Goal: Task Accomplishment & Management: Use online tool/utility

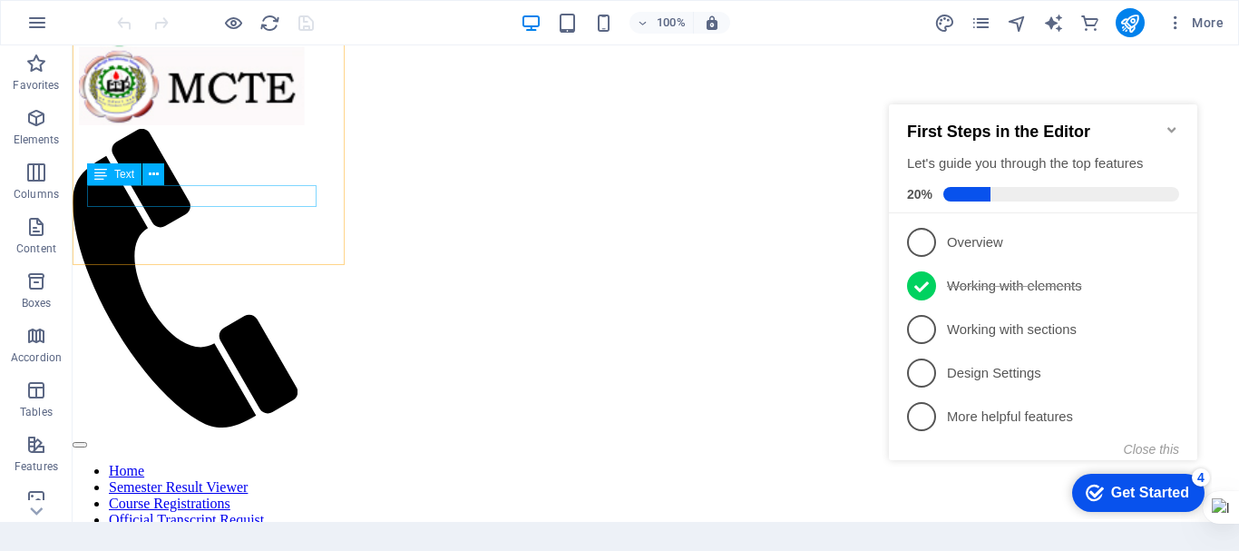
scroll to position [893, 0]
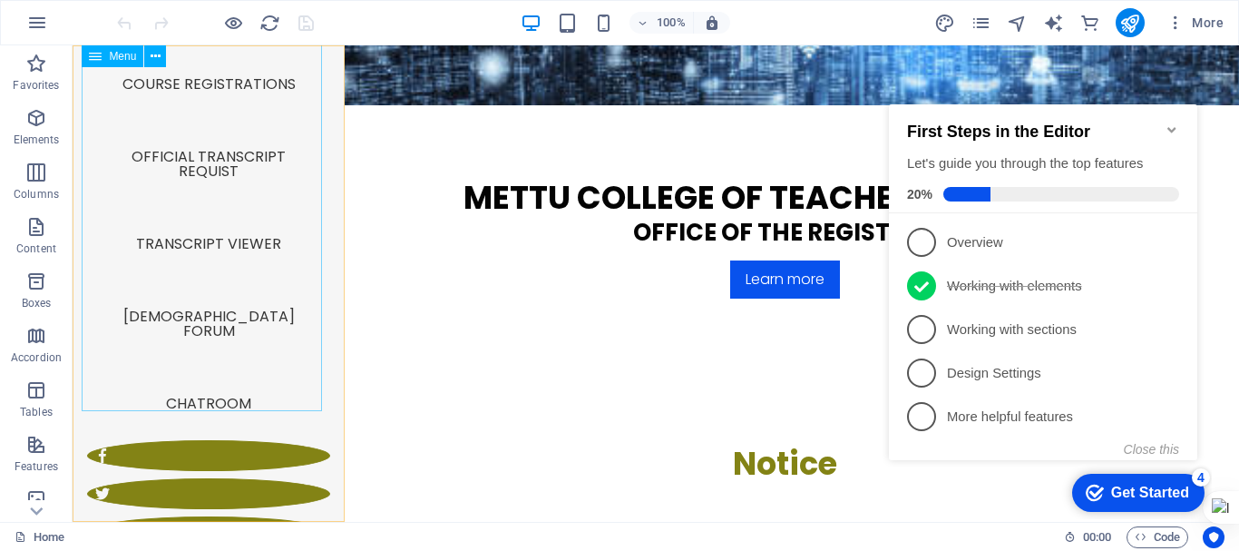
click at [202, 361] on nav "Home Semester Result Viewer Course Registrations Official Transcript Requist Tr…" at bounding box center [208, 186] width 243 height 508
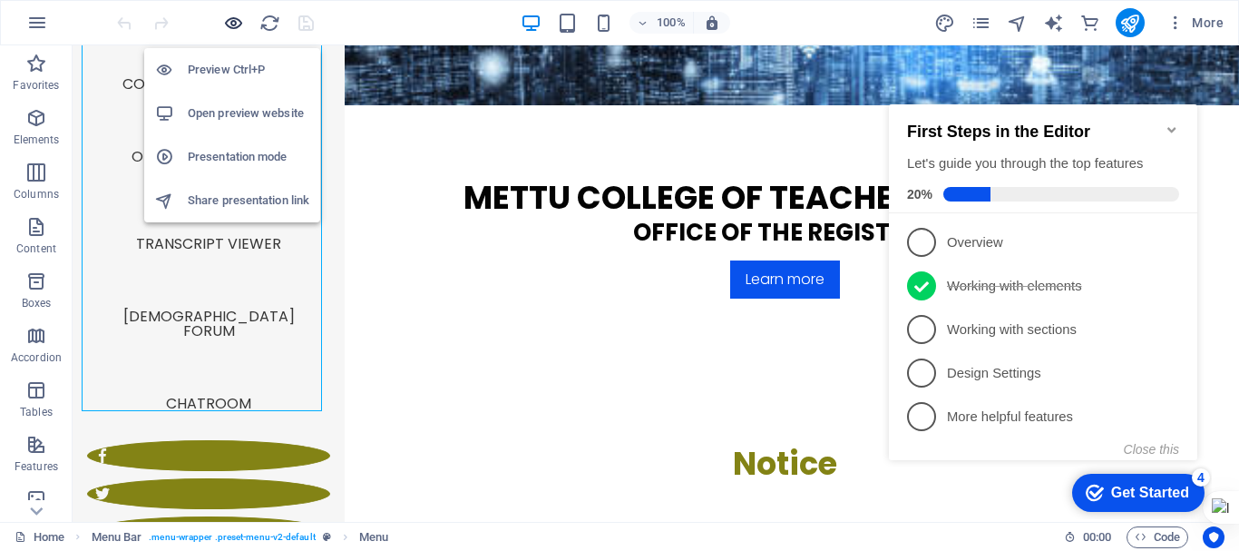
click at [239, 23] on icon "button" at bounding box center [233, 23] width 21 height 21
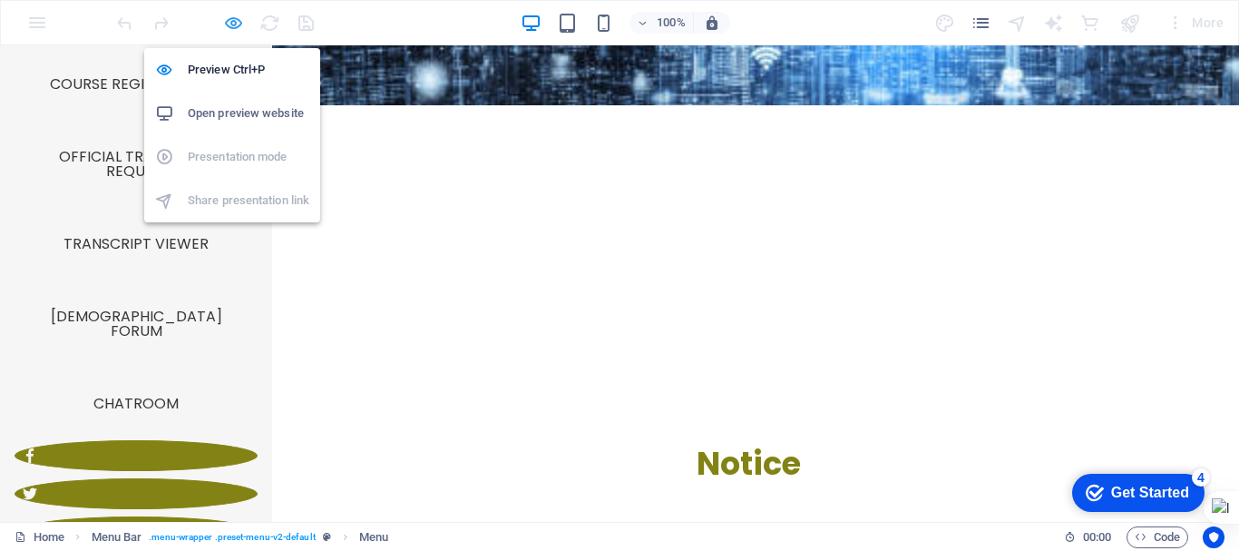
scroll to position [871, 0]
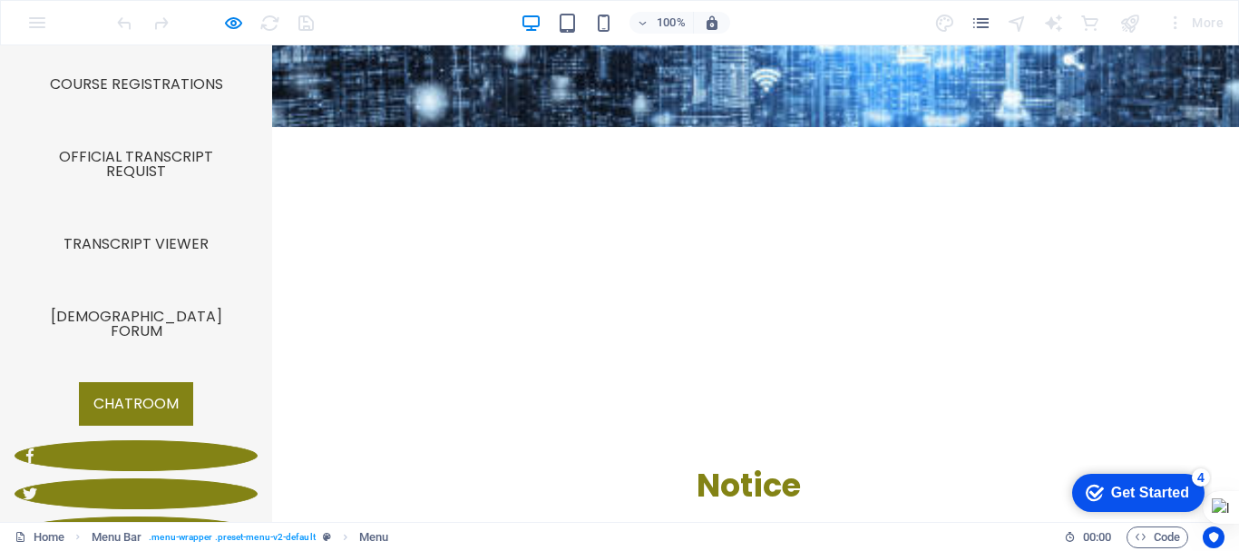
click at [151, 382] on link "Chatroom" at bounding box center [136, 404] width 114 height 44
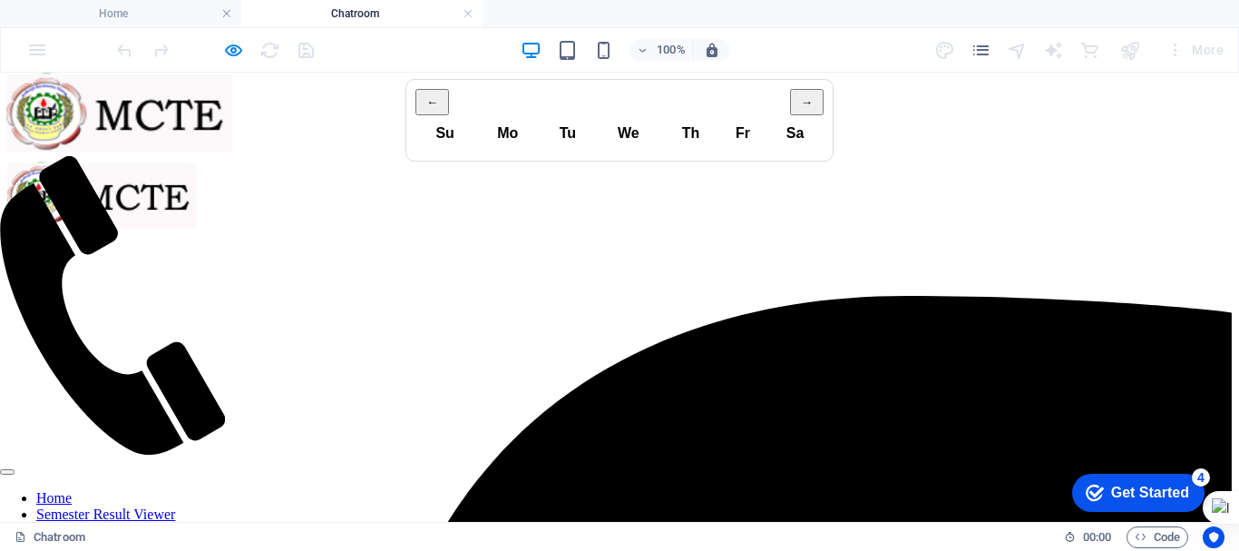
scroll to position [838, 0]
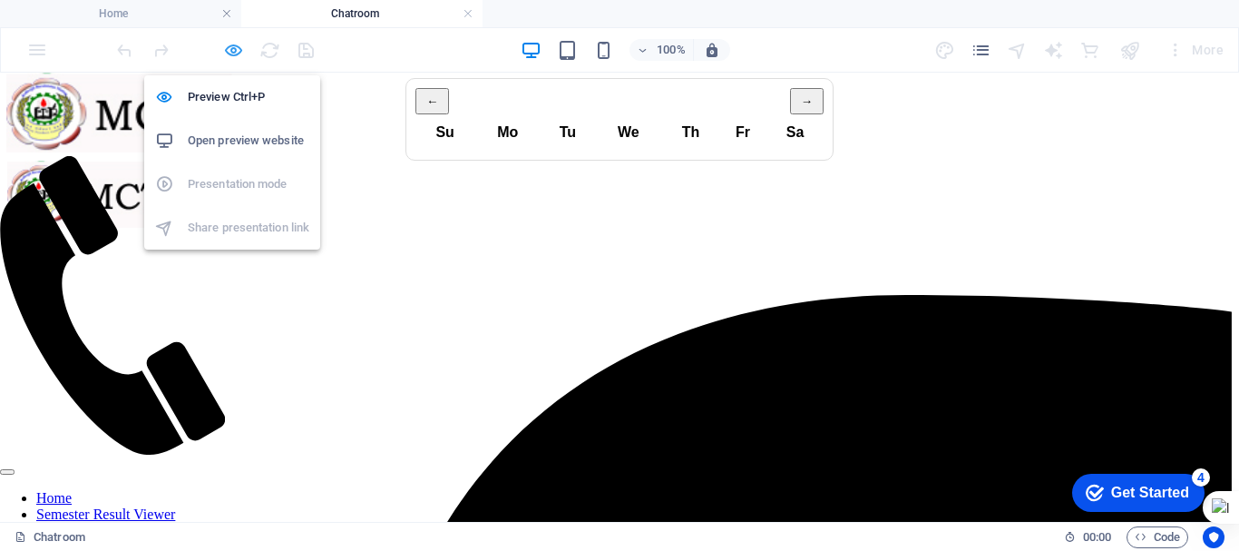
click at [230, 56] on icon "button" at bounding box center [233, 50] width 21 height 21
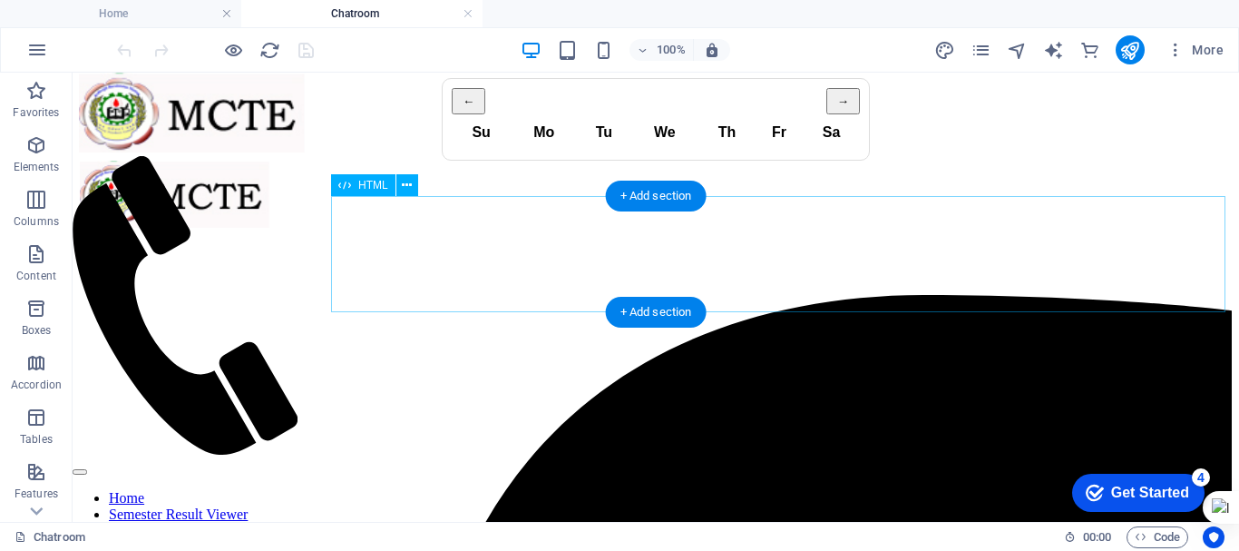
click at [647, 161] on div "← → Su Mo Tu We Th Fr Sa" at bounding box center [656, 119] width 1152 height 83
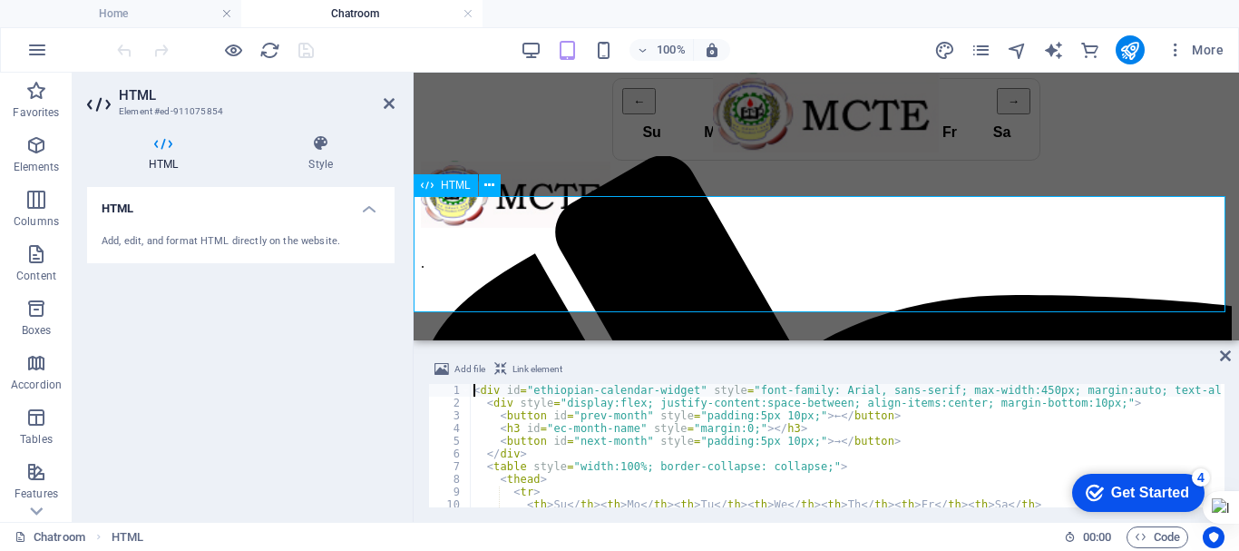
scroll to position [0, 0]
type textarea "div id="ethiopian-calendar-widget" style="font-family: Arial, sans-serif; max-w…"
click at [572, 161] on div "← → Su Mo Tu We Th Fr Sa" at bounding box center [826, 119] width 811 height 83
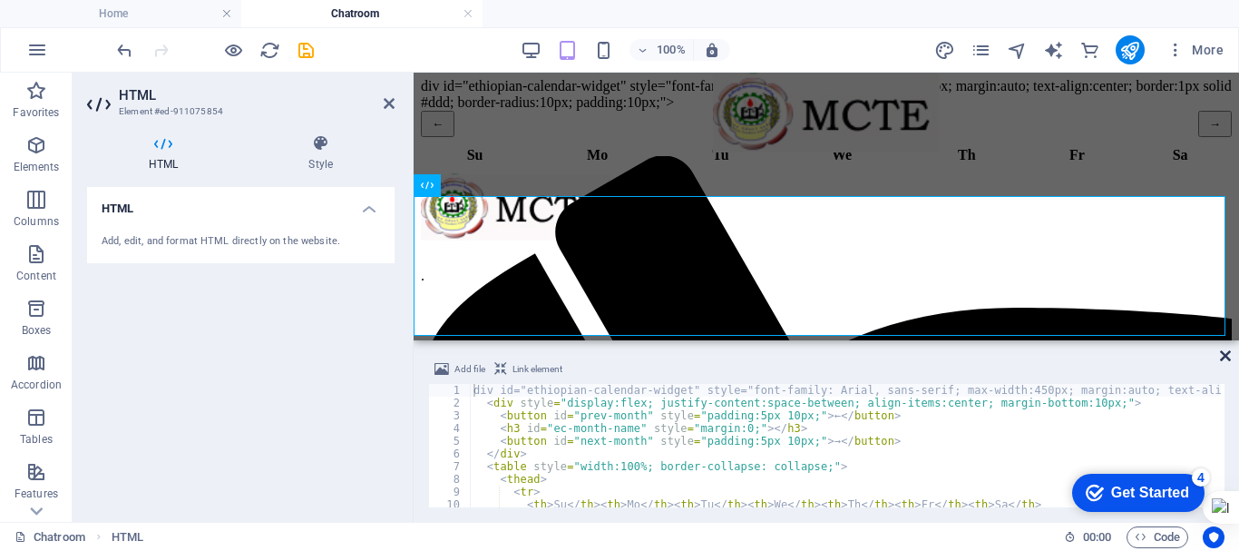
click at [1225, 359] on icon at bounding box center [1225, 355] width 11 height 15
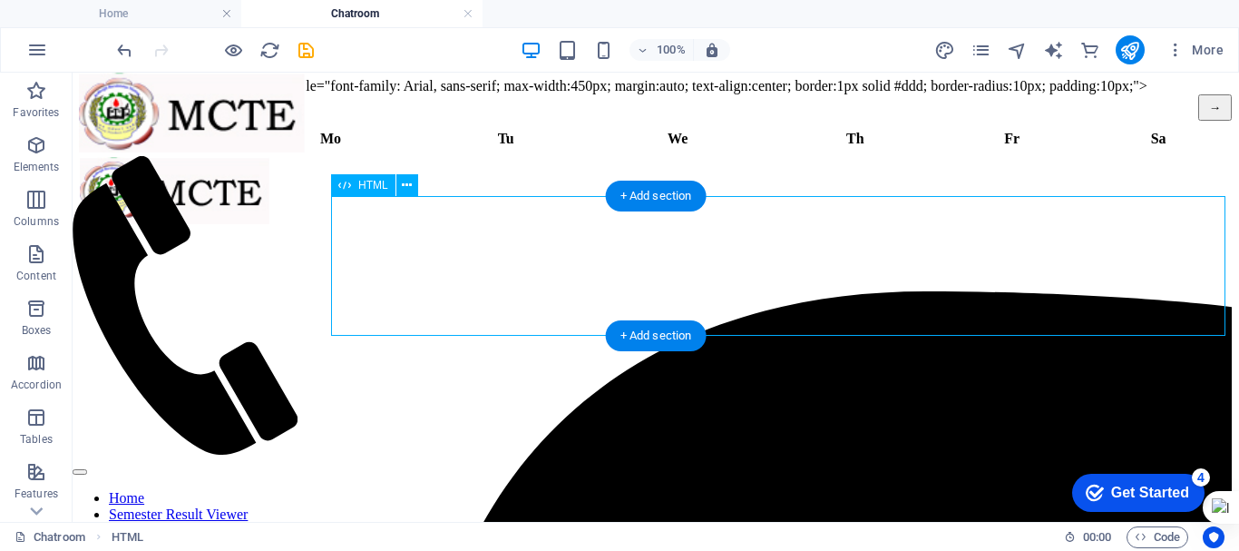
click at [1164, 148] on div "div id="ethiopian-calendar-widget" style="font-family: Arial, sans-serif; max-w…" at bounding box center [656, 113] width 1152 height 70
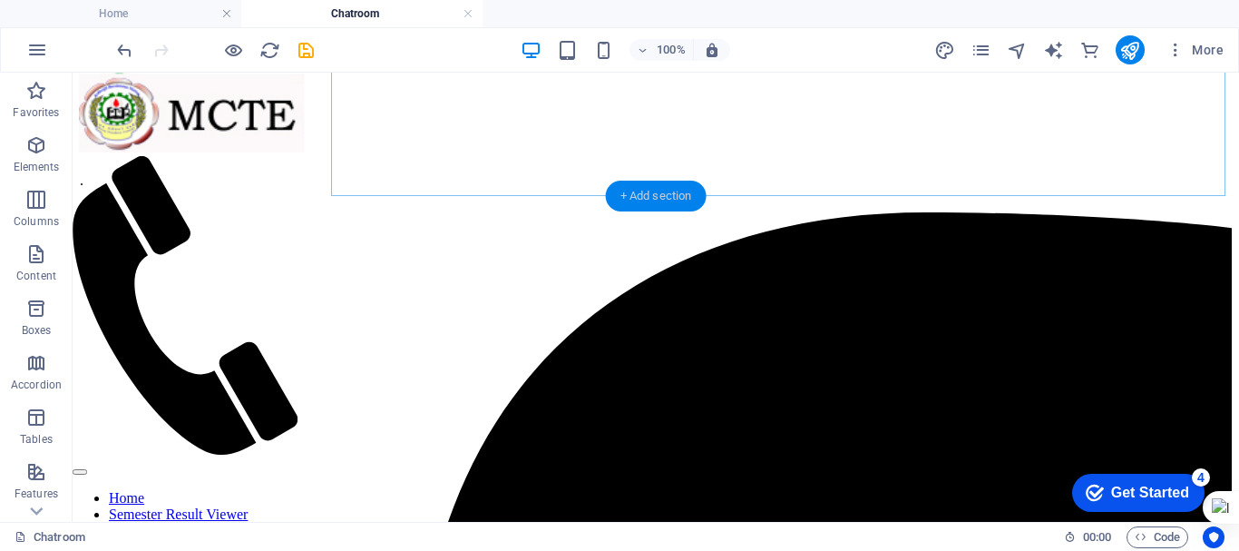
click at [662, 184] on div "+ Add section" at bounding box center [656, 196] width 101 height 31
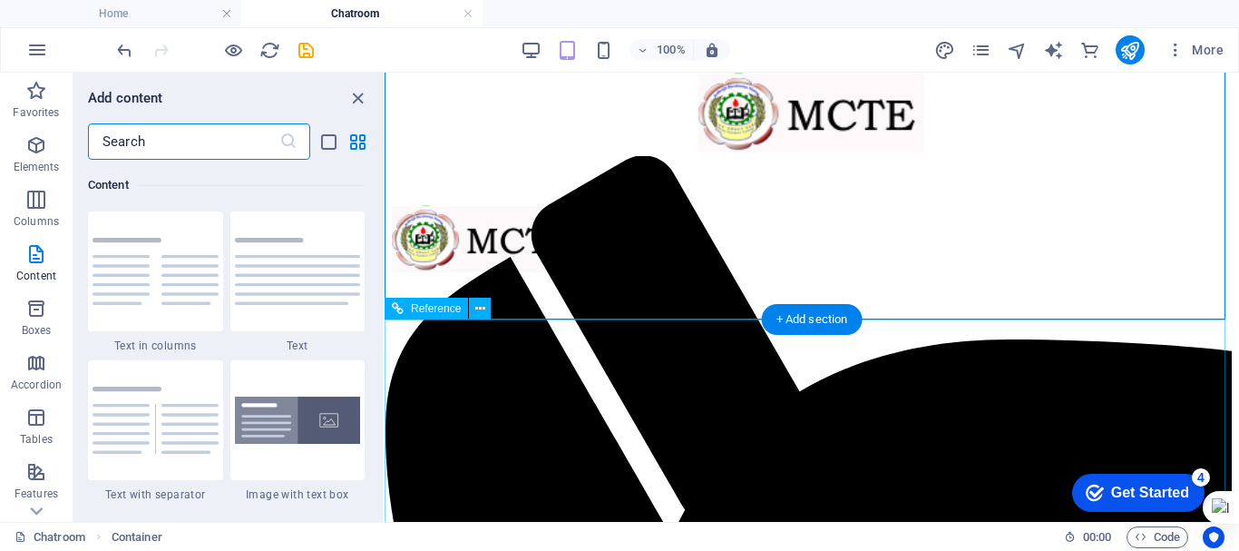
scroll to position [719, 0]
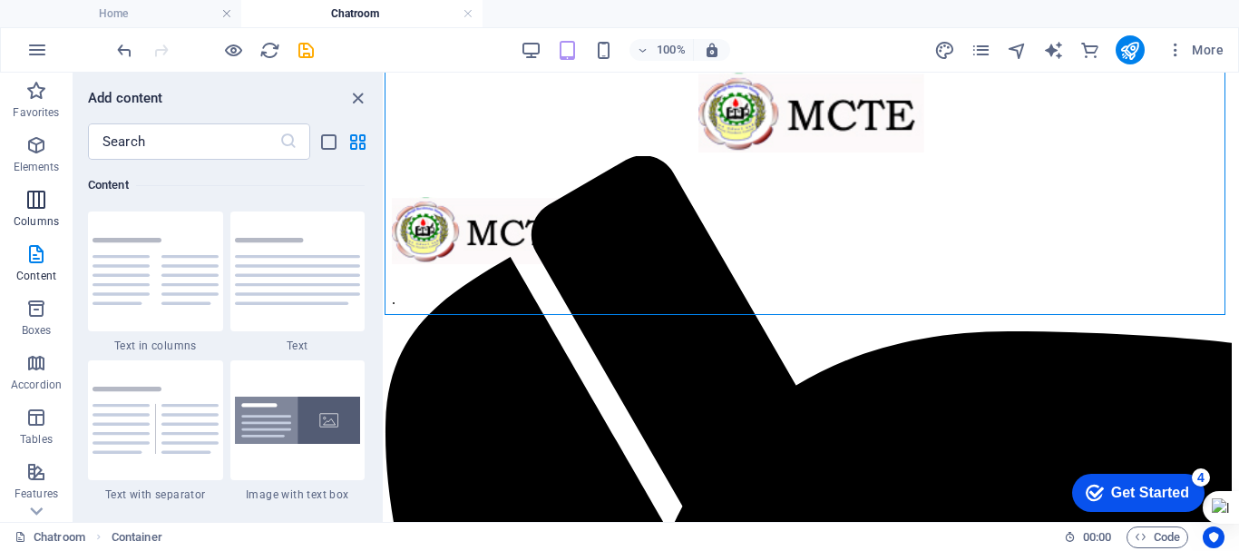
click at [33, 202] on icon "button" at bounding box center [36, 200] width 22 height 22
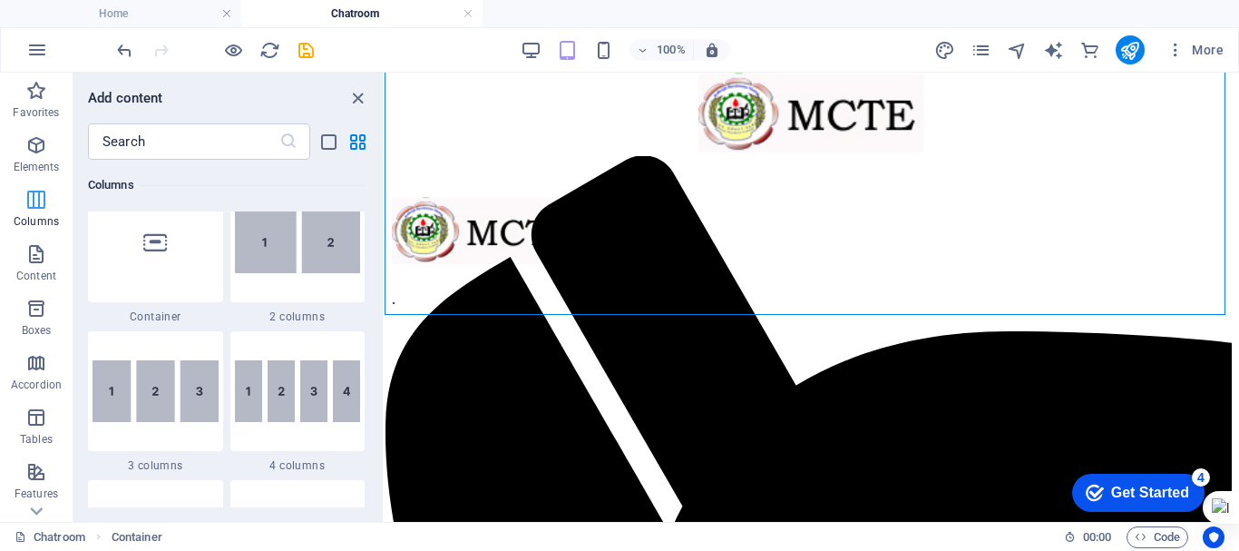
scroll to position [898, 0]
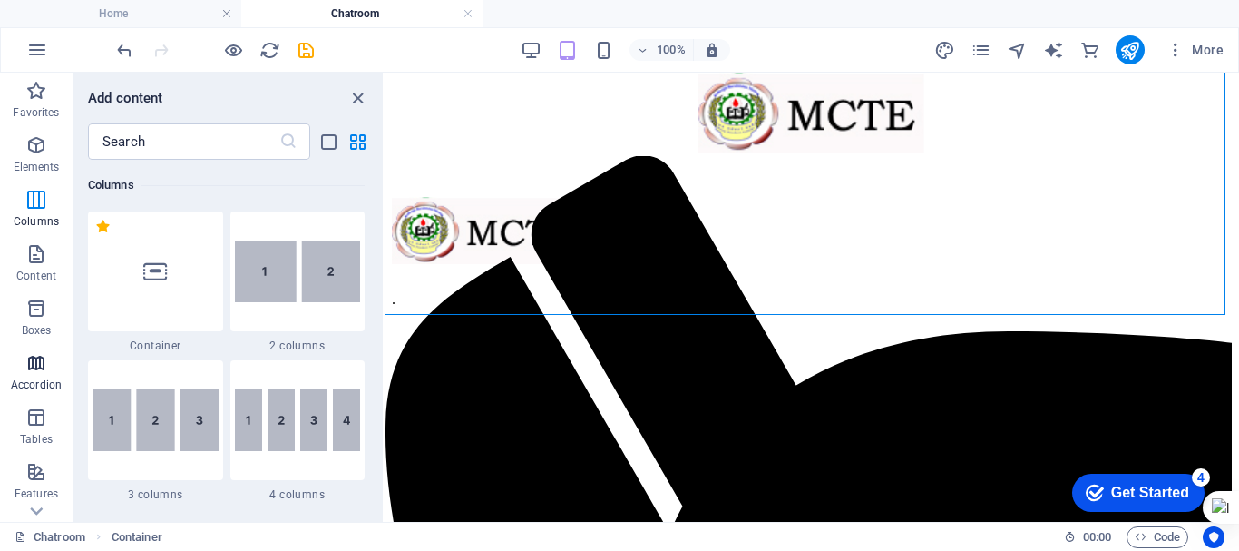
click at [35, 358] on icon "button" at bounding box center [36, 363] width 22 height 22
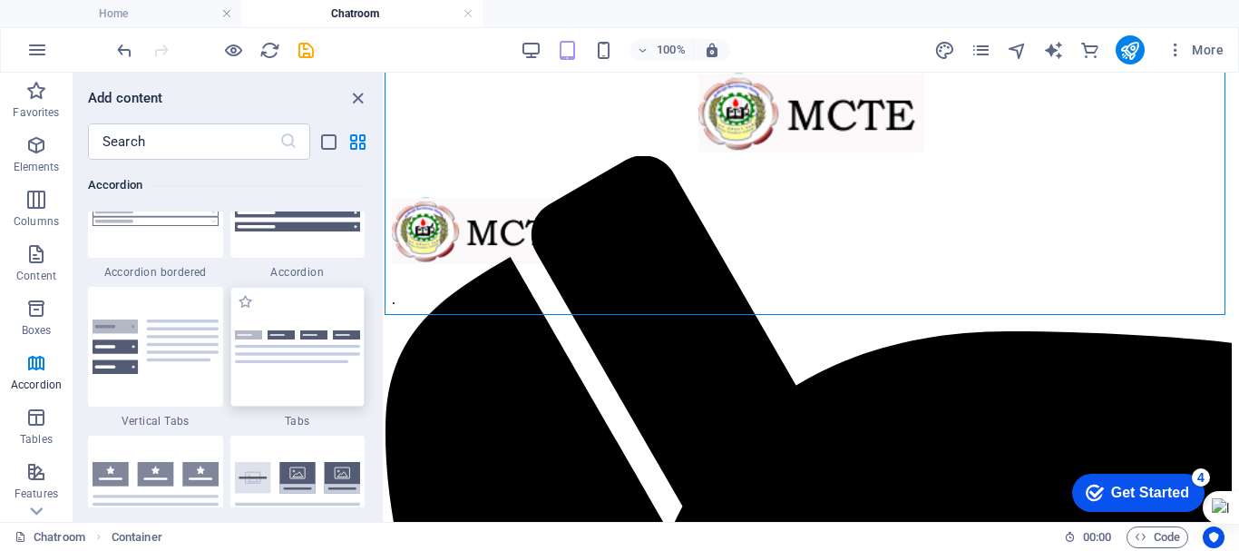
scroll to position [5865, 0]
click at [119, 355] on img at bounding box center [156, 347] width 126 height 54
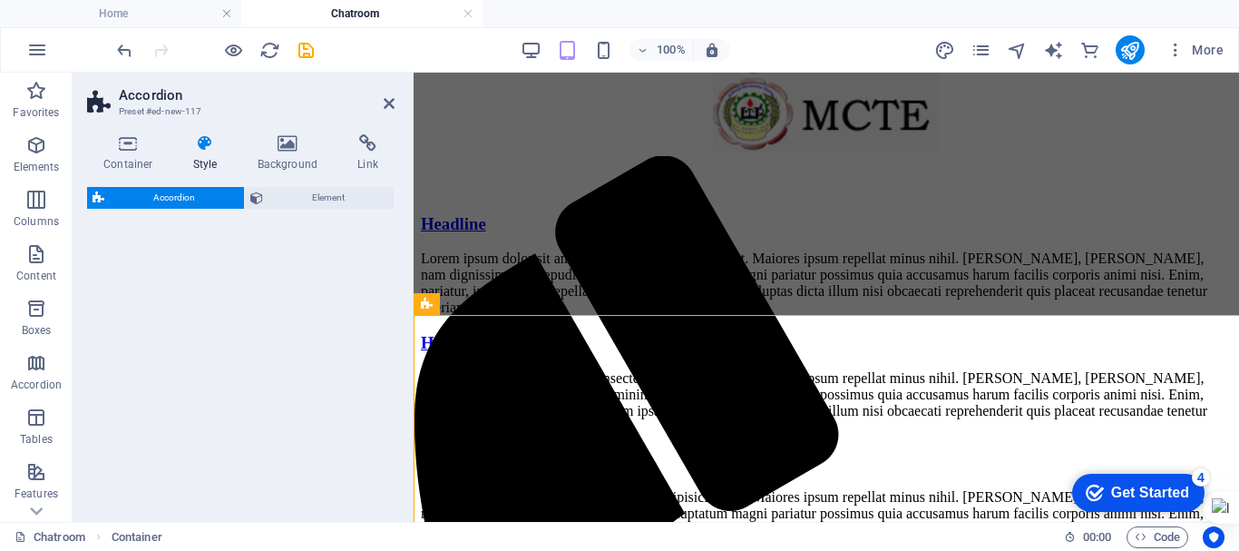
select select "rem"
select select "preset-accordion-v3-list-icon"
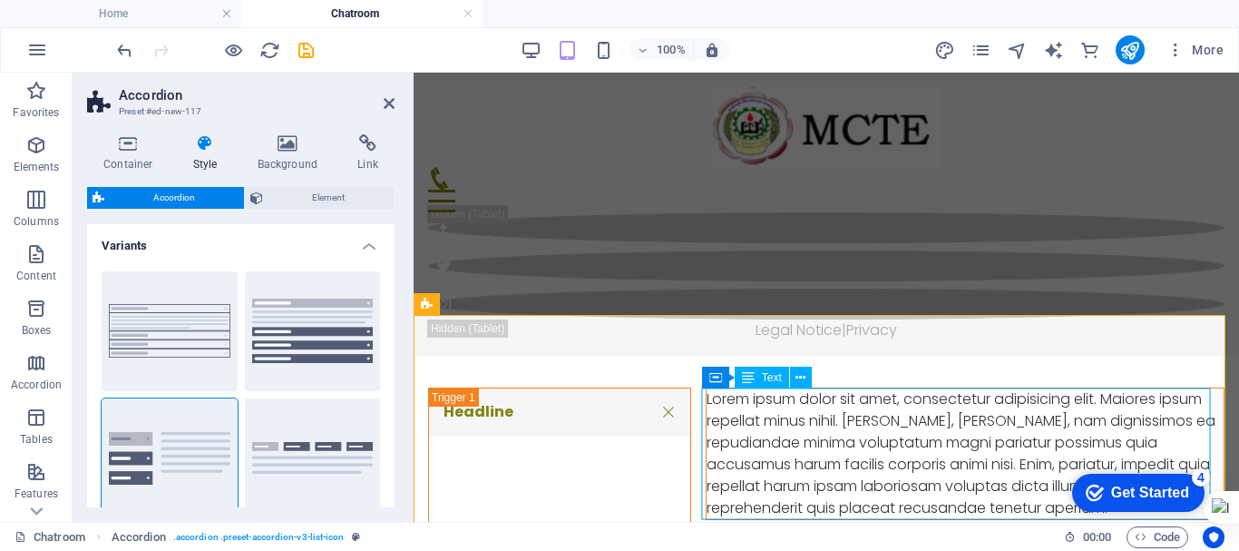
click at [744, 459] on div "Lorem ipsum dolor sit amet, consectetur adipisicing elit. Maiores ipsum repella…" at bounding box center [965, 453] width 517 height 131
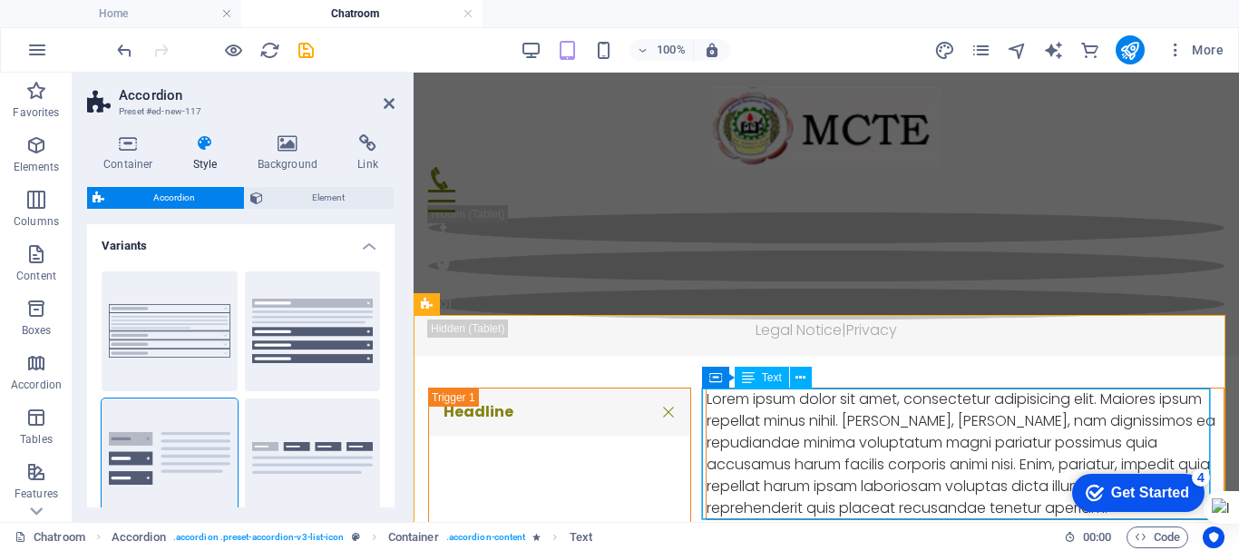
click at [803, 464] on div "Lorem ipsum dolor sit amet, consectetur adipisicing elit. Maiores ipsum repella…" at bounding box center [965, 453] width 517 height 131
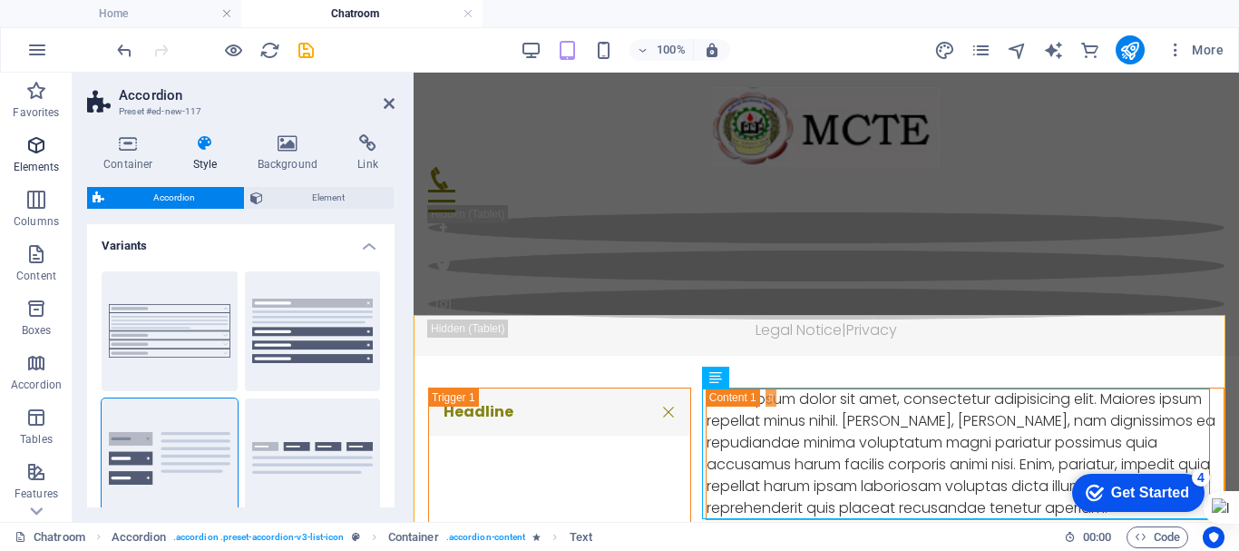
click at [42, 144] on icon "button" at bounding box center [36, 145] width 22 height 22
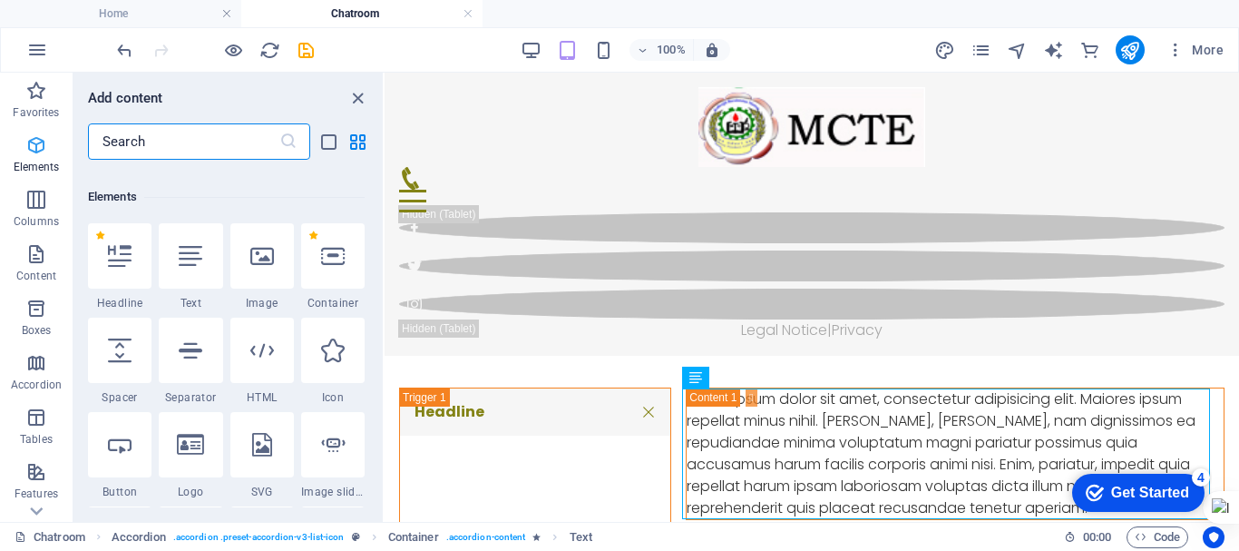
scroll to position [193, 0]
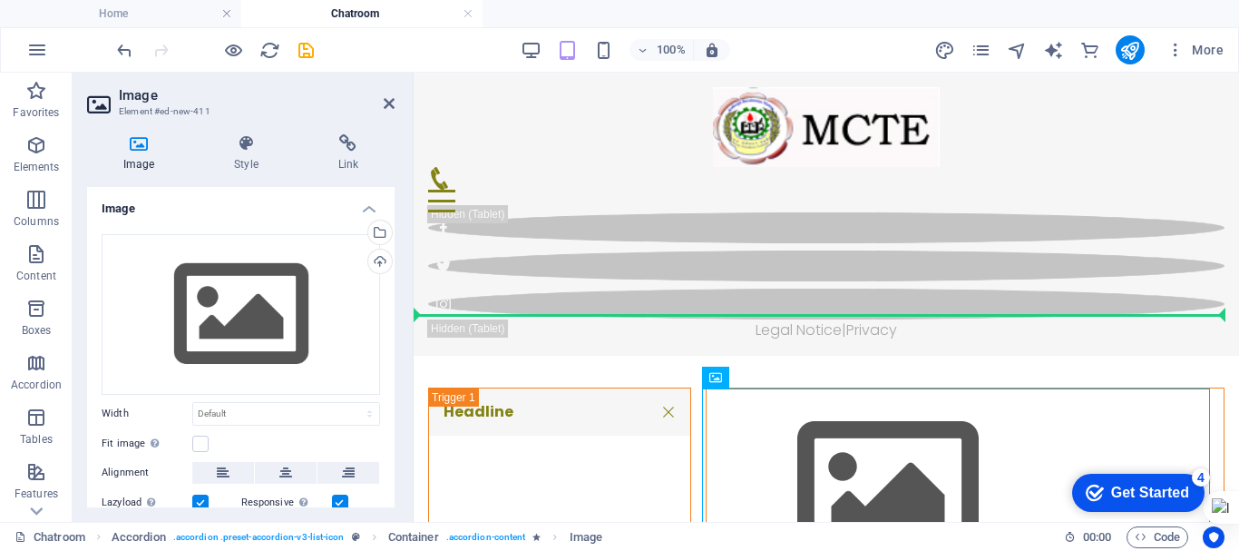
drag, startPoint x: 681, startPoint y: 321, endPoint x: 824, endPoint y: 354, distance: 146.1
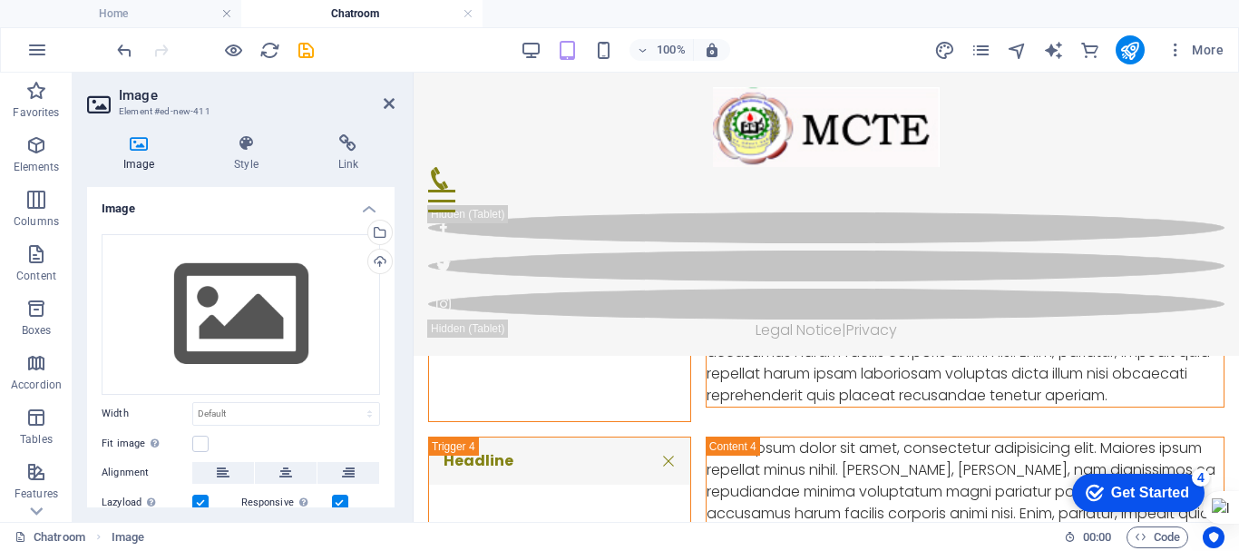
scroll to position [1183, 0]
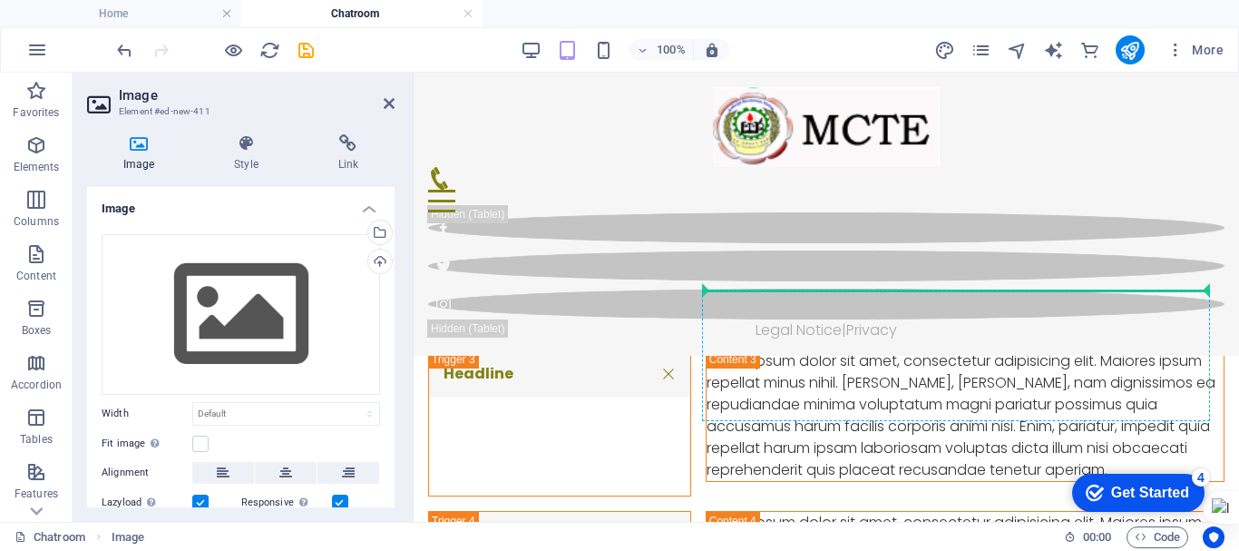
drag, startPoint x: 703, startPoint y: 269, endPoint x: 755, endPoint y: 310, distance: 66.4
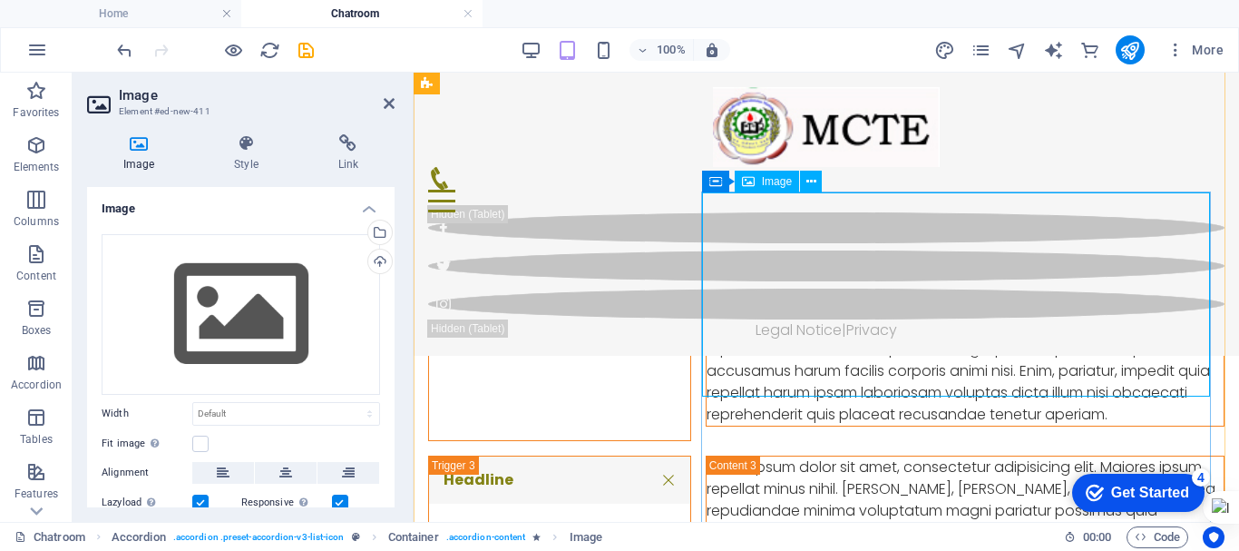
scroll to position [1076, 0]
click at [895, 296] on figure at bounding box center [965, 244] width 517 height 103
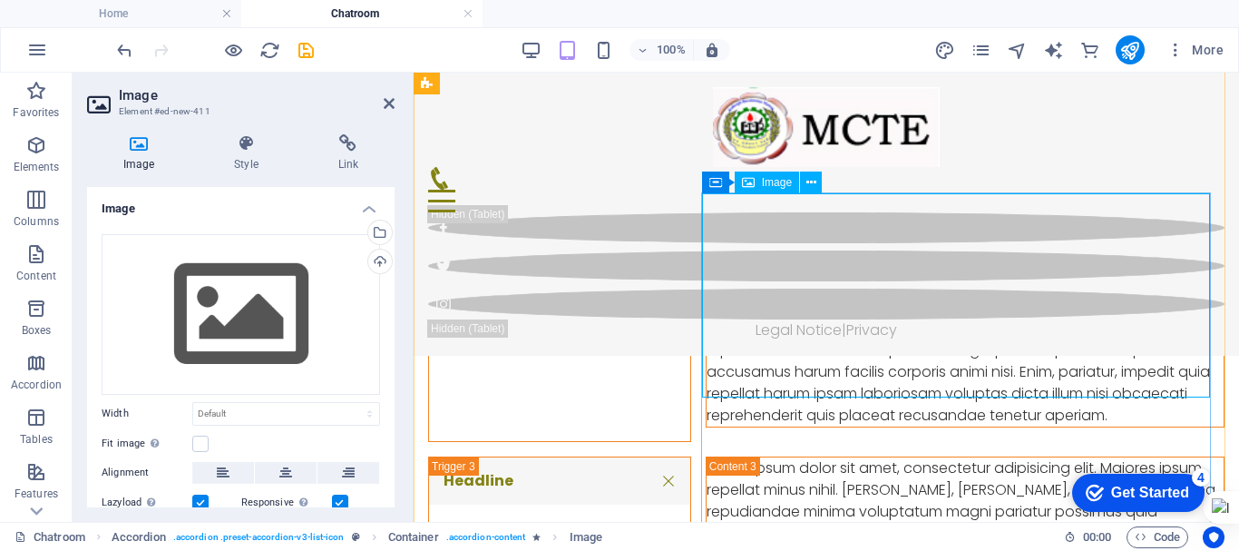
click at [895, 296] on figure at bounding box center [965, 244] width 517 height 103
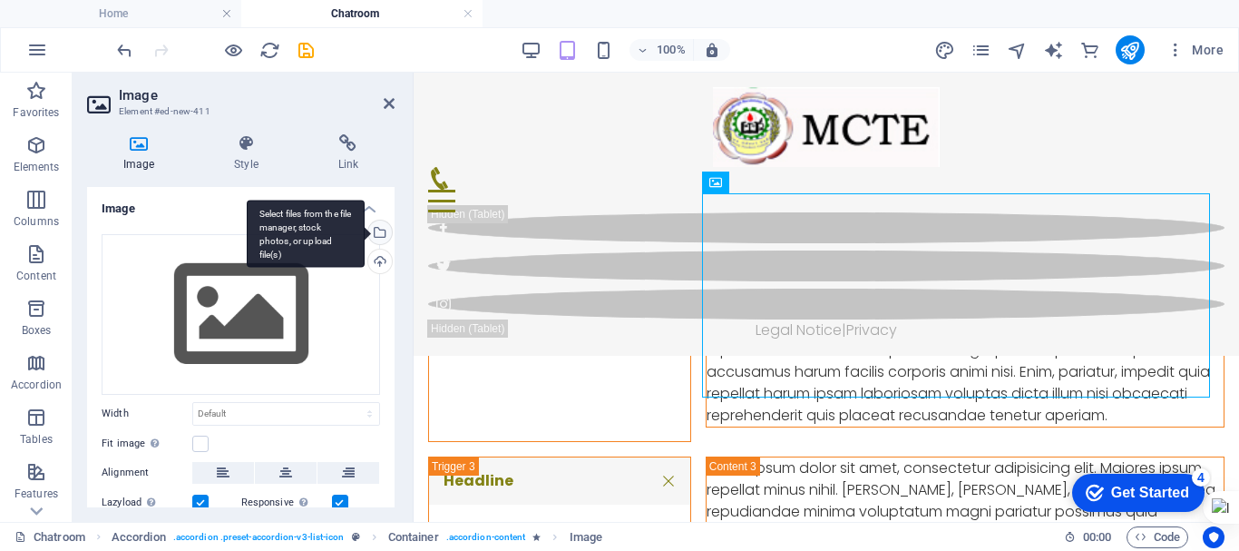
click at [375, 234] on div "Select files from the file manager, stock photos, or upload file(s)" at bounding box center [378, 233] width 27 height 27
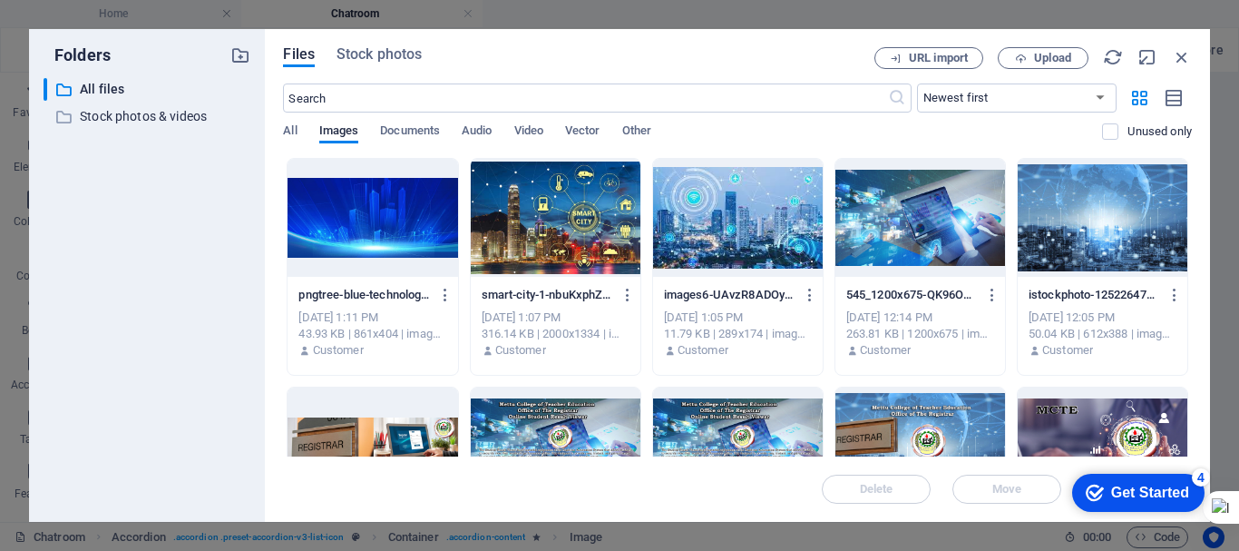
click at [602, 234] on div at bounding box center [556, 218] width 170 height 118
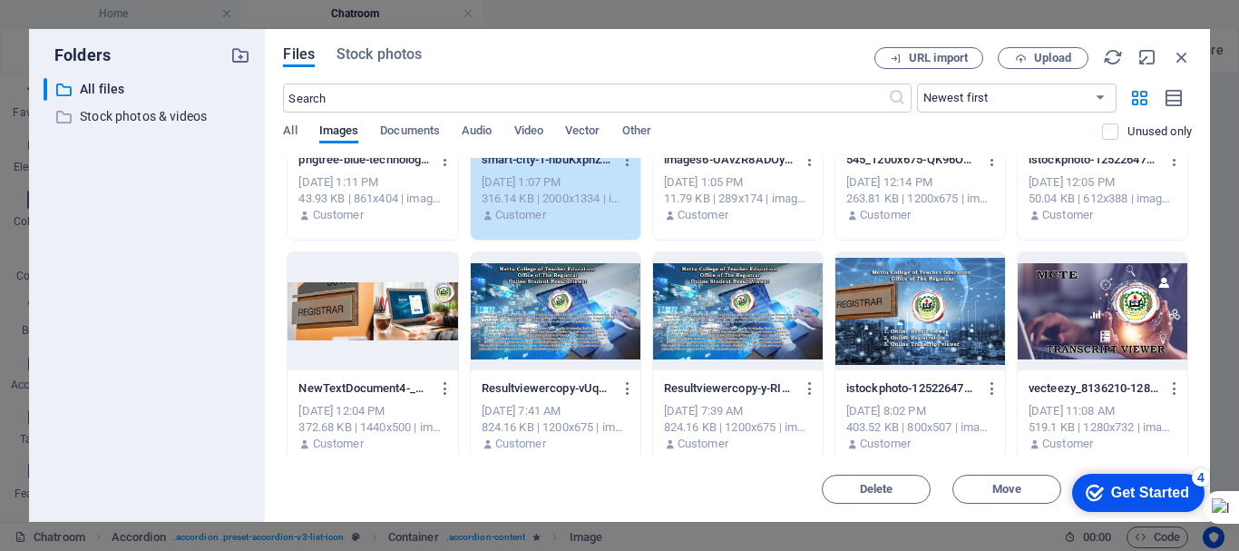
scroll to position [142, 0]
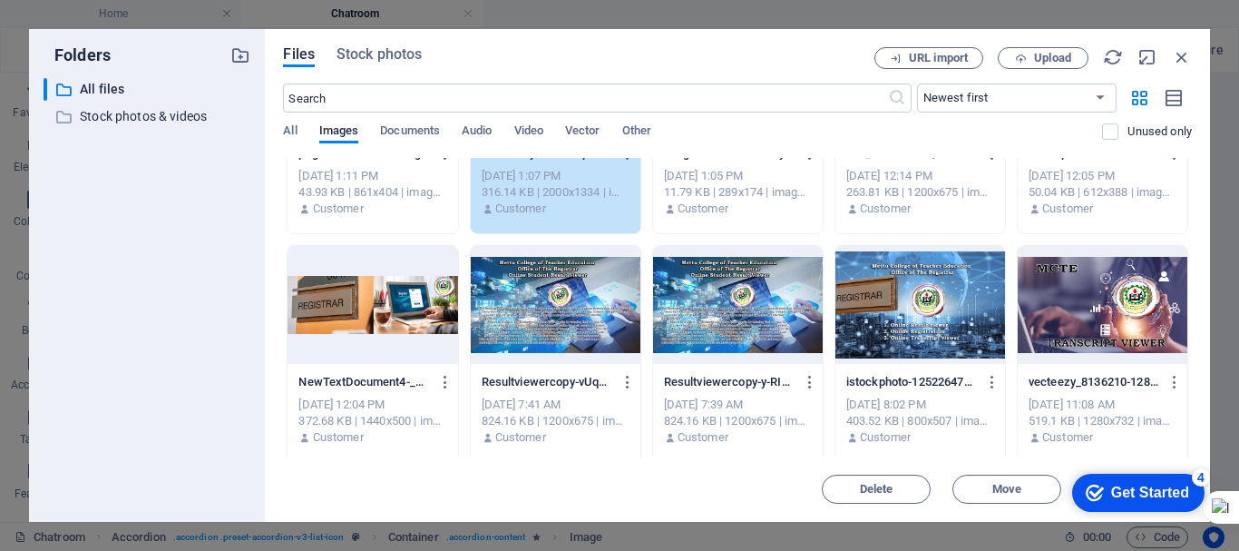
click at [1200, 474] on div "4" at bounding box center [1201, 477] width 18 height 18
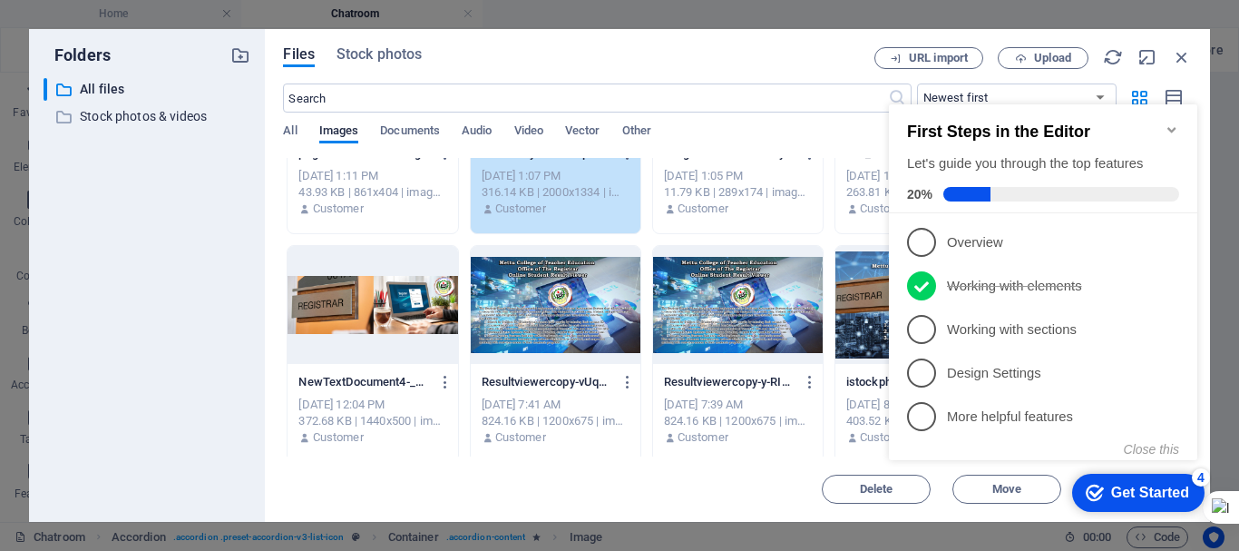
click at [1200, 474] on div "4" at bounding box center [1201, 477] width 18 height 18
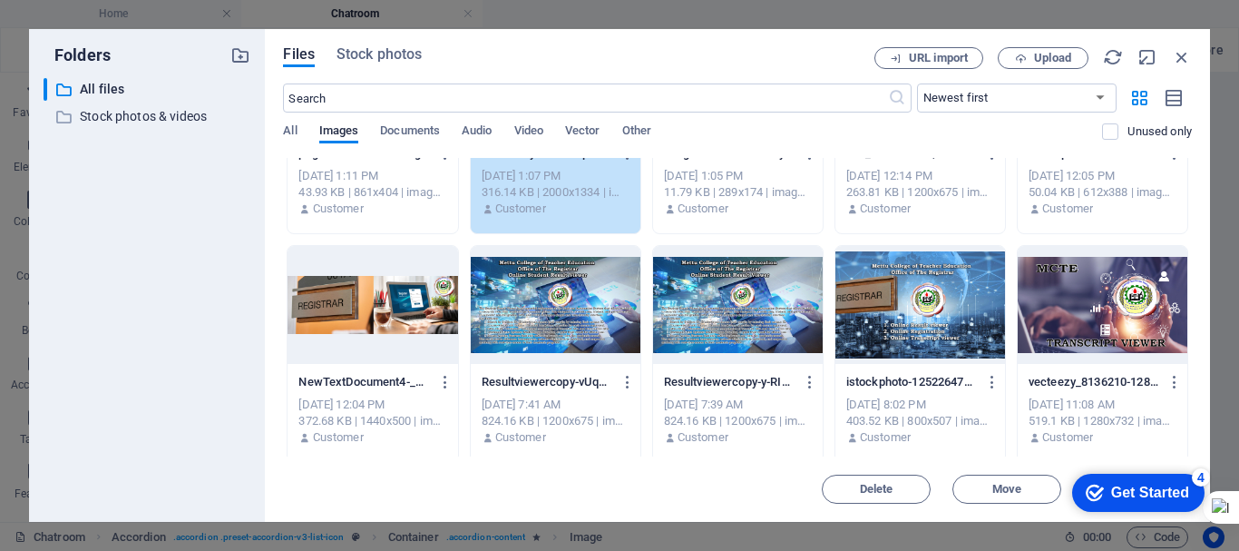
scroll to position [0, 0]
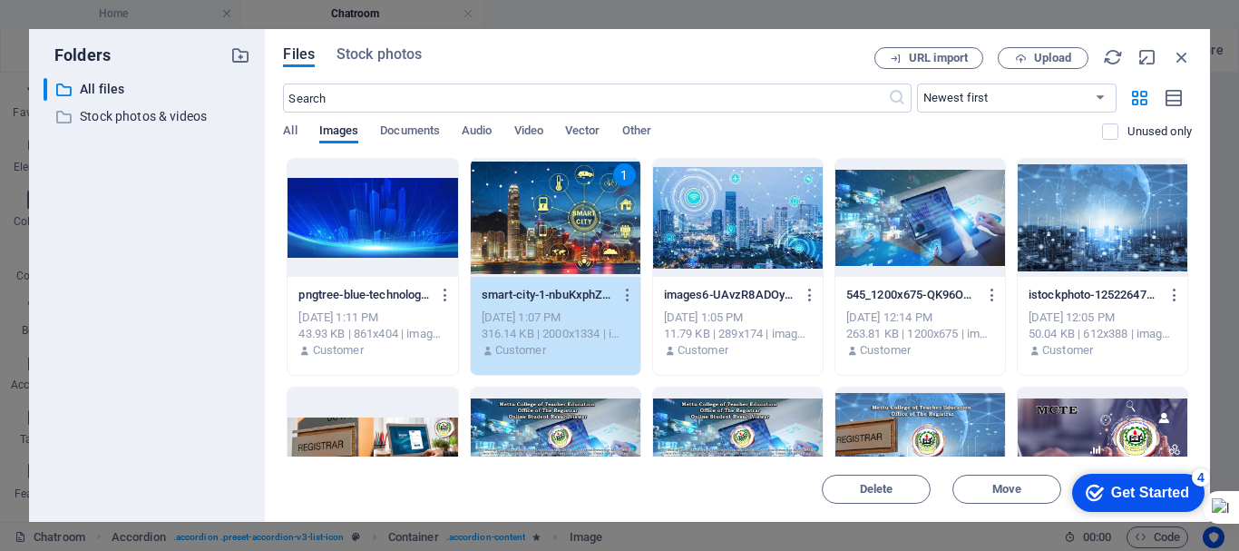
click at [592, 223] on div "1" at bounding box center [556, 218] width 170 height 118
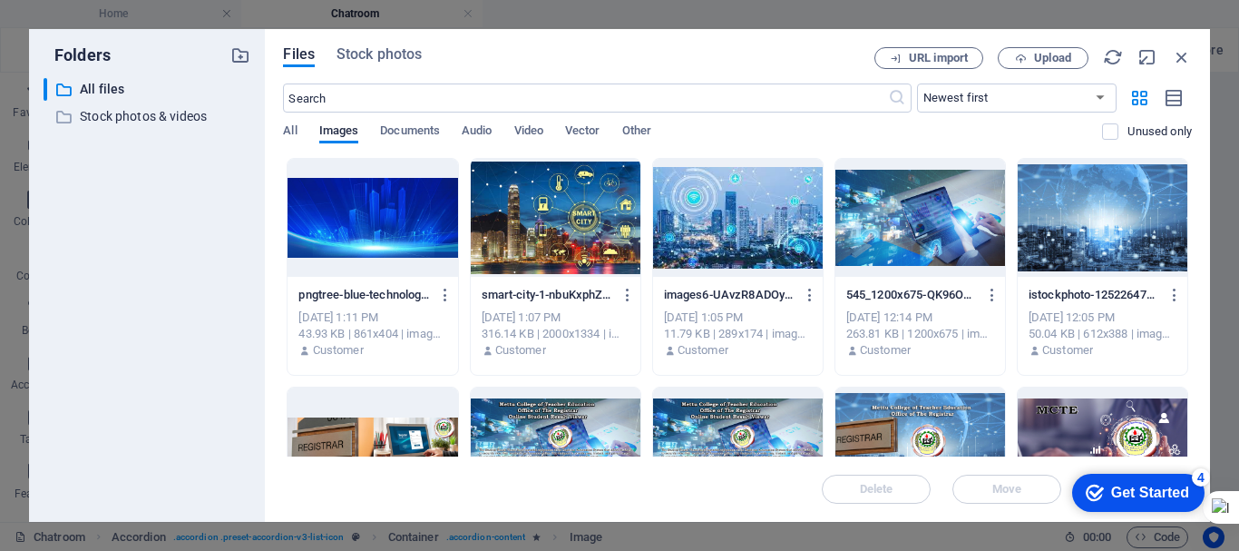
click at [592, 223] on div at bounding box center [556, 218] width 170 height 118
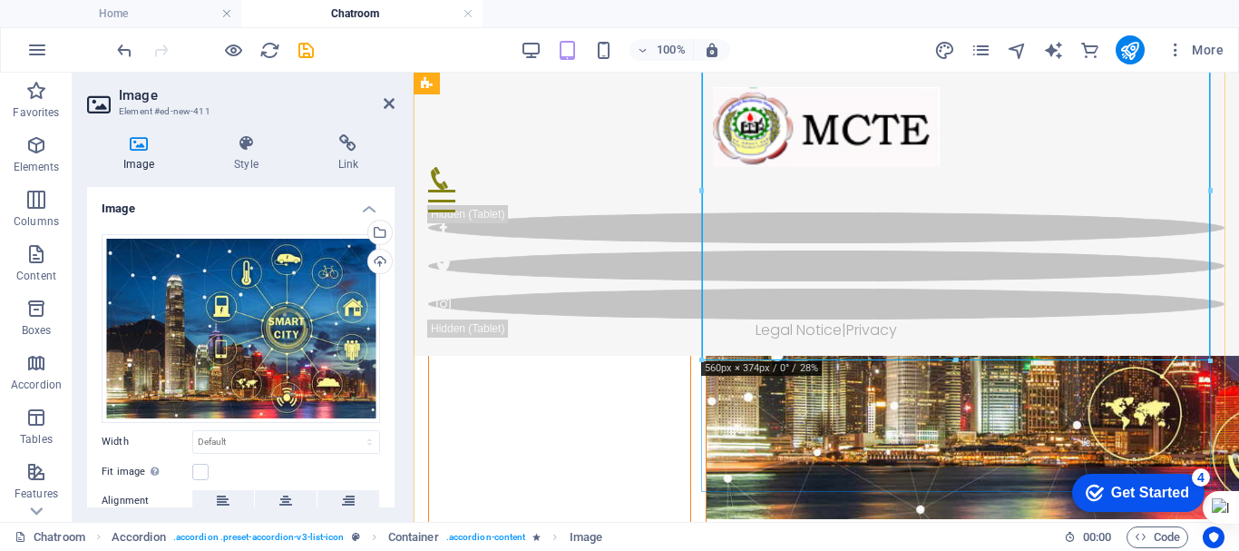
scroll to position [1259, 0]
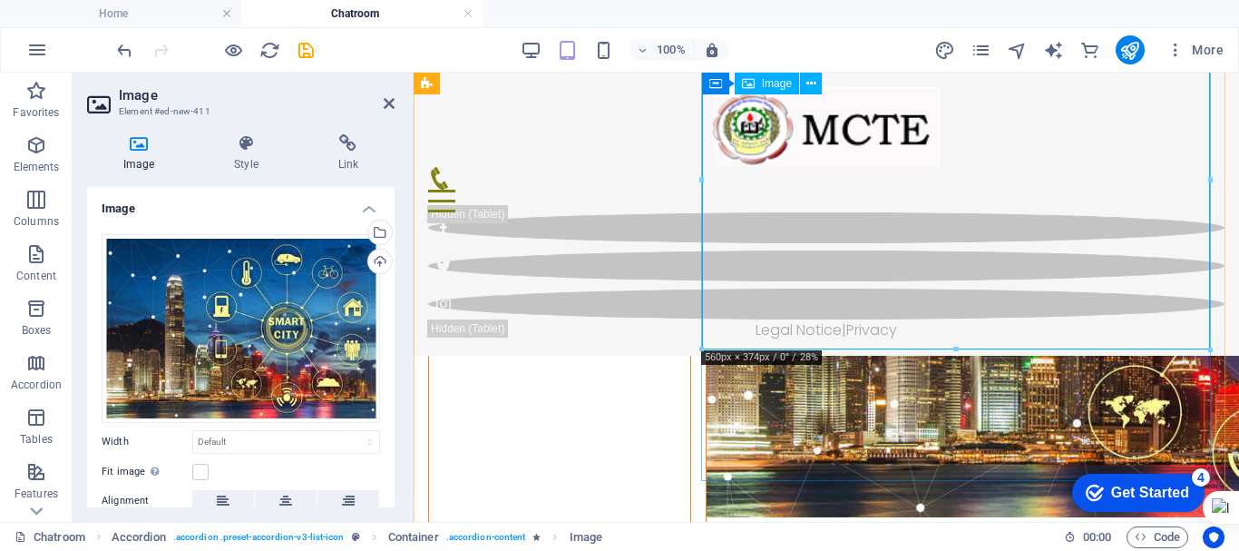
click at [887, 274] on figure at bounding box center [1120, 241] width 826 height 551
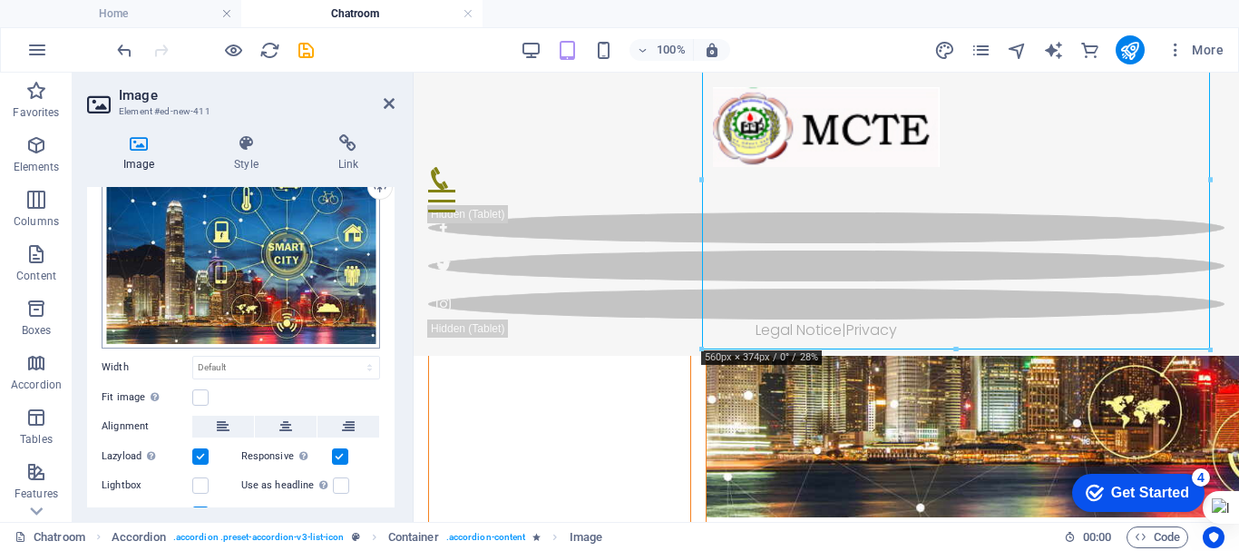
scroll to position [148, 0]
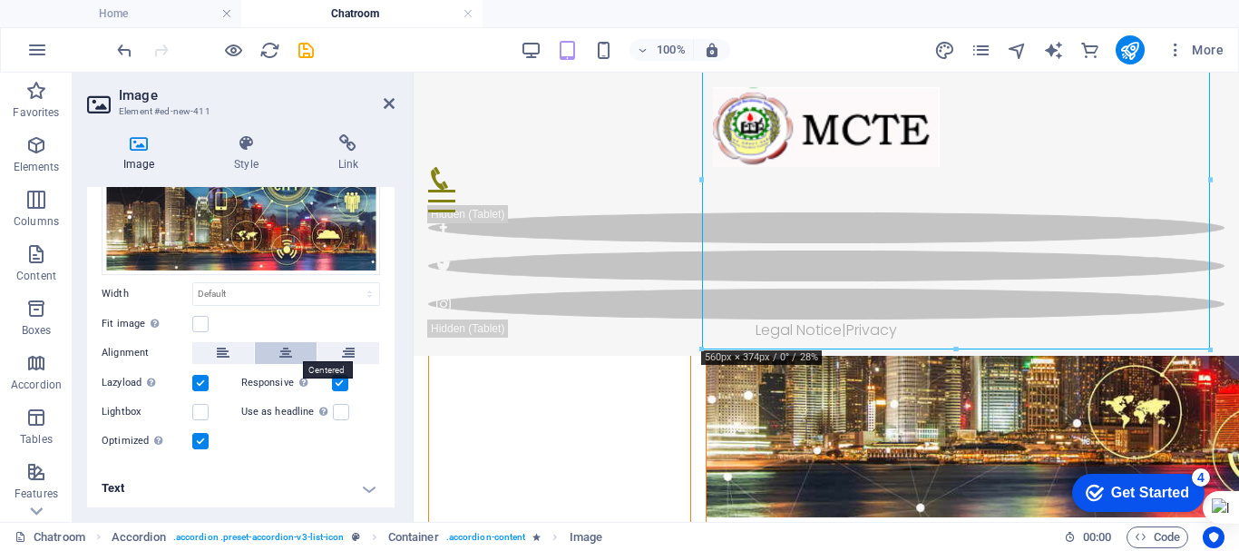
click at [294, 347] on button at bounding box center [286, 353] width 62 height 22
click at [367, 486] on h4 "Text" at bounding box center [241, 488] width 308 height 44
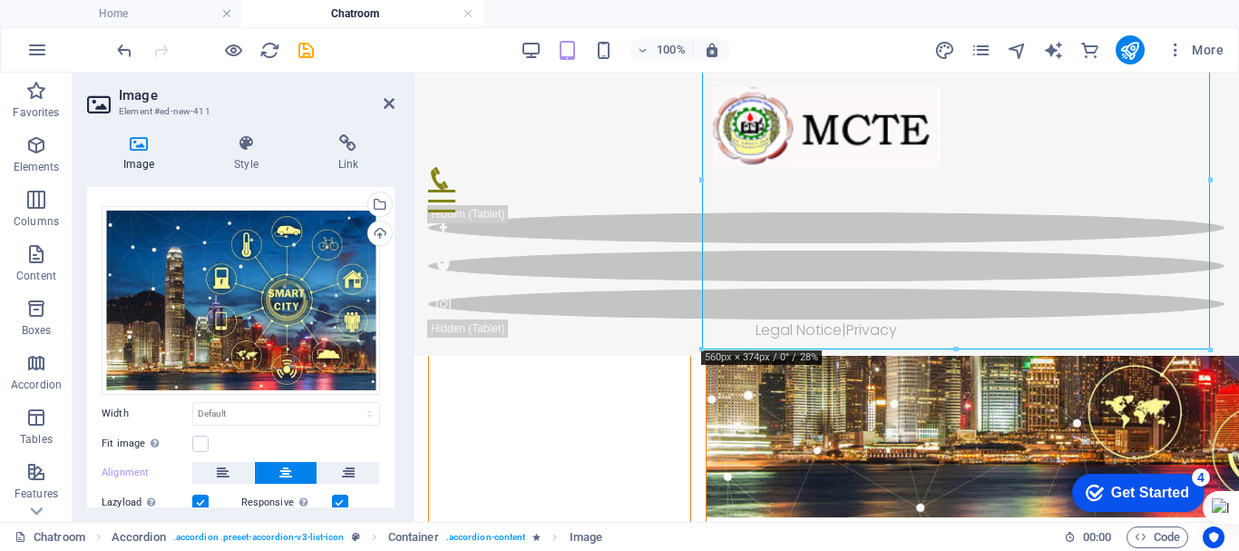
scroll to position [0, 0]
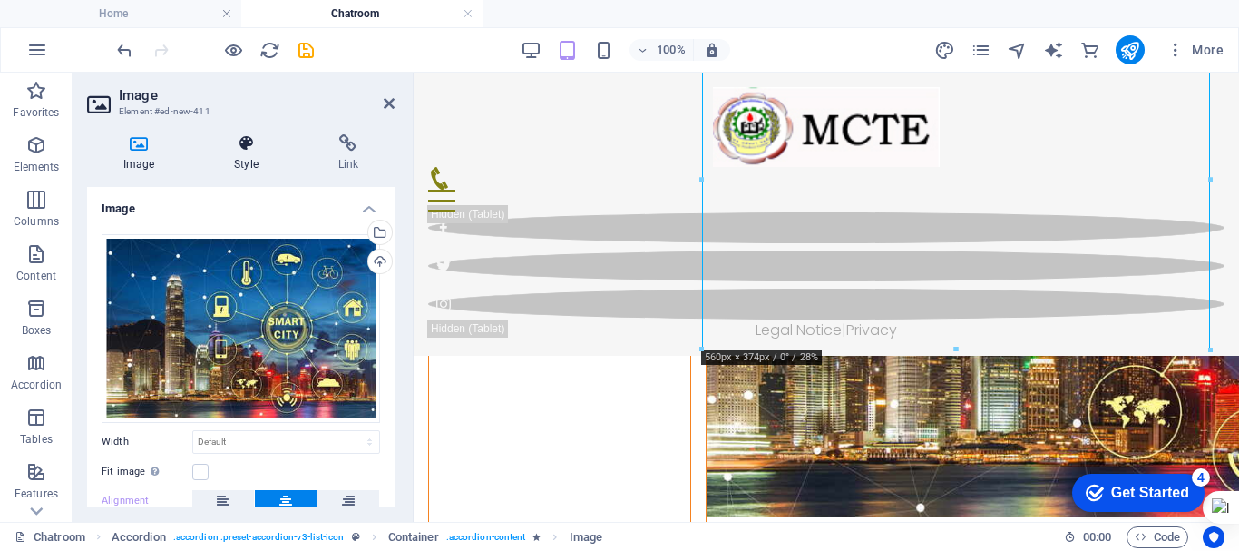
click at [243, 160] on h4 "Style" at bounding box center [249, 153] width 103 height 38
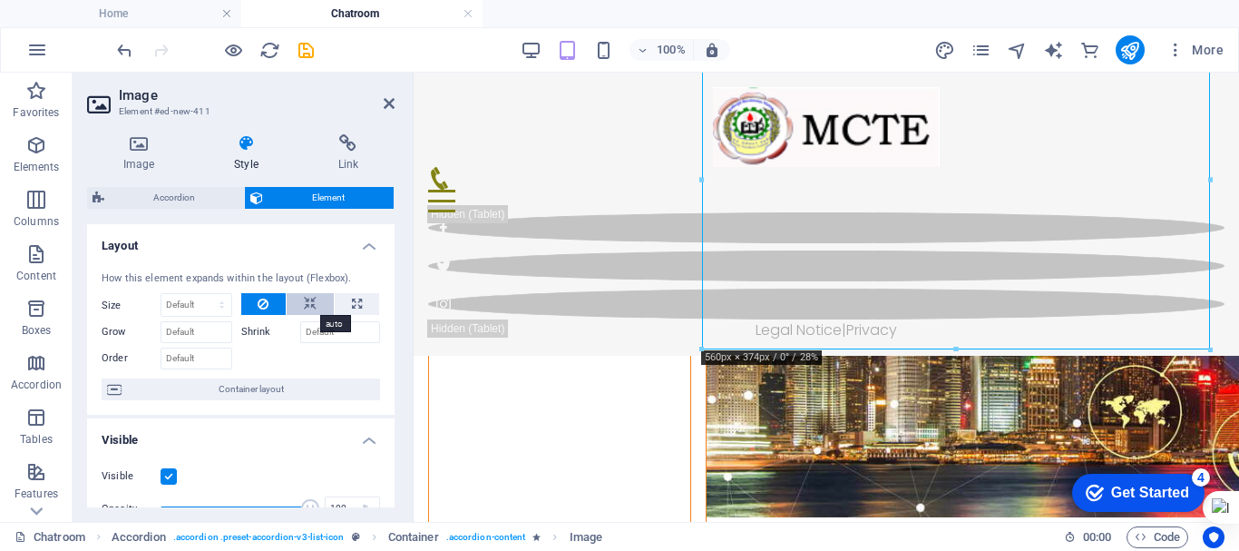
click at [308, 303] on icon at bounding box center [310, 304] width 13 height 22
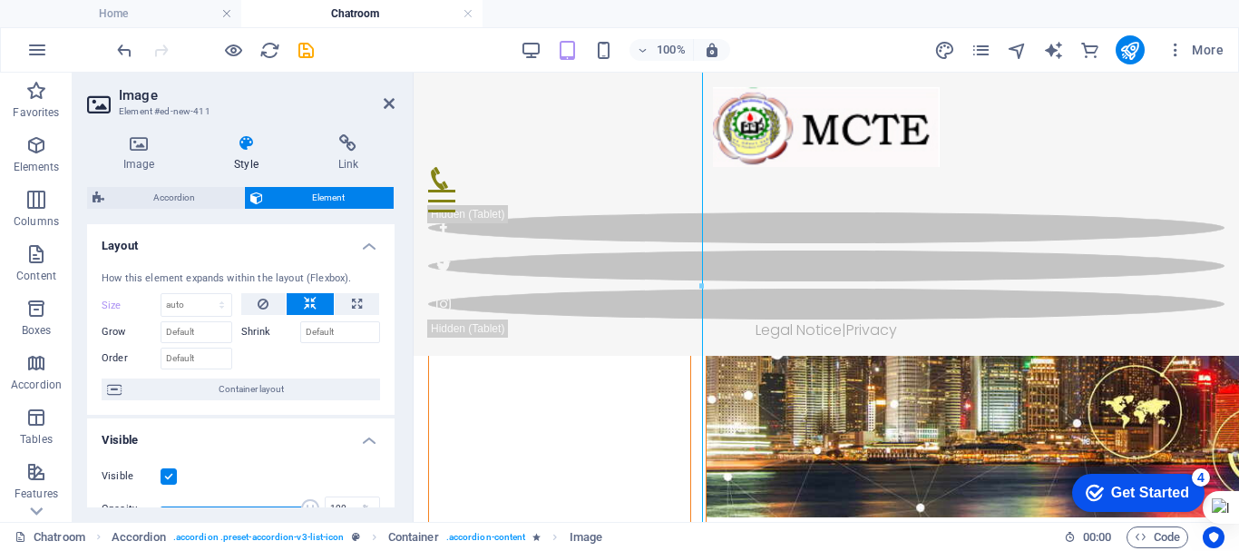
click at [308, 303] on icon at bounding box center [310, 304] width 13 height 22
click at [352, 299] on icon at bounding box center [357, 304] width 10 height 22
type input "100"
select select "%"
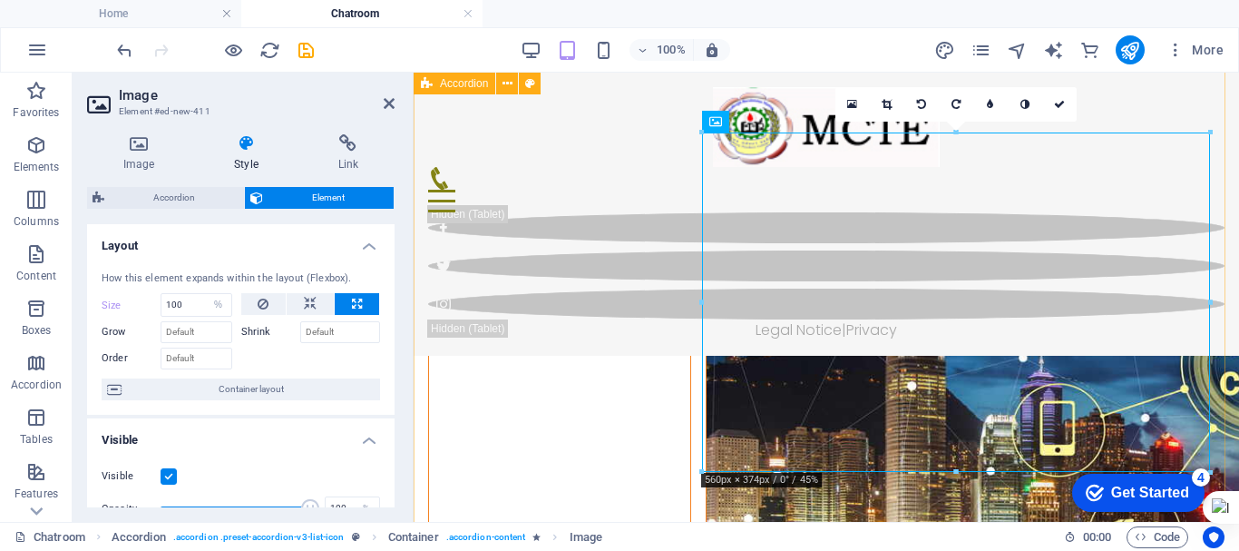
scroll to position [1135, 0]
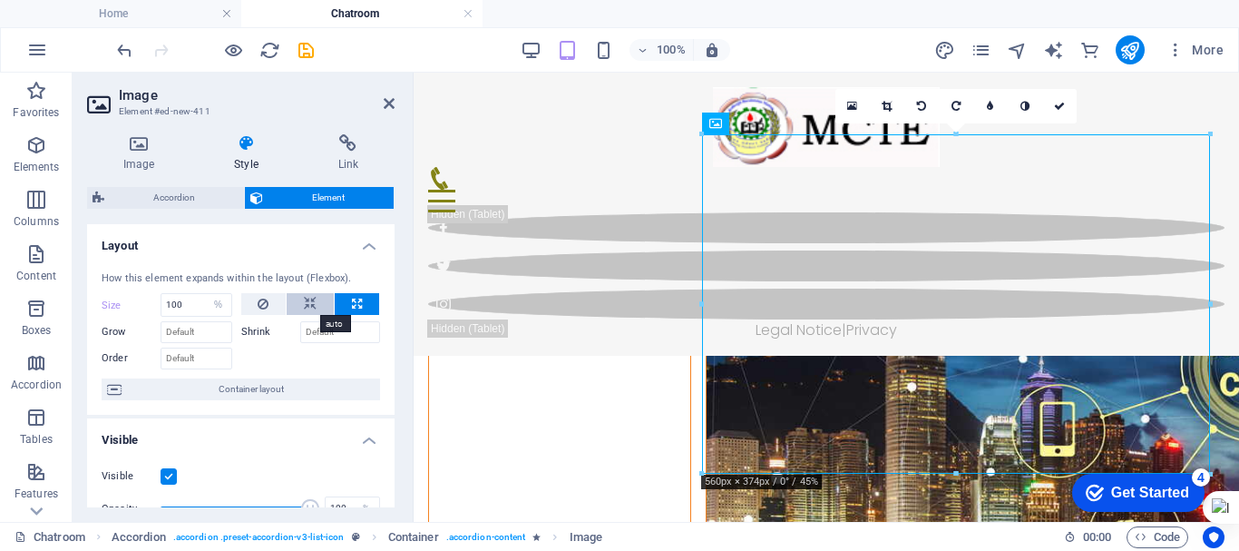
click at [305, 297] on icon at bounding box center [310, 304] width 13 height 22
select select "DISABLED_OPTION_VALUE"
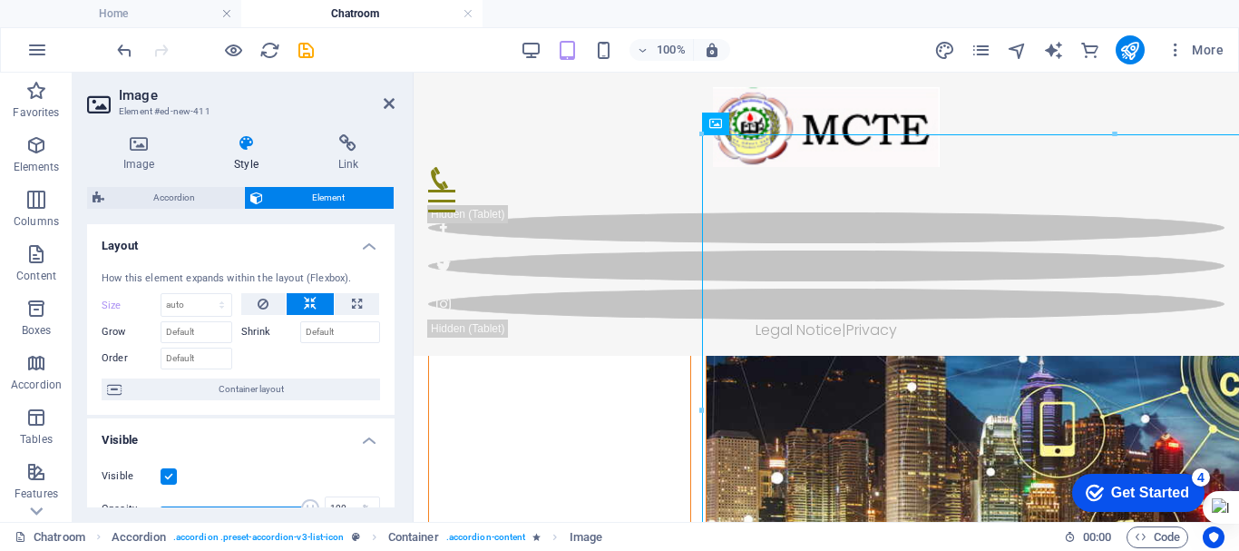
click at [305, 297] on icon at bounding box center [310, 304] width 13 height 22
click at [357, 296] on icon at bounding box center [357, 304] width 10 height 22
type input "100"
select select "%"
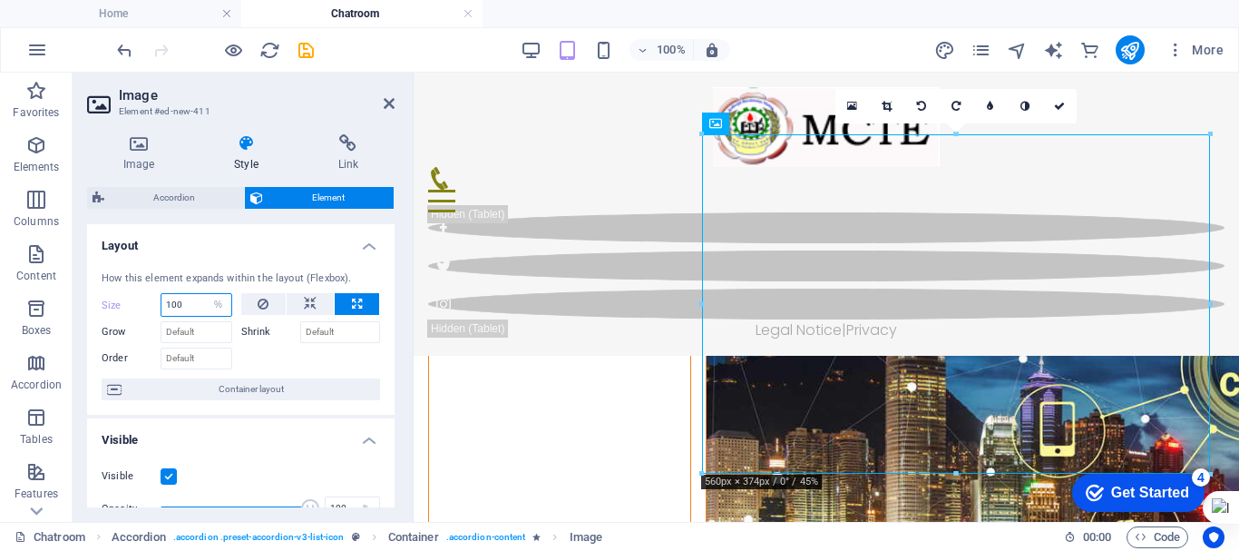
click at [191, 298] on input "100" at bounding box center [196, 305] width 70 height 22
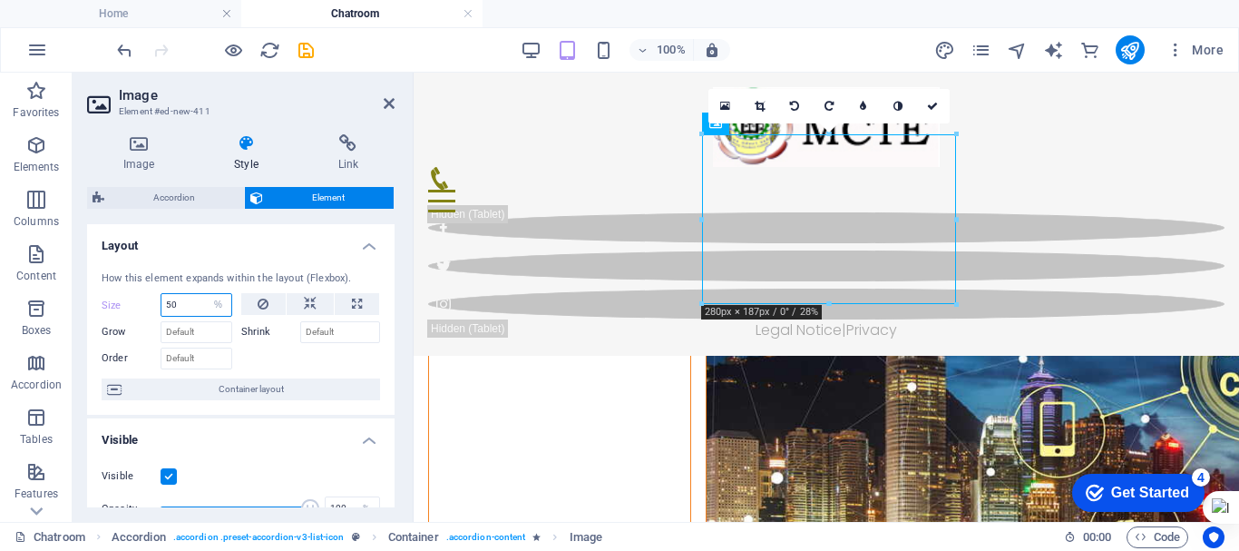
type input "50"
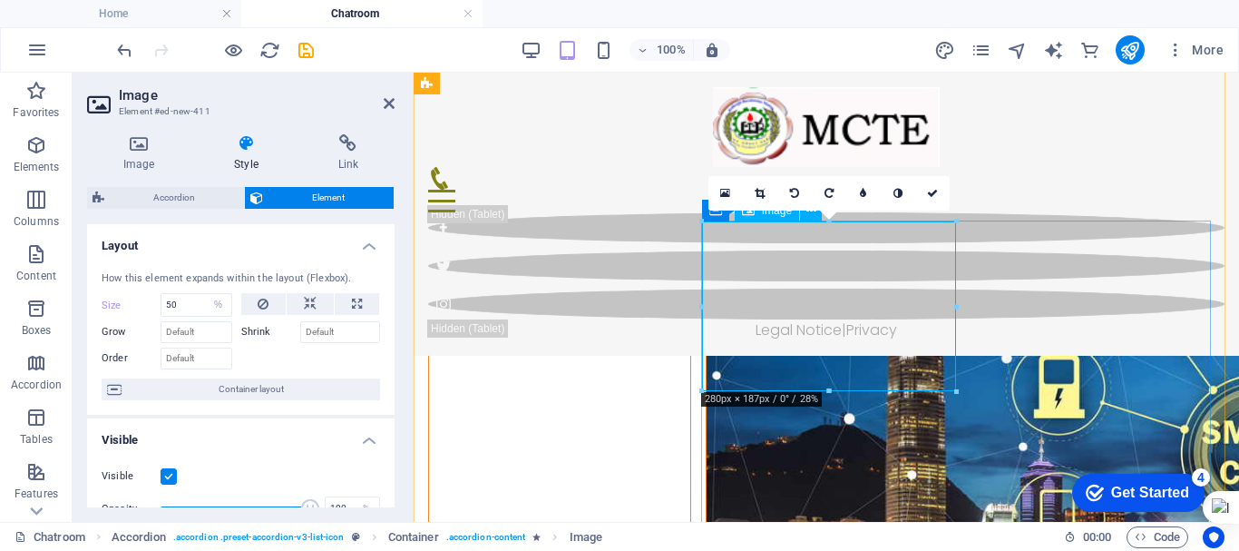
scroll to position [1048, 0]
click at [822, 285] on figure at bounding box center [1120, 453] width 826 height 551
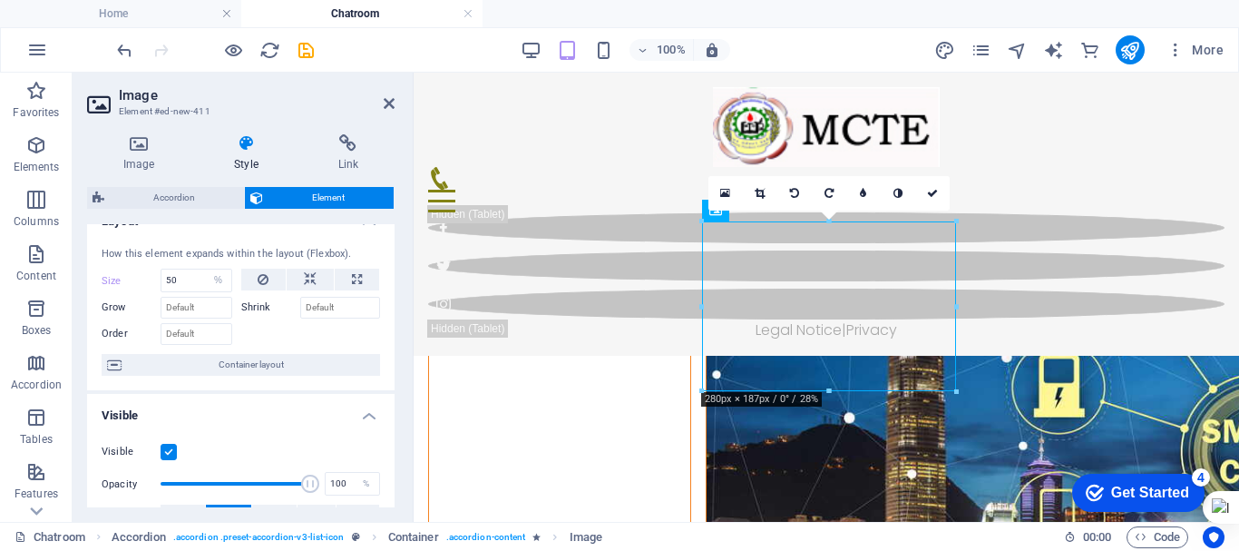
scroll to position [0, 0]
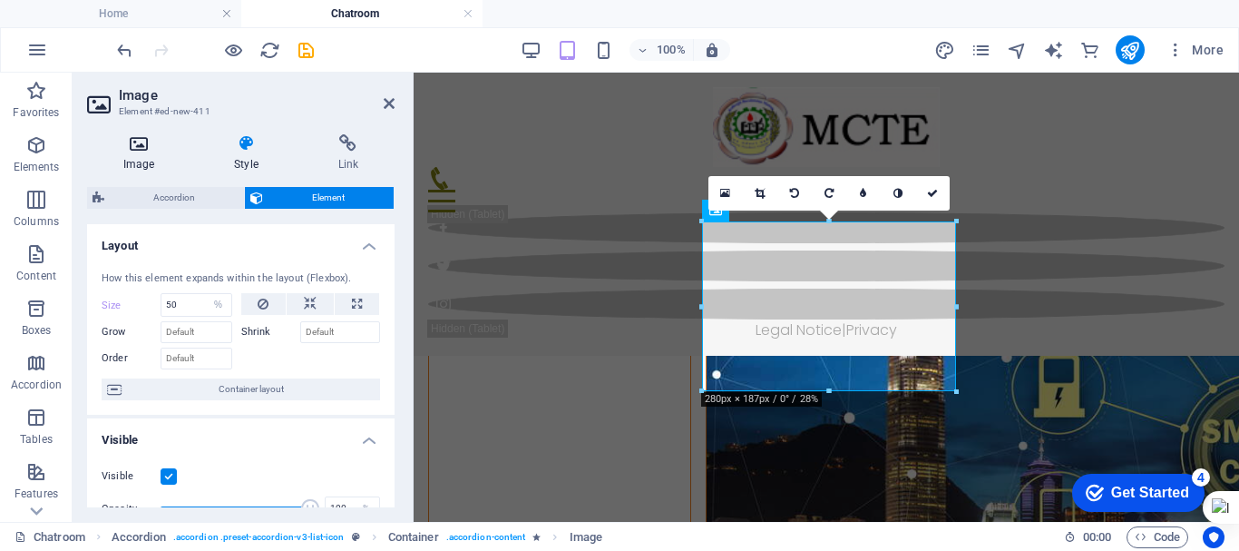
click at [125, 145] on icon at bounding box center [138, 143] width 103 height 18
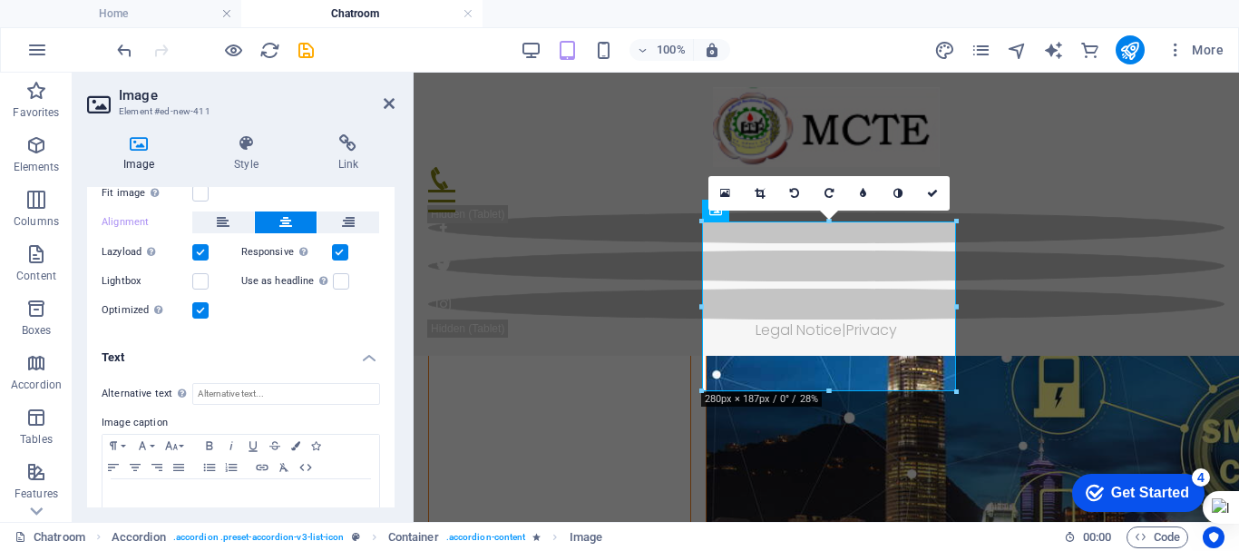
scroll to position [279, 0]
click at [205, 278] on label at bounding box center [200, 280] width 16 height 16
click at [0, 0] on input "Lightbox" at bounding box center [0, 0] width 0 height 0
click at [205, 278] on label at bounding box center [200, 280] width 16 height 16
click at [0, 0] on input "Lightbox" at bounding box center [0, 0] width 0 height 0
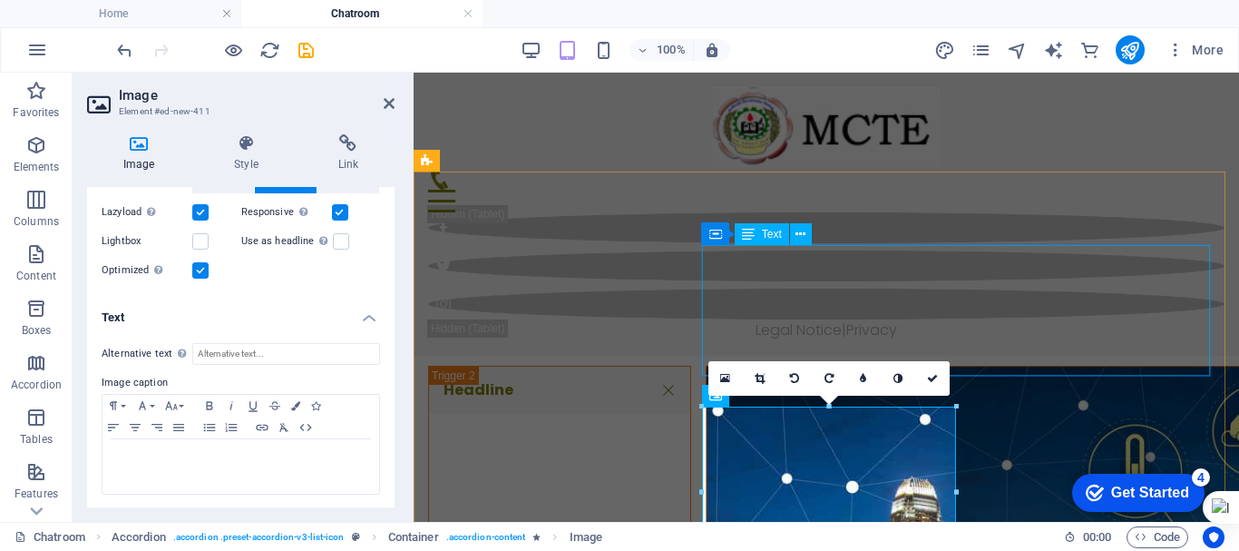
scroll to position [857, 0]
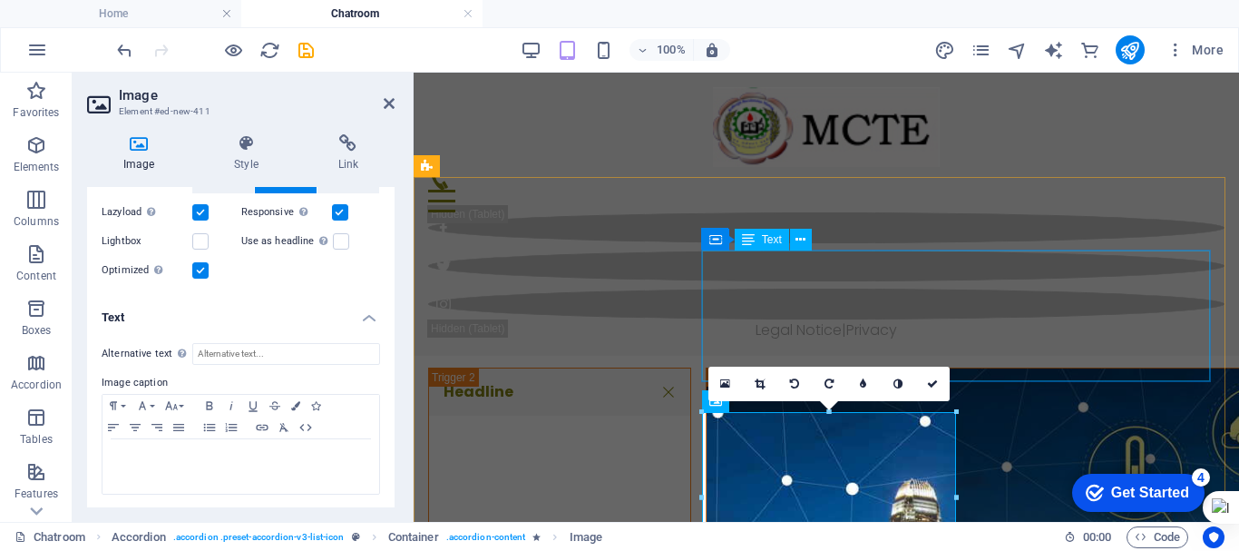
click at [1034, 273] on div "Lorem ipsum dolor sit amet, consectetur adipisicing elit. Maiores ipsum repella…" at bounding box center [1120, 293] width 826 height 87
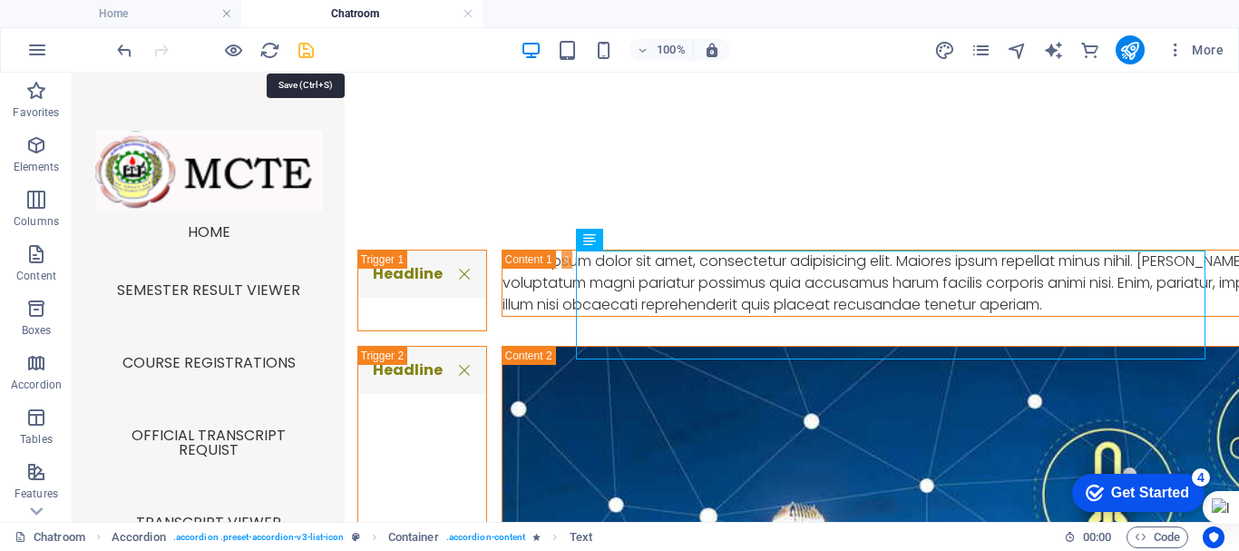
click at [304, 57] on icon "save" at bounding box center [306, 50] width 21 height 21
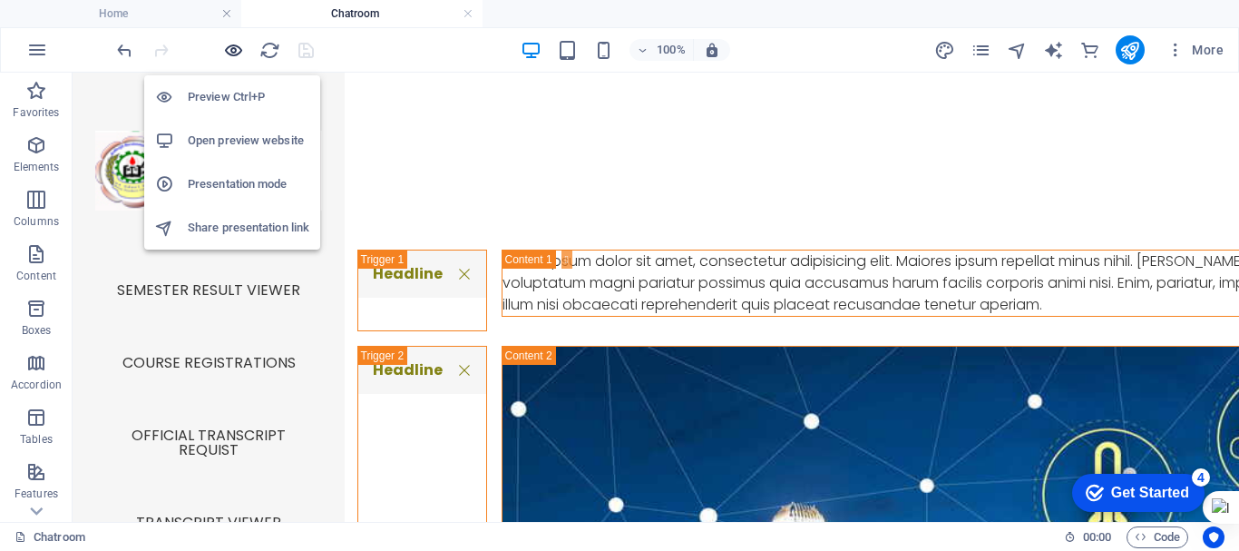
click at [230, 54] on icon "button" at bounding box center [233, 50] width 21 height 21
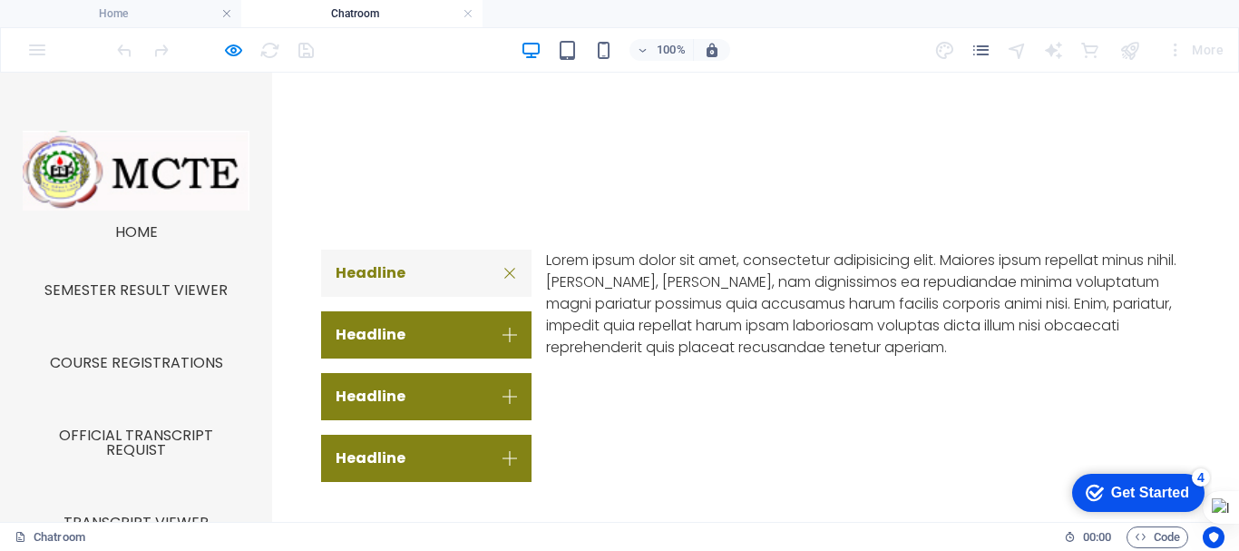
click at [836, 410] on div "Headline Lorem ipsum dolor sit amet, consectetur adipisicing elit. Maiores ipsu…" at bounding box center [749, 365] width 981 height 377
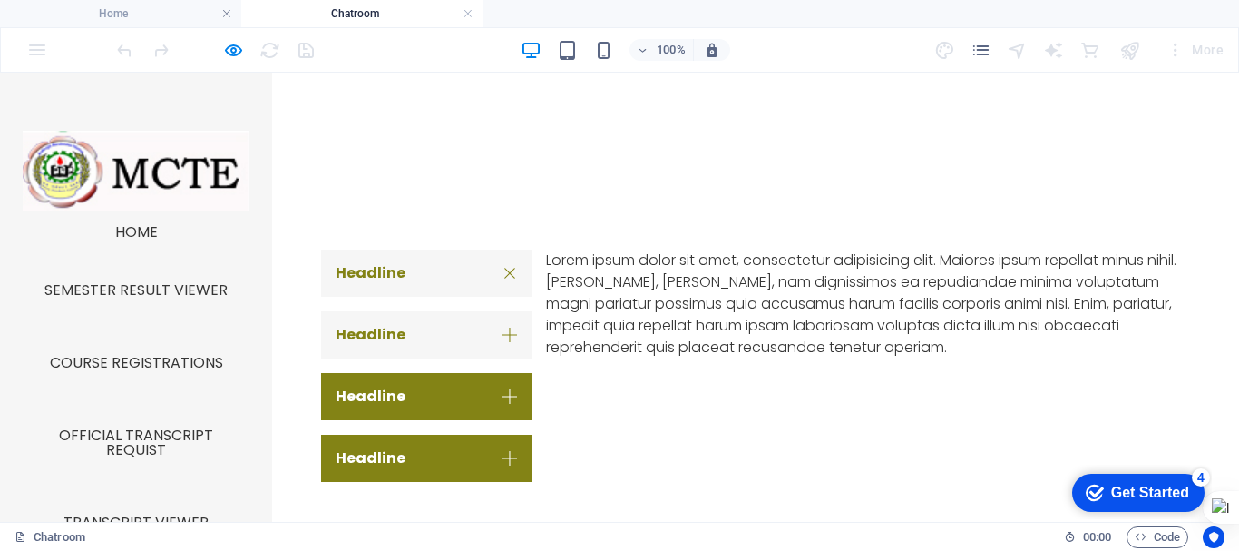
click at [427, 332] on link "Headline" at bounding box center [426, 334] width 210 height 47
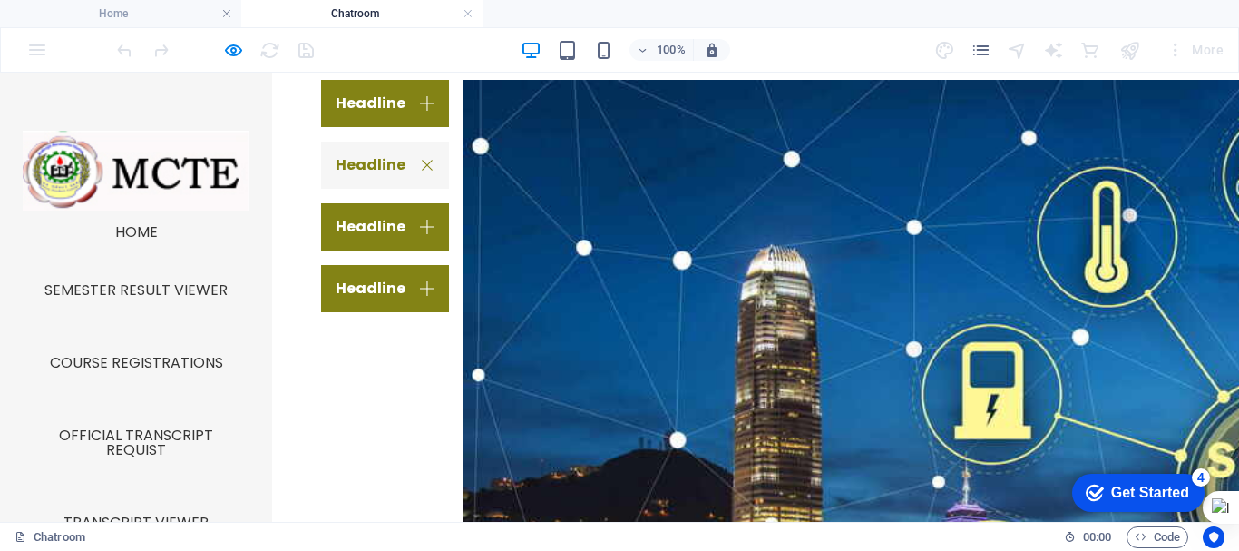
scroll to position [1028, 0]
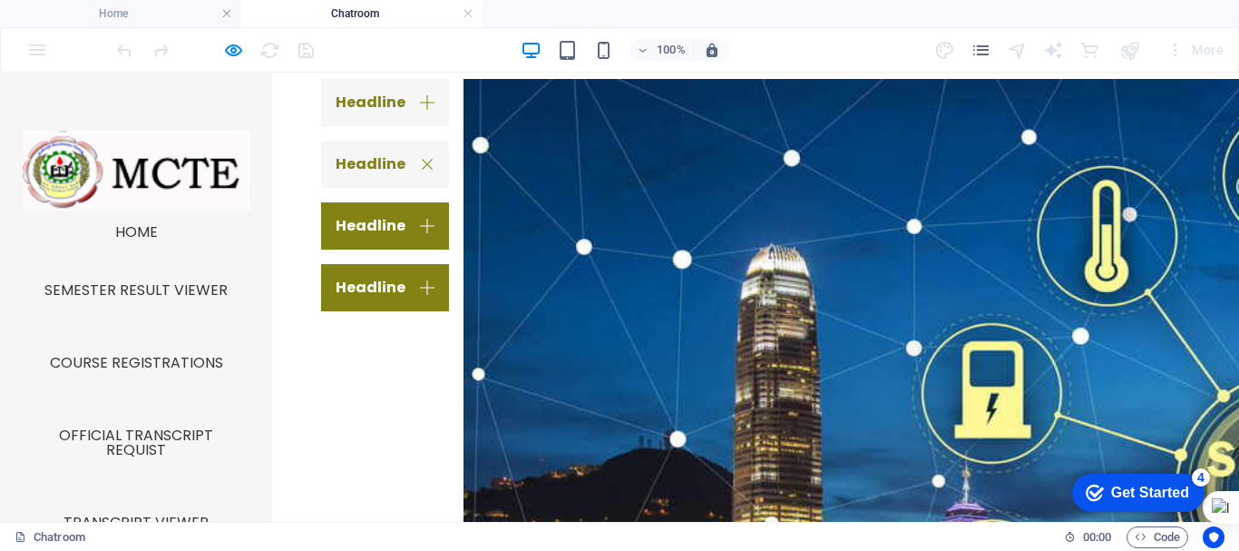
click at [395, 101] on link "Headline" at bounding box center [385, 102] width 128 height 47
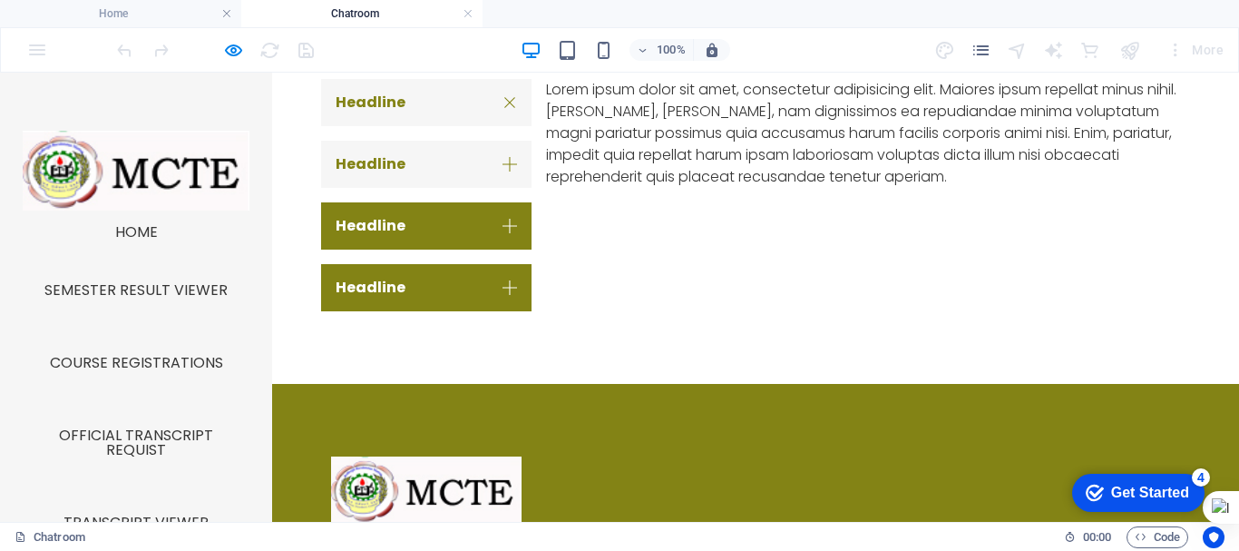
click at [404, 159] on link "Headline" at bounding box center [426, 164] width 210 height 47
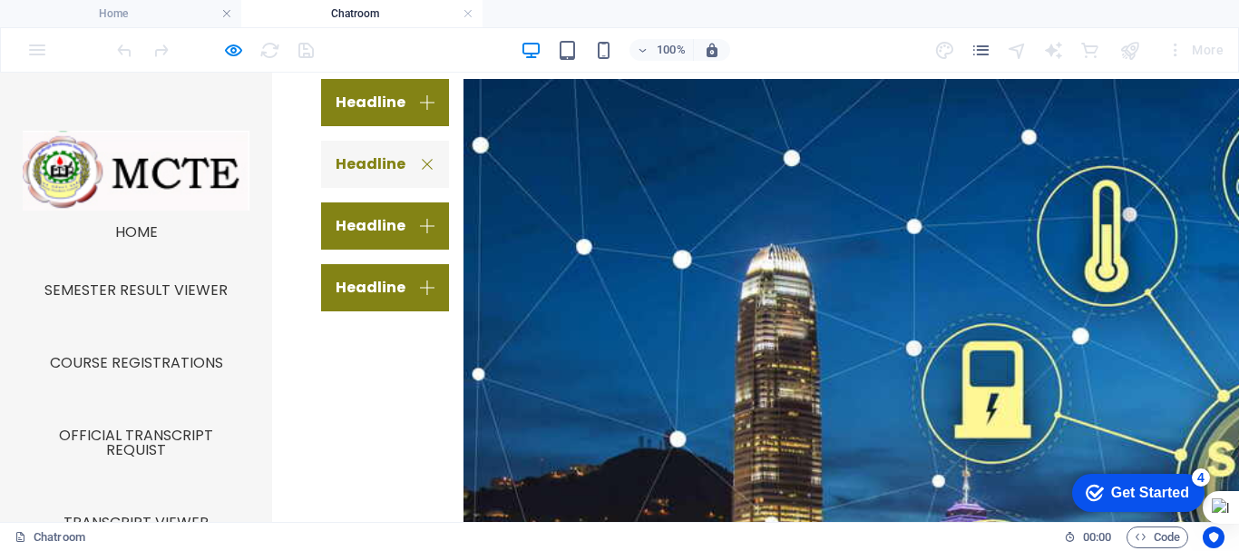
click at [404, 159] on link "Headline" at bounding box center [385, 164] width 128 height 47
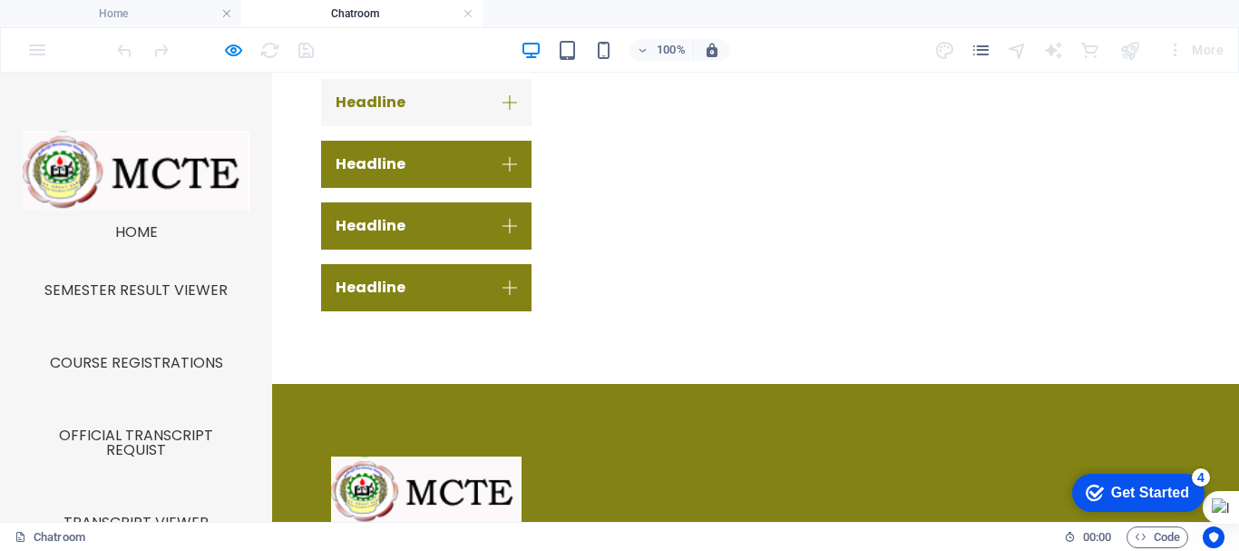
click at [386, 96] on link "Headline" at bounding box center [426, 102] width 210 height 47
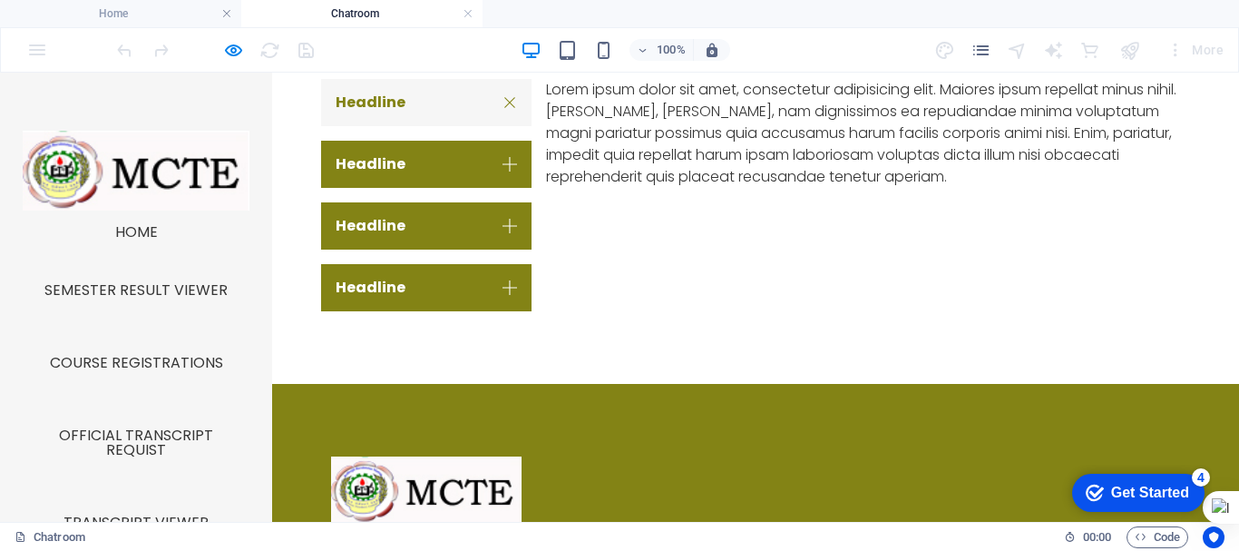
click at [386, 96] on link "Headline" at bounding box center [426, 102] width 210 height 47
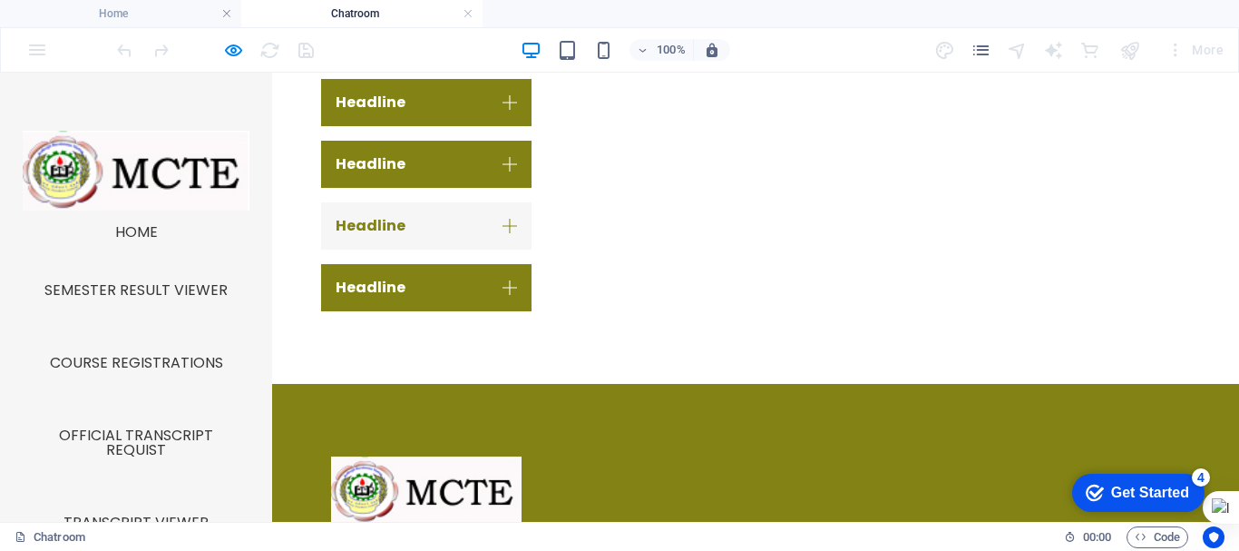
click at [385, 210] on link "Headline" at bounding box center [426, 225] width 210 height 47
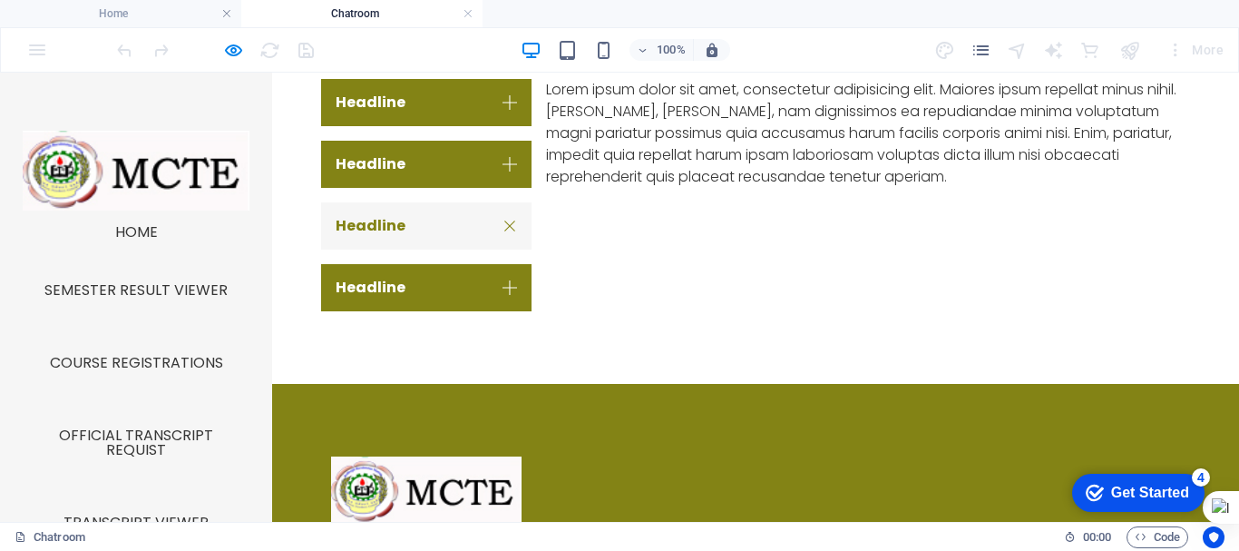
click at [385, 210] on link "Headline" at bounding box center [426, 225] width 210 height 47
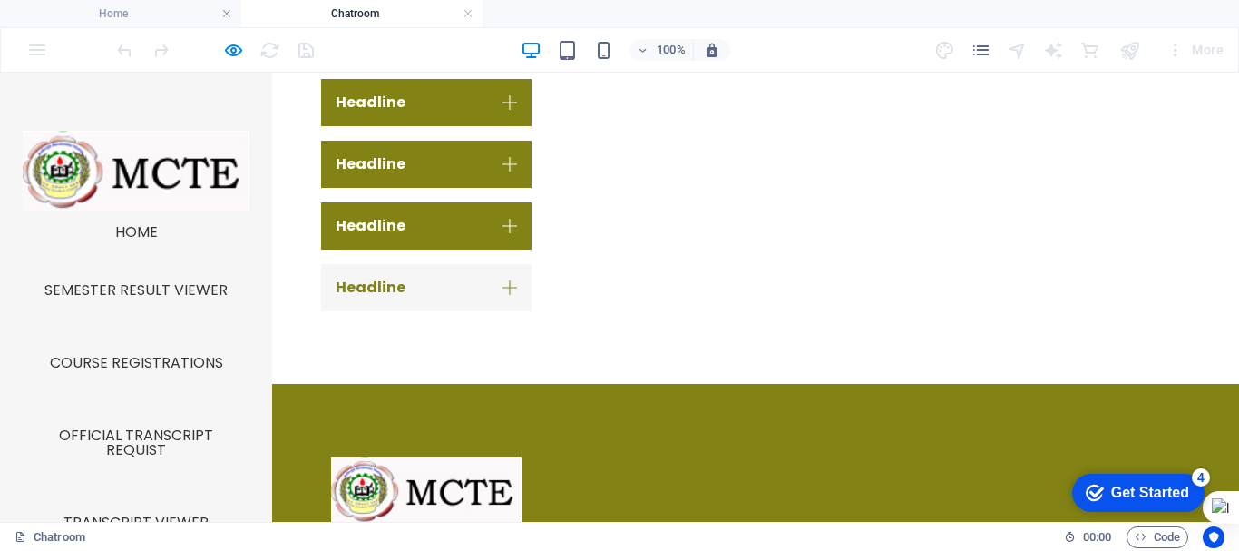
click at [391, 277] on link "Headline" at bounding box center [426, 287] width 210 height 47
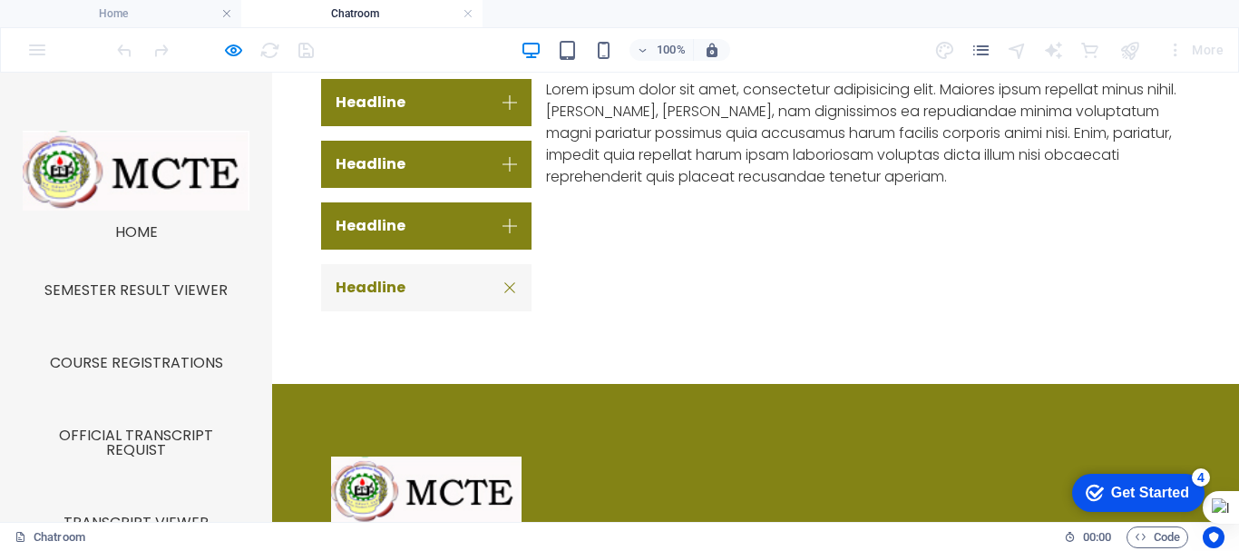
click at [391, 277] on link "Headline" at bounding box center [426, 287] width 210 height 47
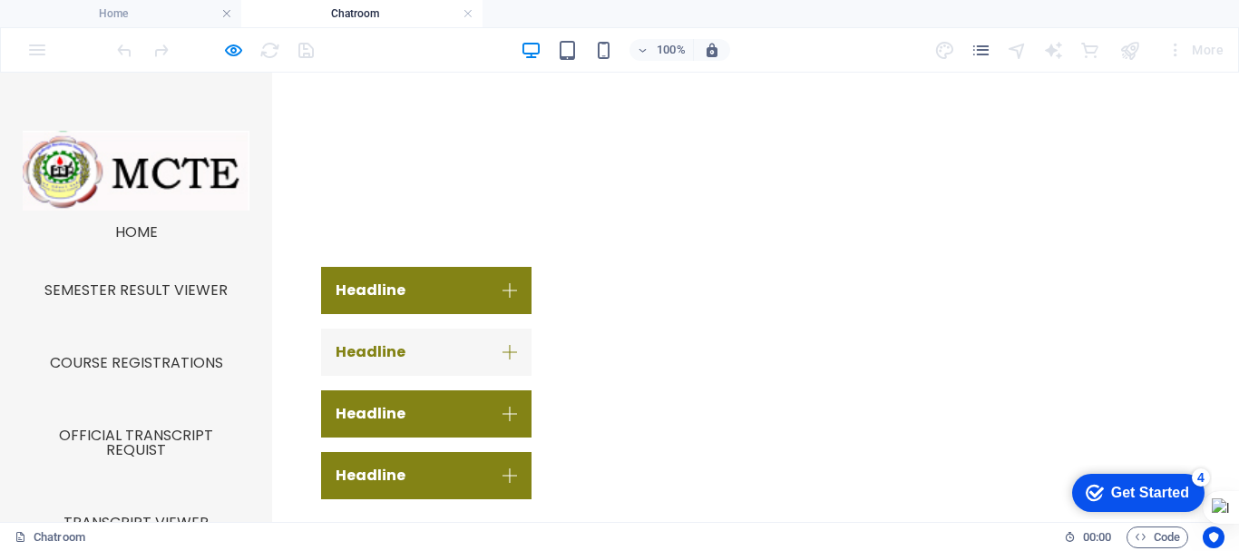
scroll to position [841, 0]
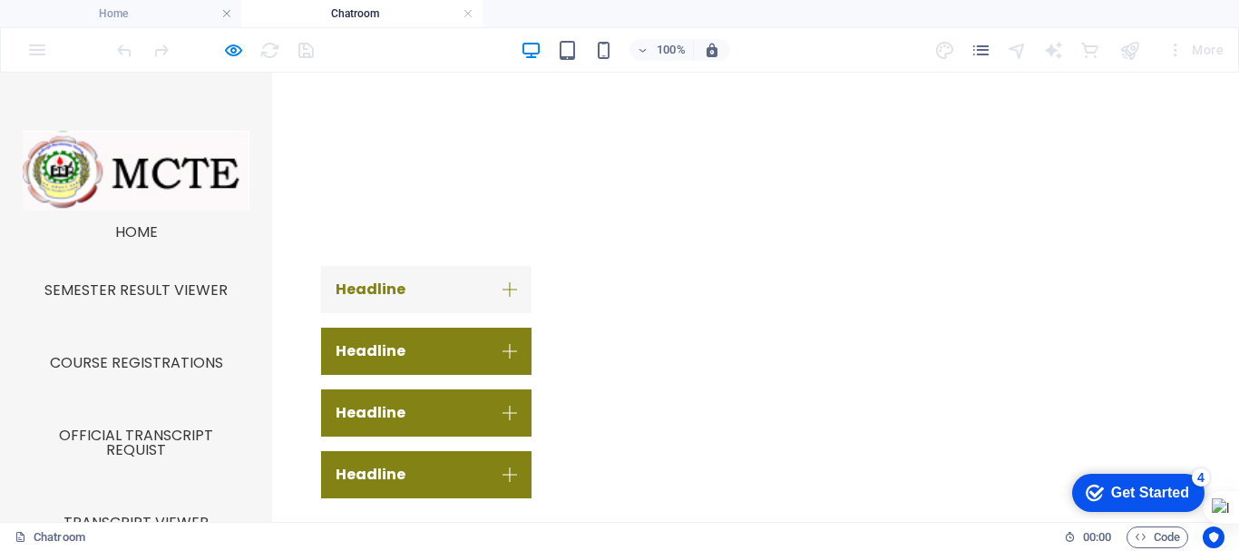
click at [398, 300] on link "Headline" at bounding box center [426, 289] width 210 height 47
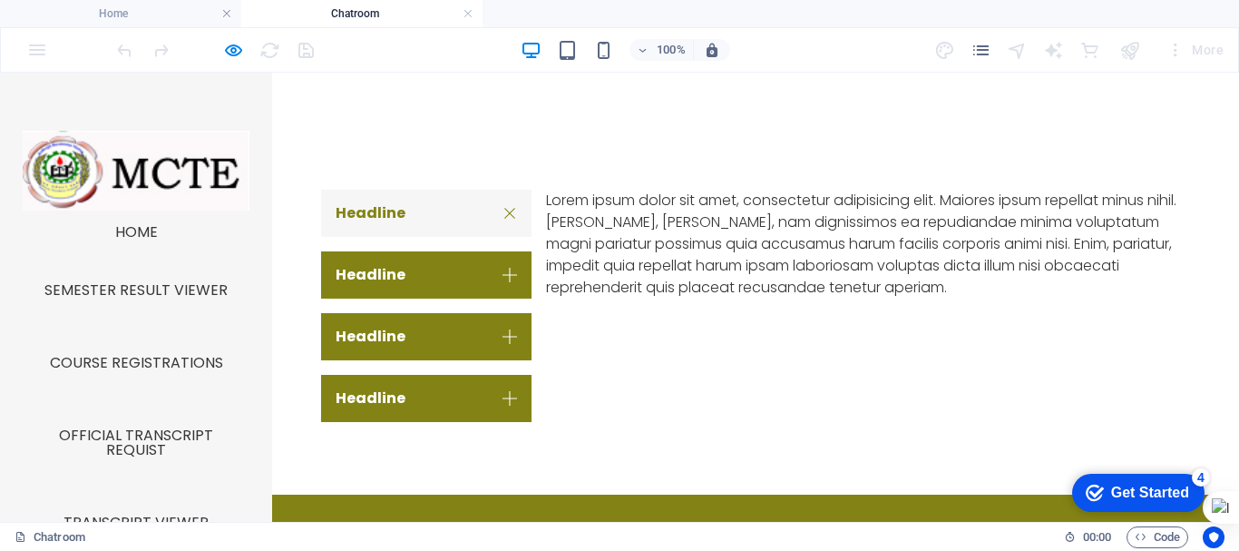
scroll to position [932, 0]
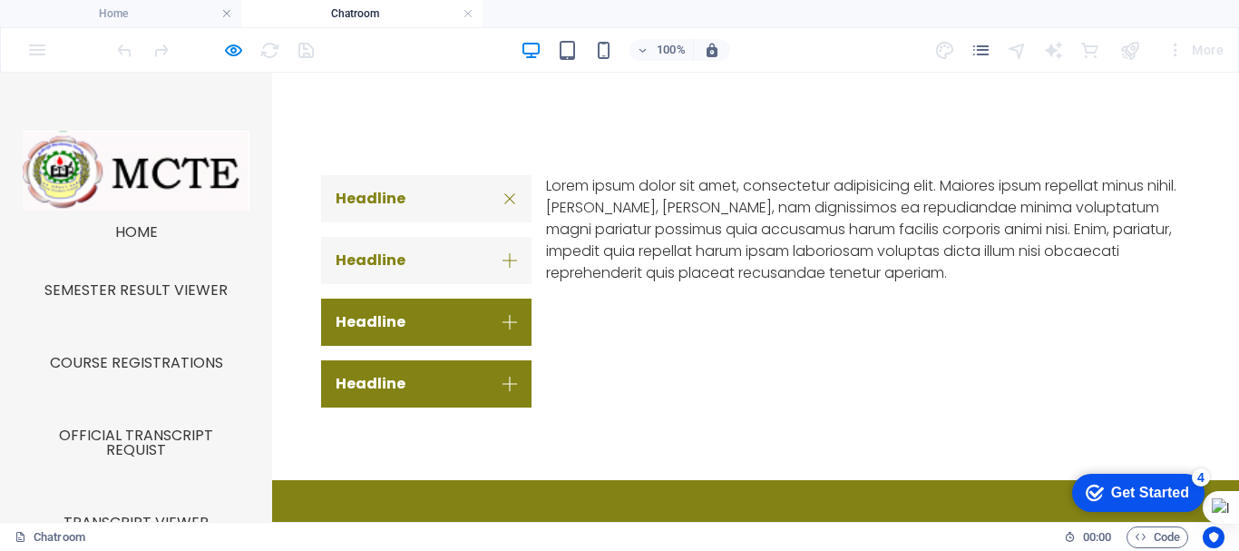
click at [403, 266] on link "Headline" at bounding box center [426, 260] width 210 height 47
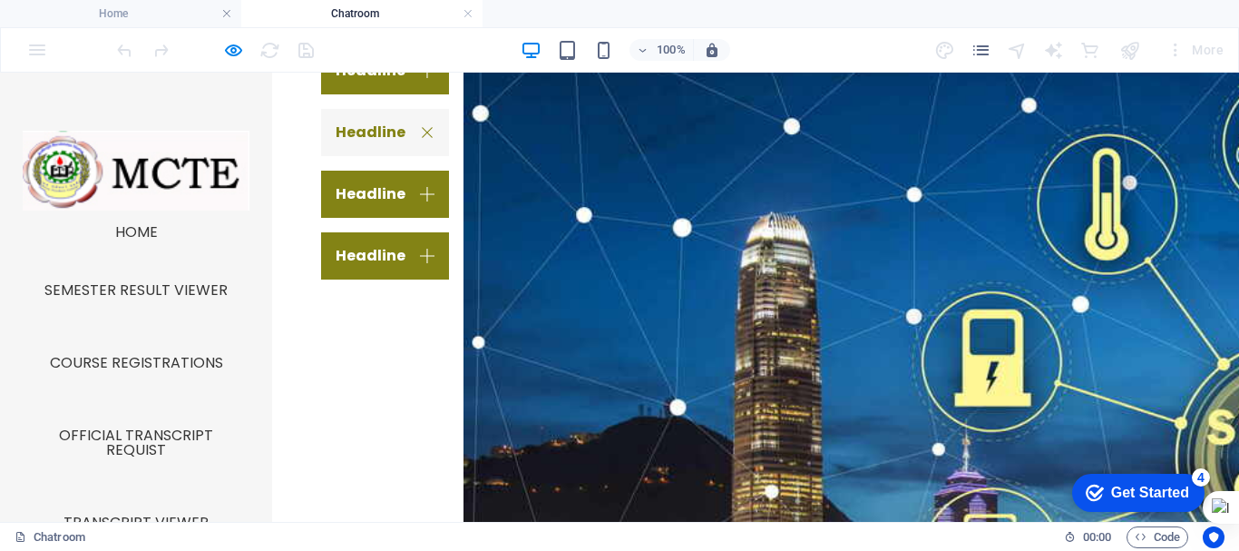
scroll to position [1052, 0]
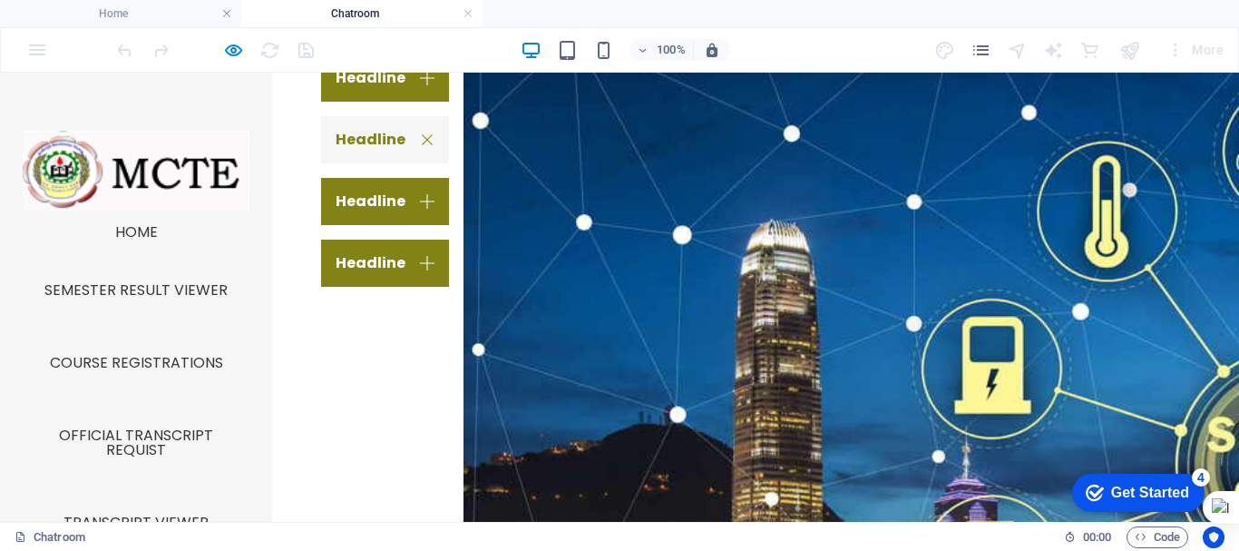
click at [717, 365] on img "Content 2" at bounding box center [1083, 467] width 1239 height 826
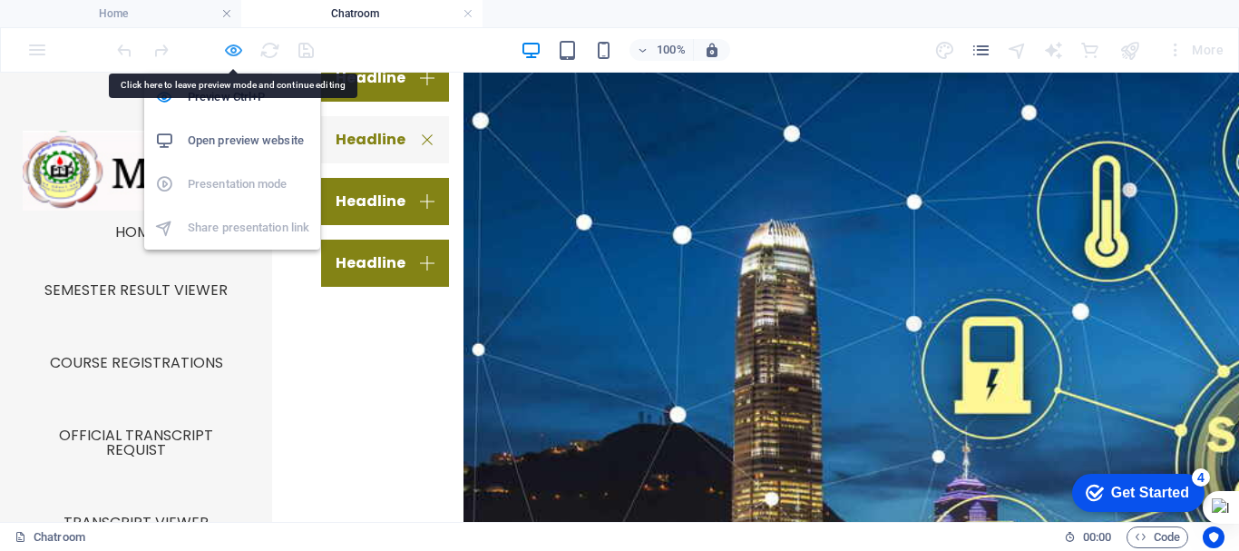
click at [234, 50] on icon "button" at bounding box center [233, 50] width 21 height 21
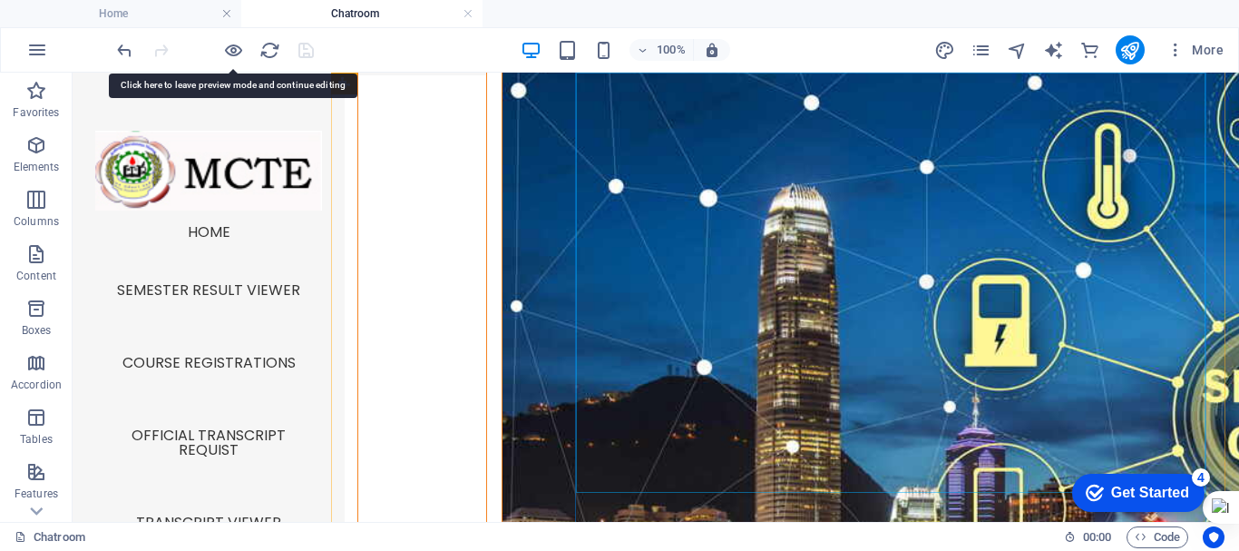
scroll to position [1177, 0]
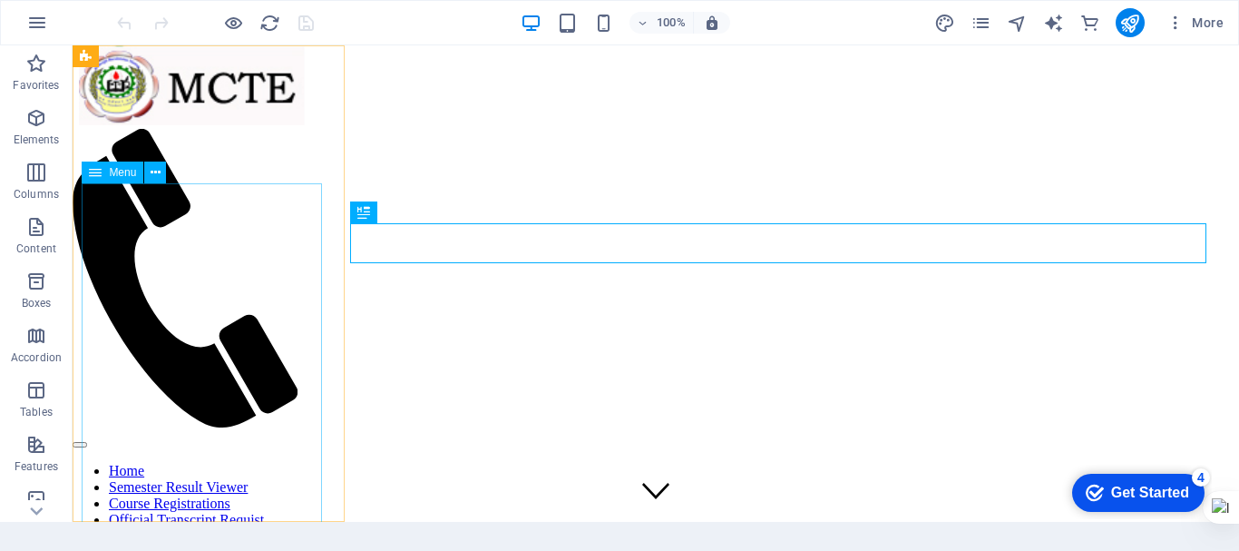
scroll to position [251, 0]
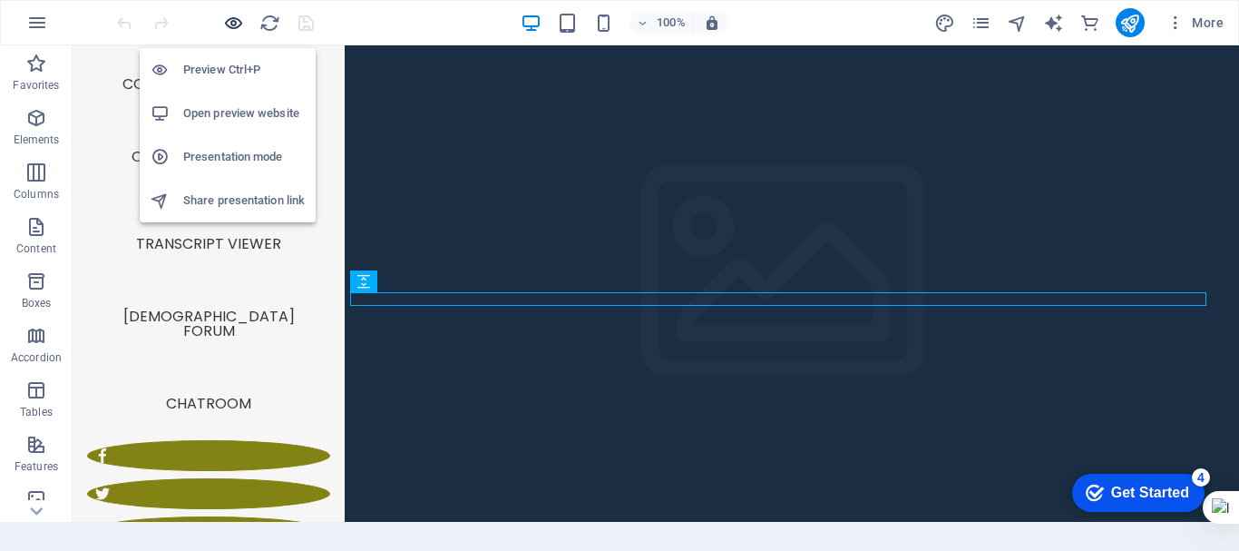
click at [229, 19] on icon "button" at bounding box center [233, 23] width 21 height 21
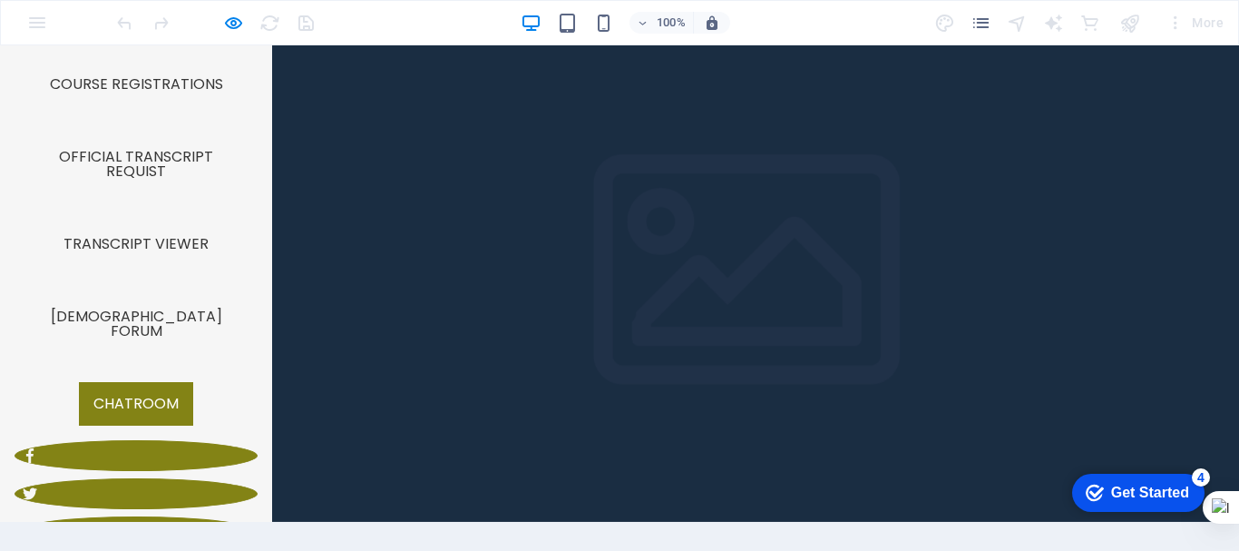
click at [109, 382] on link "Chatroom" at bounding box center [136, 404] width 114 height 44
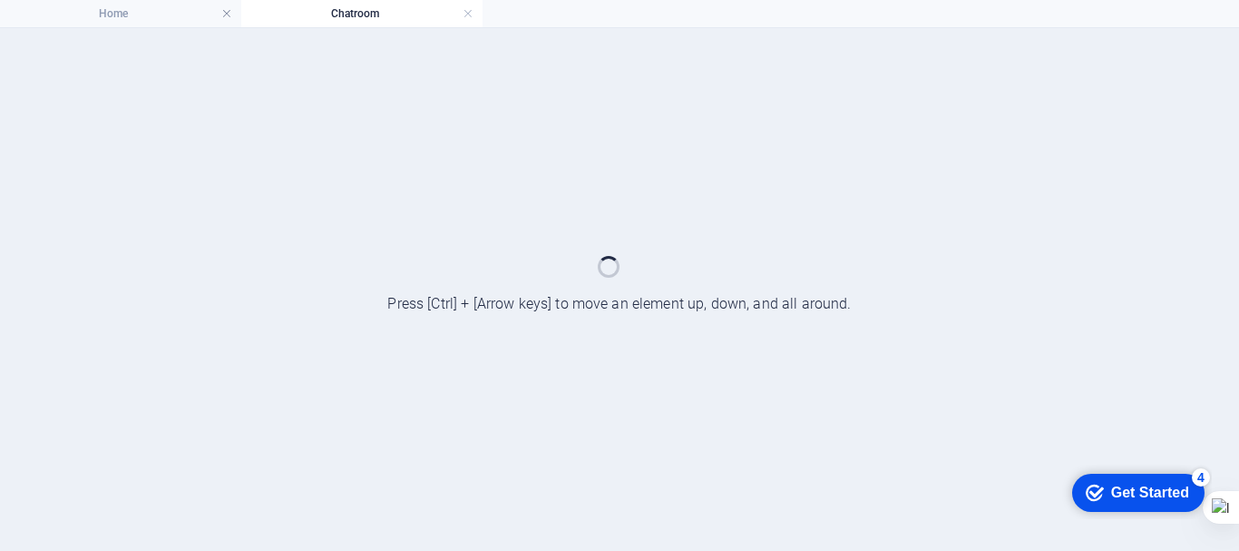
click at [109, 369] on div at bounding box center [619, 289] width 1239 height 523
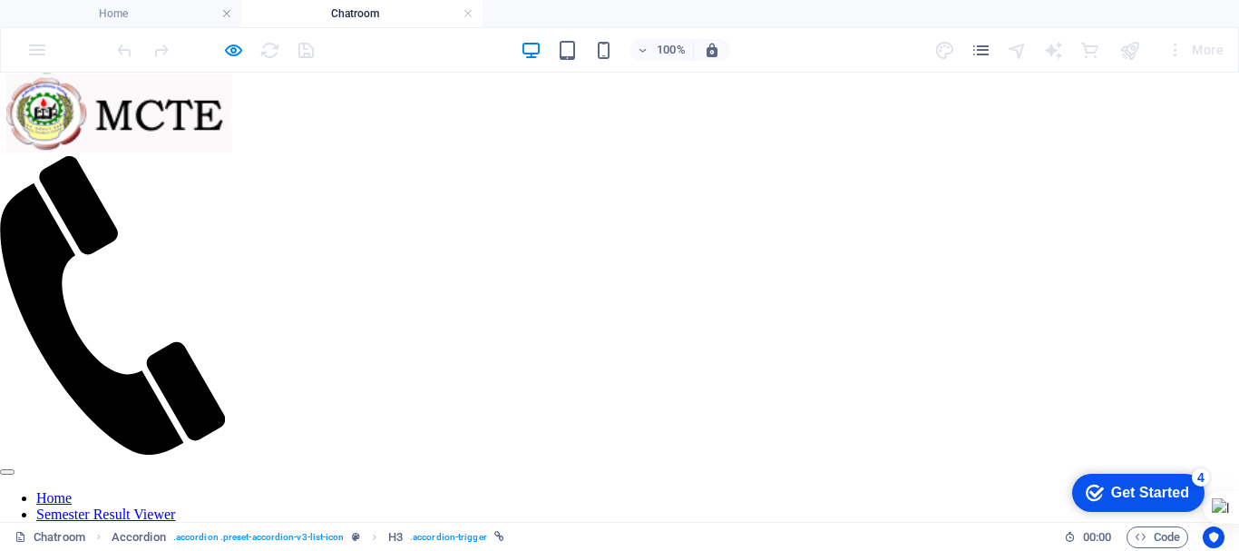
scroll to position [909, 0]
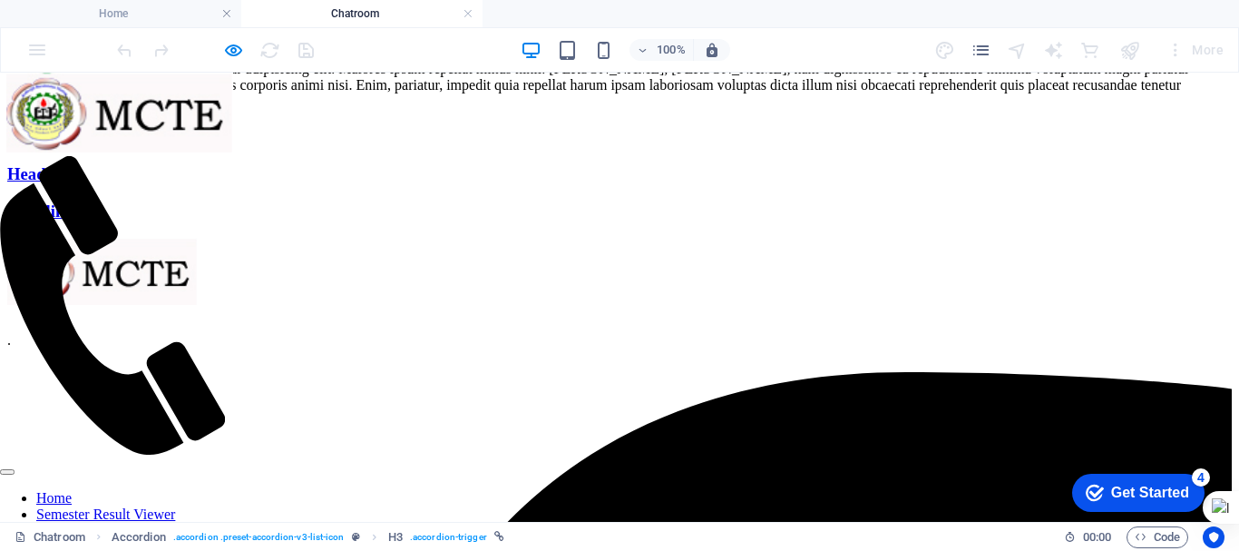
click at [429, 147] on div "Headline" at bounding box center [619, 137] width 1225 height 20
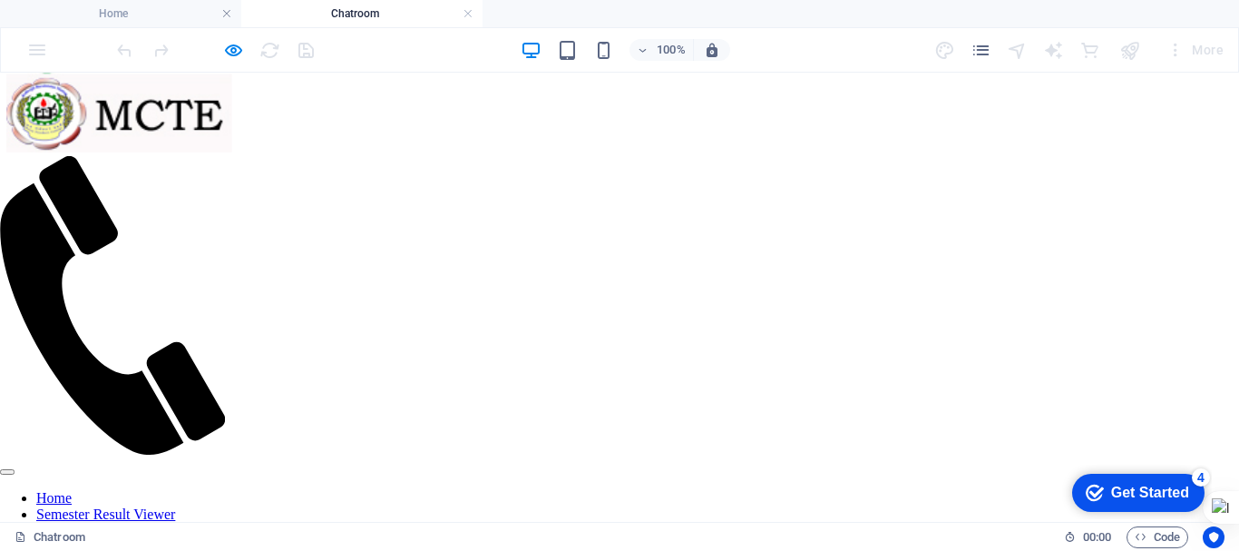
click at [803, 368] on div "</div>" at bounding box center [619, 268] width 1225 height 820
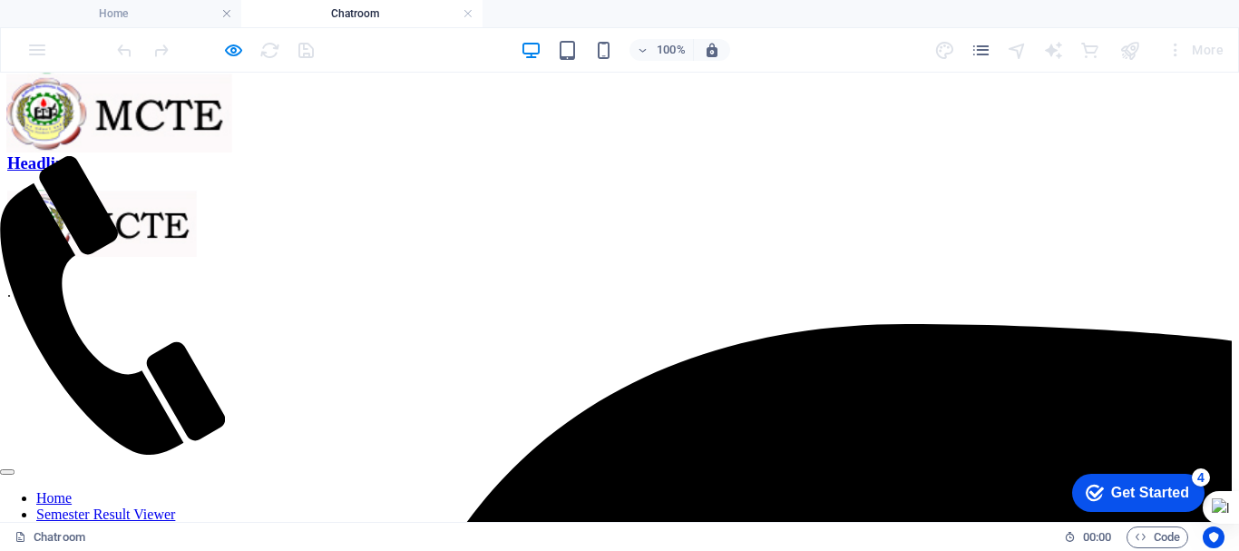
scroll to position [955, 0]
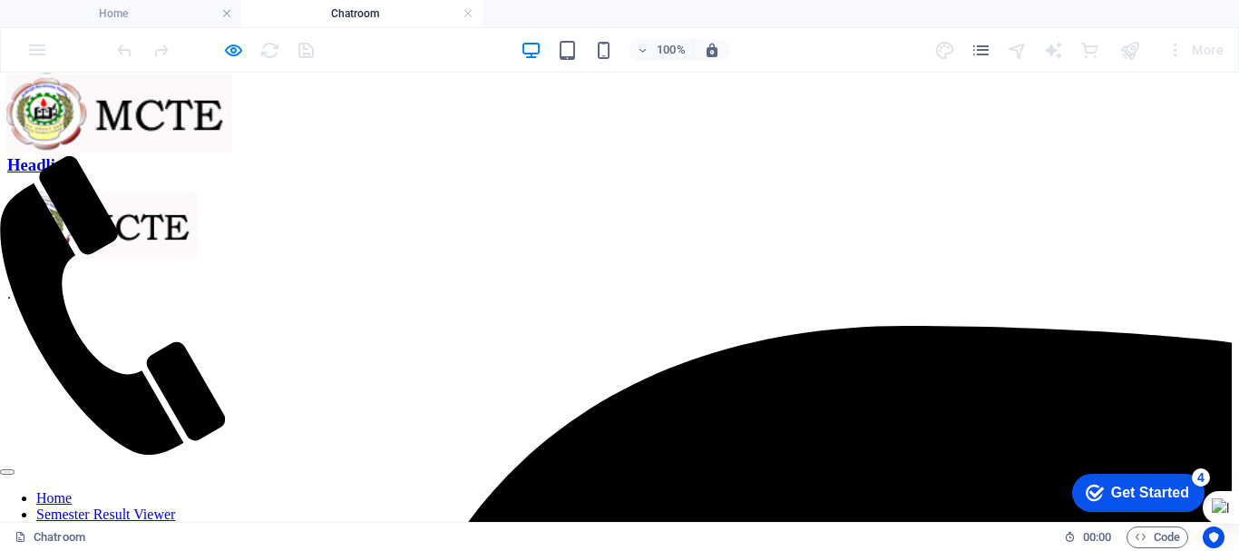
click at [439, 101] on div "Headline" at bounding box center [619, 91] width 1225 height 20
click at [417, 101] on div "Headline" at bounding box center [619, 91] width 1225 height 20
click at [405, 138] on div "Headline" at bounding box center [619, 128] width 1225 height 20
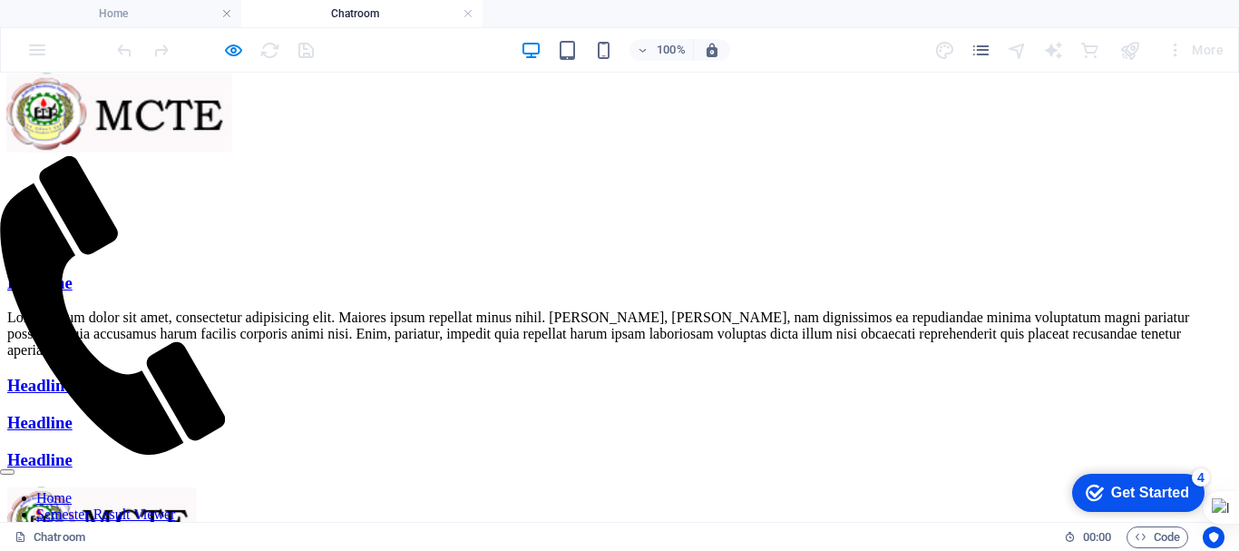
scroll to position [652, 0]
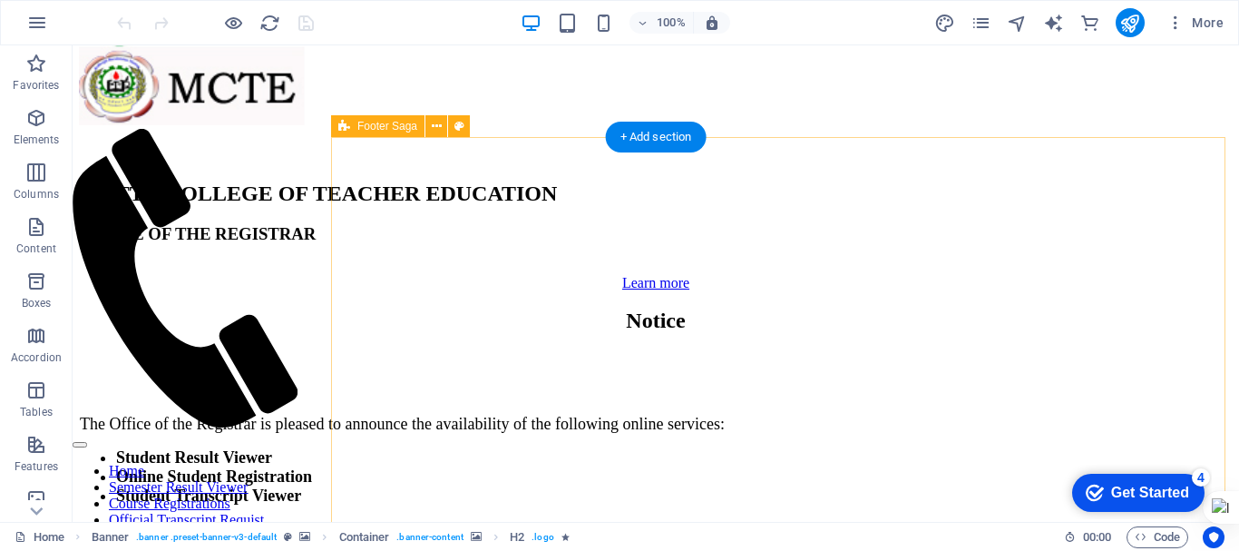
scroll to position [893, 0]
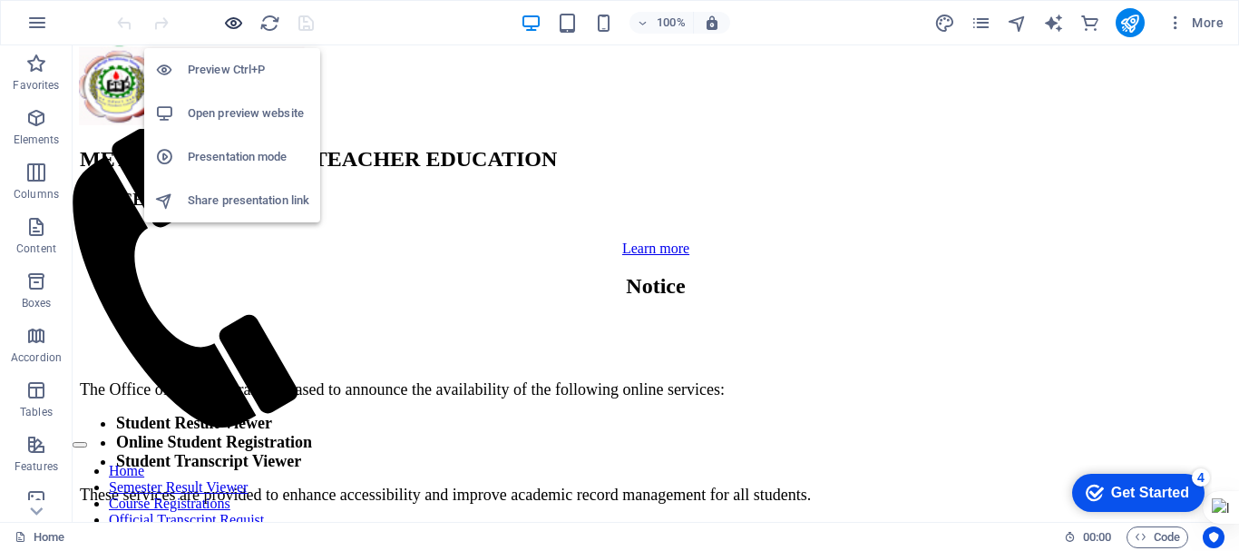
click at [231, 22] on icon "button" at bounding box center [233, 23] width 21 height 21
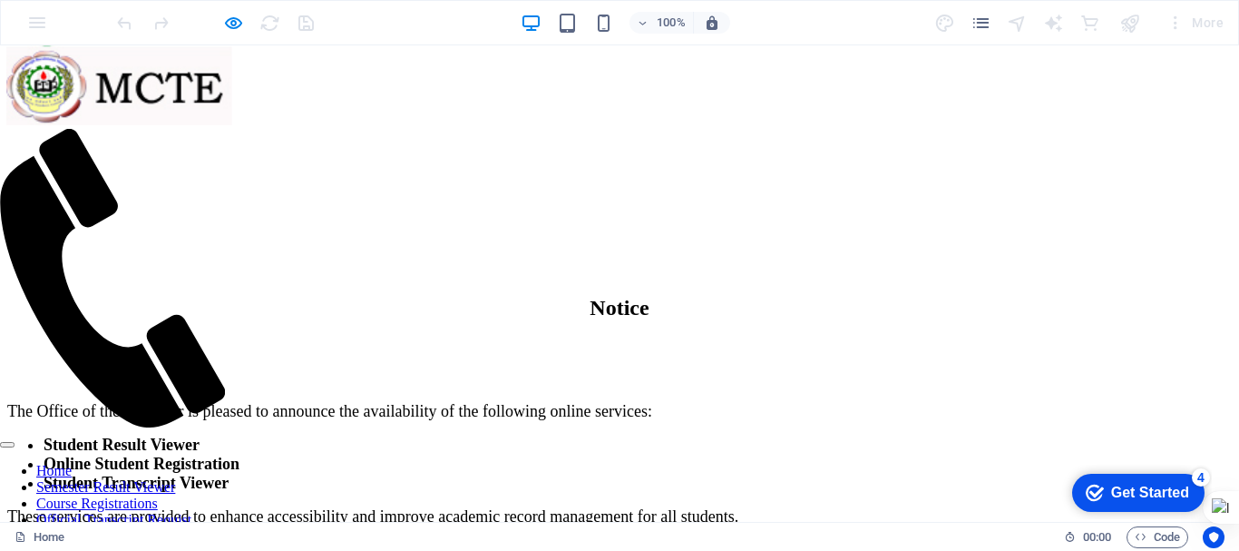
scroll to position [251, 0]
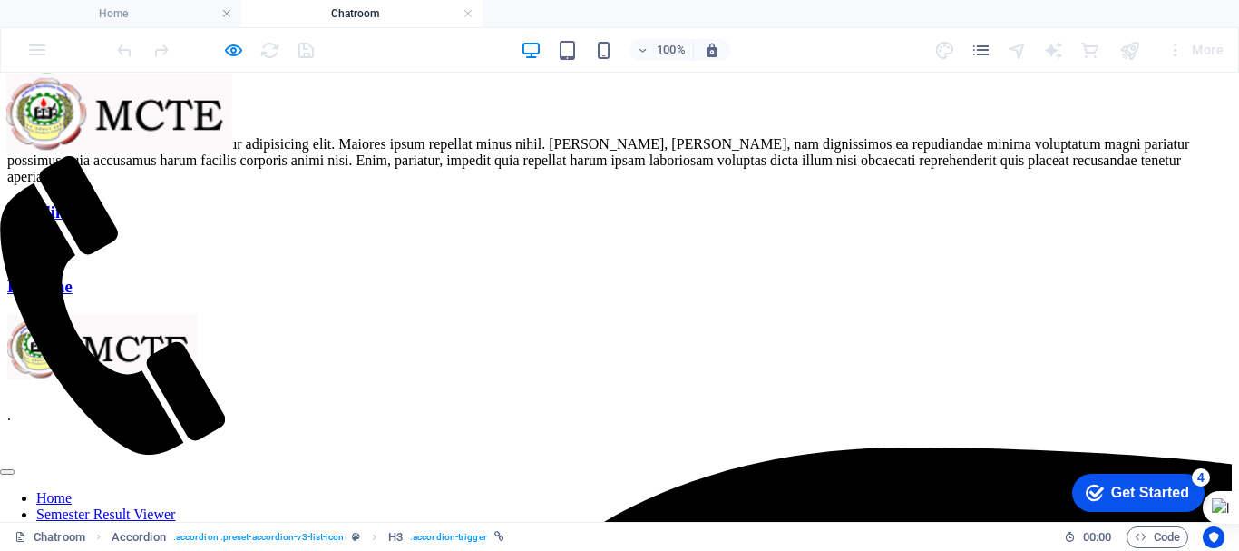
scroll to position [239, 0]
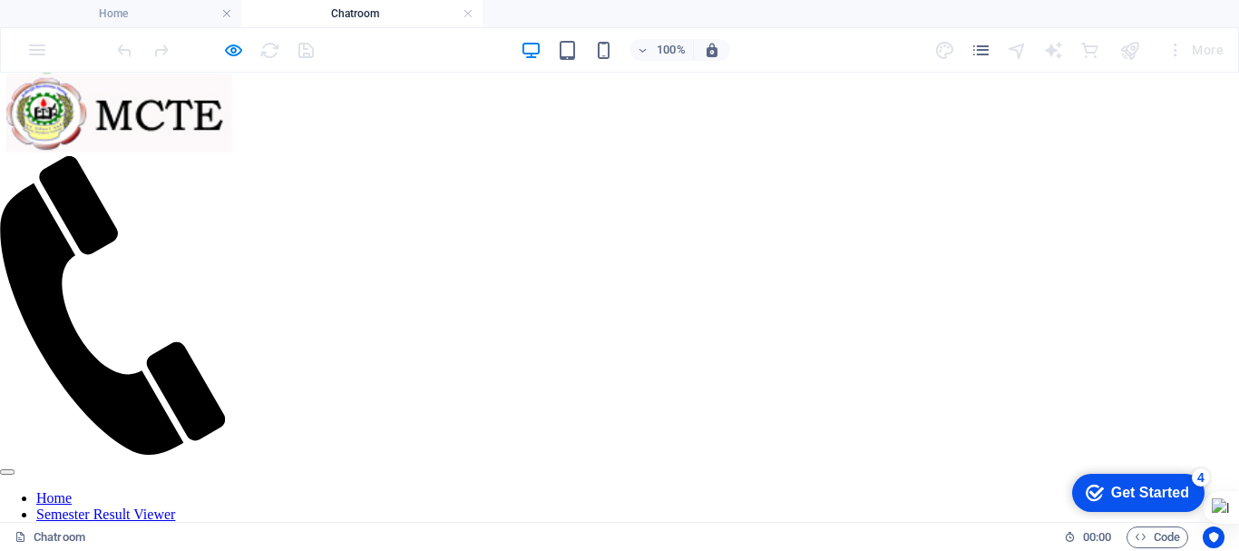
click at [840, 414] on div "</div>" at bounding box center [619, 268] width 1225 height 820
click at [849, 401] on div "</div>" at bounding box center [619, 268] width 1225 height 820
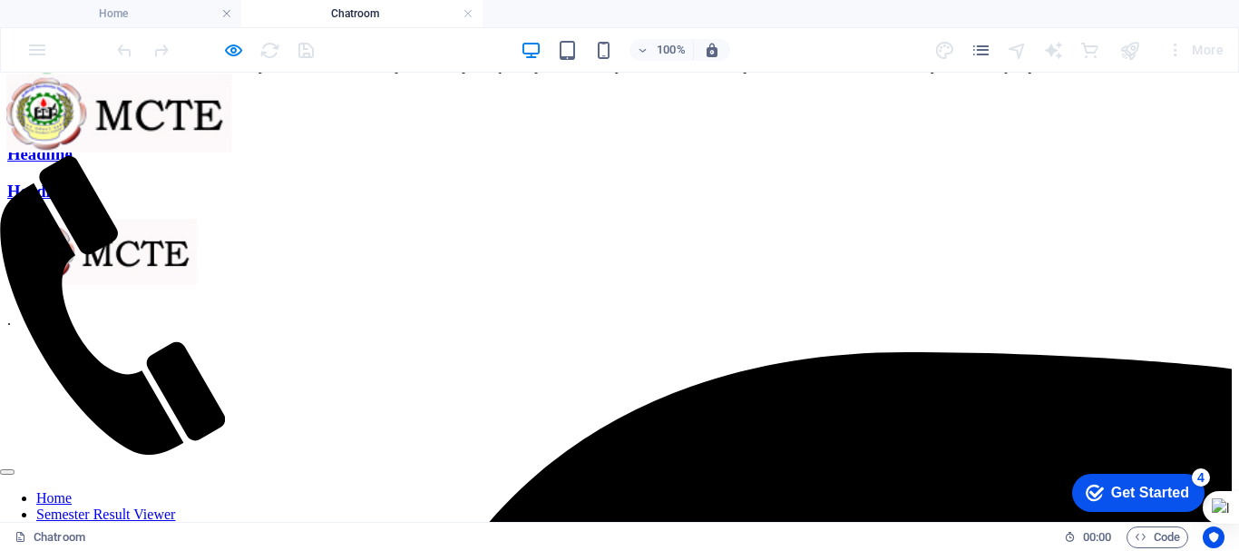
scroll to position [922, 0]
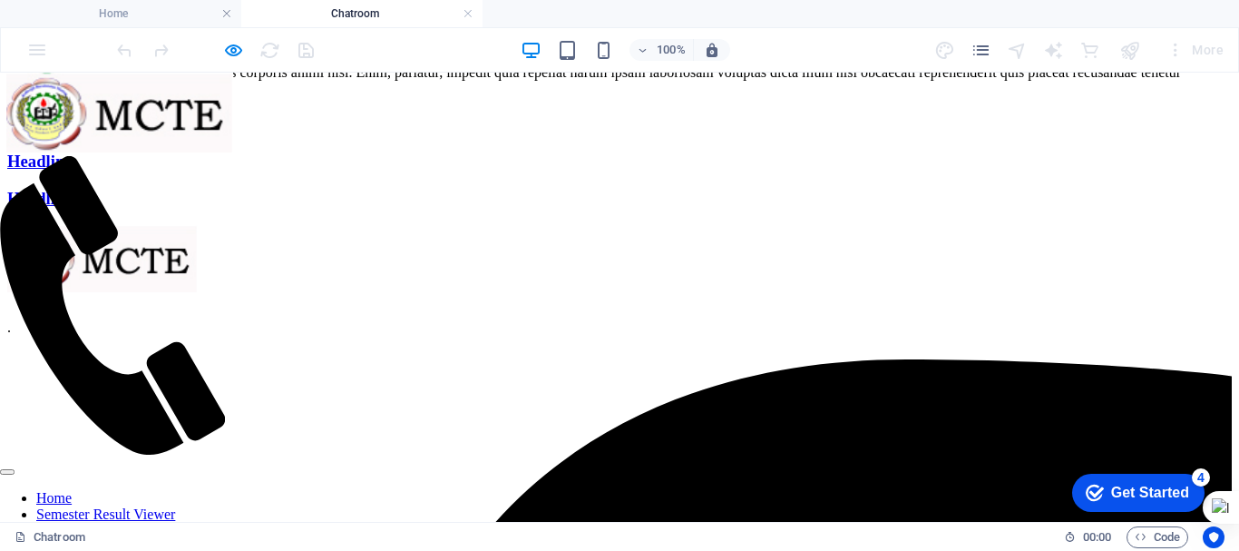
click at [395, 134] on div "Headline" at bounding box center [619, 124] width 1225 height 20
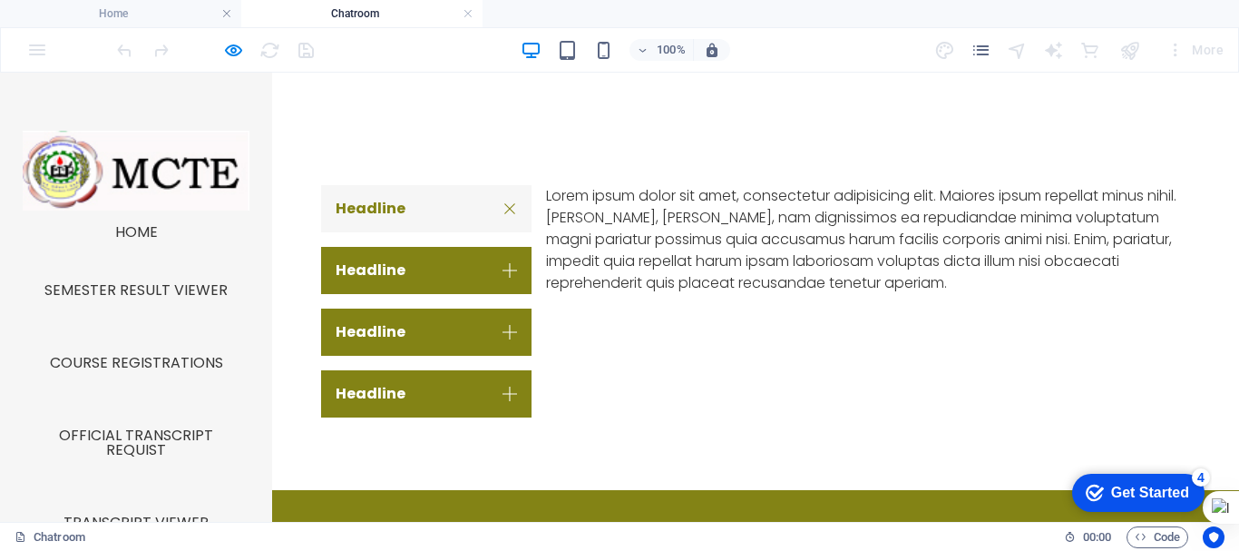
click at [379, 213] on div "Headline" at bounding box center [426, 208] width 210 height 47
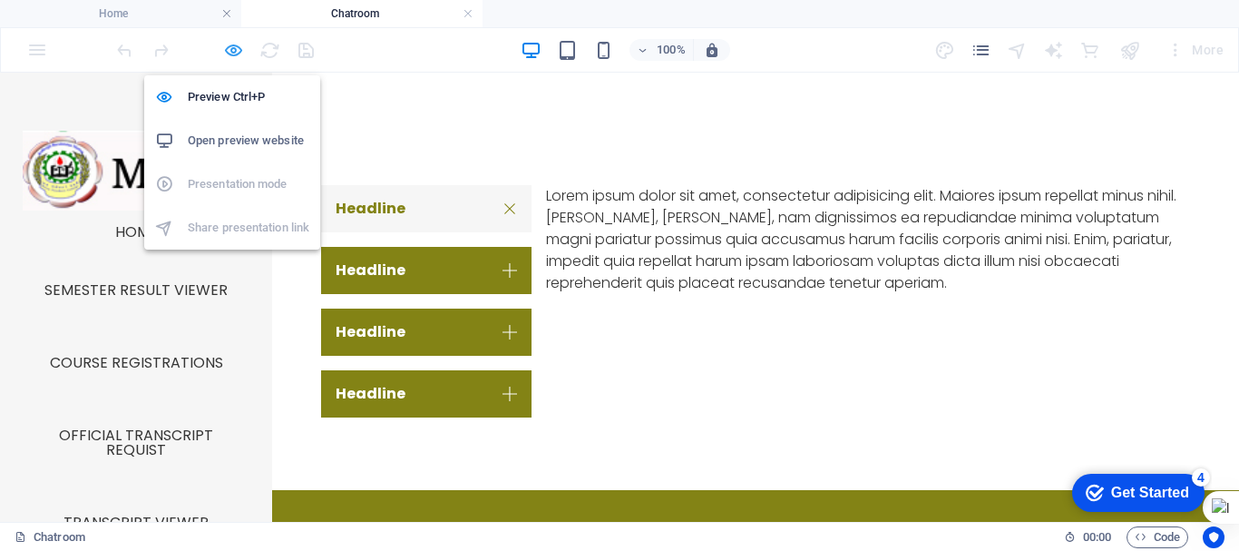
click at [230, 46] on icon "button" at bounding box center [233, 50] width 21 height 21
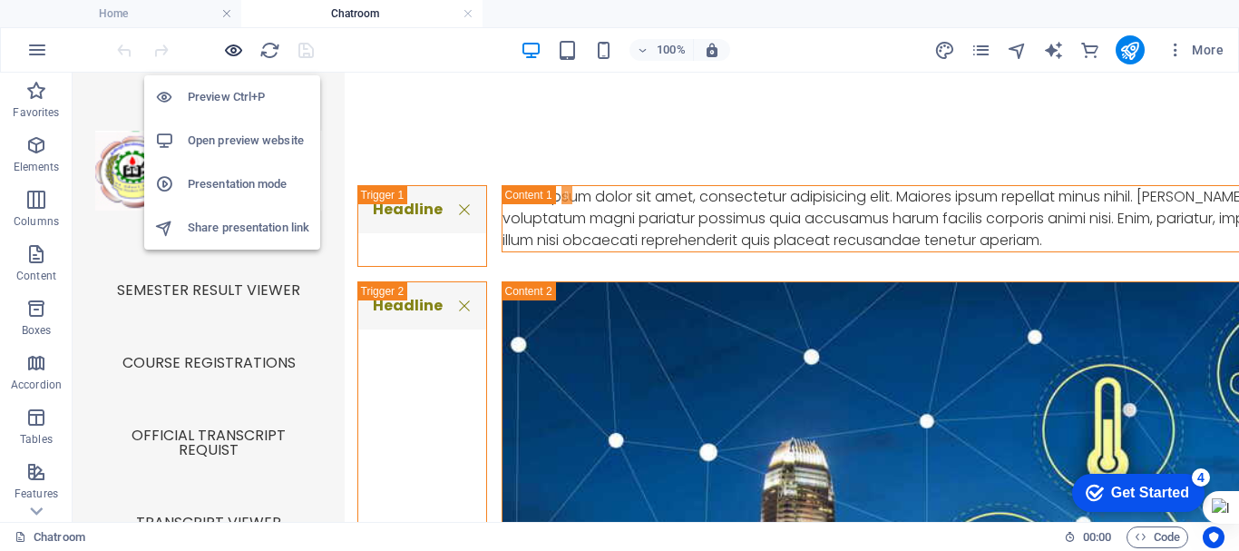
click at [236, 54] on icon "button" at bounding box center [233, 50] width 21 height 21
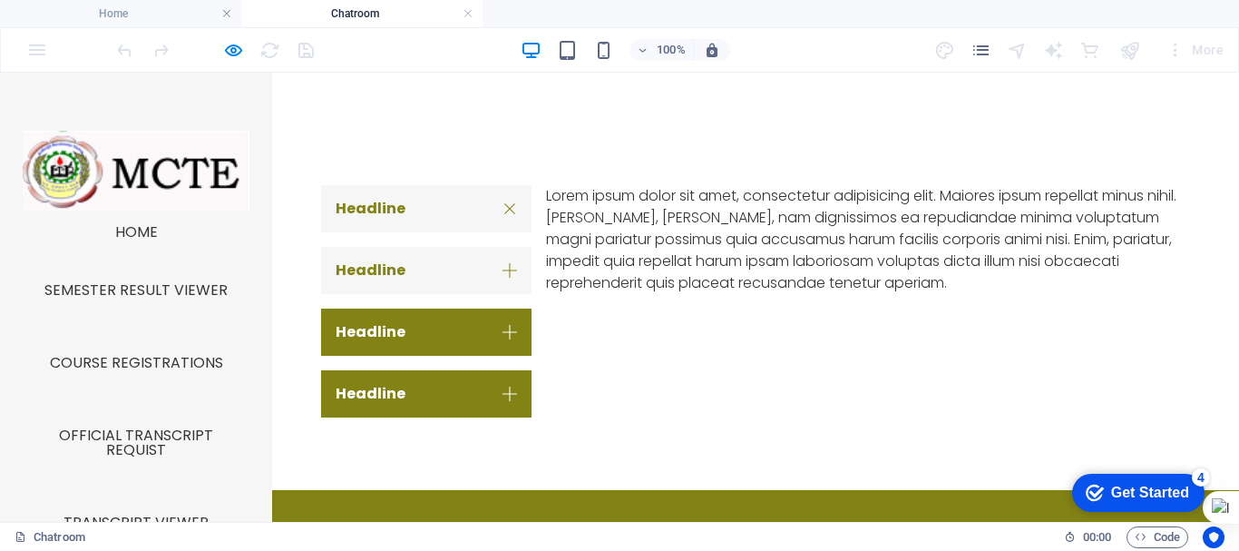
click at [430, 262] on link "Headline" at bounding box center [426, 270] width 210 height 47
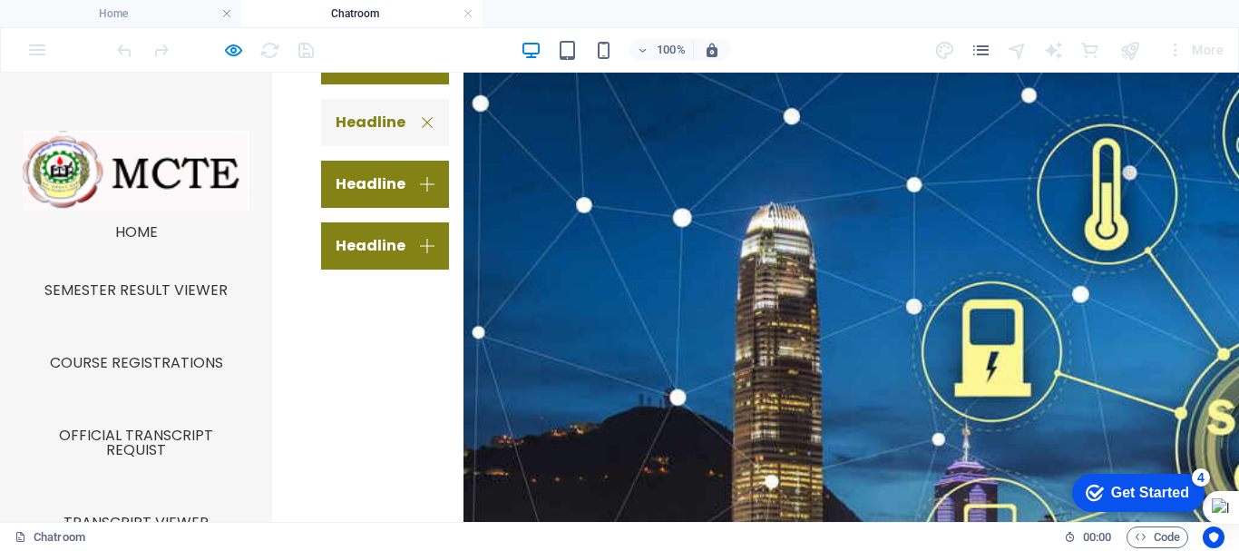
scroll to position [1070, 0]
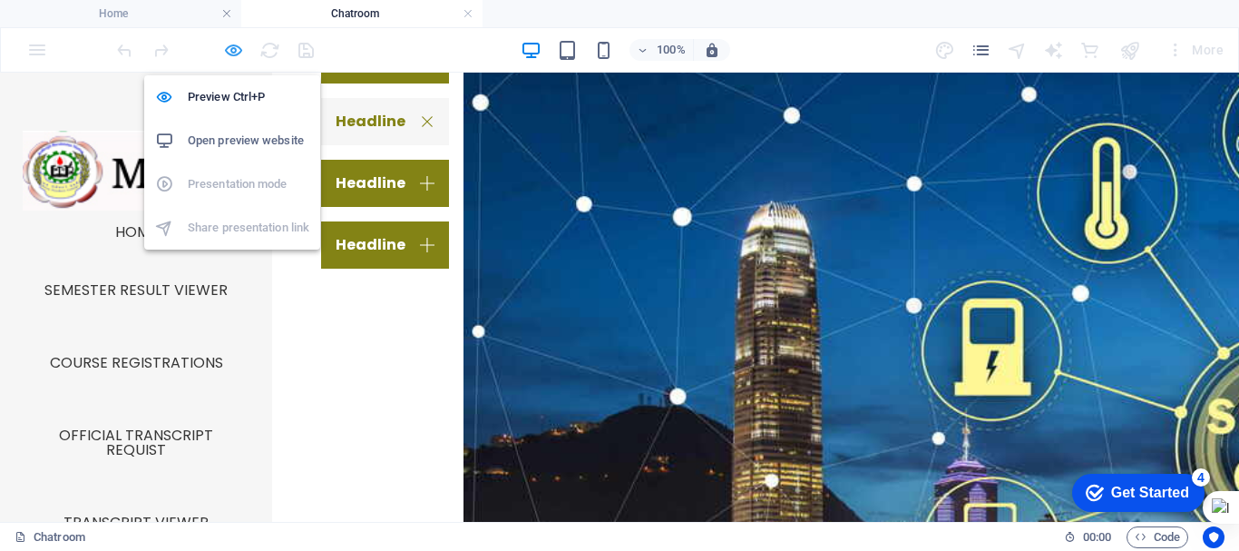
click at [228, 52] on icon "button" at bounding box center [233, 50] width 21 height 21
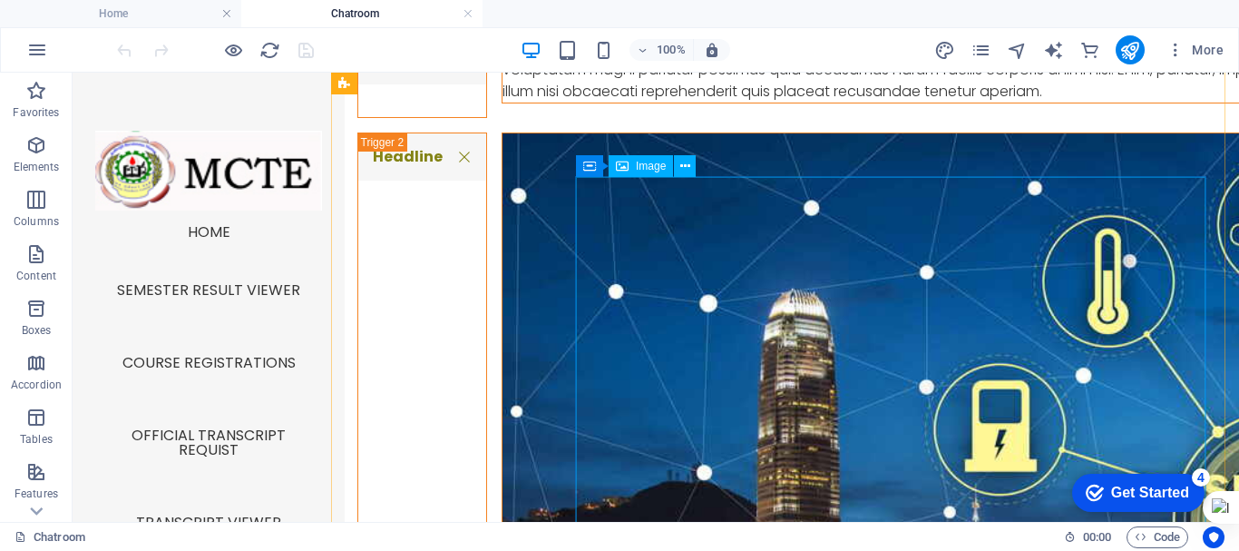
click at [868, 369] on figure "Content 2" at bounding box center [1086, 522] width 1167 height 778
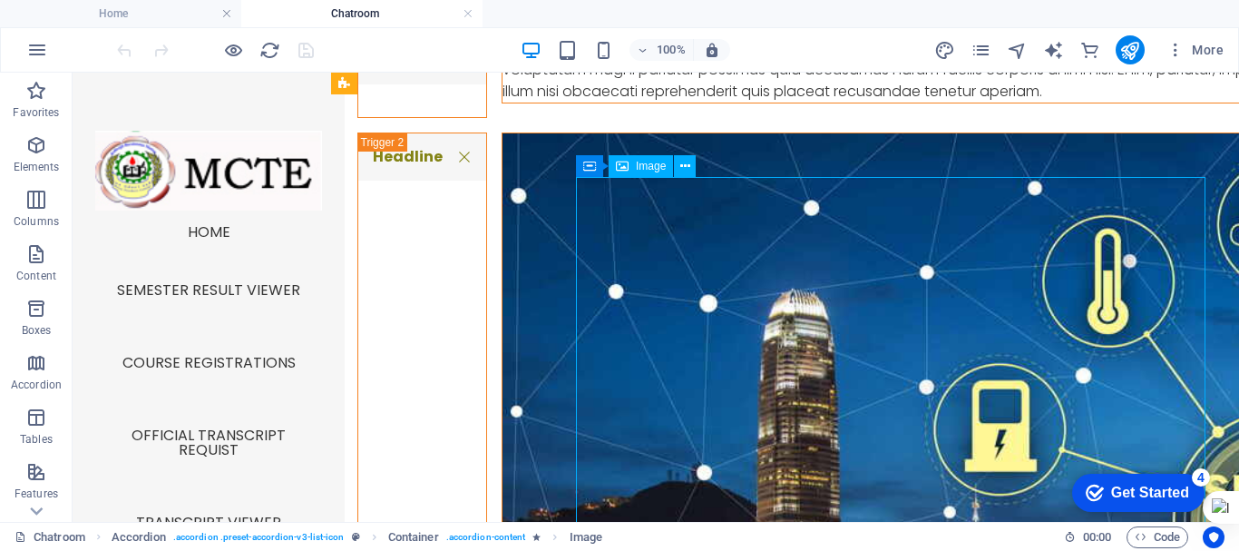
click at [868, 369] on figure "Content 2" at bounding box center [1086, 522] width 1167 height 778
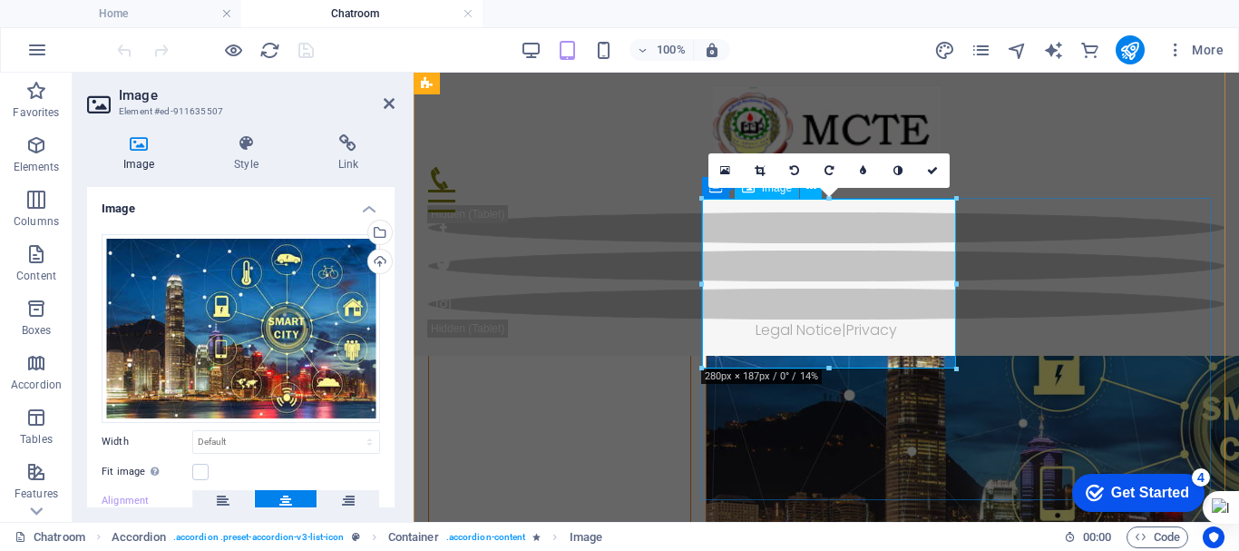
click at [829, 313] on figure "Content 2" at bounding box center [1120, 430] width 826 height 551
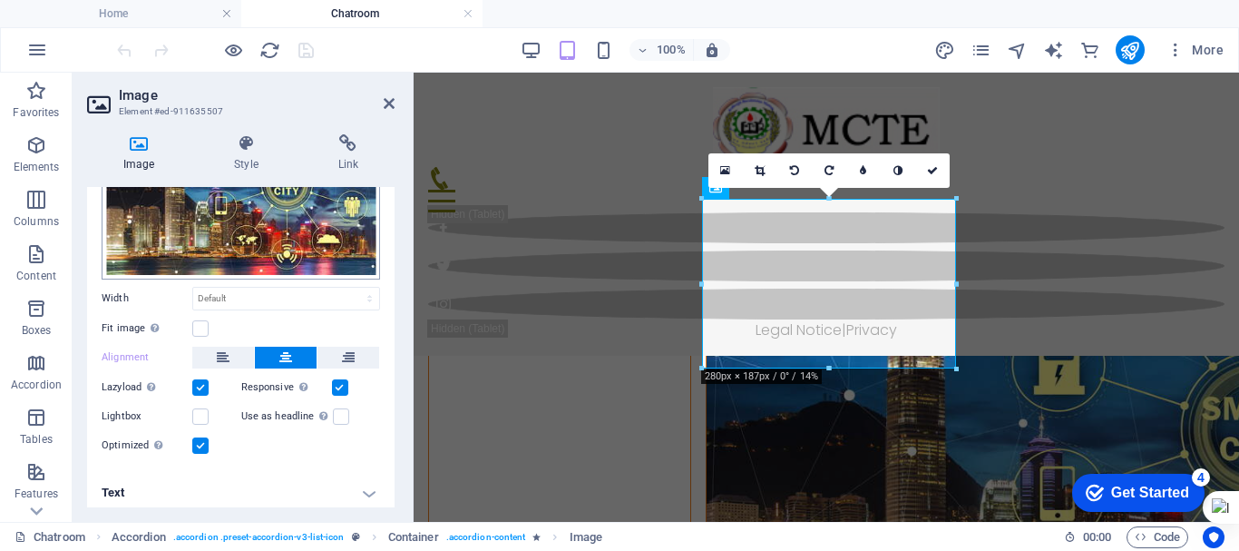
scroll to position [148, 0]
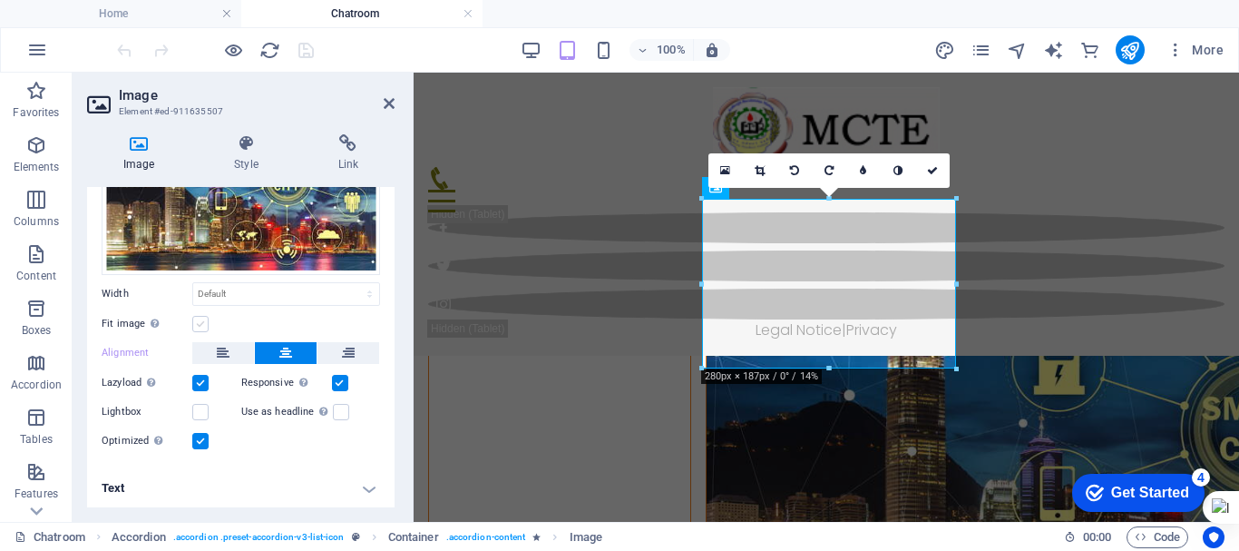
click at [197, 317] on label at bounding box center [200, 324] width 16 height 16
click at [0, 0] on input "Fit image Automatically fit image to a fixed width and height" at bounding box center [0, 0] width 0 height 0
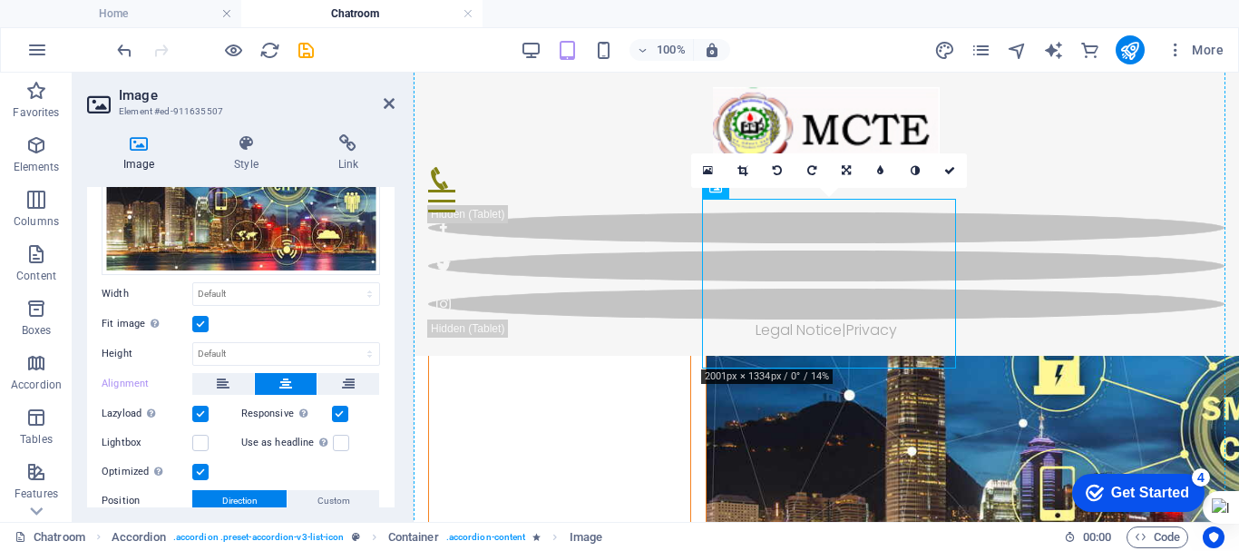
drag, startPoint x: 858, startPoint y: 284, endPoint x: 972, endPoint y: 280, distance: 113.5
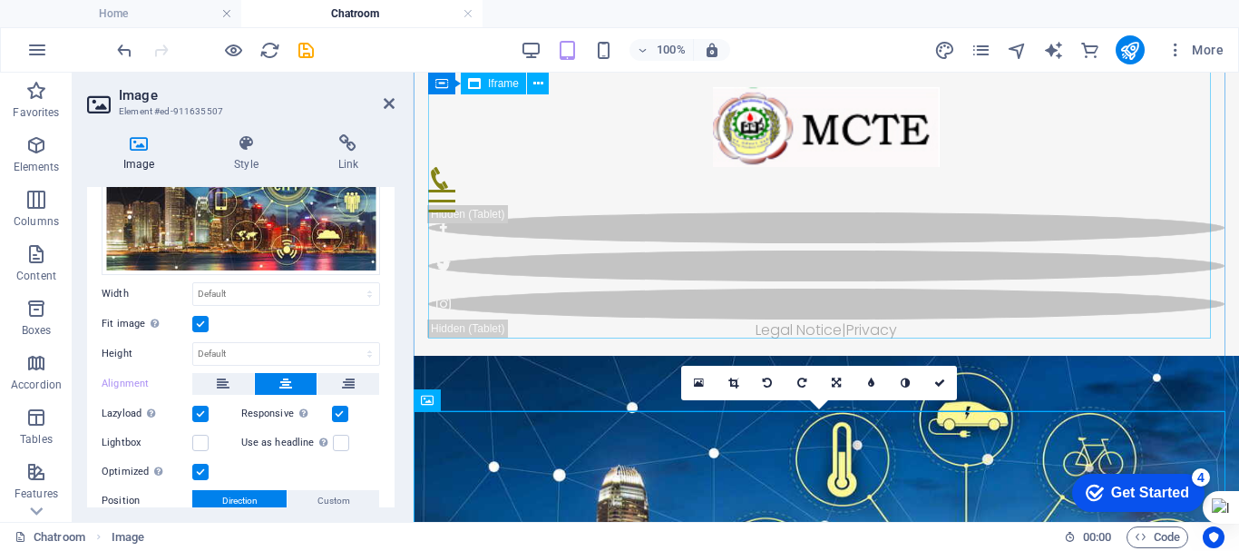
scroll to position [623, 0]
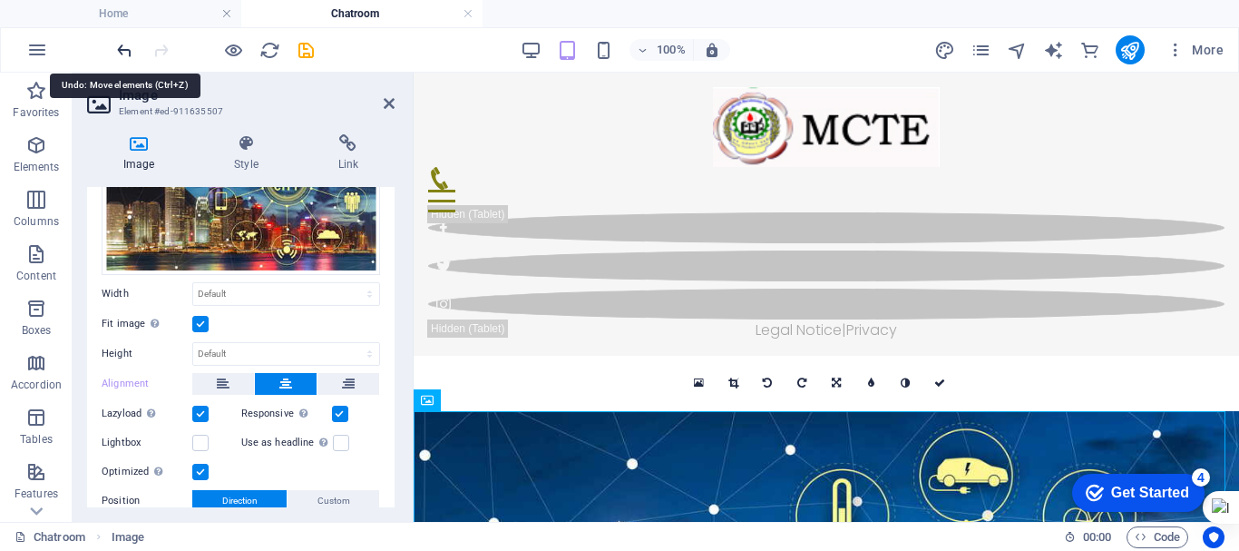
click at [124, 49] on icon "undo" at bounding box center [124, 50] width 21 height 21
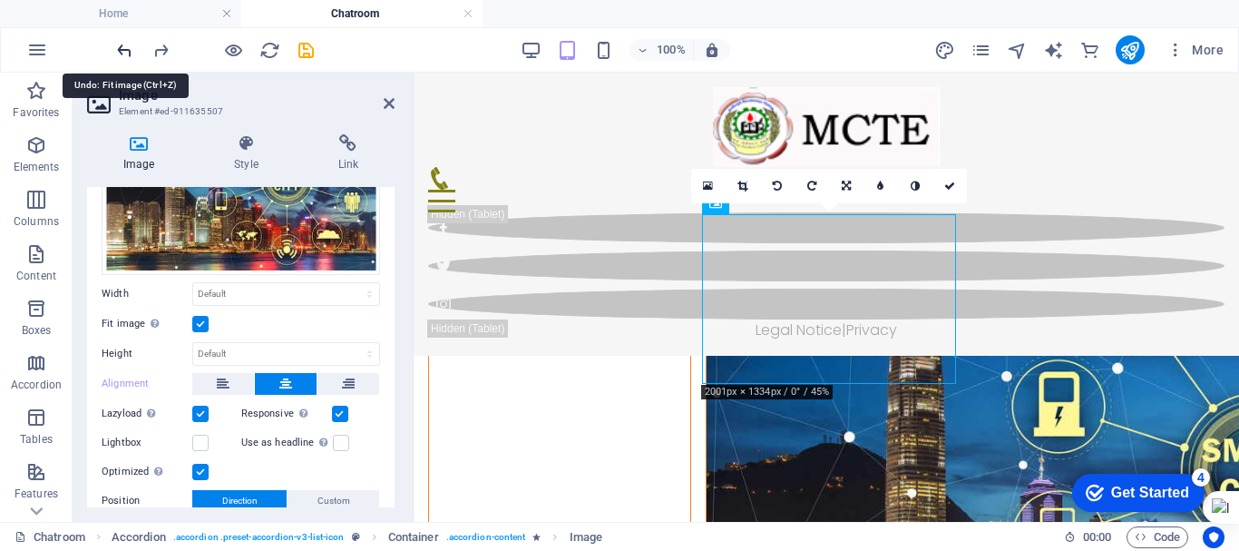
scroll to position [1057, 0]
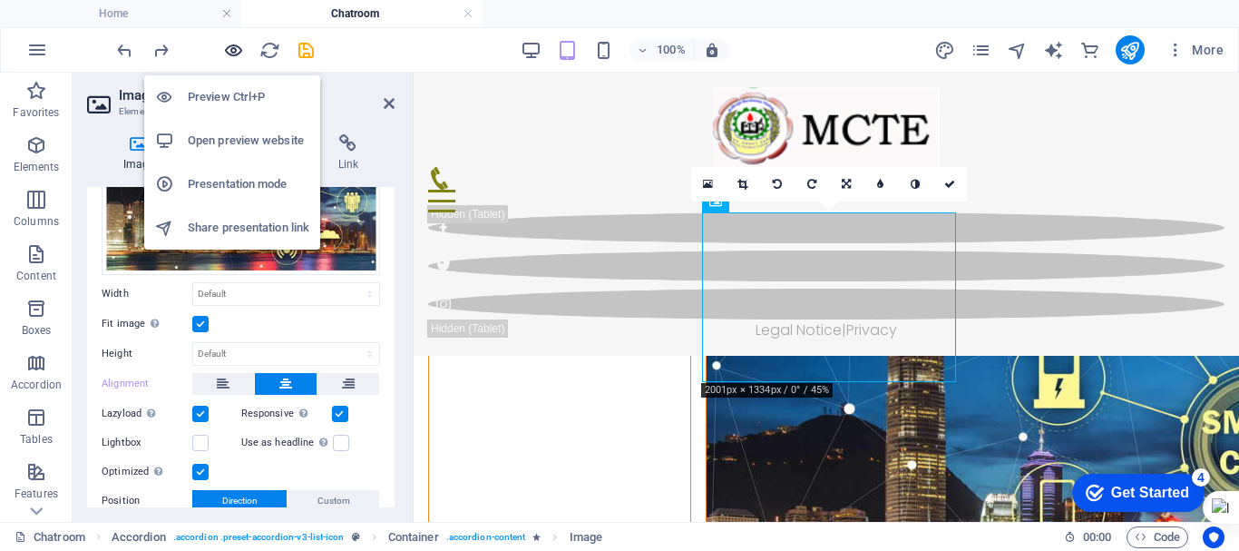
click at [234, 50] on icon "button" at bounding box center [233, 50] width 21 height 21
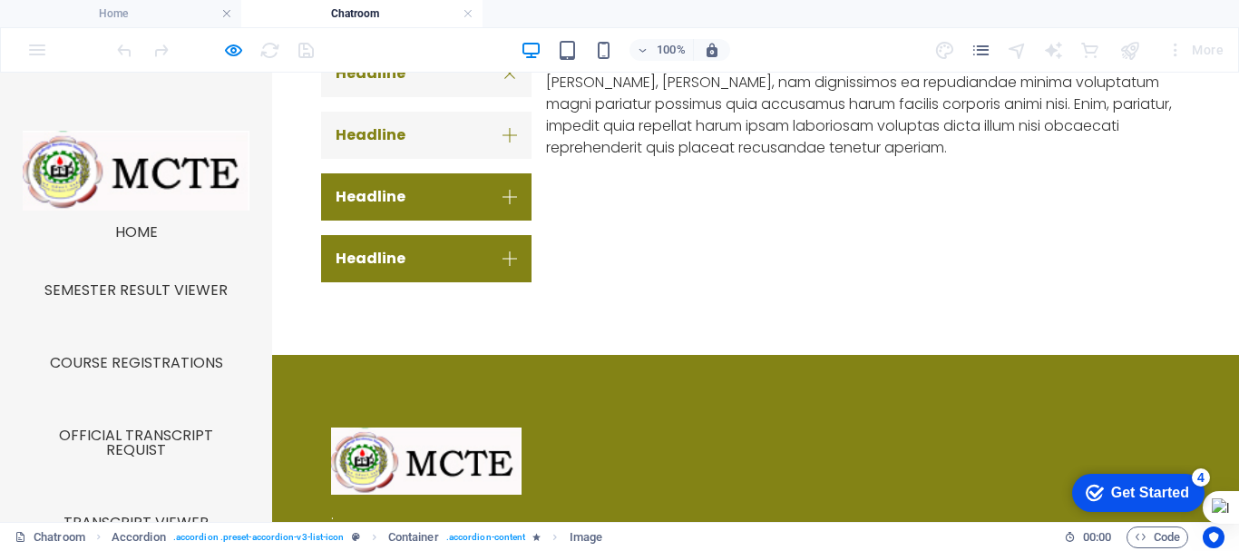
click at [454, 130] on link "Headline" at bounding box center [426, 135] width 210 height 47
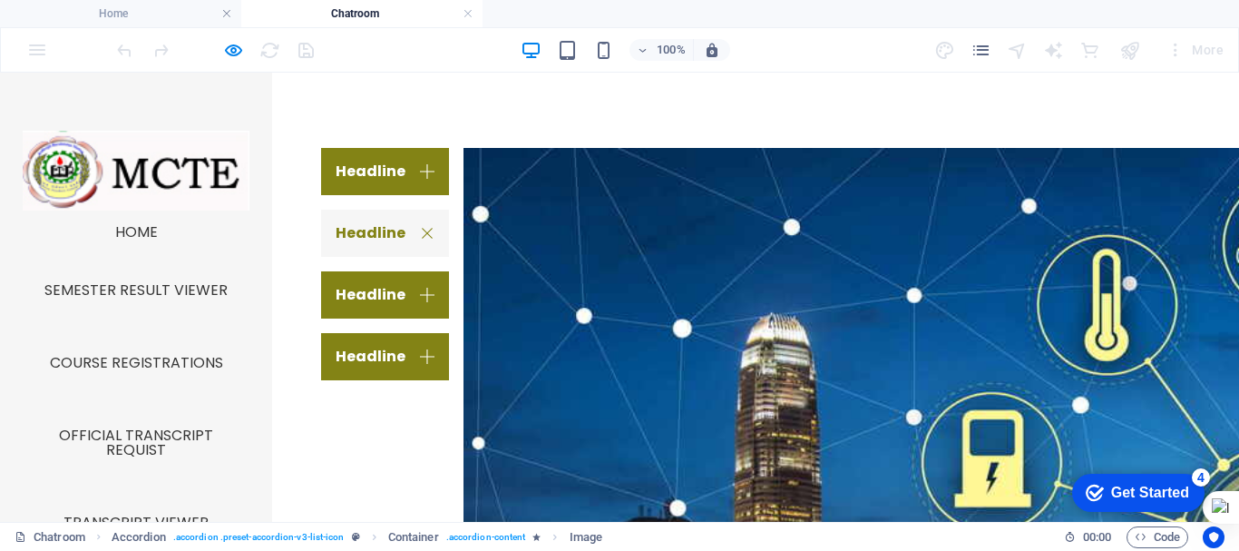
scroll to position [968, 0]
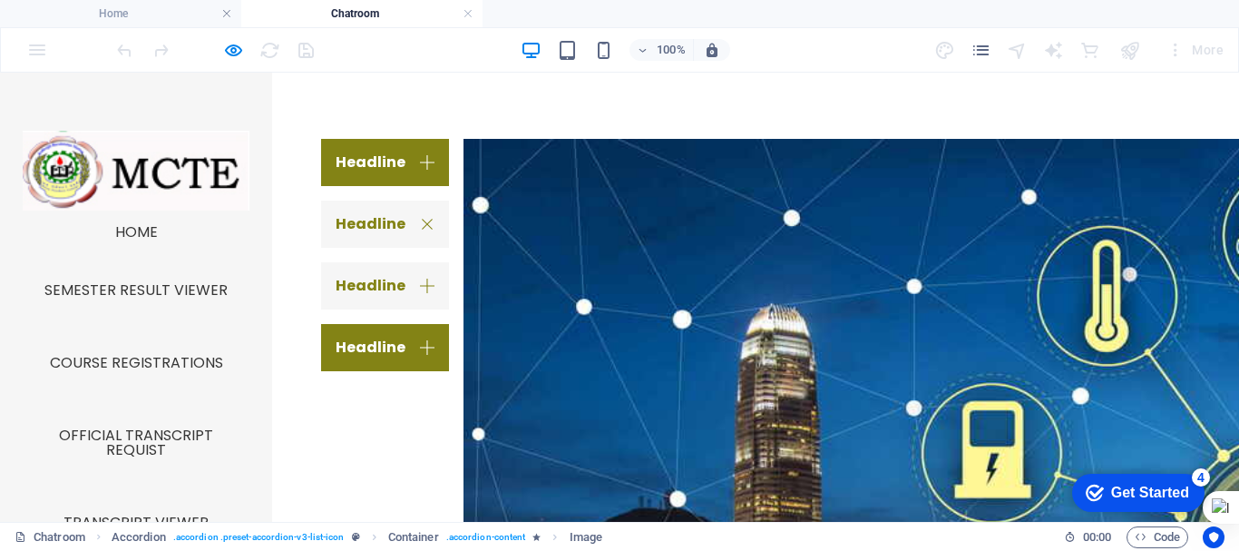
click at [403, 289] on link "Headline" at bounding box center [385, 285] width 128 height 47
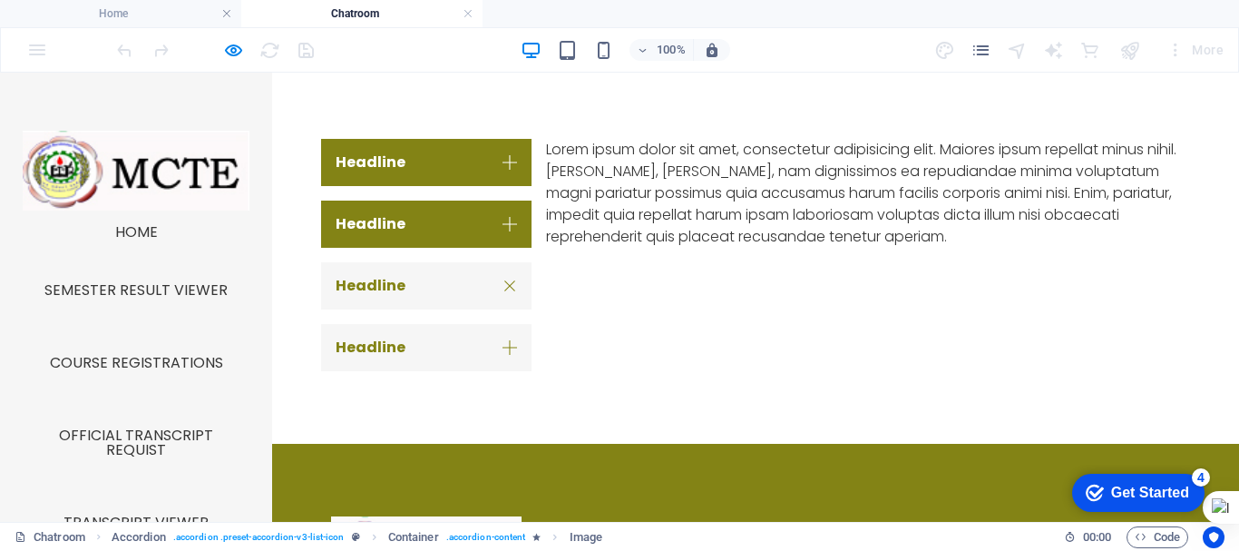
click at [415, 342] on link "Headline" at bounding box center [426, 347] width 210 height 47
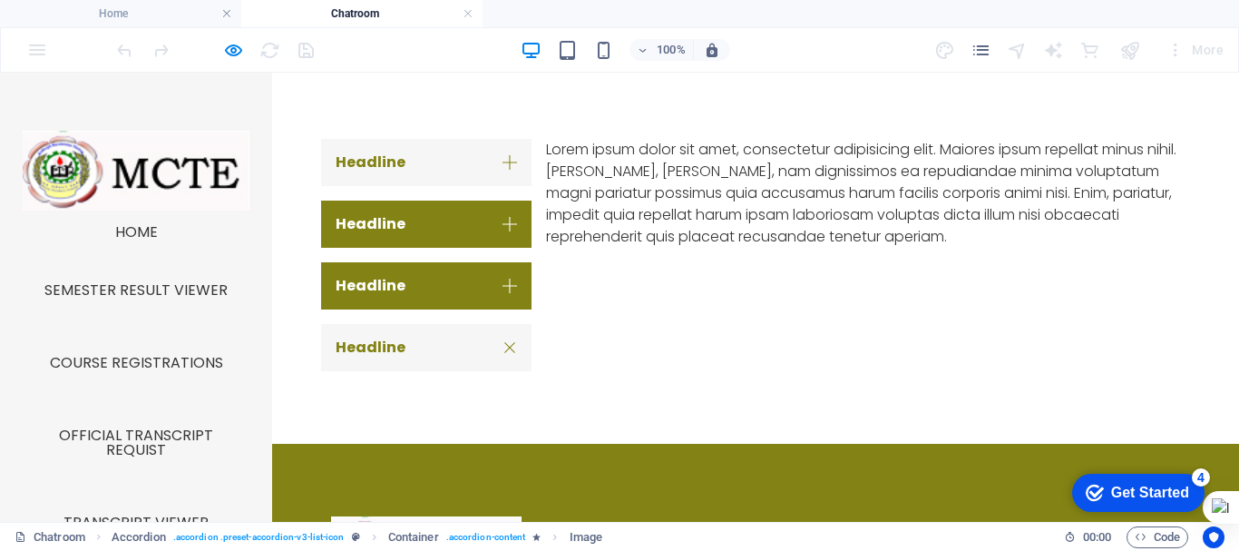
click at [402, 166] on link "Headline" at bounding box center [426, 162] width 210 height 47
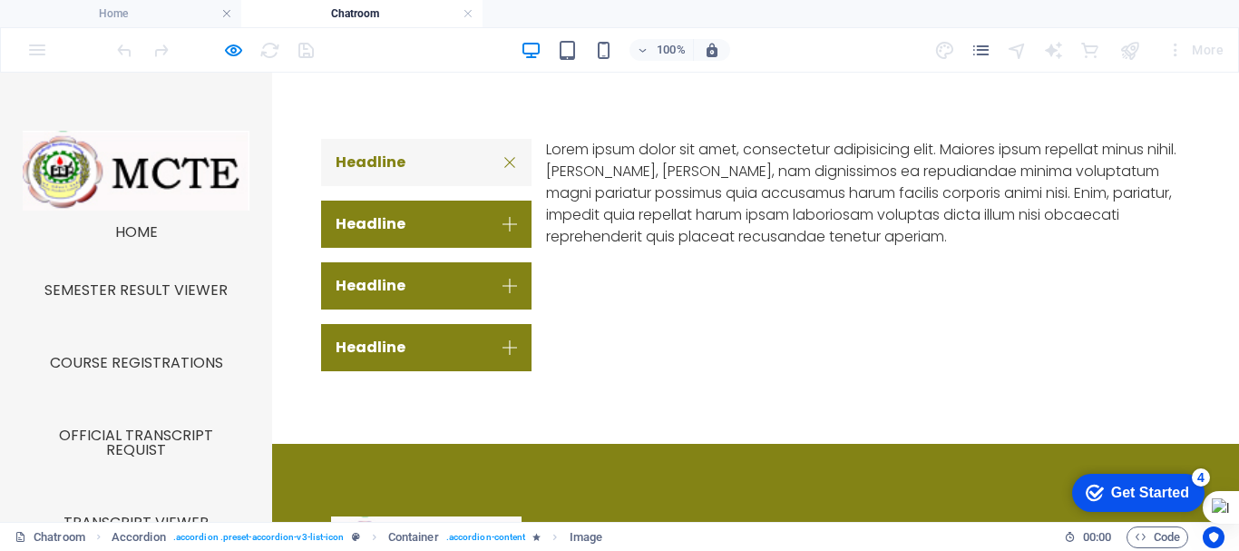
click at [498, 161] on link "Headline" at bounding box center [426, 162] width 210 height 47
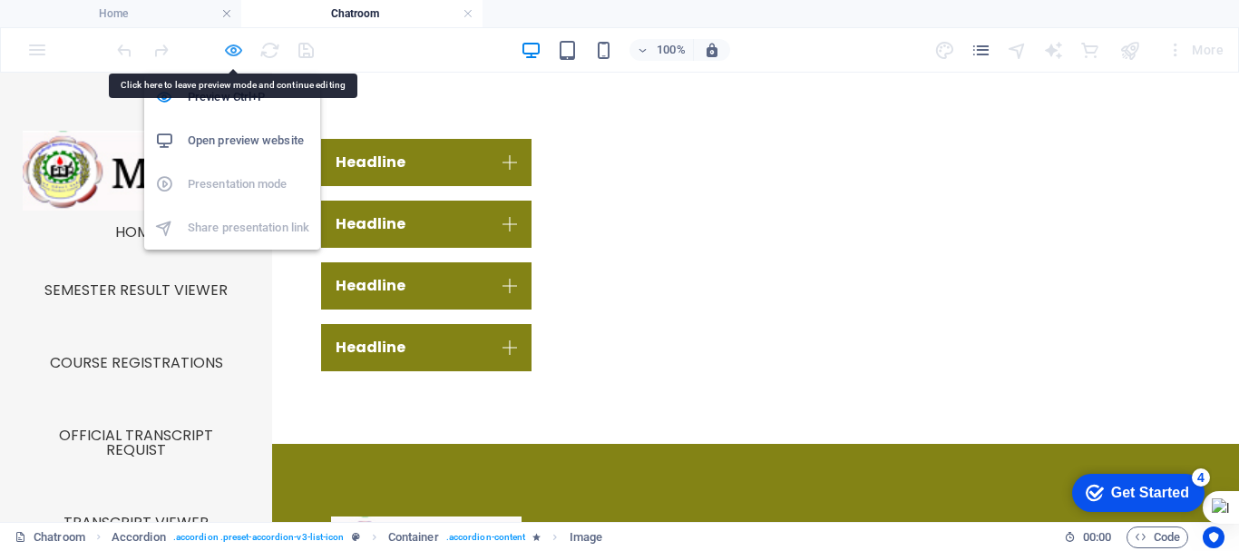
drag, startPoint x: 426, startPoint y: 86, endPoint x: 230, endPoint y: 52, distance: 199.0
click at [230, 52] on icon "button" at bounding box center [233, 50] width 21 height 21
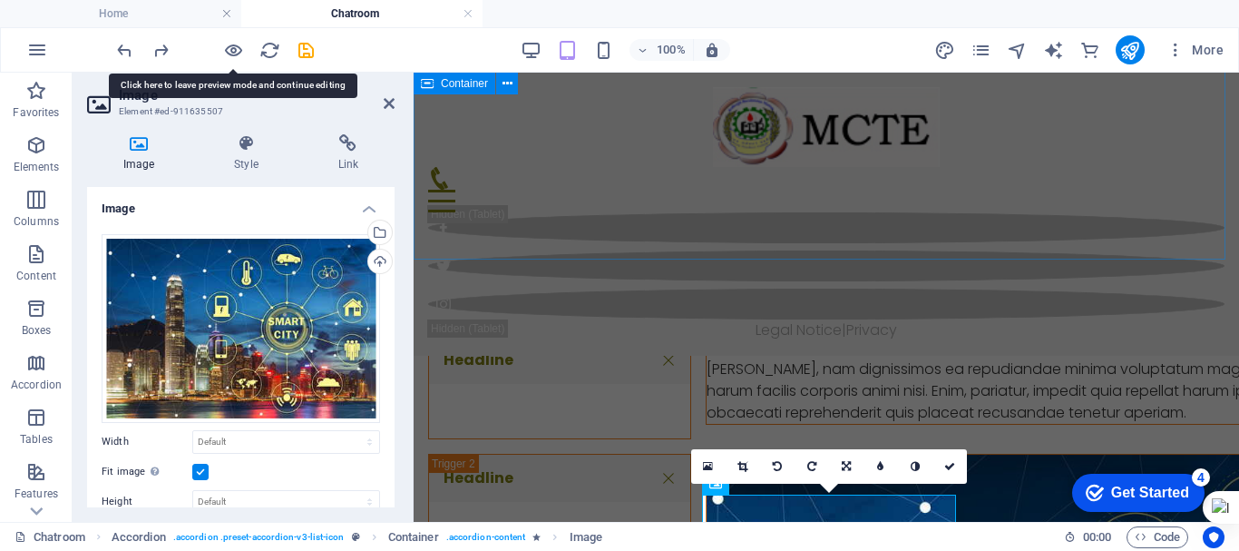
scroll to position [778, 0]
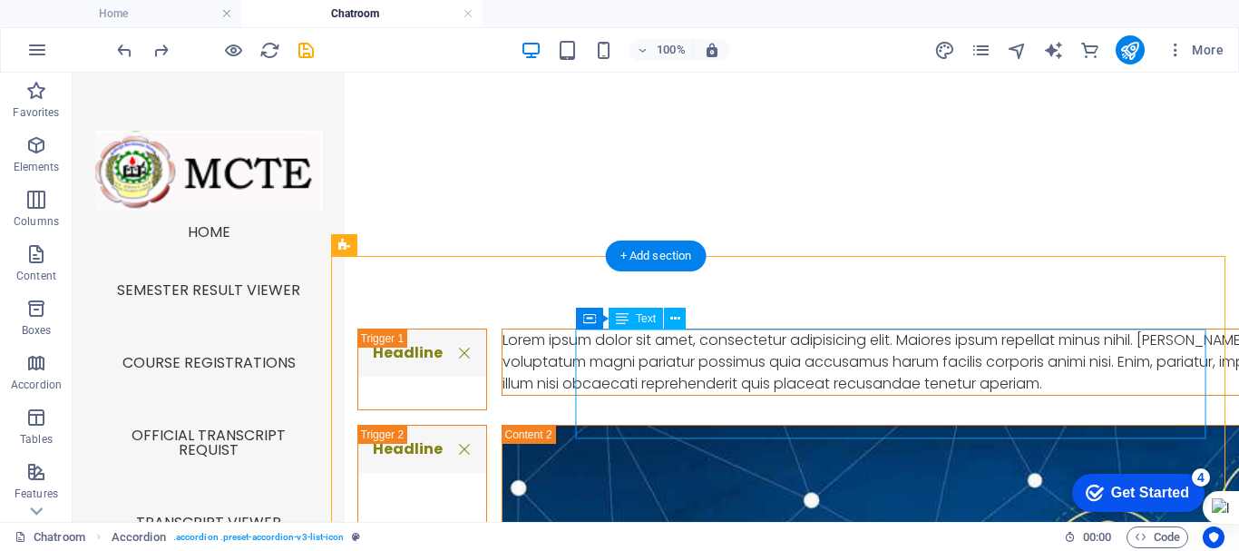
click at [890, 366] on div "Lorem ipsum dolor sit amet, consectetur adipisicing elit. Maiores ipsum repella…" at bounding box center [1086, 361] width 1167 height 65
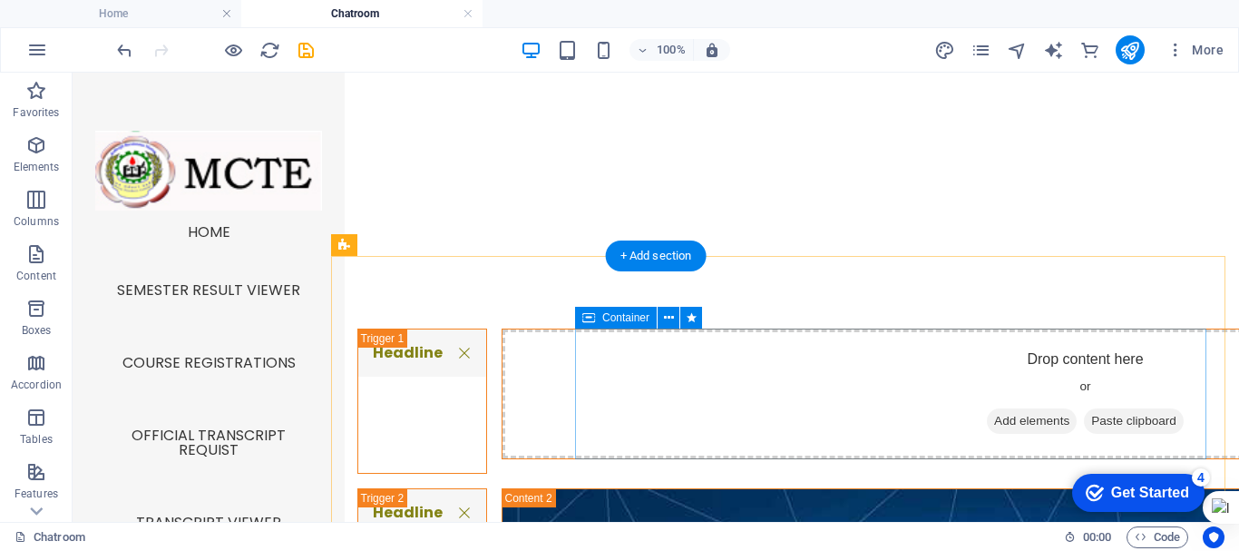
click at [1038, 384] on div "Drop content here or Add elements Paste clipboard" at bounding box center [1086, 393] width 1167 height 129
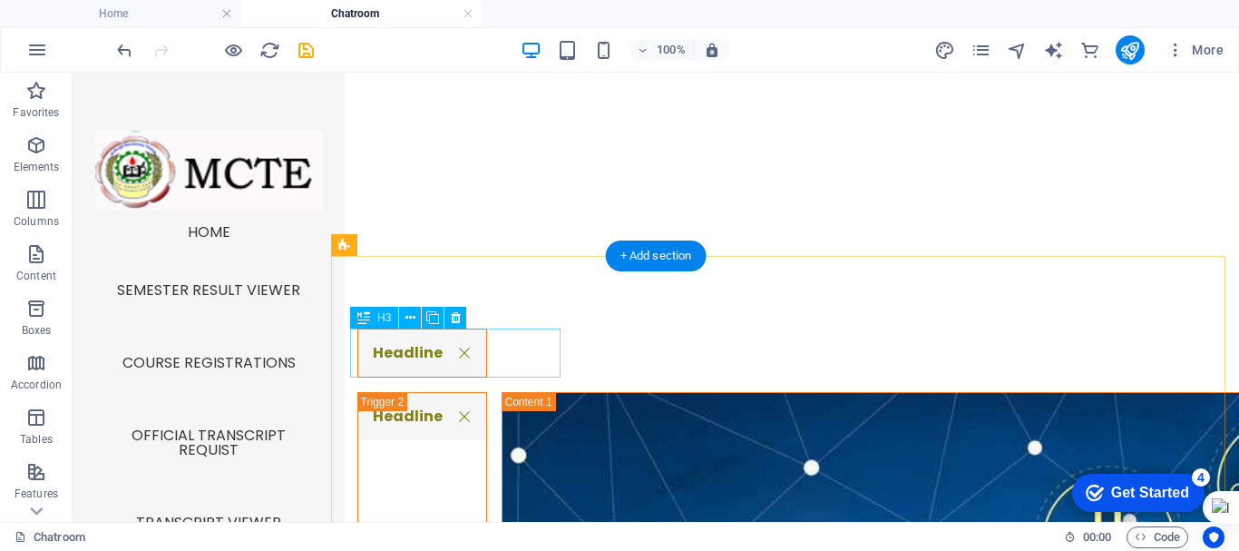
click at [487, 331] on div "Headline" at bounding box center [422, 352] width 130 height 49
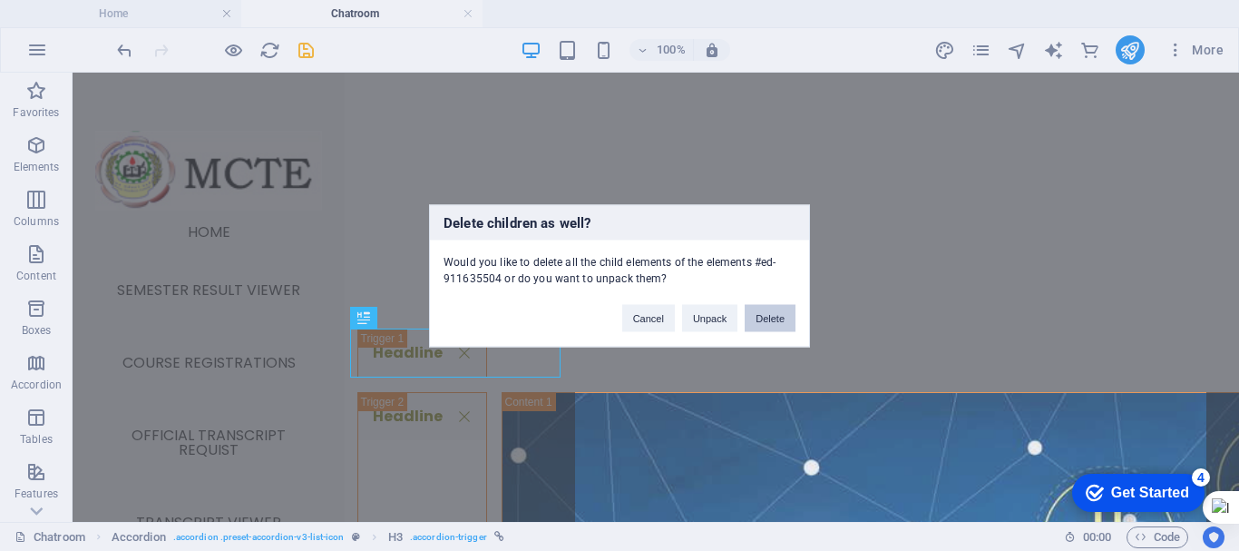
click at [779, 309] on button "Delete" at bounding box center [770, 317] width 51 height 27
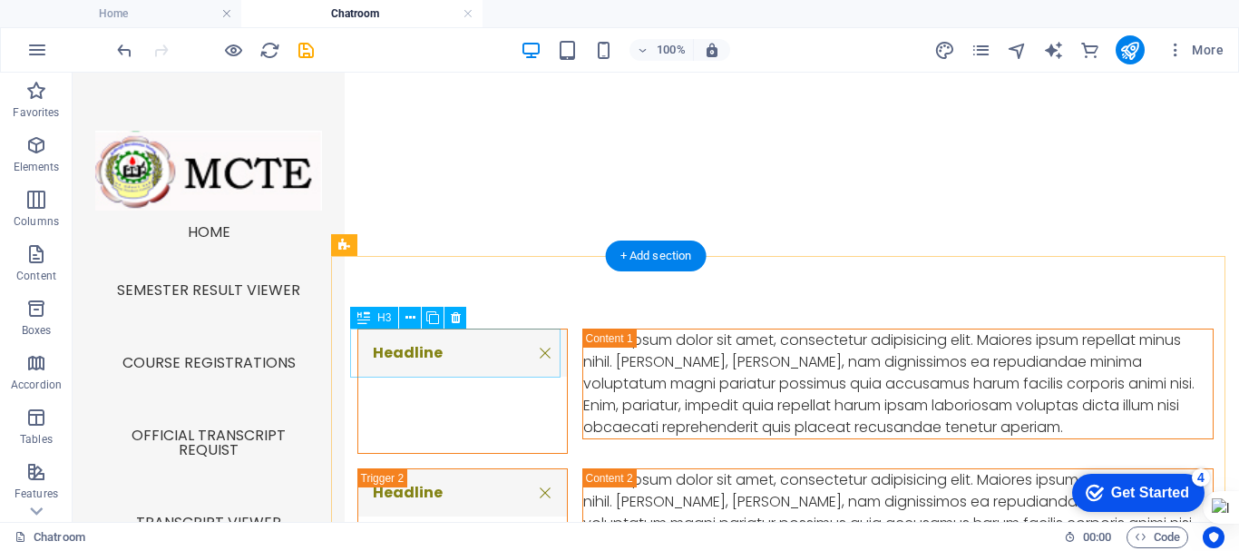
click at [496, 363] on div "Headline" at bounding box center [462, 390] width 210 height 125
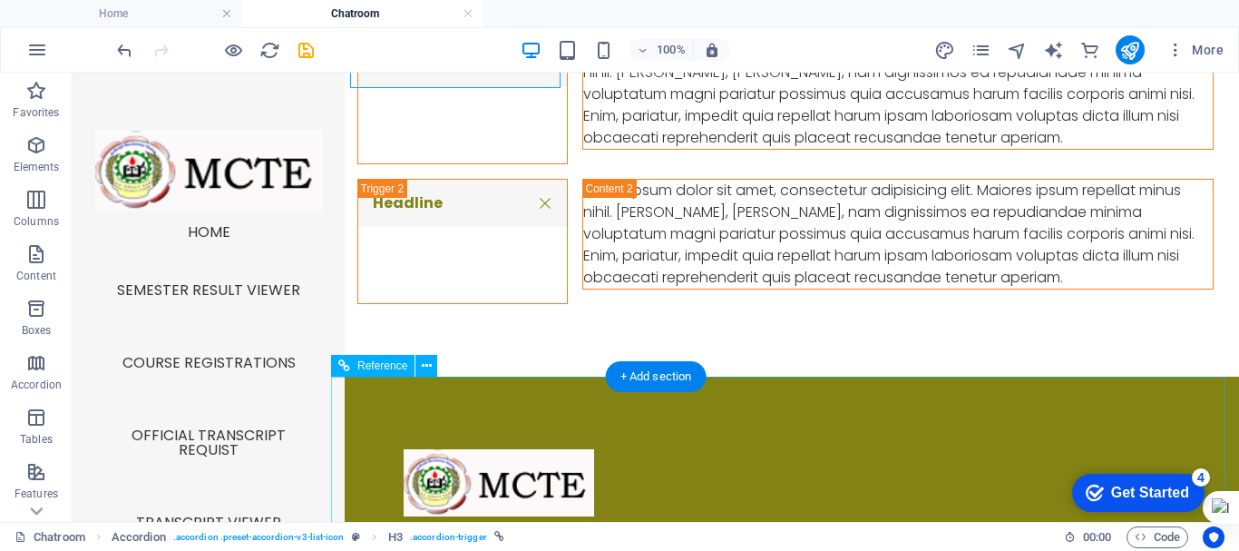
scroll to position [1069, 0]
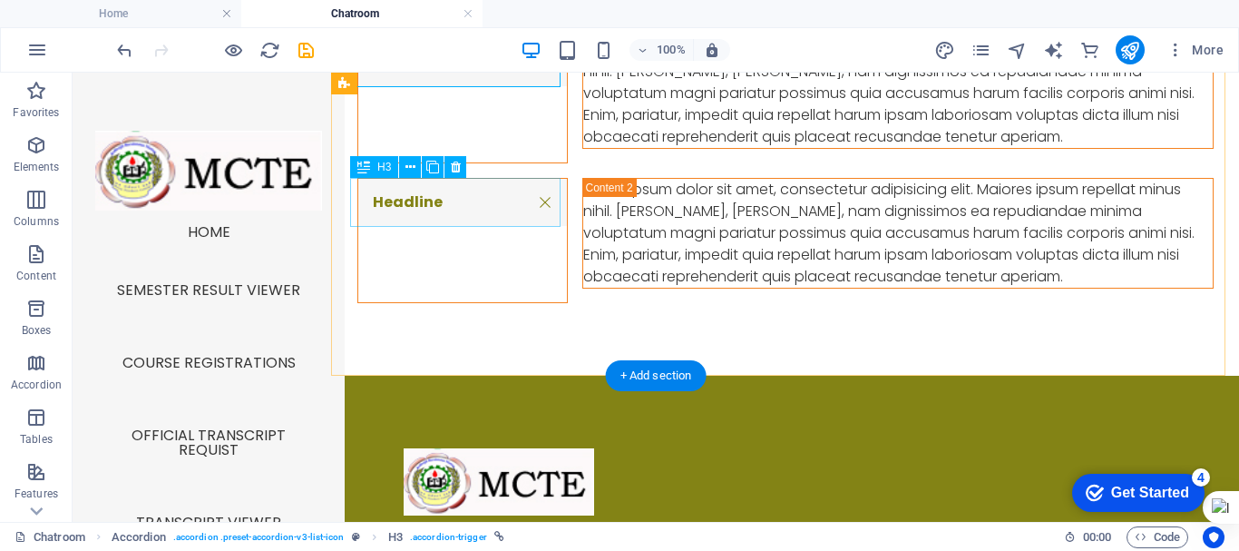
click at [459, 192] on div "Headline" at bounding box center [462, 240] width 210 height 125
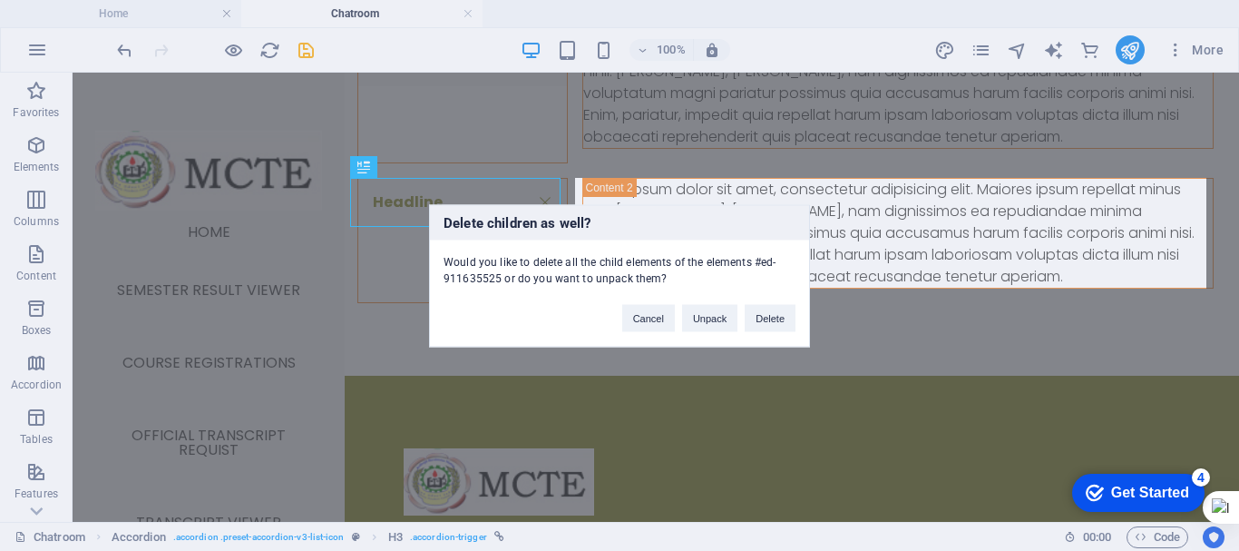
click at [459, 192] on div "Delete children as well? Would you like to delete all the child elements of the…" at bounding box center [619, 275] width 1239 height 551
click at [768, 321] on button "Delete" at bounding box center [770, 317] width 51 height 27
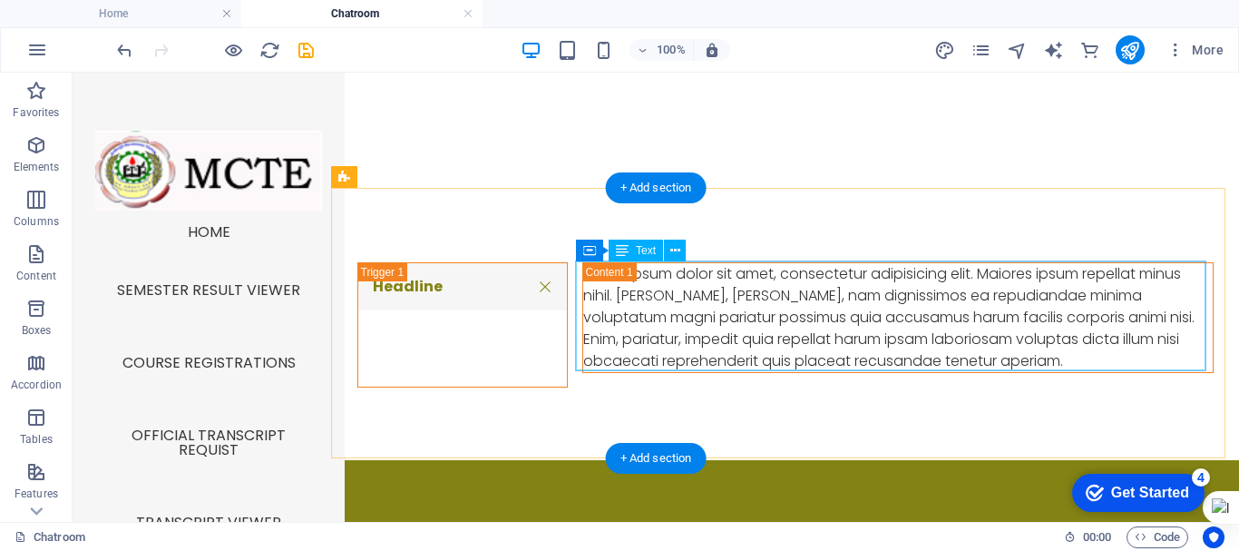
scroll to position [847, 0]
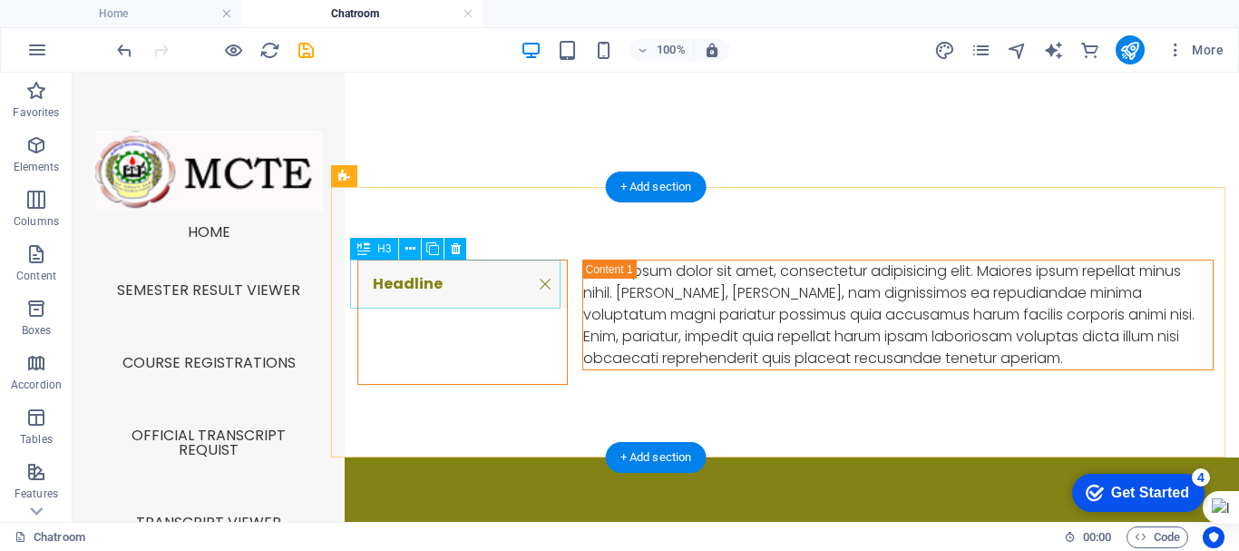
click at [492, 269] on div "Headline" at bounding box center [462, 321] width 210 height 125
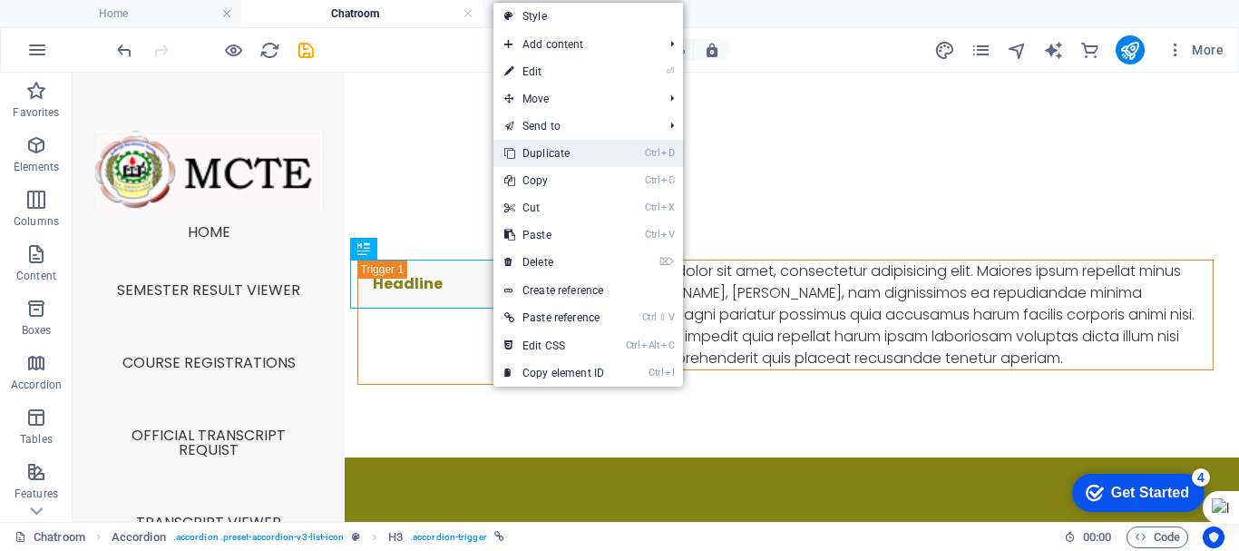
click at [556, 151] on link "Ctrl D Duplicate" at bounding box center [555, 153] width 122 height 27
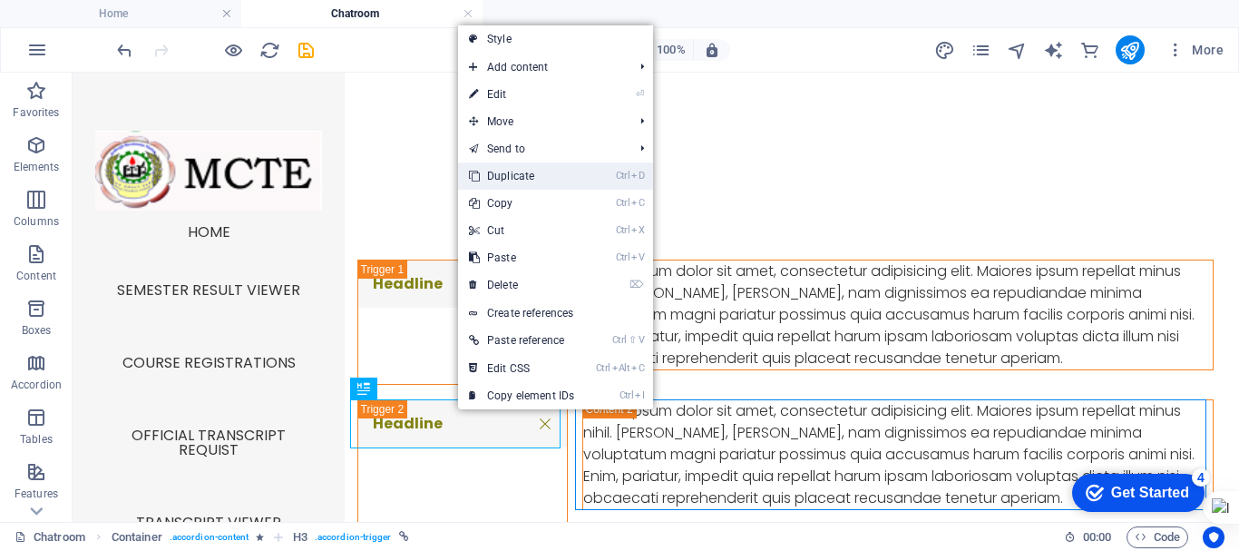
click at [524, 181] on link "Ctrl D Duplicate" at bounding box center [521, 175] width 127 height 27
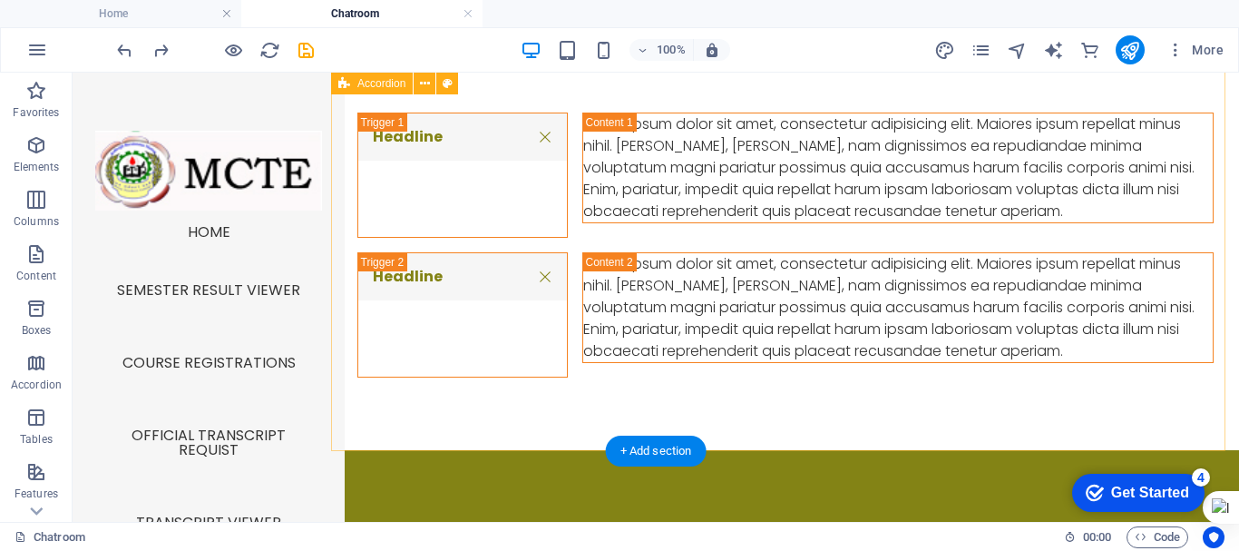
scroll to position [992, 0]
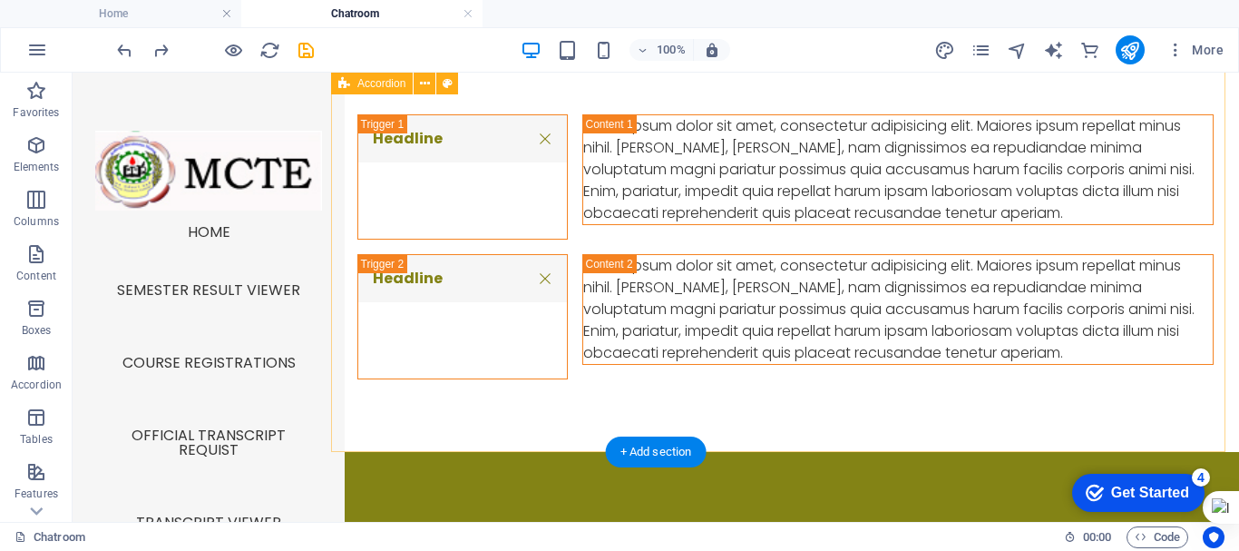
click at [499, 383] on div "Headline Lorem ipsum dolor sit amet, consectetur adipisicing elit. Maiores ipsu…" at bounding box center [785, 247] width 908 height 410
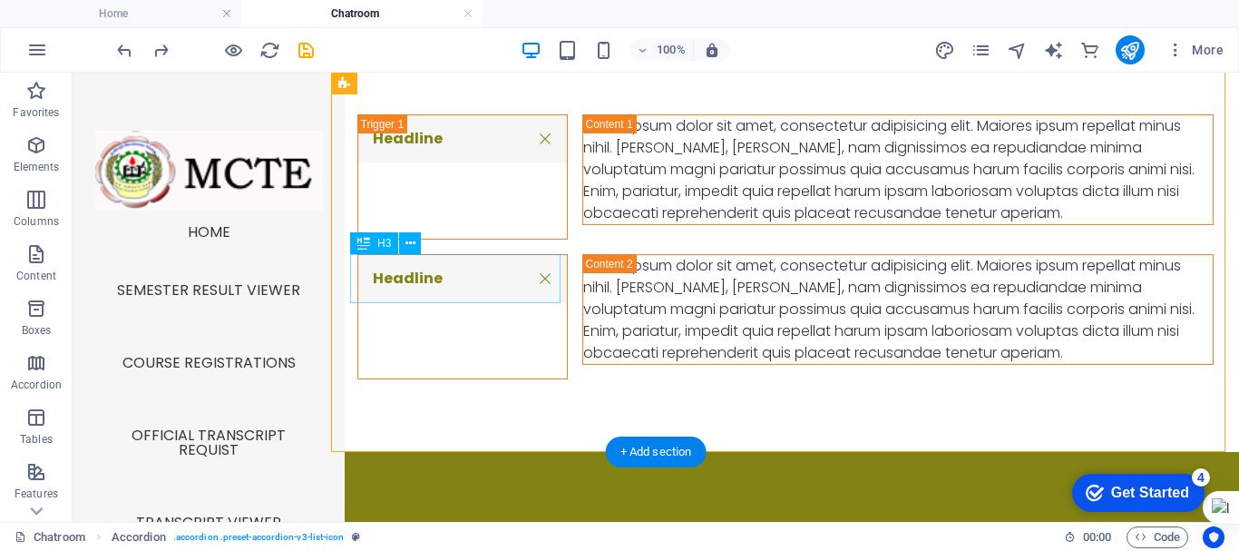
click at [463, 260] on div "Headline" at bounding box center [462, 316] width 210 height 125
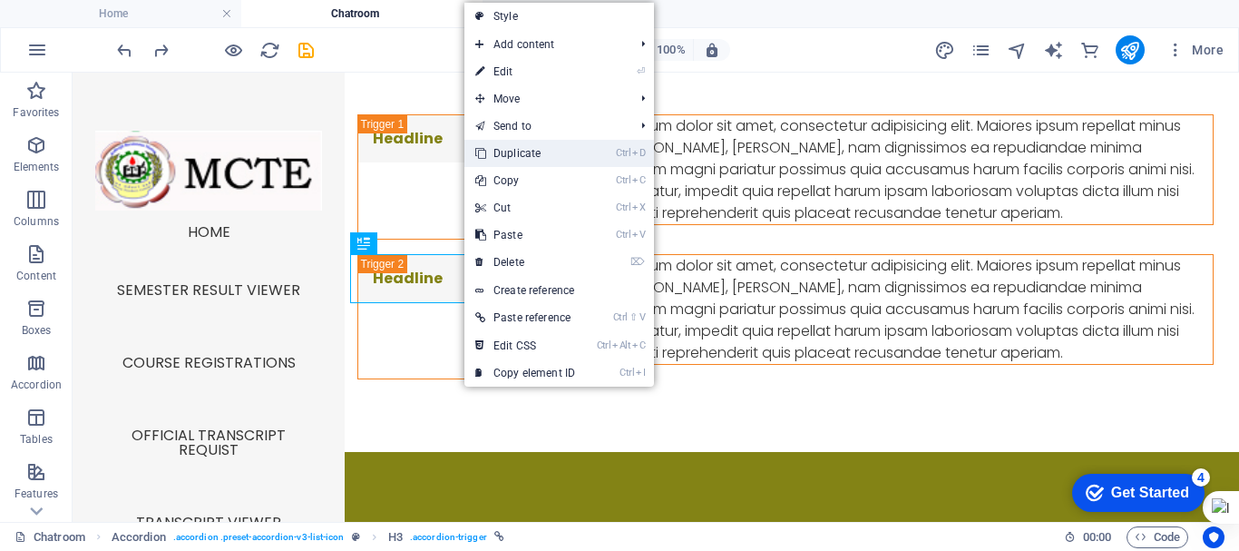
click at [521, 148] on link "Ctrl D Duplicate" at bounding box center [525, 153] width 122 height 27
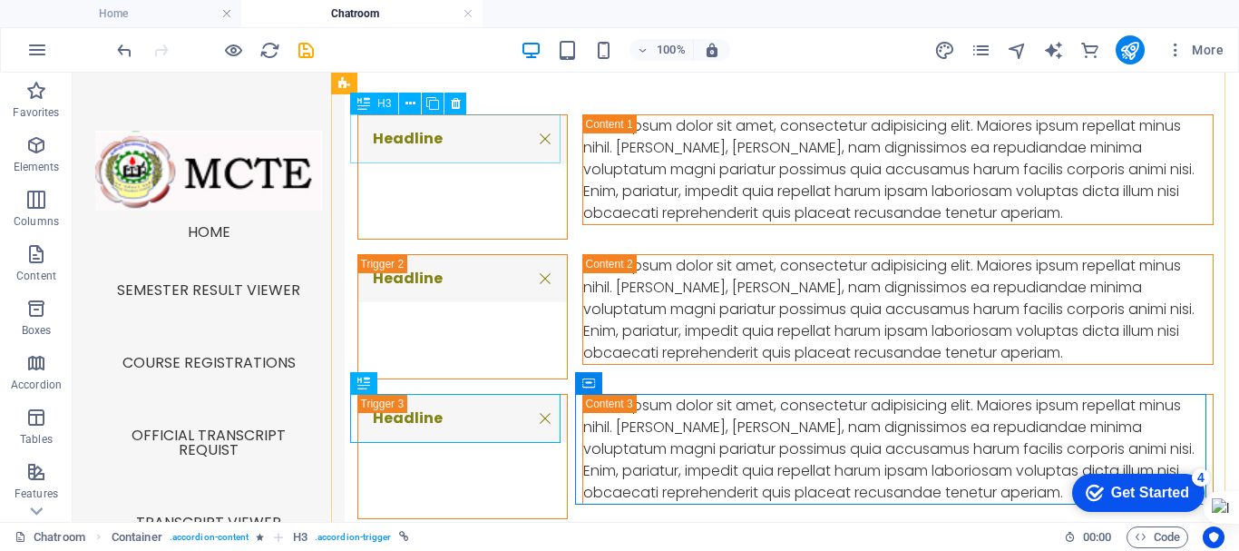
click at [436, 142] on div "Headline" at bounding box center [462, 176] width 210 height 125
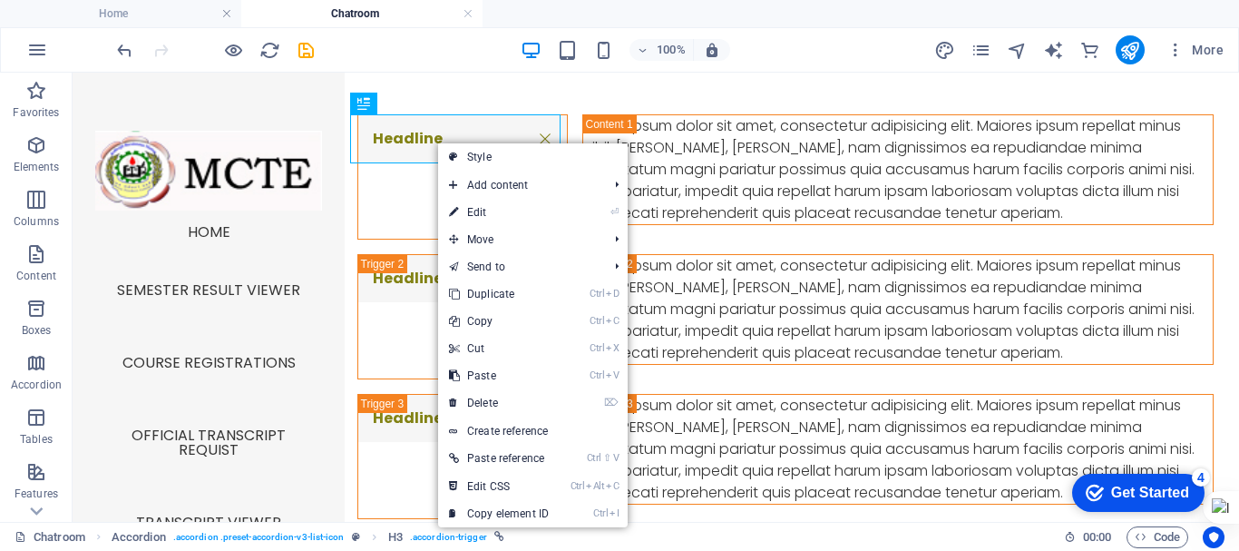
drag, startPoint x: 436, startPoint y: 142, endPoint x: 393, endPoint y: 142, distance: 43.6
click at [393, 142] on div "Headline" at bounding box center [462, 176] width 210 height 125
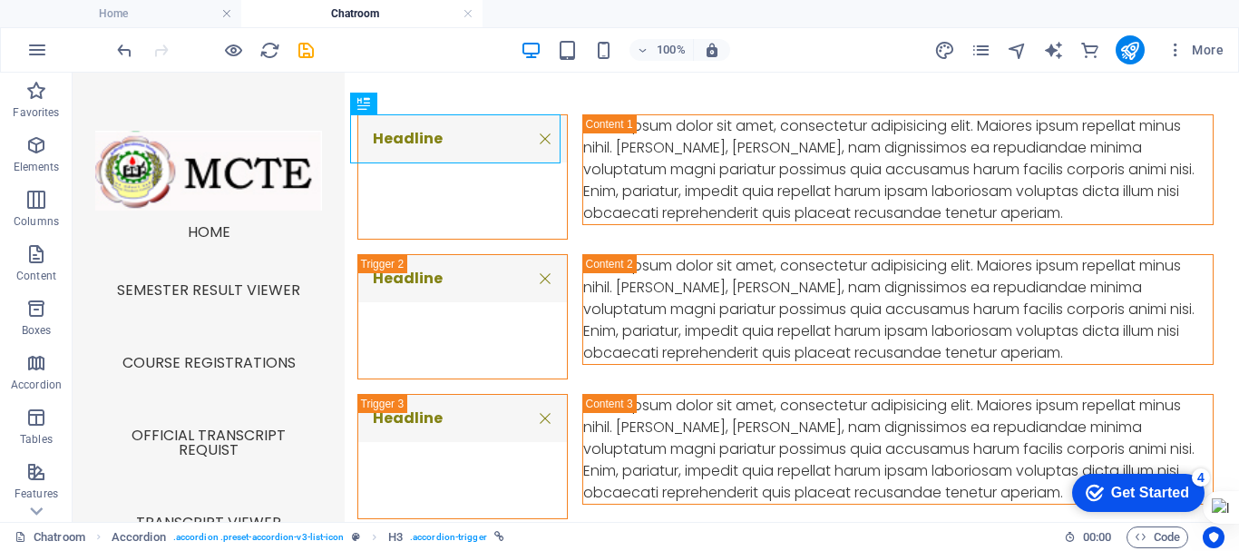
click at [393, 142] on div "Headline" at bounding box center [462, 176] width 210 height 125
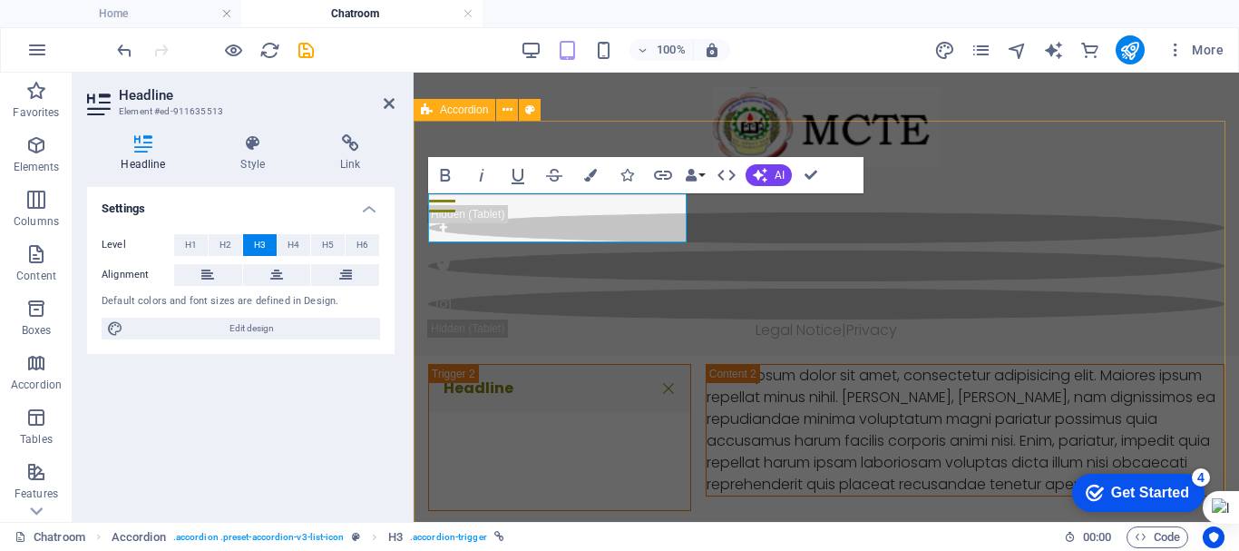
scroll to position [903, 0]
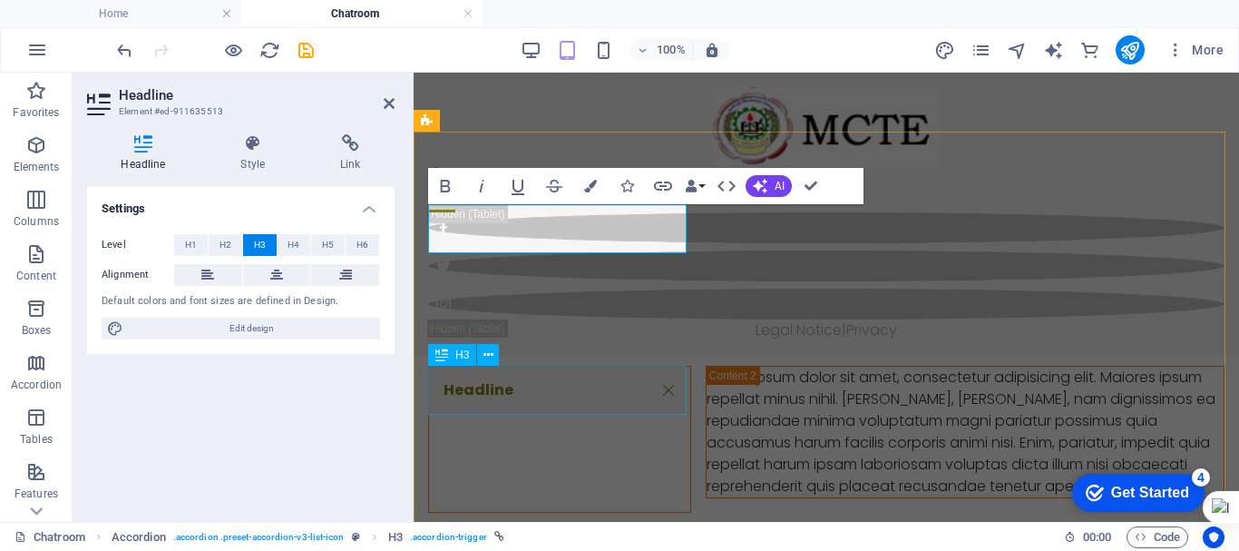
click at [503, 395] on div "Headline" at bounding box center [559, 439] width 263 height 147
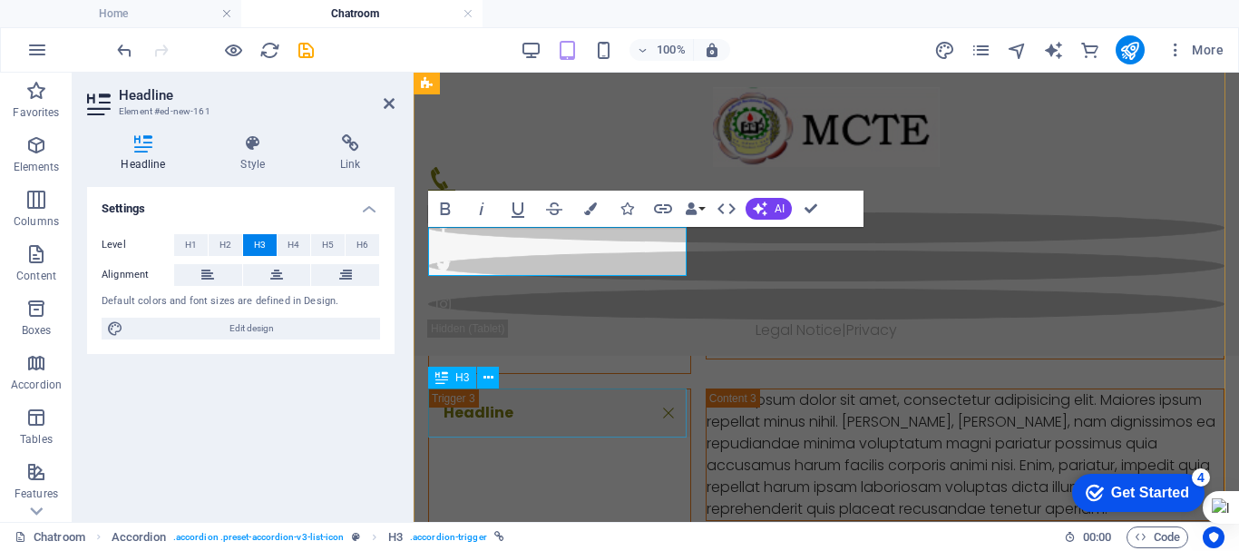
scroll to position [1042, 0]
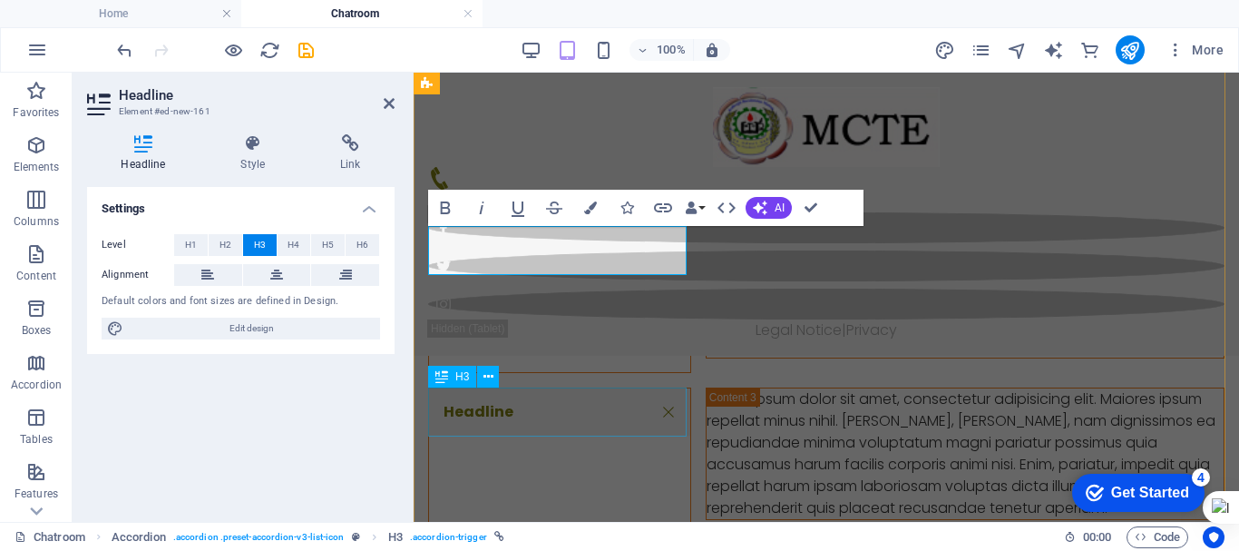
click at [487, 413] on div "Headline" at bounding box center [559, 460] width 263 height 147
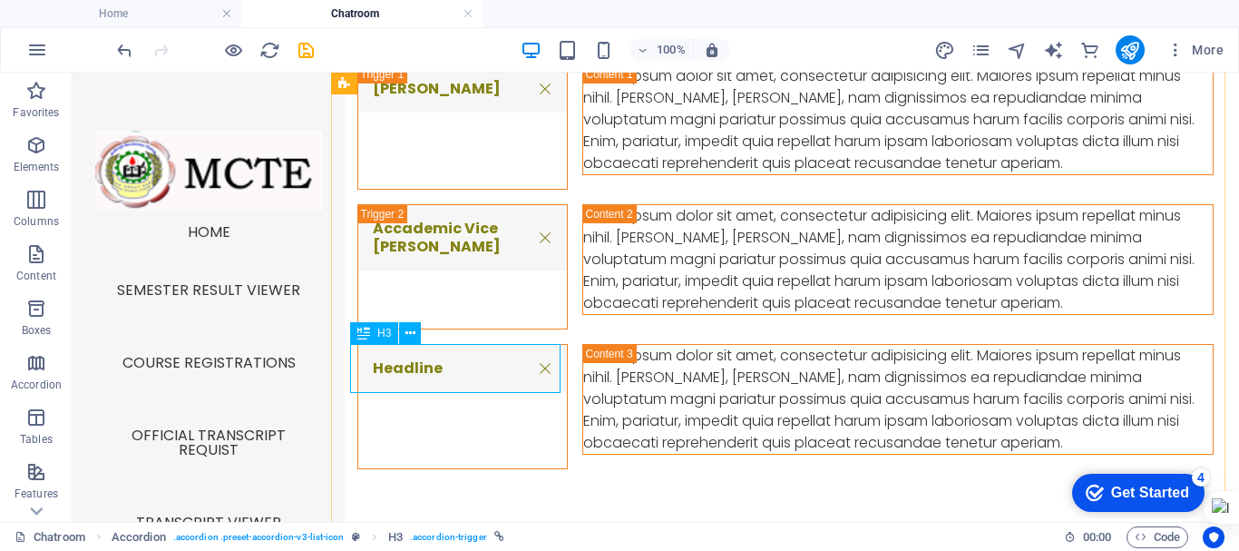
click at [424, 369] on div "Headline" at bounding box center [462, 406] width 210 height 125
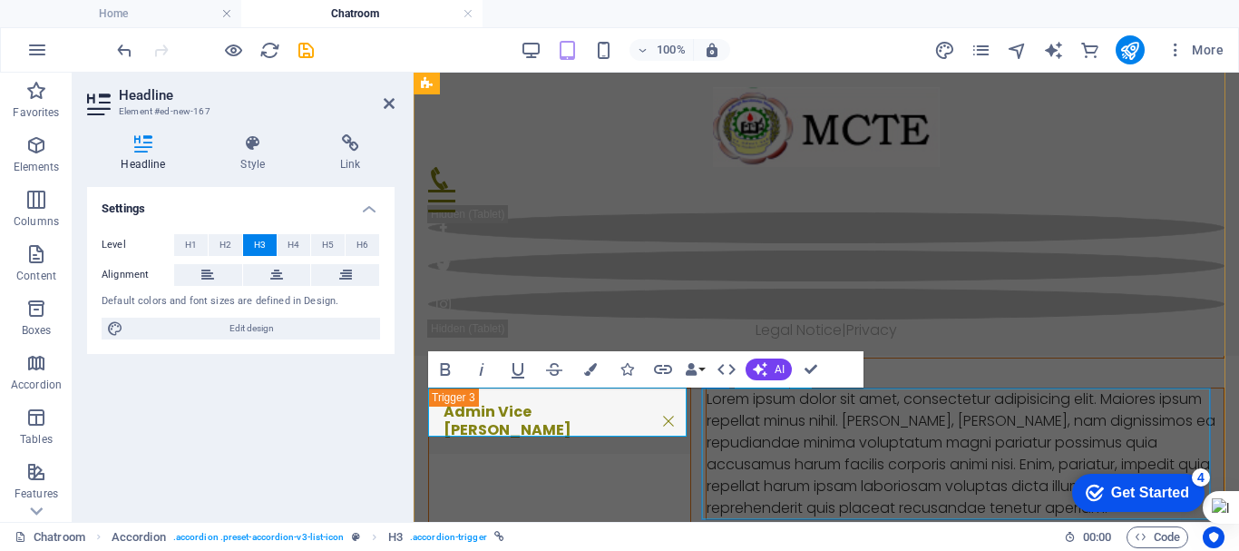
click at [901, 446] on div "Lorem ipsum dolor sit amet, consectetur adipisicing elit. Maiores ipsum repella…" at bounding box center [965, 453] width 517 height 131
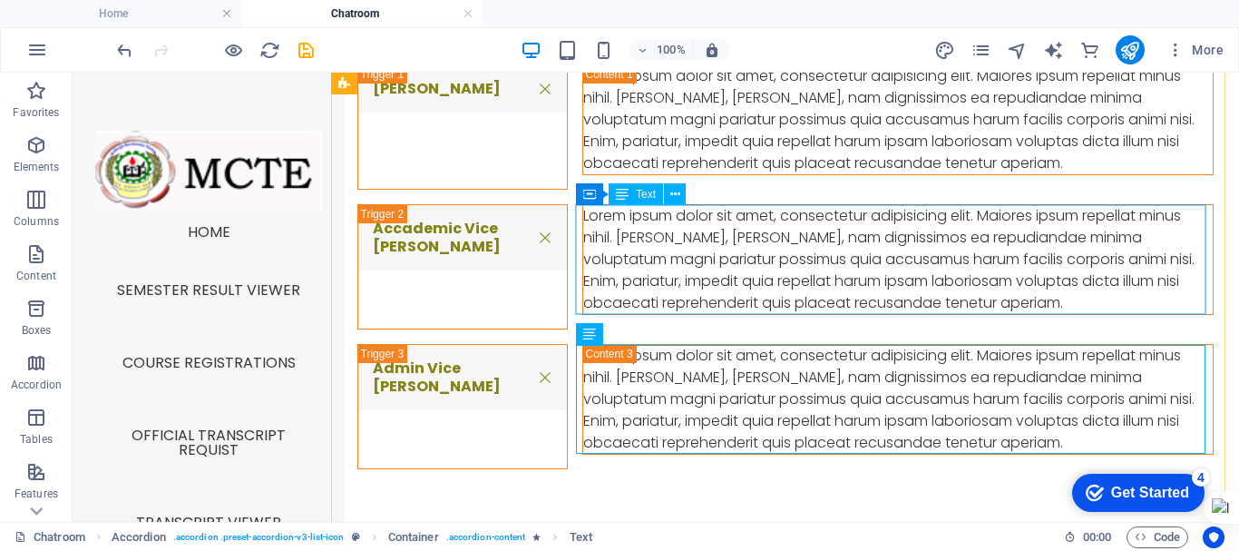
click at [686, 230] on div "Lorem ipsum dolor sit amet, consectetur adipisicing elit. Maiores ipsum repella…" at bounding box center [898, 259] width 630 height 109
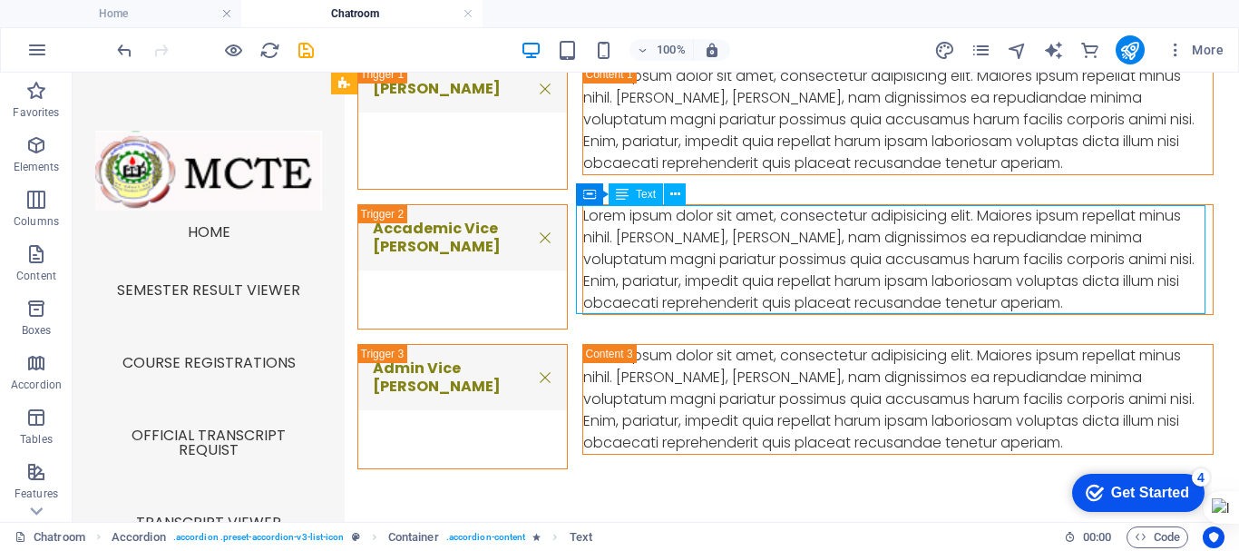
click at [686, 230] on div "Lorem ipsum dolor sit amet, consectetur adipisicing elit. Maiores ipsum repella…" at bounding box center [898, 259] width 630 height 109
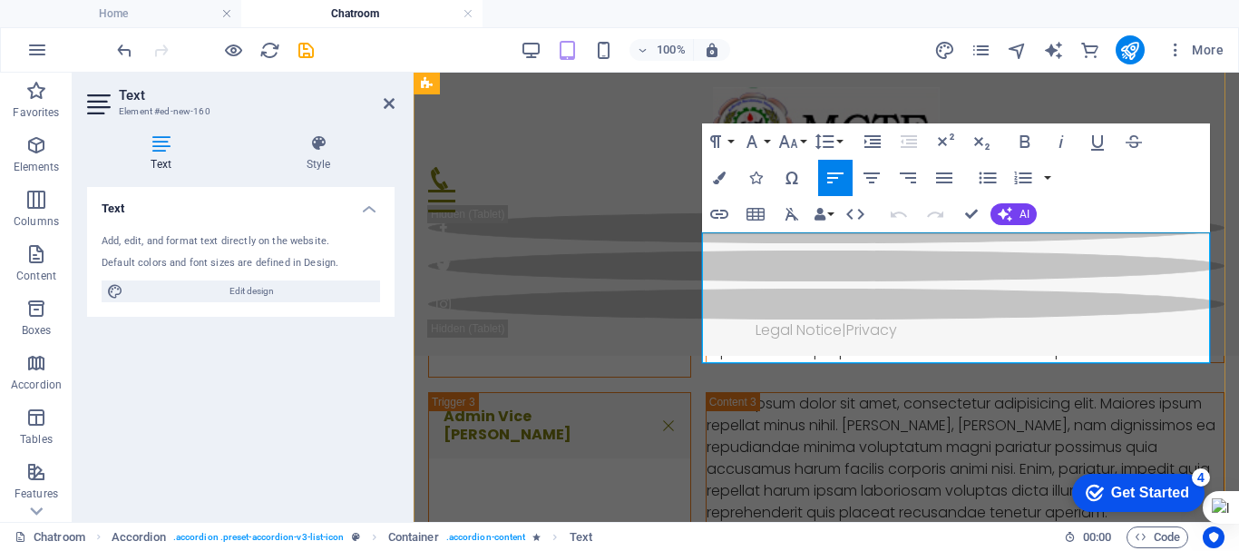
scroll to position [1037, 0]
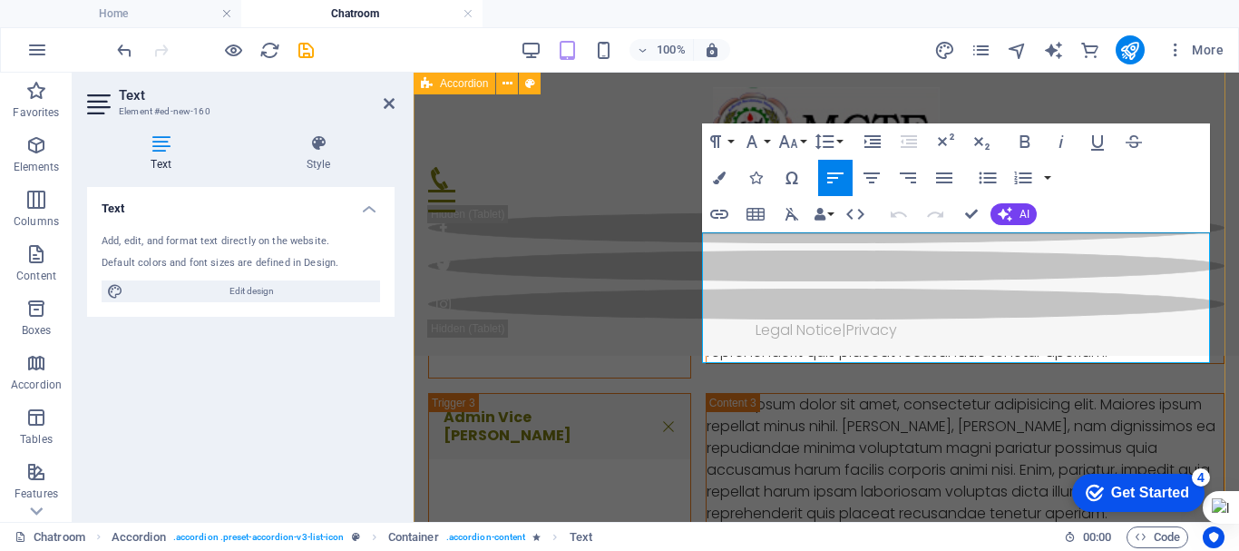
click at [605, 311] on div "DEAN Lorem ipsum dolor sit amet, consectetur adipisicing elit. Maiores ipsum re…" at bounding box center [827, 304] width 826 height 615
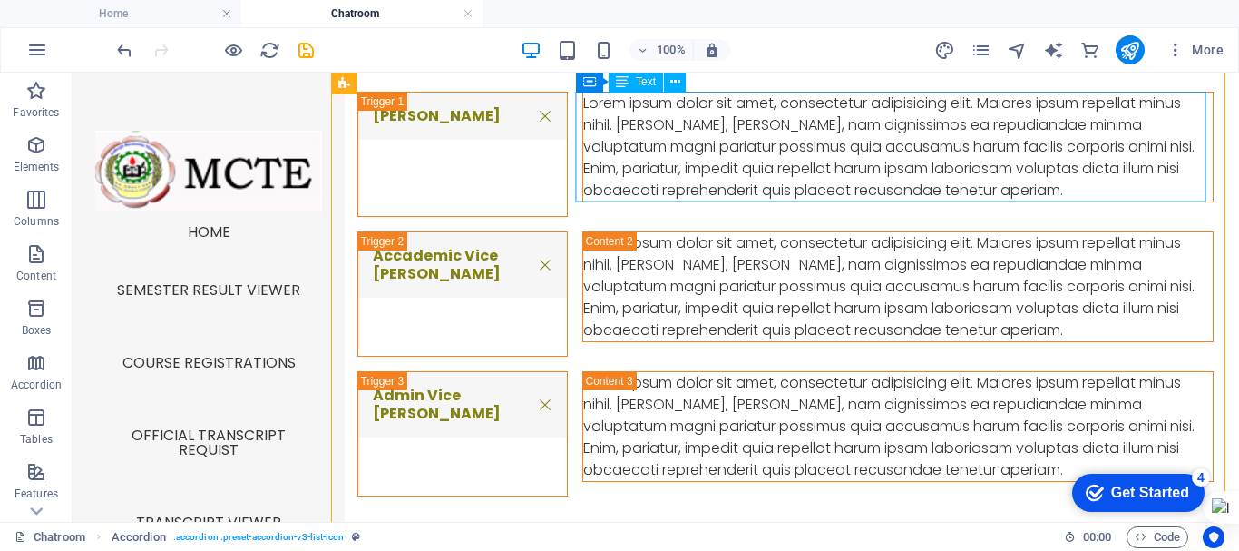
click at [702, 125] on div "Lorem ipsum dolor sit amet, consectetur adipisicing elit. Maiores ipsum repella…" at bounding box center [898, 147] width 630 height 109
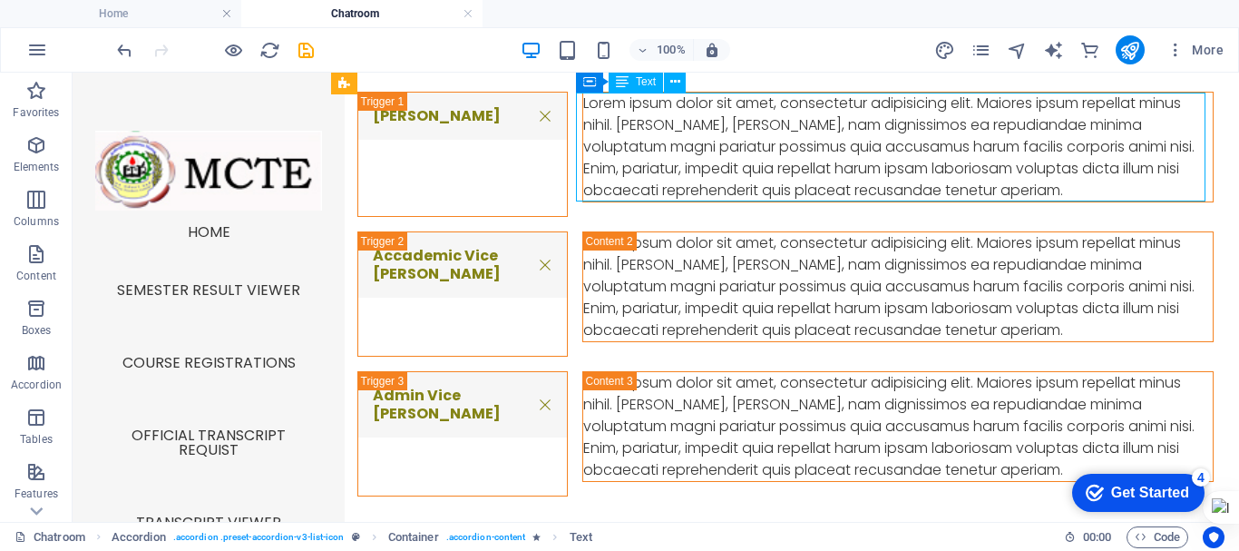
click at [702, 125] on div "Lorem ipsum dolor sit amet, consectetur adipisicing elit. Maiores ipsum repella…" at bounding box center [898, 147] width 630 height 109
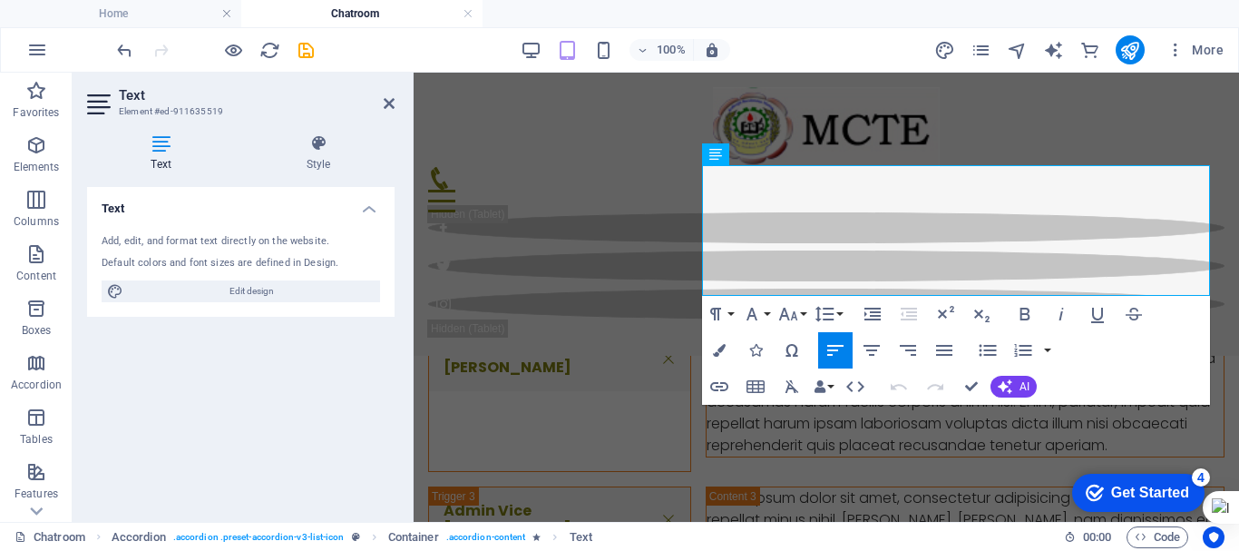
scroll to position [944, 0]
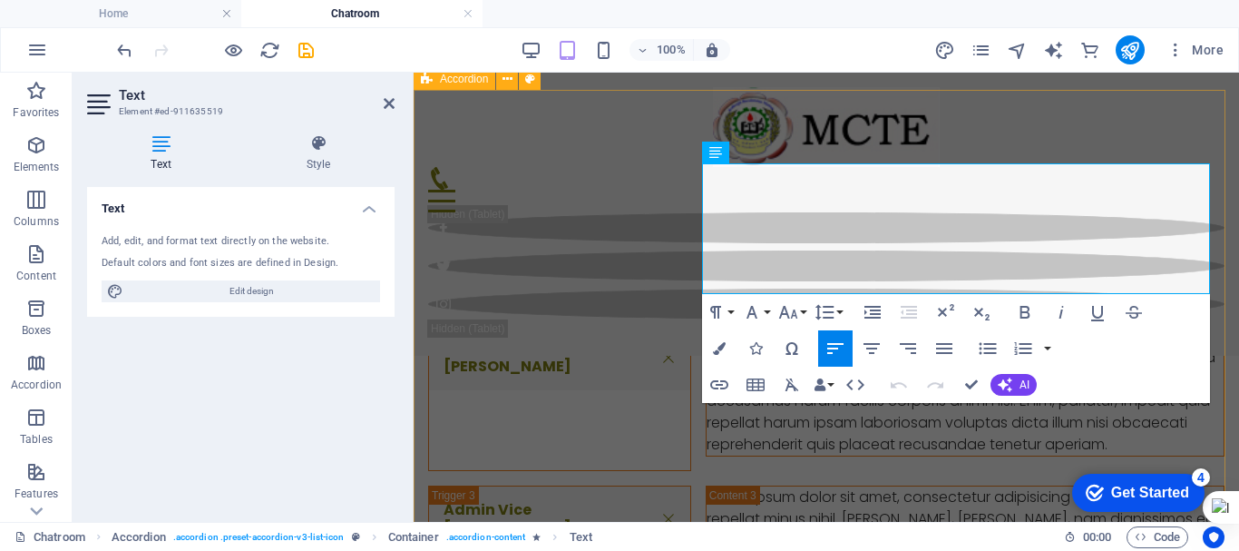
click at [522, 397] on div "DEAN Lorem ipsum dolor sit amet, consectetur adipisicing elit. Maiores ipsum re…" at bounding box center [827, 397] width 826 height 615
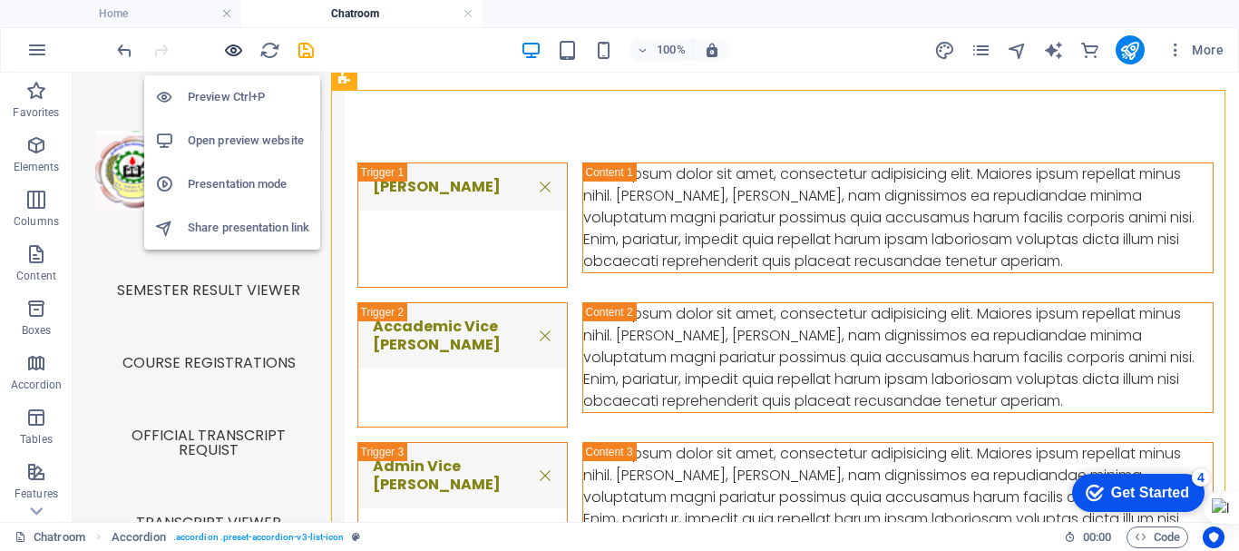
click at [234, 45] on icon "button" at bounding box center [233, 50] width 21 height 21
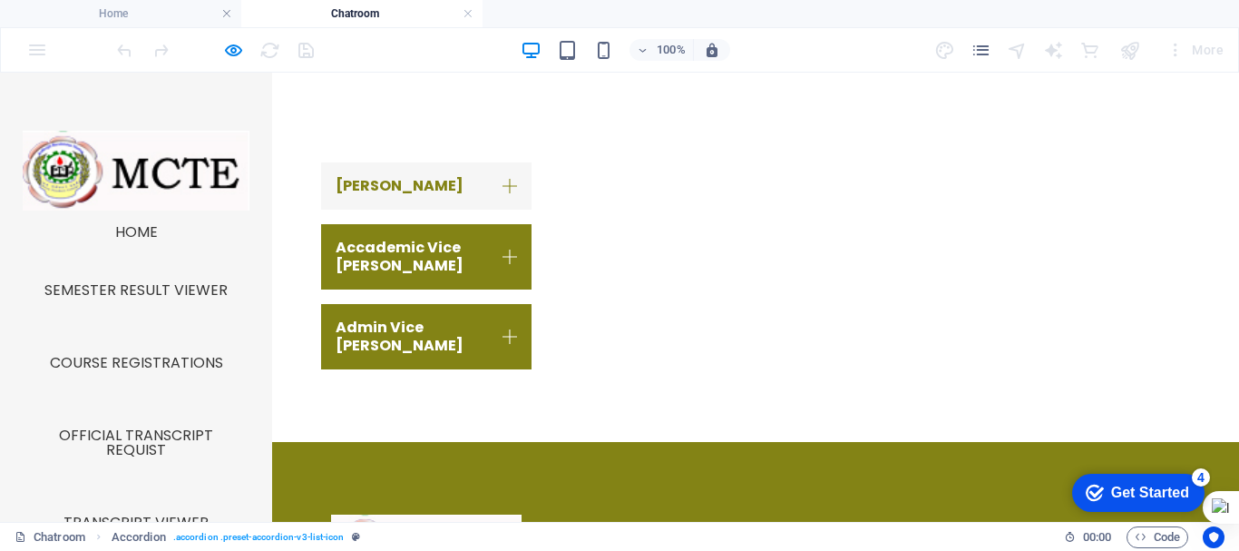
click at [396, 171] on link "DEAN" at bounding box center [426, 185] width 210 height 47
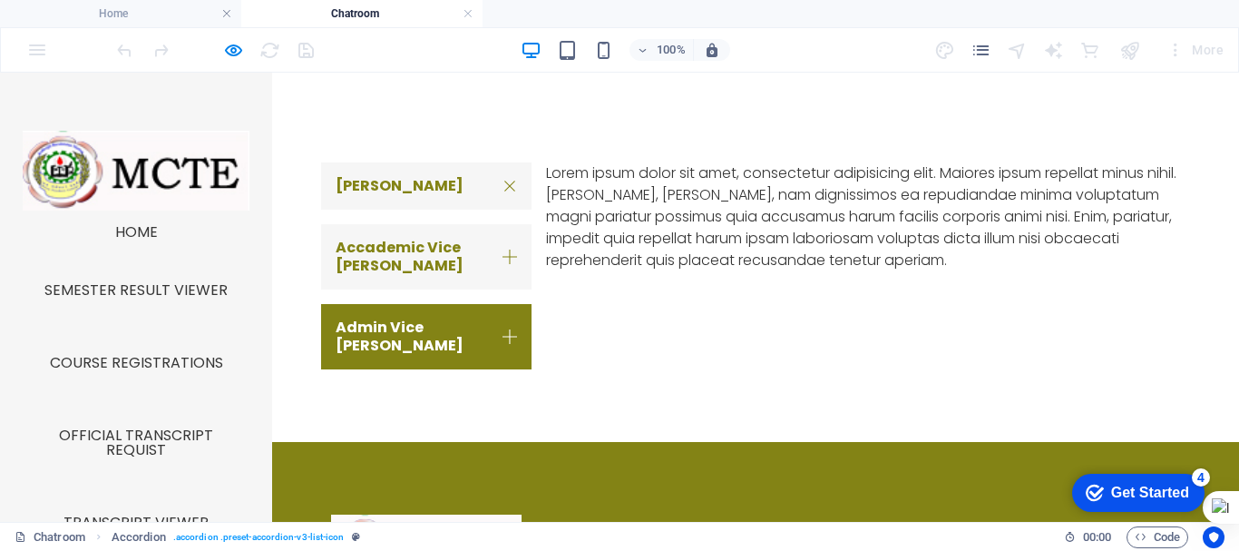
click at [406, 275] on link "Accademic Vice Dean" at bounding box center [426, 256] width 210 height 65
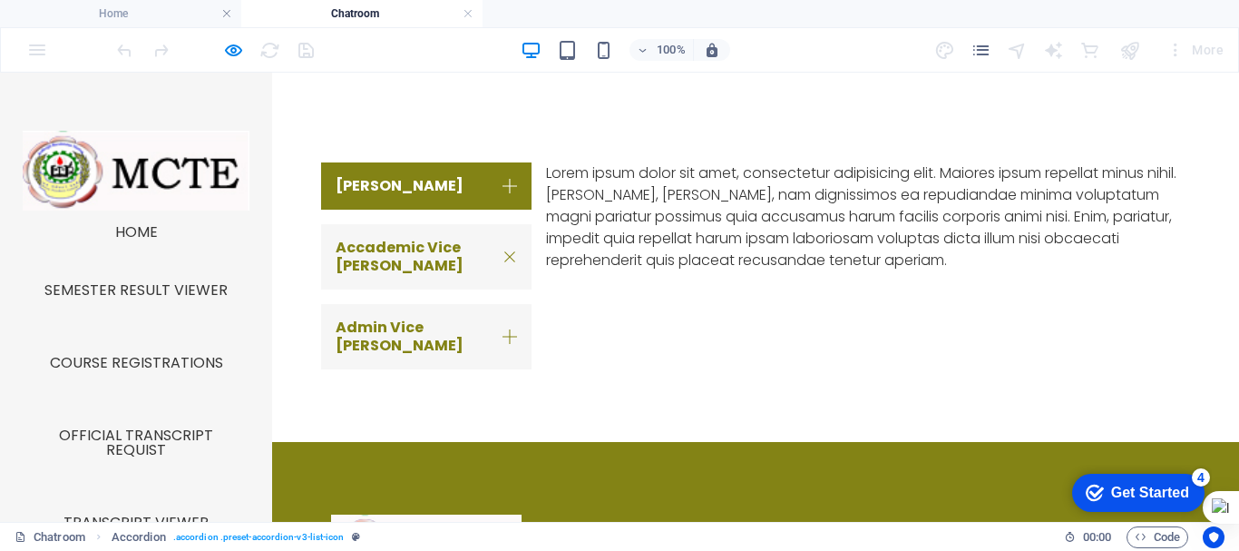
click at [407, 310] on link "Admin Vice Dean" at bounding box center [426, 336] width 210 height 65
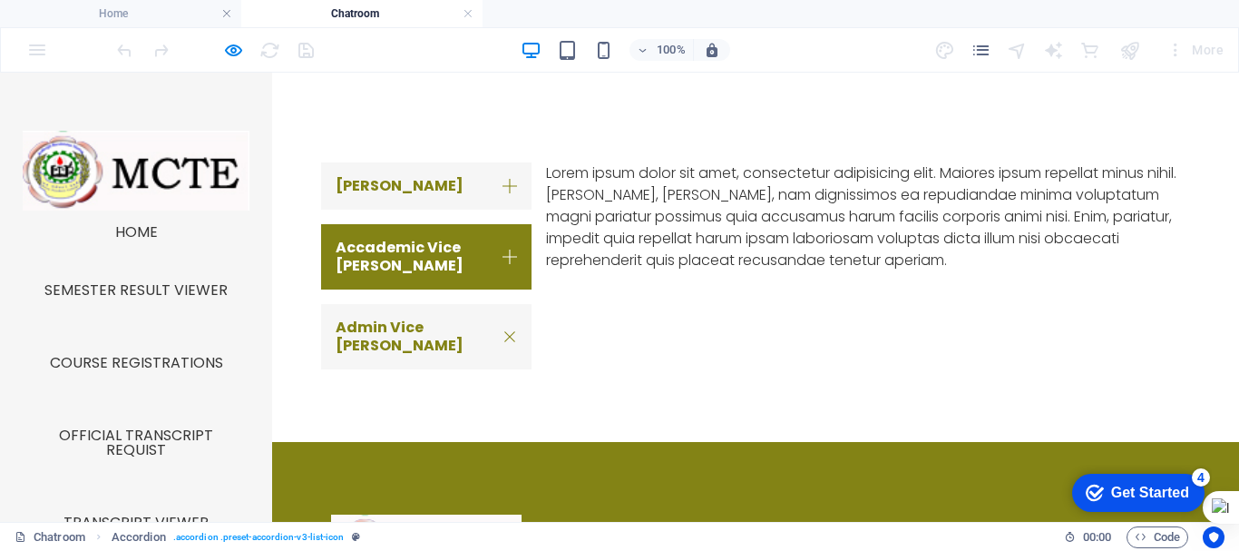
click at [401, 190] on link "DEAN" at bounding box center [426, 185] width 210 height 47
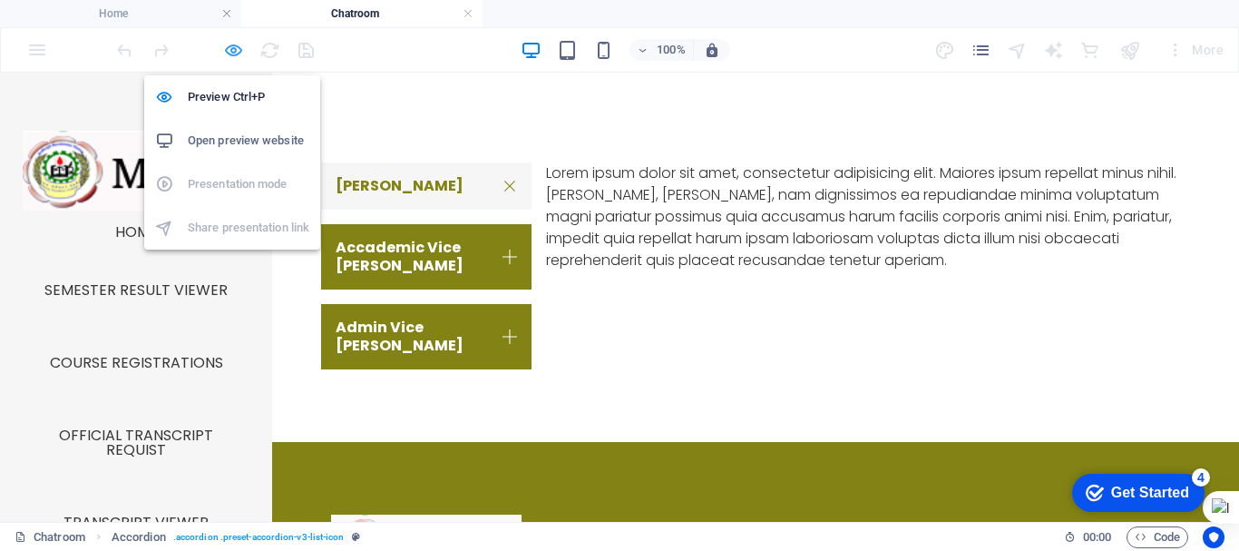
click at [231, 46] on icon "button" at bounding box center [233, 50] width 21 height 21
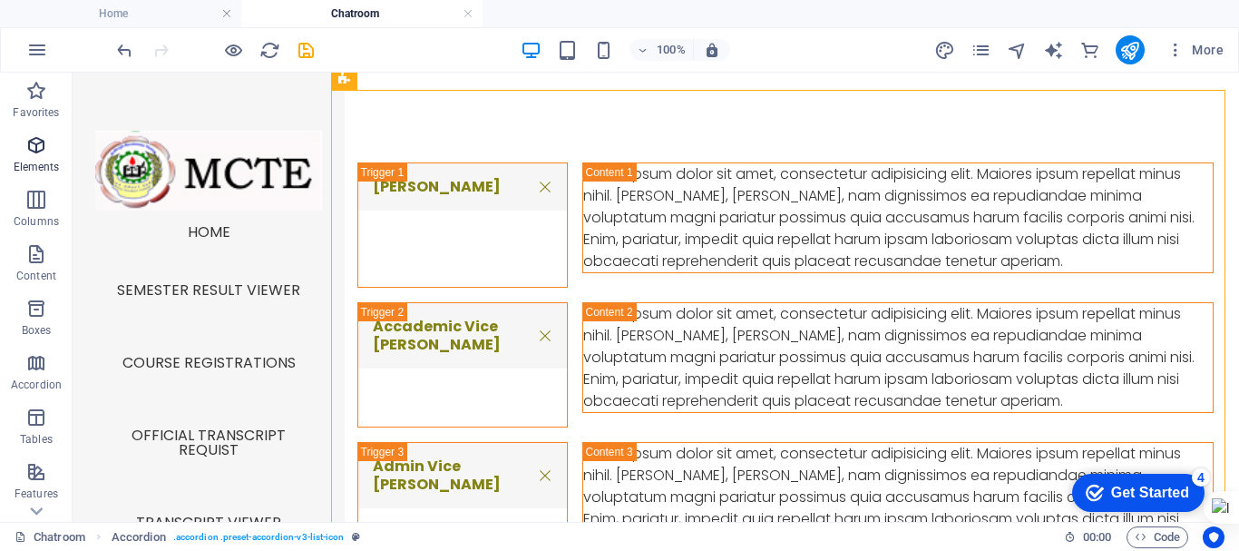
click at [30, 152] on icon "button" at bounding box center [36, 145] width 22 height 22
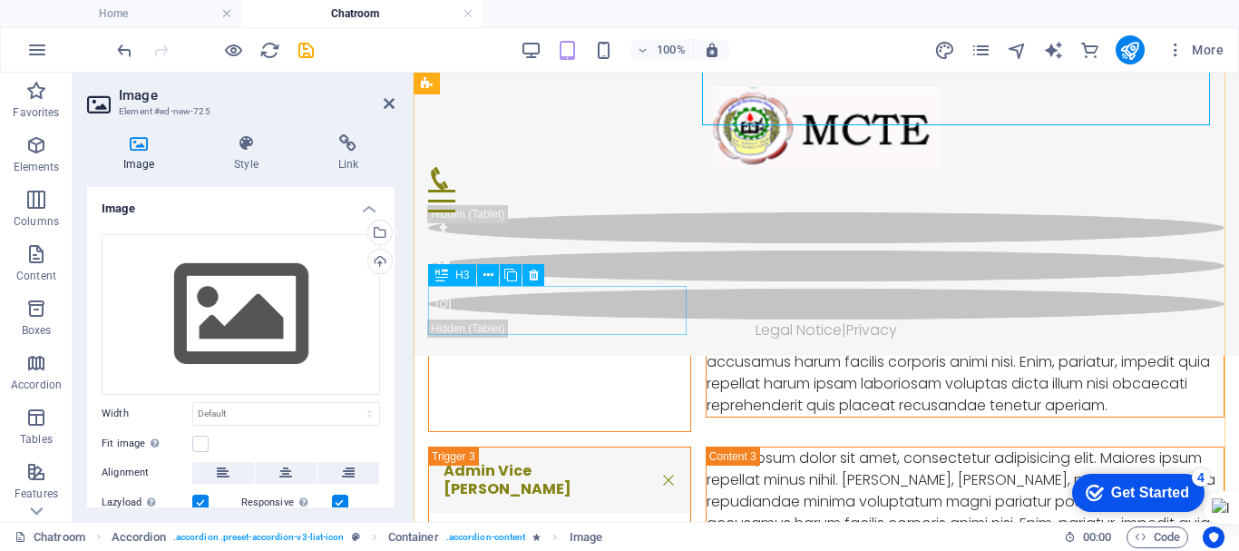
scroll to position [1188, 0]
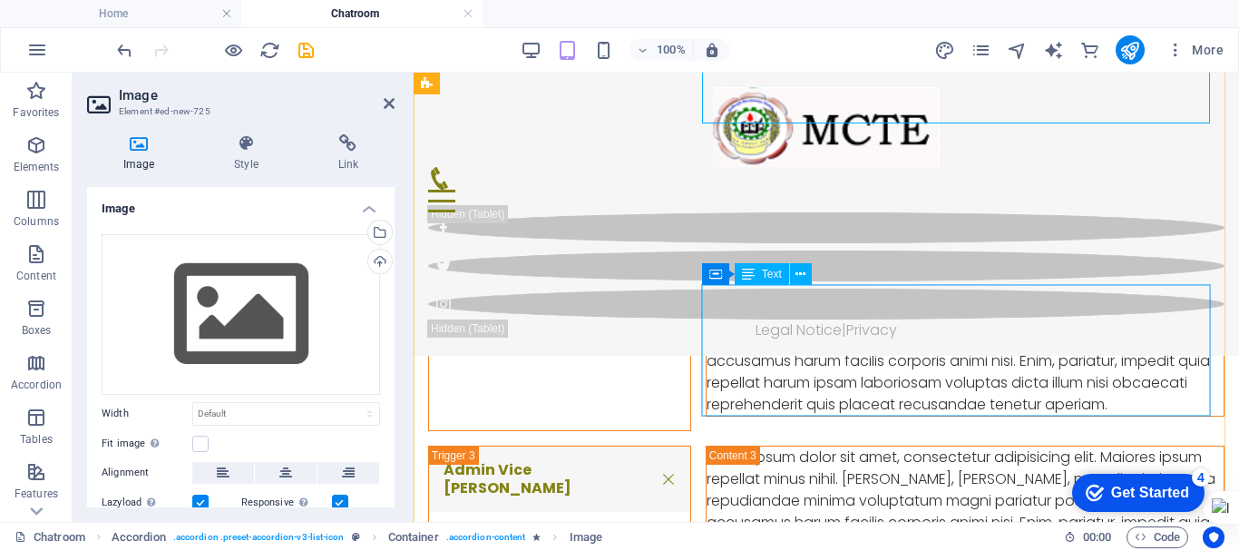
click at [783, 328] on div "Lorem ipsum dolor sit amet, consectetur adipisicing elit. Maiores ipsum repella…" at bounding box center [965, 350] width 517 height 131
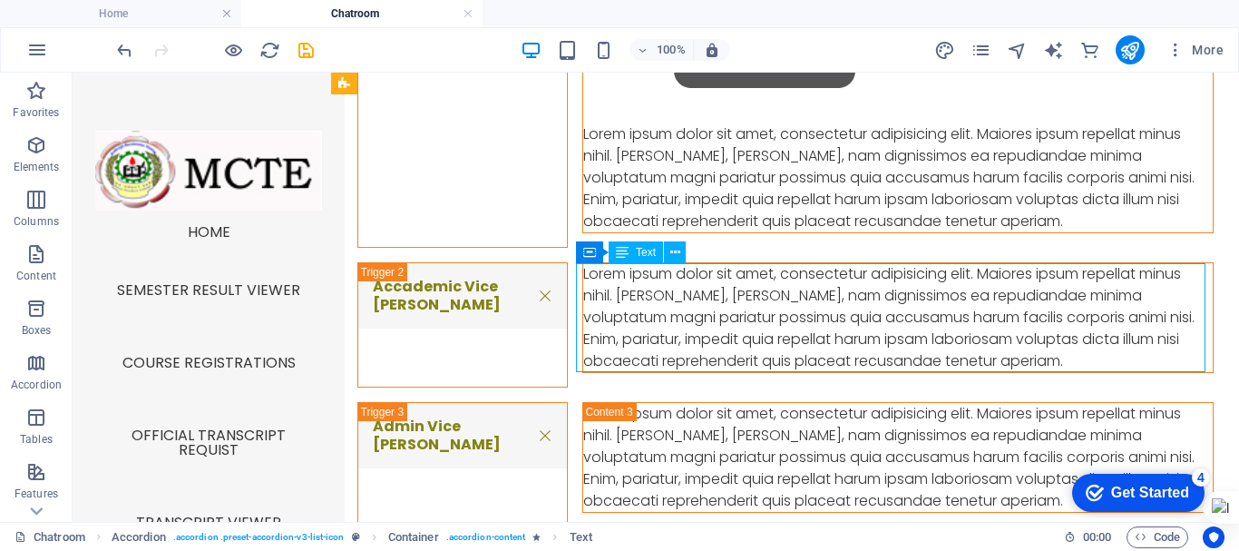
click at [783, 328] on div "Lorem ipsum dolor sit amet, consectetur adipisicing elit. Maiores ipsum repella…" at bounding box center [898, 317] width 630 height 109
click at [48, 157] on span "Elements" at bounding box center [36, 156] width 73 height 44
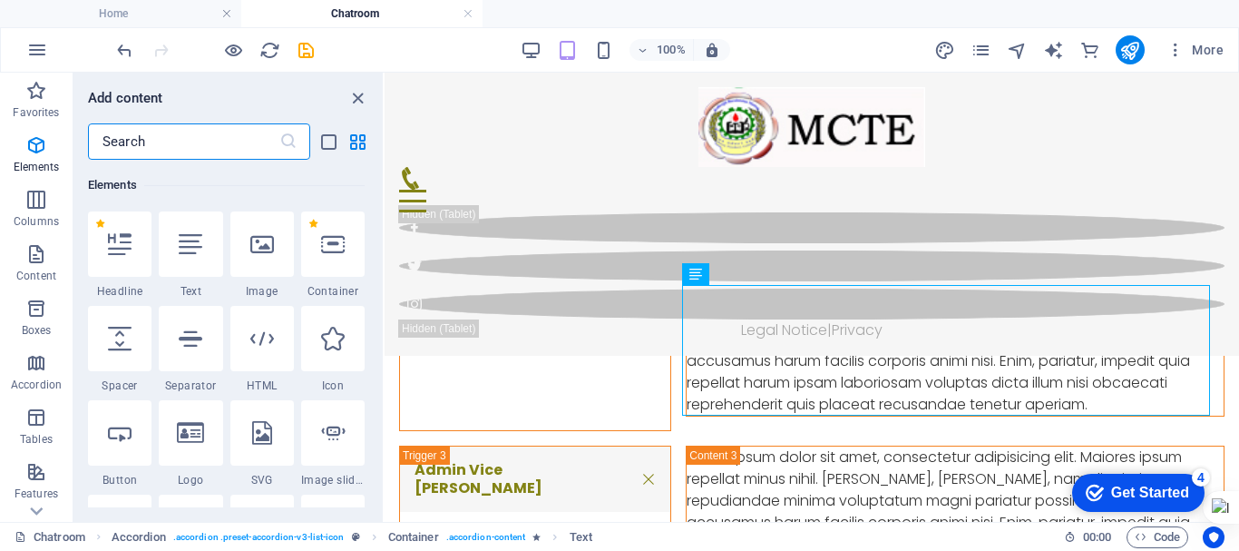
scroll to position [193, 0]
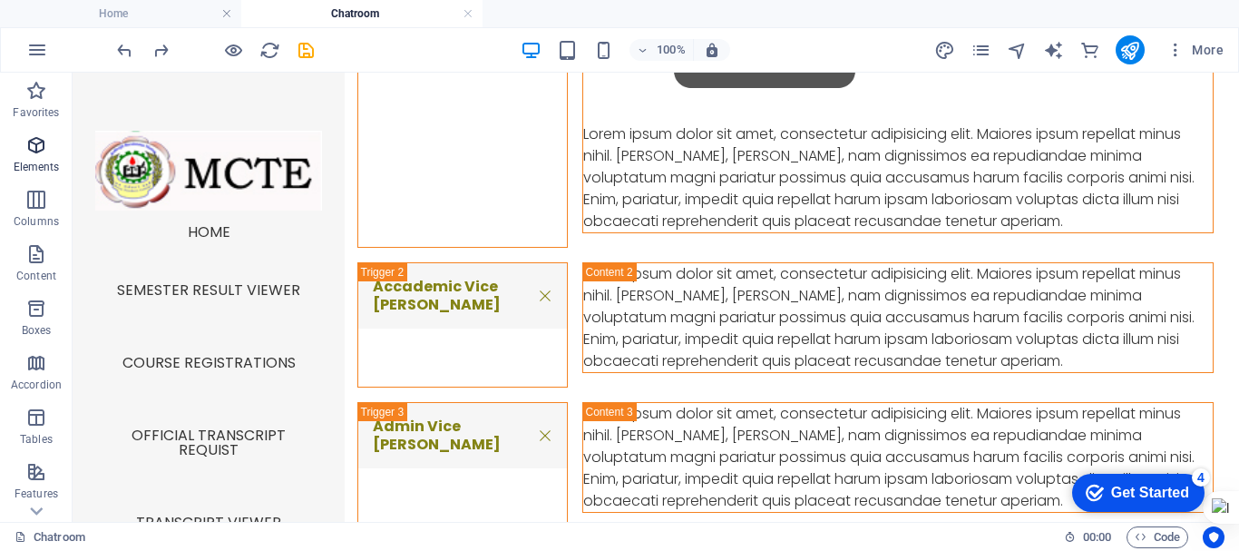
click at [38, 149] on icon "button" at bounding box center [36, 145] width 22 height 22
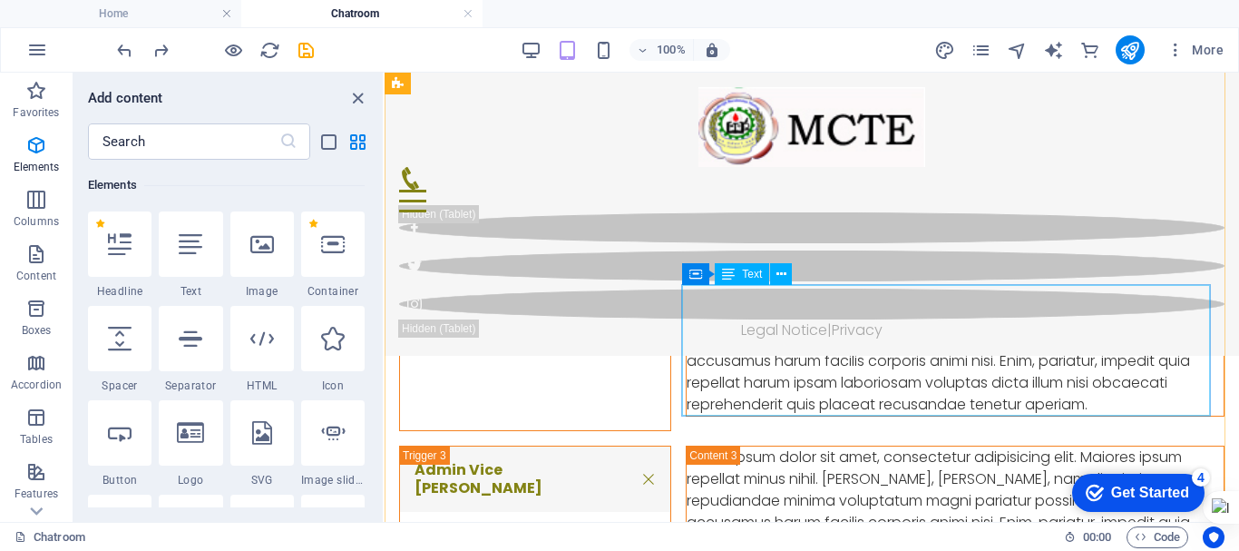
click at [750, 341] on div "Lorem ipsum dolor sit amet, consectetur adipisicing elit. Maiores ipsum repella…" at bounding box center [955, 350] width 537 height 131
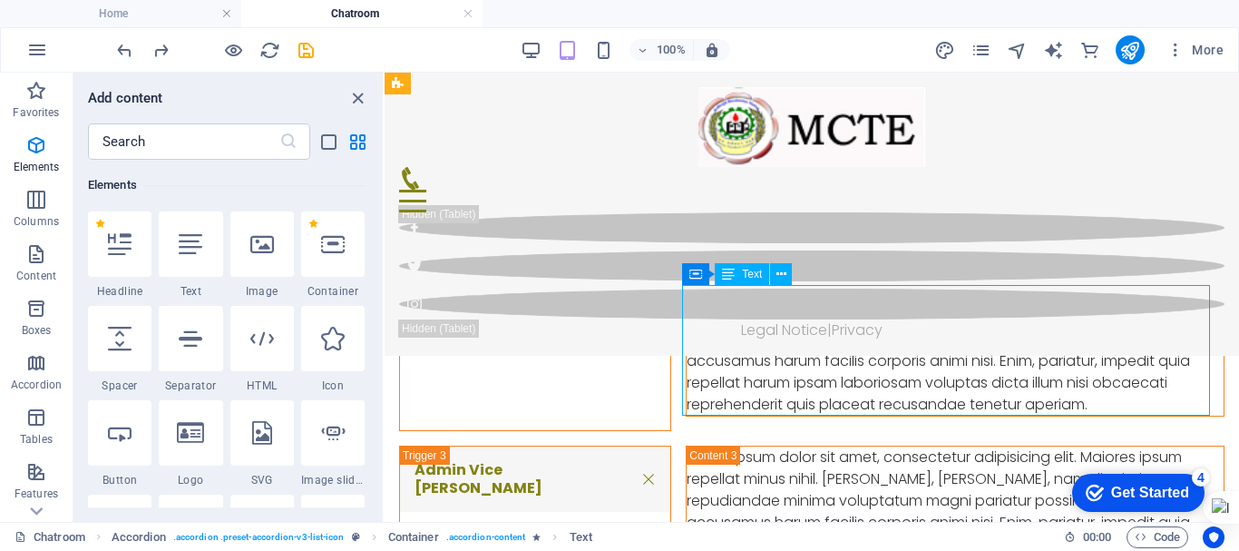
click at [750, 341] on div "Lorem ipsum dolor sit amet, consectetur adipisicing elit. Maiores ipsum repella…" at bounding box center [955, 350] width 537 height 131
click at [721, 341] on div "DEAN Lorem ipsum dolor sit amet, consectetur adipisicing elit. Maiores ipsum re…" at bounding box center [812, 255] width 855 height 819
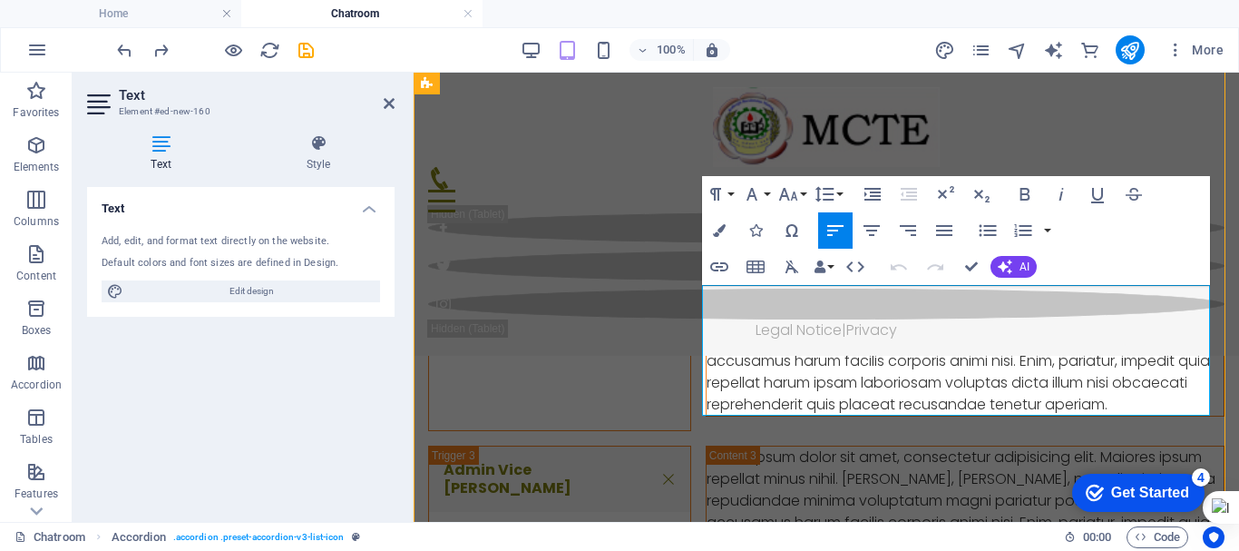
scroll to position [1167, 0]
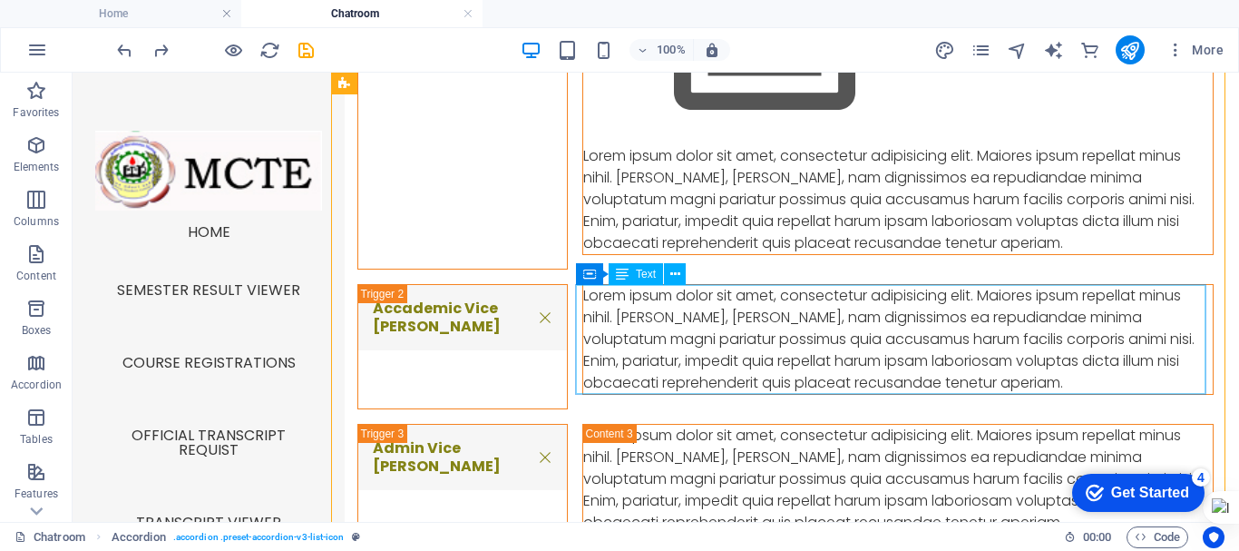
click at [591, 306] on div "Lorem ipsum dolor sit amet, consectetur adipisicing elit. Maiores ipsum repella…" at bounding box center [898, 339] width 630 height 109
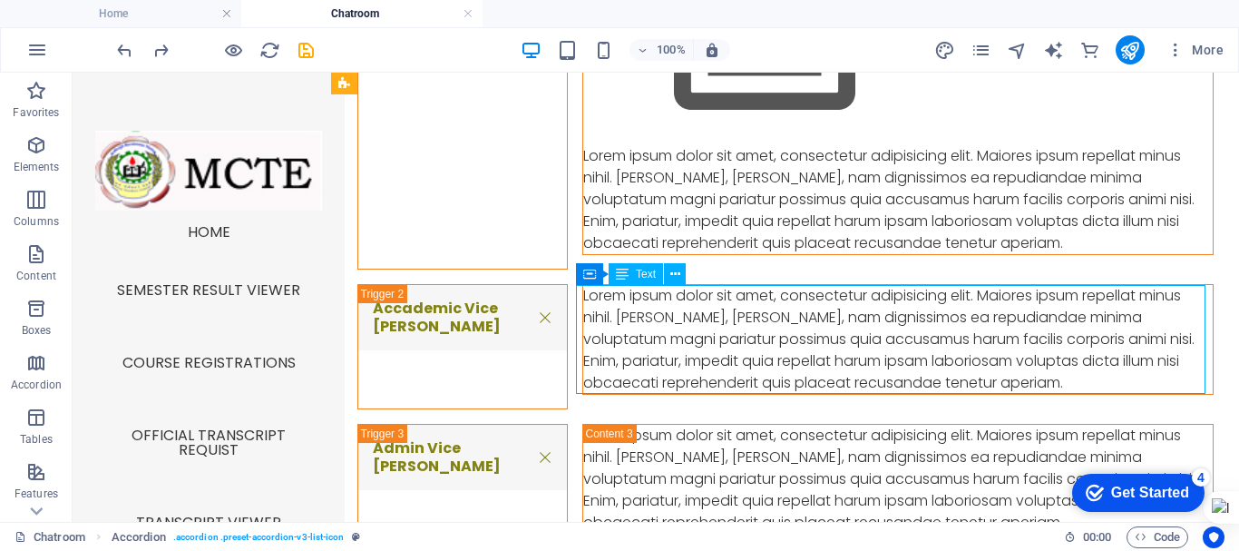
click at [591, 306] on div "Lorem ipsum dolor sit amet, consectetur adipisicing elit. Maiores ipsum repella…" at bounding box center [898, 339] width 630 height 109
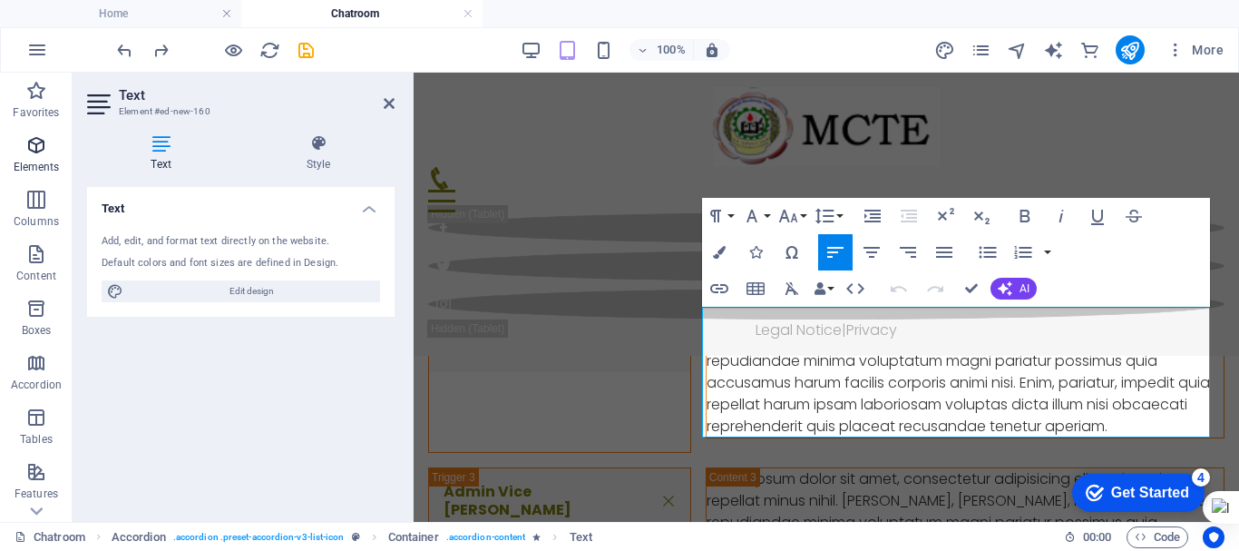
click at [33, 143] on icon "button" at bounding box center [36, 145] width 22 height 22
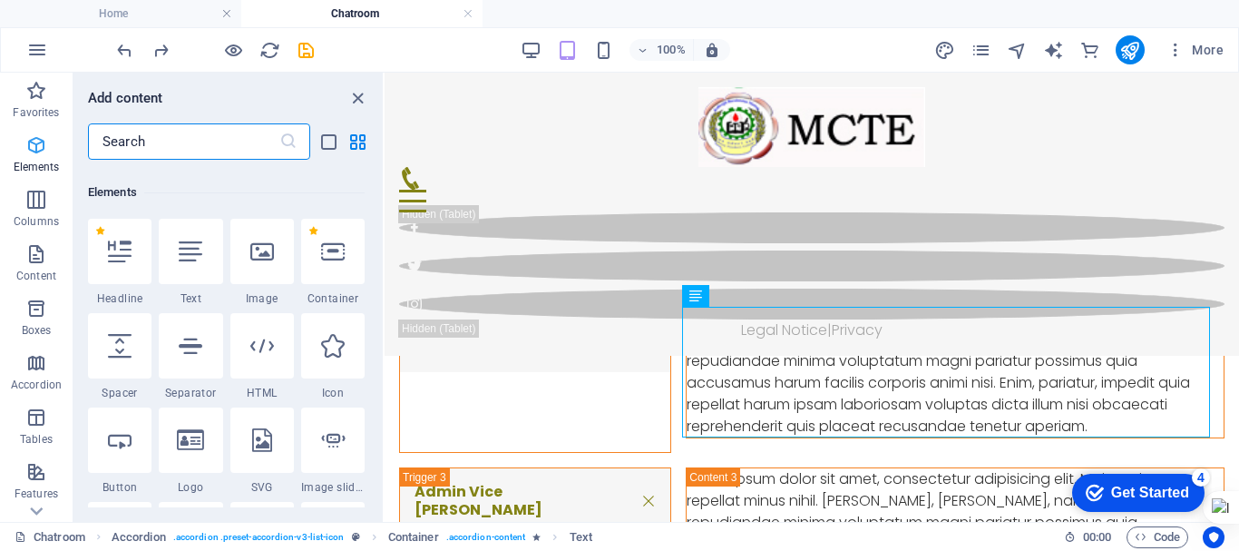
scroll to position [193, 0]
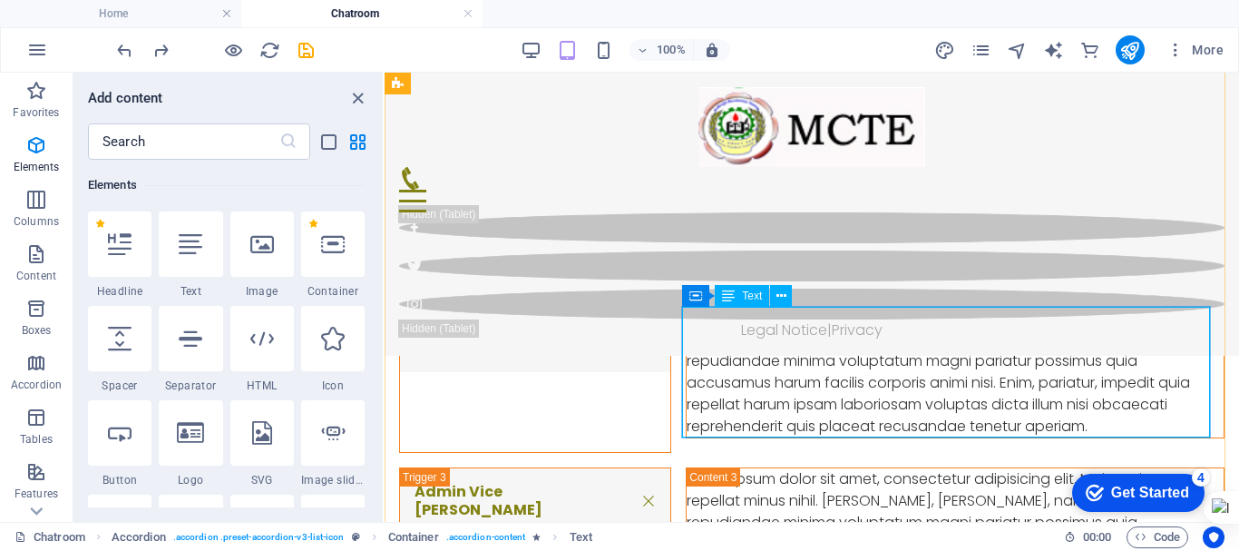
click at [735, 346] on div "Lorem ipsum dolor sit amet, consectetur adipisicing elit. Maiores ipsum repella…" at bounding box center [955, 372] width 537 height 131
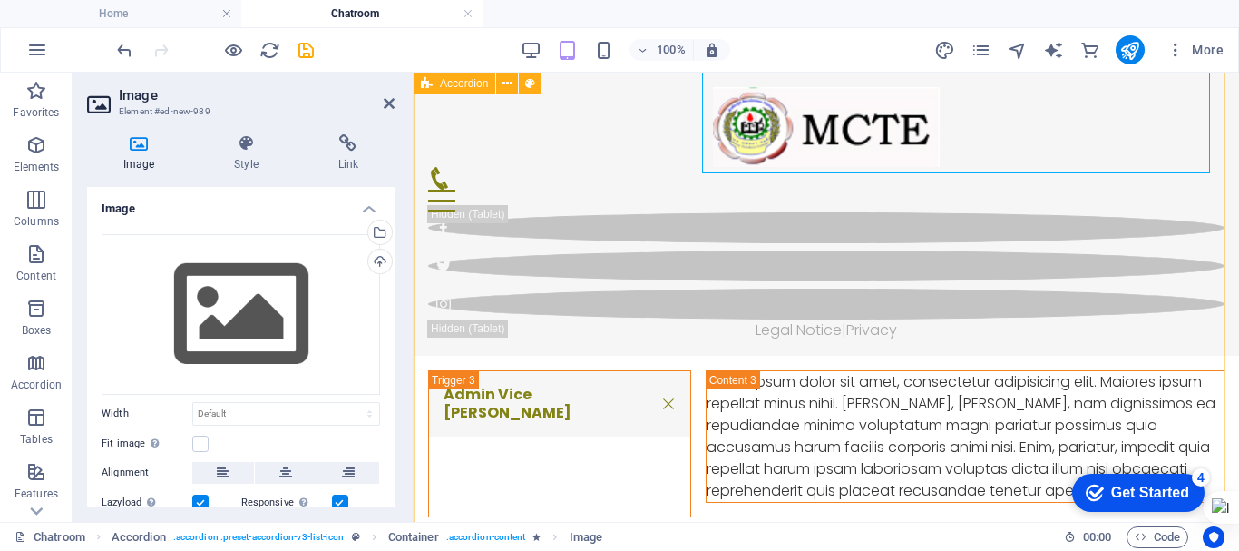
scroll to position [1419, 0]
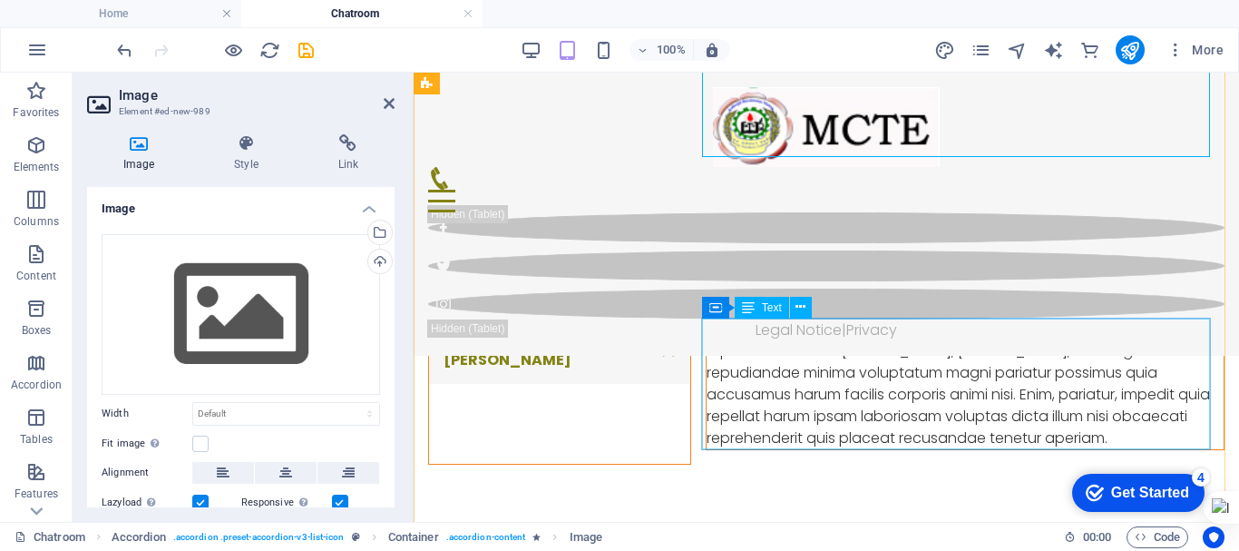
click at [746, 350] on div "Lorem ipsum dolor sit amet, consectetur adipisicing elit. Maiores ipsum repella…" at bounding box center [965, 383] width 517 height 131
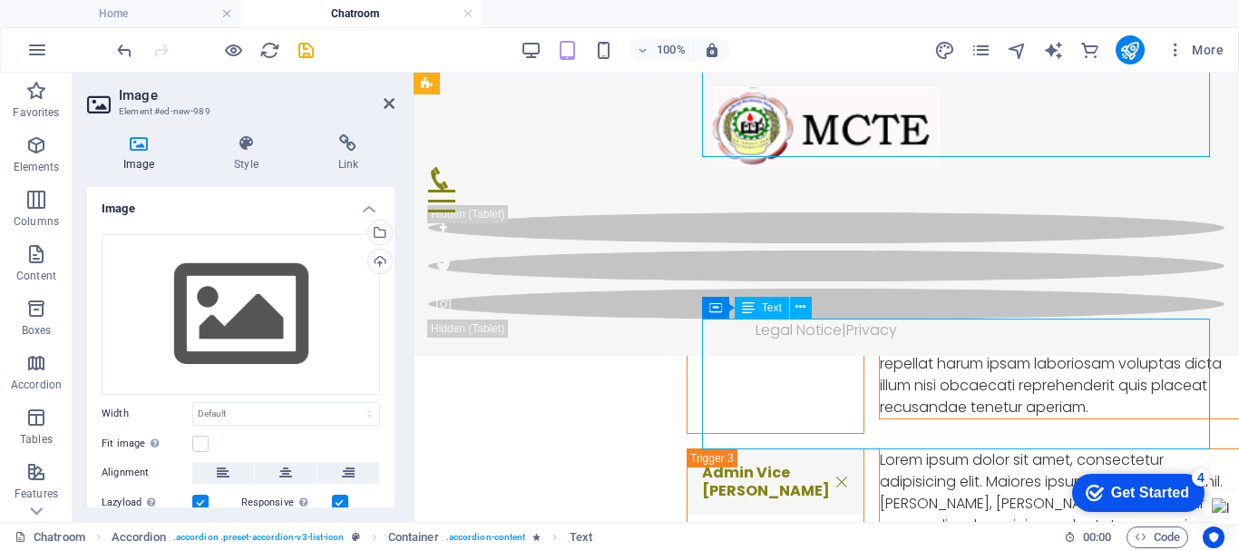
scroll to position [1397, 0]
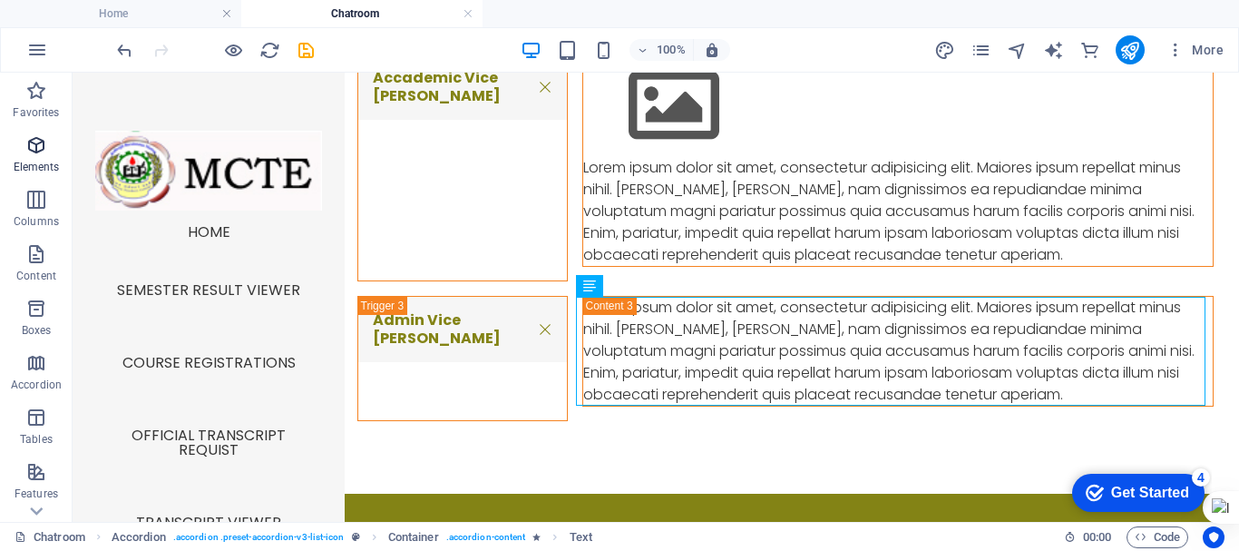
click at [34, 144] on icon "button" at bounding box center [36, 145] width 22 height 22
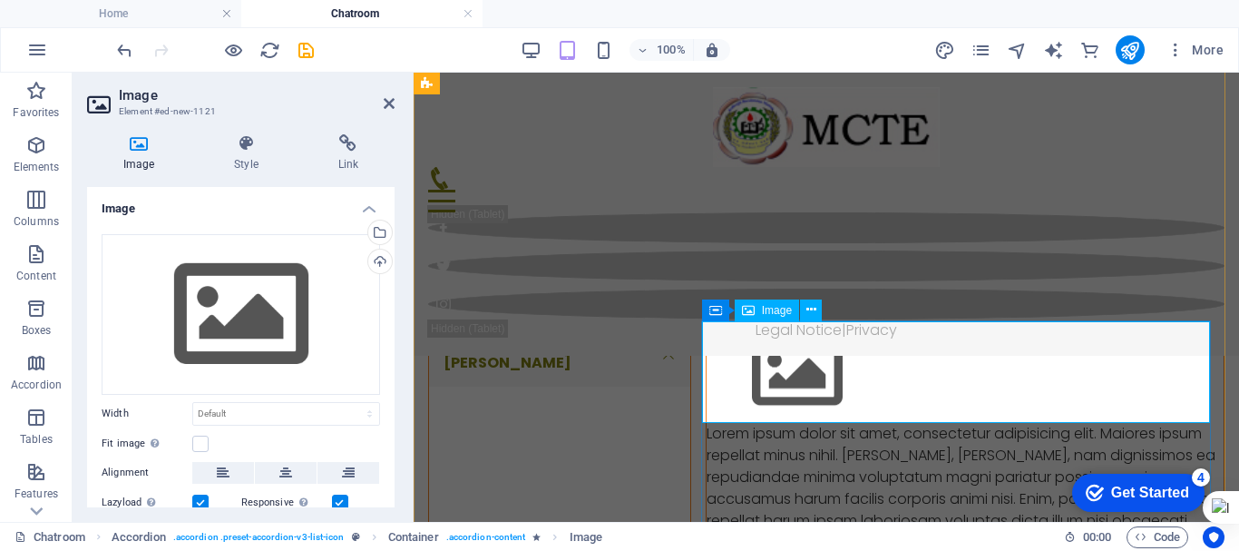
scroll to position [1415, 0]
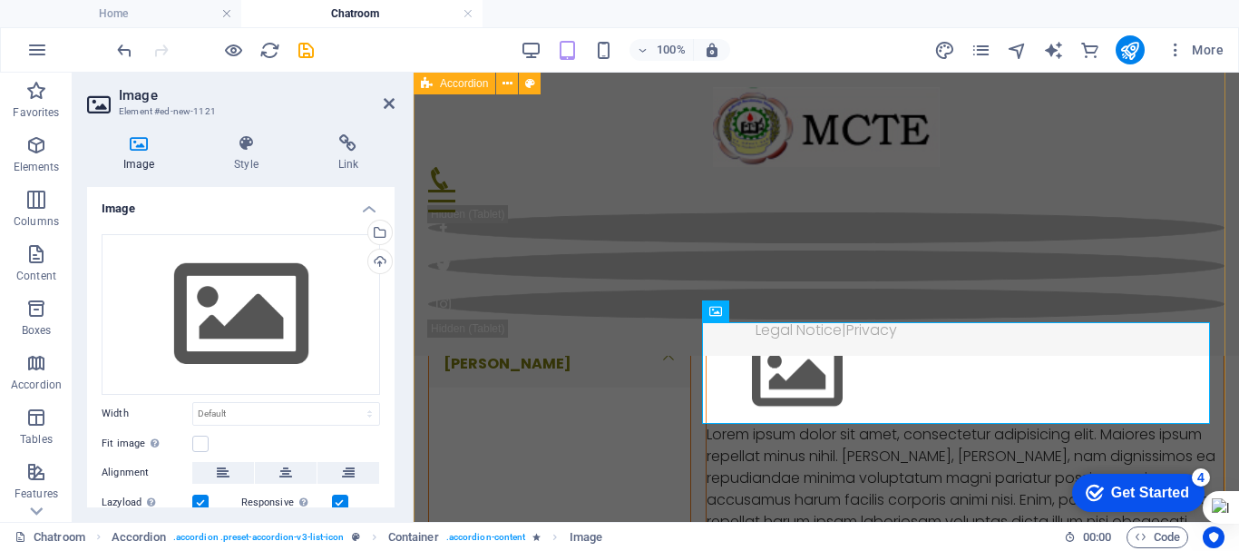
click at [626, 274] on div "DEAN Lorem ipsum dolor sit amet, consectetur adipisicing elit. Maiores ipsum re…" at bounding box center [827, 130] width 826 height 1023
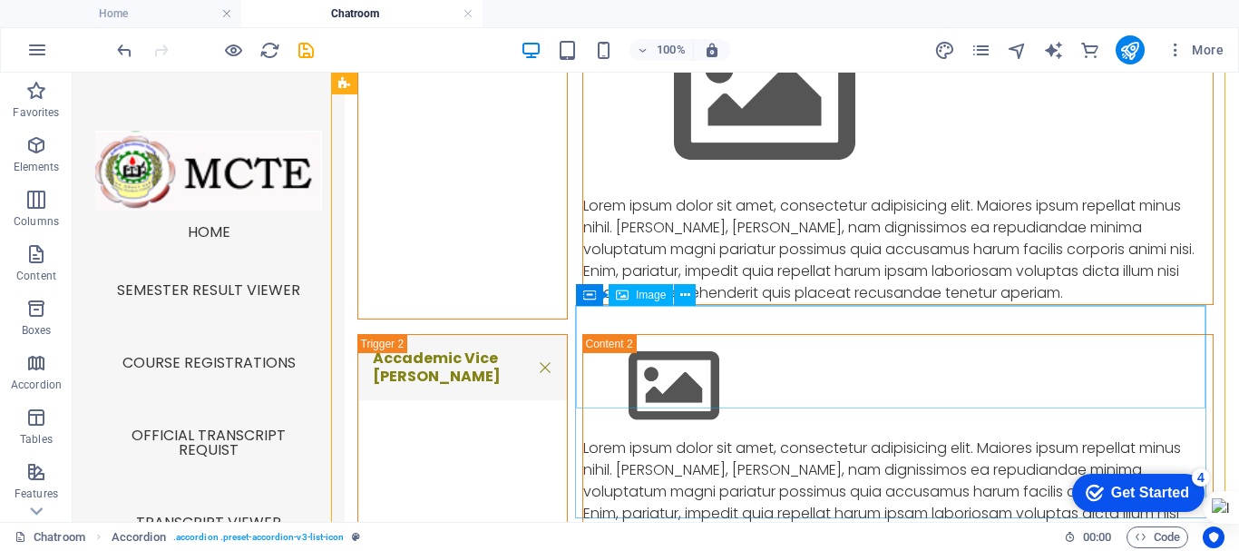
scroll to position [1158, 0]
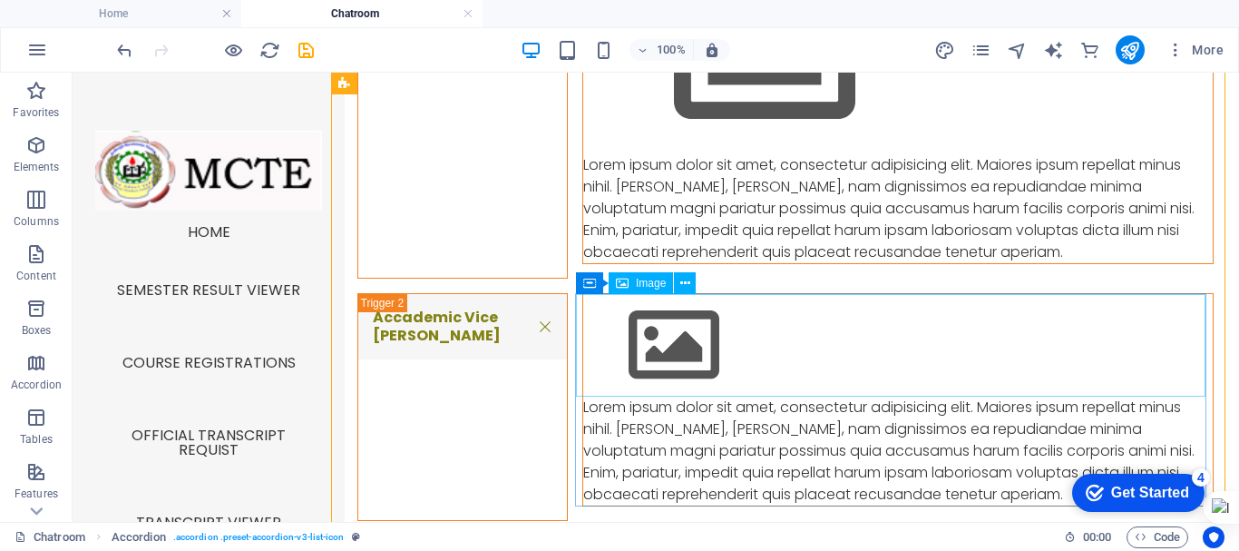
click at [657, 332] on figure "Content 2" at bounding box center [898, 345] width 630 height 103
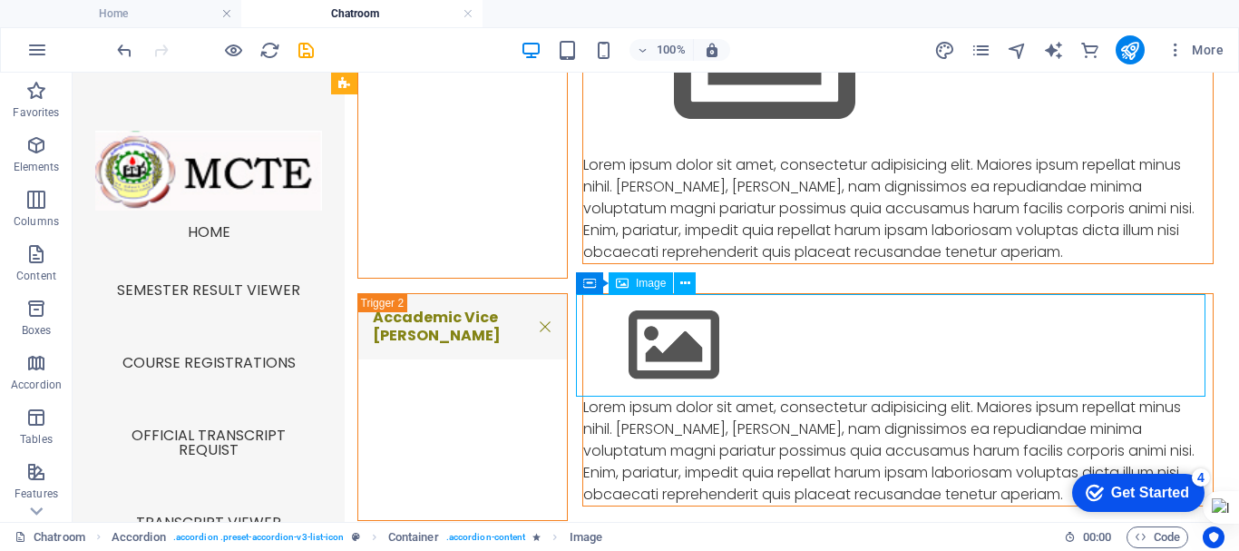
click at [657, 332] on figure "Content 2" at bounding box center [898, 345] width 630 height 103
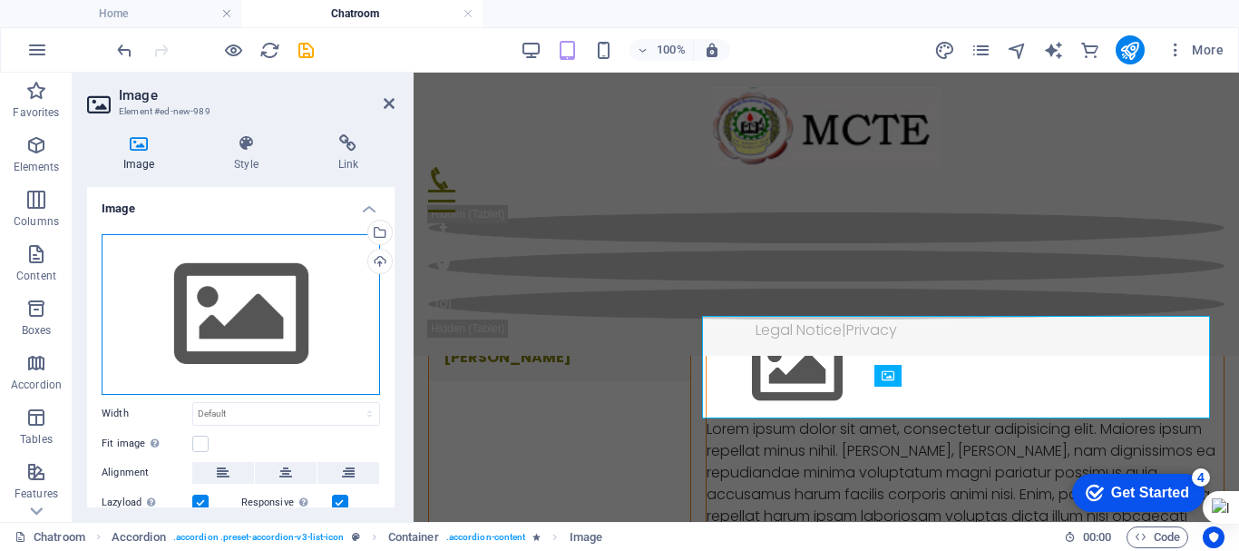
click at [261, 325] on div "Drag files here, click to choose files or select files from Files or our free s…" at bounding box center [241, 314] width 279 height 161
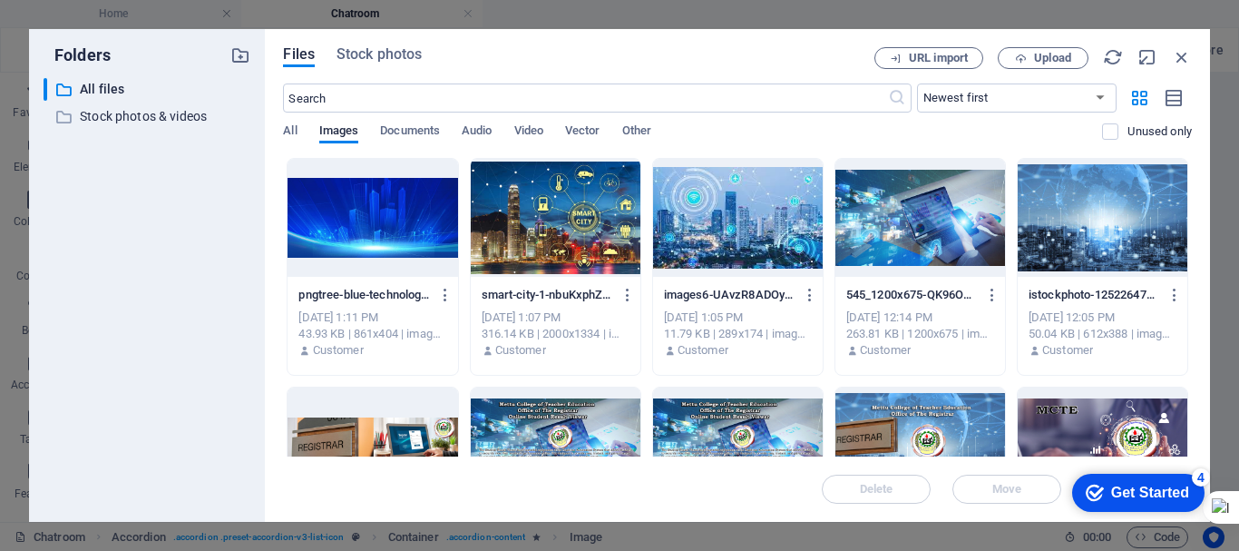
click at [739, 230] on div at bounding box center [738, 218] width 170 height 118
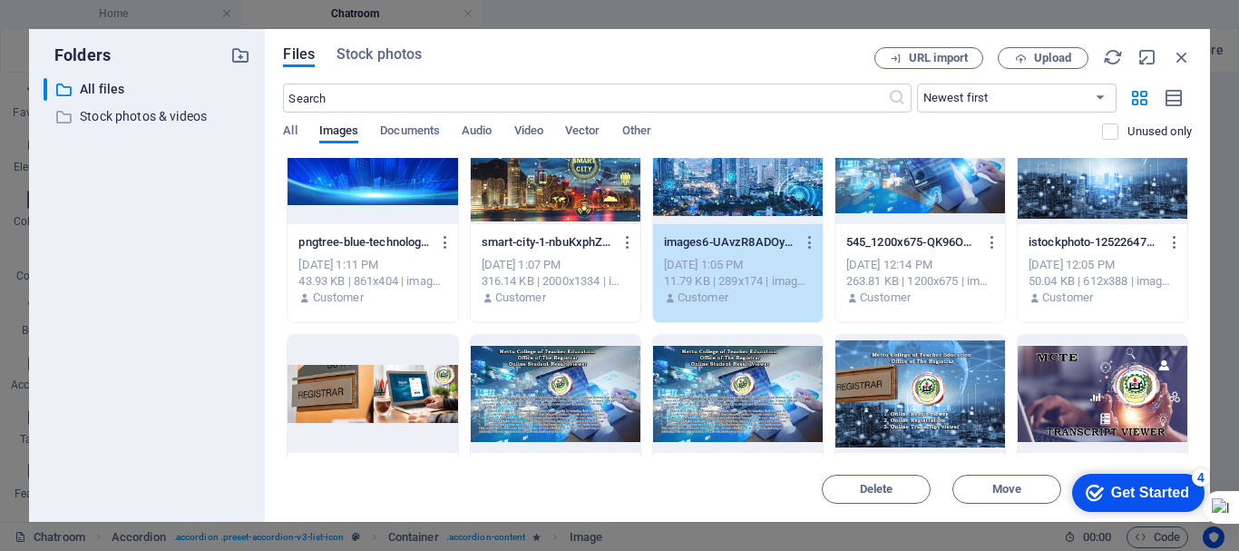
scroll to position [0, 0]
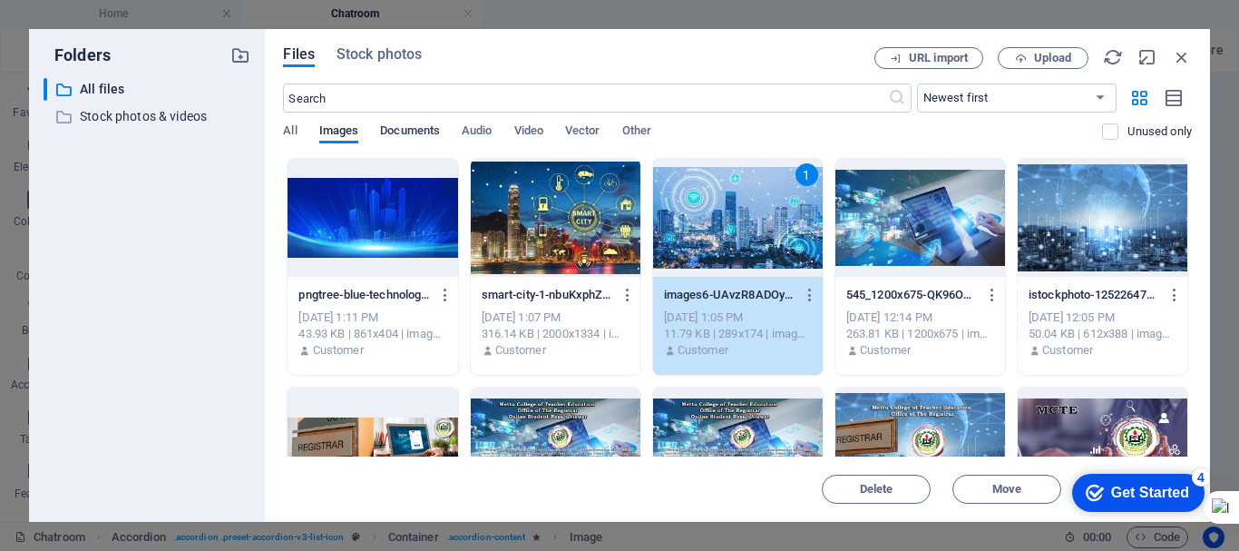
click at [415, 132] on span "Documents" at bounding box center [410, 132] width 60 height 25
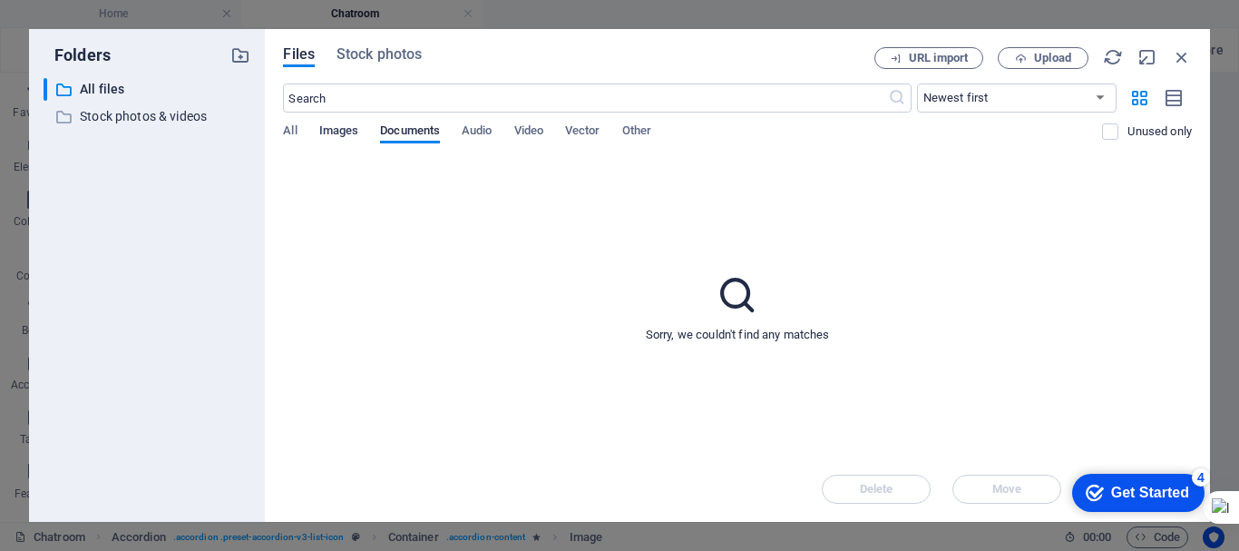
click at [345, 125] on span "Images" at bounding box center [339, 132] width 40 height 25
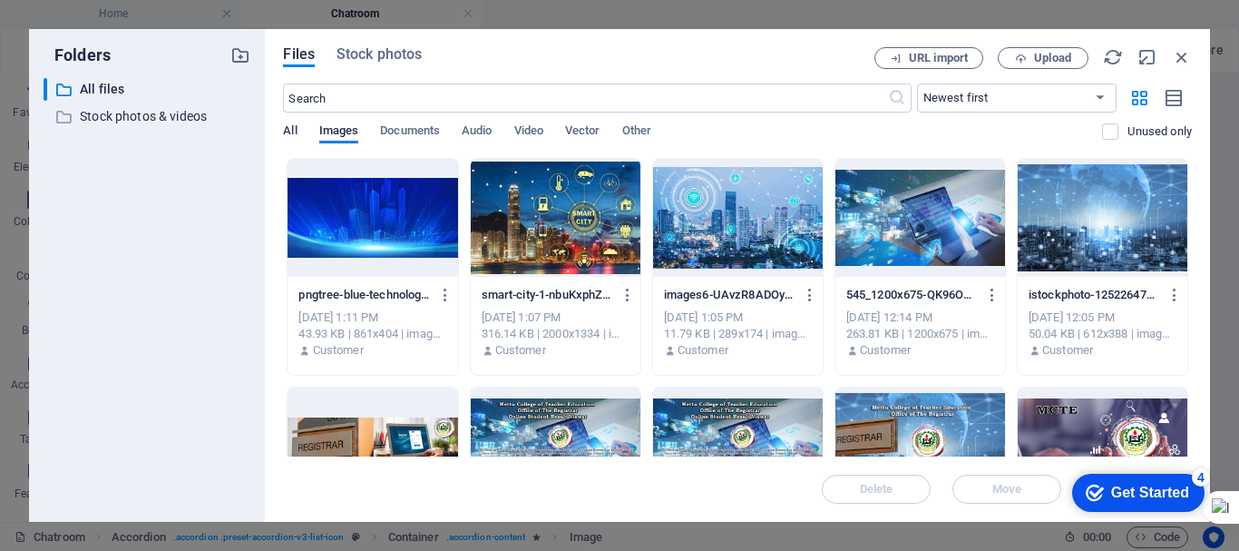
click at [292, 131] on span "All" at bounding box center [290, 132] width 14 height 25
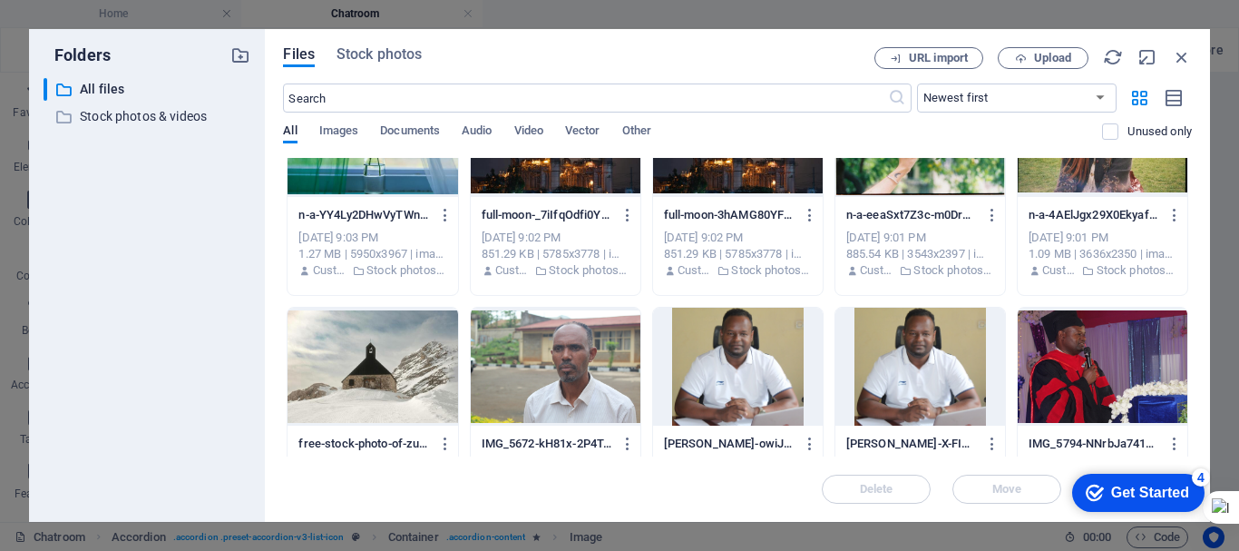
scroll to position [764, 0]
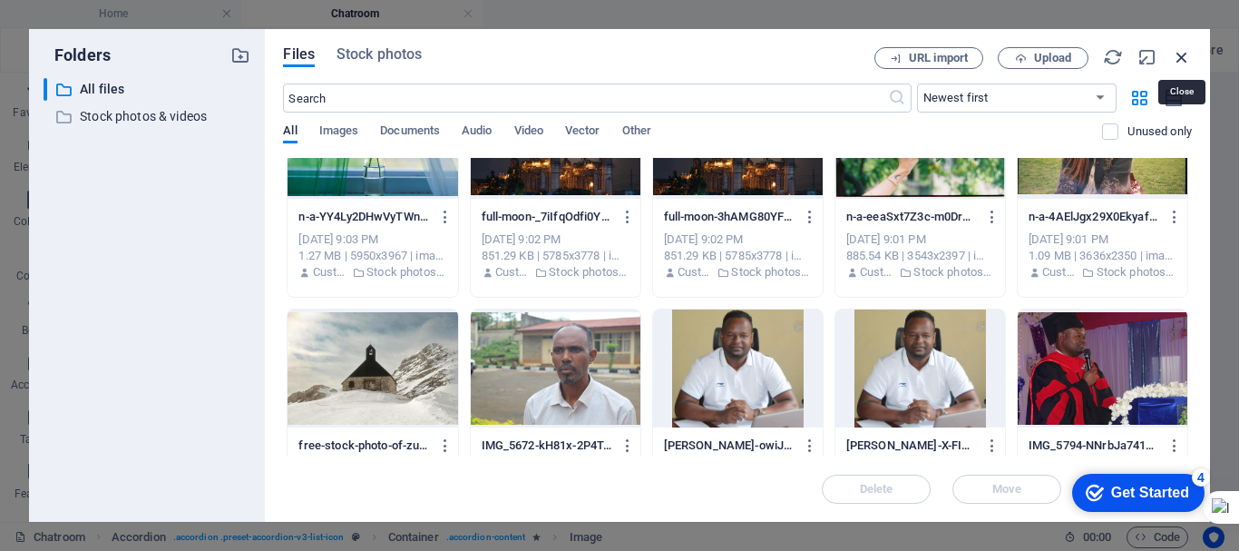
click at [1175, 63] on icon "button" at bounding box center [1182, 57] width 20 height 20
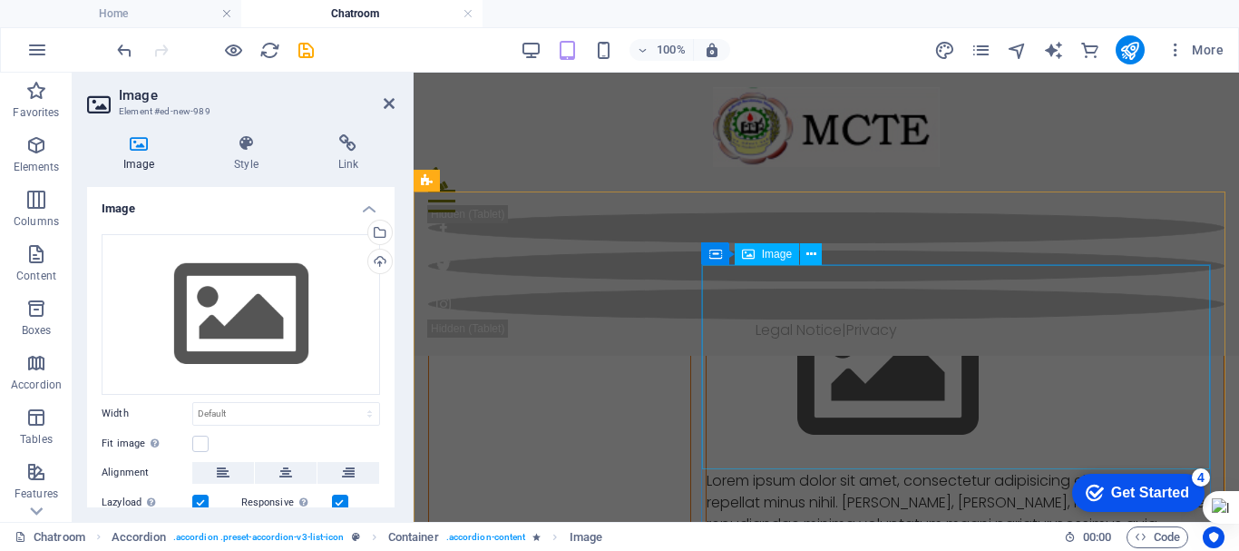
scroll to position [839, 0]
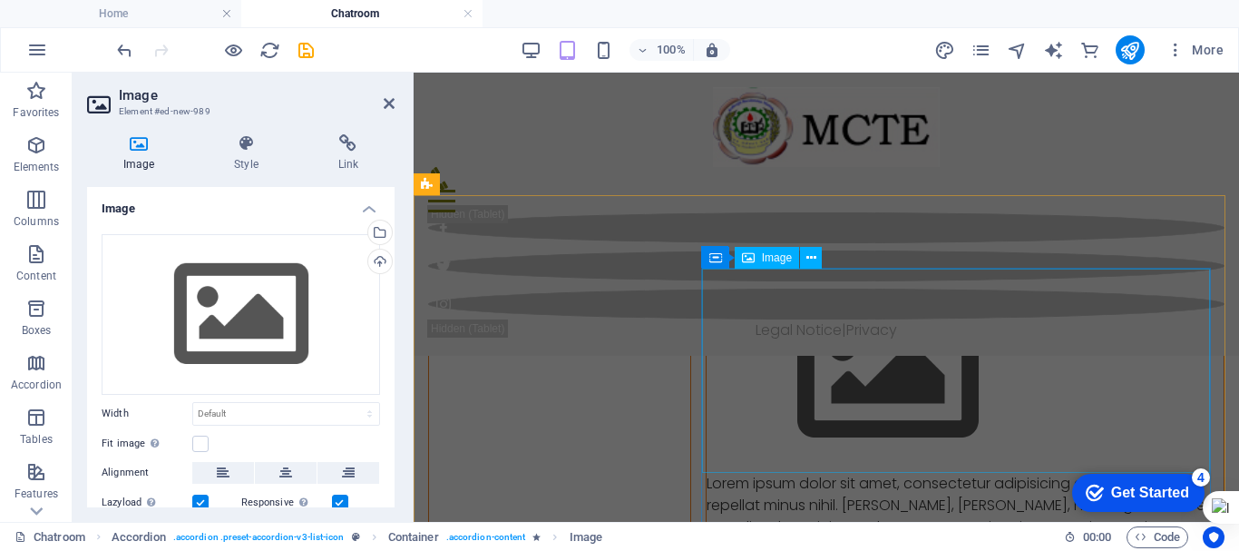
click at [865, 361] on figure "Content 1" at bounding box center [965, 371] width 517 height 204
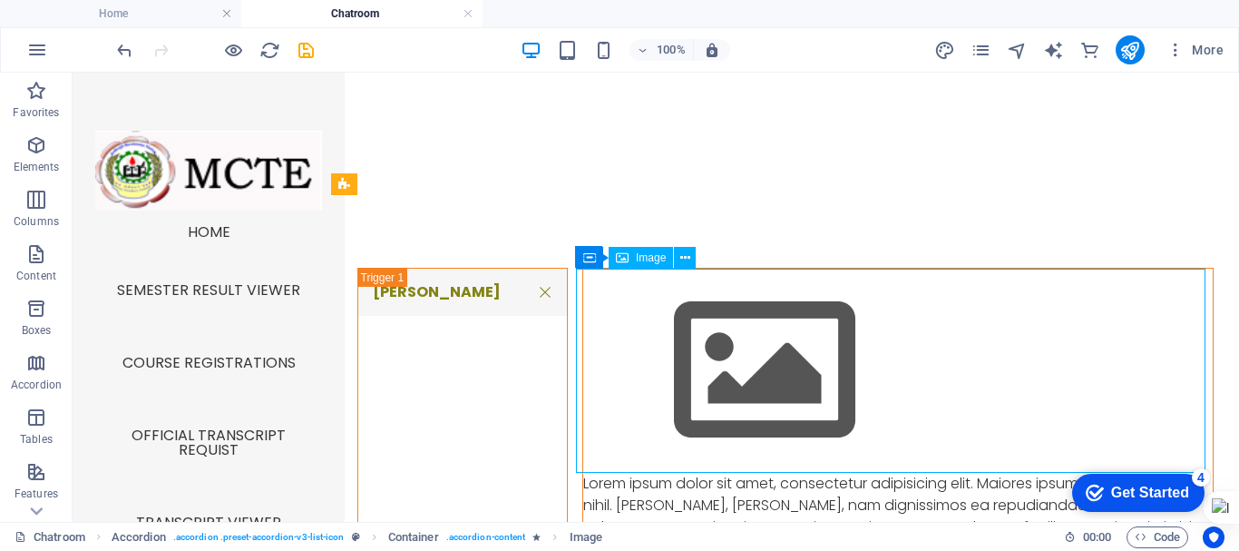
click at [865, 361] on figure "Content 1" at bounding box center [898, 371] width 630 height 204
click at [814, 369] on figure "Content 1" at bounding box center [898, 371] width 630 height 204
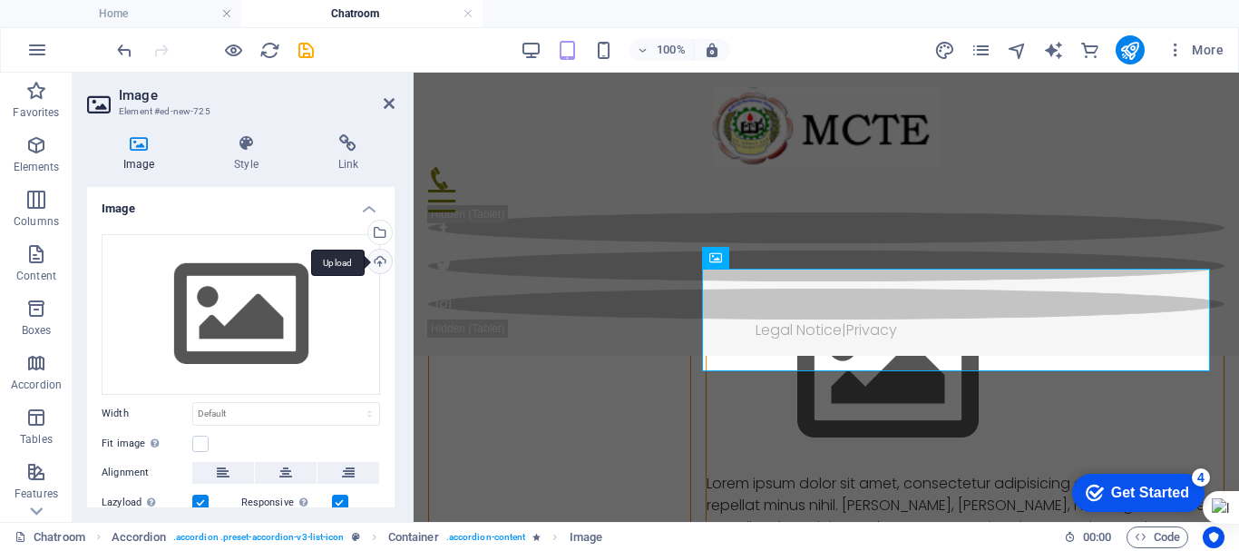
click at [375, 258] on div "Upload" at bounding box center [378, 262] width 27 height 27
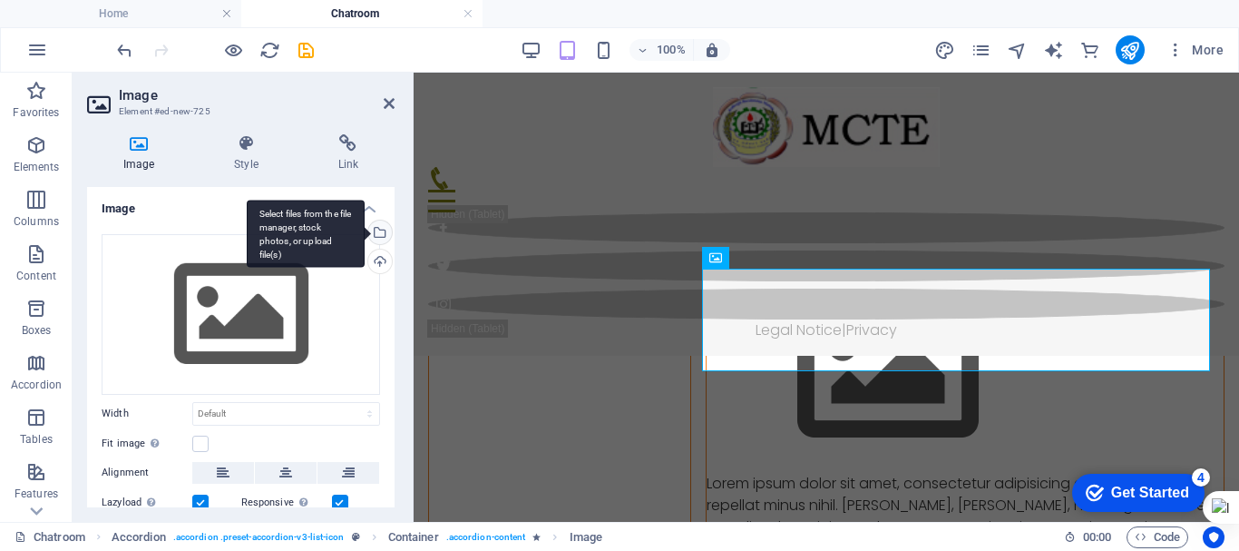
click at [381, 232] on div "Select files from the file manager, stock photos, or upload file(s)" at bounding box center [378, 233] width 27 height 27
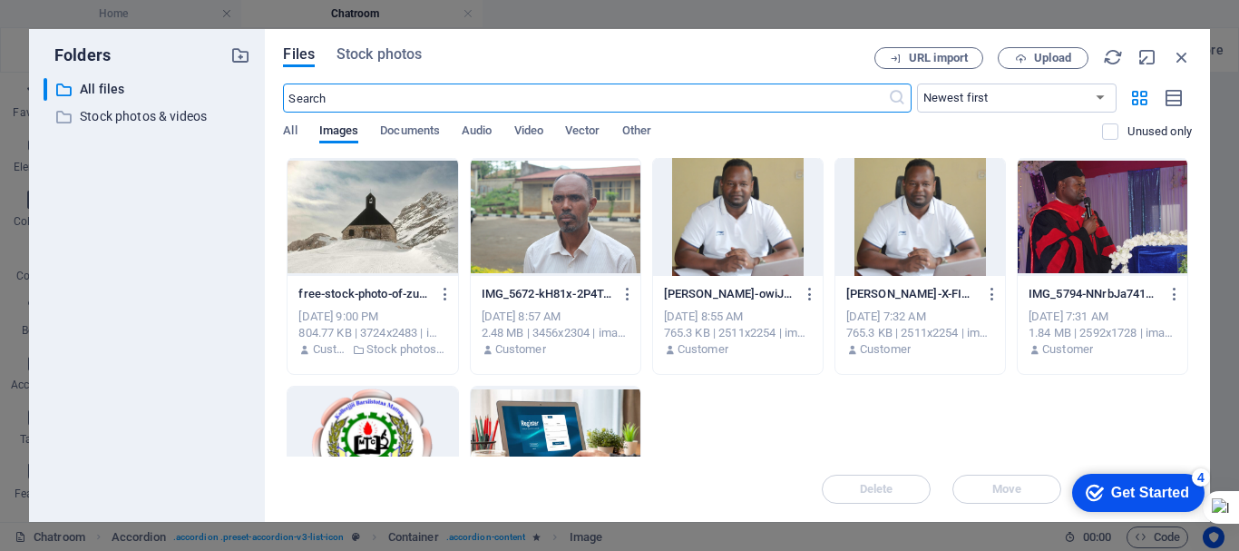
scroll to position [917, 0]
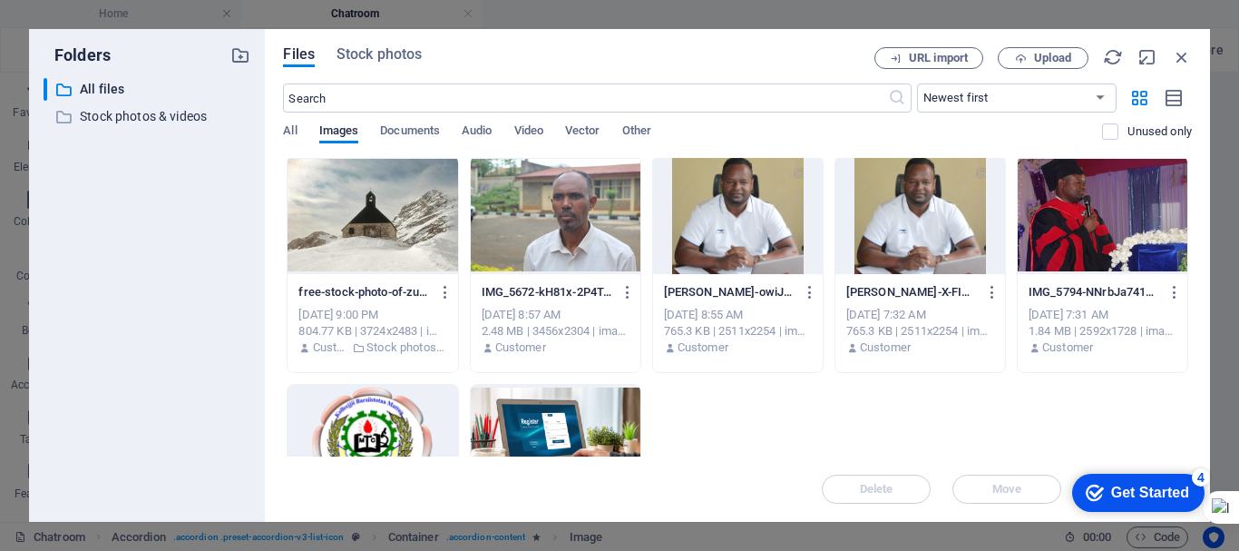
click at [736, 219] on div at bounding box center [738, 215] width 170 height 118
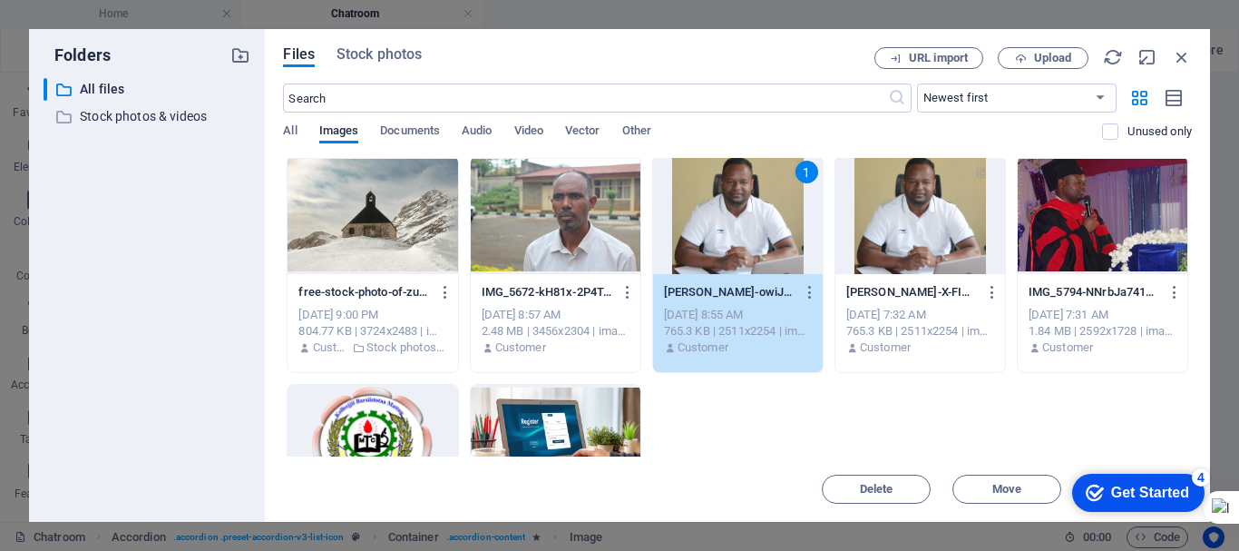
click at [760, 245] on div "1" at bounding box center [738, 215] width 170 height 118
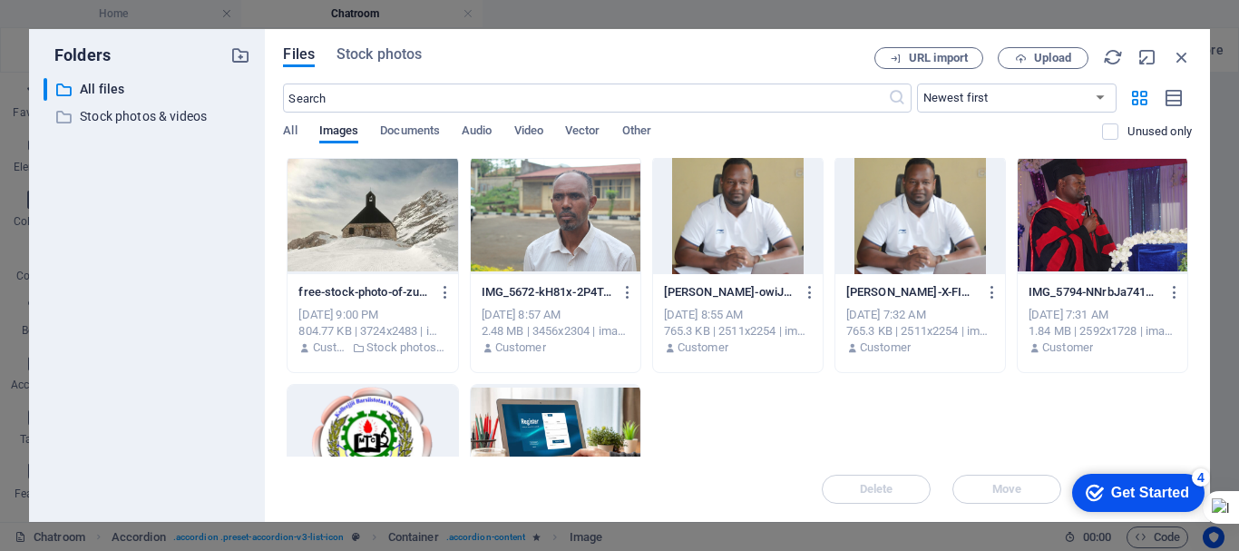
click at [760, 245] on div at bounding box center [738, 215] width 170 height 118
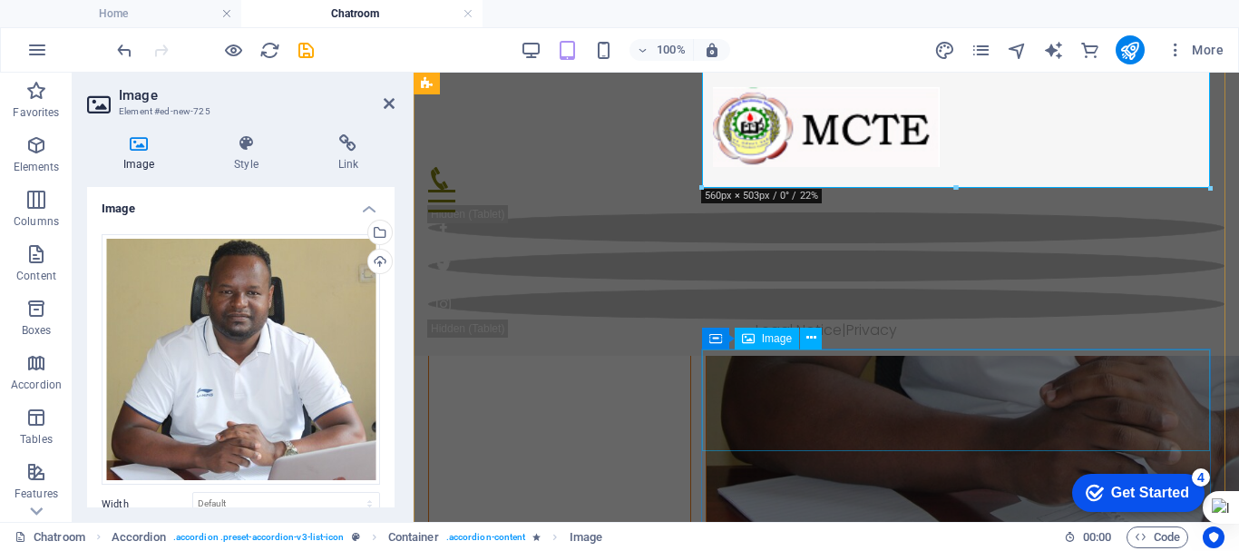
scroll to position [1383, 0]
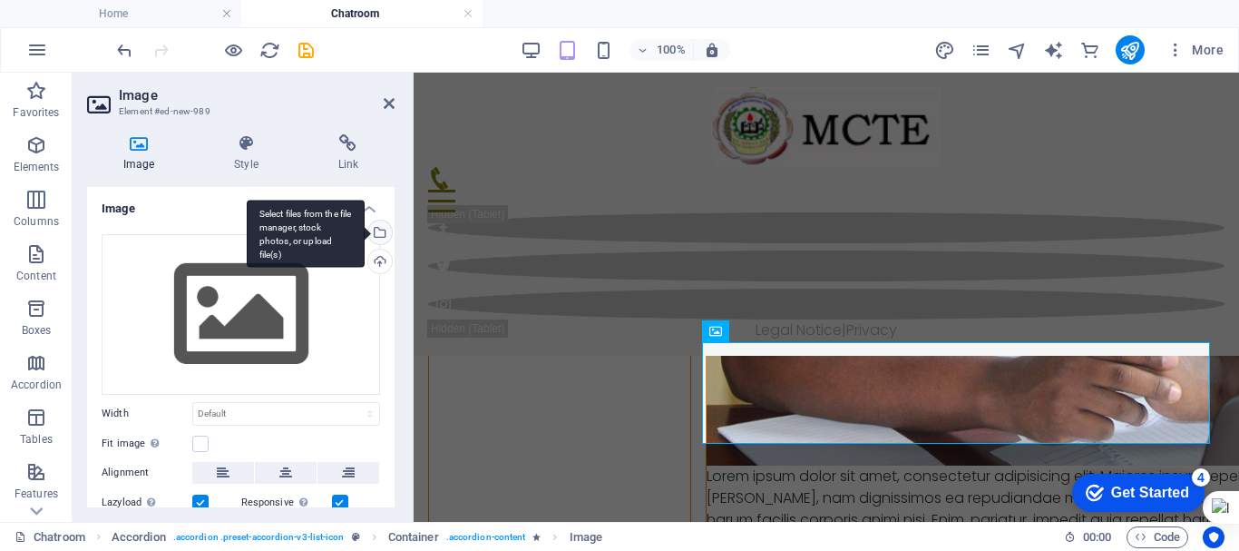
click at [382, 232] on div "Select files from the file manager, stock photos, or upload file(s)" at bounding box center [378, 233] width 27 height 27
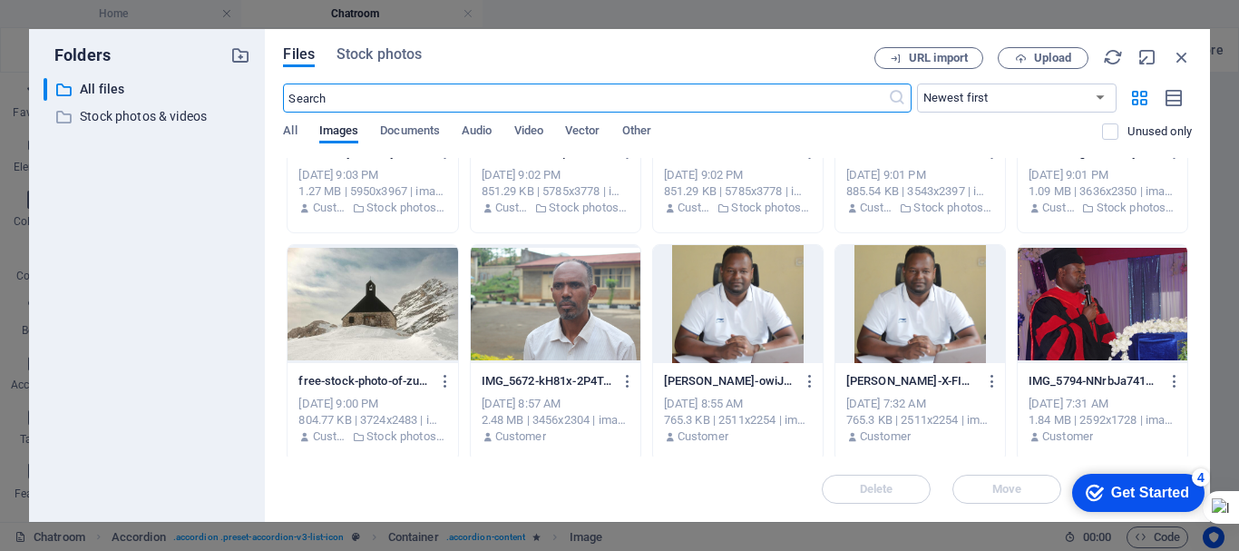
scroll to position [829, 0]
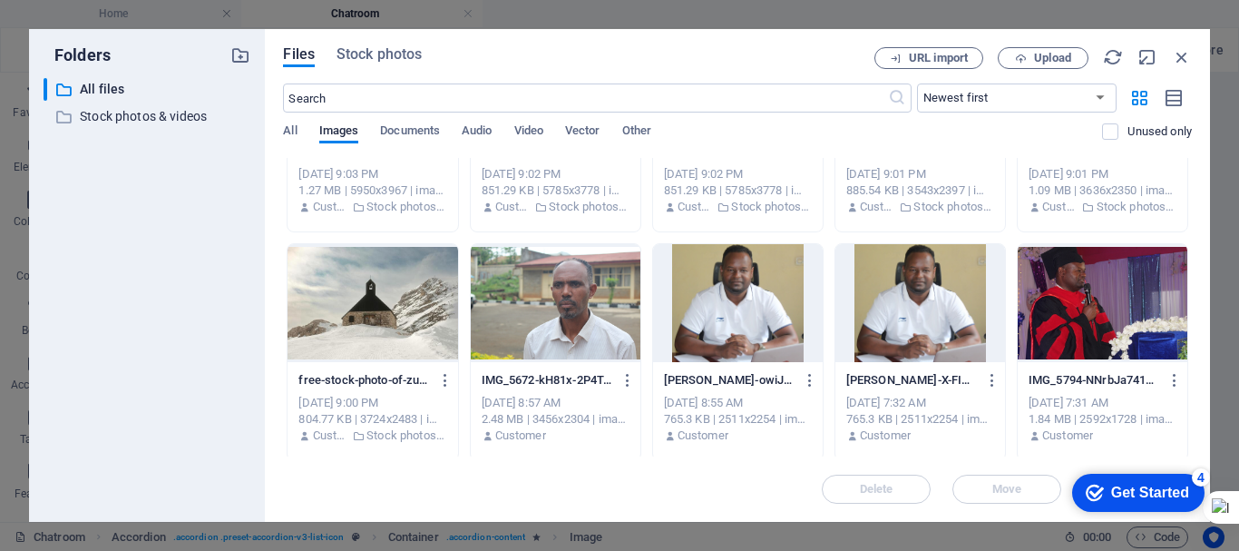
click at [594, 318] on div at bounding box center [556, 303] width 170 height 118
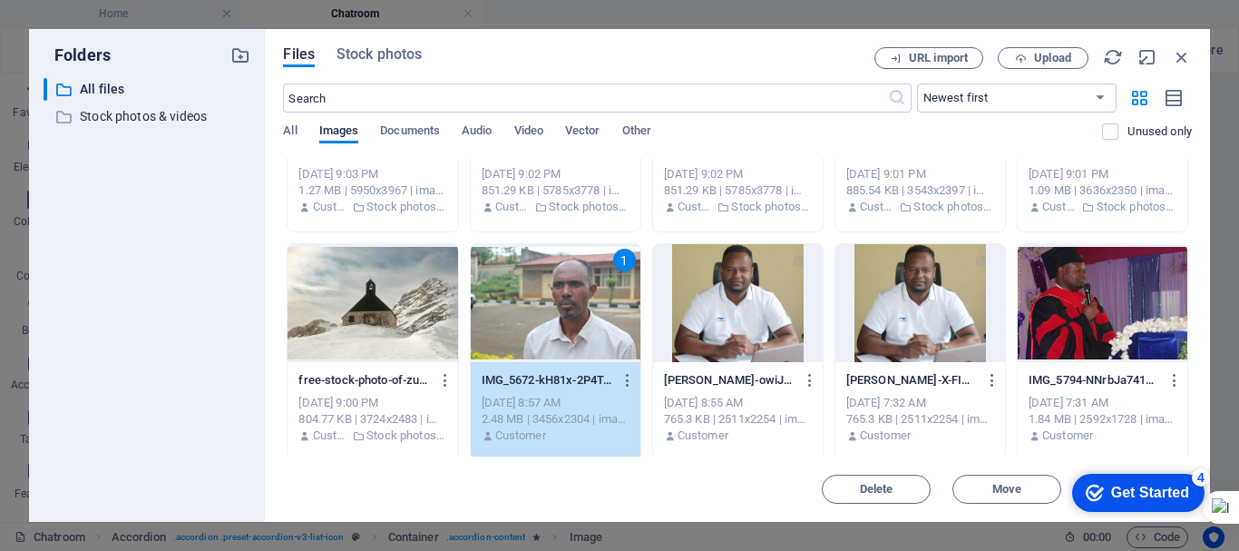
click at [583, 331] on div "1" at bounding box center [556, 303] width 170 height 118
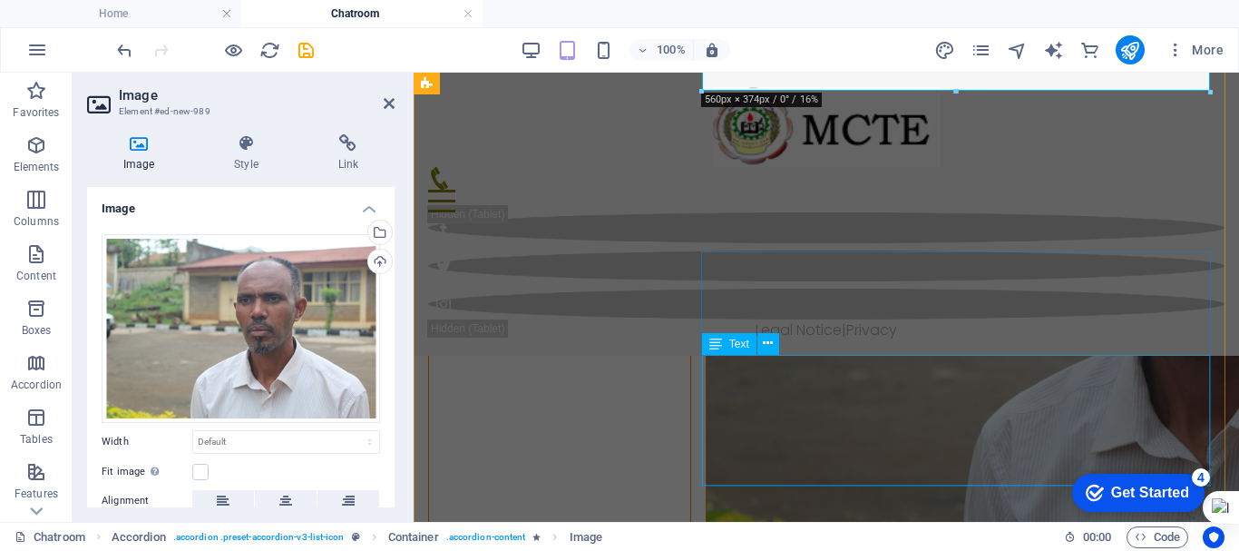
scroll to position [1976, 0]
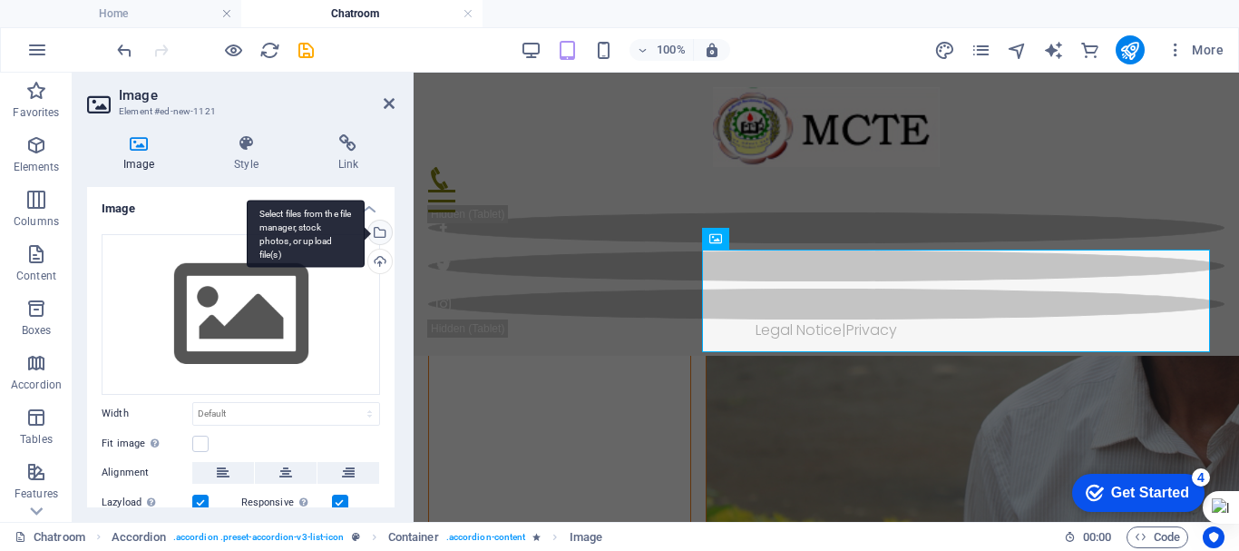
click at [379, 239] on div "Select files from the file manager, stock photos, or upload file(s)" at bounding box center [378, 233] width 27 height 27
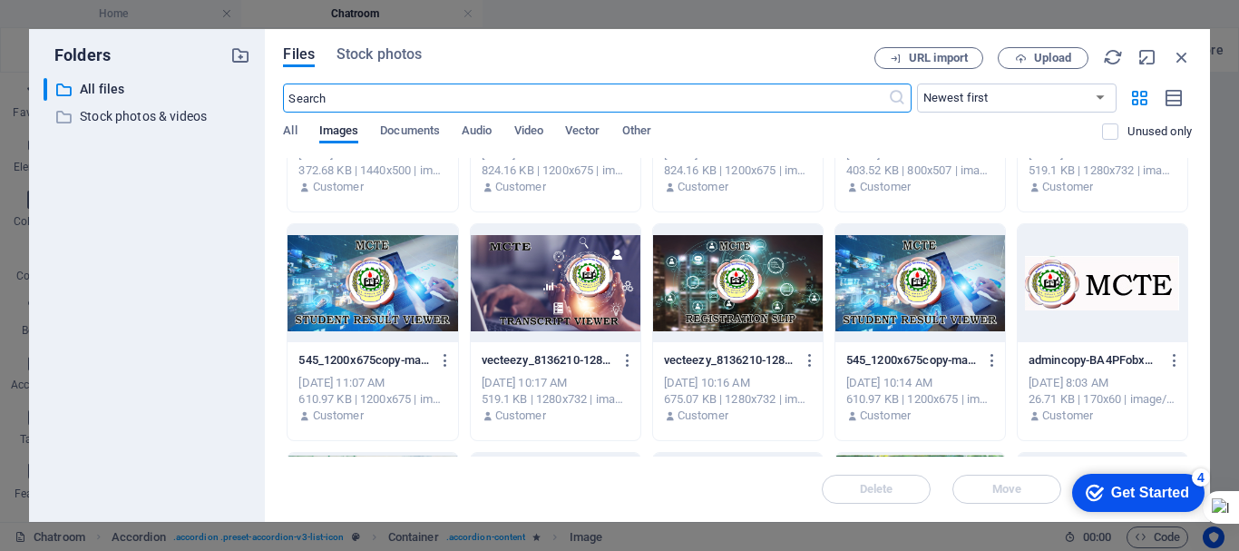
scroll to position [391, 0]
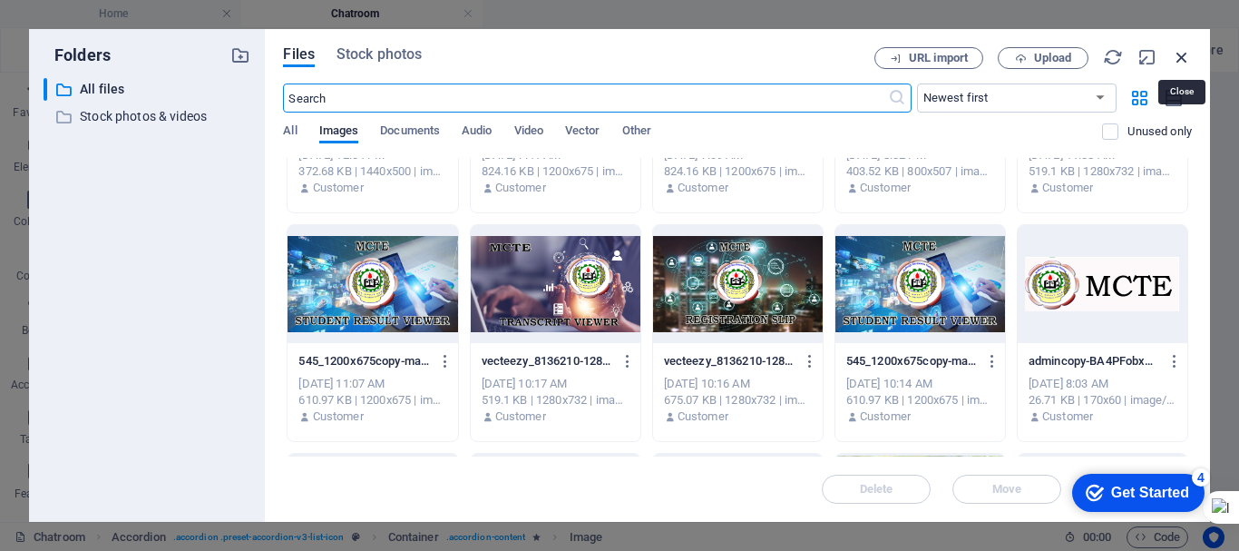
click at [1185, 58] on icon "button" at bounding box center [1182, 57] width 20 height 20
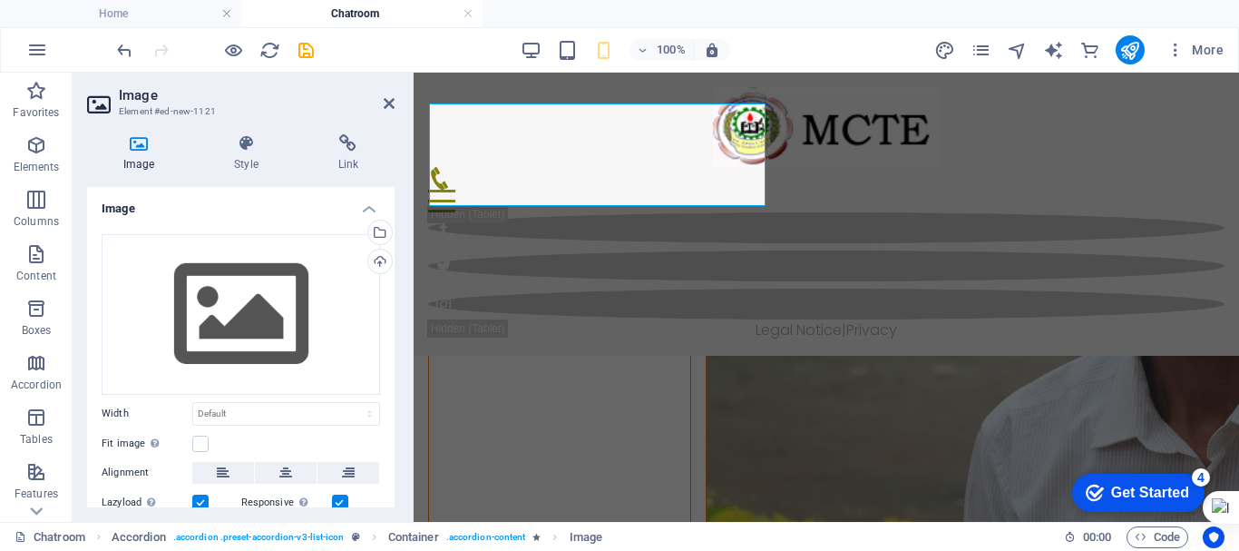
scroll to position [2174, 0]
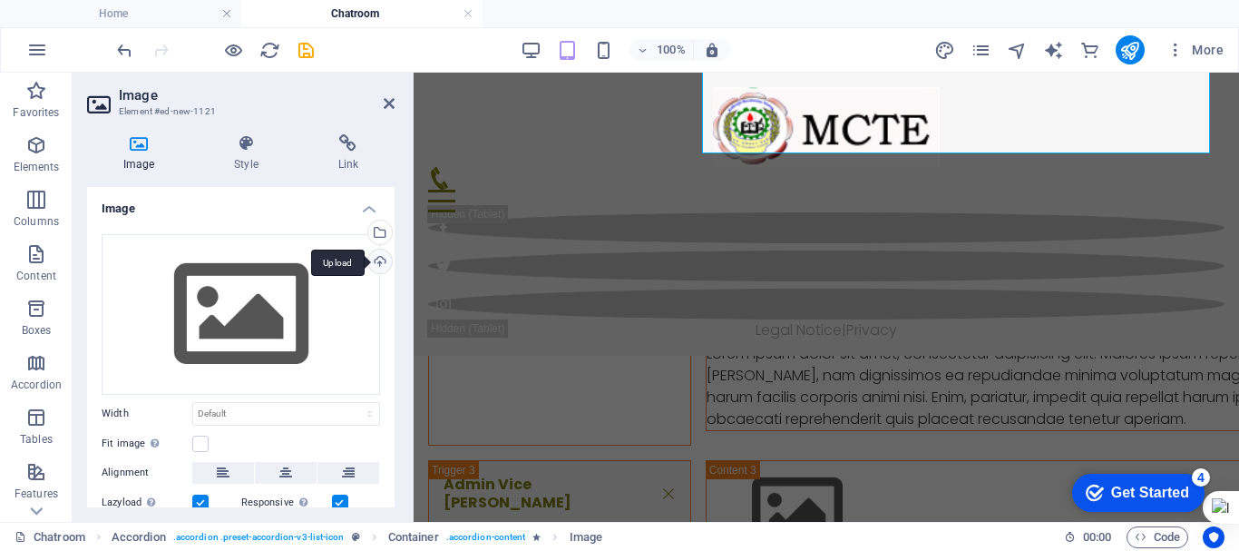
click at [379, 259] on div "Upload" at bounding box center [378, 262] width 27 height 27
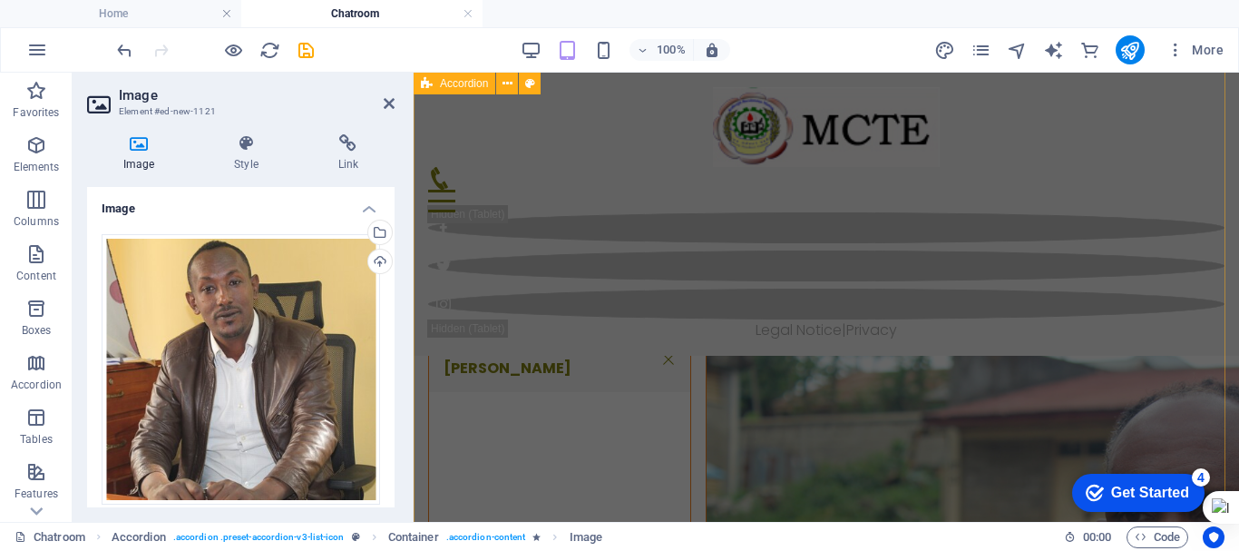
scroll to position [1634, 0]
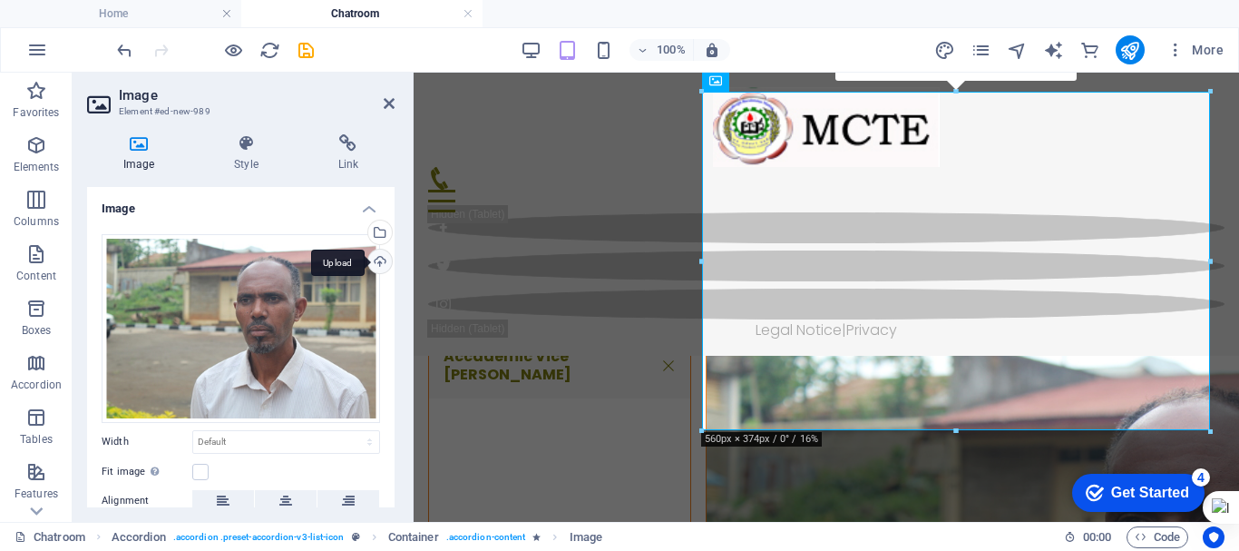
click at [381, 258] on div "Upload" at bounding box center [378, 262] width 27 height 27
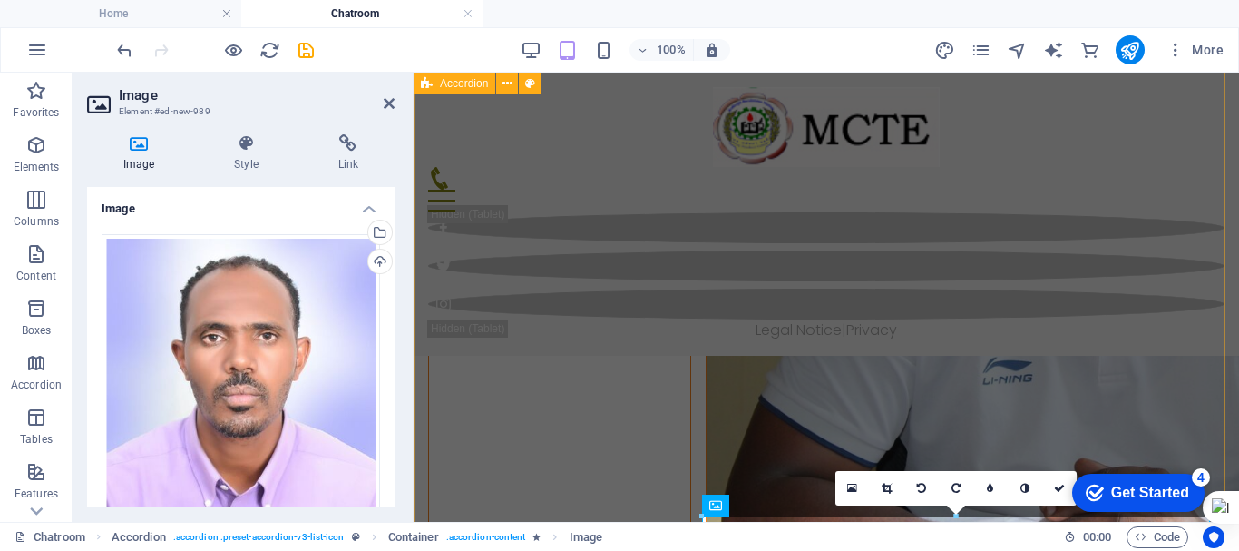
scroll to position [1211, 0]
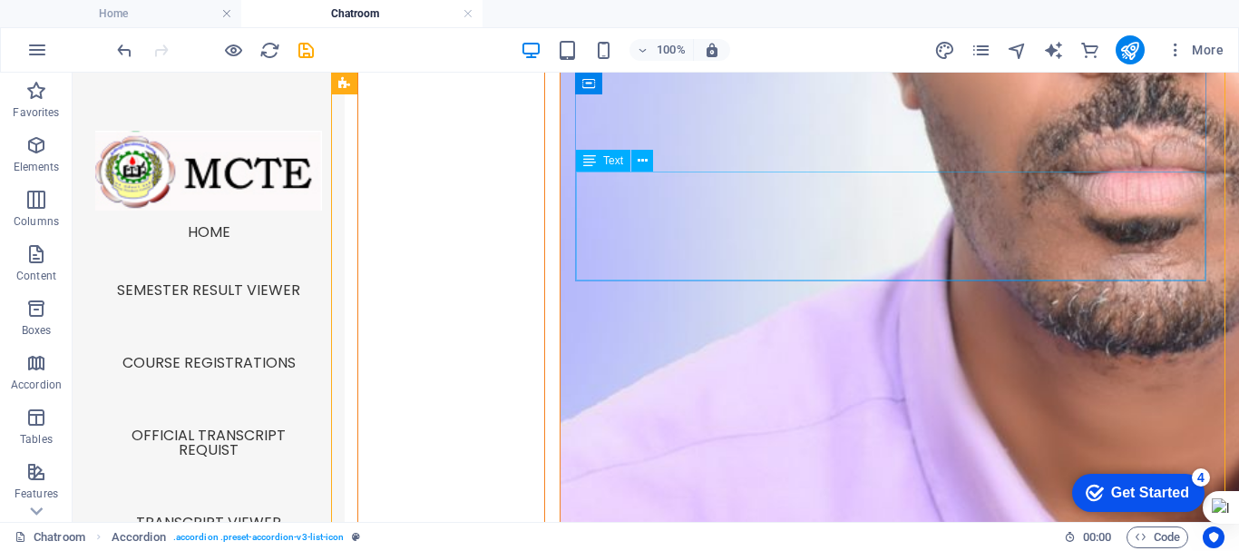
scroll to position [2754, 0]
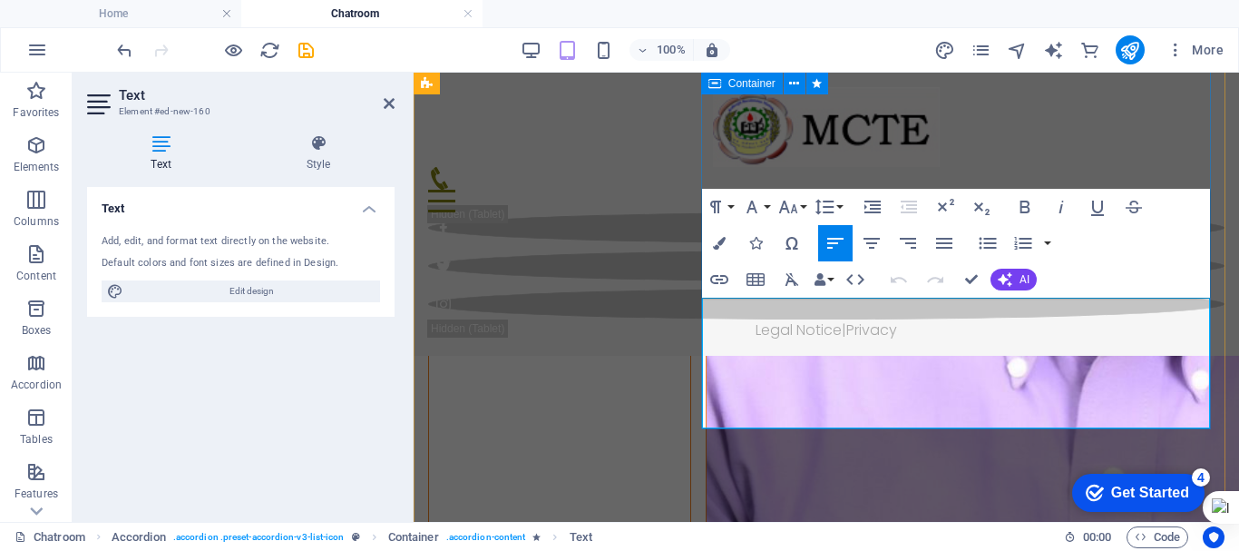
scroll to position [2386, 0]
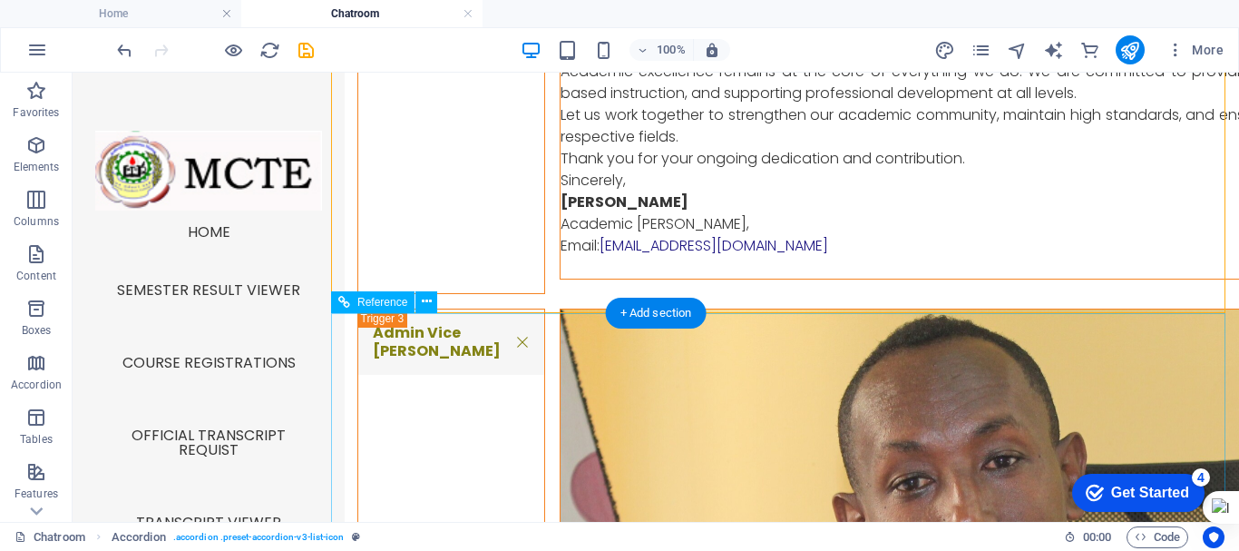
scroll to position [3870, 0]
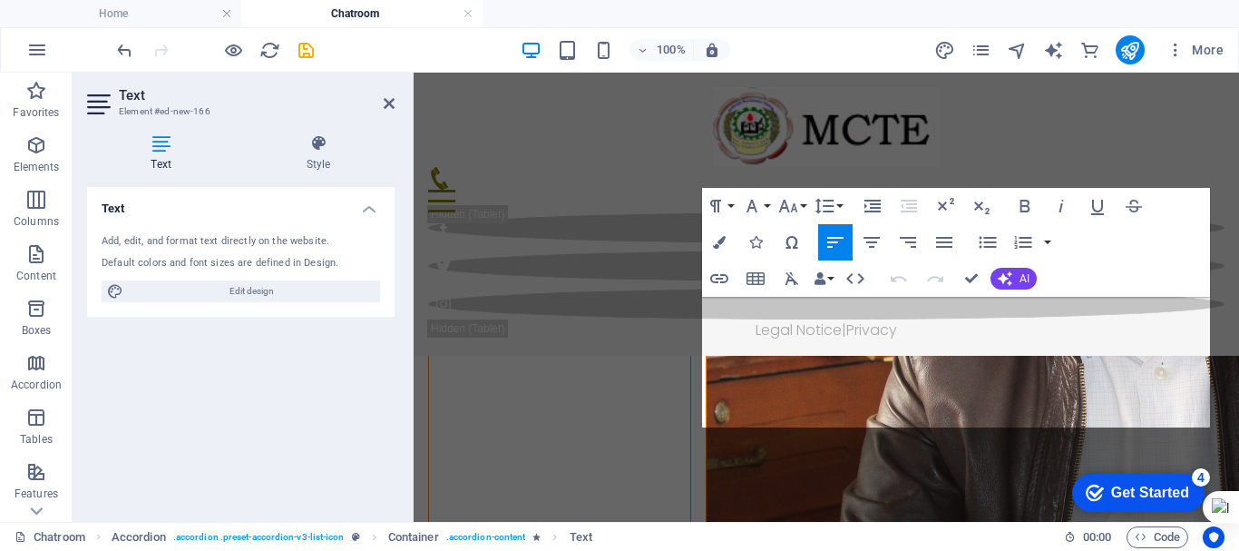
scroll to position [3368, 0]
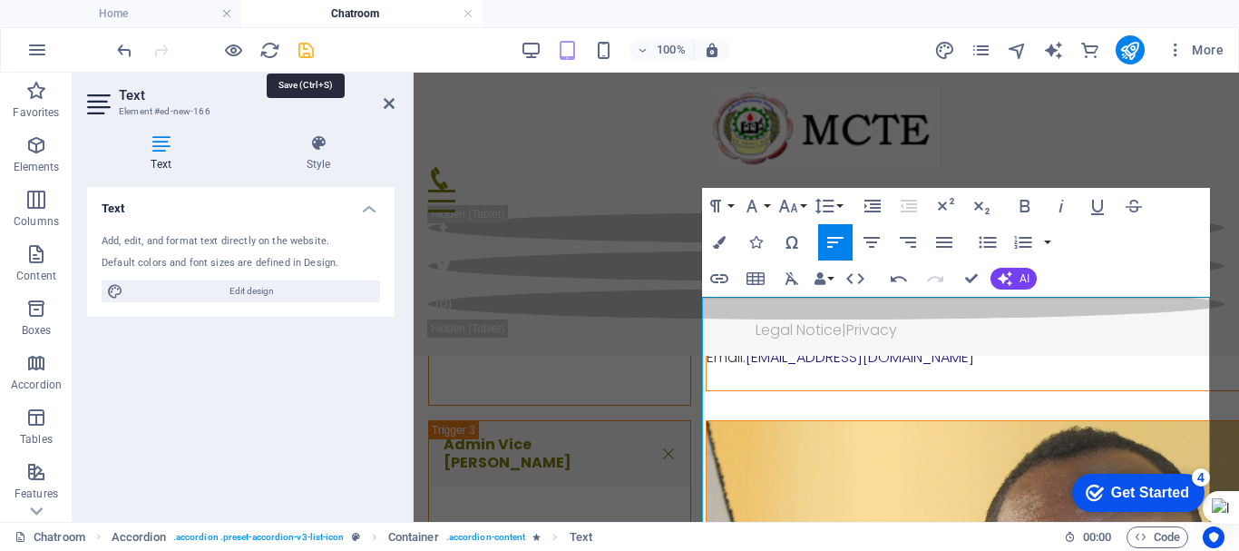
click at [307, 54] on icon "save" at bounding box center [306, 50] width 21 height 21
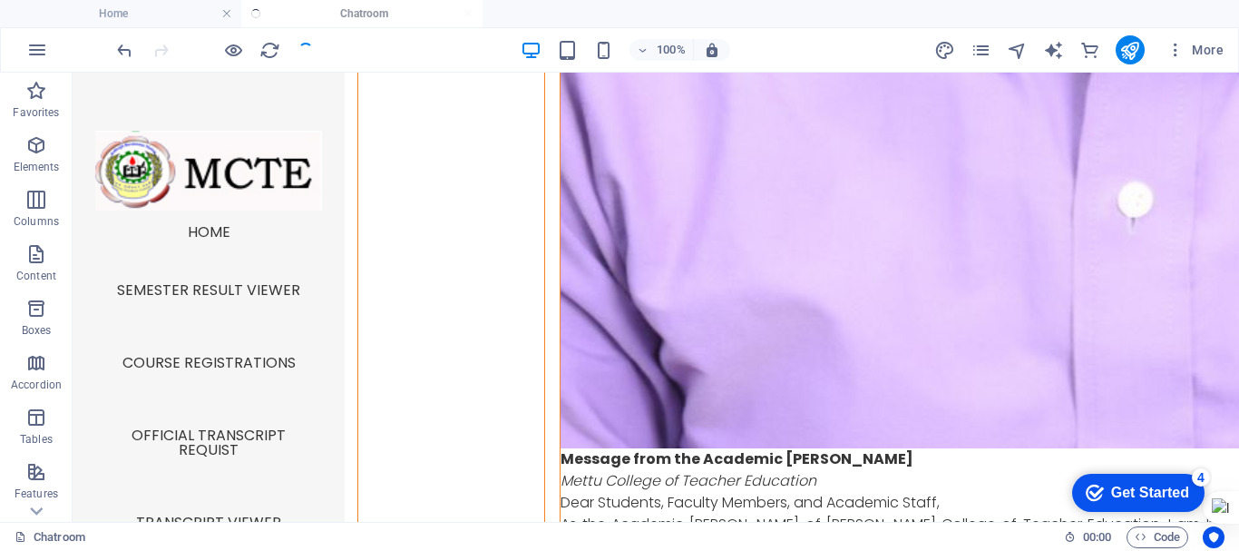
scroll to position [3571, 0]
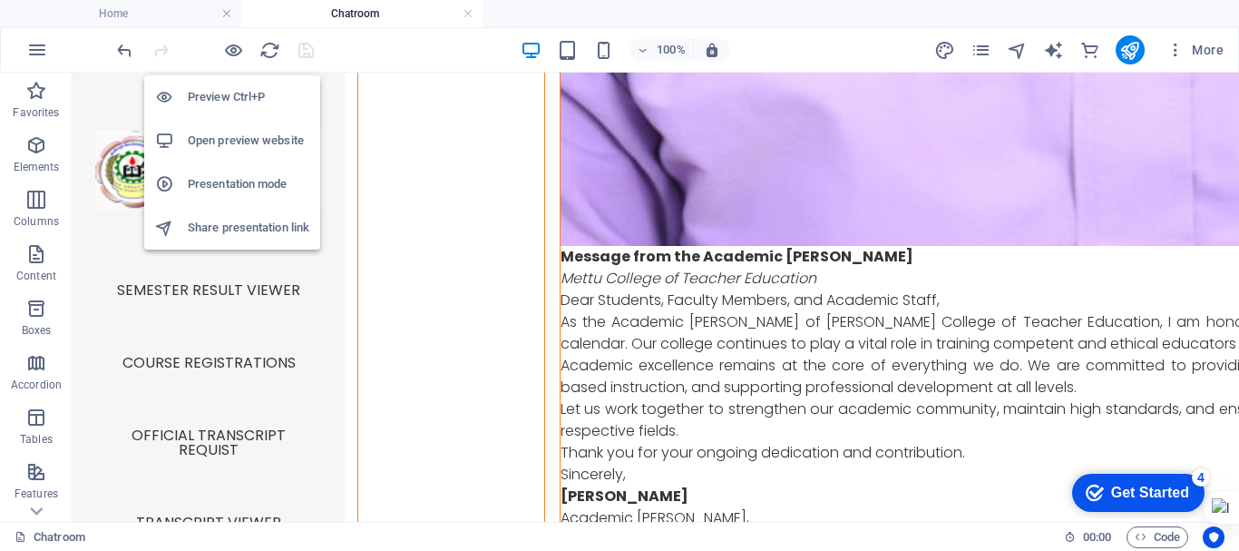
click at [227, 37] on div at bounding box center [214, 49] width 203 height 29
click at [229, 47] on icon "button" at bounding box center [233, 50] width 21 height 21
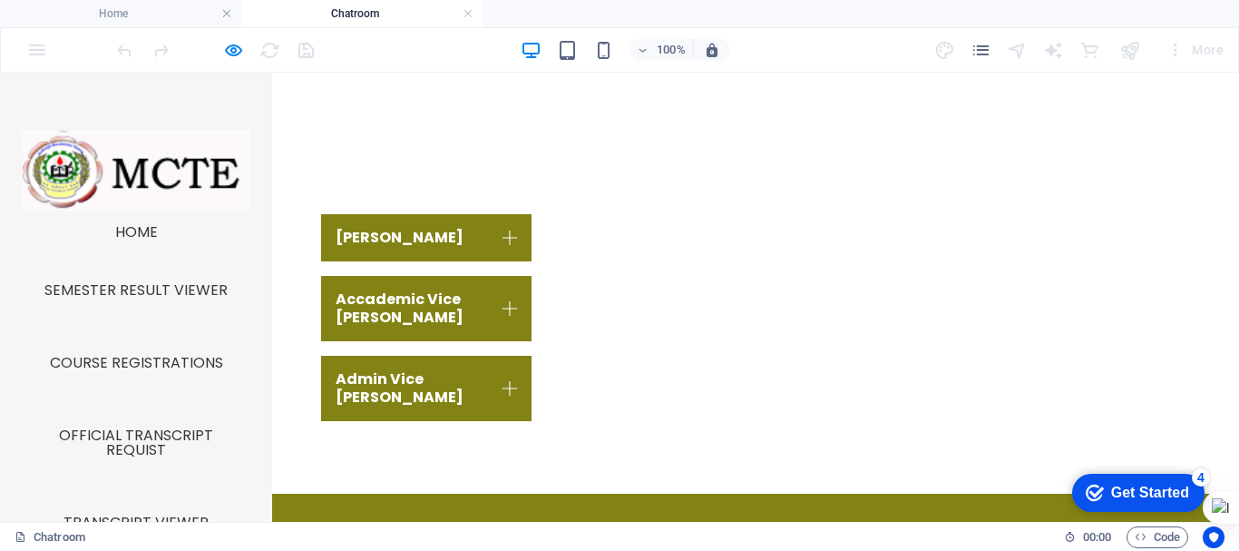
scroll to position [910, 0]
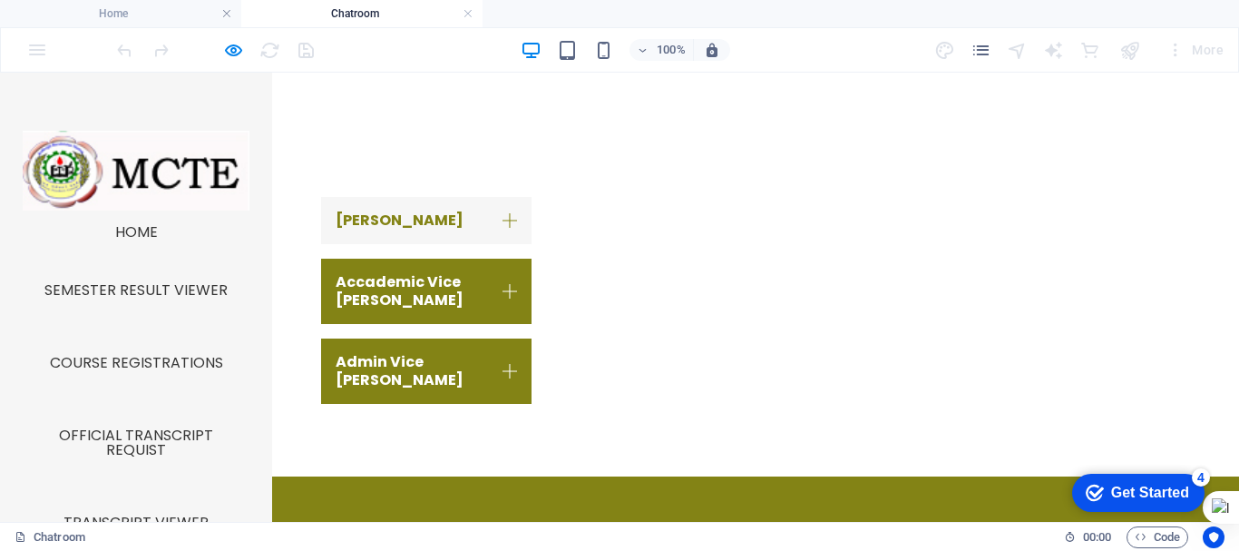
click at [408, 200] on link "DEAN" at bounding box center [426, 220] width 210 height 47
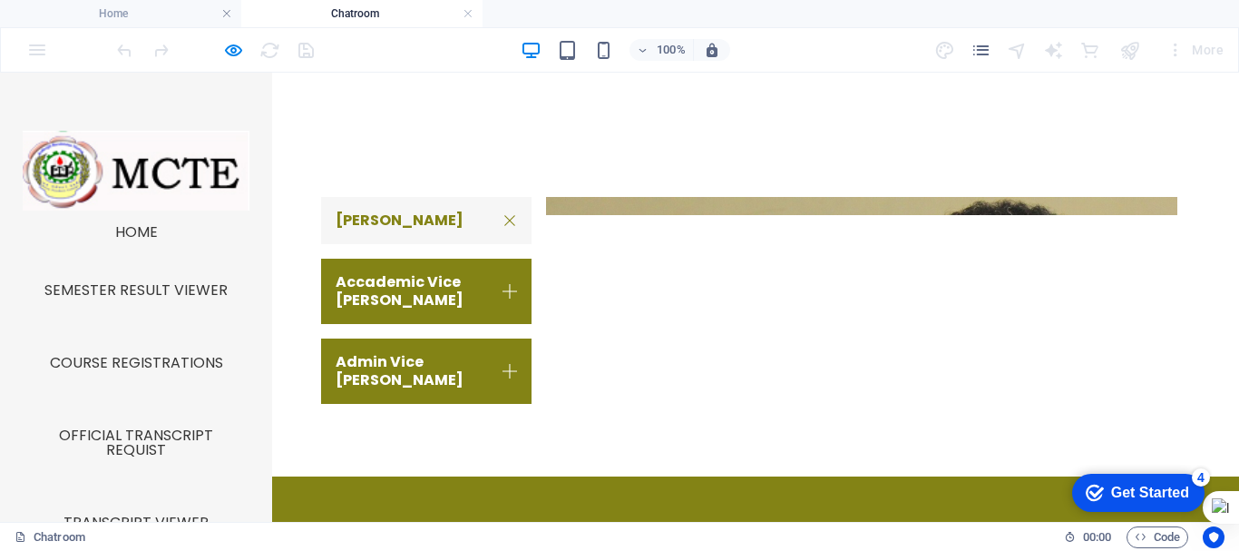
click at [408, 200] on link "DEAN" at bounding box center [426, 220] width 210 height 47
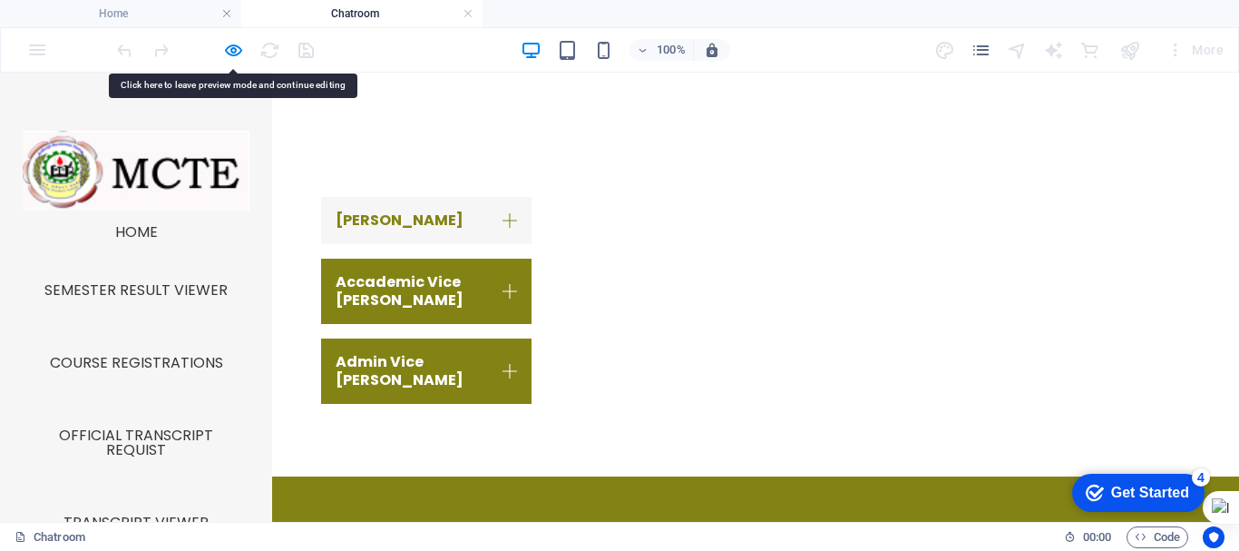
click at [408, 200] on link "DEAN" at bounding box center [426, 220] width 210 height 47
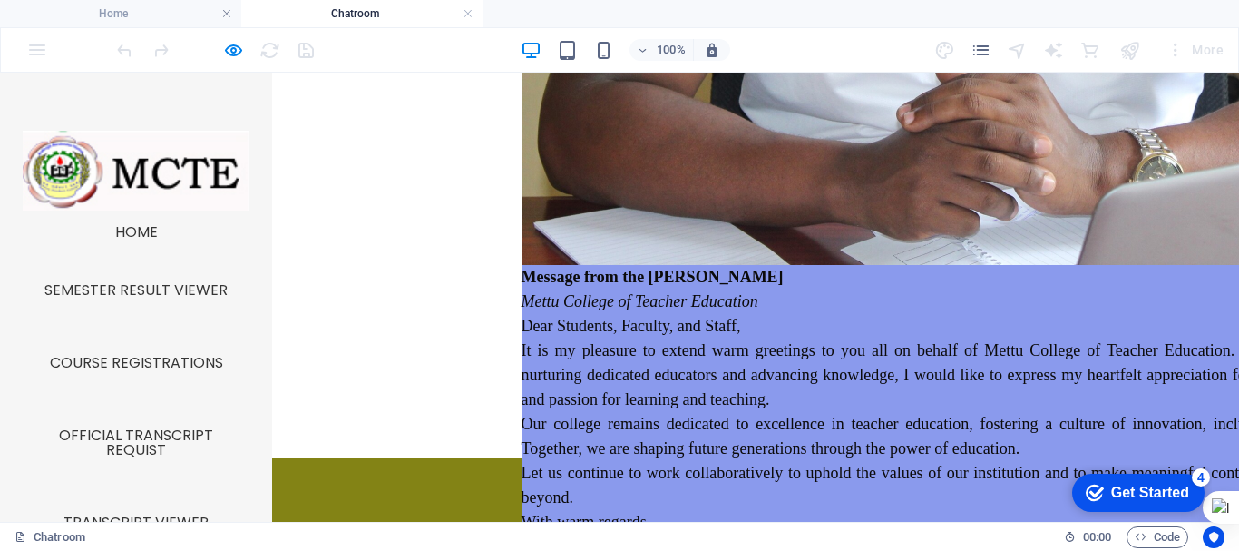
scroll to position [1682, 0]
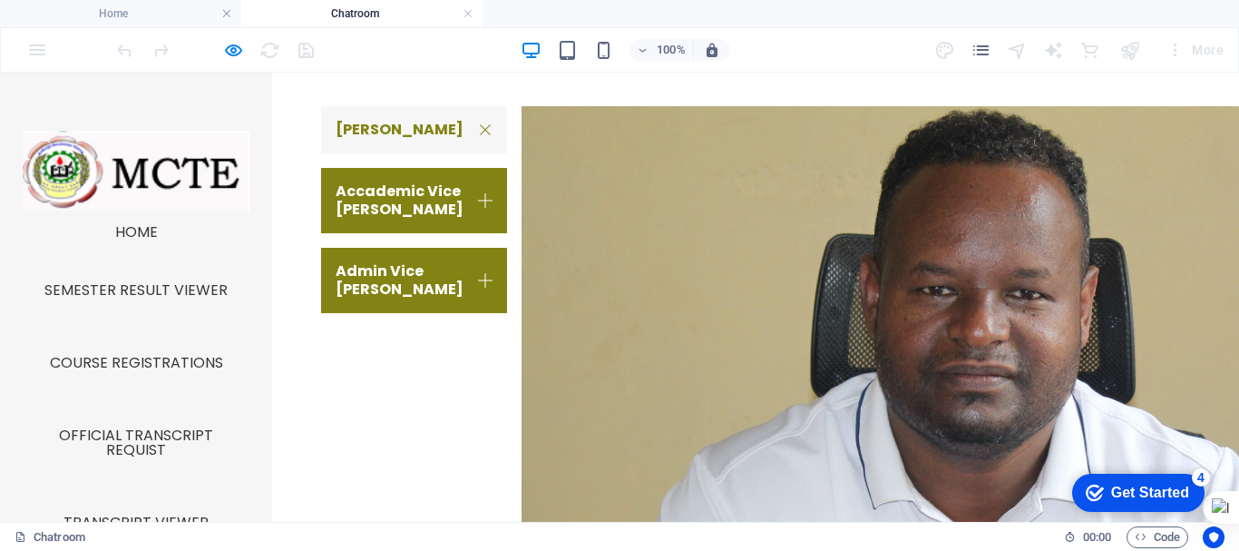
scroll to position [1005, 0]
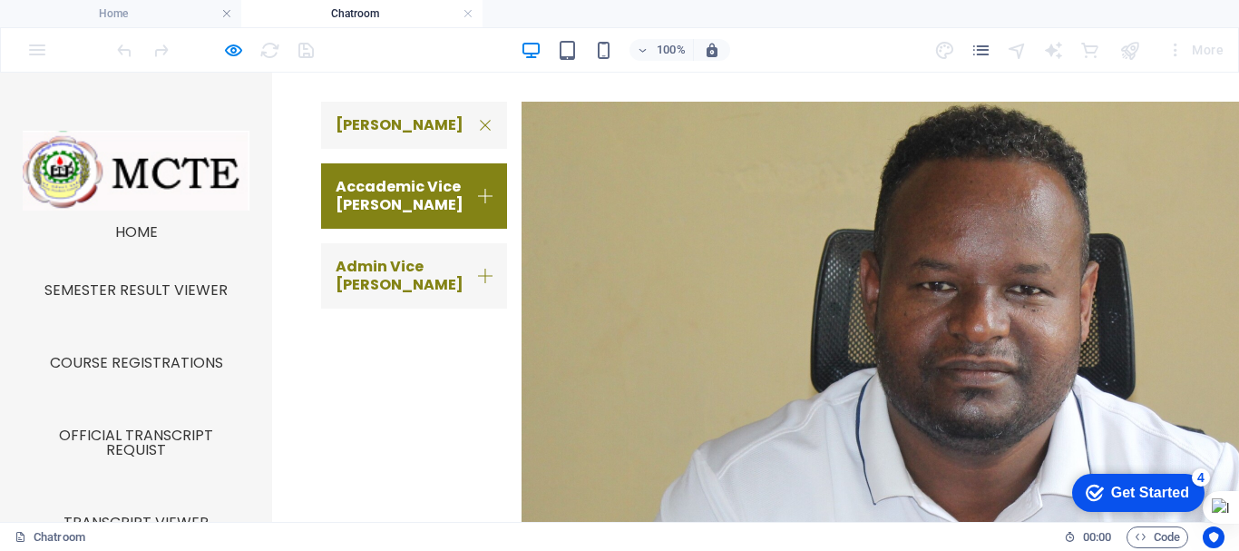
click at [425, 259] on link "Admin Vice Dean" at bounding box center [414, 275] width 186 height 65
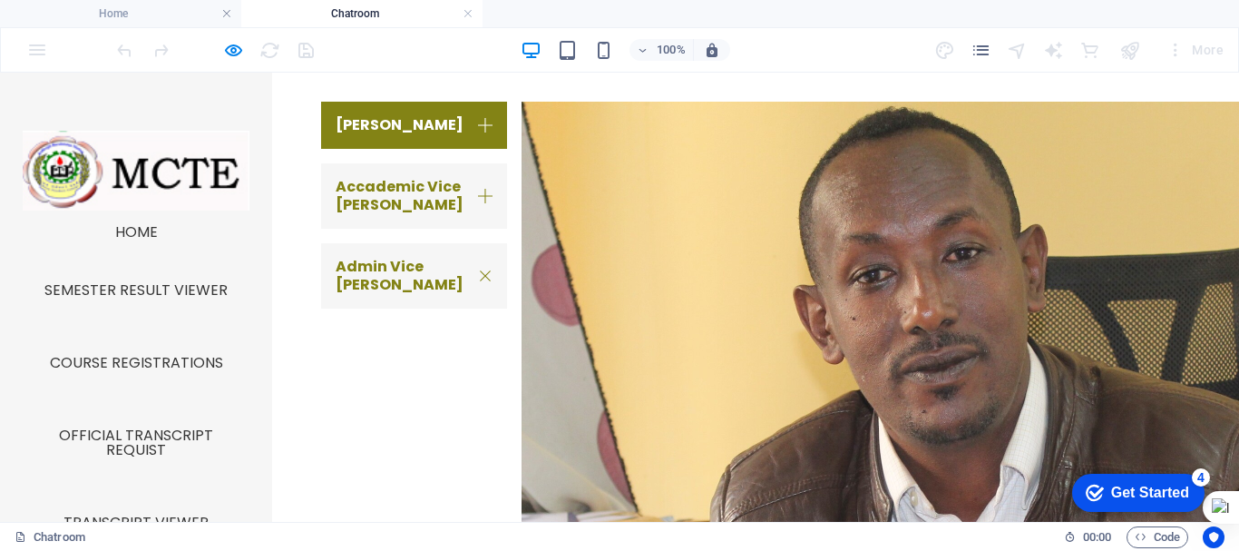
click at [373, 179] on link "Accademic Vice Dean" at bounding box center [414, 195] width 186 height 65
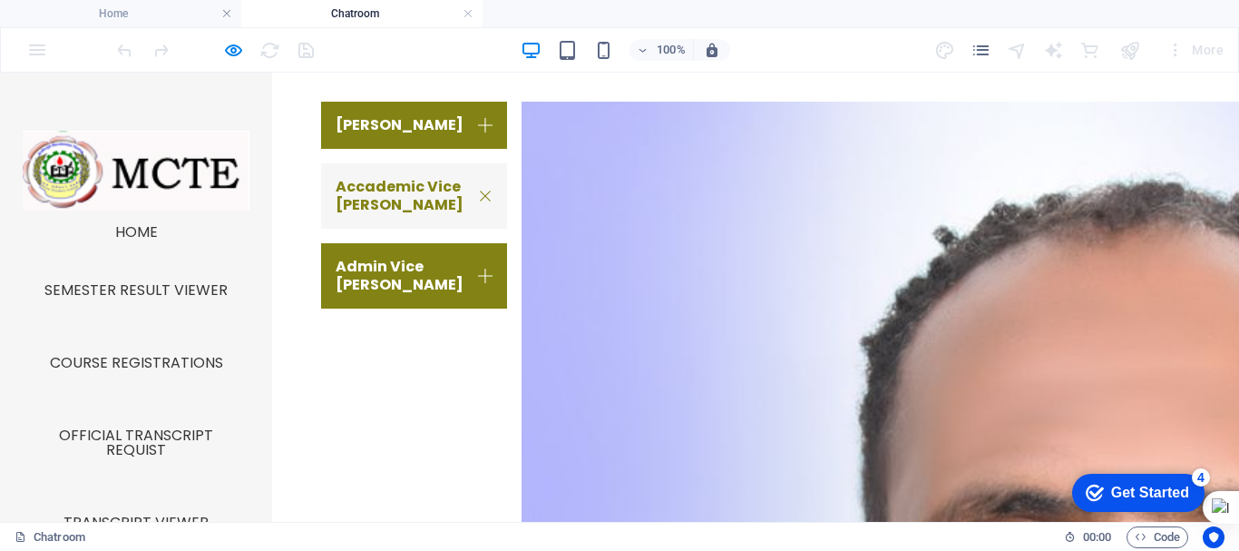
click at [425, 195] on link "Accademic Vice Dean" at bounding box center [414, 195] width 186 height 65
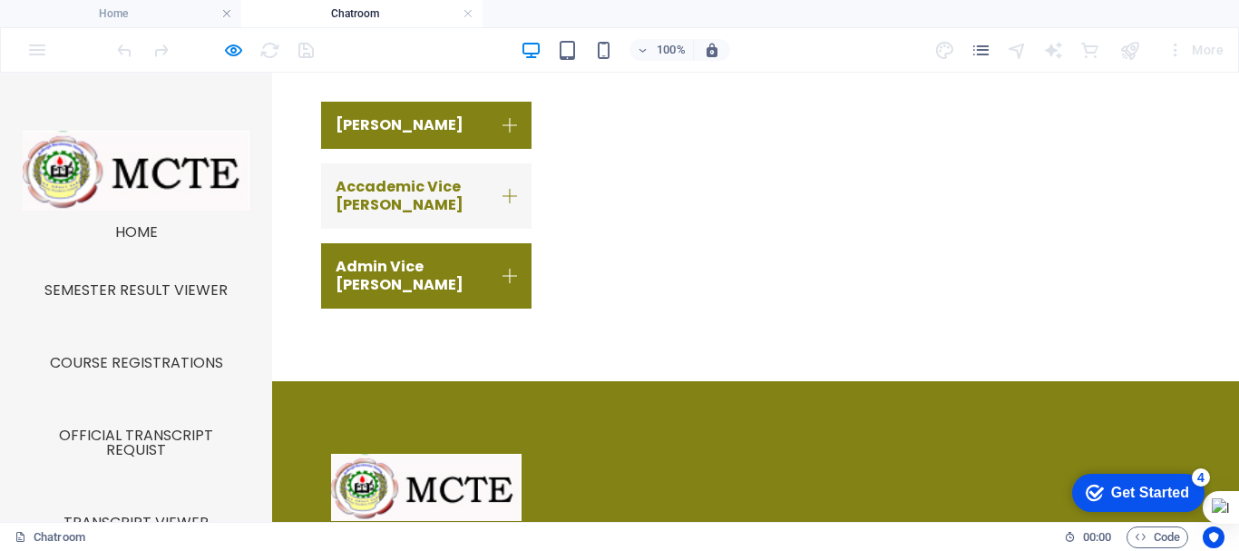
click at [492, 202] on link "Accademic Vice Dean" at bounding box center [426, 195] width 210 height 65
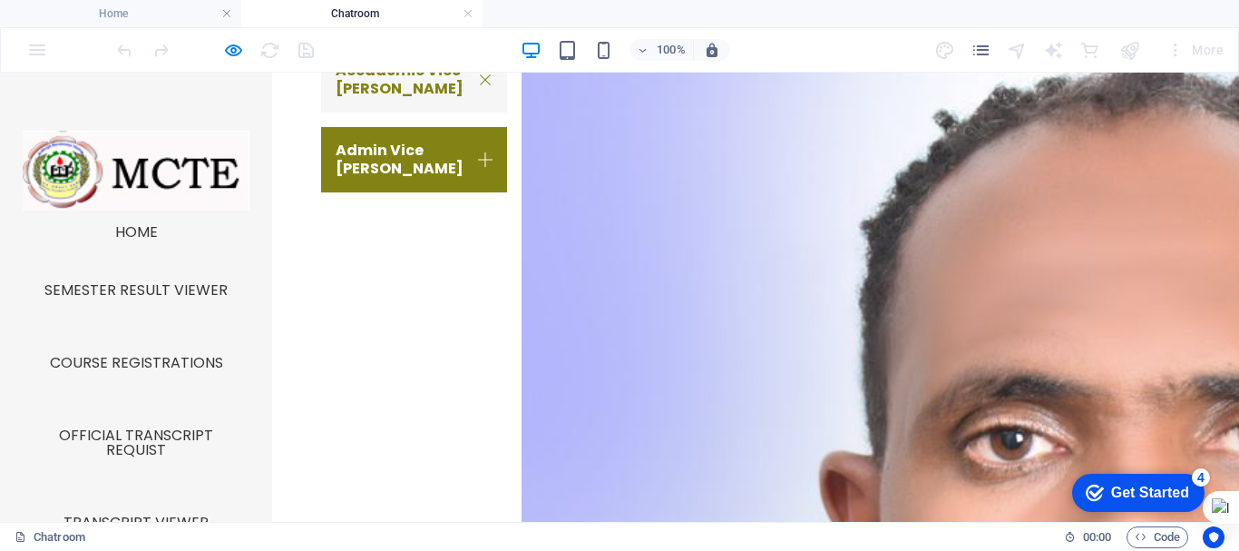
scroll to position [1120, 0]
click at [337, 99] on link "Accademic Vice Dean" at bounding box center [414, 80] width 186 height 65
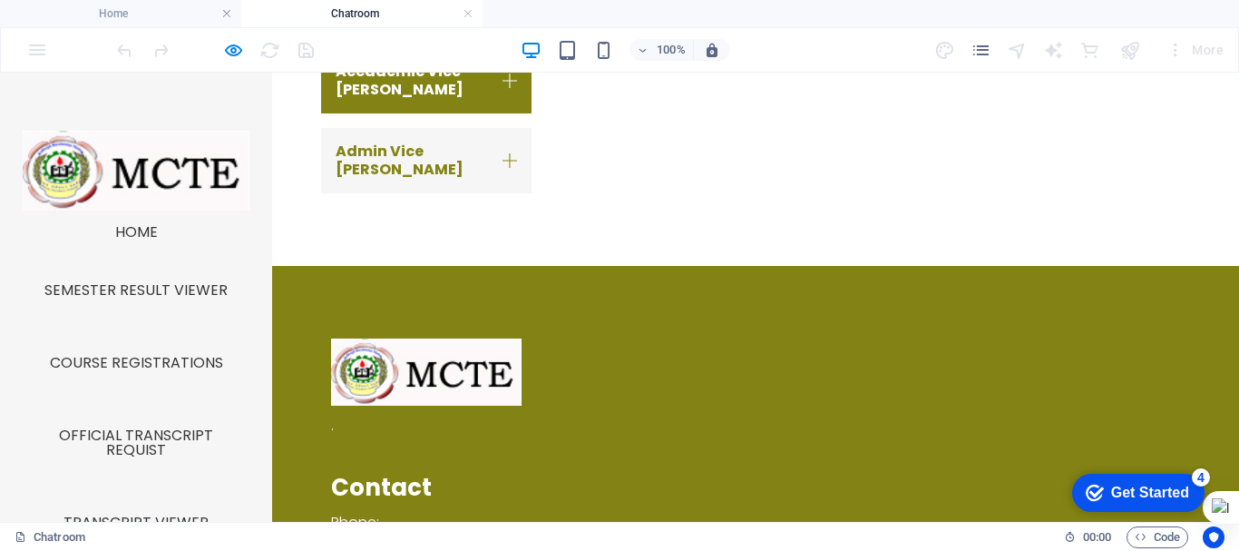
click at [369, 161] on link "Admin Vice Dean" at bounding box center [426, 160] width 210 height 65
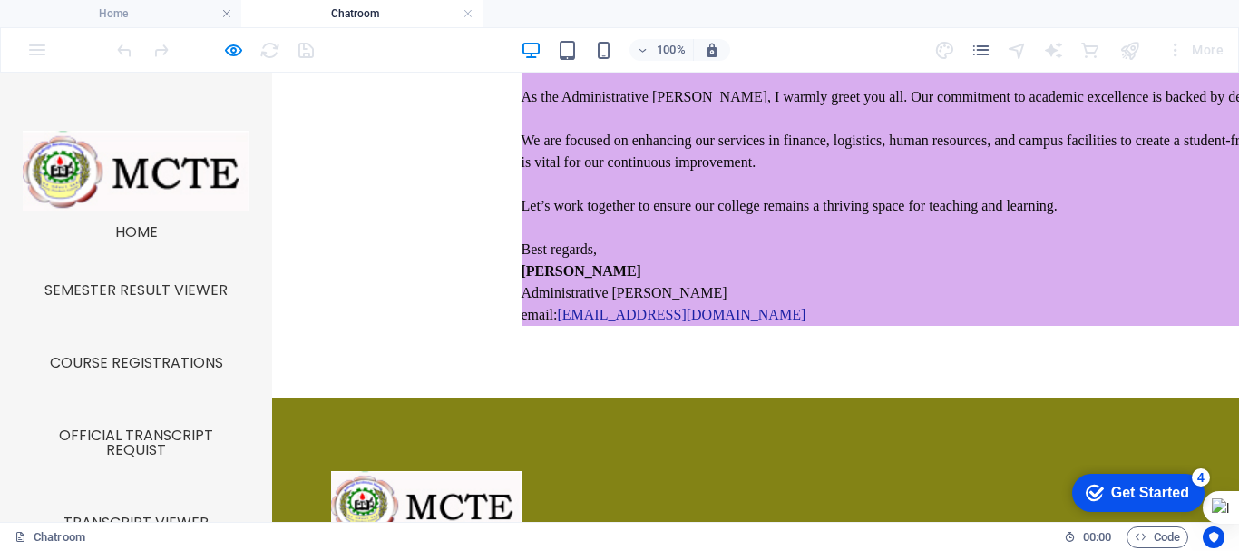
scroll to position [2038, 0]
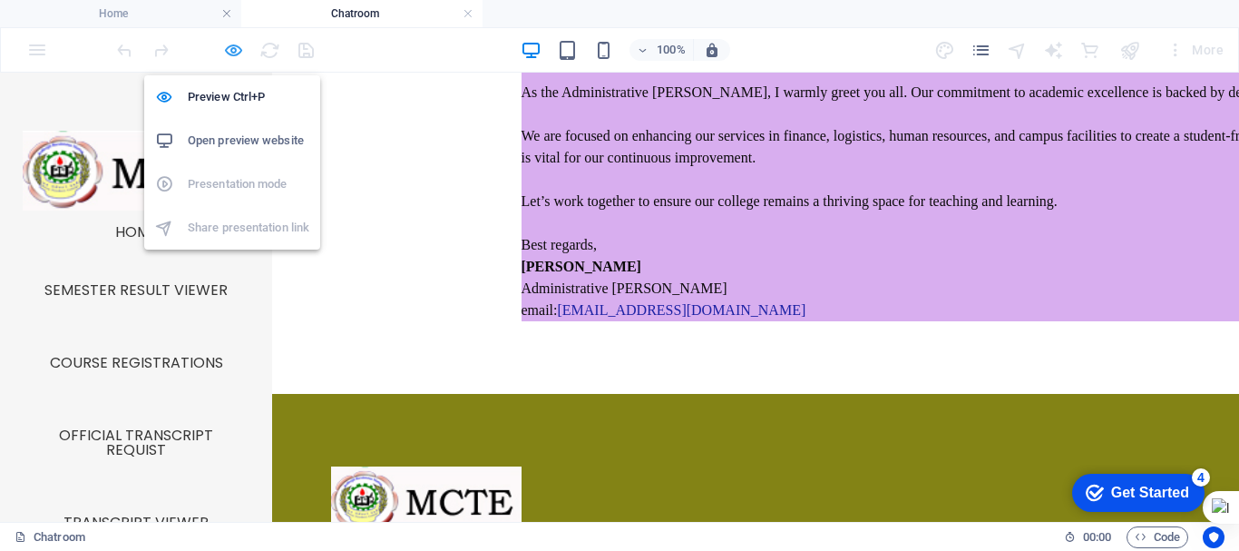
click at [228, 46] on icon "button" at bounding box center [233, 50] width 21 height 21
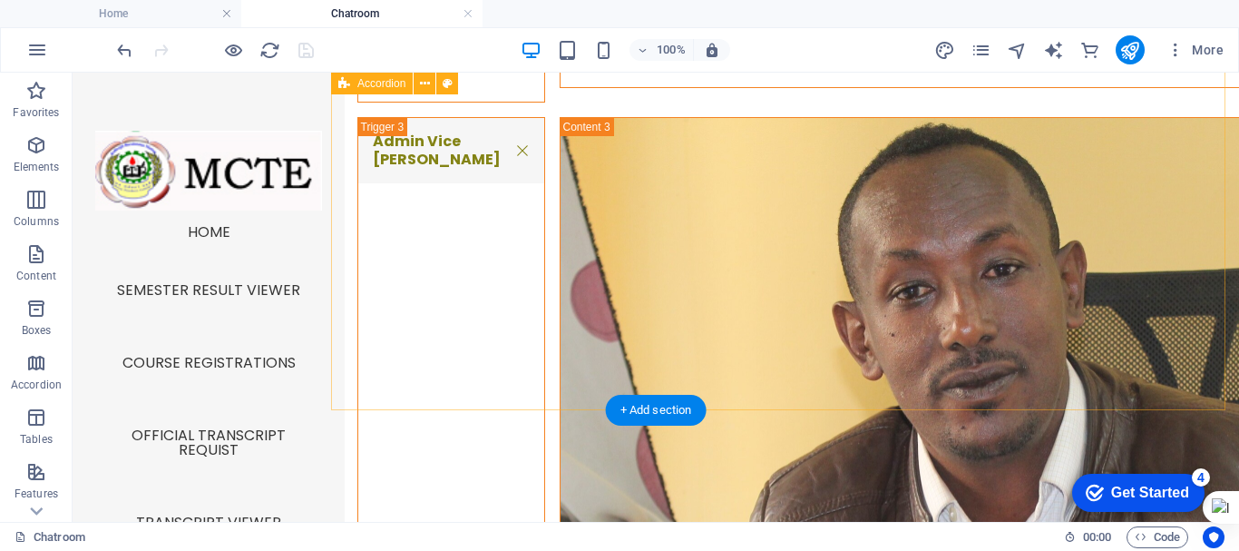
scroll to position [4036, 0]
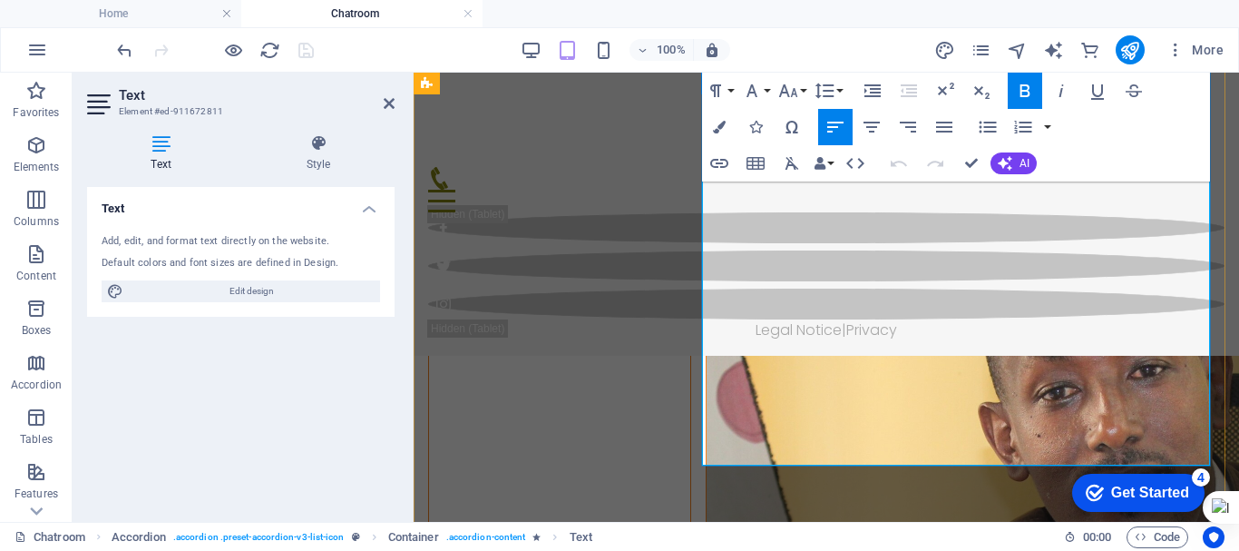
scroll to position [3642, 0]
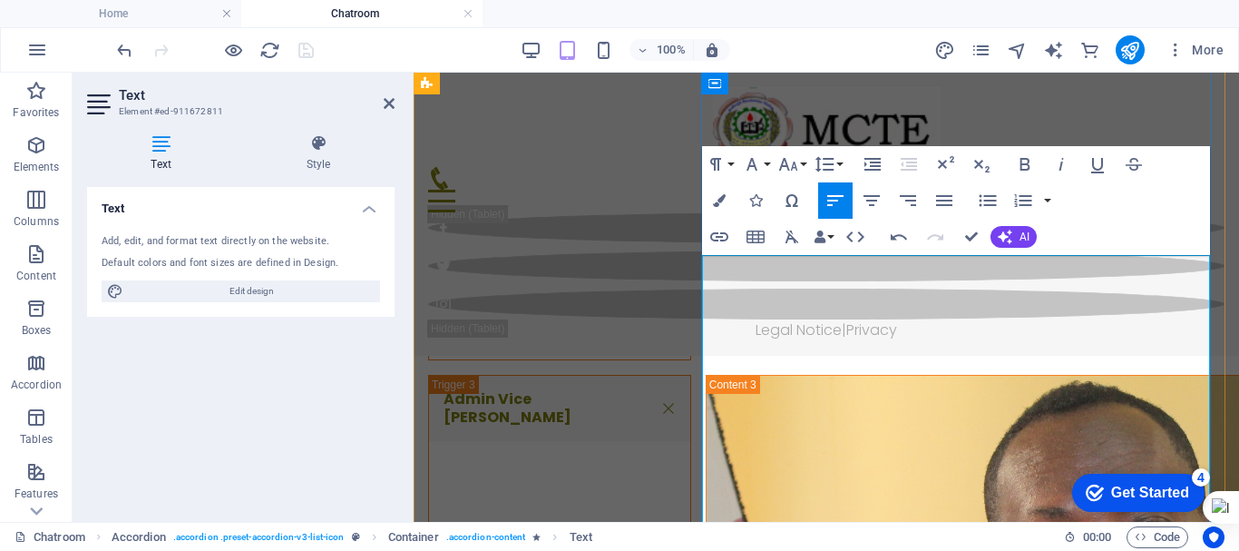
scroll to position [3410, 0]
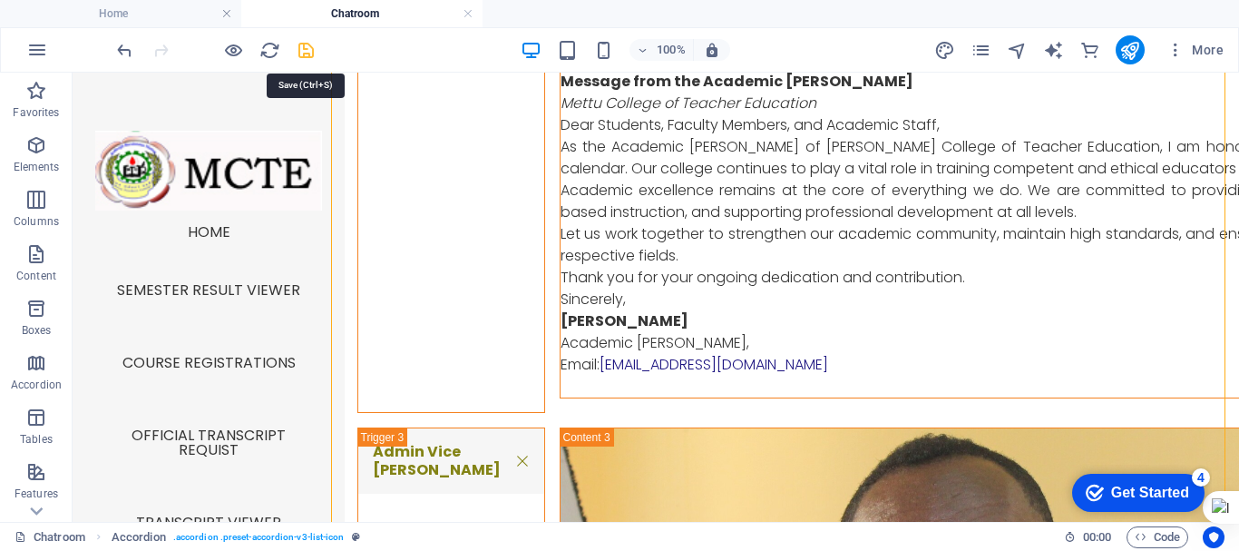
click at [298, 50] on icon "save" at bounding box center [306, 50] width 21 height 21
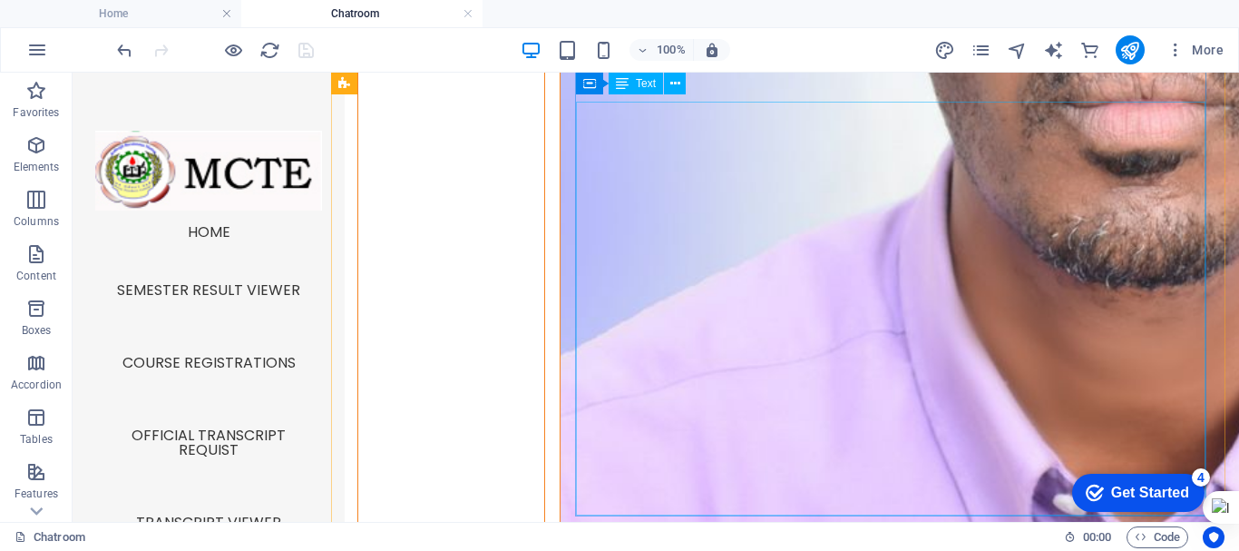
scroll to position [2772, 0]
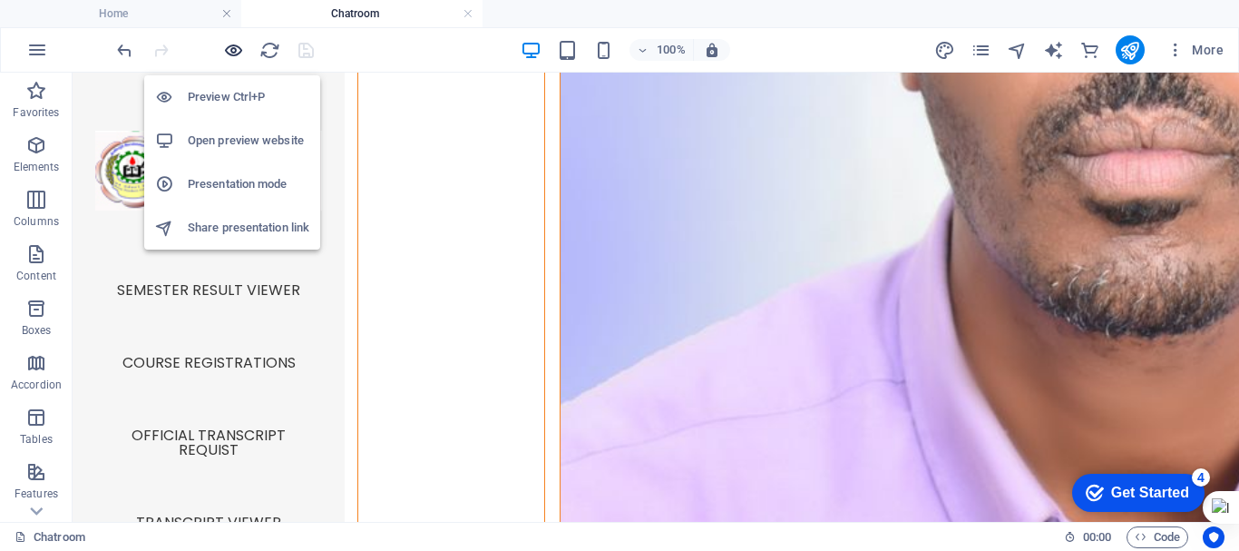
click at [231, 49] on icon "button" at bounding box center [233, 50] width 21 height 21
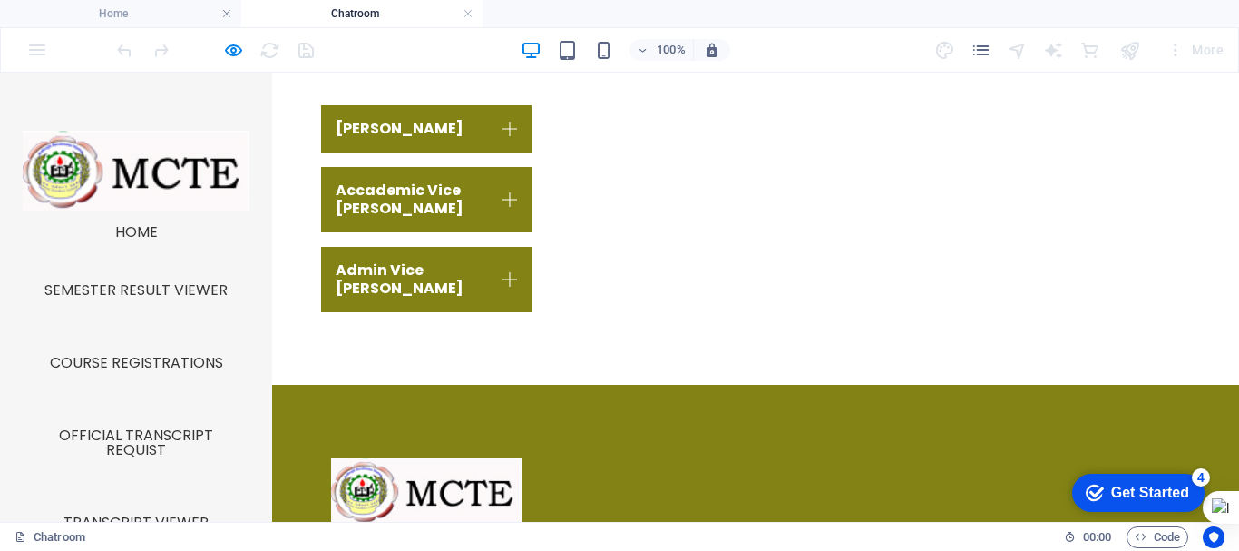
scroll to position [1002, 0]
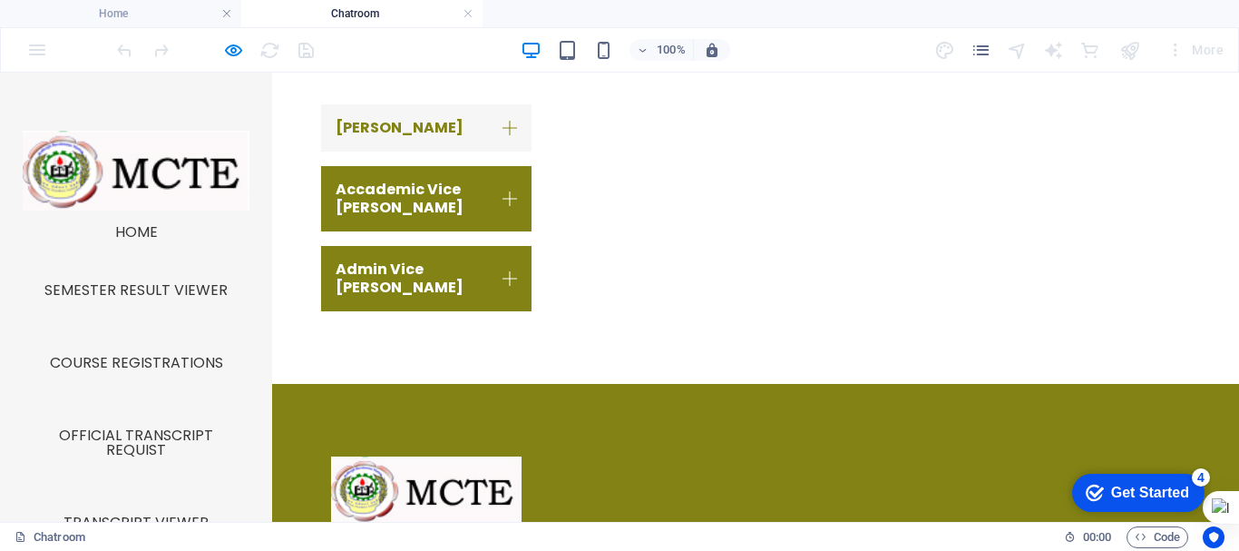
click at [406, 132] on link "DEAN" at bounding box center [426, 127] width 210 height 47
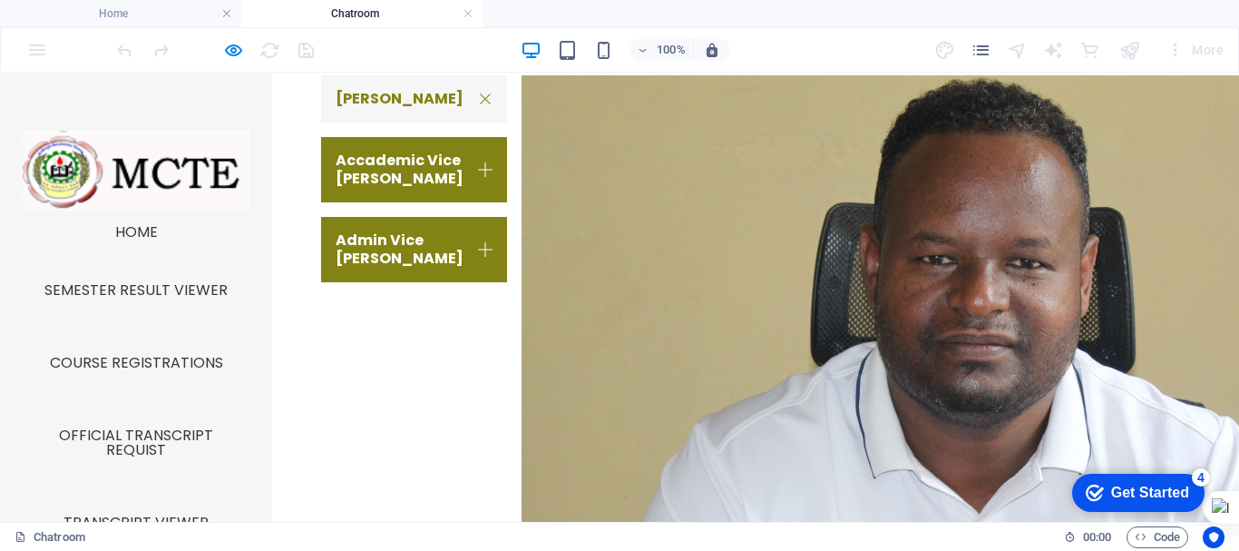
scroll to position [1031, 0]
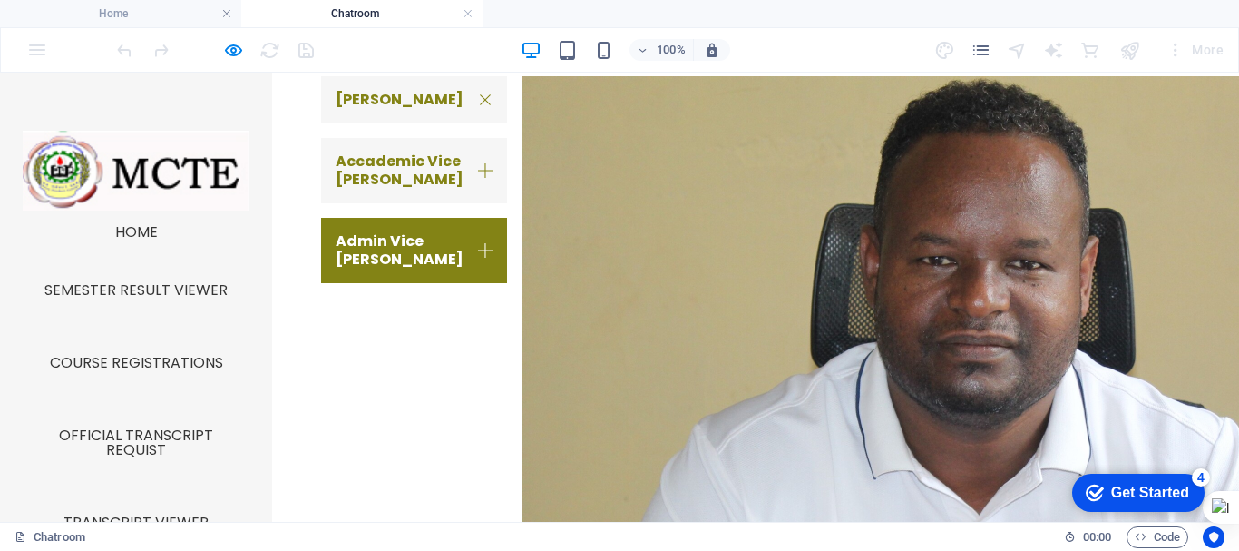
click at [390, 168] on link "Accademic Vice Dean" at bounding box center [414, 170] width 186 height 65
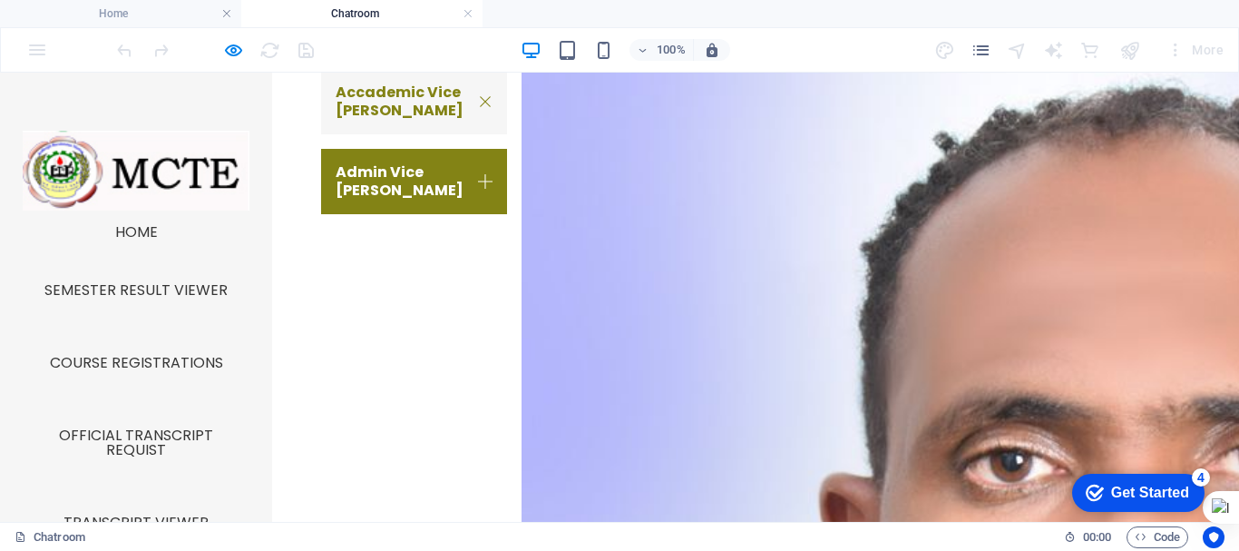
scroll to position [1092, 0]
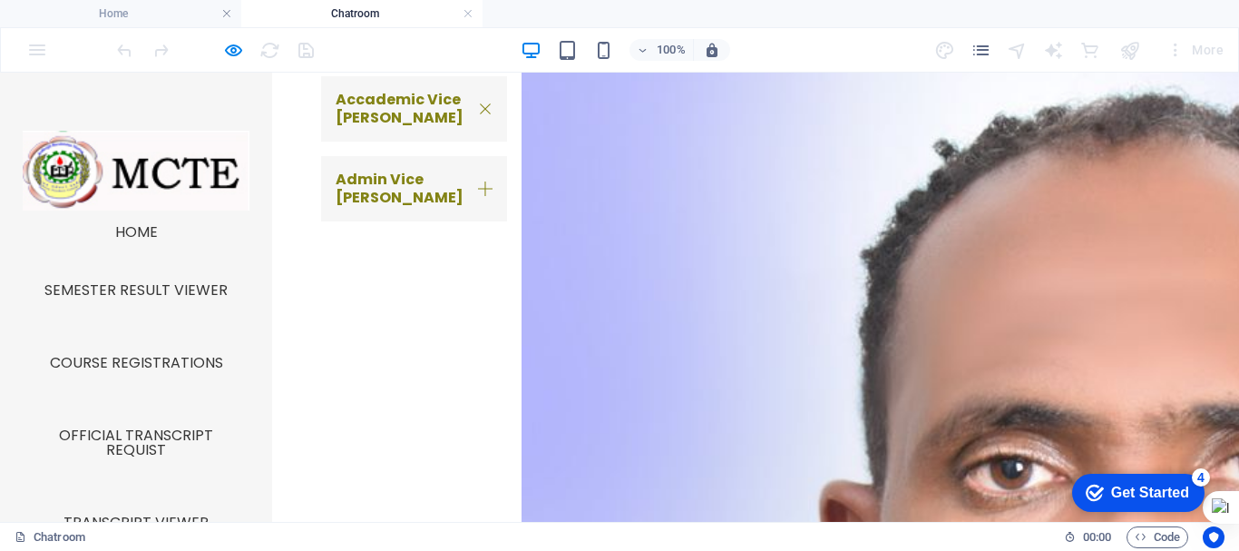
click at [409, 176] on link "Admin Vice Dean" at bounding box center [414, 188] width 186 height 65
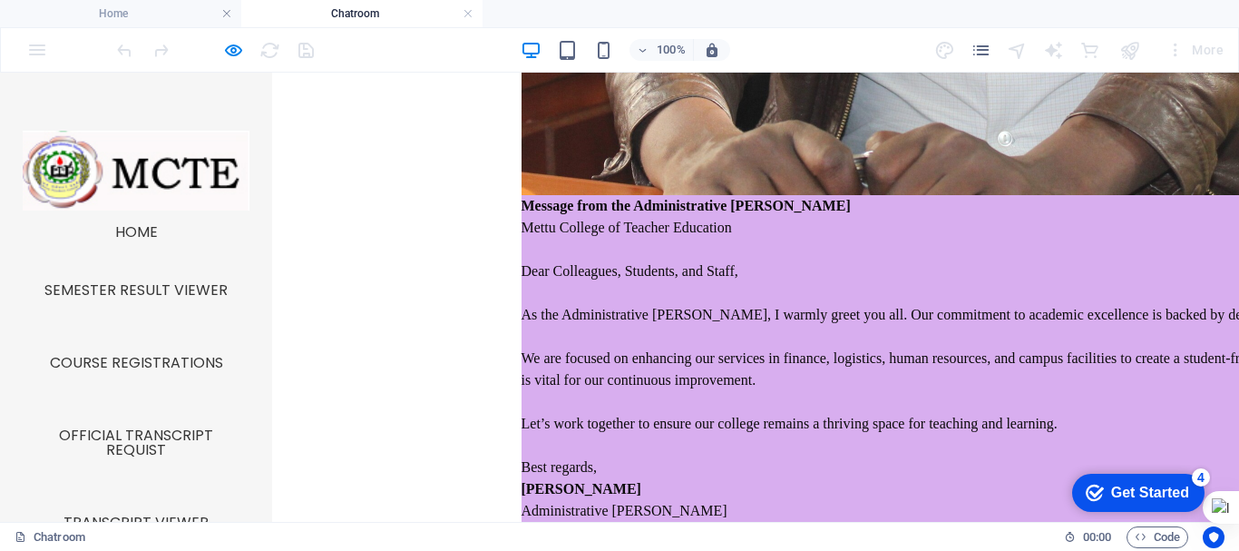
scroll to position [1816, 0]
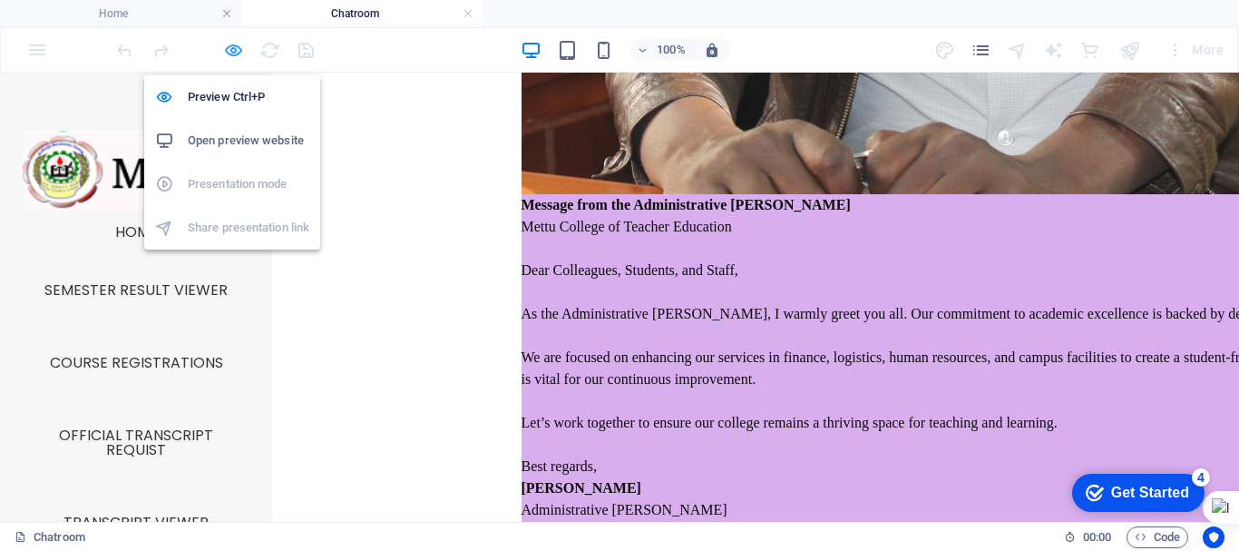
click at [225, 48] on icon "button" at bounding box center [233, 50] width 21 height 21
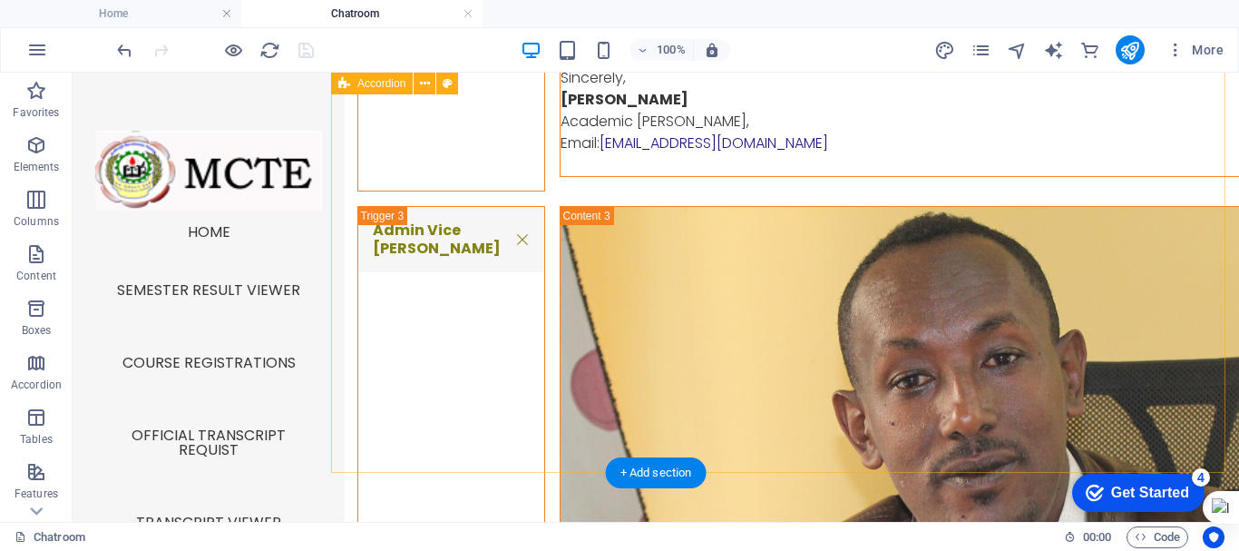
scroll to position [3957, 0]
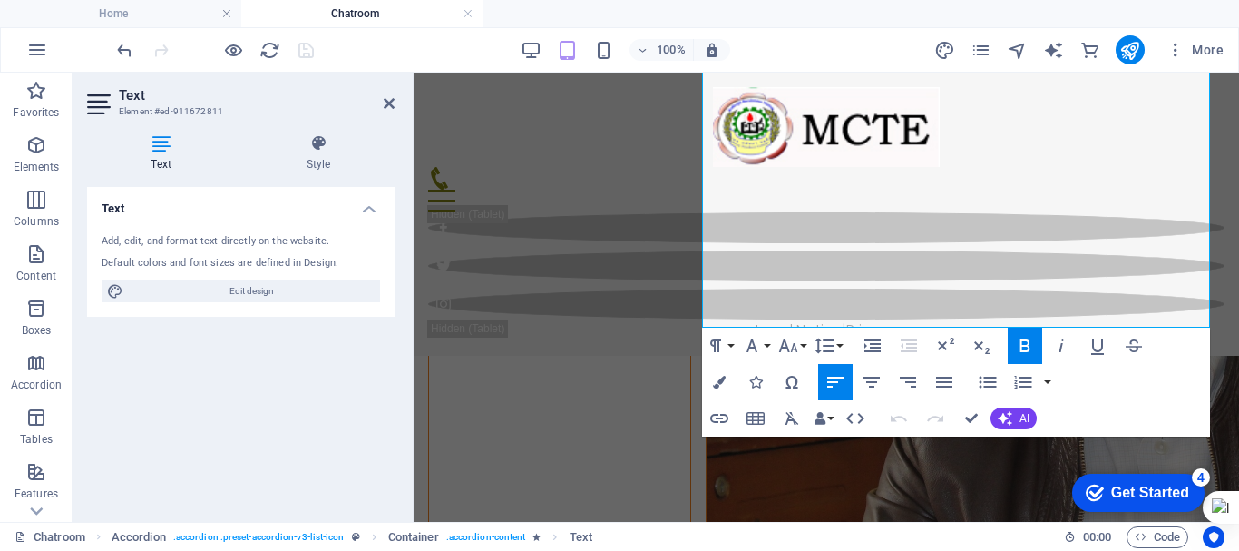
scroll to position [3780, 0]
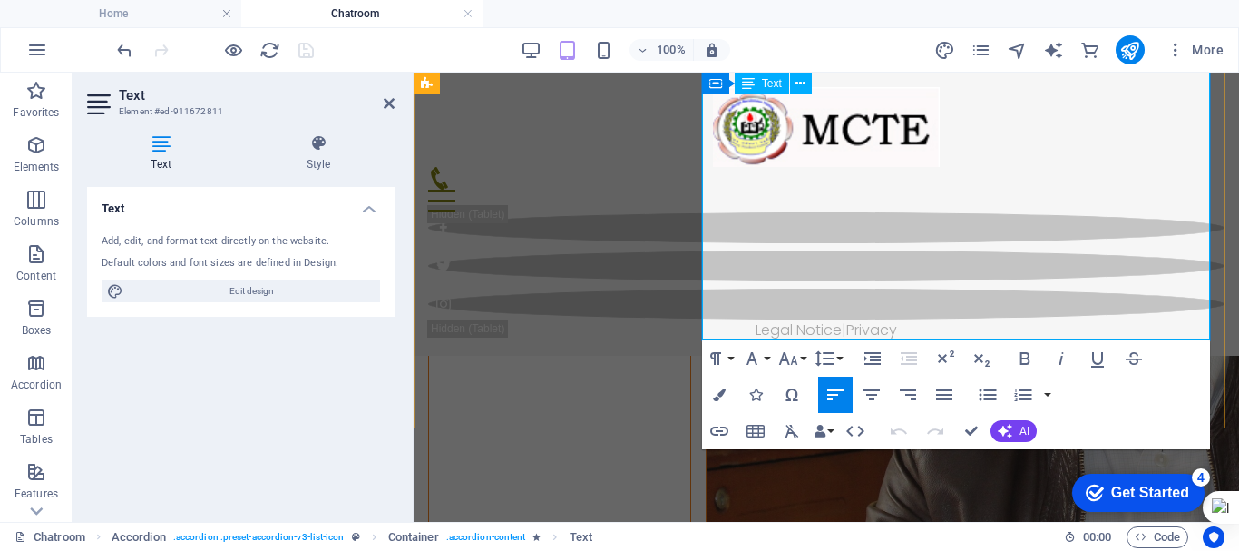
scroll to position [3768, 0]
drag, startPoint x: 710, startPoint y: 253, endPoint x: 1302, endPoint y: 419, distance: 614.3
click at [835, 396] on icon "button" at bounding box center [835, 394] width 16 height 11
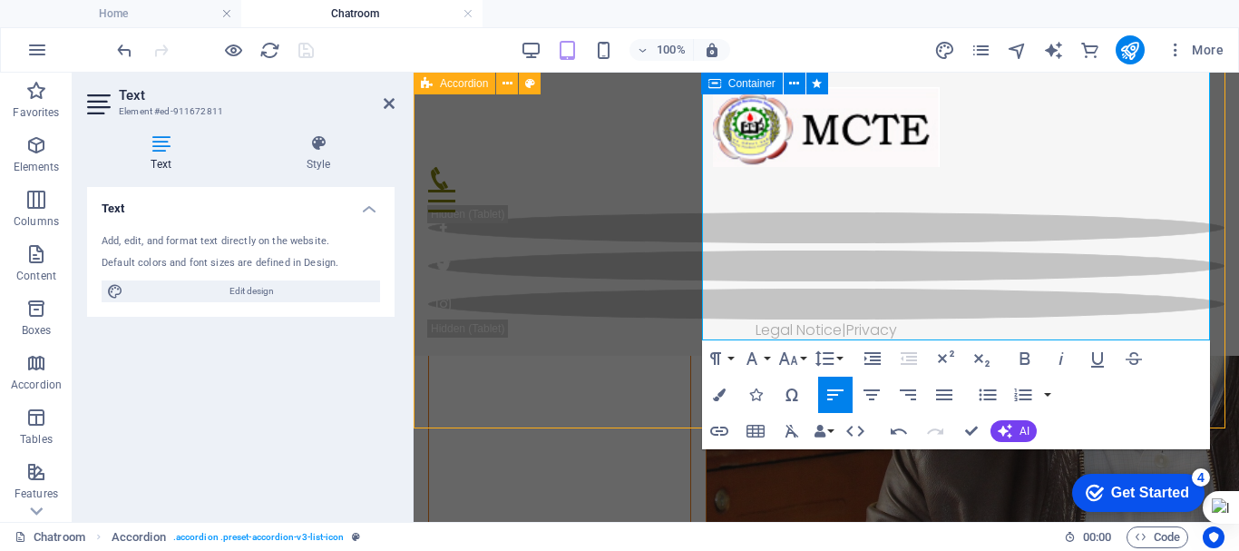
scroll to position [4089, 0]
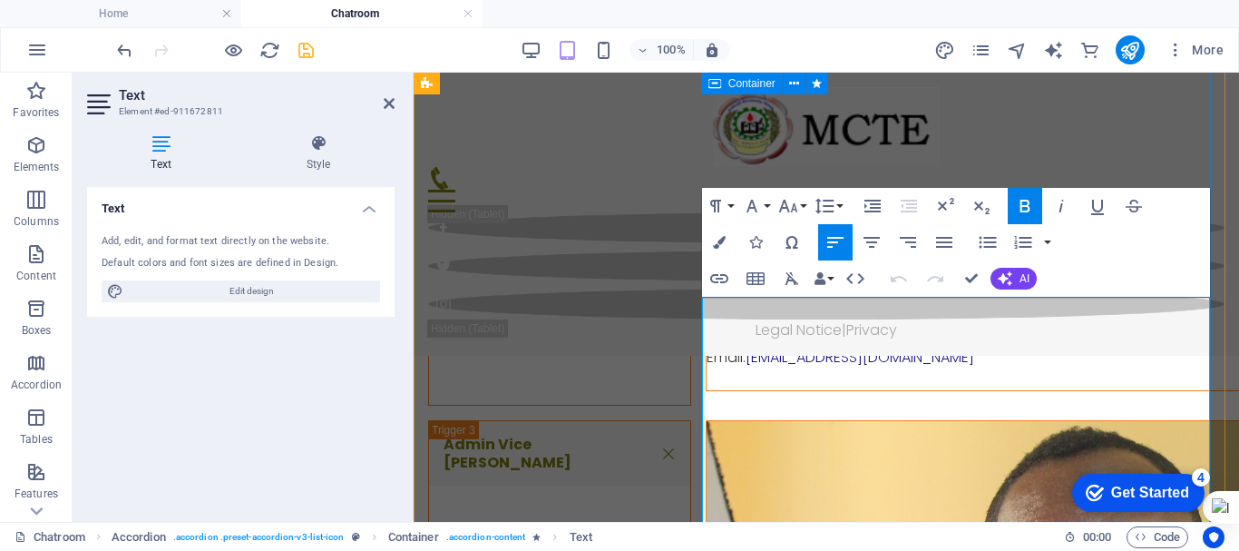
drag, startPoint x: 1264, startPoint y: 359, endPoint x: 923, endPoint y: 359, distance: 341.1
click at [716, 241] on icon "button" at bounding box center [719, 242] width 13 height 13
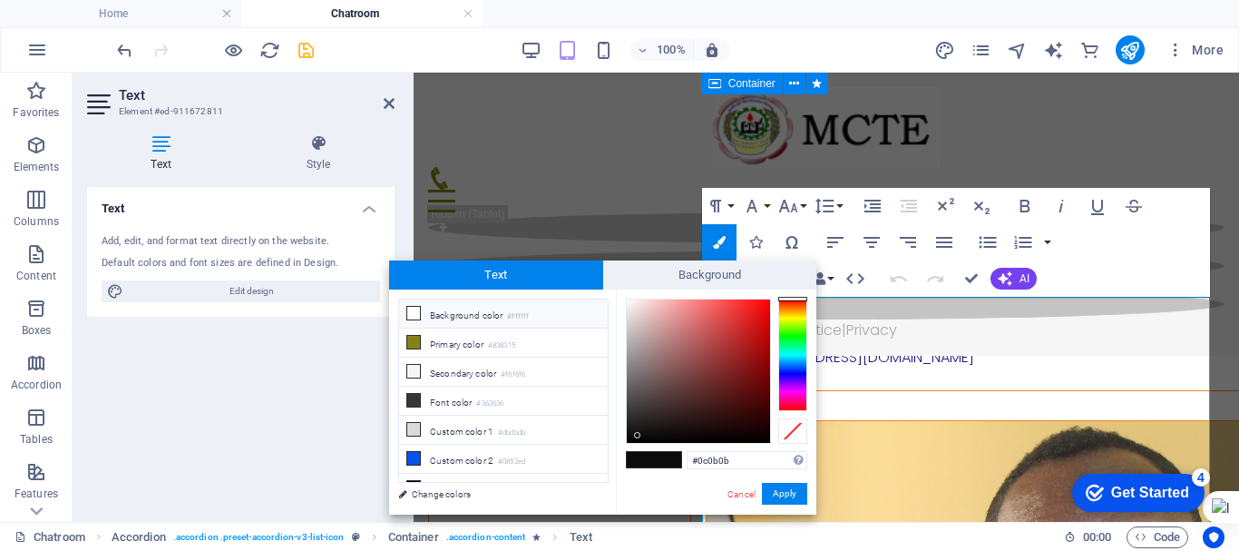
drag, startPoint x: 485, startPoint y: 306, endPoint x: 485, endPoint y: 316, distance: 10.0
click at [485, 309] on li "Background color #ffffff" at bounding box center [503, 313] width 209 height 29
type input "#ffffff"
click at [783, 489] on button "Apply" at bounding box center [784, 494] width 45 height 22
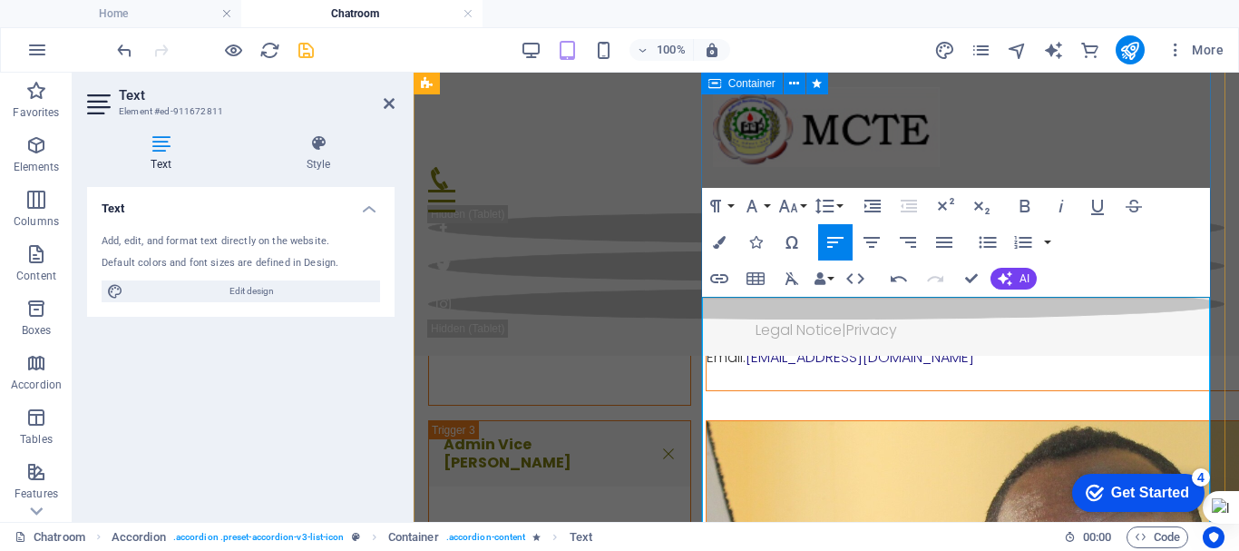
click at [301, 53] on icon "save" at bounding box center [306, 50] width 21 height 21
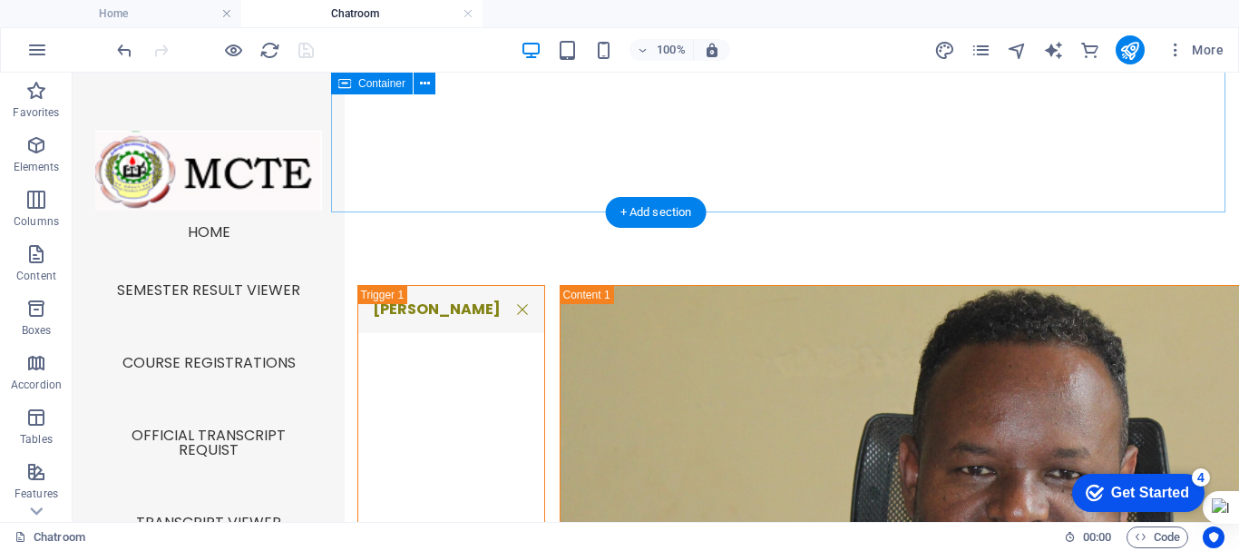
scroll to position [821, 0]
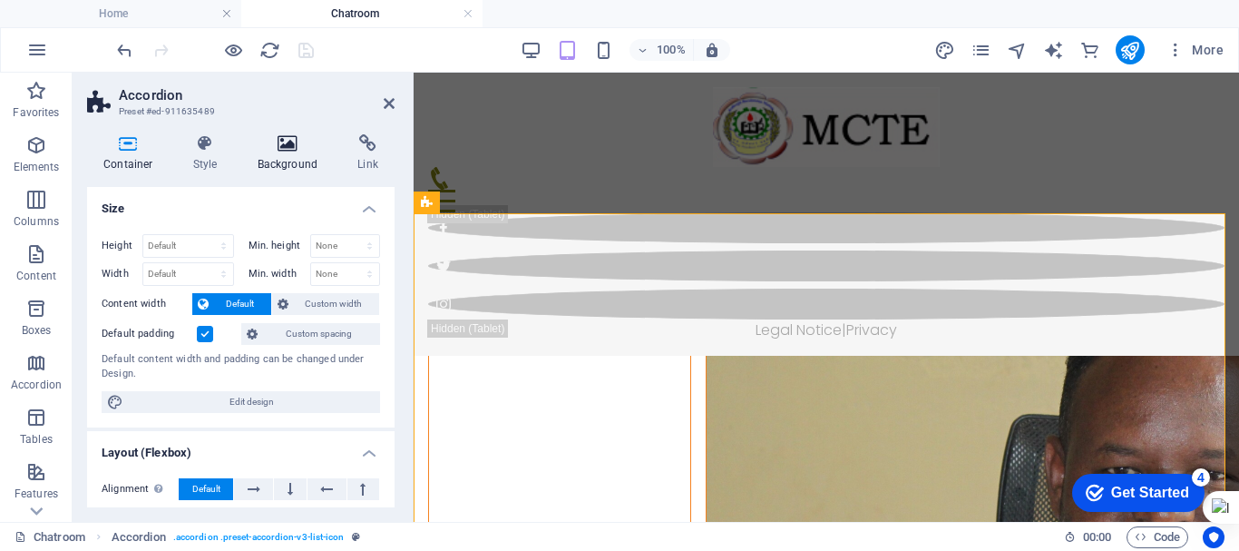
click at [285, 153] on h4 "Background" at bounding box center [291, 153] width 101 height 38
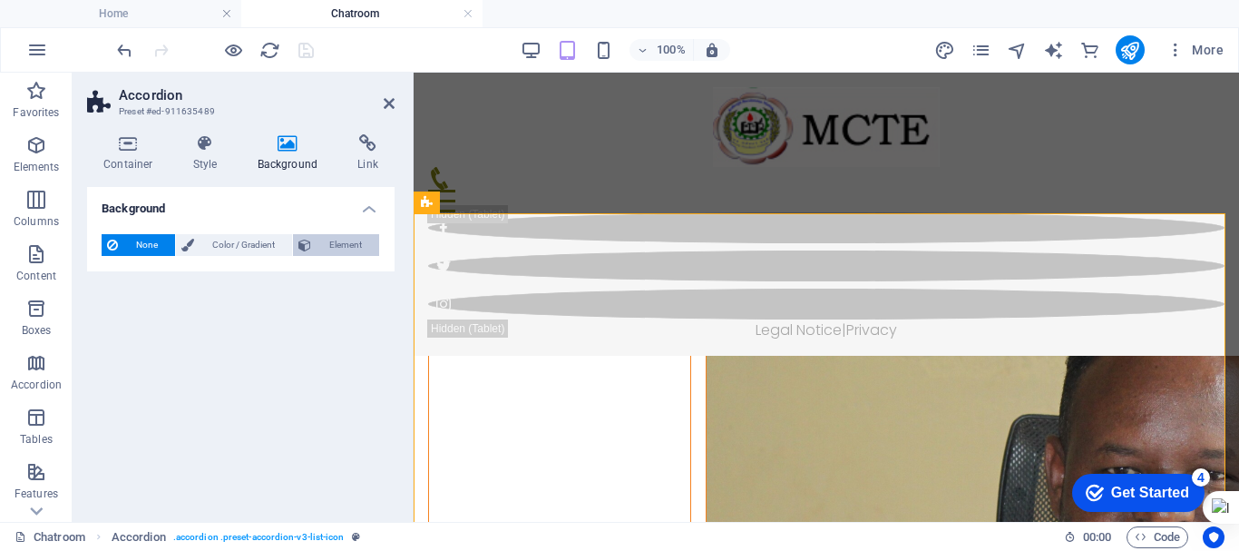
click at [327, 234] on span "Element" at bounding box center [345, 245] width 57 height 22
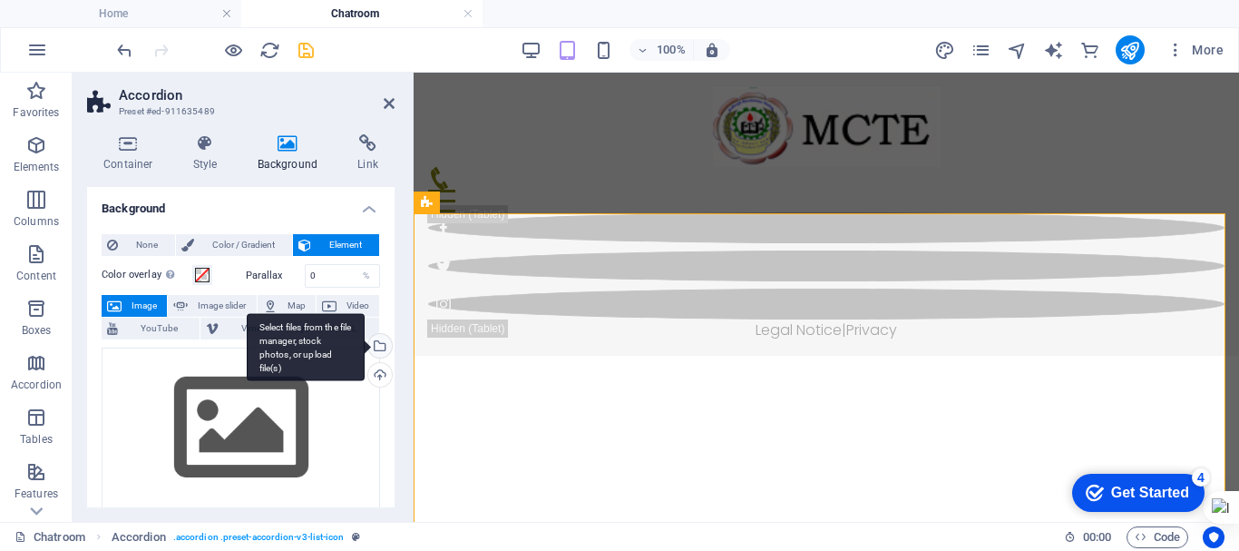
click at [365, 346] on div "Select files from the file manager, stock photos, or upload file(s)" at bounding box center [306, 347] width 118 height 68
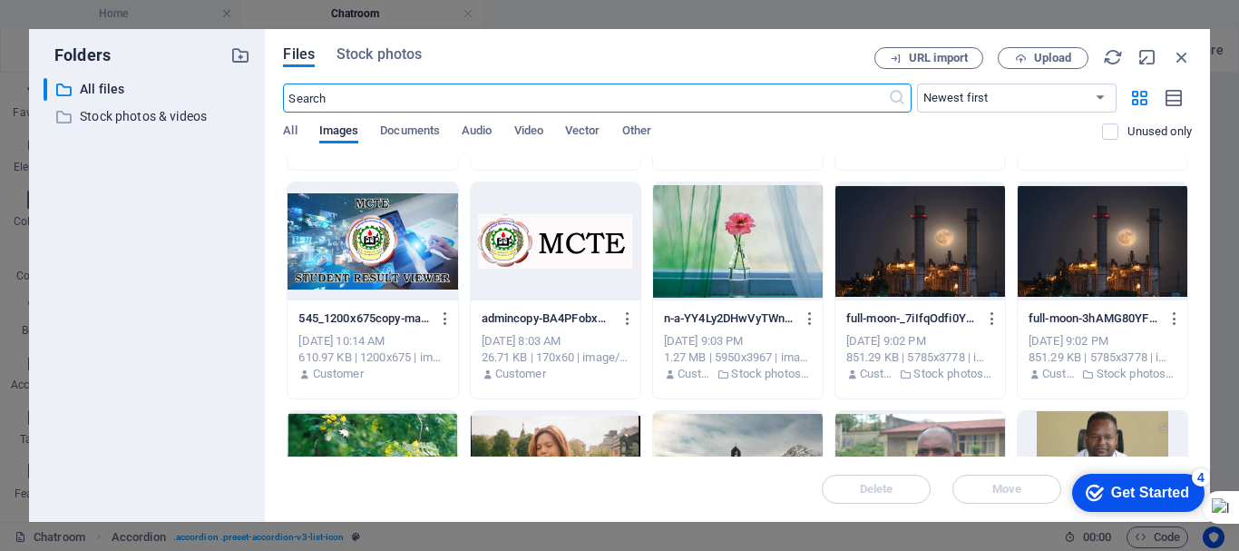
scroll to position [0, 0]
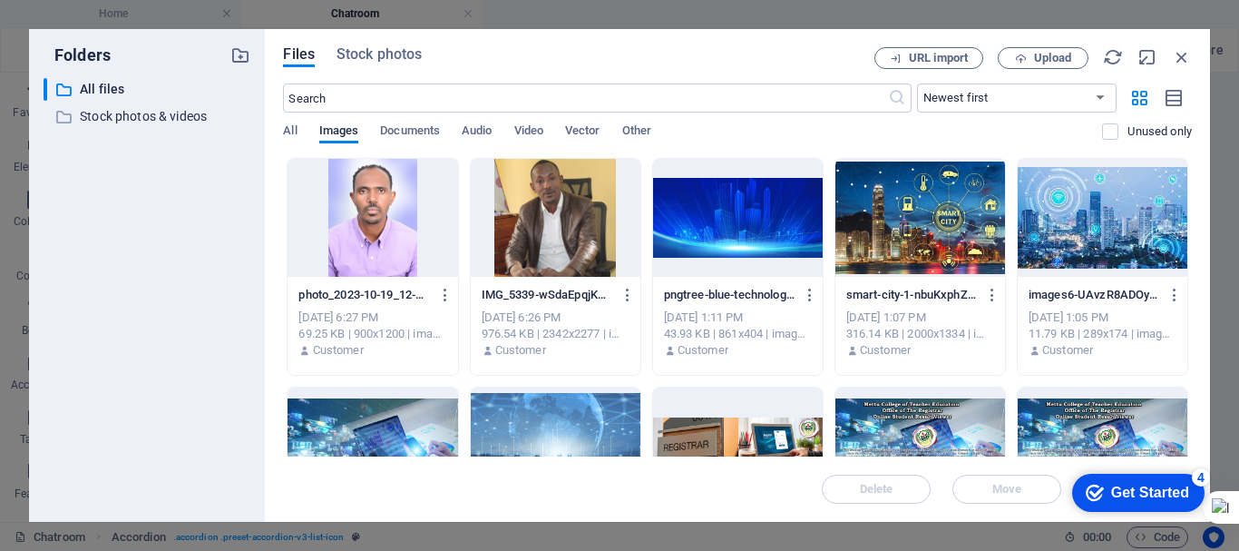
click at [1097, 281] on div "images6-UAvzR8ADOy9zg9xqh0uB-Q.jpg images6-UAvzR8ADOy9zg9xqh0uB-Q.jpg" at bounding box center [1103, 294] width 148 height 29
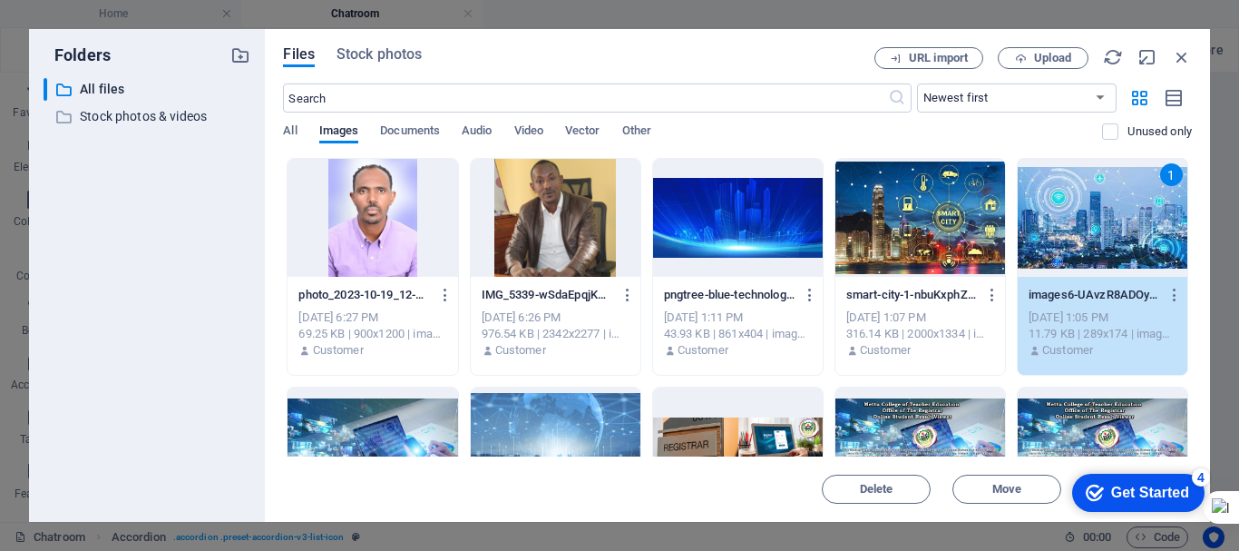
drag, startPoint x: 1097, startPoint y: 281, endPoint x: 1098, endPoint y: 228, distance: 53.5
click at [1098, 228] on div "1 images6-UAvzR8ADOy9zg9xqh0uB-Q.jpg images6-UAvzR8ADOy9zg9xqh0uB-Q.jpg Aug 6, …" at bounding box center [1102, 267] width 171 height 218
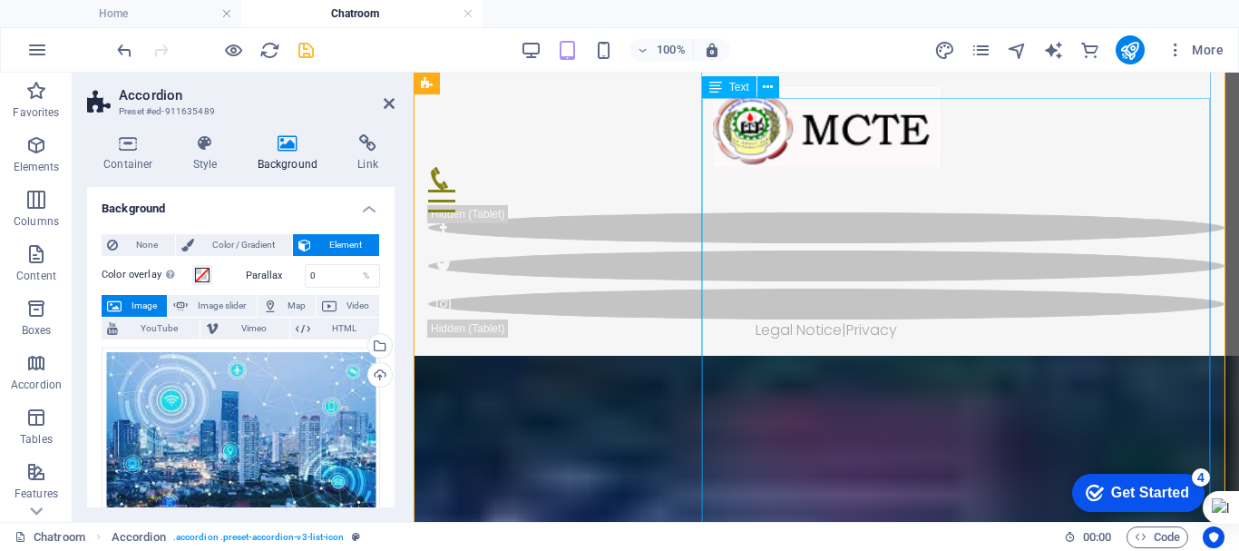
scroll to position [3590, 0]
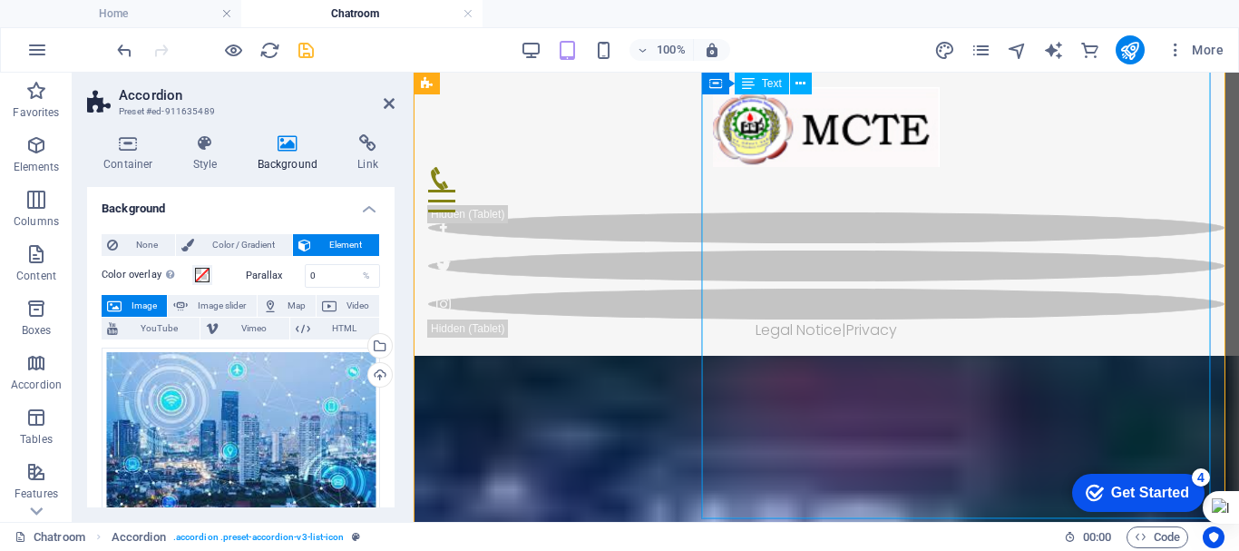
drag, startPoint x: 1101, startPoint y: 263, endPoint x: 1402, endPoint y: 377, distance: 321.3
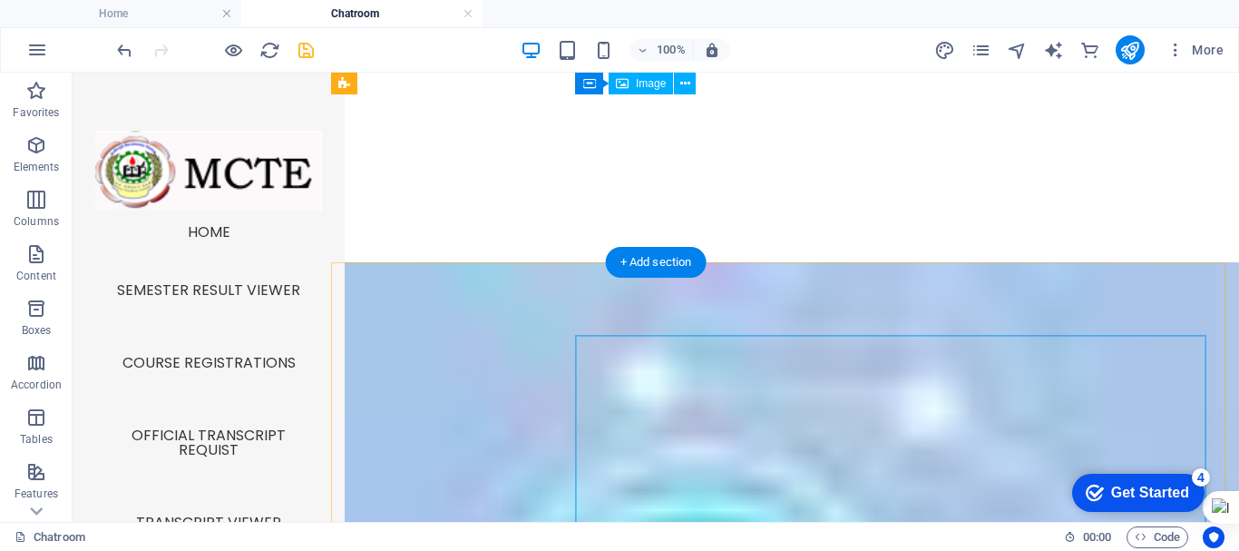
scroll to position [750, 0]
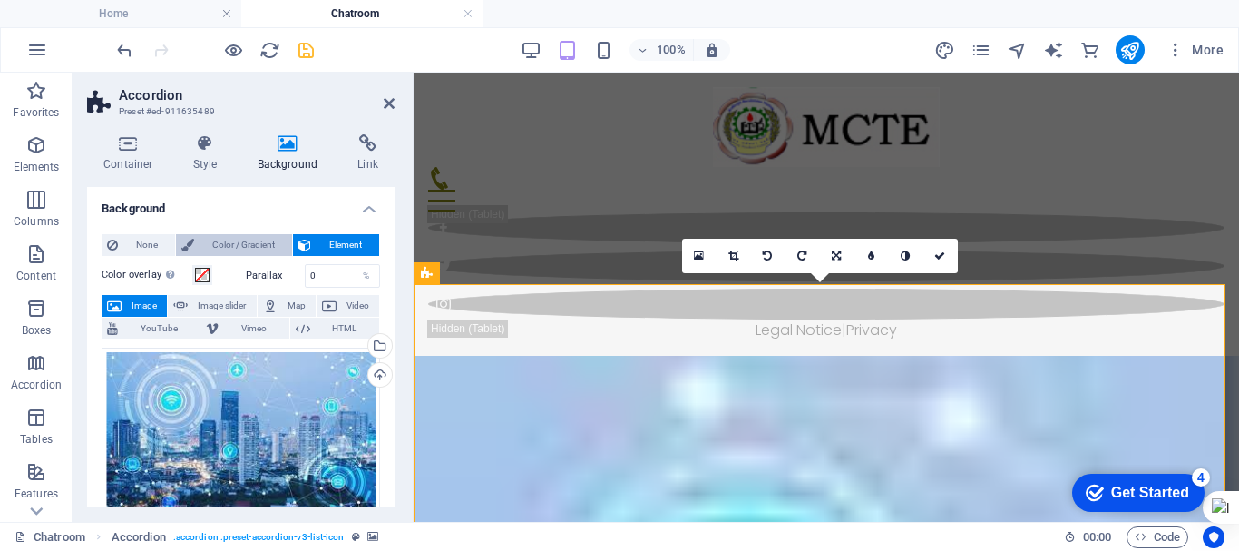
drag, startPoint x: 289, startPoint y: 170, endPoint x: 239, endPoint y: 237, distance: 84.2
click at [239, 237] on div "Container Style Background Link Size Height Default px rem % vh vw Min. height …" at bounding box center [241, 320] width 308 height 373
click at [239, 237] on span "Color / Gradient" at bounding box center [243, 245] width 87 height 22
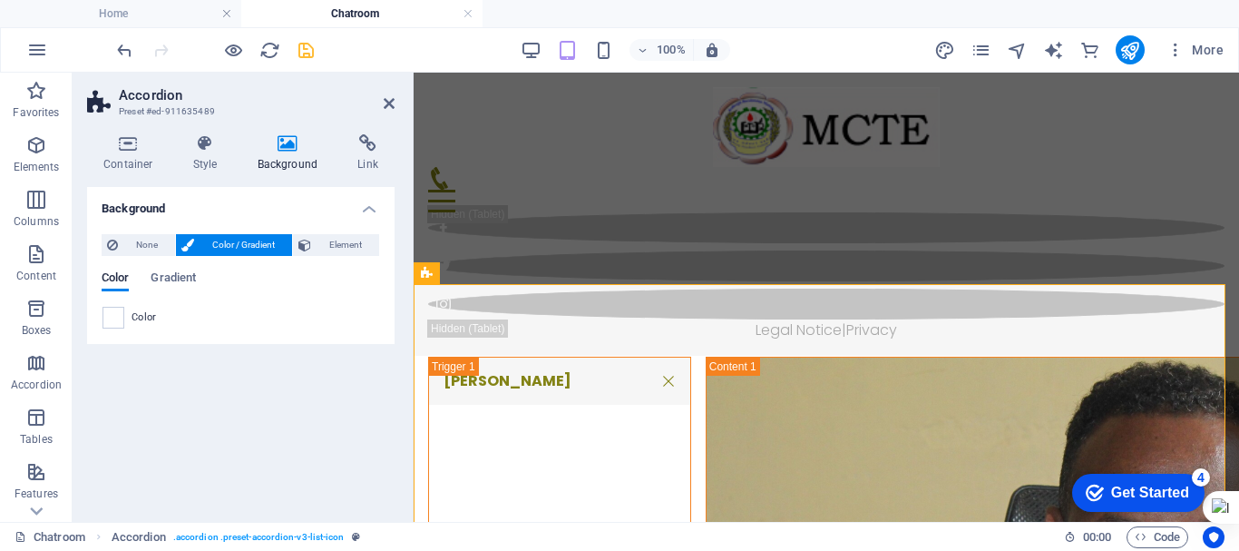
click at [113, 329] on div "None Color / Gradient Element Stretch background to full-width Color overlay Pl…" at bounding box center [241, 282] width 308 height 124
click at [175, 279] on span "Gradient" at bounding box center [173, 279] width 45 height 25
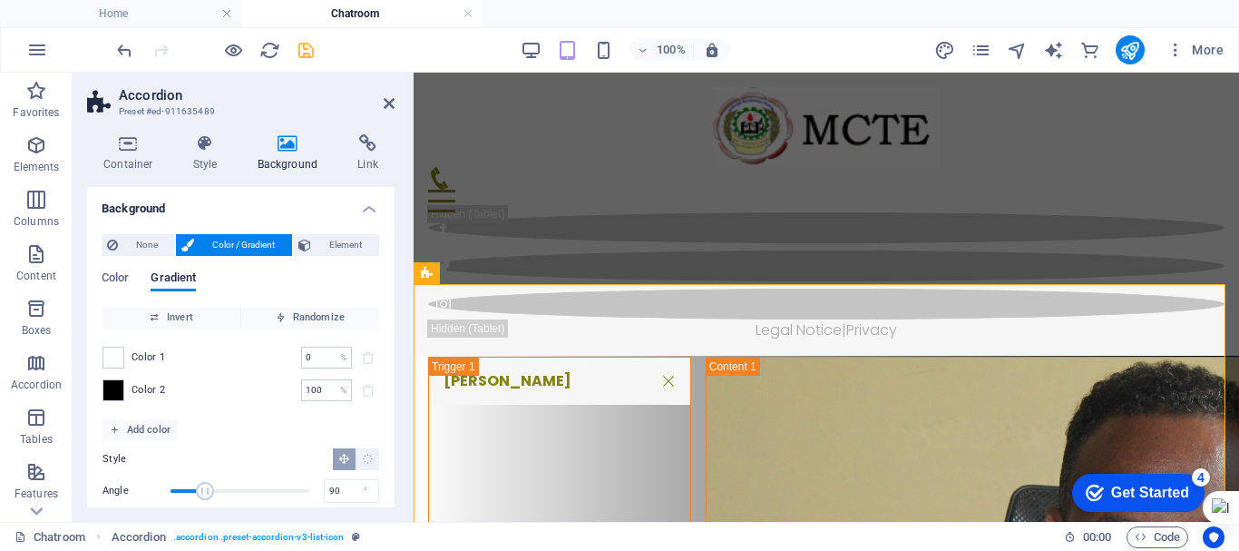
drag, startPoint x: 175, startPoint y: 279, endPoint x: 221, endPoint y: 270, distance: 47.0
click at [221, 271] on div "Color Gradient" at bounding box center [241, 288] width 279 height 34
click at [109, 431] on button "Add color" at bounding box center [140, 430] width 75 height 22
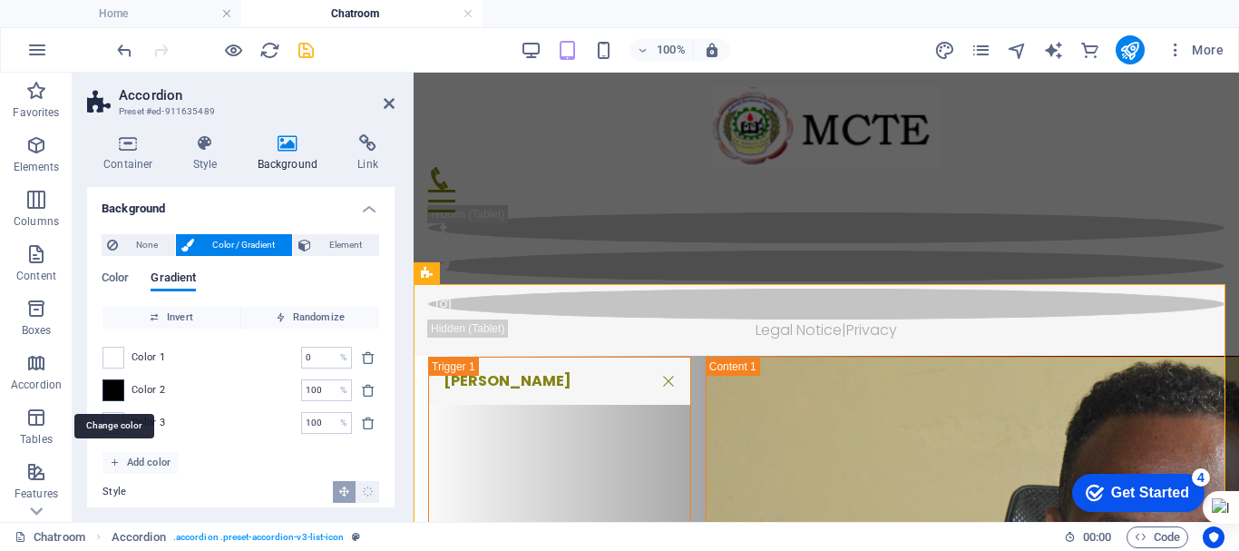
click at [112, 390] on span at bounding box center [113, 390] width 20 height 20
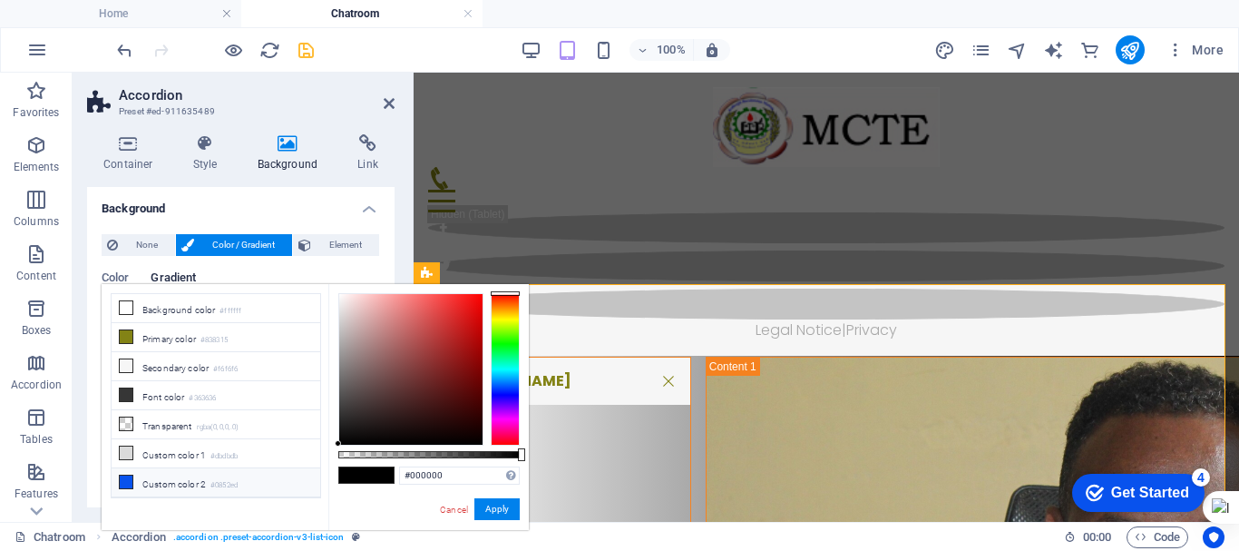
click at [135, 474] on li "Custom color 2 #0852ed" at bounding box center [216, 482] width 209 height 29
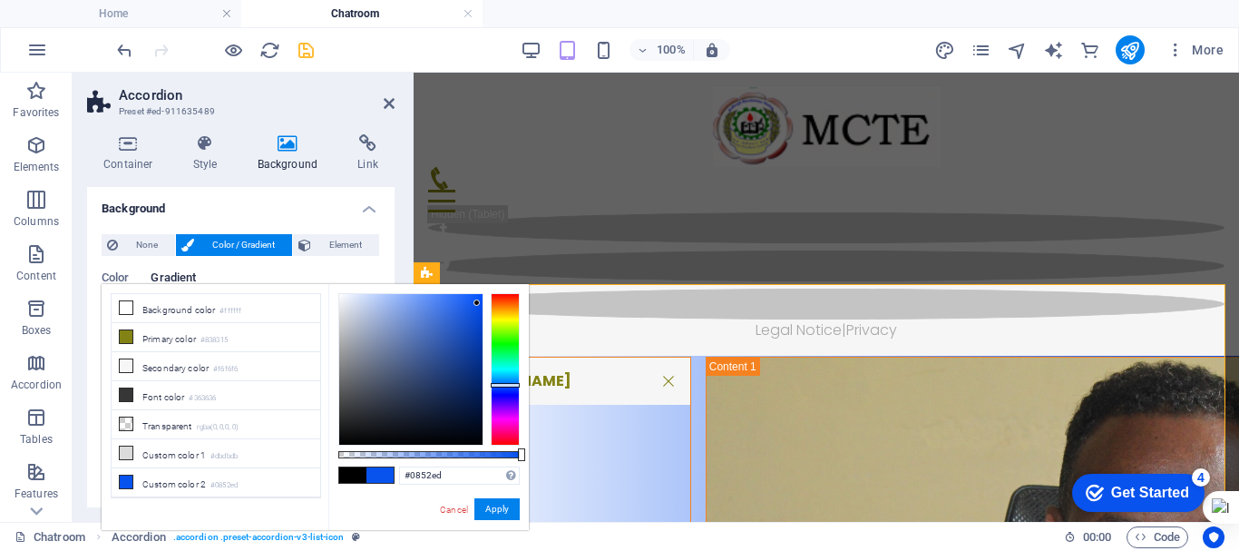
click at [374, 491] on div "#0852ed Supported formats #0852ed rgb(8, 82, 237) rgba(8, 82, 237, 90%) hsv(221…" at bounding box center [428, 538] width 200 height 509
drag, startPoint x: 374, startPoint y: 491, endPoint x: 366, endPoint y: 425, distance: 66.7
click at [366, 374] on div "#0852ed Supported formats #0852ed rgb(8, 82, 237) rgba(8, 82, 237, 90%) hsv(221…" at bounding box center [428, 538] width 200 height 509
click at [366, 425] on div at bounding box center [410, 369] width 143 height 151
drag, startPoint x: 366, startPoint y: 425, endPoint x: 419, endPoint y: 464, distance: 66.2
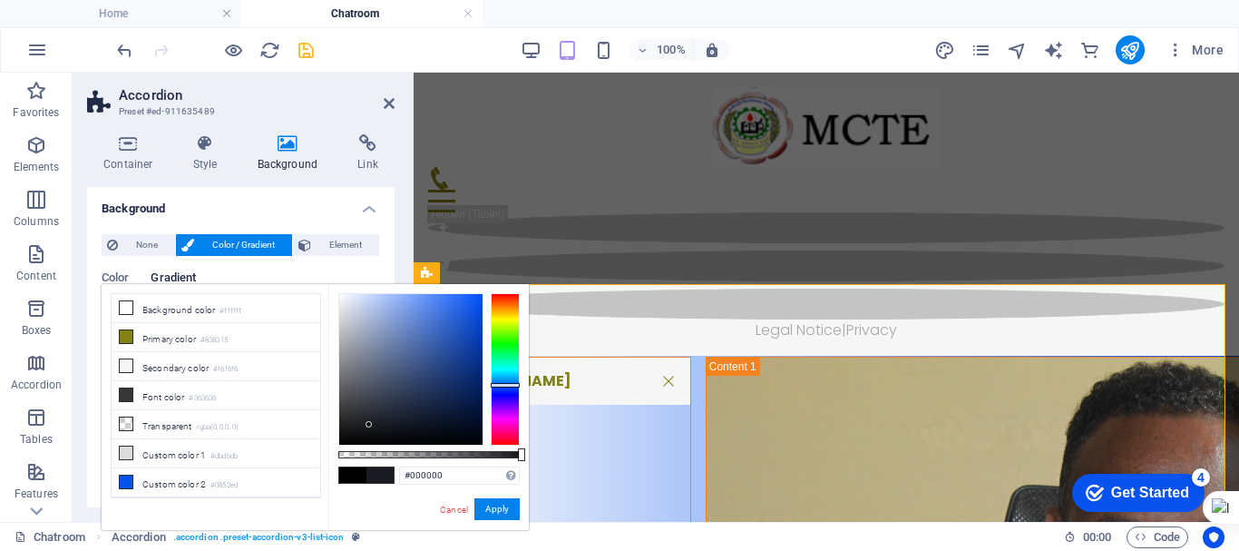
click at [419, 464] on div "#000000 Supported formats #0852ed rgb(8, 82, 237) rgba(8, 82, 237, 90%) hsv(221…" at bounding box center [428, 538] width 200 height 509
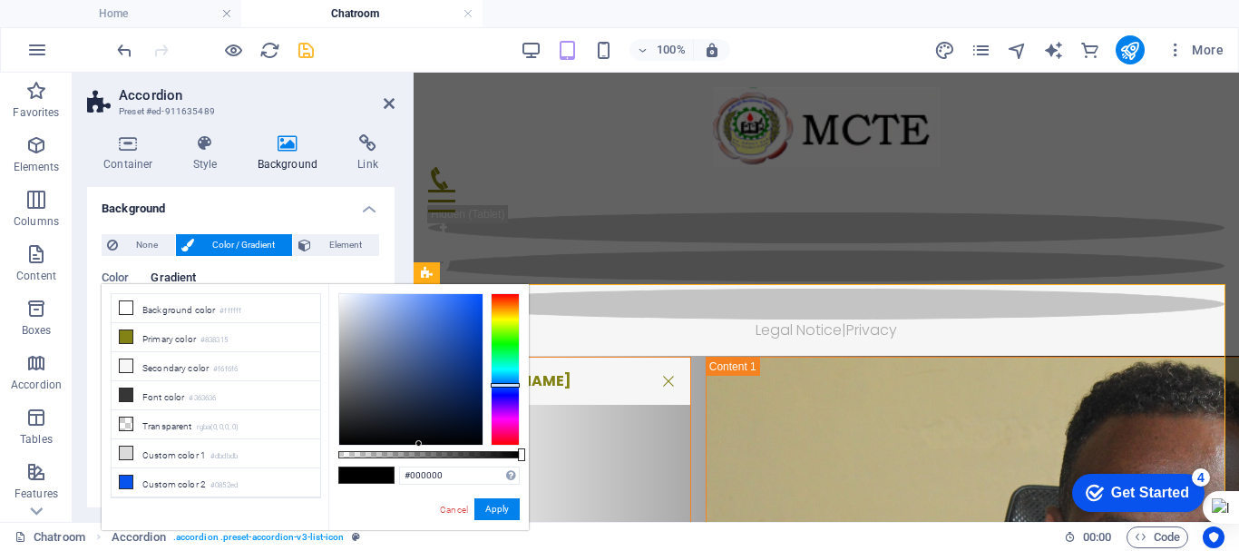
click at [419, 464] on div "#000000 Supported formats #0852ed rgb(8, 82, 237) rgba(8, 82, 237, 90%) hsv(221…" at bounding box center [428, 538] width 200 height 509
click at [368, 288] on div "#000000 Supported formats #0852ed rgb(8, 82, 237) rgba(8, 82, 237, 90%) hsv(221…" at bounding box center [428, 538] width 200 height 509
click at [368, 308] on div "#000000 Supported formats #0852ed rgb(8, 82, 237) rgba(8, 82, 237, 90%) hsv(221…" at bounding box center [428, 538] width 200 height 509
drag, startPoint x: 368, startPoint y: 308, endPoint x: 370, endPoint y: 411, distance: 102.5
click at [370, 411] on div at bounding box center [410, 369] width 143 height 151
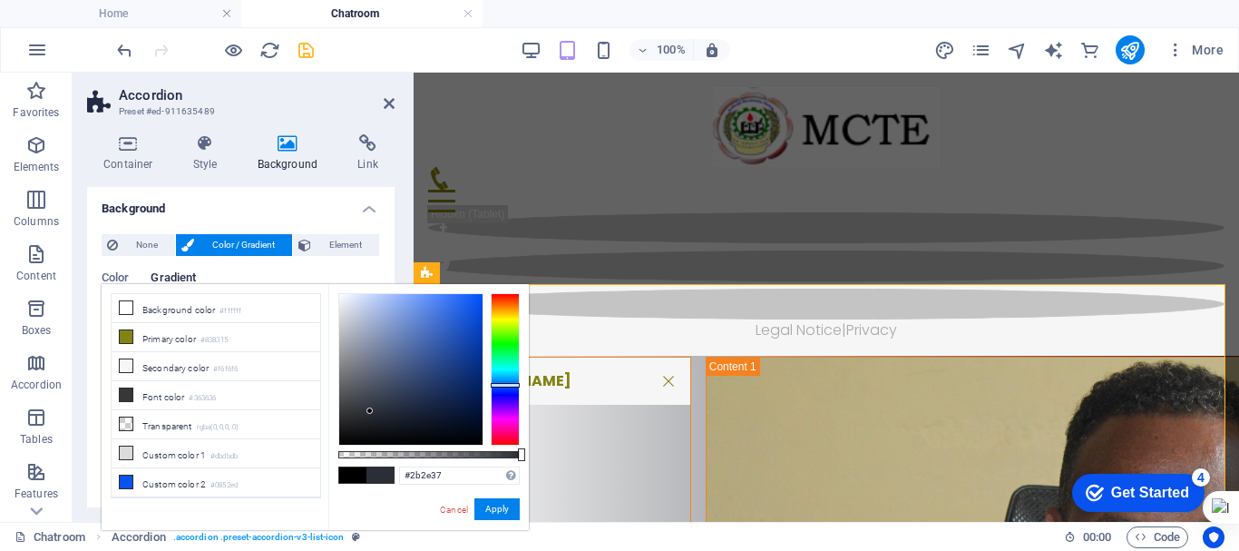
type input "#0e3b9b"
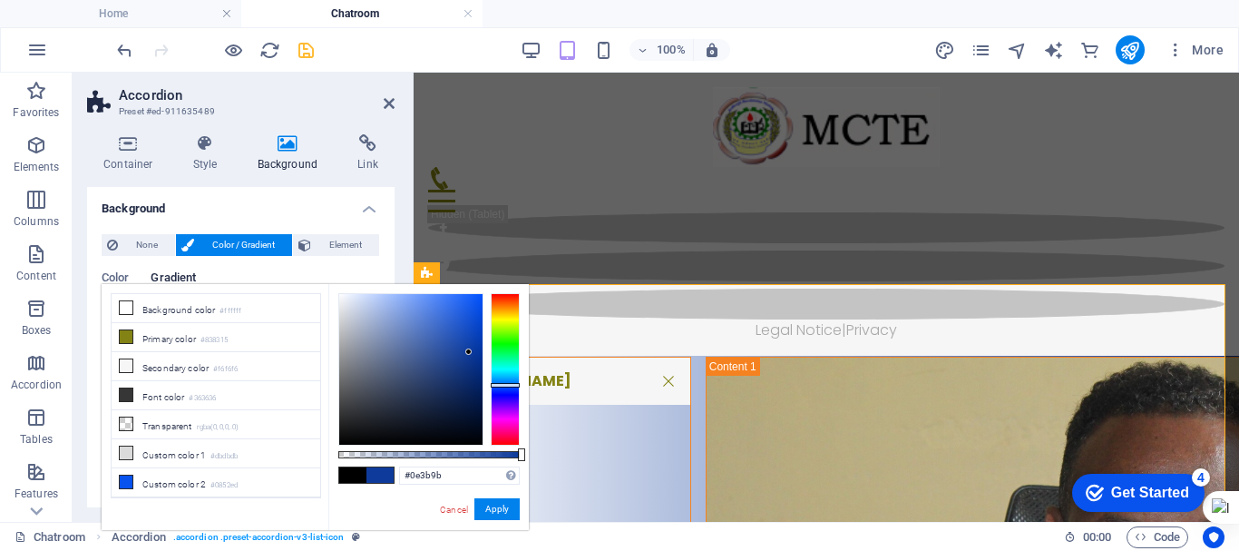
click at [469, 352] on div at bounding box center [410, 369] width 143 height 151
click at [489, 501] on button "Apply" at bounding box center [496, 509] width 45 height 22
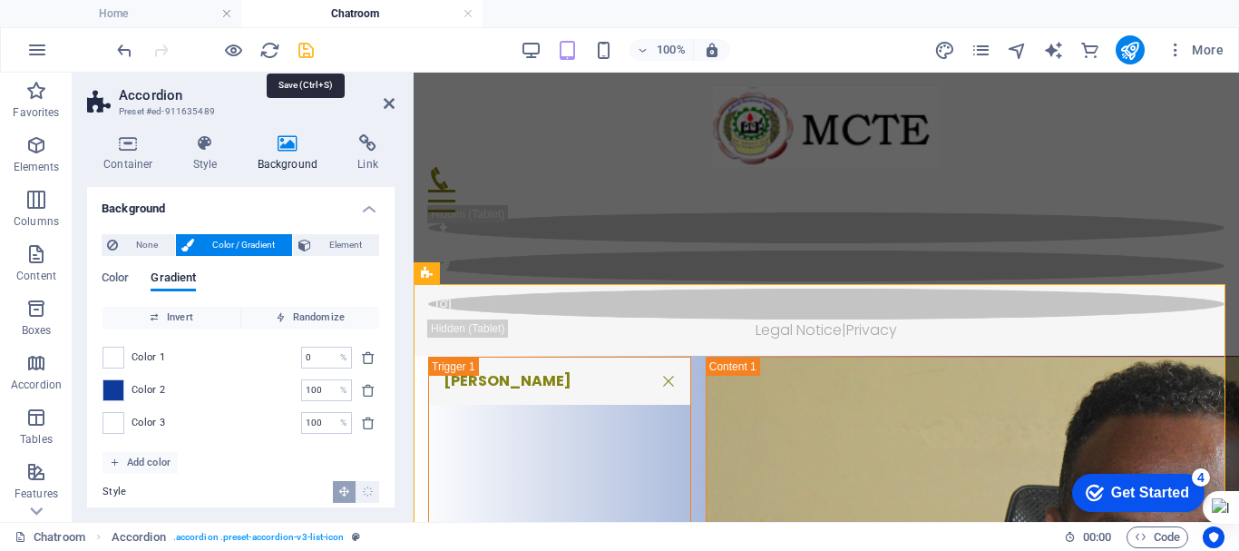
click at [302, 41] on icon "save" at bounding box center [306, 50] width 21 height 21
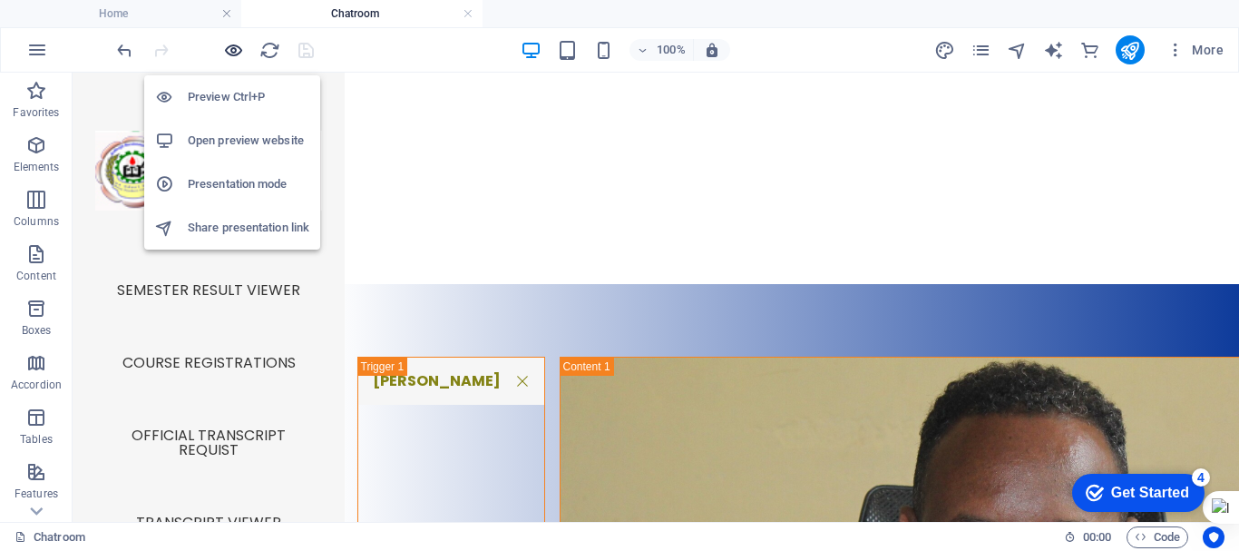
click at [242, 48] on icon "button" at bounding box center [233, 50] width 21 height 21
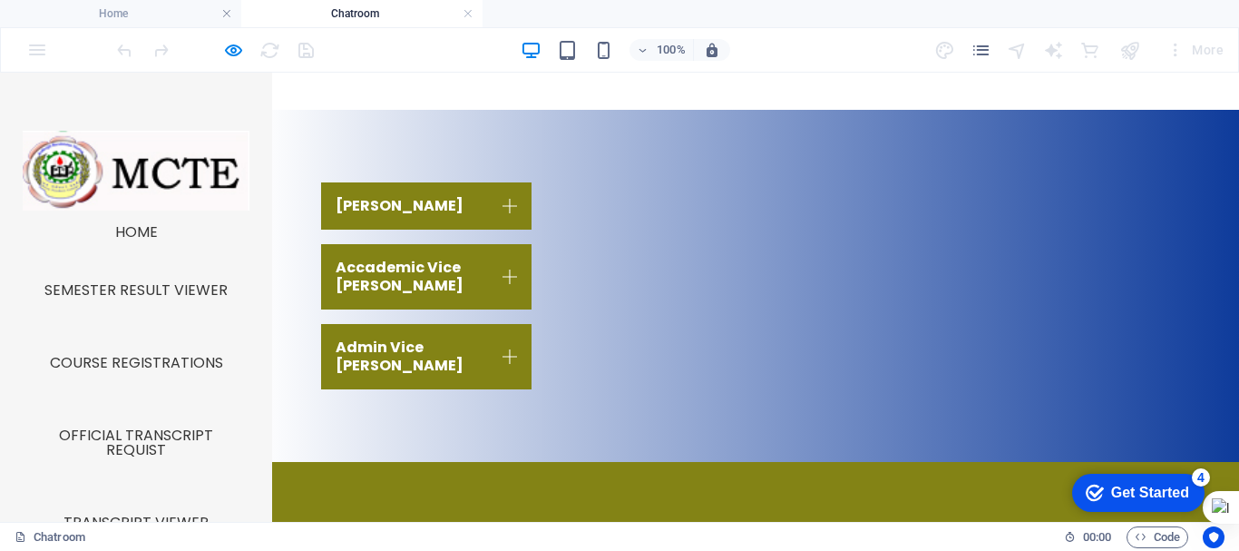
scroll to position [950, 0]
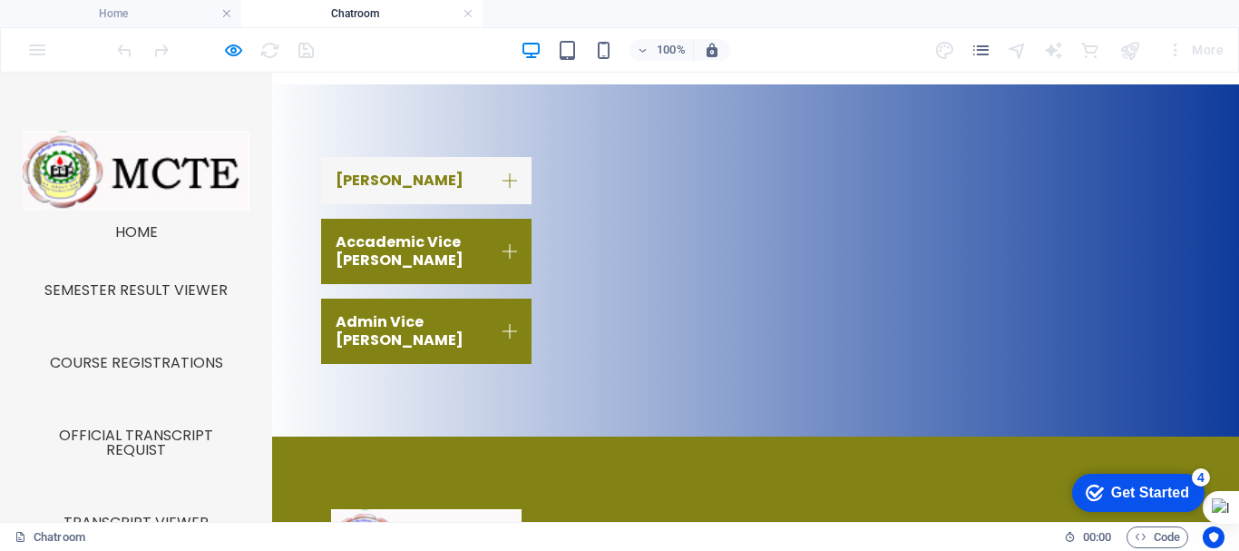
click at [362, 169] on link "DEAN" at bounding box center [426, 180] width 210 height 47
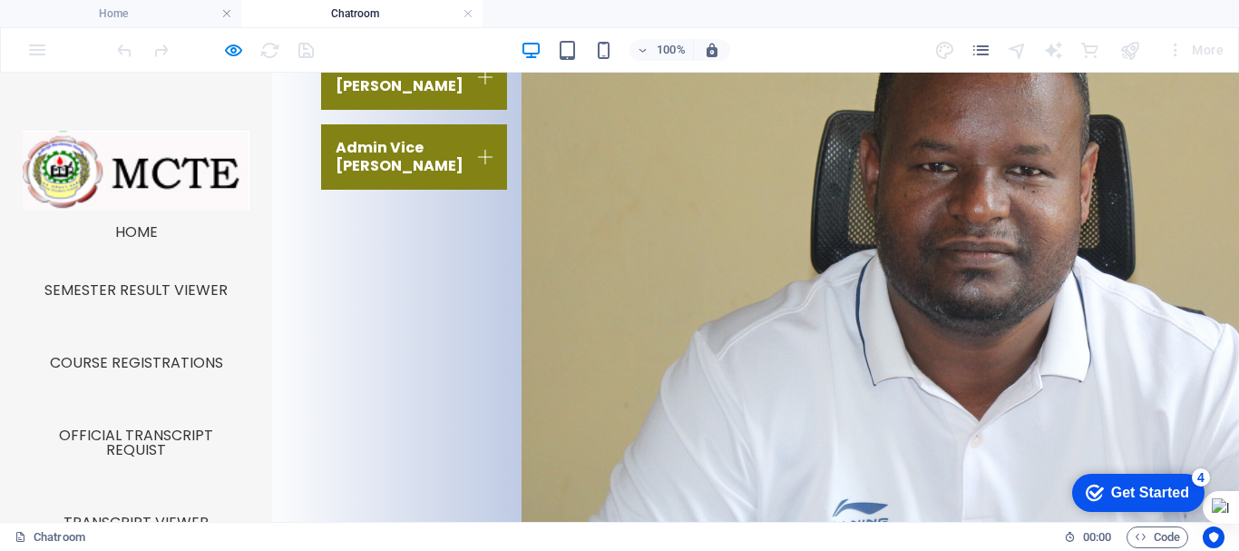
scroll to position [1119, 0]
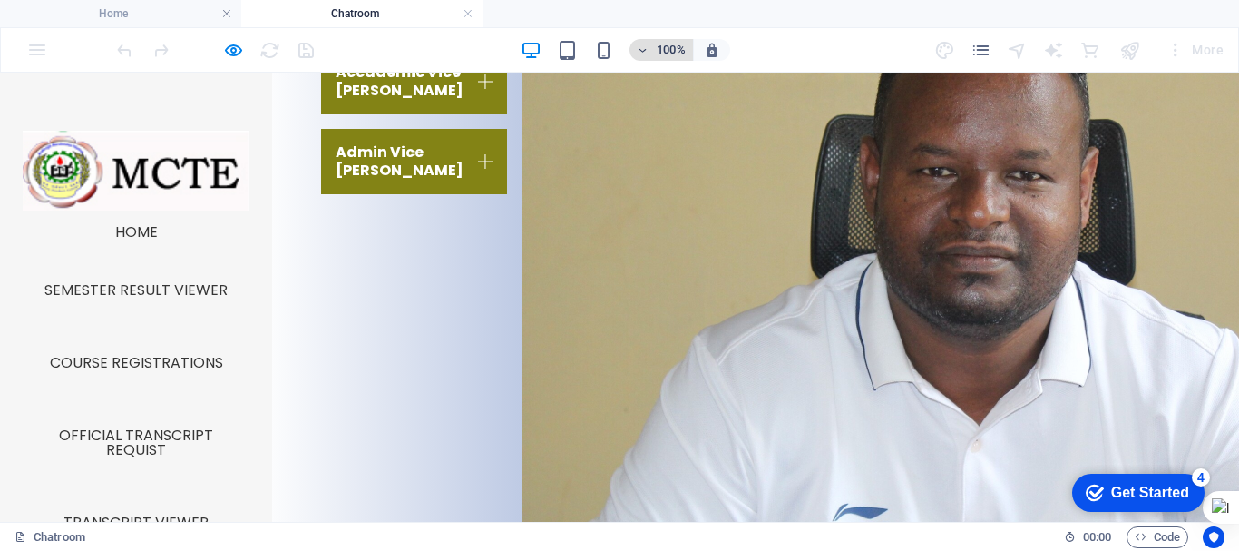
click at [646, 52] on icon "button" at bounding box center [643, 50] width 13 height 12
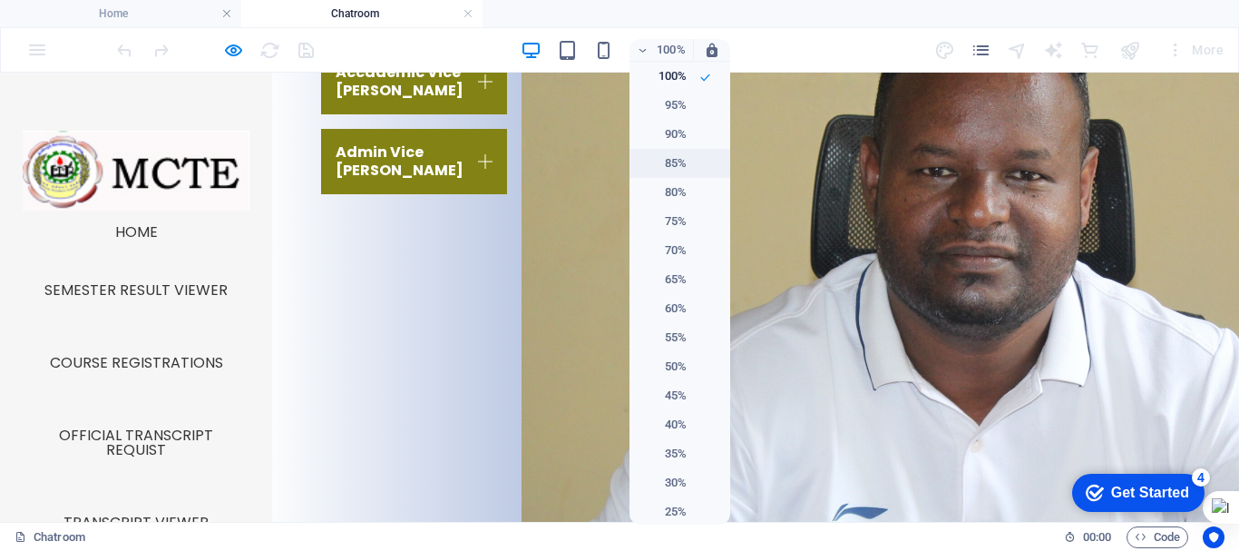
click at [669, 167] on h6 "85%" at bounding box center [663, 163] width 46 height 22
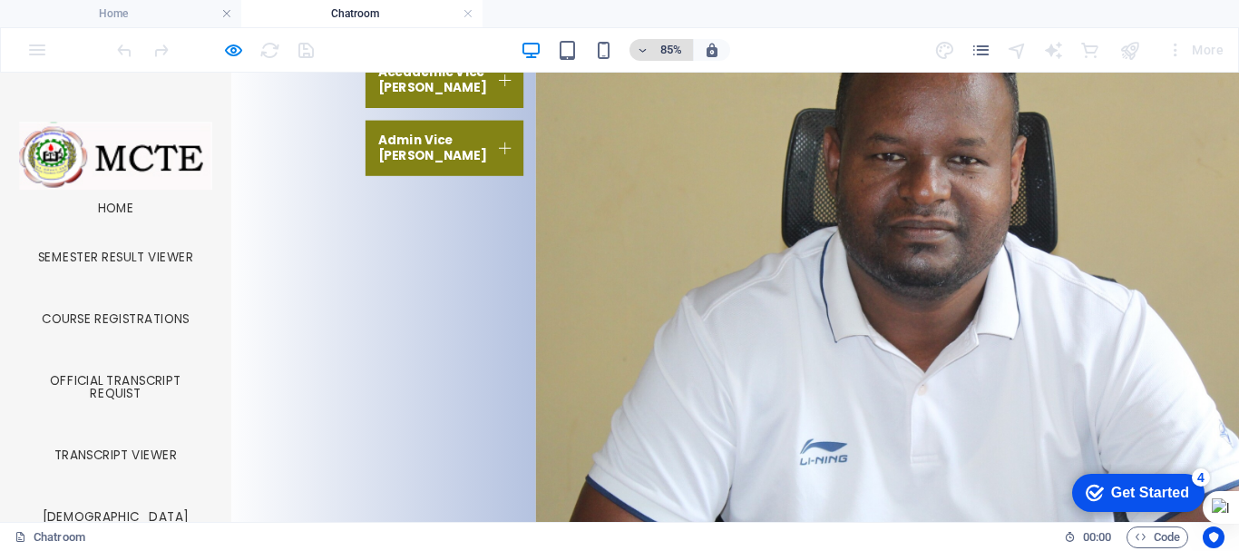
click at [660, 50] on h6 "85%" at bounding box center [671, 50] width 29 height 22
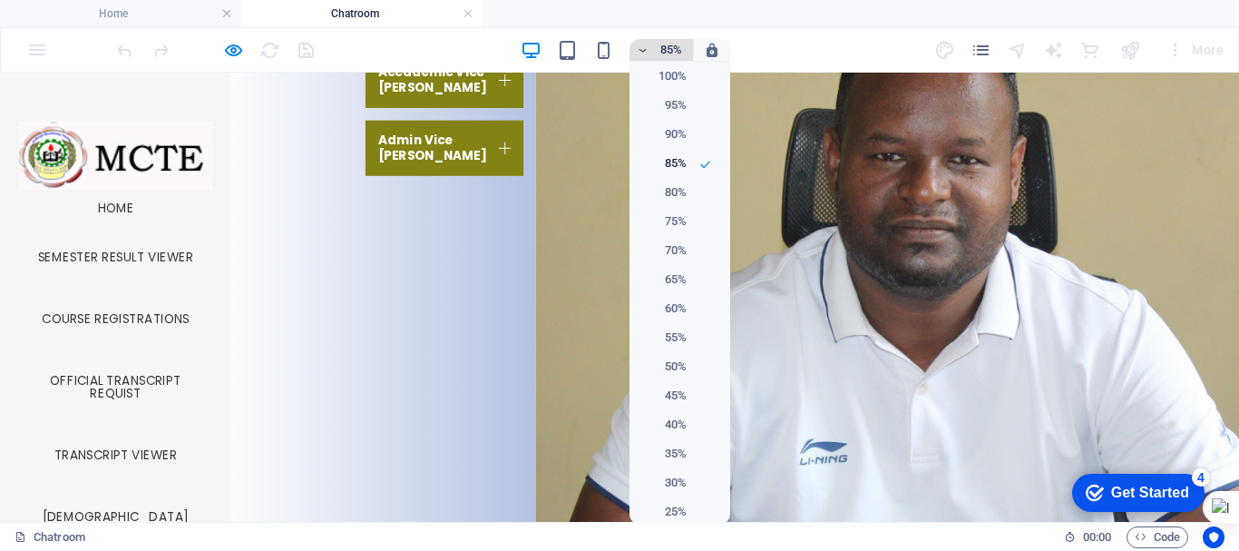
click at [660, 50] on div at bounding box center [619, 275] width 1239 height 551
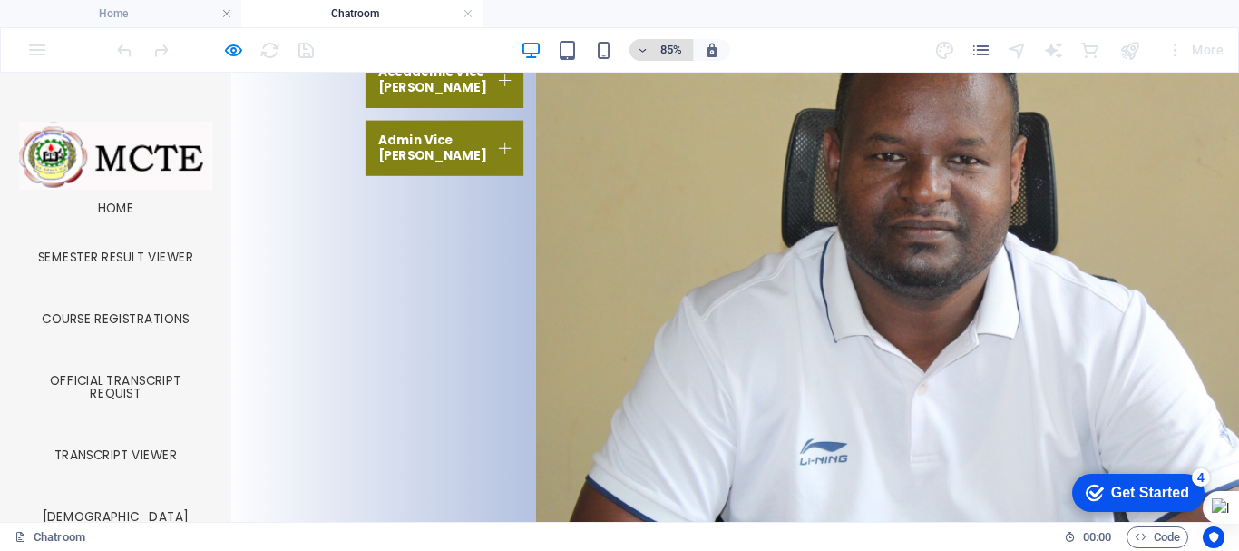
click at [660, 50] on h6 "85%" at bounding box center [671, 50] width 29 height 22
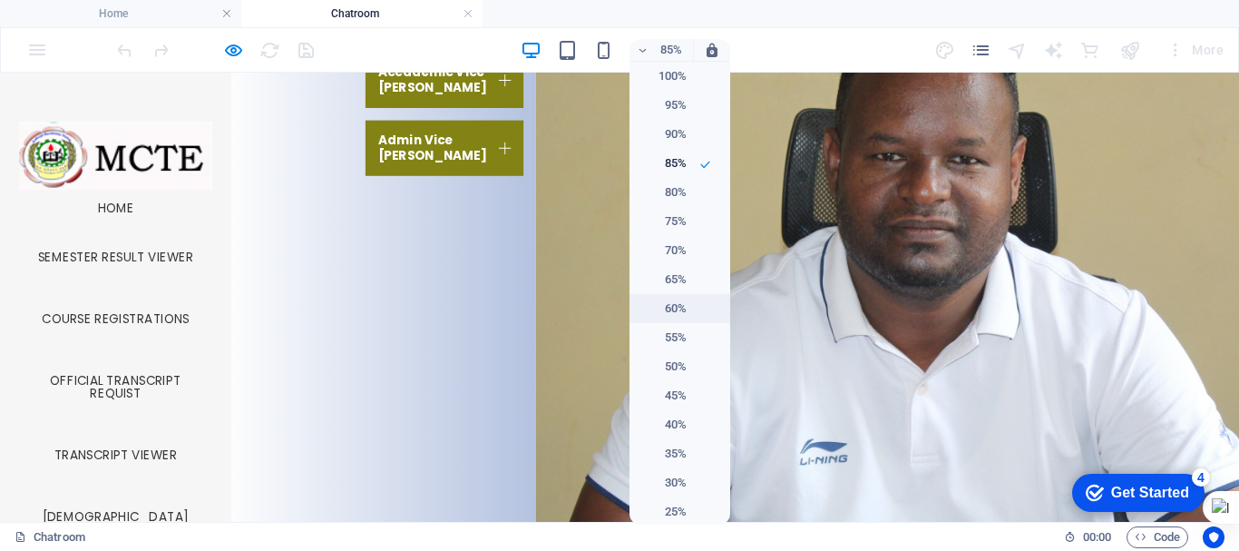
click at [668, 317] on h6 "60%" at bounding box center [663, 309] width 46 height 22
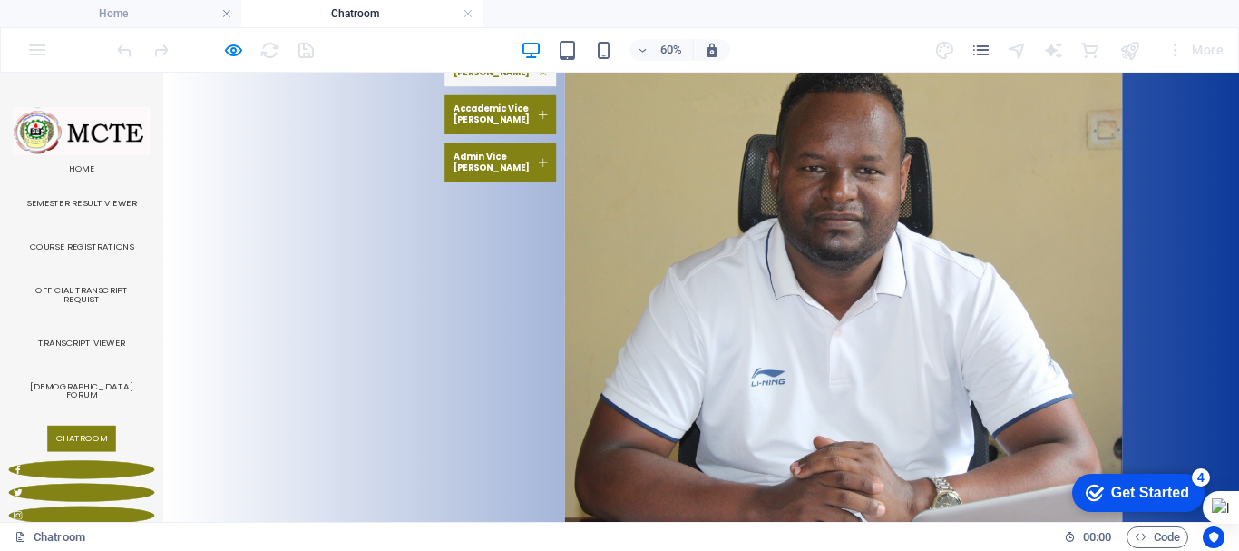
scroll to position [1060, 0]
click at [650, 51] on icon "button" at bounding box center [643, 50] width 13 height 12
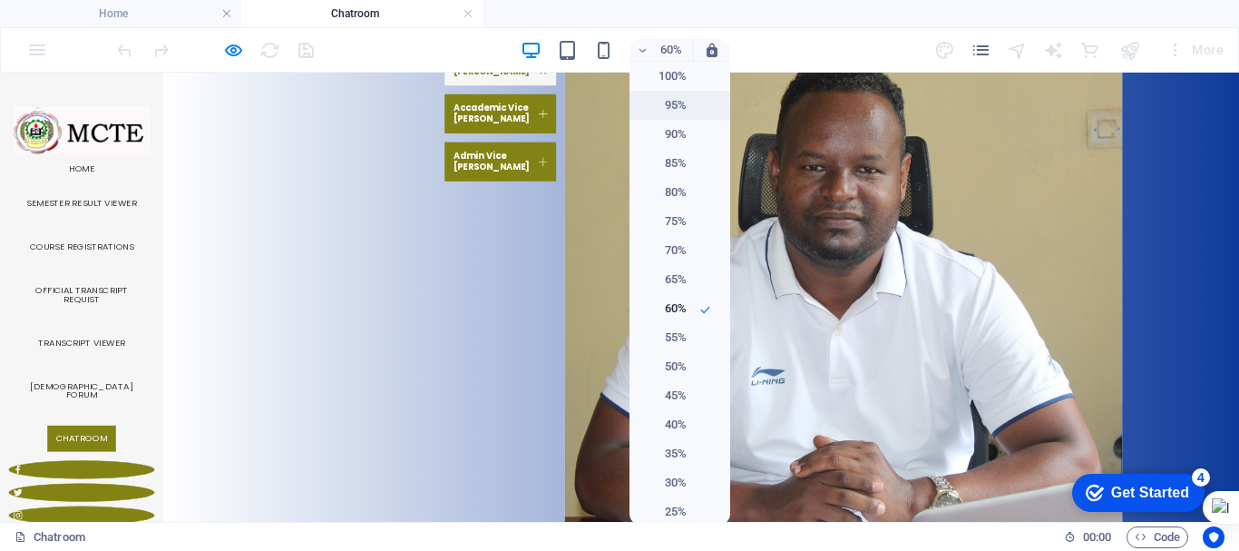
click at [668, 100] on h6 "95%" at bounding box center [663, 105] width 46 height 22
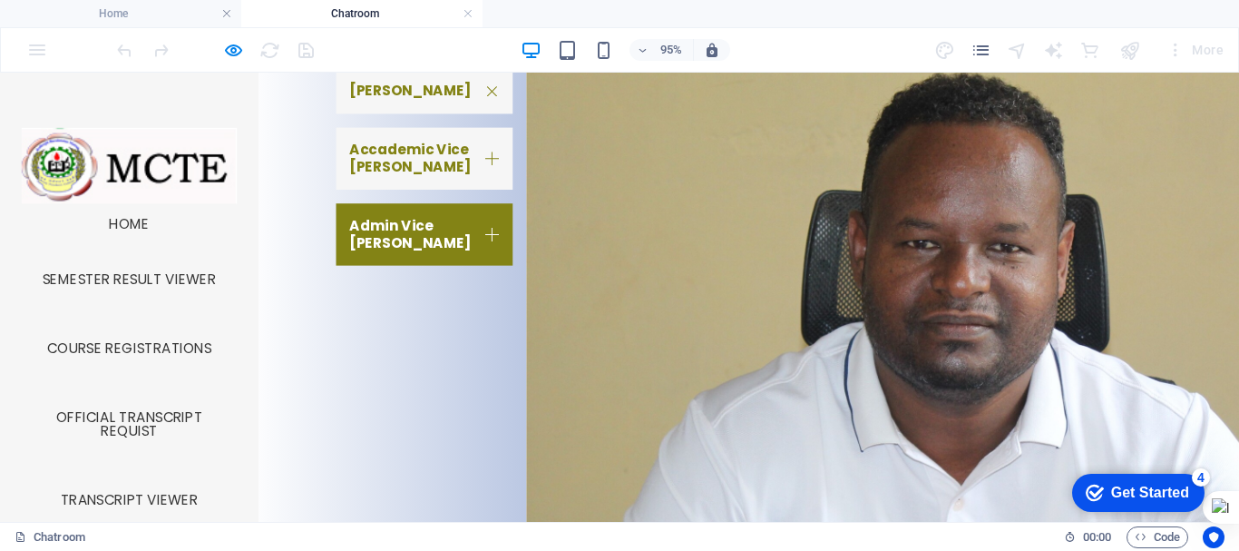
scroll to position [1039, 0]
click at [409, 162] on link "Accademic Vice Dean" at bounding box center [447, 162] width 186 height 65
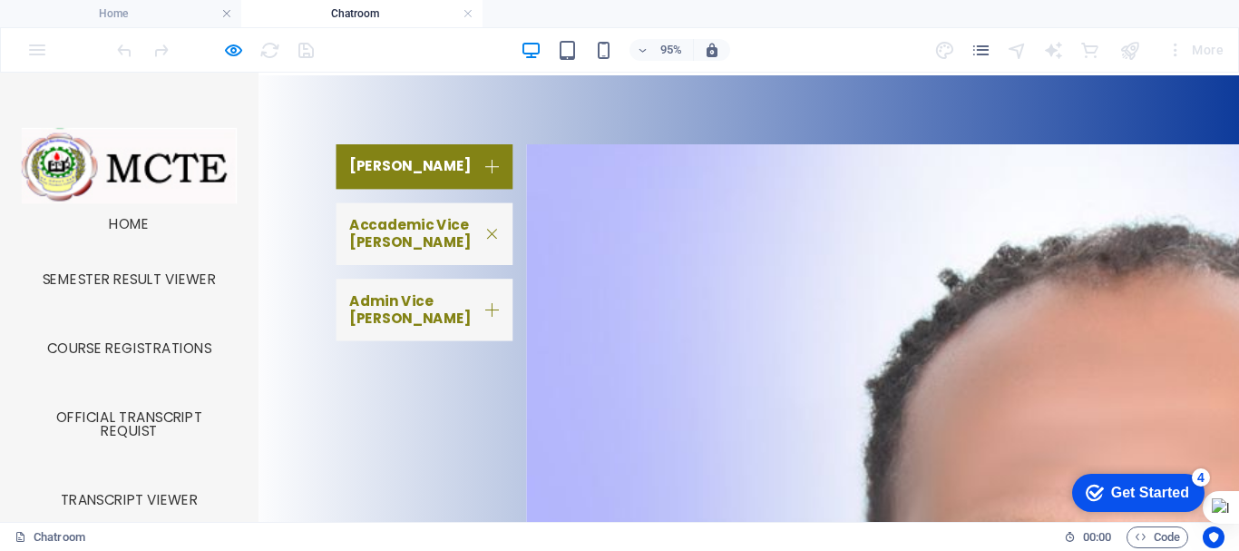
scroll to position [958, 0]
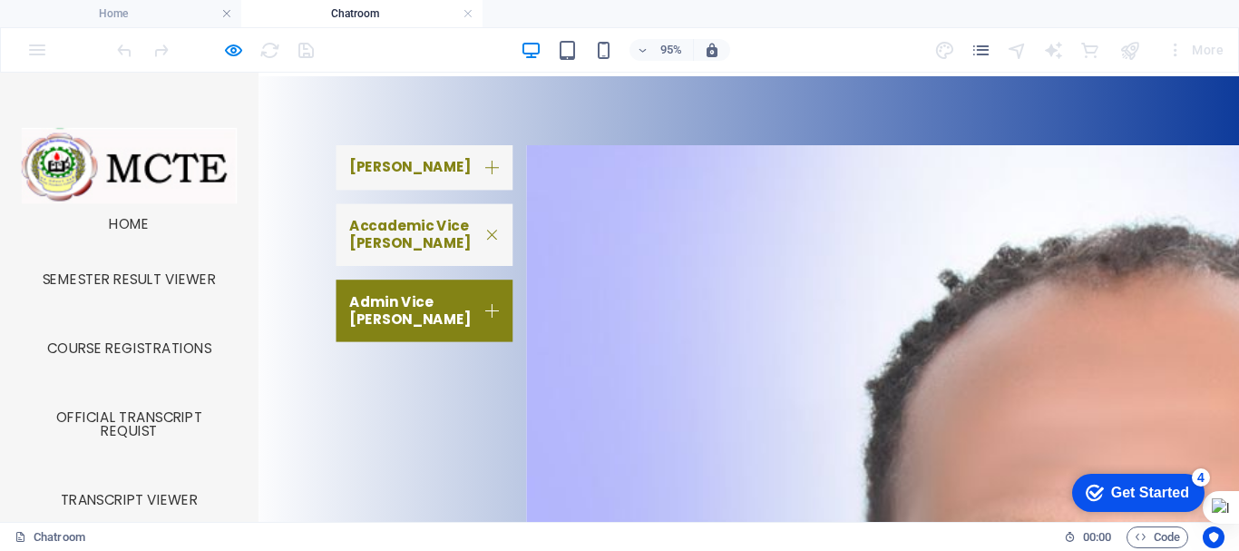
click at [413, 165] on link "DEAN" at bounding box center [447, 172] width 186 height 47
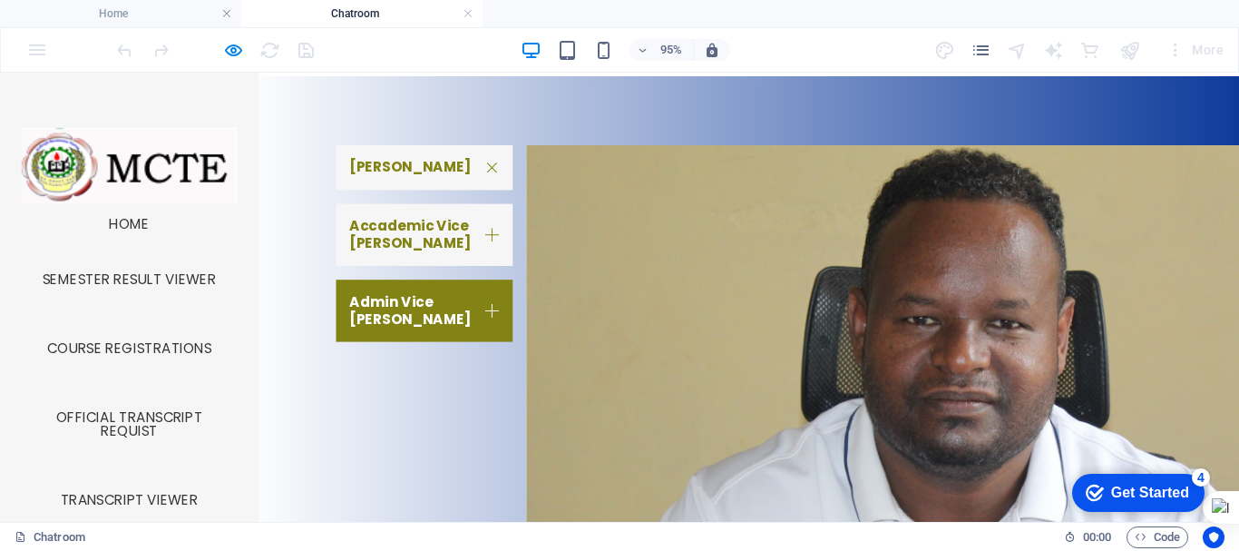
click at [424, 220] on link "Accademic Vice Dean" at bounding box center [447, 242] width 186 height 65
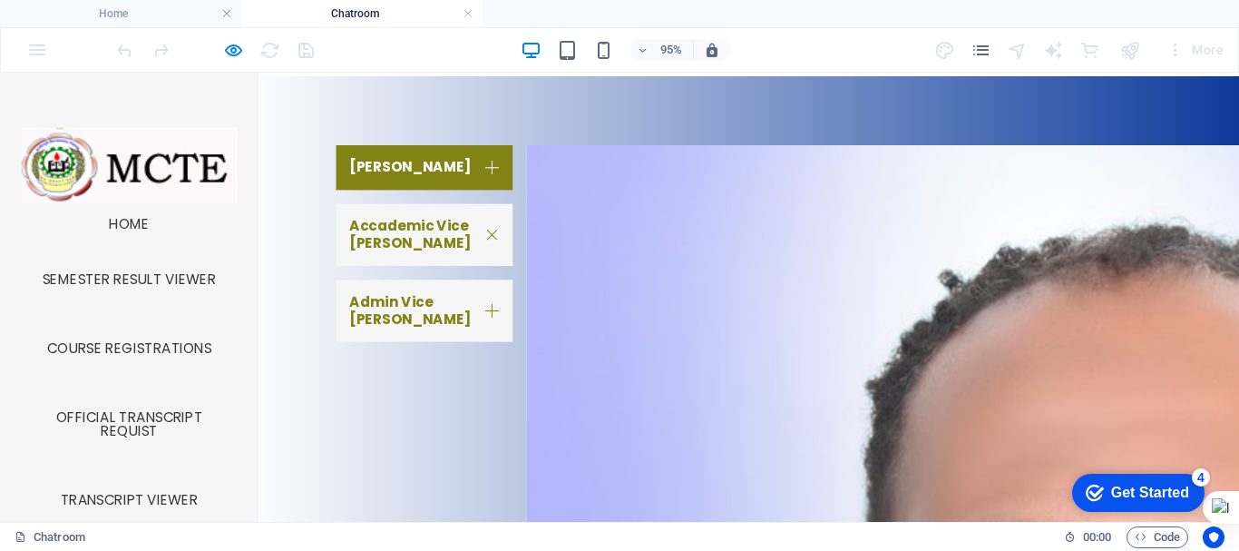
click at [396, 316] on link "Admin Vice Dean" at bounding box center [447, 322] width 186 height 65
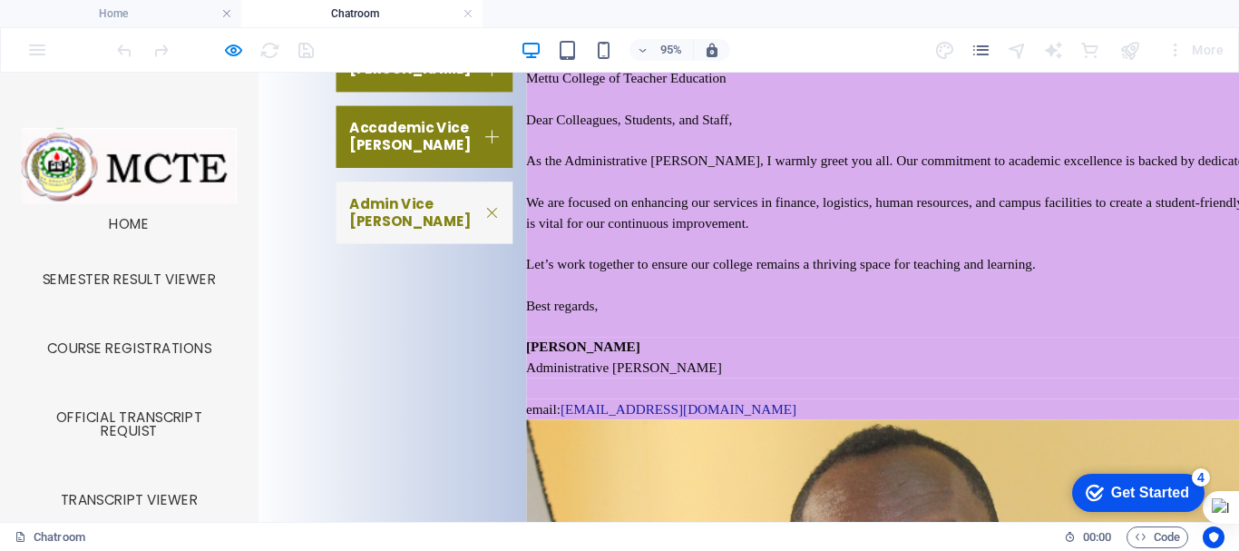
scroll to position [1054, 0]
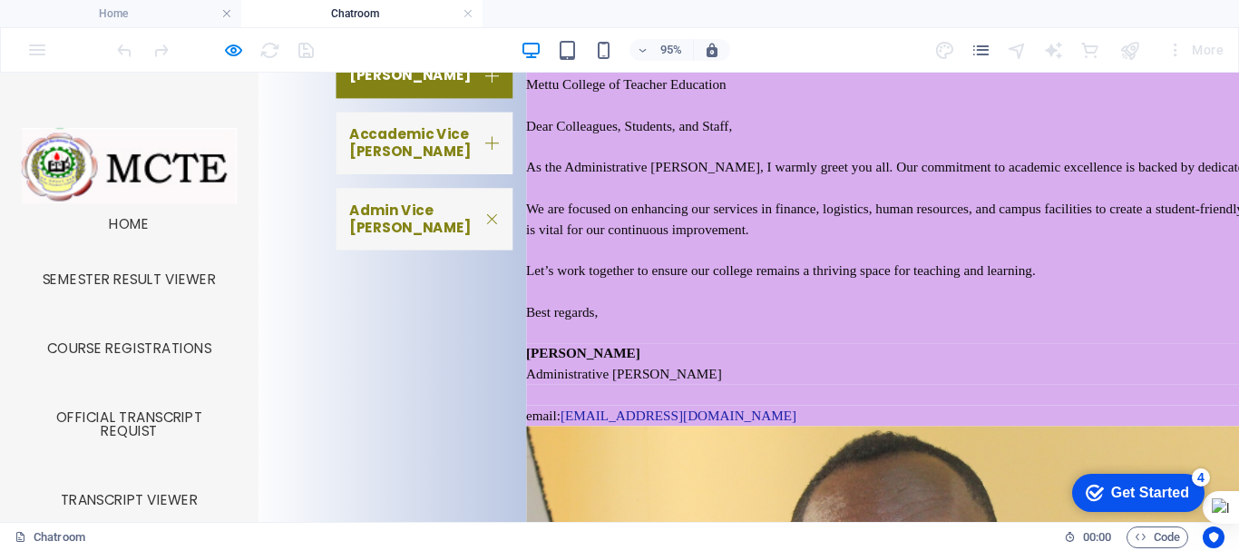
click at [419, 143] on link "Accademic Vice Dean" at bounding box center [447, 146] width 186 height 65
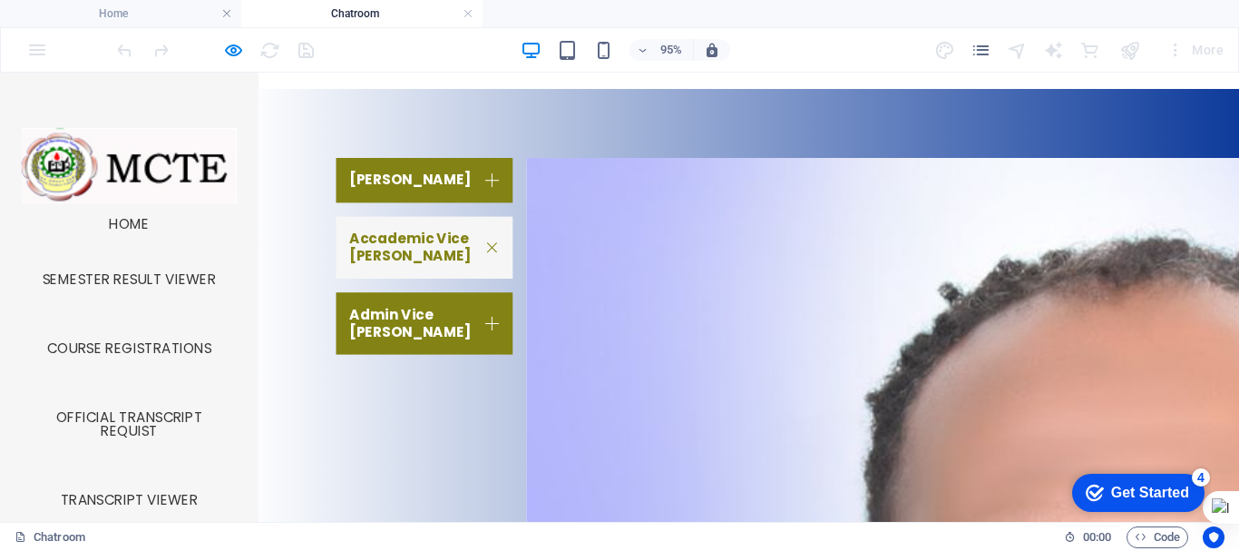
scroll to position [943, 0]
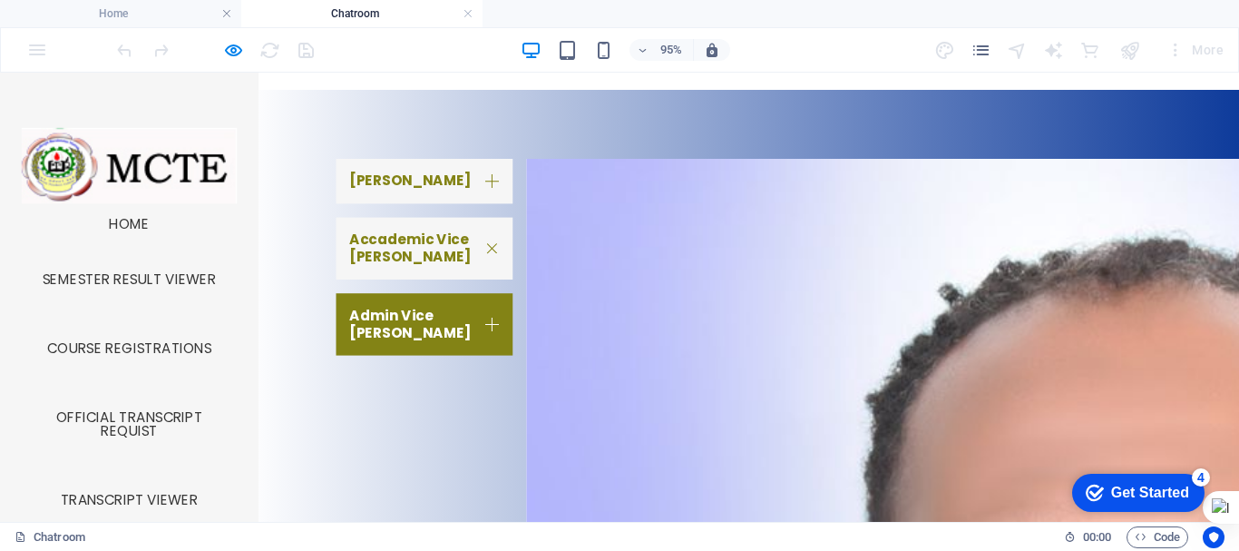
click at [422, 164] on link "DEAN" at bounding box center [447, 186] width 186 height 47
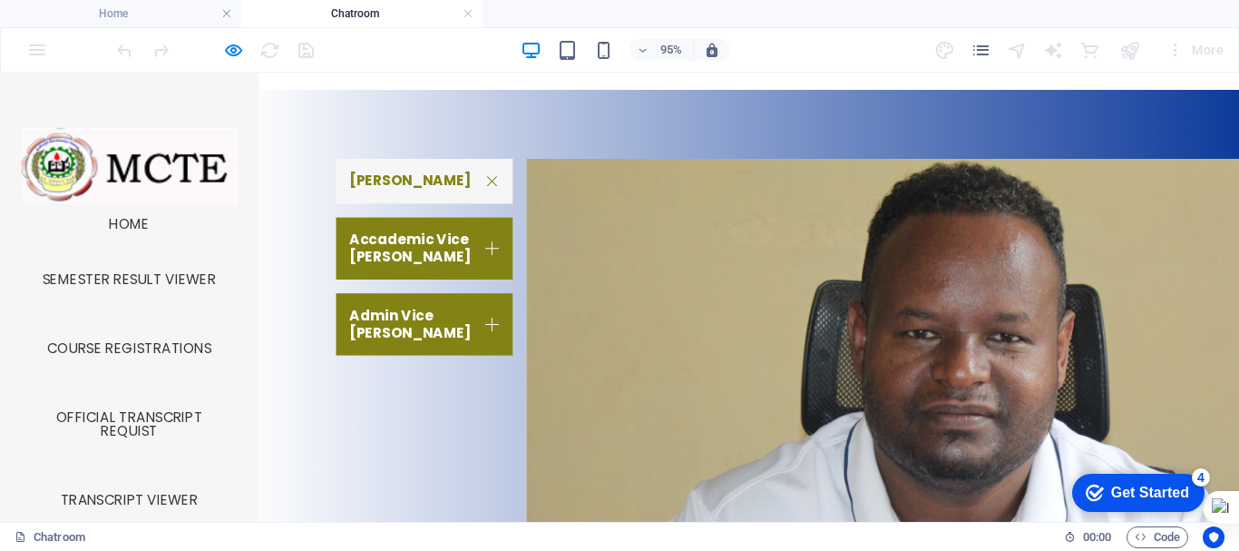
click at [422, 164] on link "DEAN" at bounding box center [447, 186] width 186 height 47
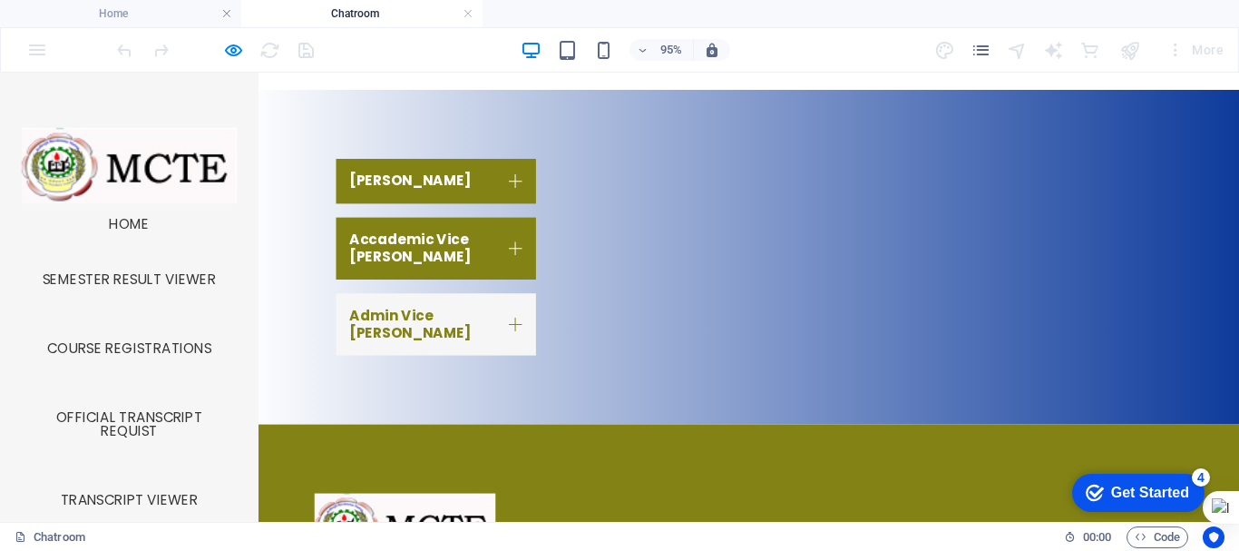
click at [477, 326] on link "Admin Vice Dean" at bounding box center [459, 337] width 210 height 65
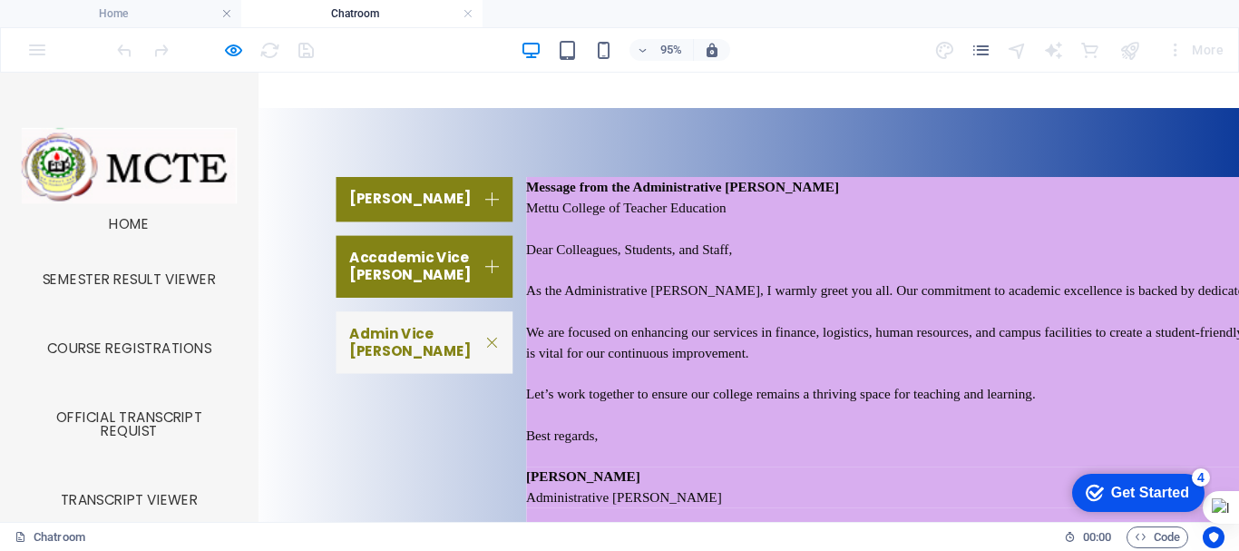
scroll to position [924, 0]
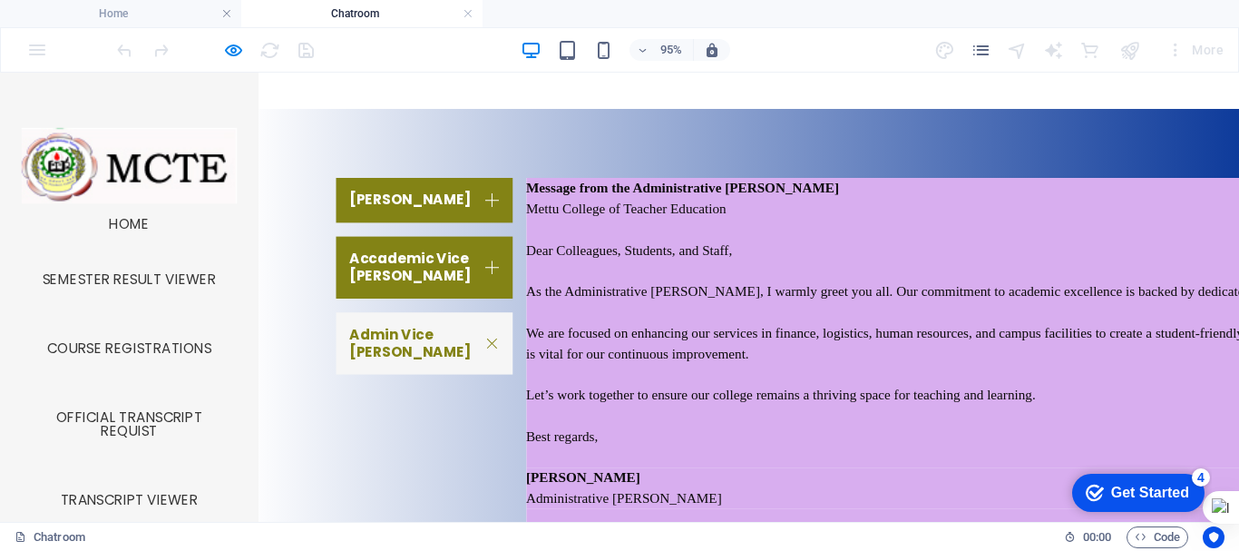
click at [448, 342] on link "Admin Vice Dean" at bounding box center [447, 357] width 186 height 65
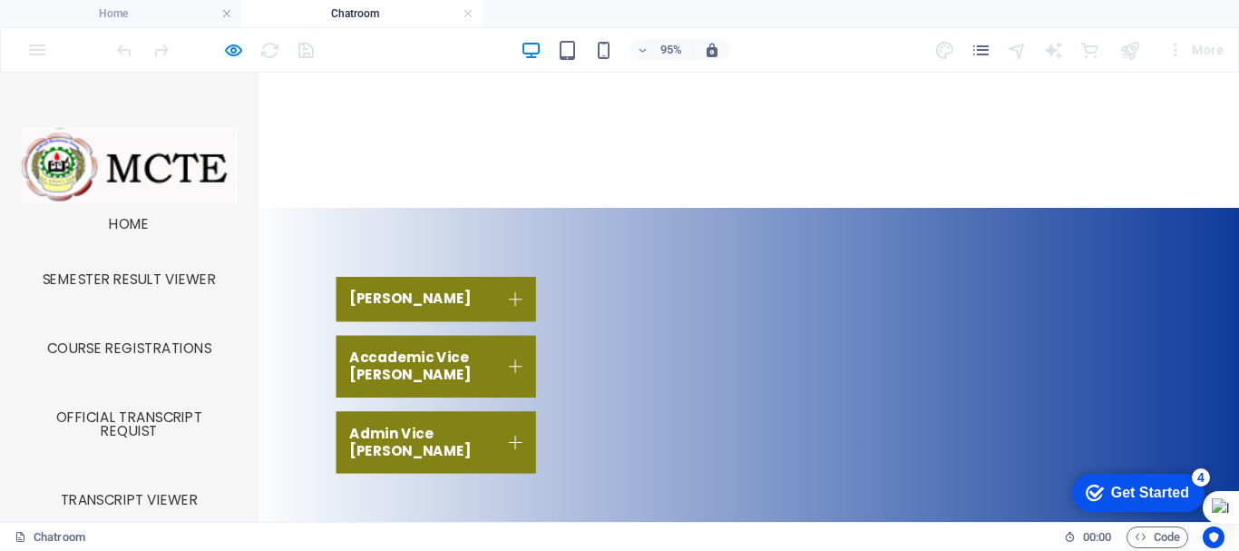
scroll to position [823, 0]
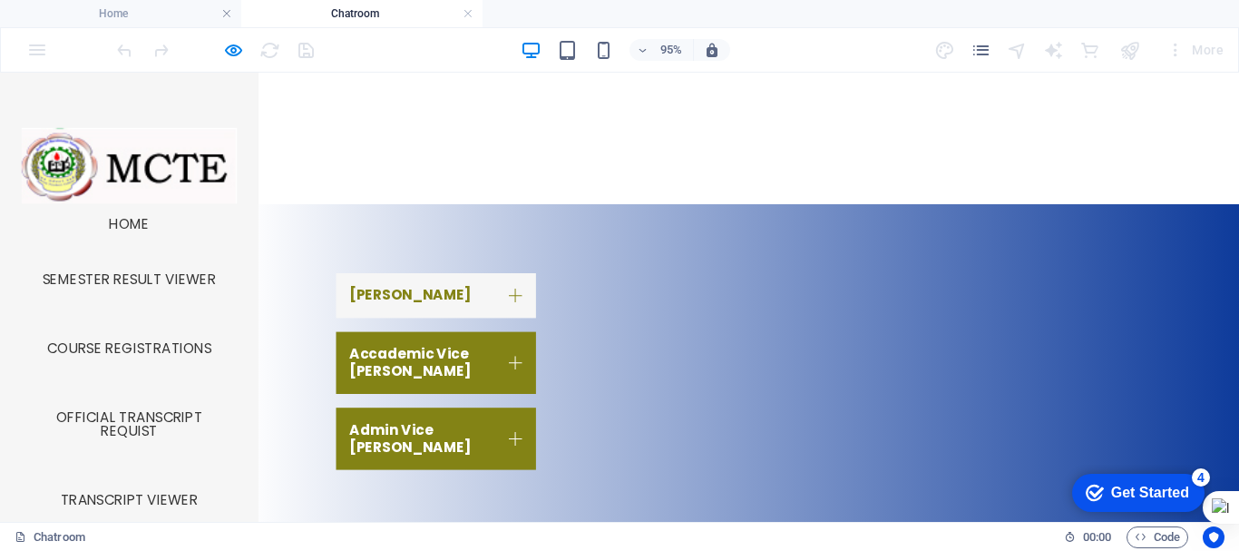
click at [392, 307] on link "DEAN" at bounding box center [459, 307] width 210 height 47
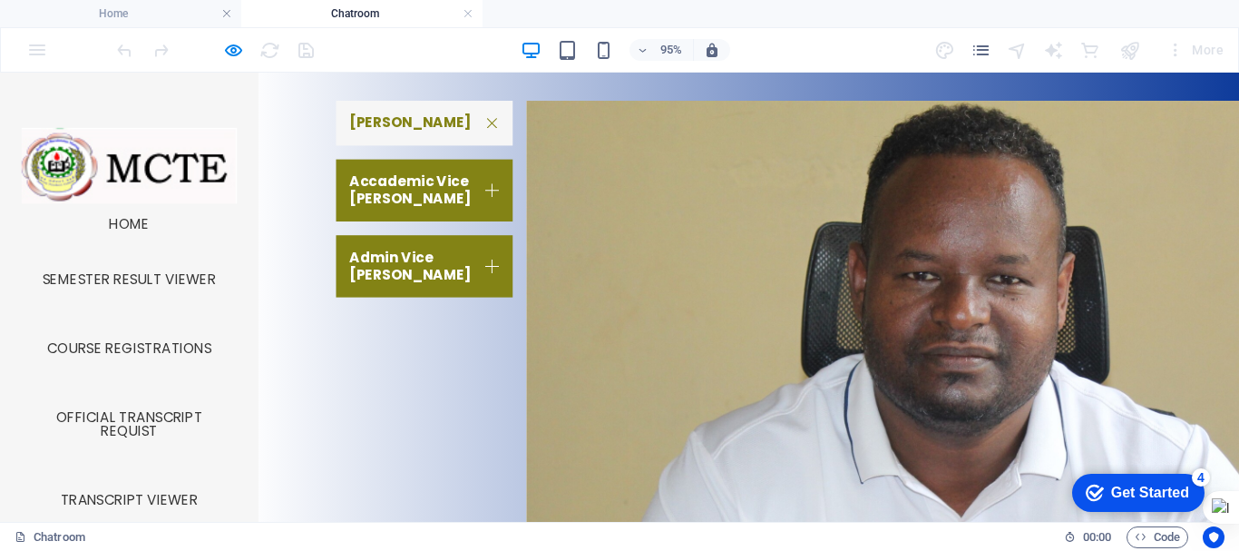
scroll to position [1003, 0]
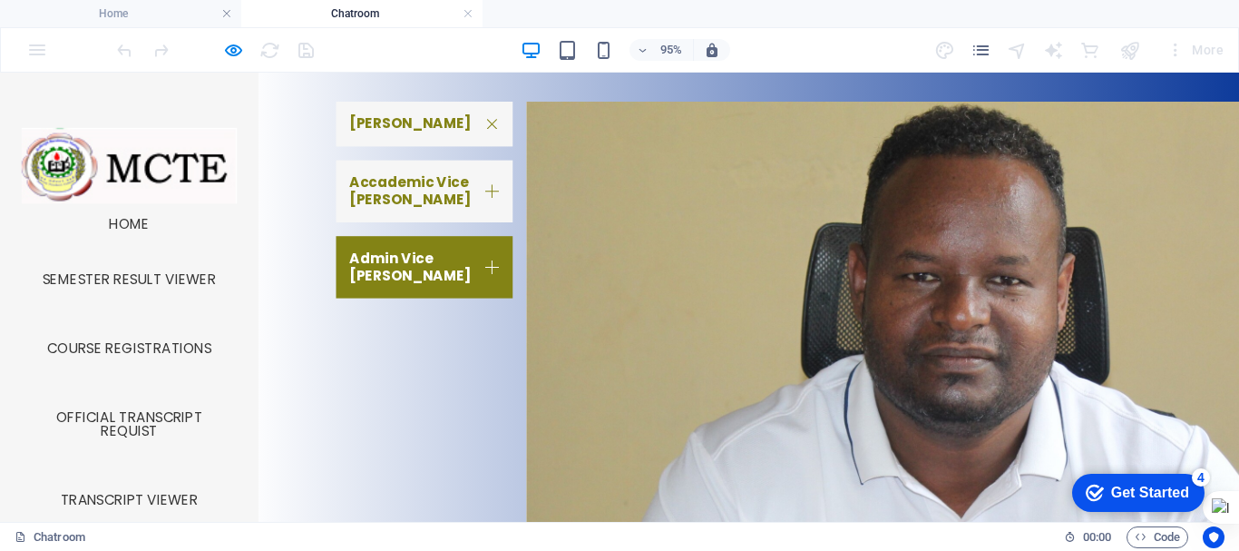
click at [408, 186] on link "Accademic Vice Dean" at bounding box center [447, 197] width 186 height 65
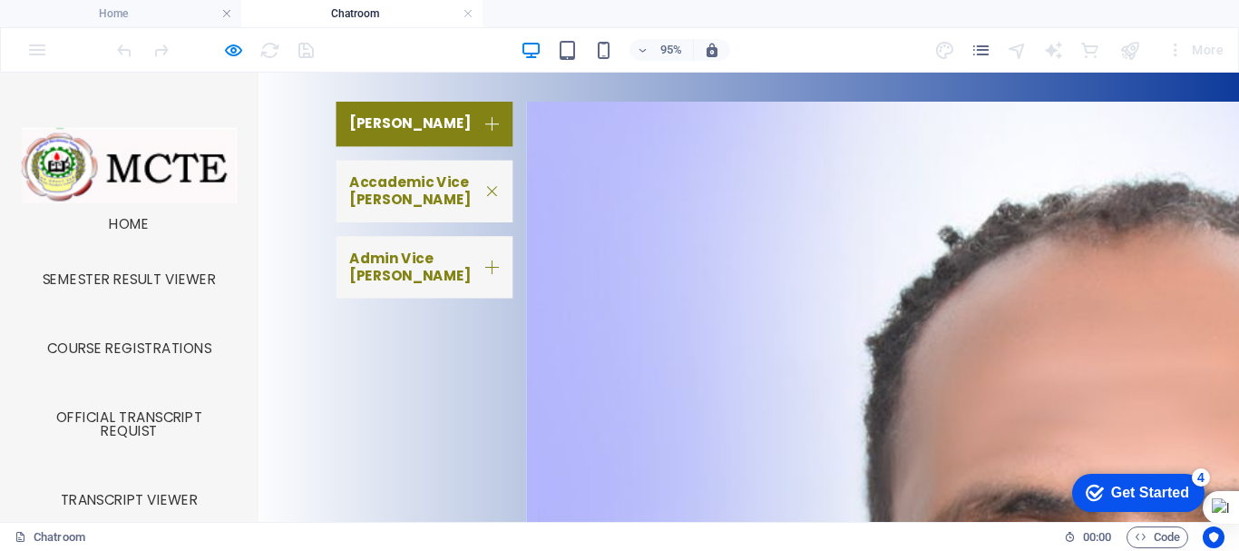
click at [413, 249] on link "Admin Vice Dean" at bounding box center [447, 277] width 186 height 65
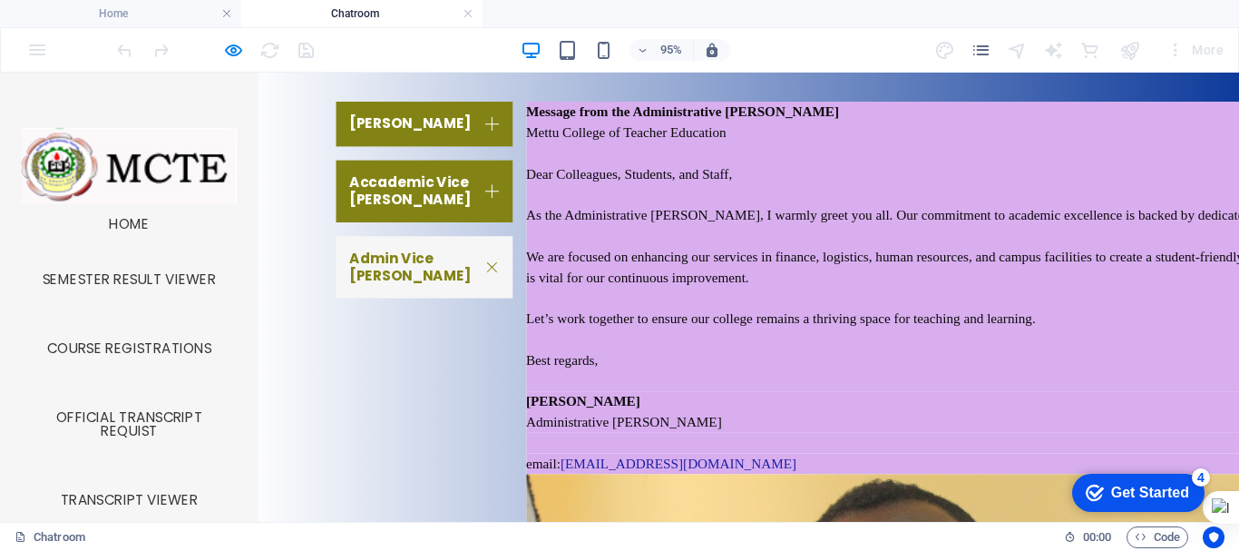
click at [842, 405] on strong "Content 3" at bounding box center [766, 396] width 425 height 15
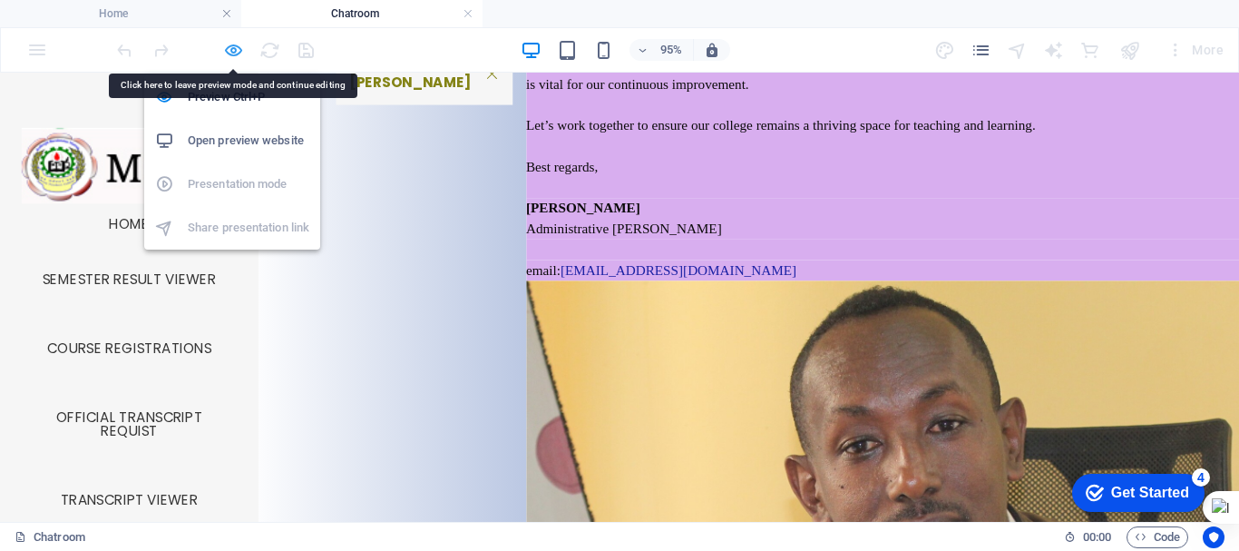
click at [232, 55] on icon "button" at bounding box center [233, 50] width 21 height 21
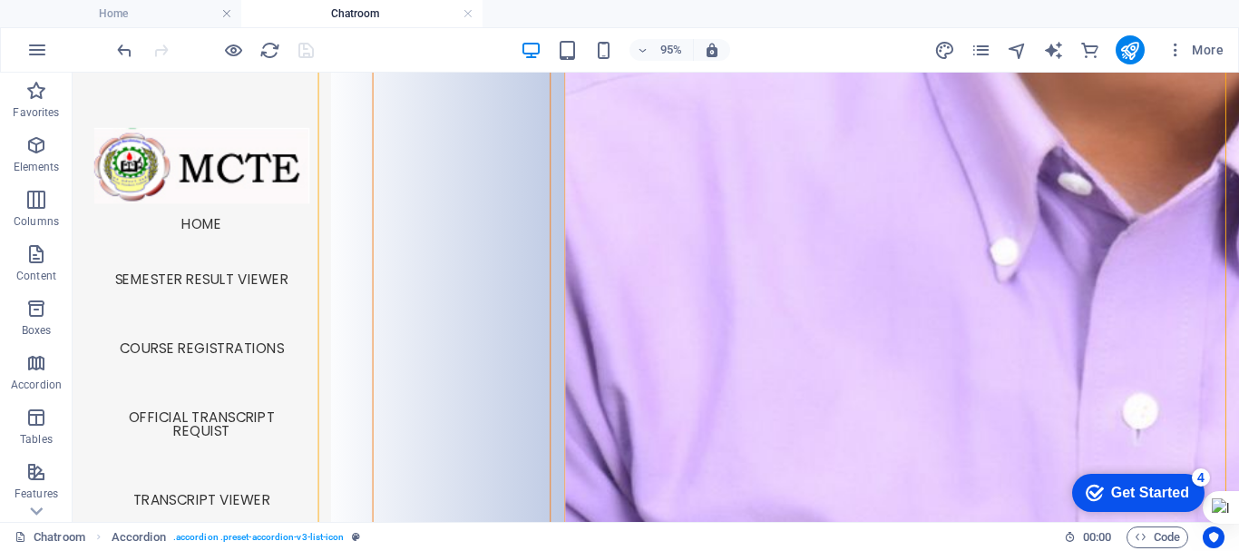
scroll to position [3136, 0]
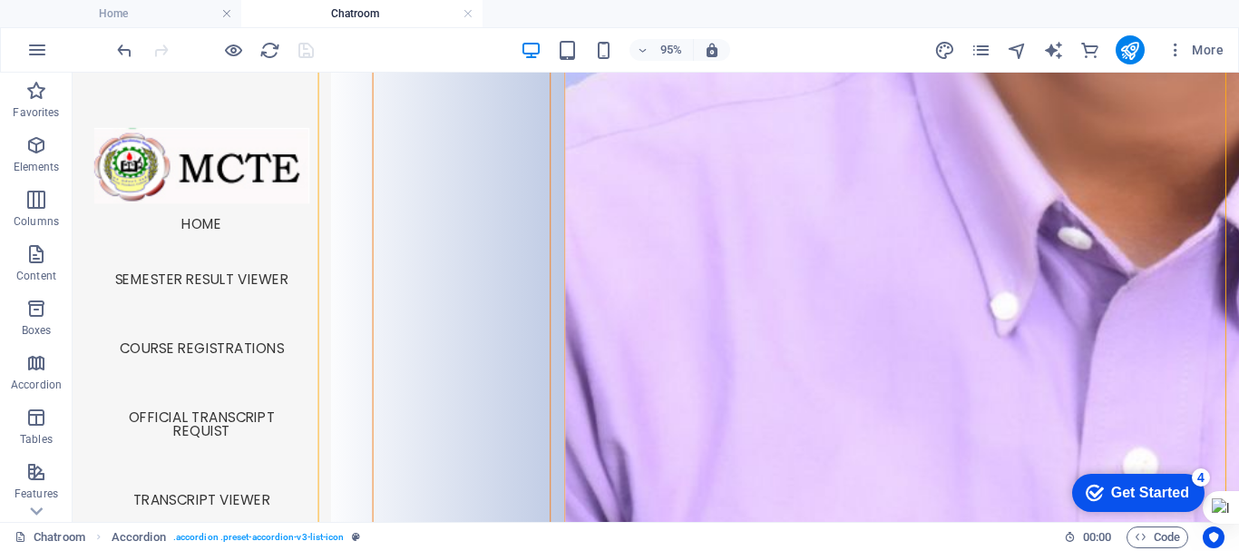
drag, startPoint x: 719, startPoint y: 459, endPoint x: 680, endPoint y: 210, distance: 251.6
click at [680, 210] on div "DEAN Message from the Dean Mettu College of Teacher Education Dear Students, Fa…" at bounding box center [816, 182] width 970 height 4569
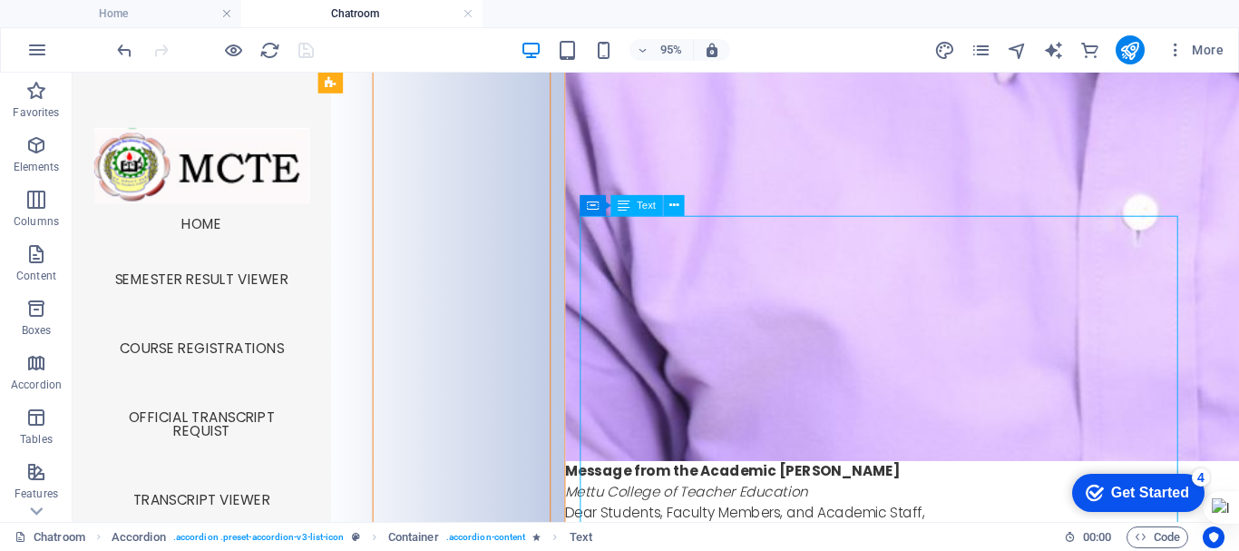
scroll to position [3404, 0]
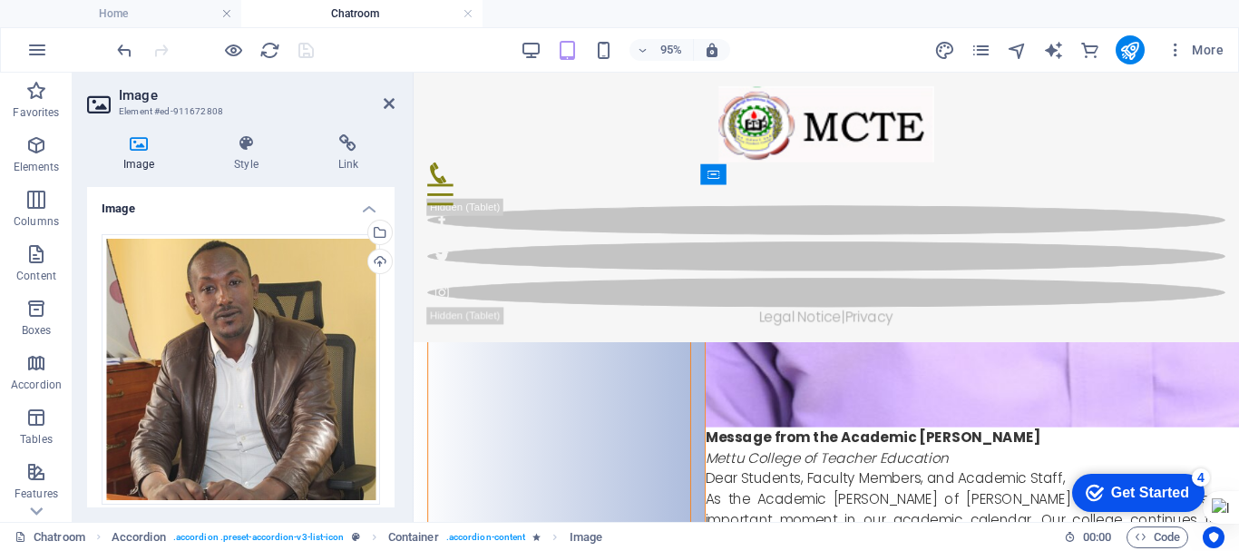
scroll to position [3005, 0]
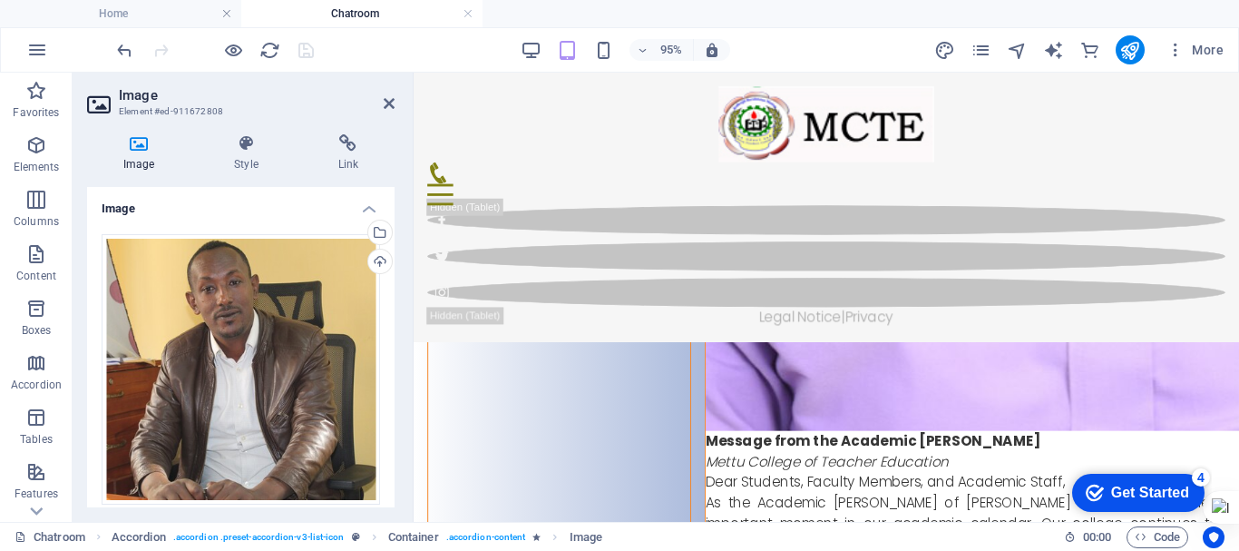
drag, startPoint x: 794, startPoint y: 396, endPoint x: 788, endPoint y: 211, distance: 185.1
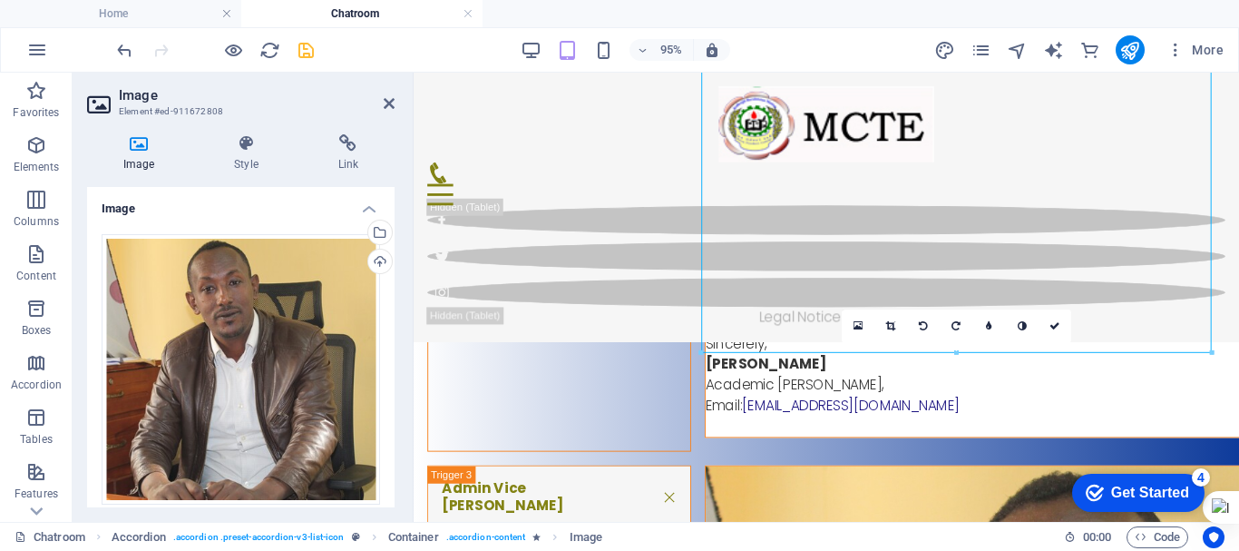
scroll to position [3364, 0]
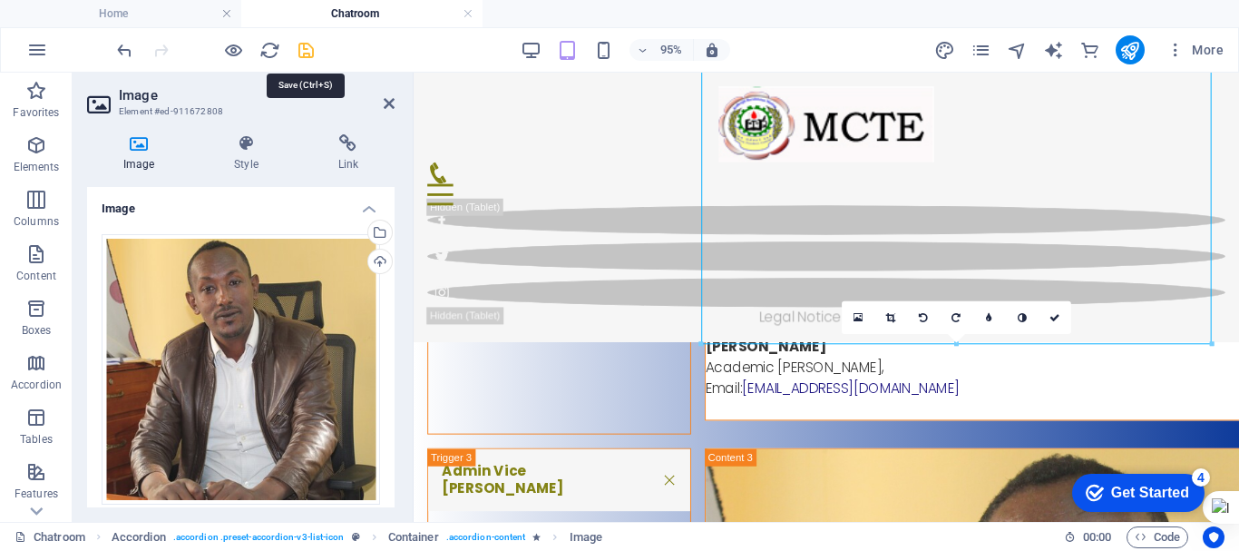
click at [304, 53] on icon "save" at bounding box center [306, 50] width 21 height 21
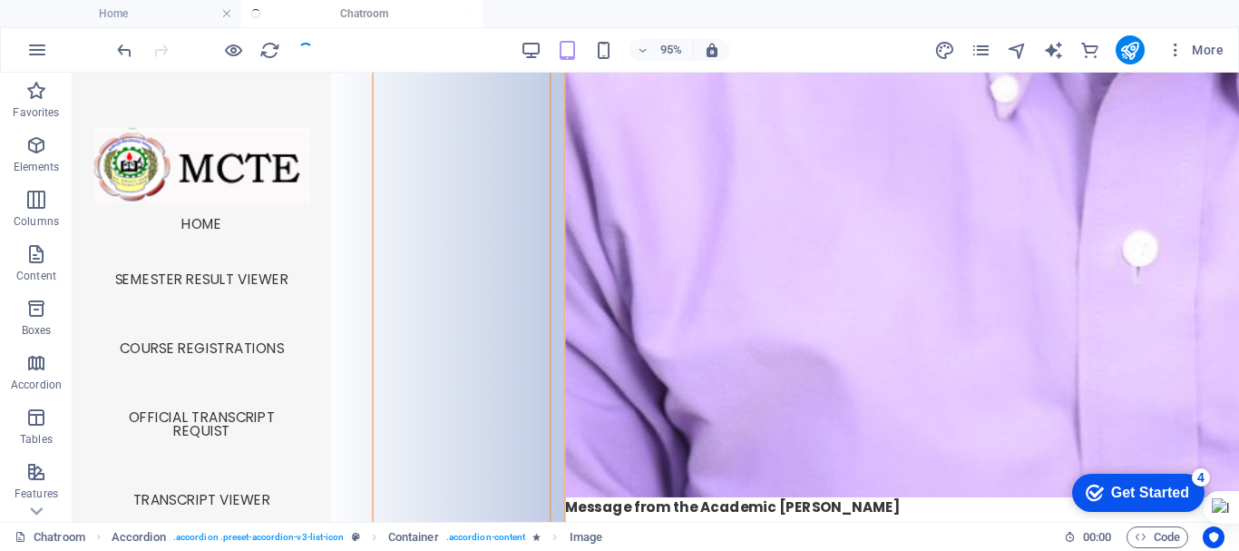
scroll to position [3523, 0]
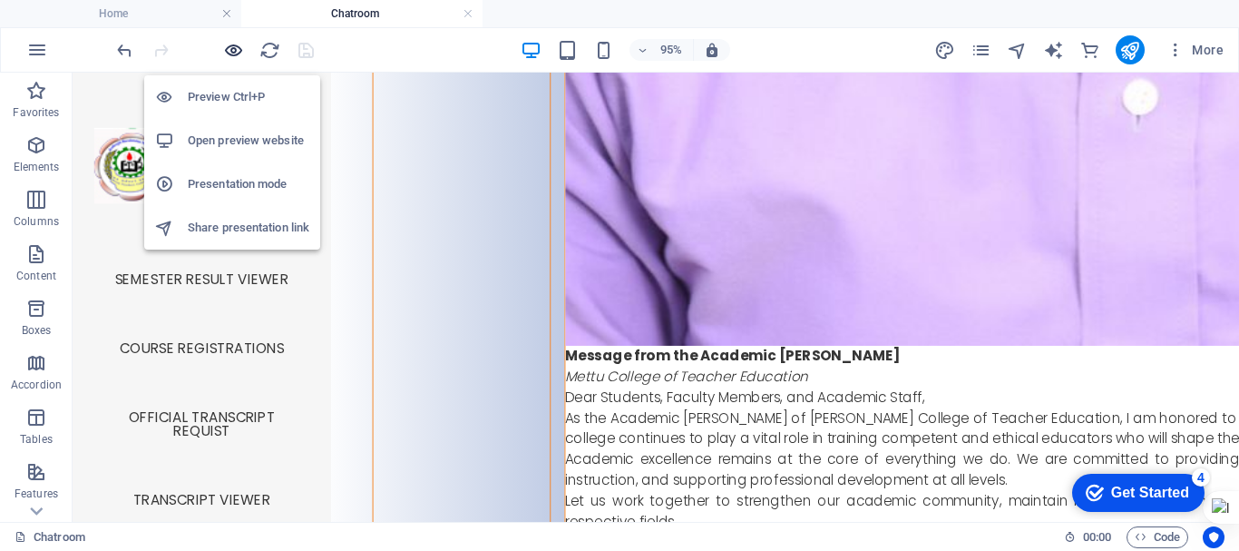
click at [232, 49] on icon "button" at bounding box center [233, 50] width 21 height 21
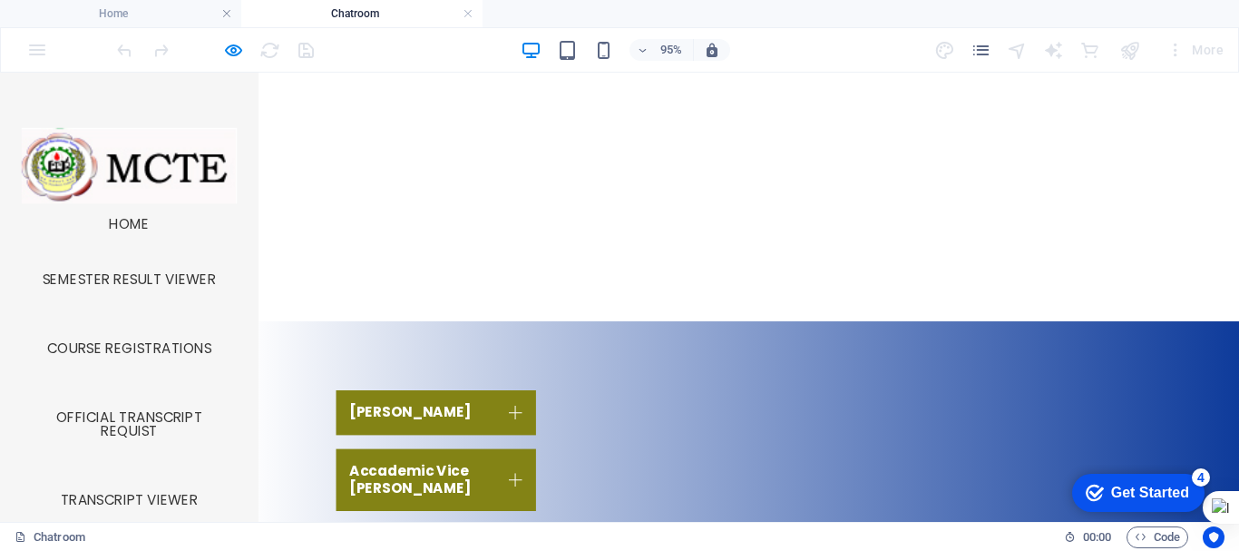
scroll to position [865, 0]
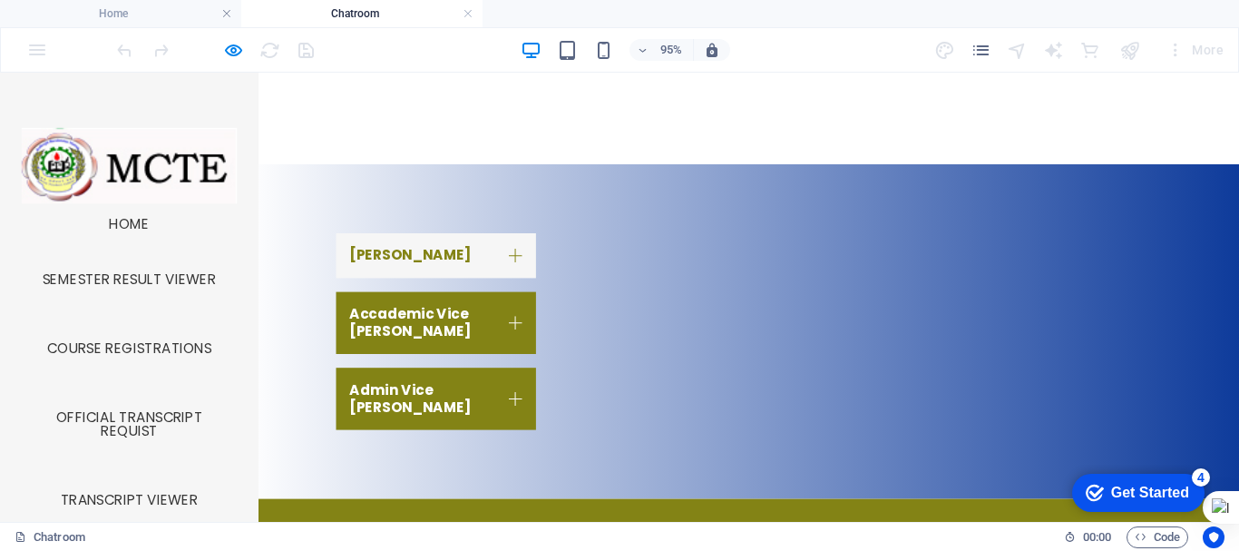
click at [420, 251] on link "DEAN" at bounding box center [459, 264] width 210 height 47
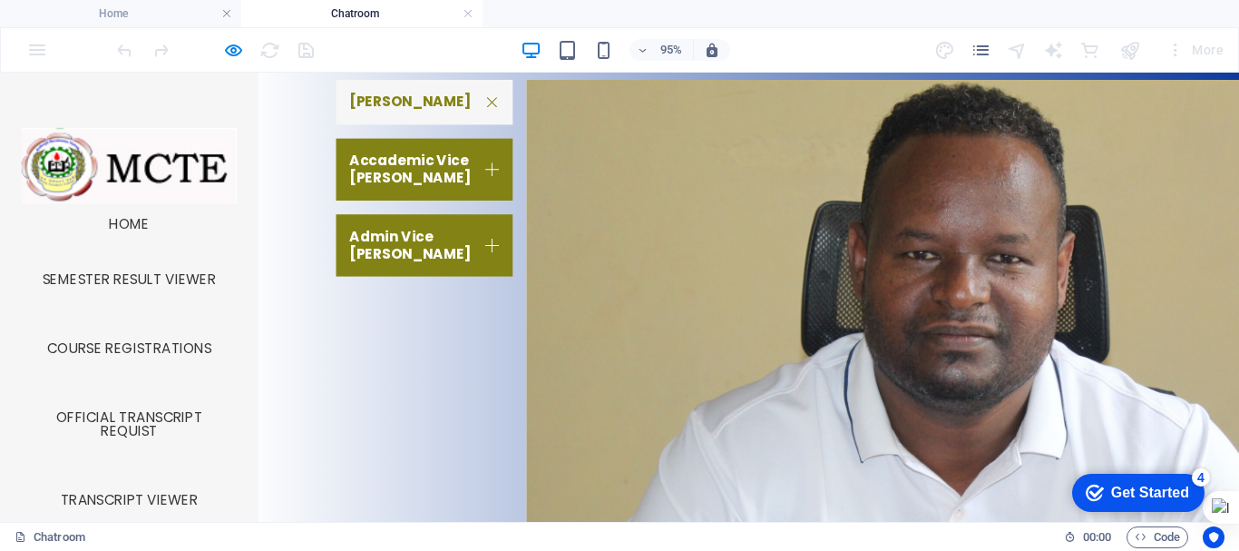
scroll to position [1025, 0]
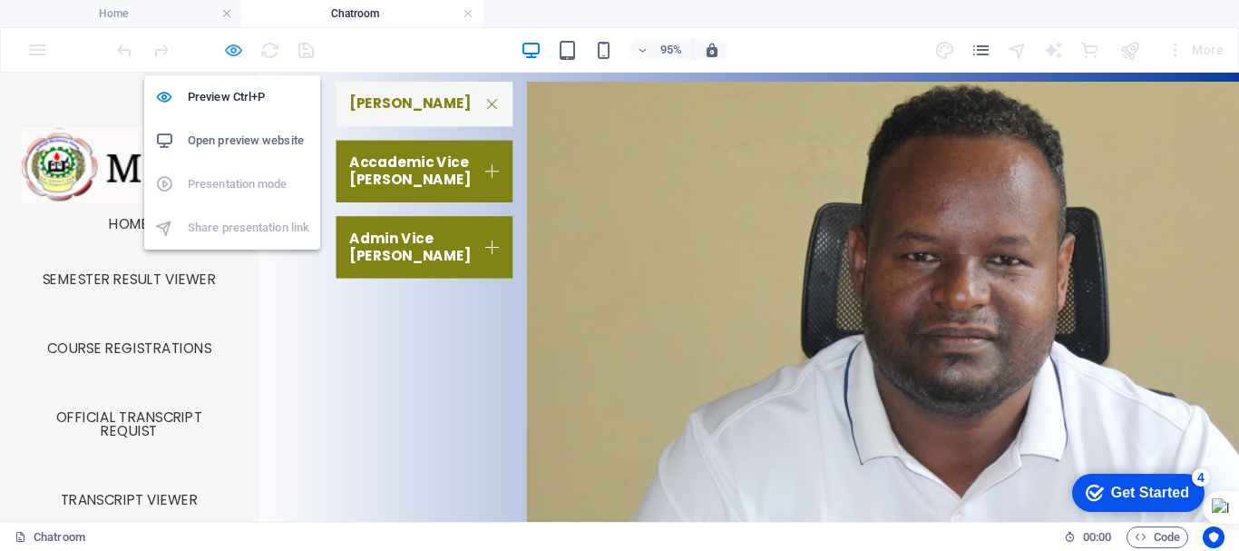
click at [235, 47] on icon "button" at bounding box center [233, 50] width 21 height 21
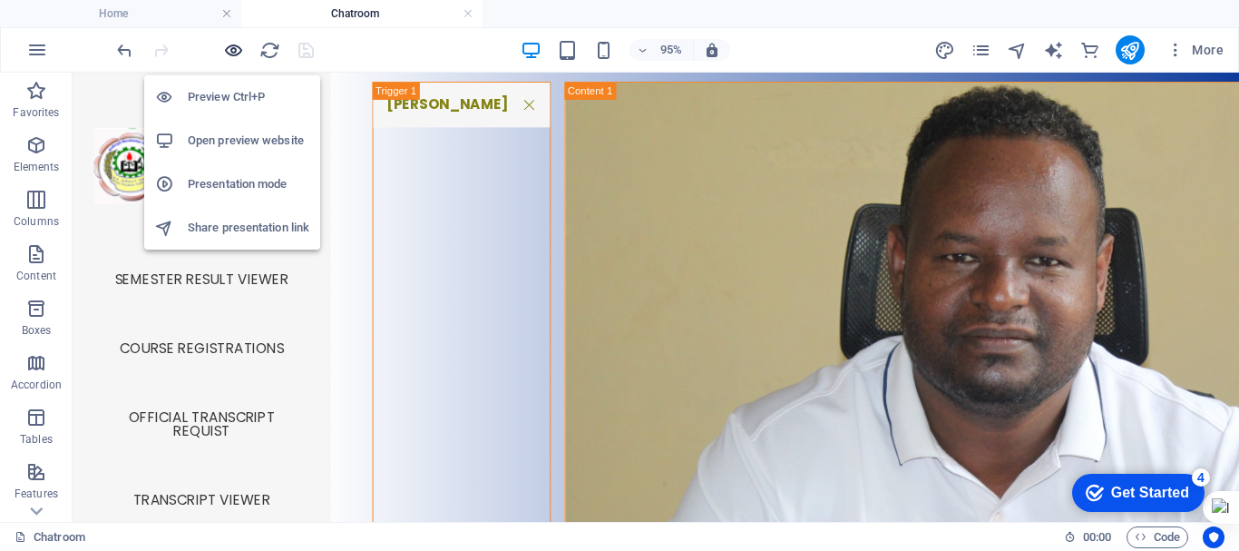
click at [235, 47] on icon "button" at bounding box center [233, 50] width 21 height 21
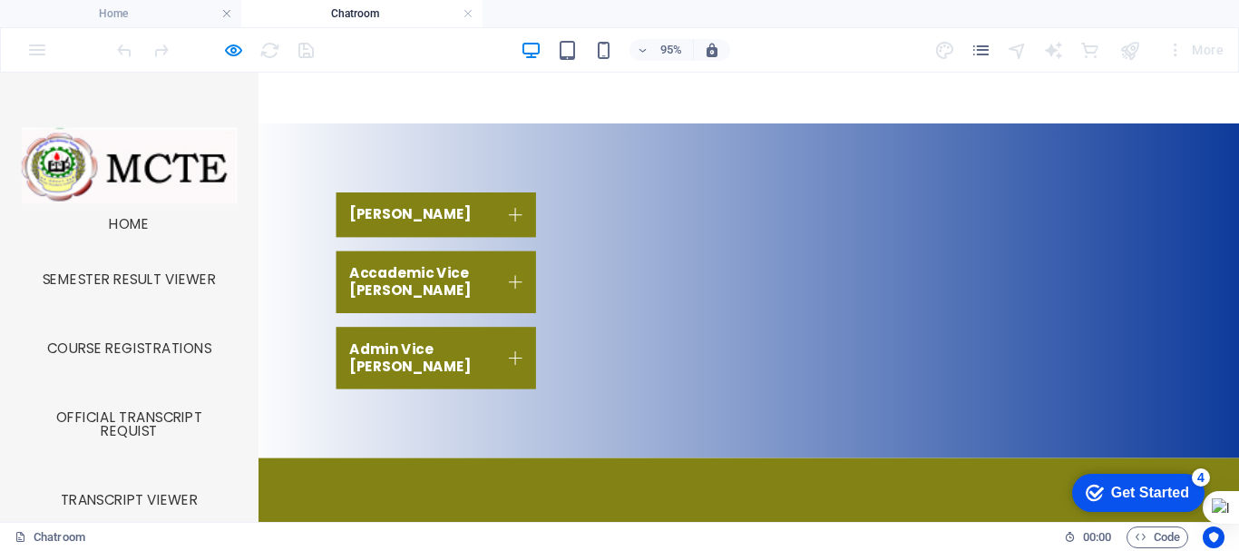
scroll to position [901, 0]
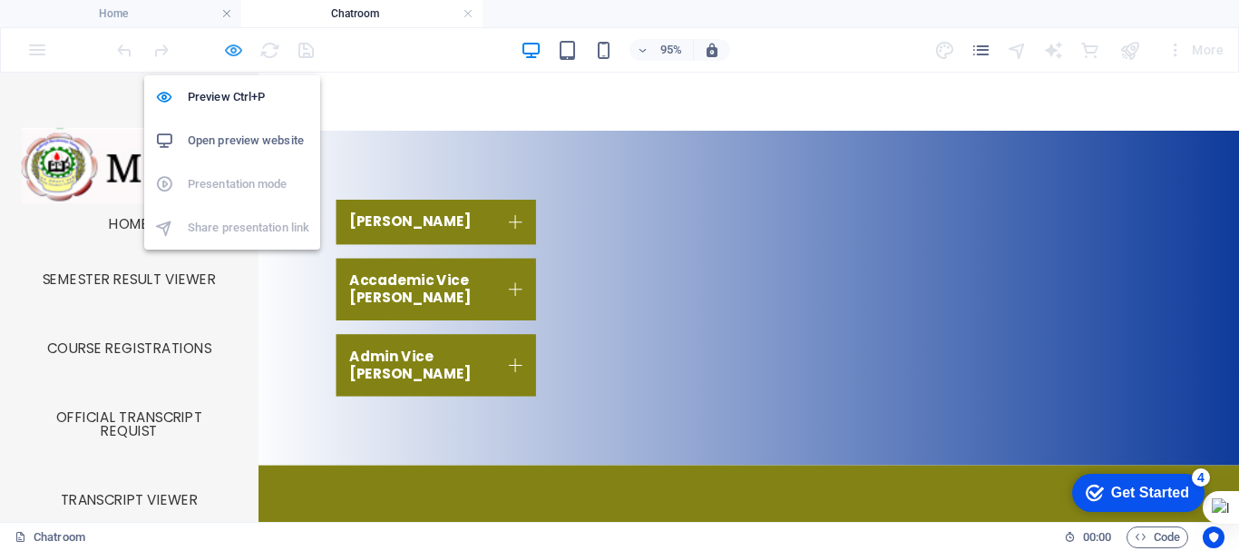
click at [236, 51] on icon "button" at bounding box center [233, 50] width 21 height 21
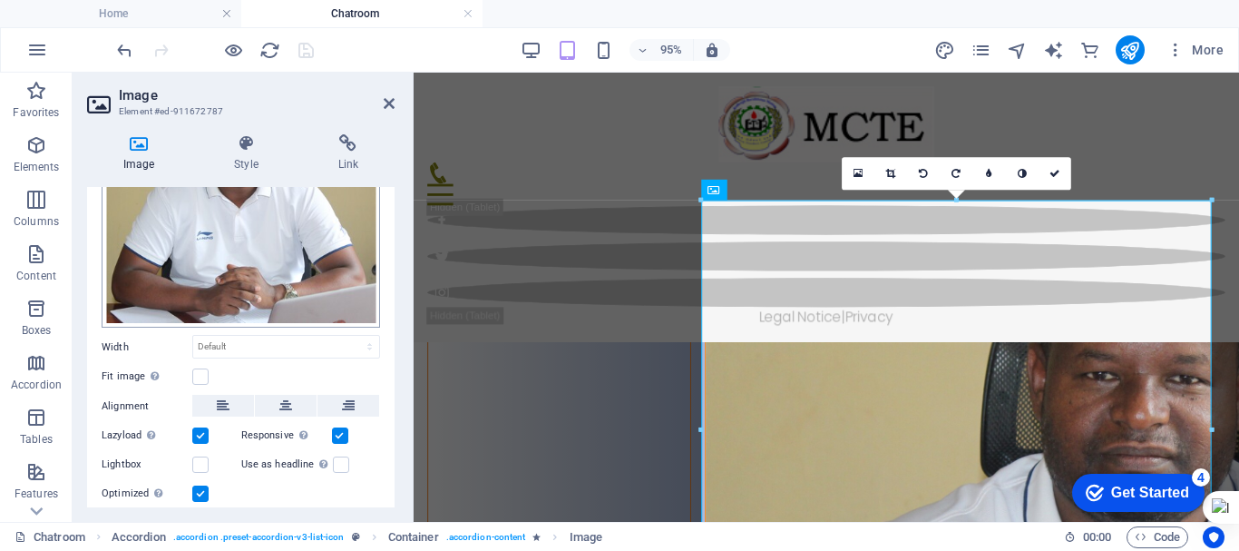
scroll to position [210, 0]
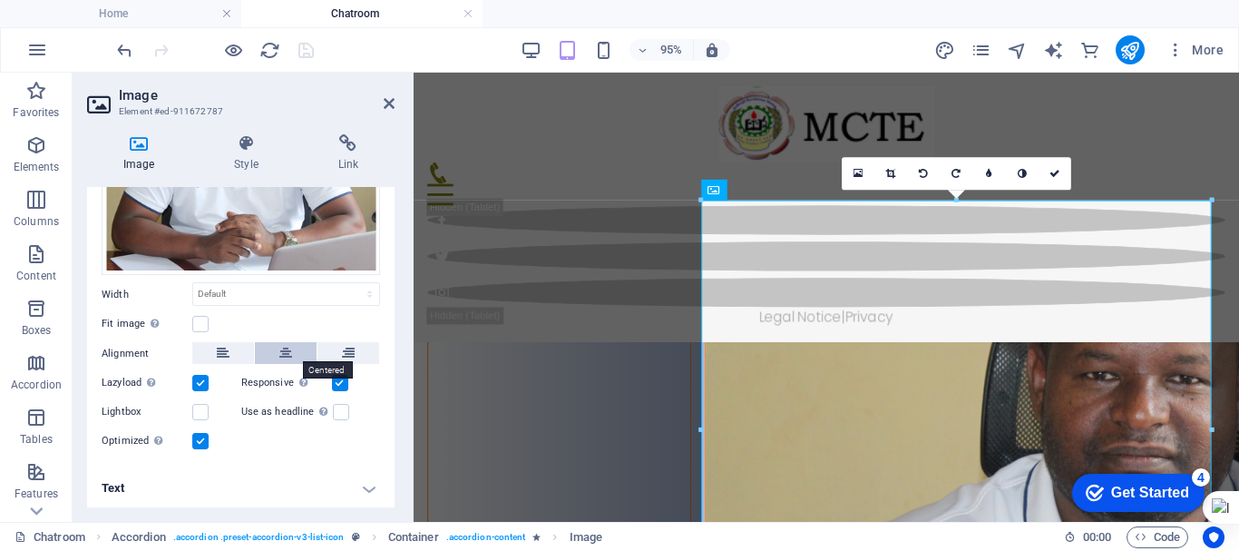
click at [279, 342] on icon at bounding box center [285, 353] width 13 height 22
click at [198, 318] on label at bounding box center [200, 324] width 16 height 16
click at [0, 0] on input "Fit image Automatically fit image to a fixed width and height" at bounding box center [0, 0] width 0 height 0
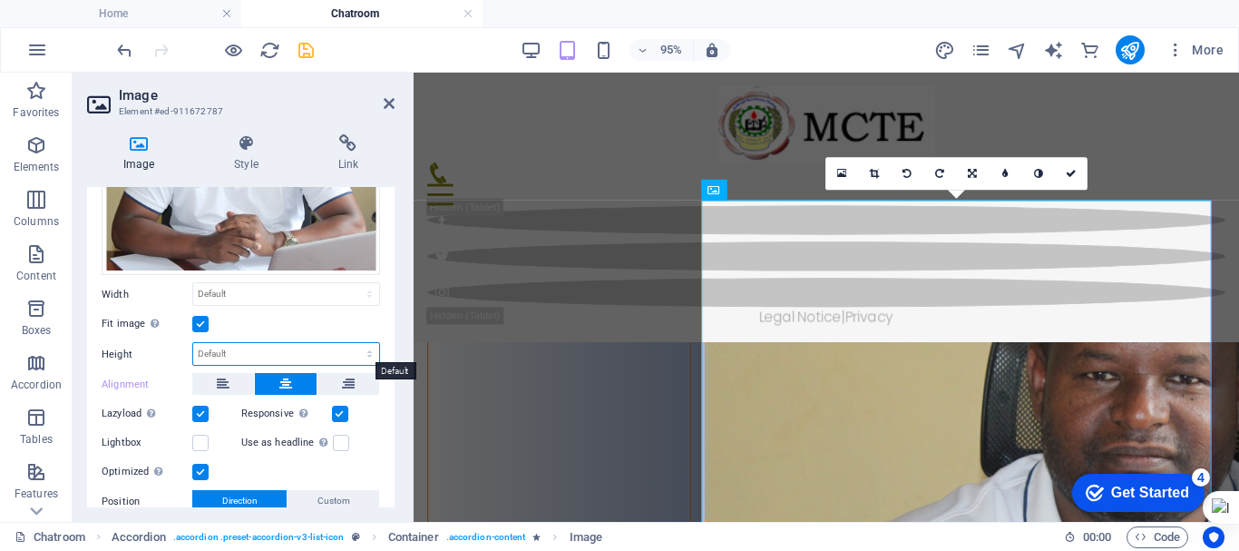
click at [248, 352] on select "Default auto px" at bounding box center [286, 354] width 186 height 22
click at [193, 343] on select "Default auto px" at bounding box center [286, 354] width 186 height 22
select select "DISABLED_OPTION_VALUE"
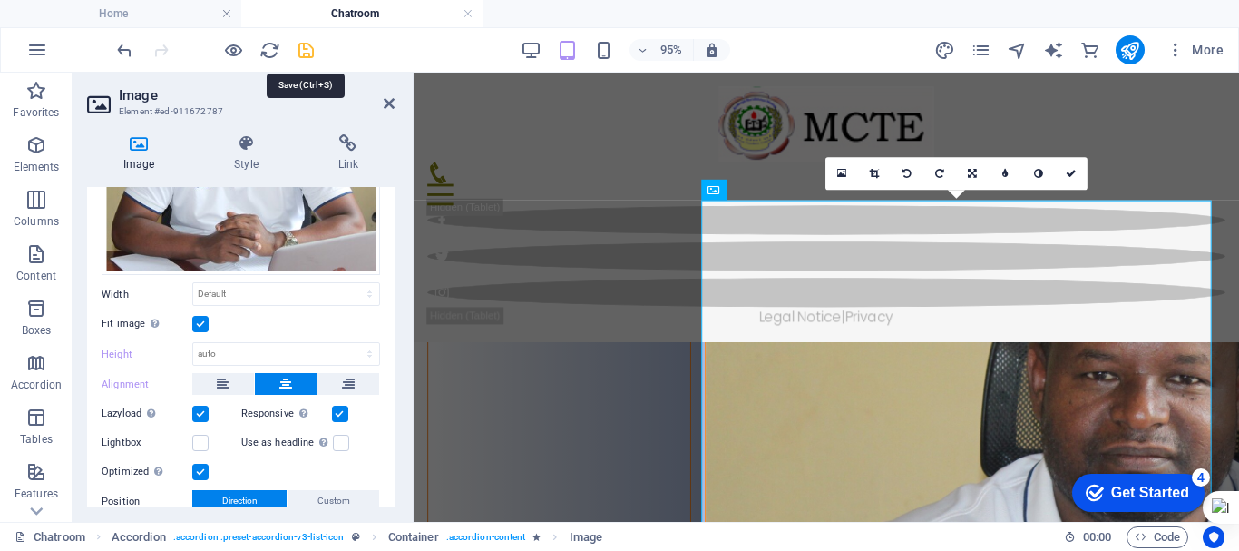
click at [302, 45] on icon "save" at bounding box center [306, 50] width 21 height 21
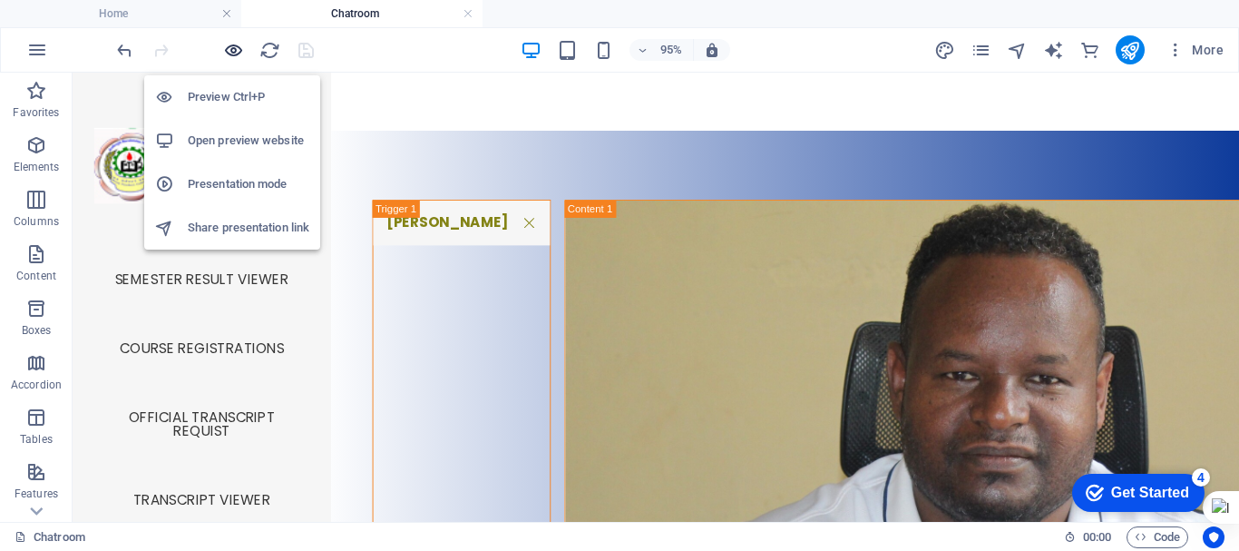
click at [233, 48] on icon "button" at bounding box center [233, 50] width 21 height 21
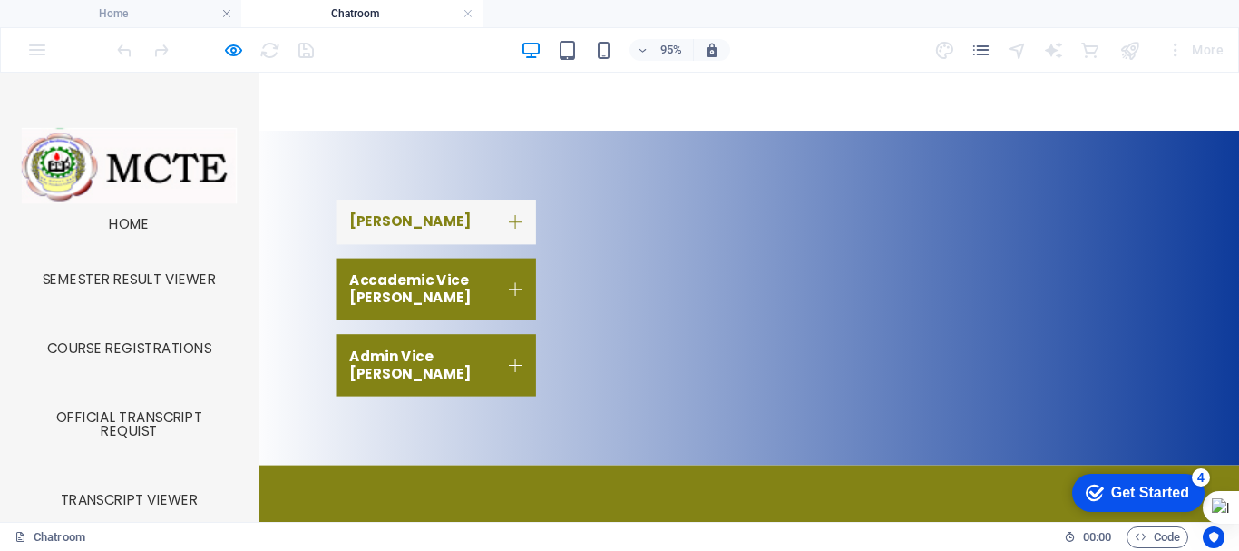
click at [394, 219] on link "DEAN" at bounding box center [459, 229] width 210 height 47
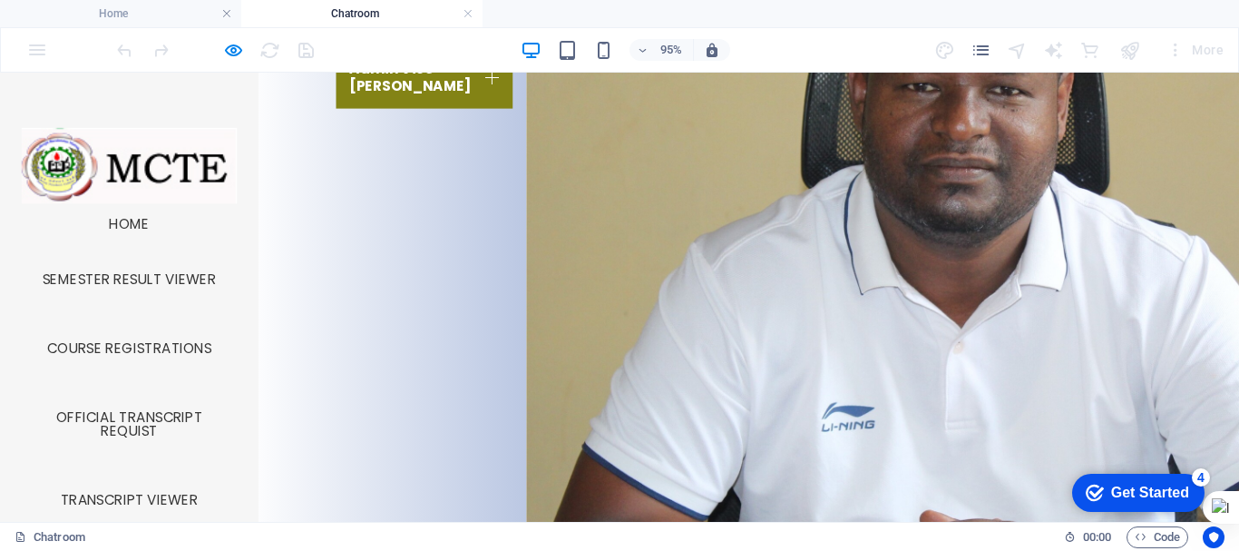
scroll to position [909, 0]
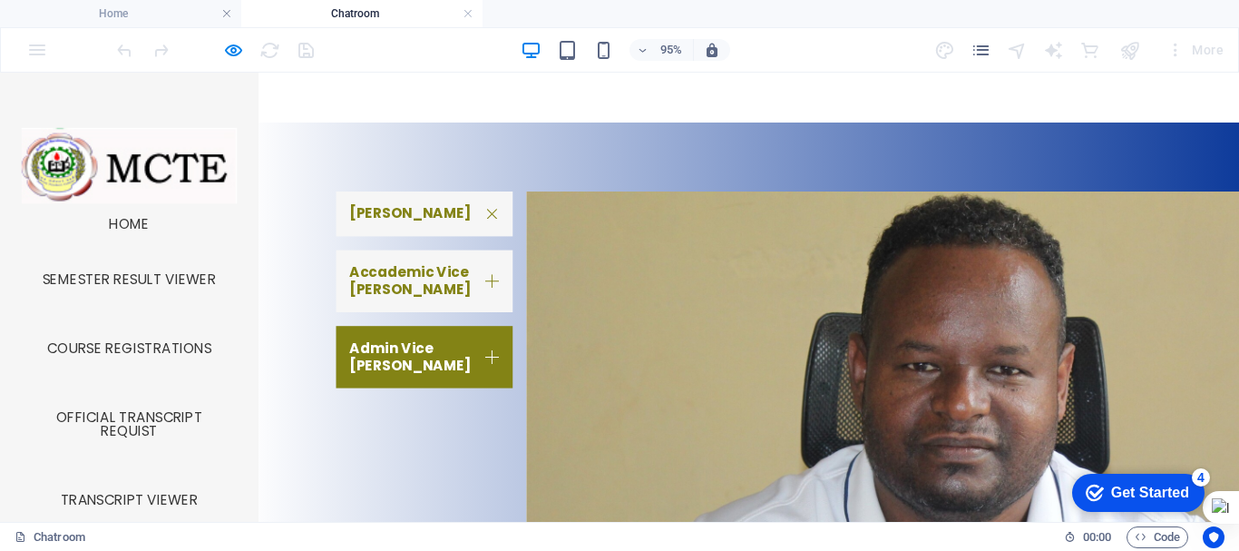
click at [432, 286] on link "Accademic Vice Dean" at bounding box center [447, 291] width 186 height 65
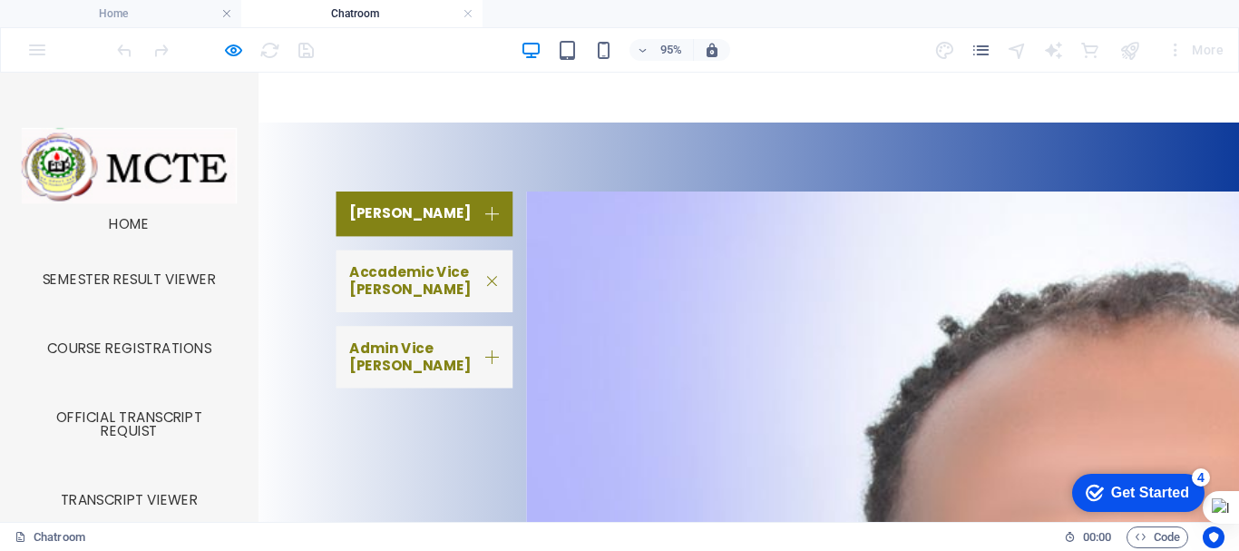
click at [425, 361] on link "Admin Vice Dean" at bounding box center [447, 371] width 186 height 65
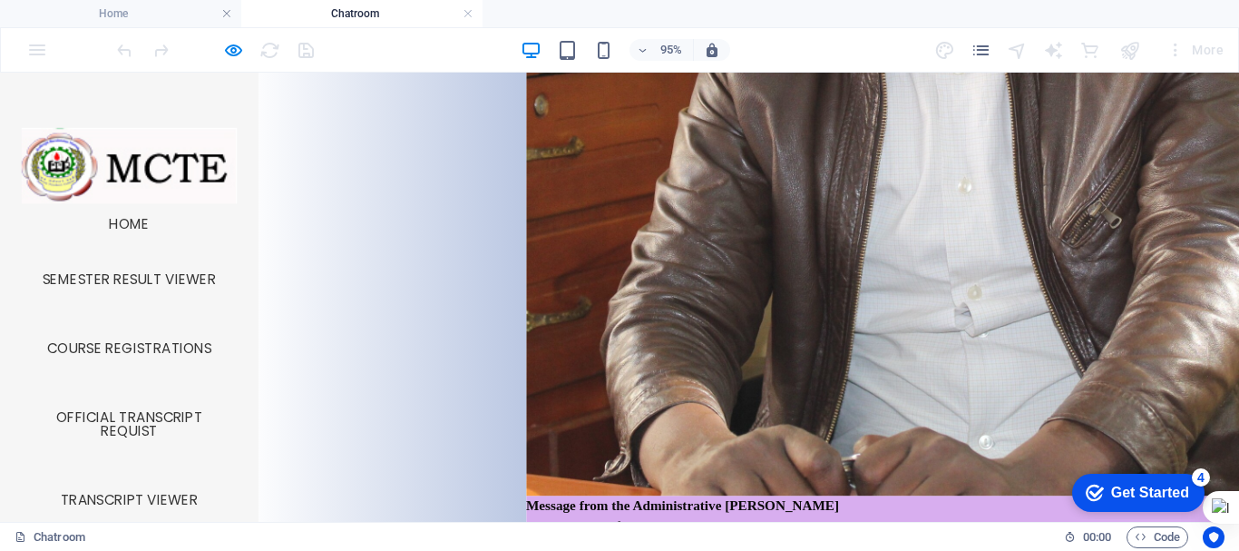
scroll to position [1486, 0]
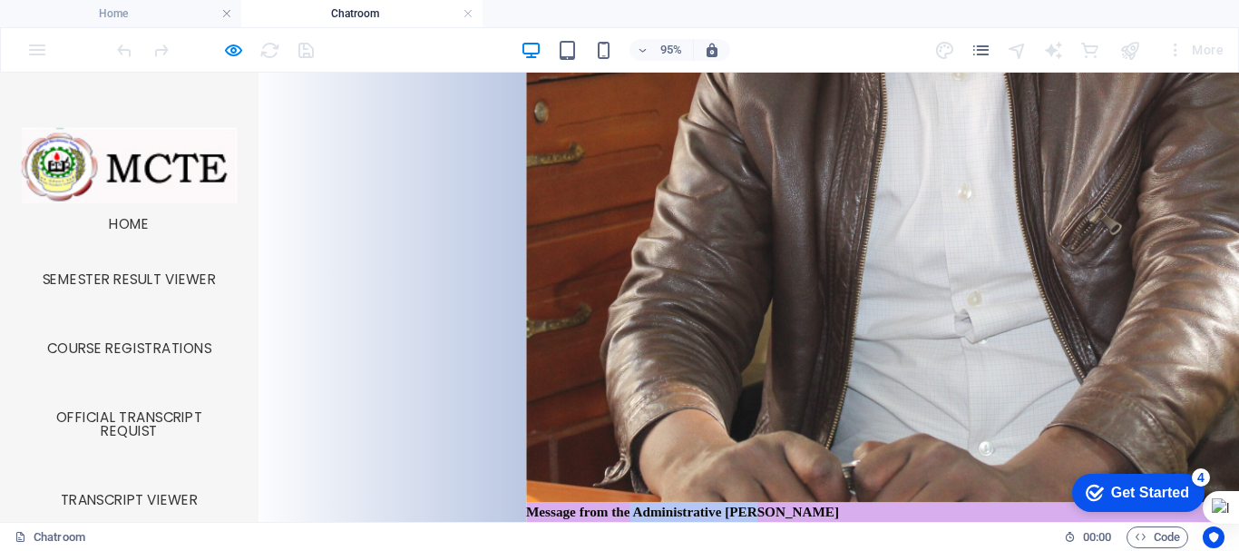
drag, startPoint x: 680, startPoint y: 243, endPoint x: 811, endPoint y: 246, distance: 130.7
click at [811, 527] on strong "Message from the Administrative [PERSON_NAME]" at bounding box center [718, 534] width 329 height 15
copy strong "Administrative [PERSON_NAME]"
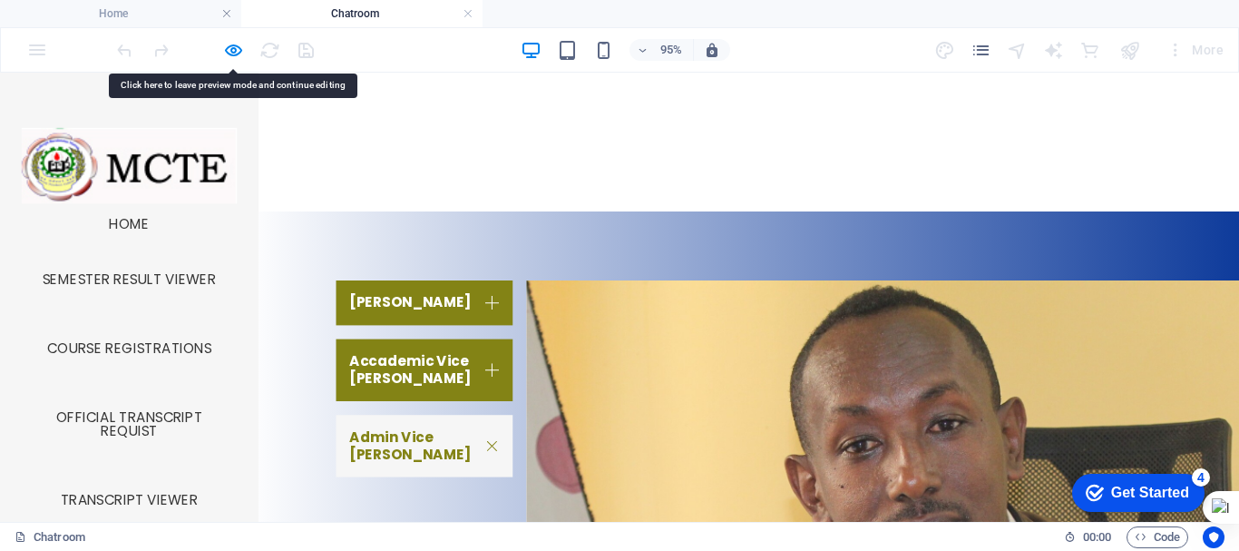
scroll to position [824, 0]
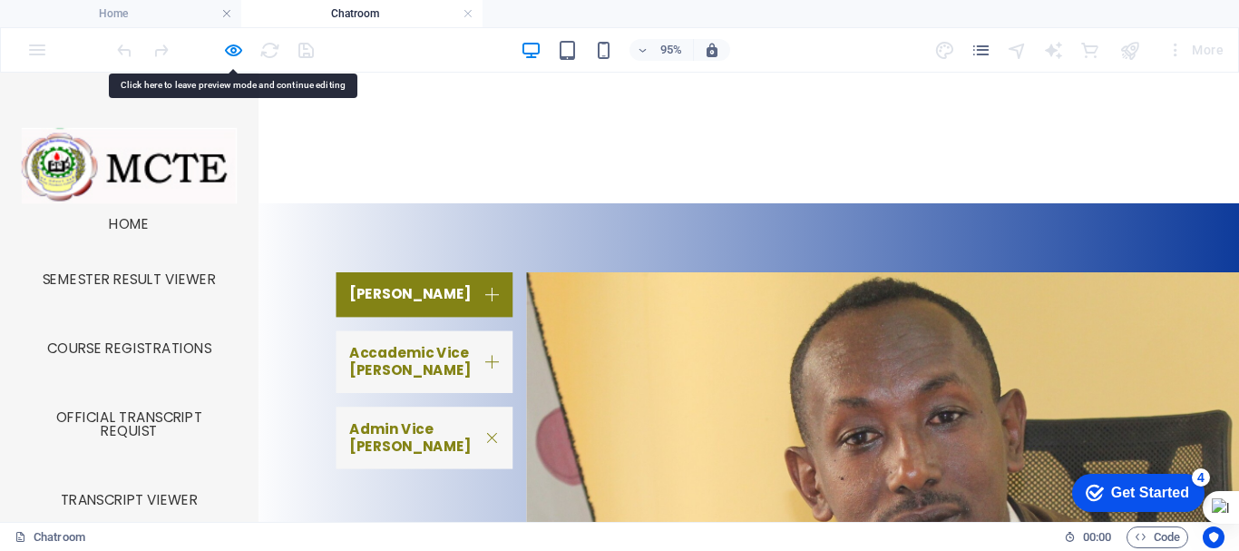
click at [446, 355] on link "Accademic Vice Dean" at bounding box center [447, 377] width 186 height 65
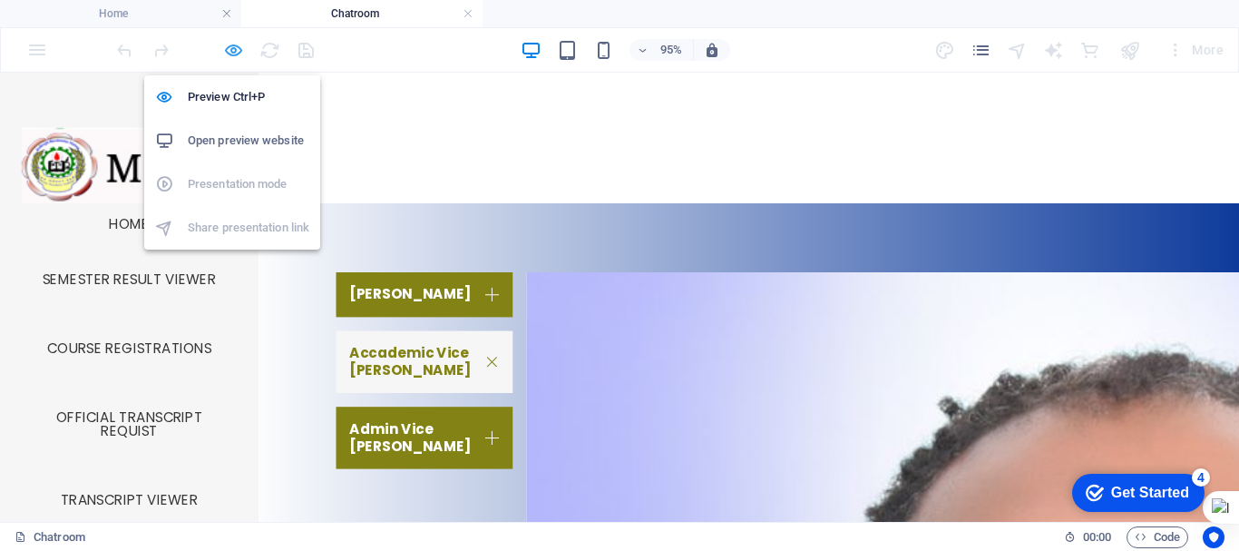
click at [235, 55] on icon "button" at bounding box center [233, 50] width 21 height 21
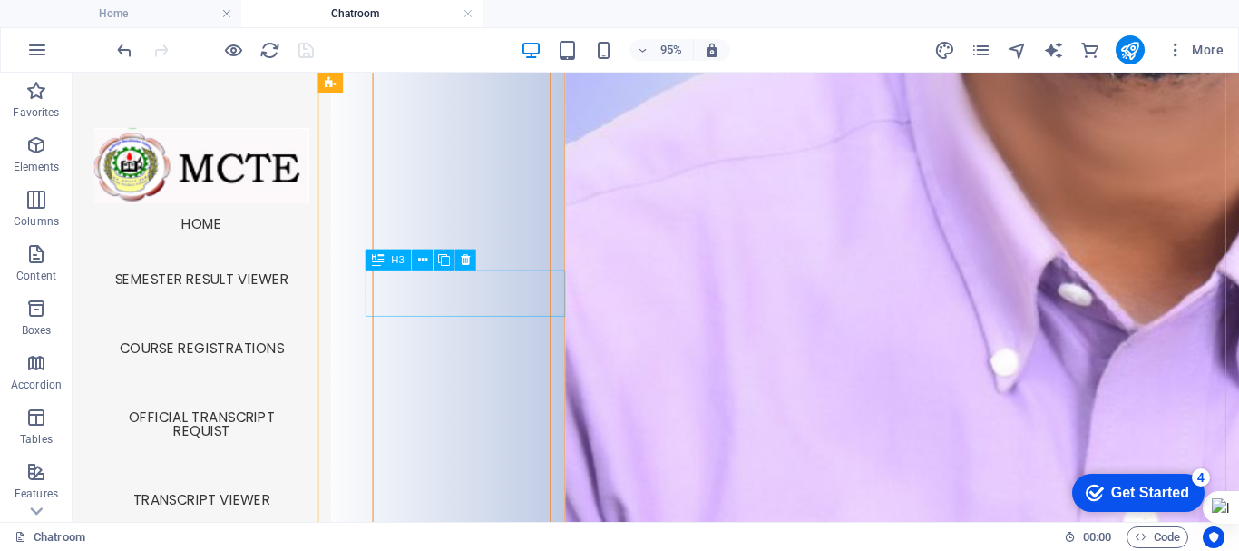
scroll to position [3078, 0]
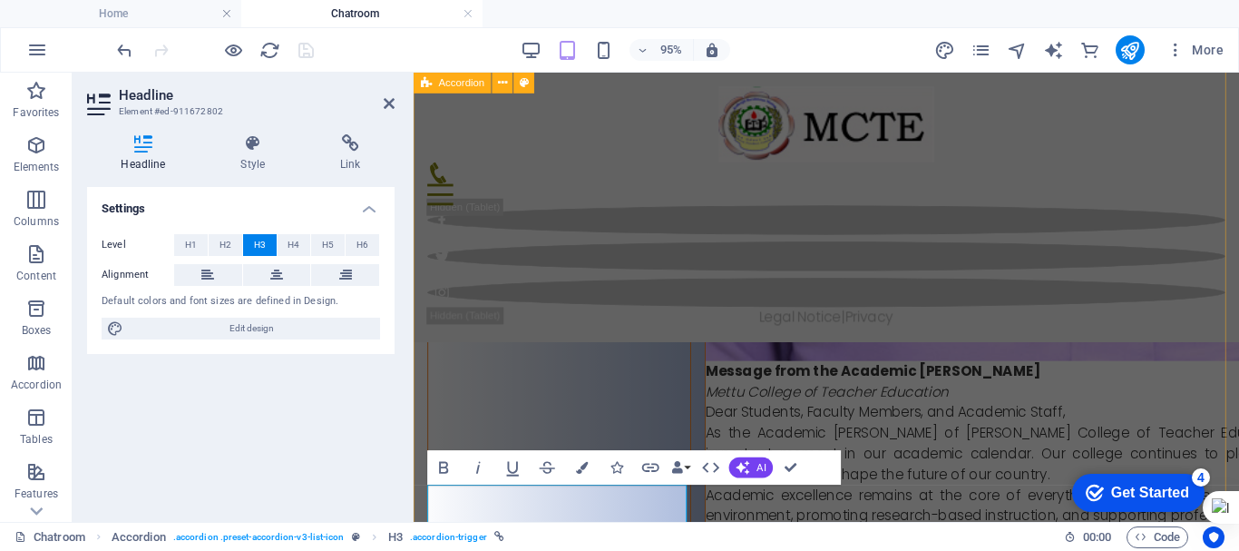
scroll to position [2692, 0]
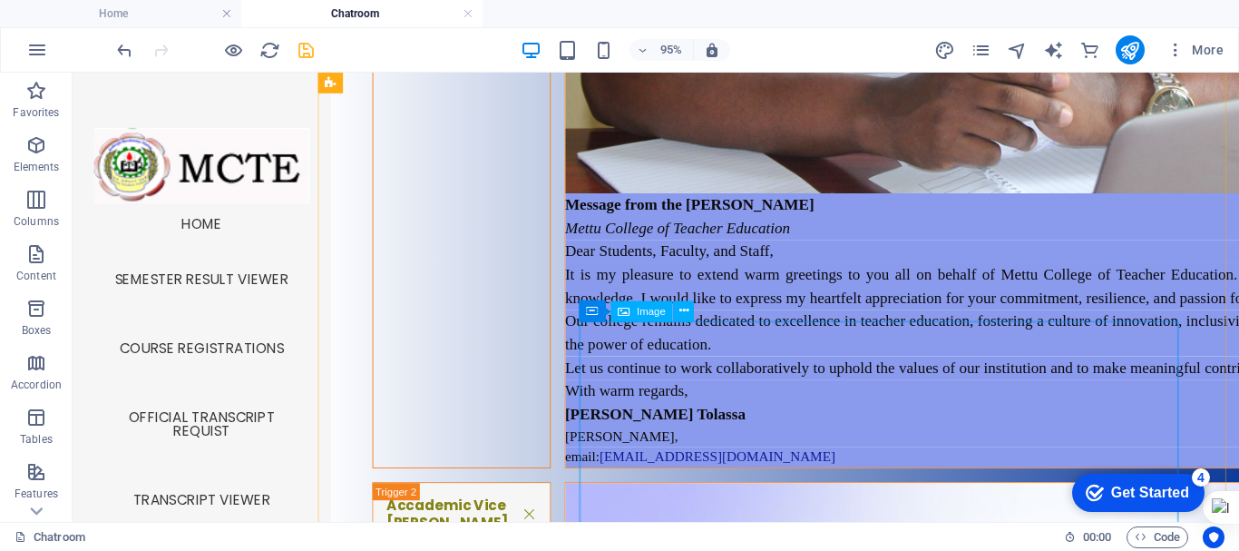
scroll to position [1741, 0]
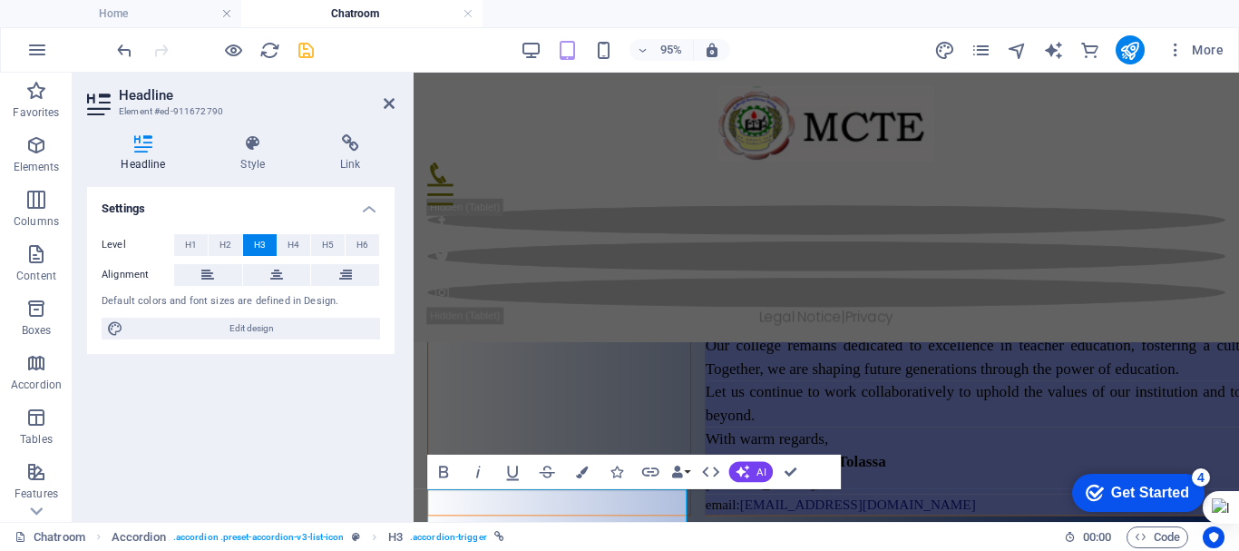
scroll to position [1506, 0]
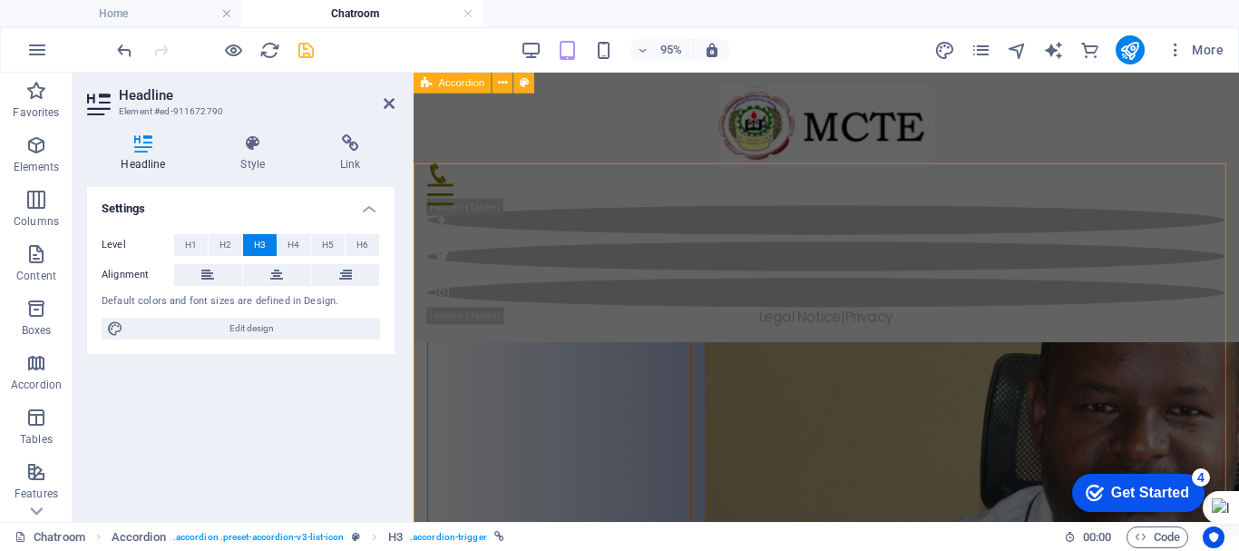
scroll to position [866, 0]
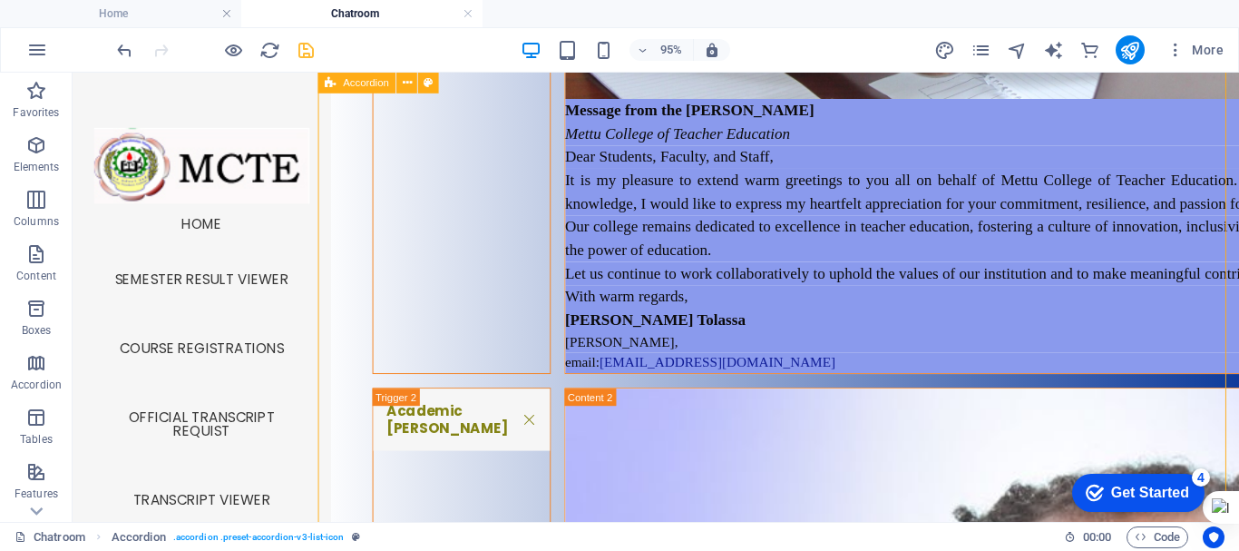
scroll to position [1728, 0]
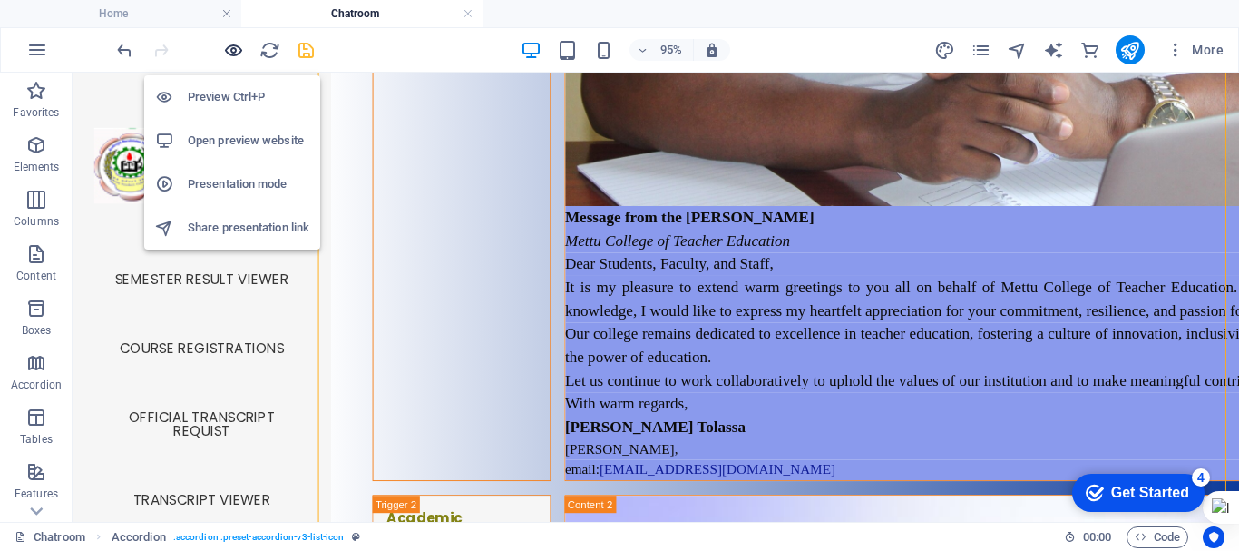
click at [225, 46] on icon "button" at bounding box center [233, 50] width 21 height 21
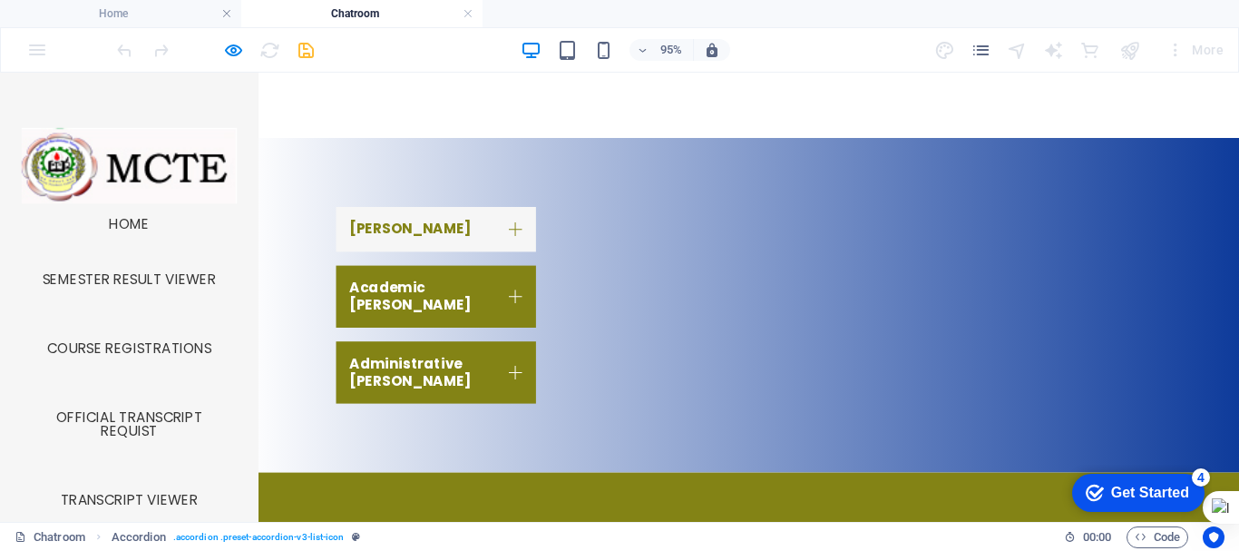
click at [425, 221] on link "DEAN" at bounding box center [459, 237] width 210 height 47
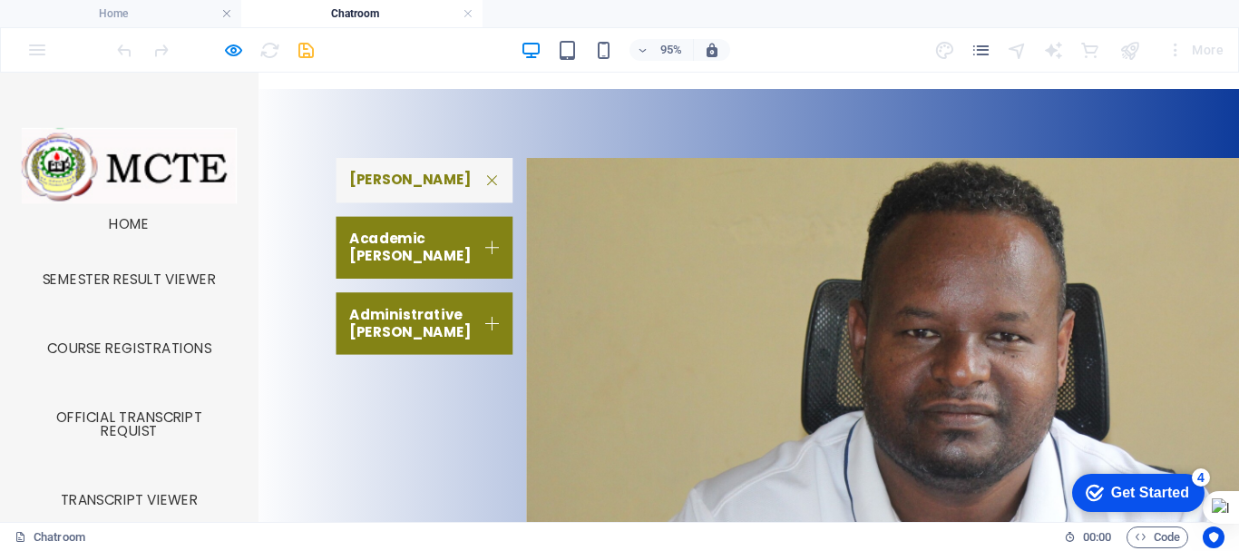
scroll to position [943, 0]
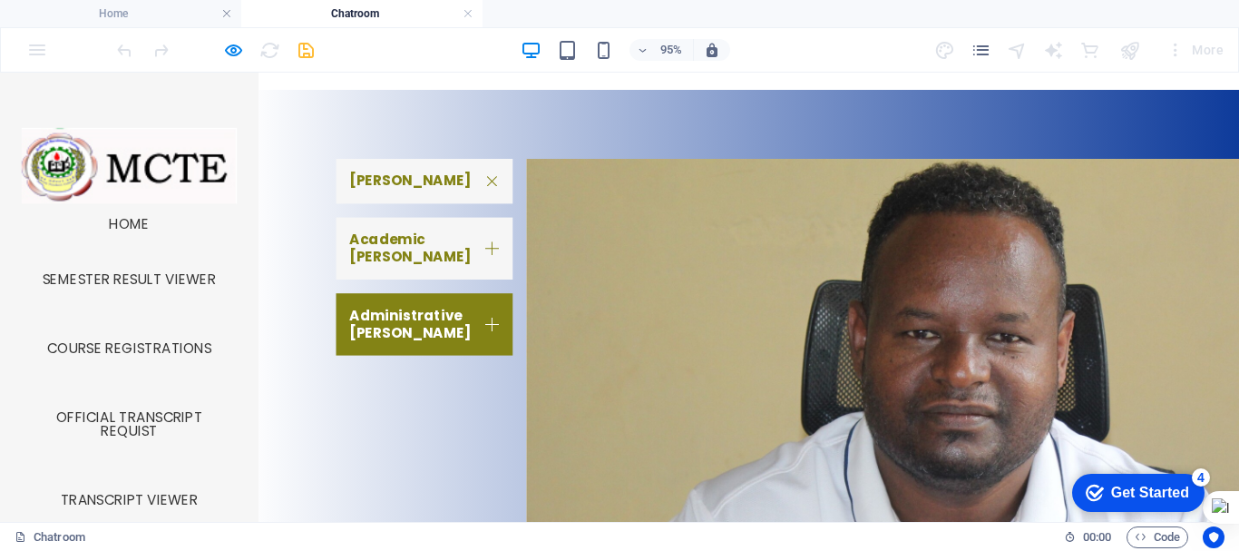
click at [428, 230] on link "Academic [PERSON_NAME]" at bounding box center [447, 257] width 186 height 65
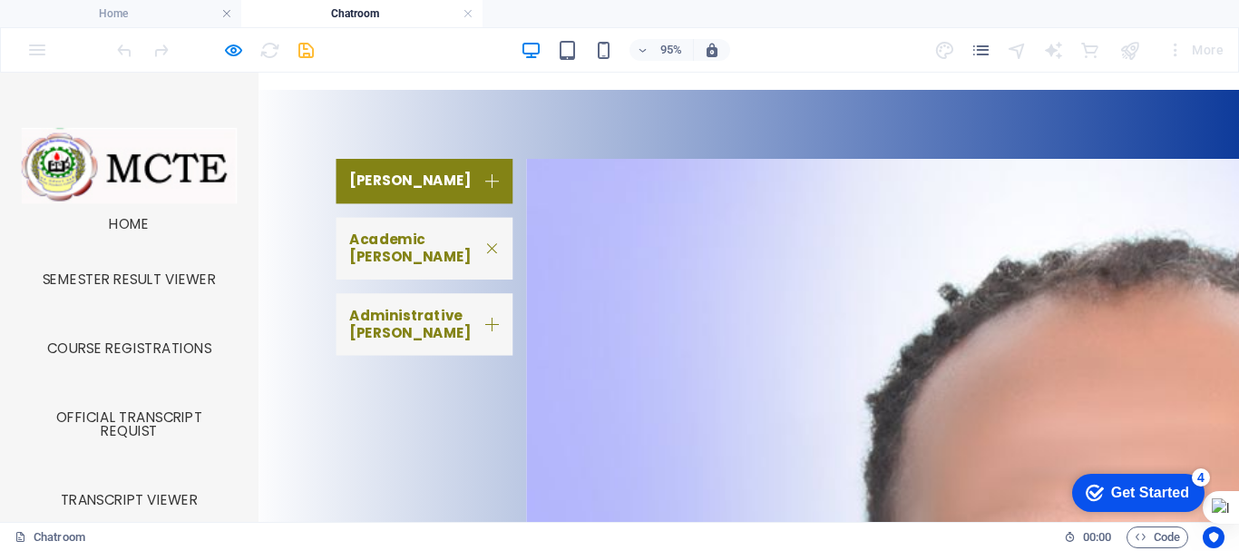
click at [429, 305] on link "Administrative [PERSON_NAME]" at bounding box center [447, 337] width 186 height 65
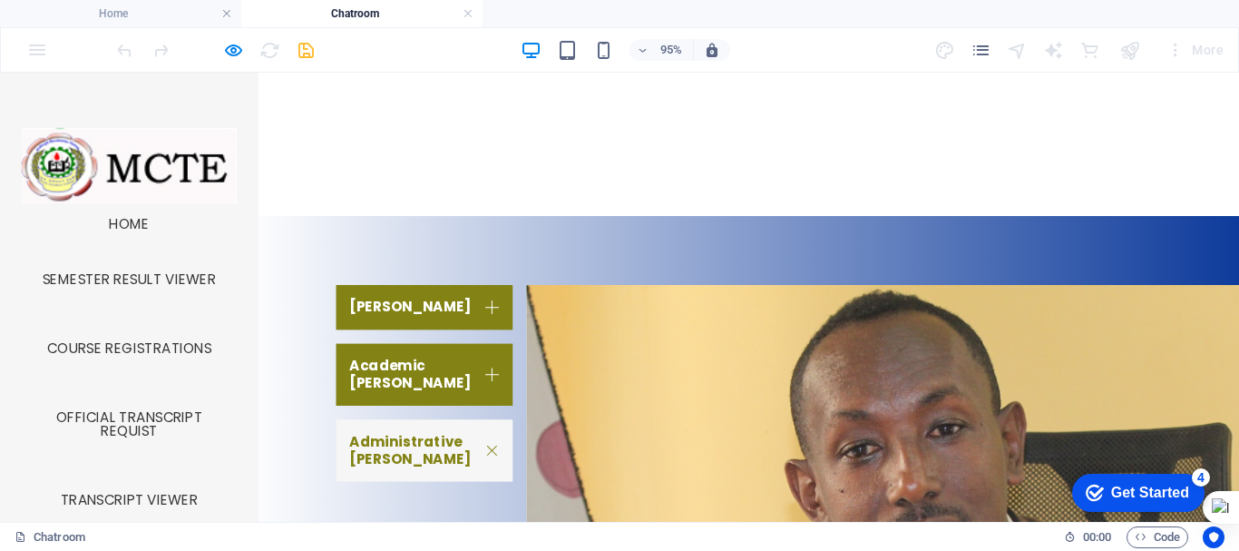
scroll to position [804, 0]
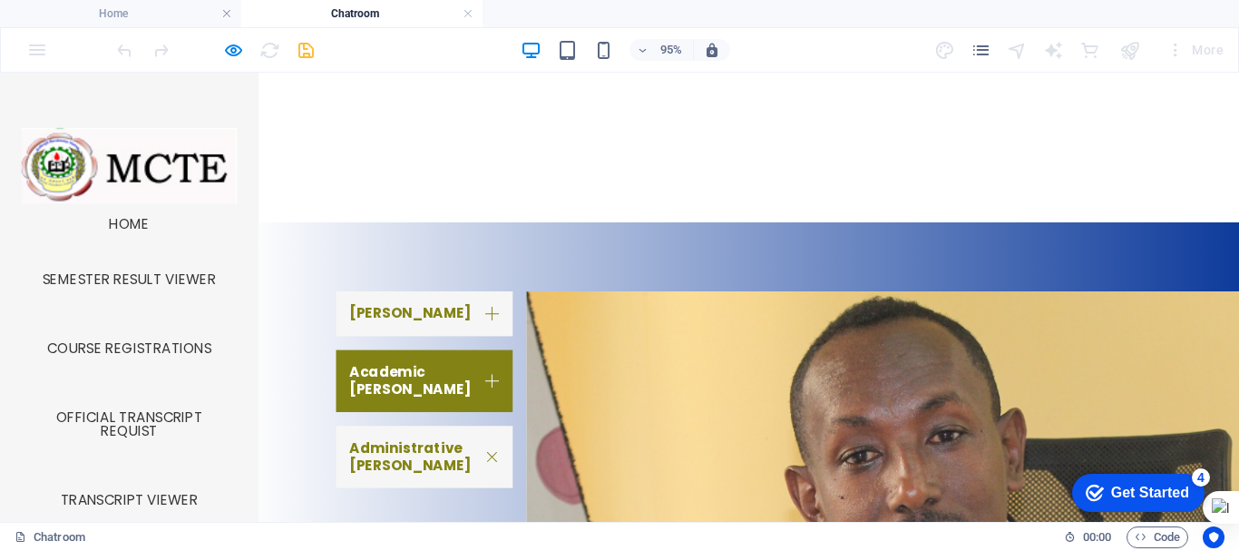
click at [428, 319] on link "DEAN" at bounding box center [447, 326] width 186 height 47
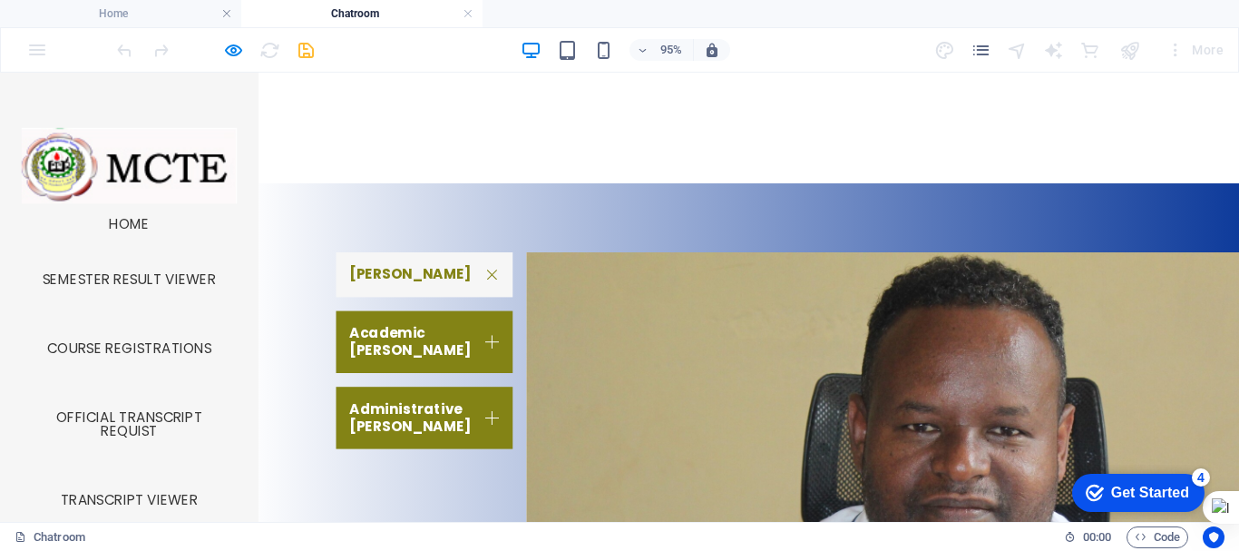
scroll to position [846, 0]
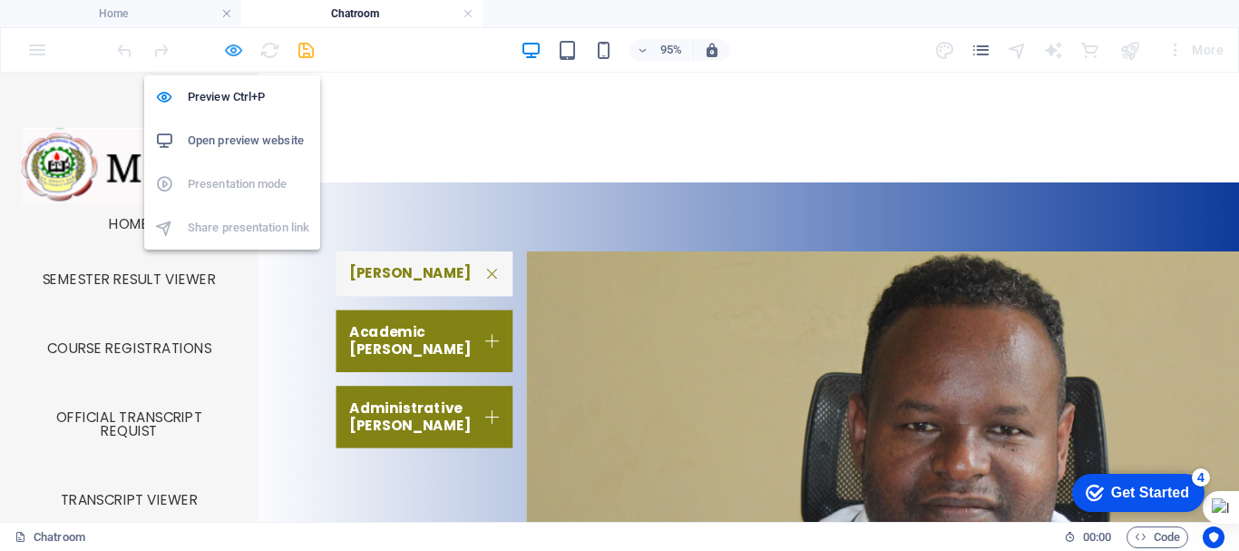
click at [238, 46] on icon "button" at bounding box center [233, 50] width 21 height 21
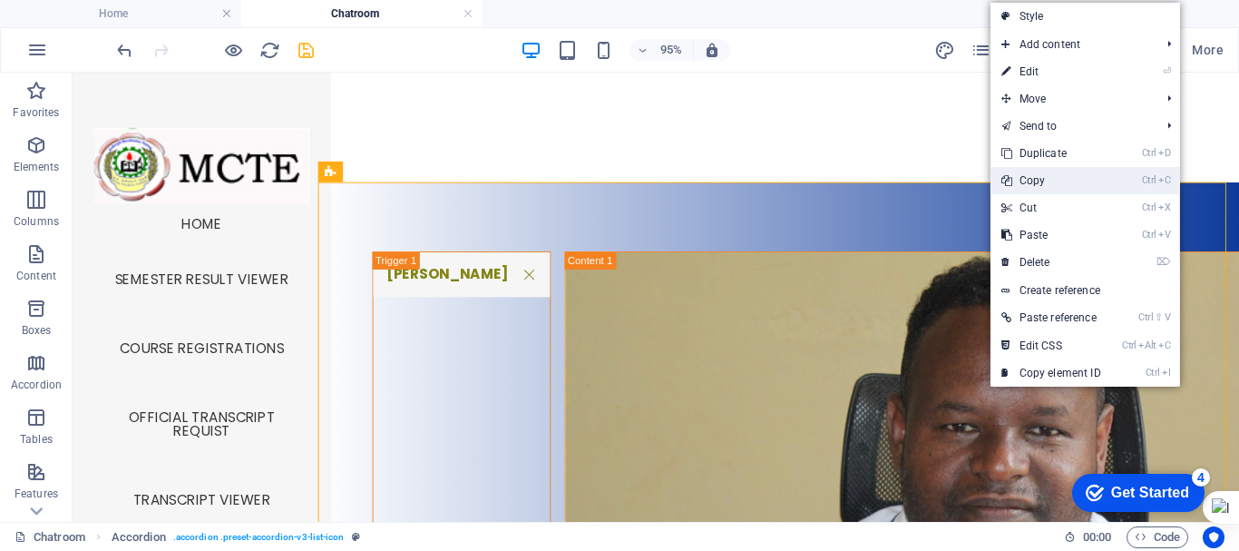
click at [1048, 174] on link "Ctrl C Copy" at bounding box center [1052, 180] width 122 height 27
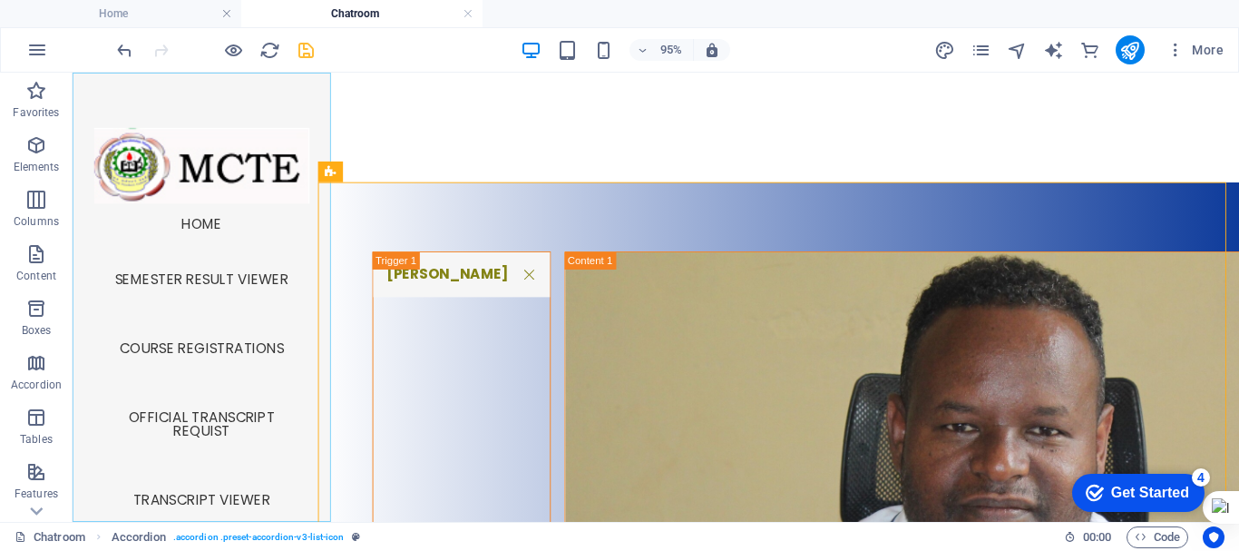
click at [227, 228] on nav "Home Semester Result Viewer Course Registrations Official Transcript Requist Tr…" at bounding box center [208, 464] width 243 height 508
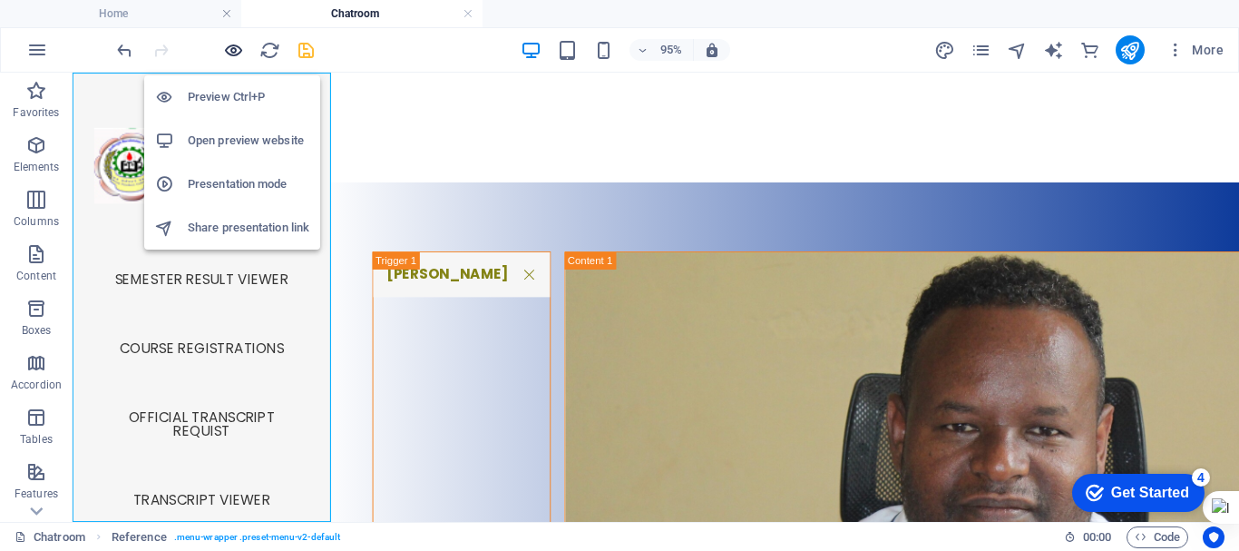
click at [229, 49] on icon "button" at bounding box center [233, 50] width 21 height 21
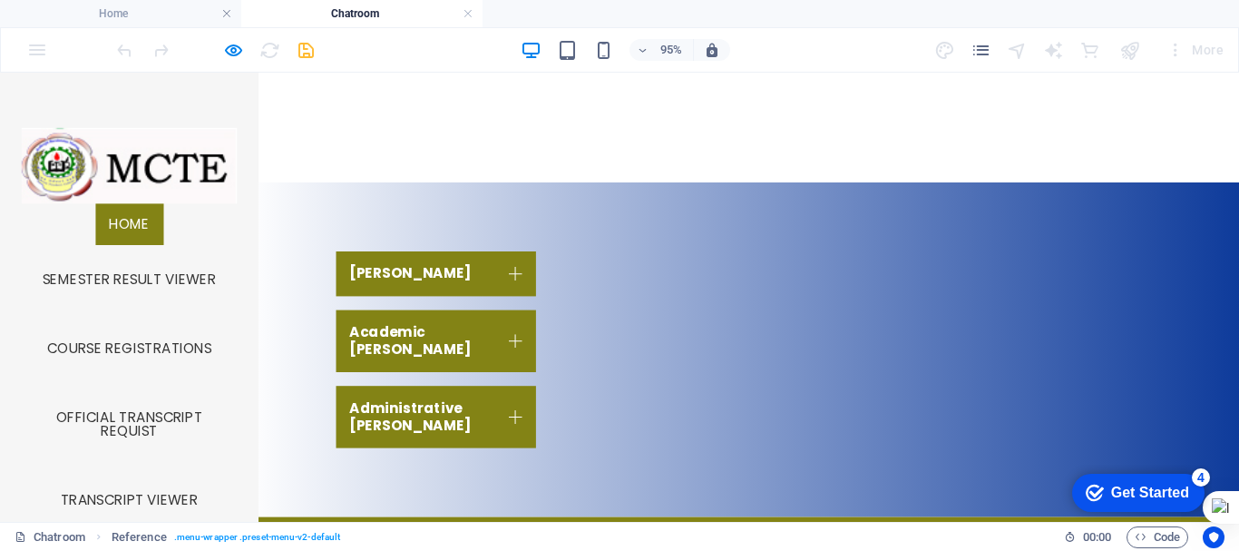
click at [126, 244] on link "Home" at bounding box center [137, 232] width 72 height 44
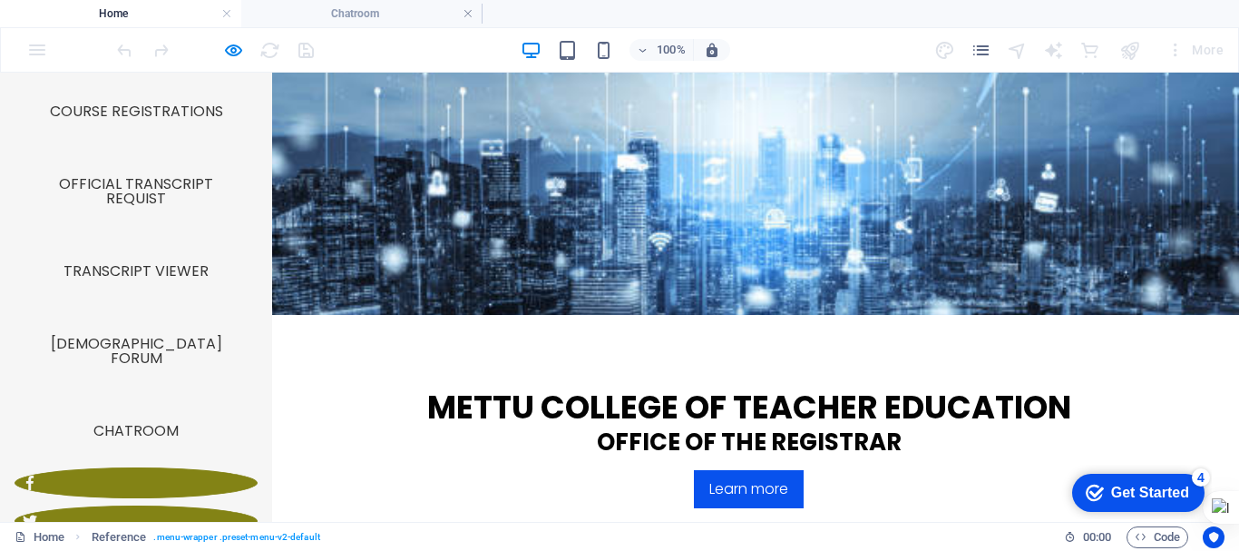
scroll to position [653, 0]
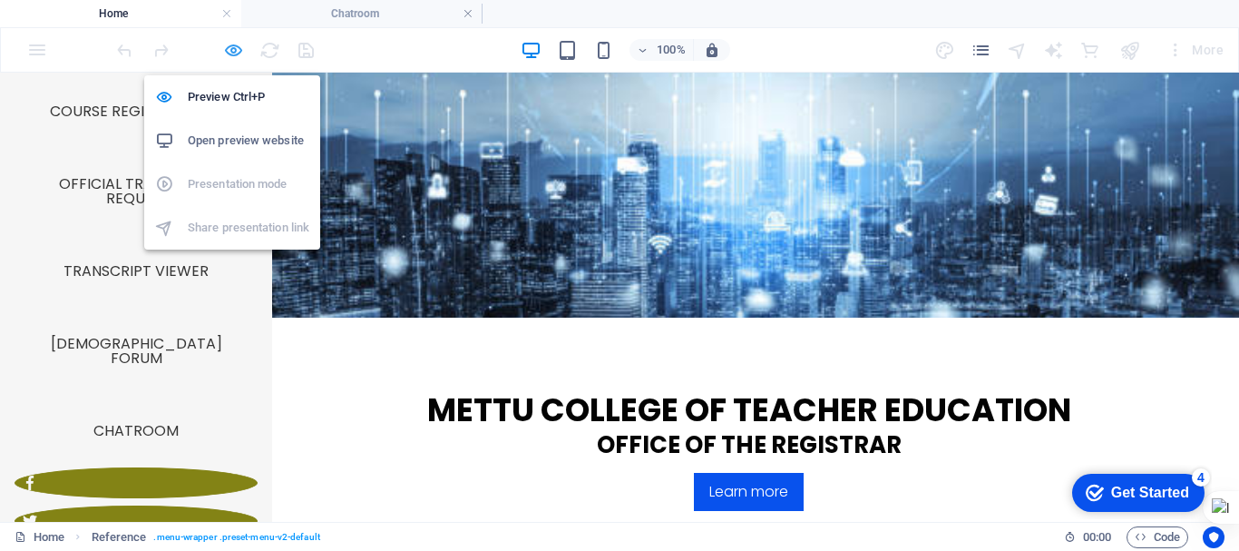
click at [231, 56] on icon "button" at bounding box center [233, 50] width 21 height 21
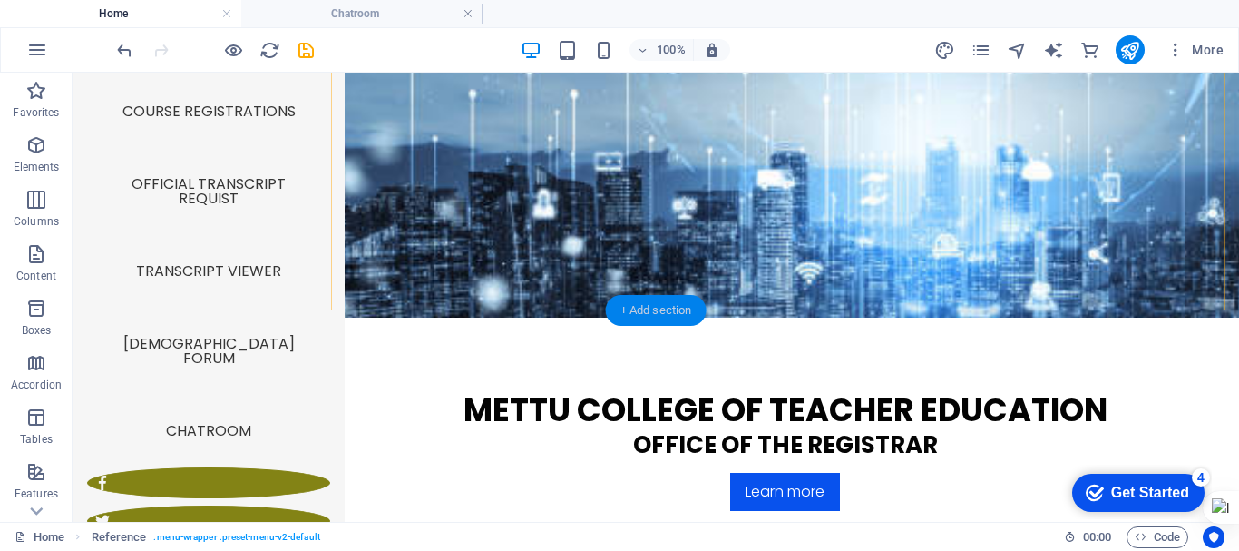
click at [626, 298] on div "+ Add section" at bounding box center [656, 310] width 101 height 31
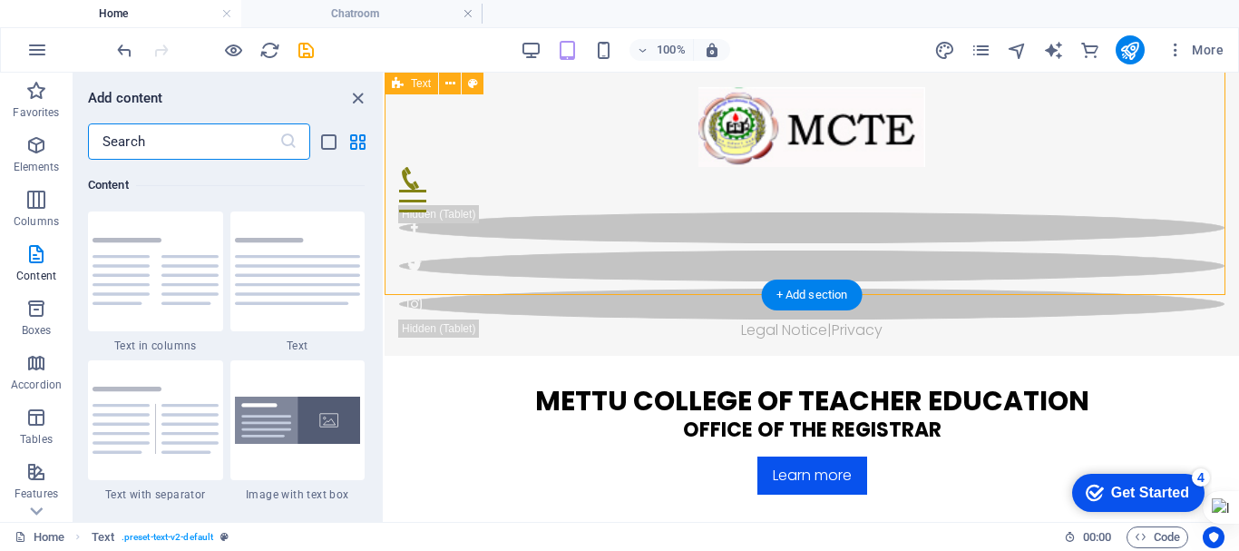
scroll to position [662, 0]
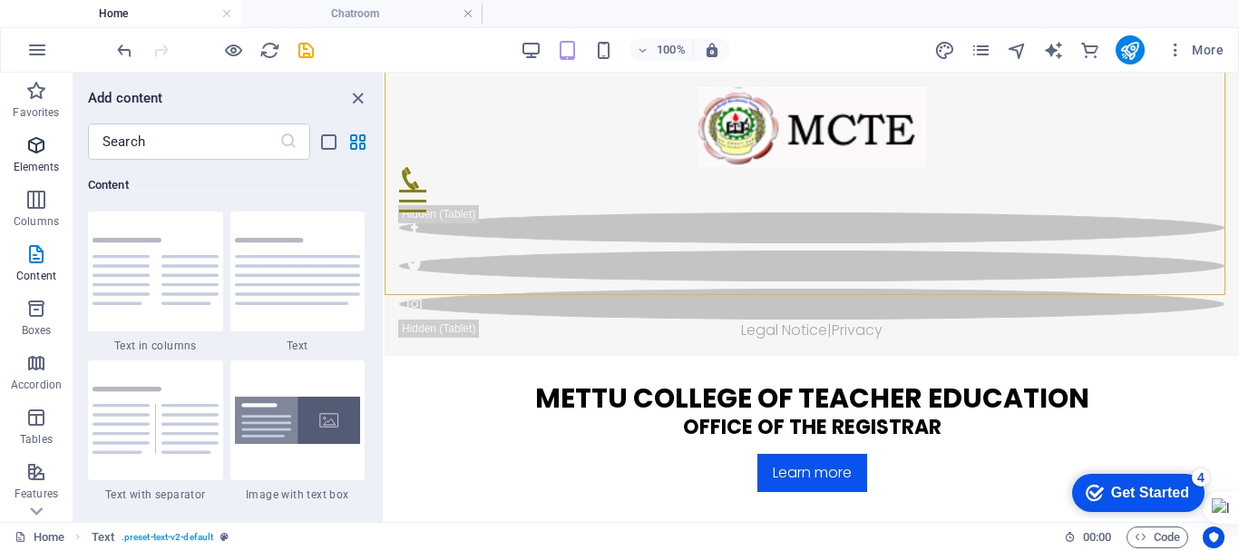
click at [32, 157] on span "Elements" at bounding box center [36, 156] width 73 height 44
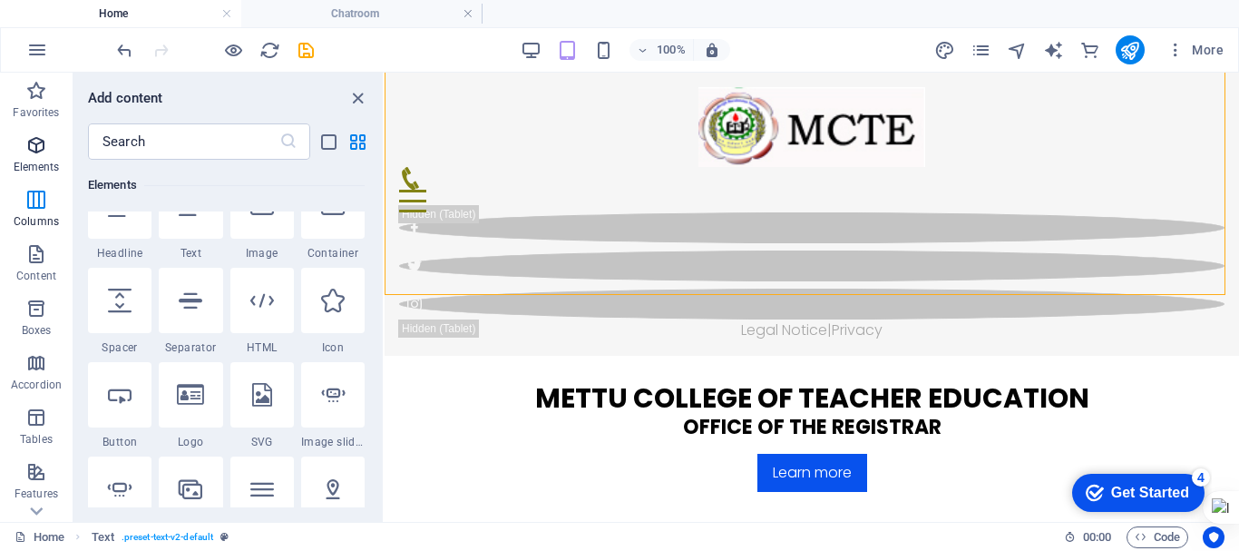
scroll to position [193, 0]
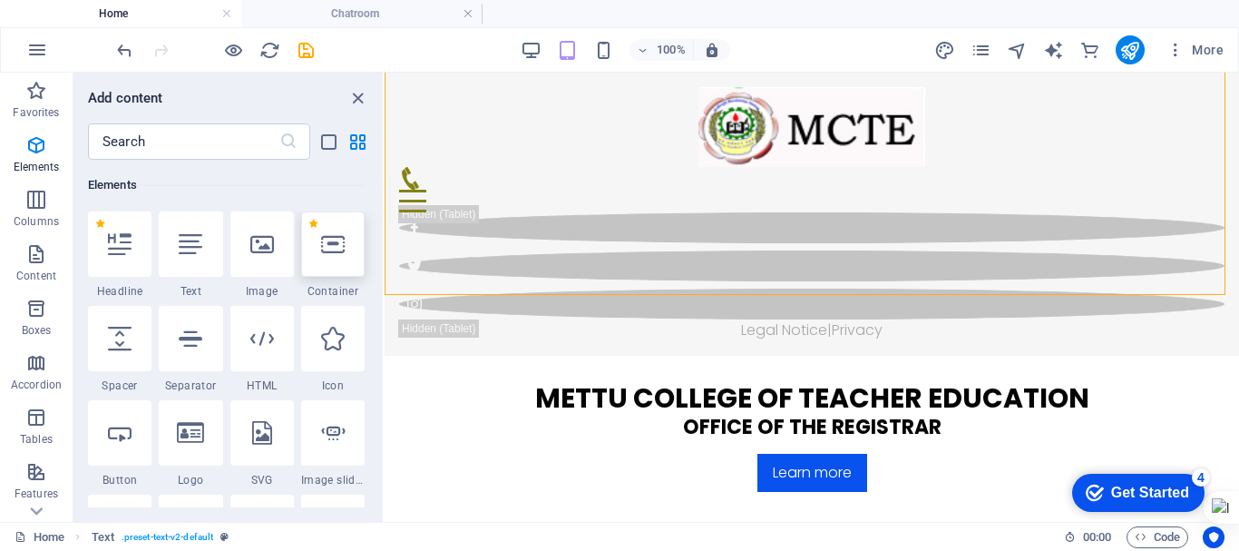
click at [337, 271] on div at bounding box center [333, 243] width 64 height 65
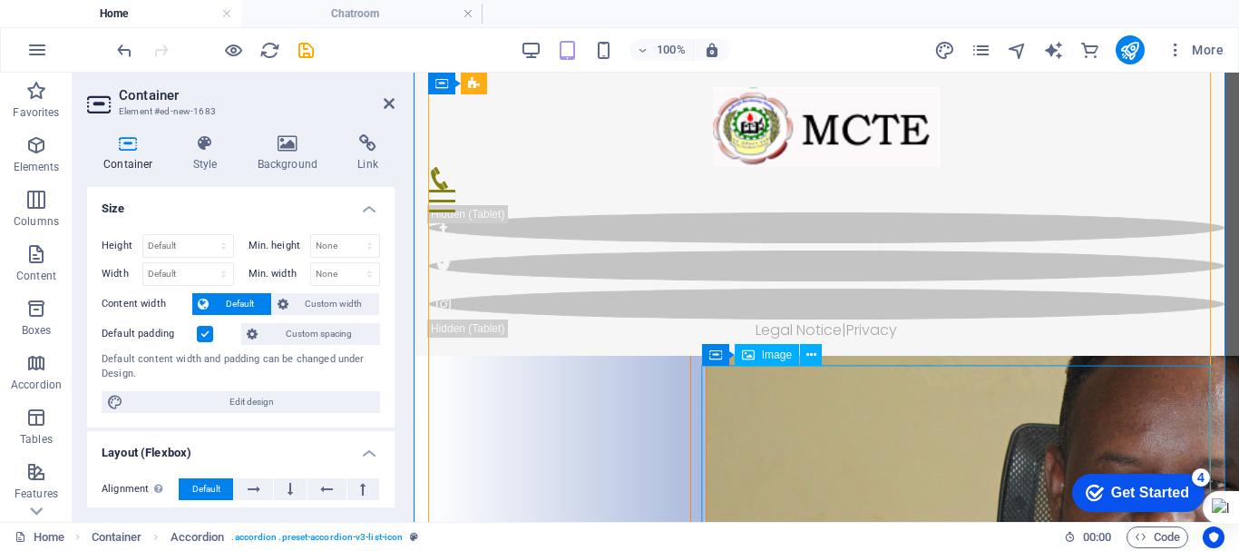
scroll to position [1542, 0]
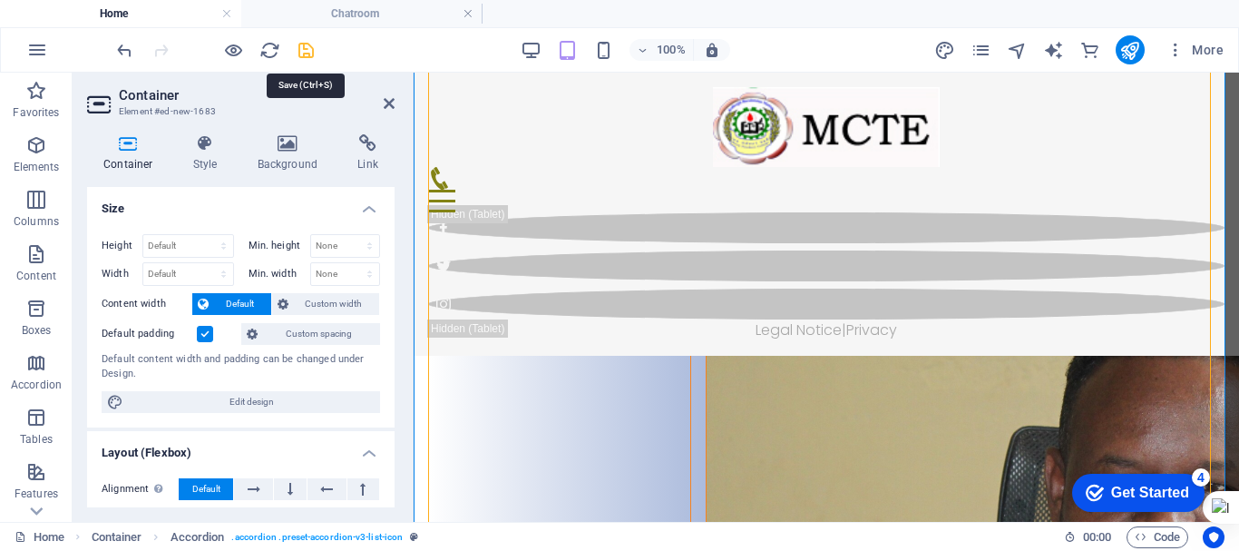
click at [301, 52] on icon "save" at bounding box center [306, 50] width 21 height 21
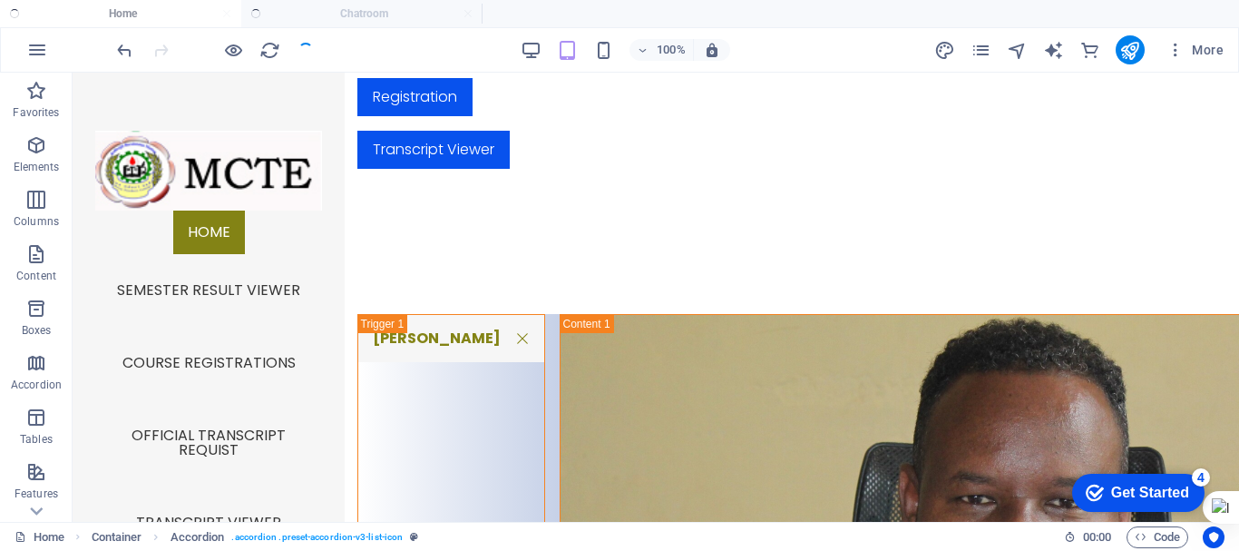
scroll to position [1657, 0]
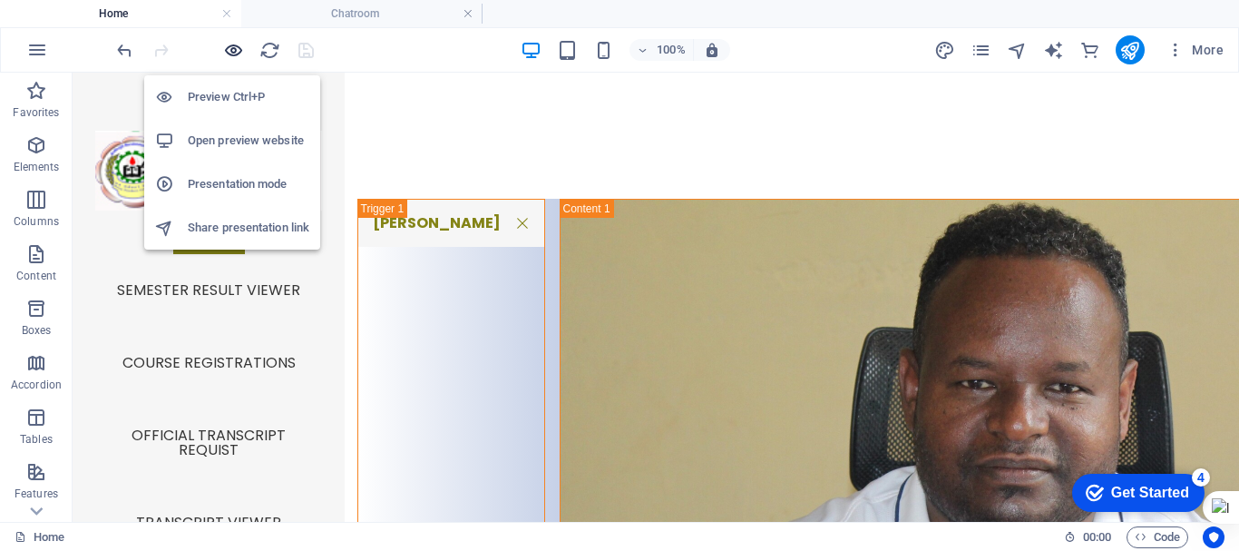
click at [231, 51] on icon "button" at bounding box center [233, 50] width 21 height 21
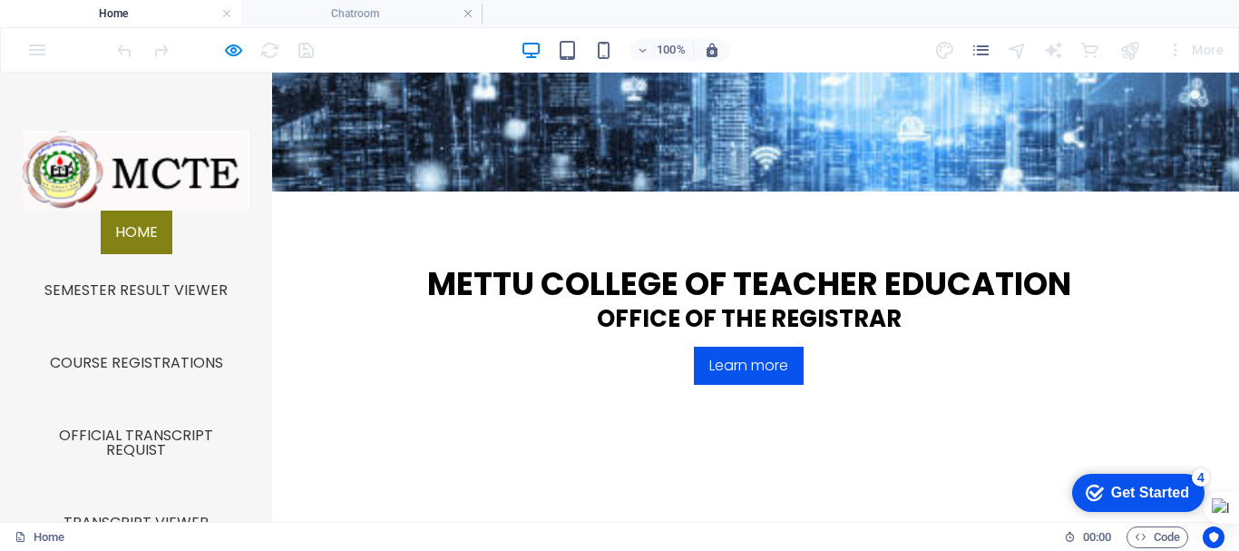
scroll to position [787, 0]
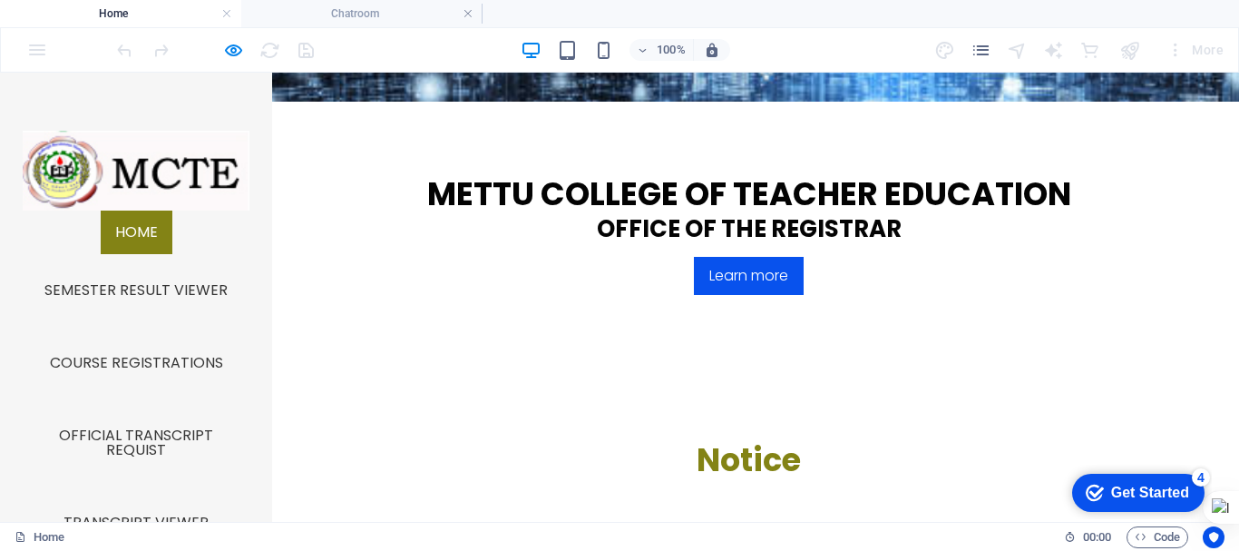
scroll to position [868, 0]
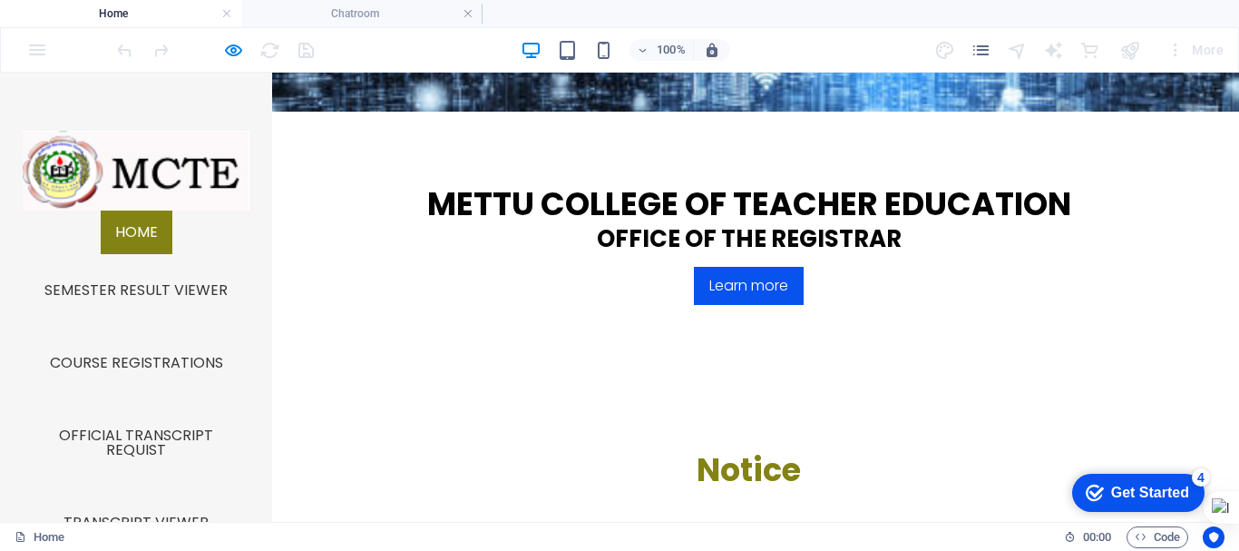
scroll to position [873, 0]
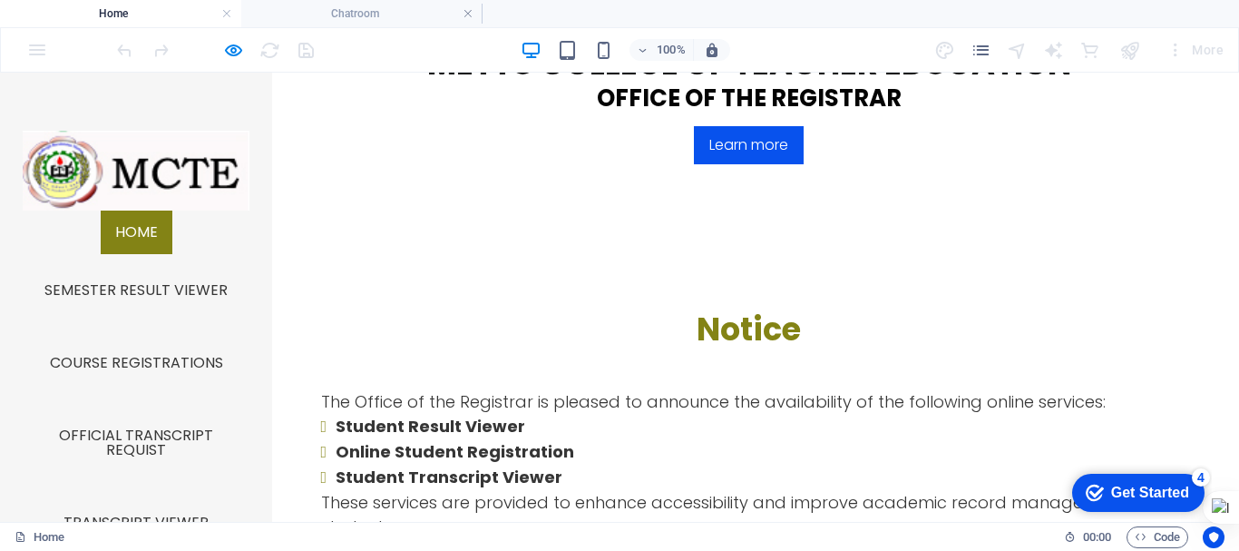
scroll to position [992, 0]
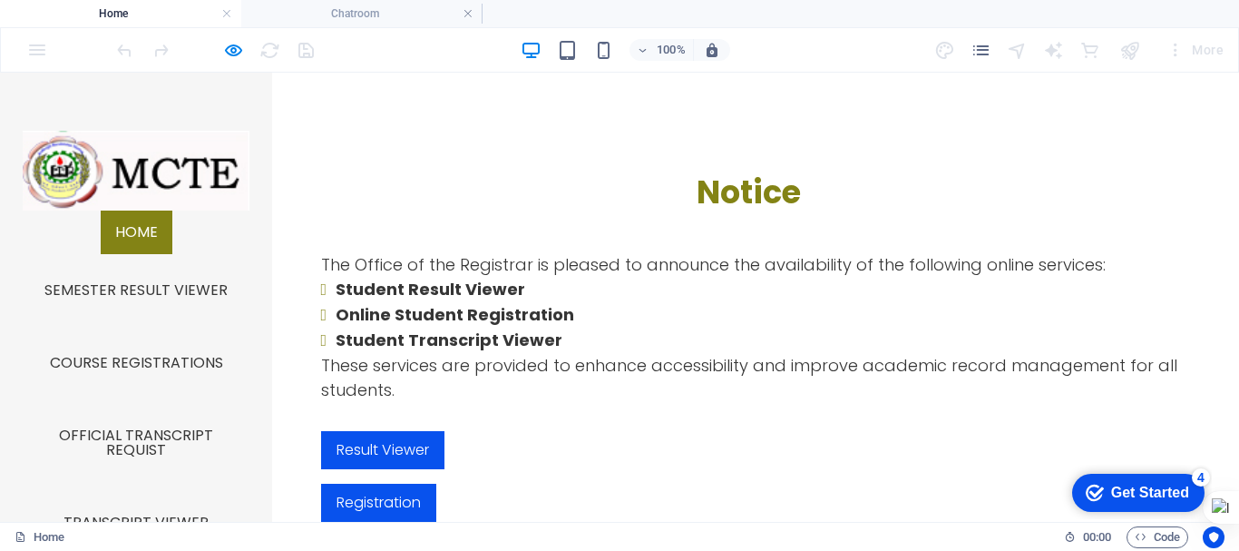
scroll to position [1082, 0]
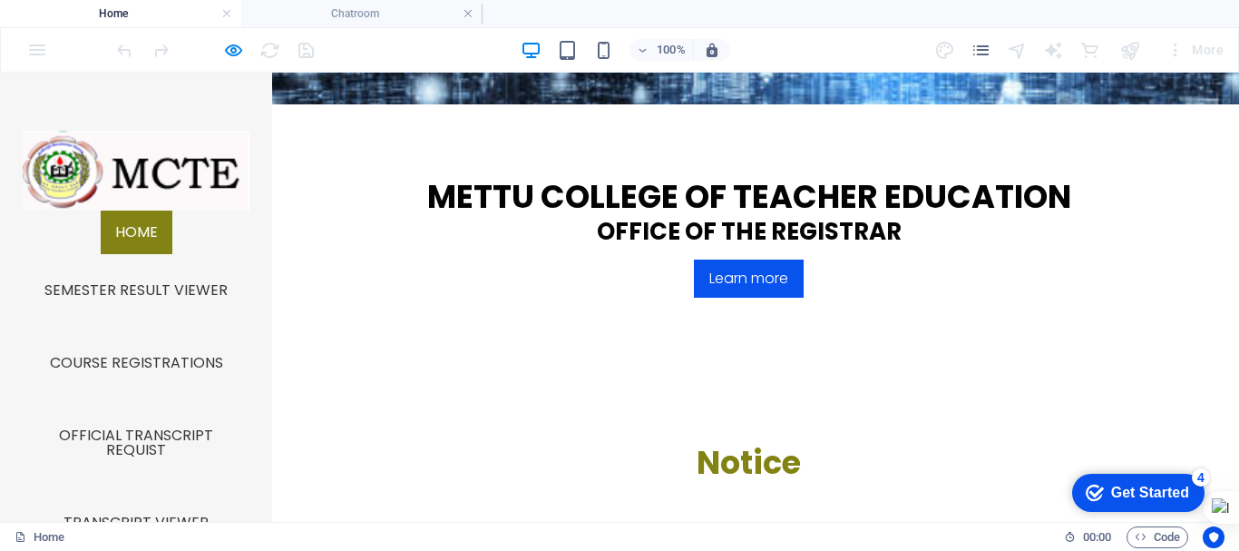
scroll to position [867, 0]
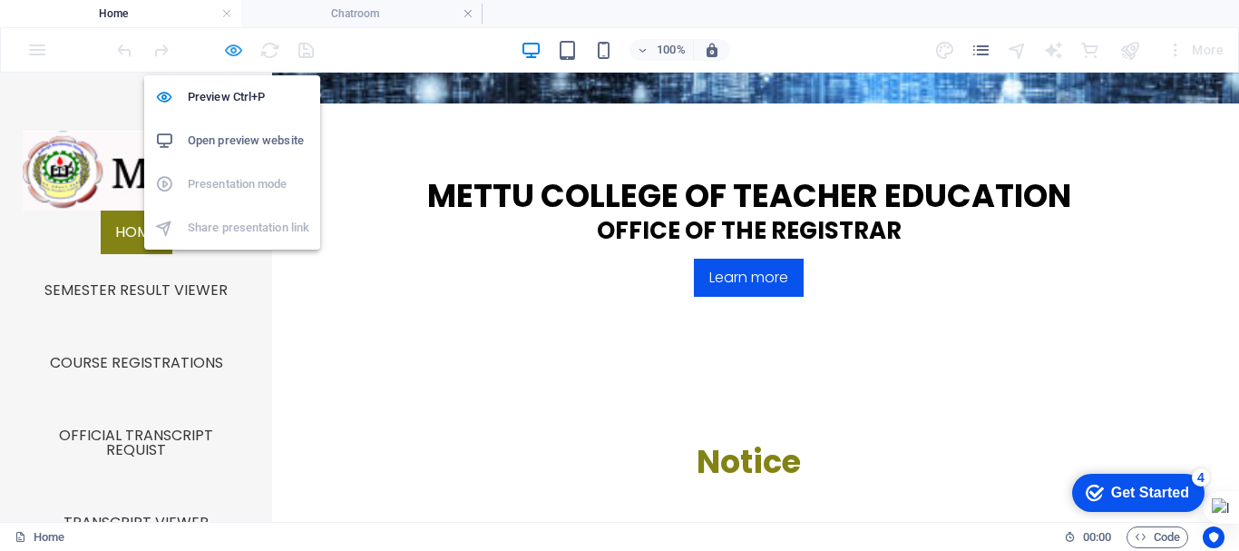
click at [228, 45] on icon "button" at bounding box center [233, 50] width 21 height 21
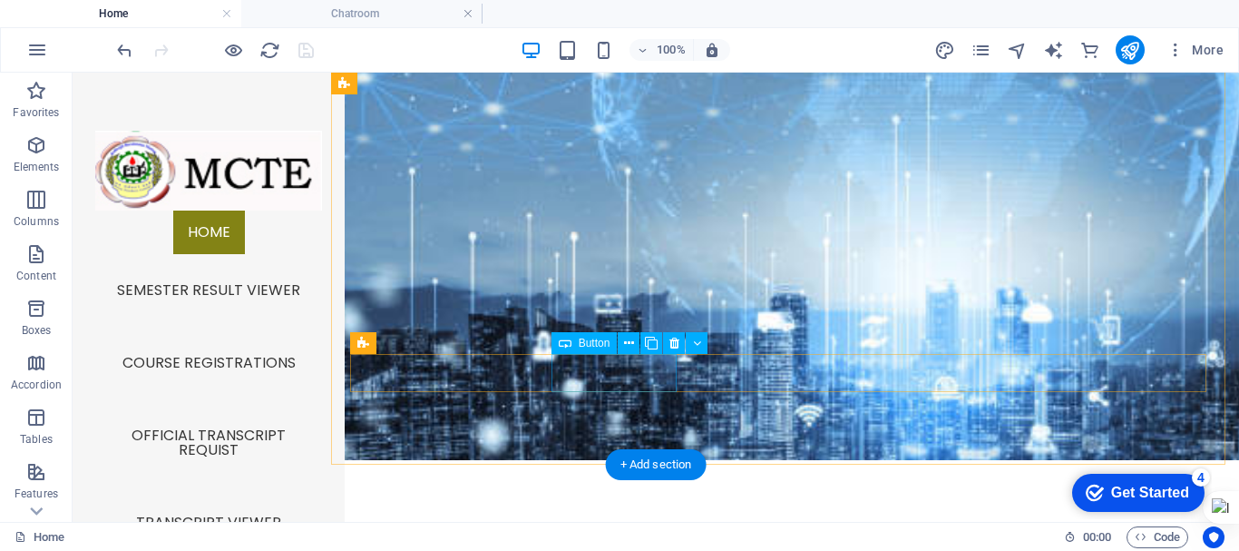
scroll to position [491, 0]
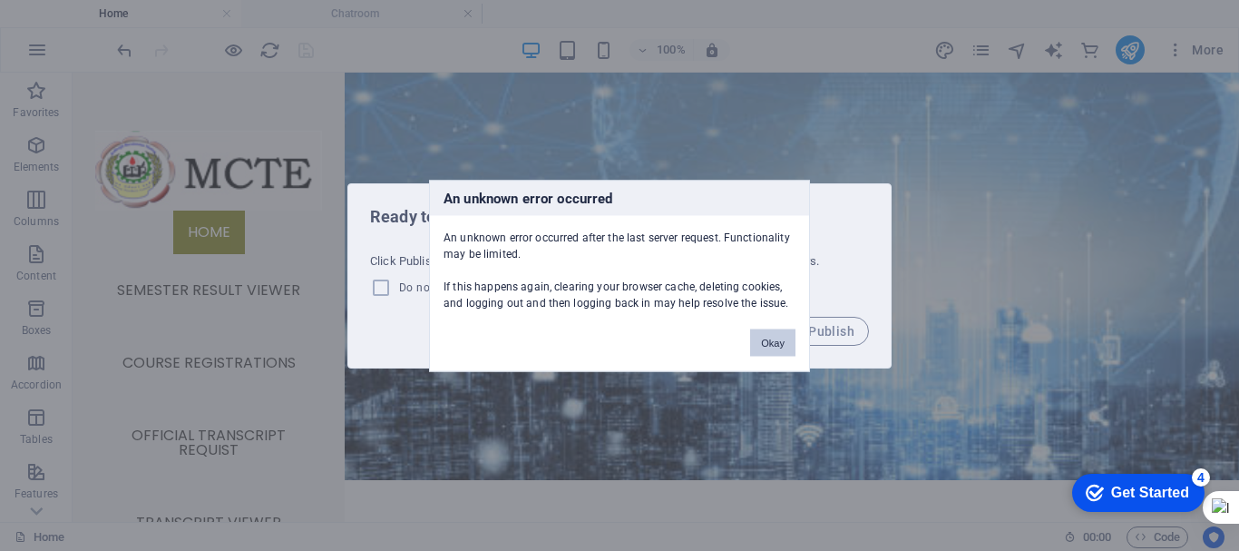
click at [774, 328] on button "Okay" at bounding box center [772, 341] width 45 height 27
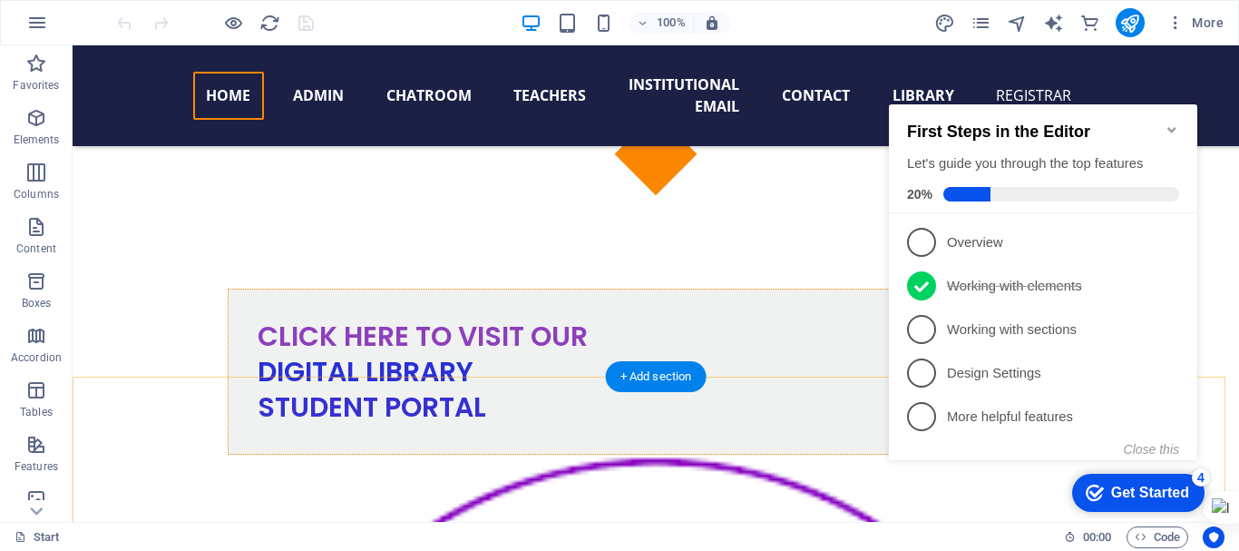
scroll to position [1069, 0]
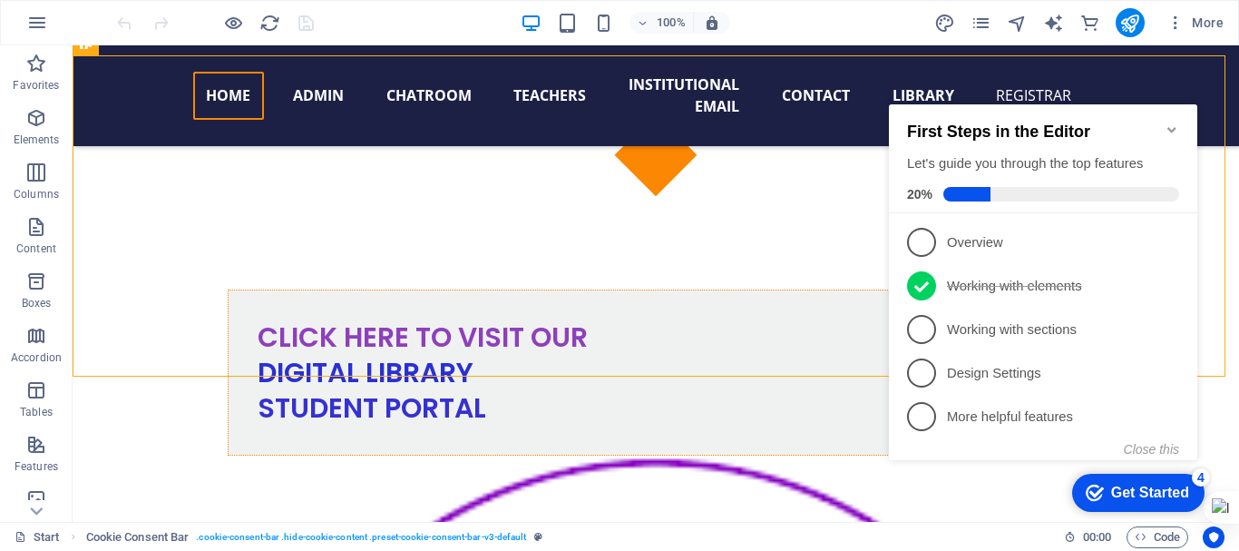
click at [1170, 122] on icon "Minimize checklist" at bounding box center [1172, 129] width 15 height 15
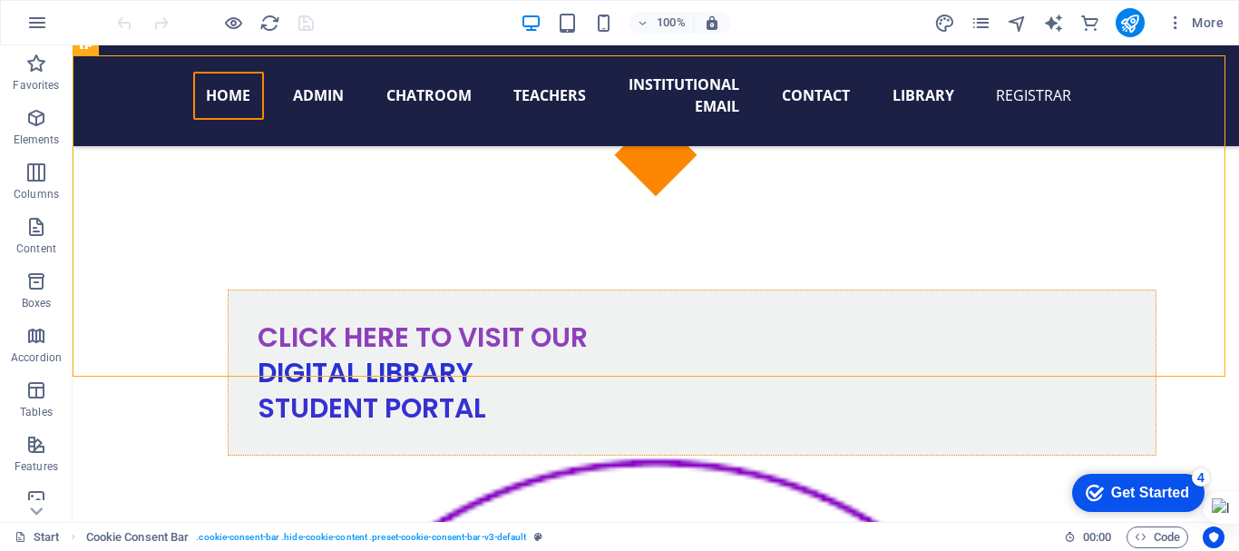
click at [1170, 464] on html "checkmark Get Started 4 First Steps in the Editor Let's guide you through the t…" at bounding box center [1135, 491] width 154 height 54
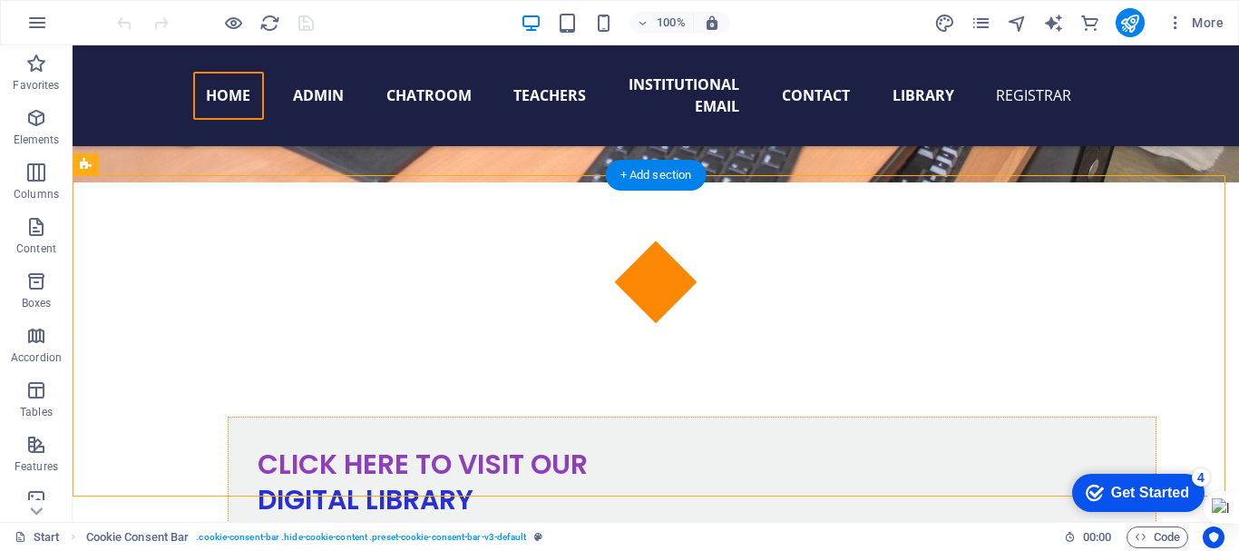
scroll to position [949, 0]
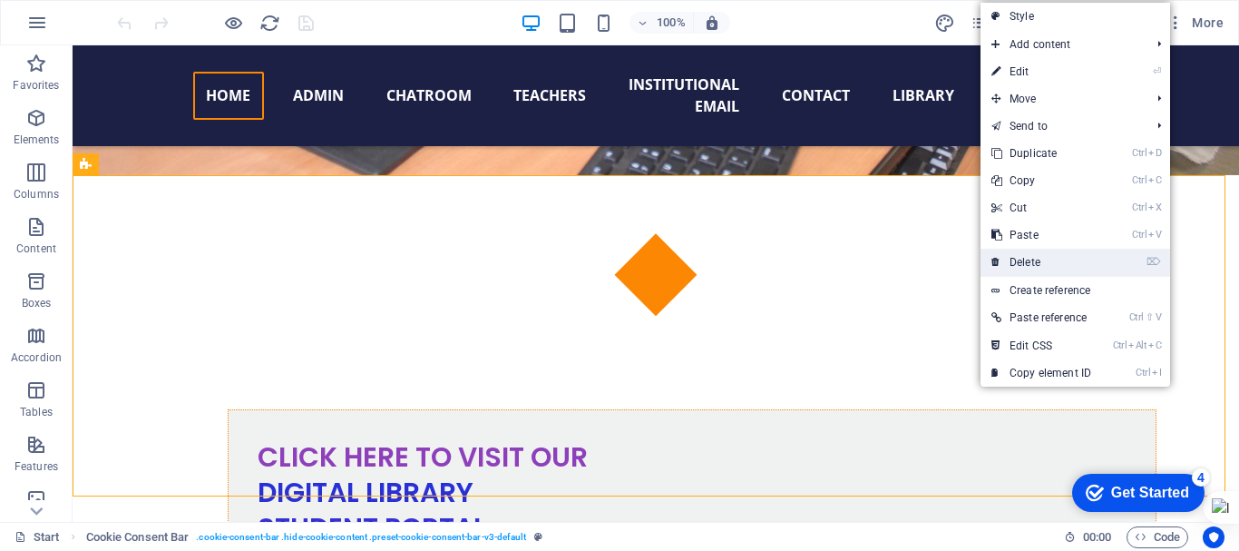
click at [1037, 259] on link "⌦ Delete" at bounding box center [1042, 262] width 122 height 27
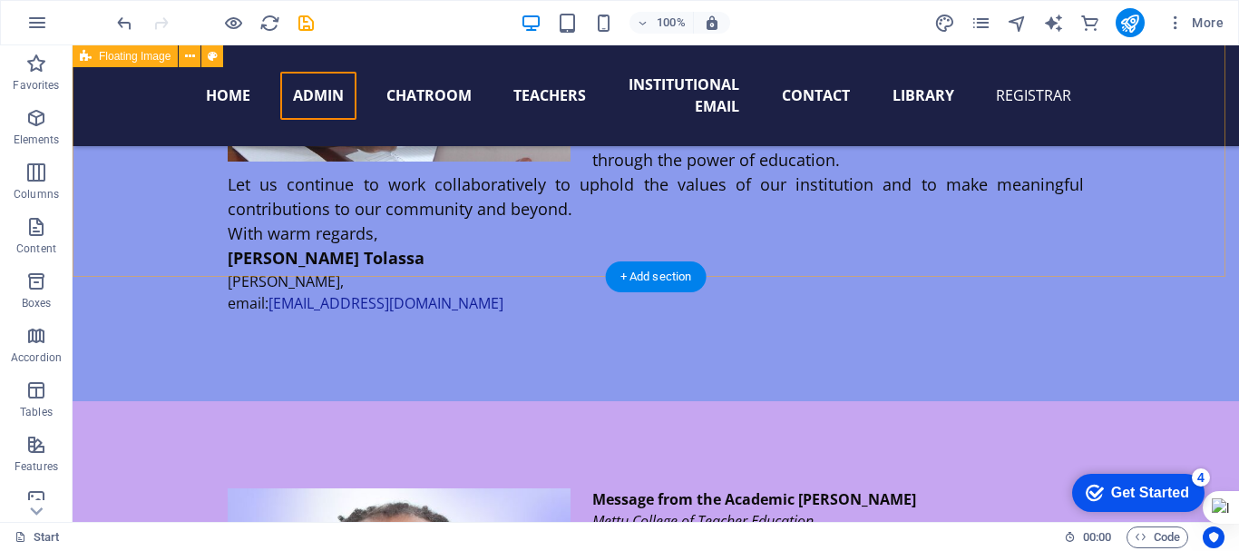
scroll to position [2702, 0]
click at [0, 0] on div "+ Add section" at bounding box center [0, 0] width 0 height 0
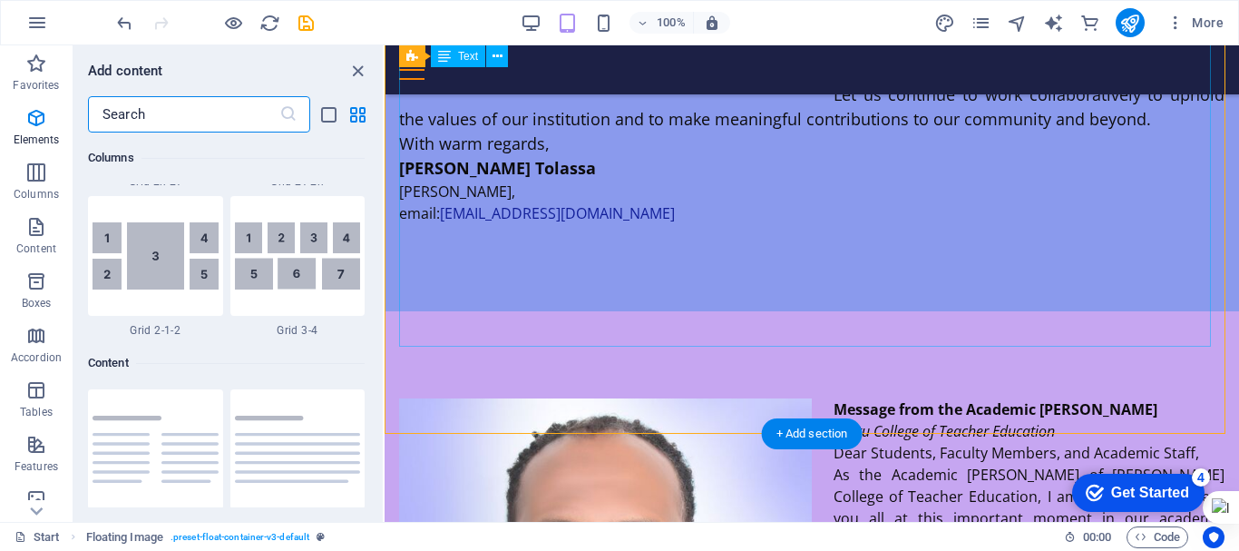
scroll to position [3174, 0]
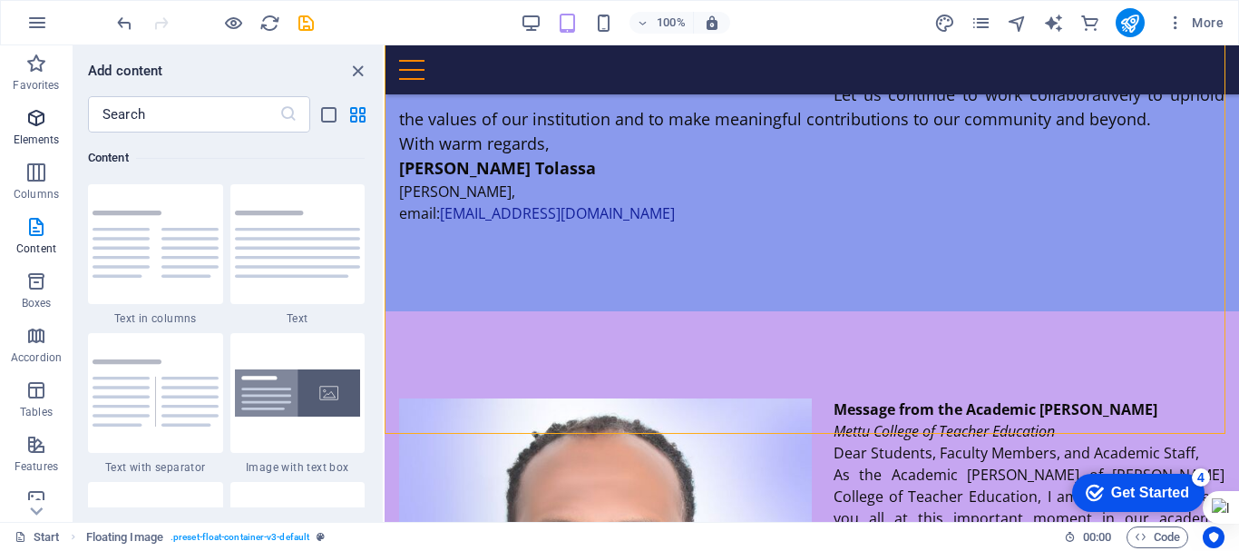
click at [41, 126] on icon "button" at bounding box center [36, 118] width 22 height 22
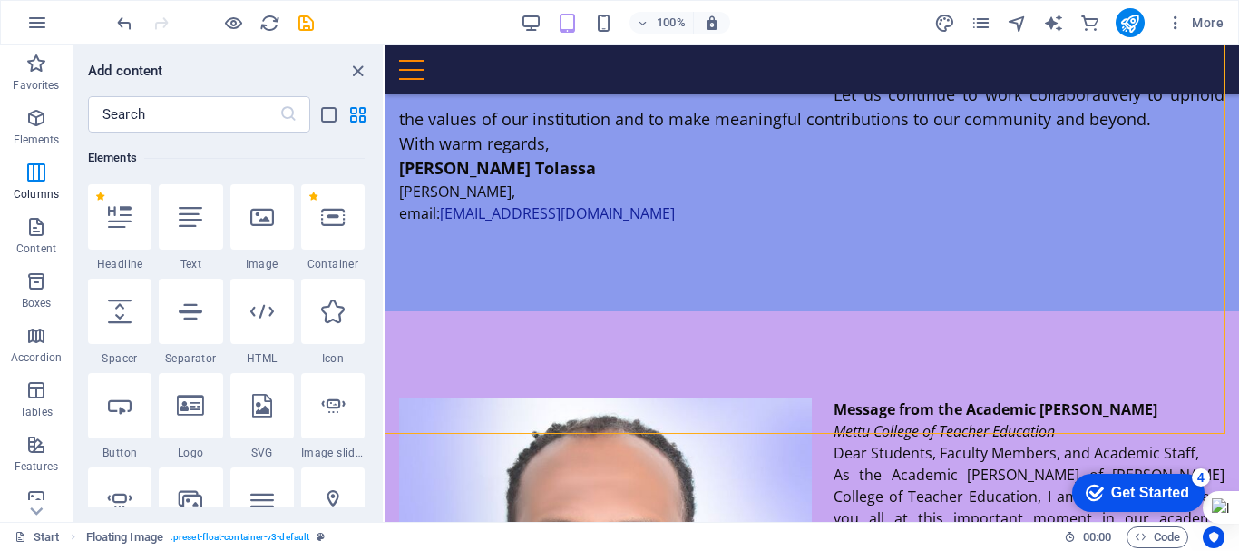
scroll to position [193, 0]
click at [333, 237] on div at bounding box center [333, 216] width 64 height 65
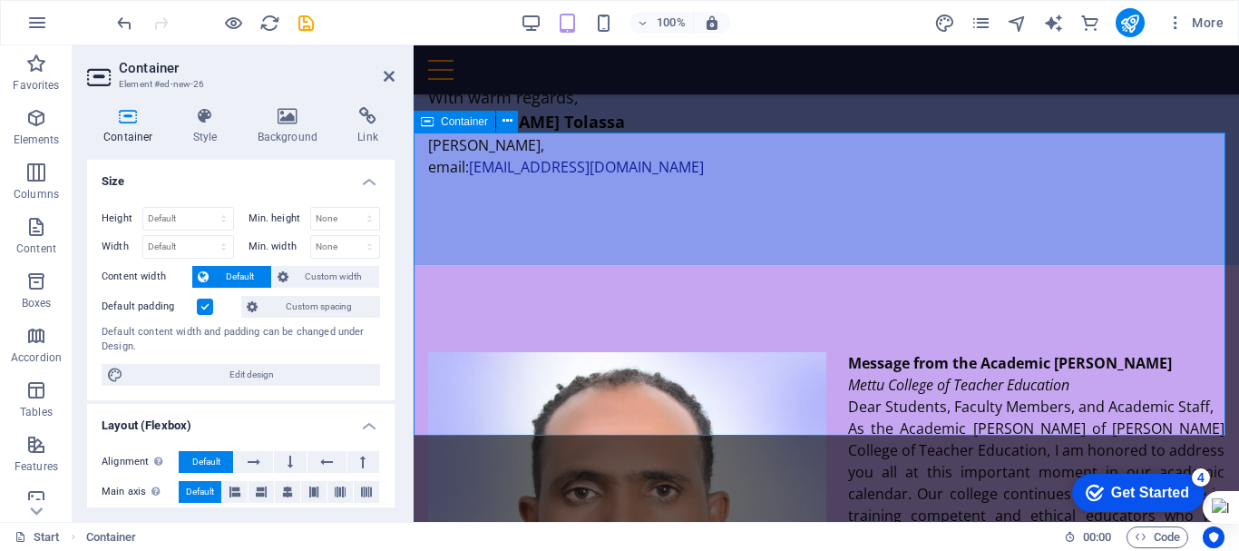
scroll to position [3010, 0]
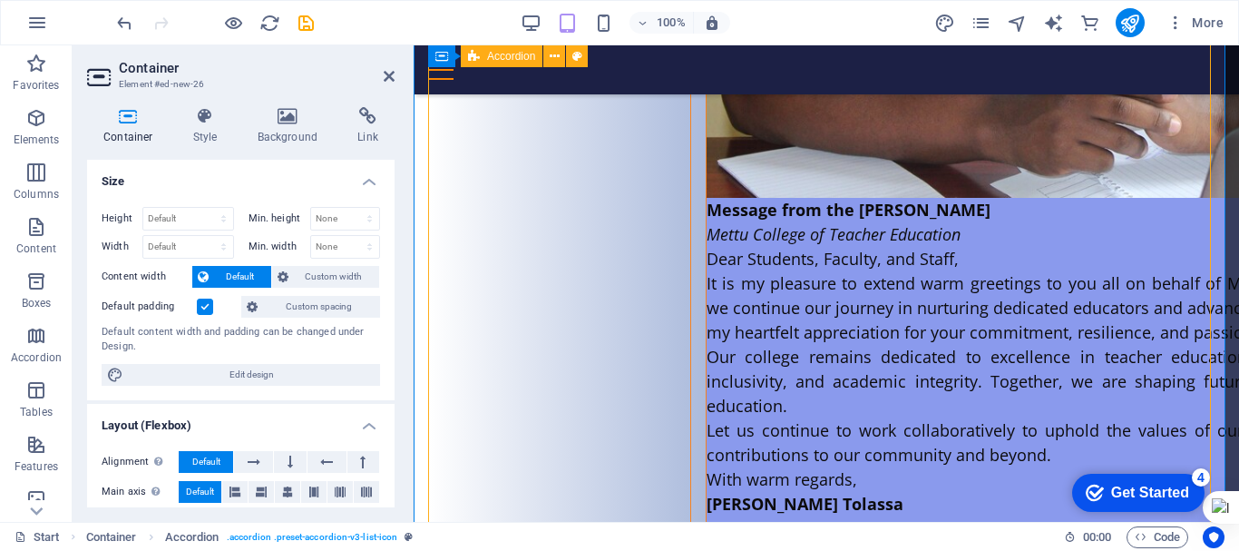
scroll to position [4948, 0]
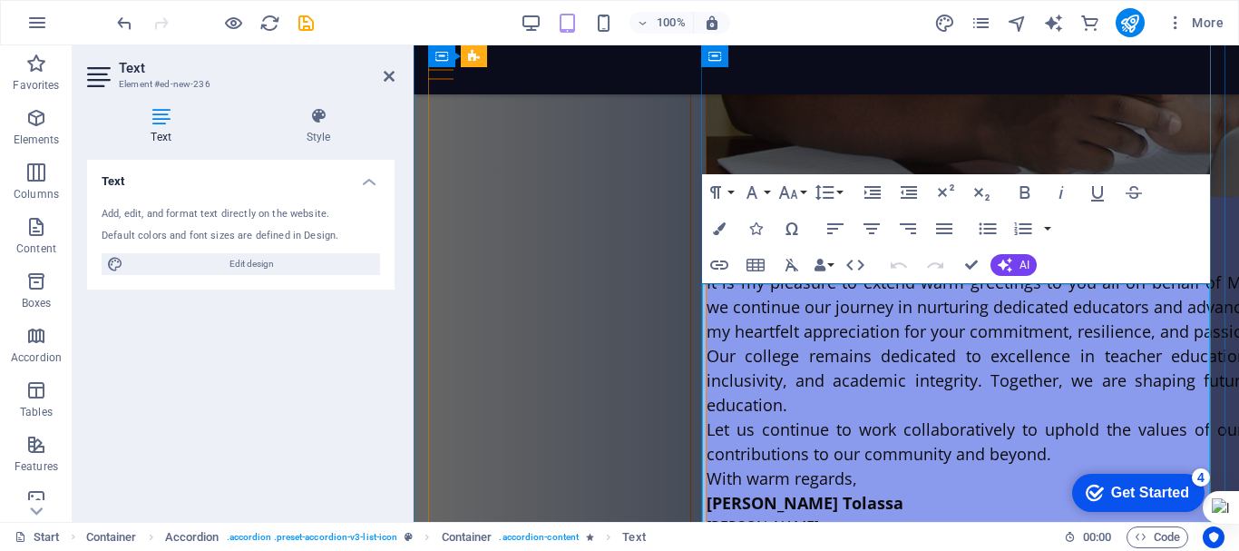
scroll to position [4557, 0]
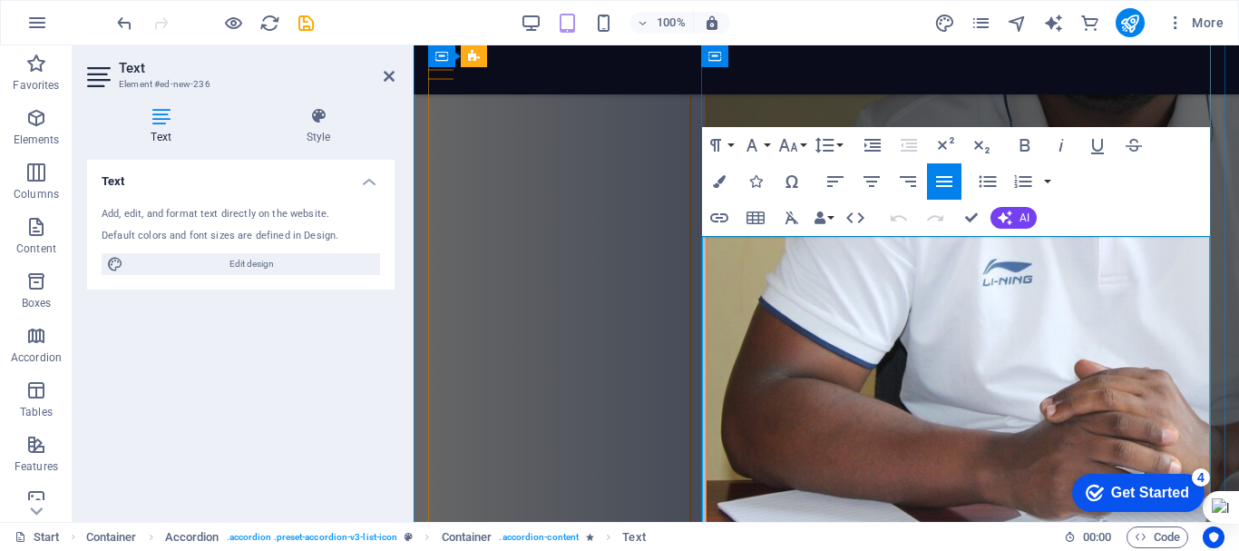
scroll to position [4603, 0]
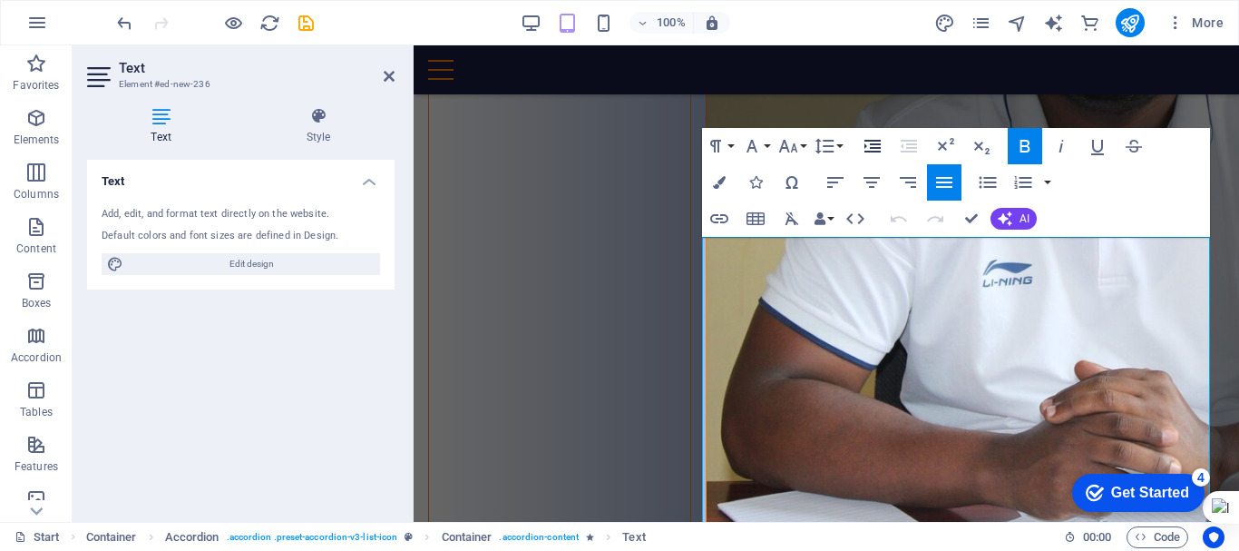
click at [864, 145] on icon "button" at bounding box center [873, 146] width 22 height 22
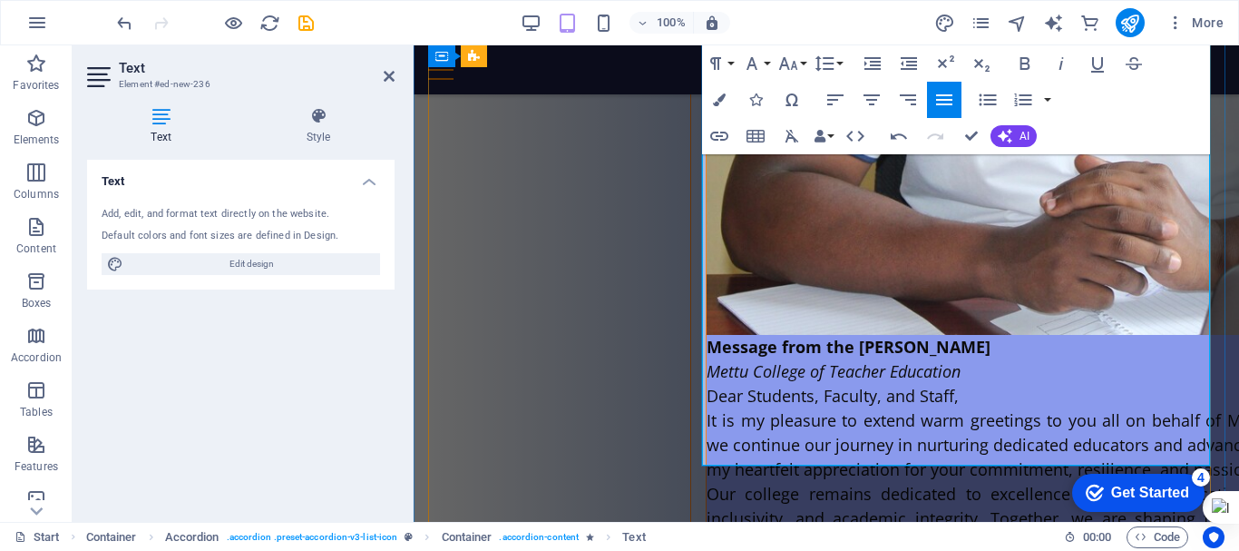
scroll to position [4809, 0]
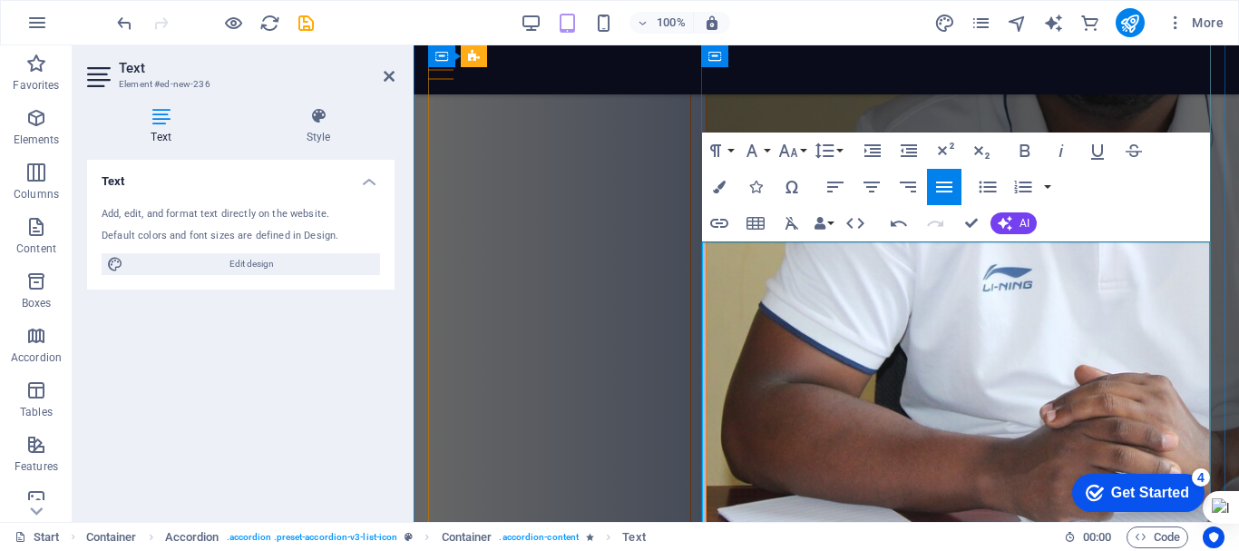
scroll to position [4598, 0]
click at [1203, 137] on div "Paragraph Format Normal Heading 1 Heading 2 Heading 3 Heading 4 Heading 5 Headi…" at bounding box center [956, 187] width 508 height 109
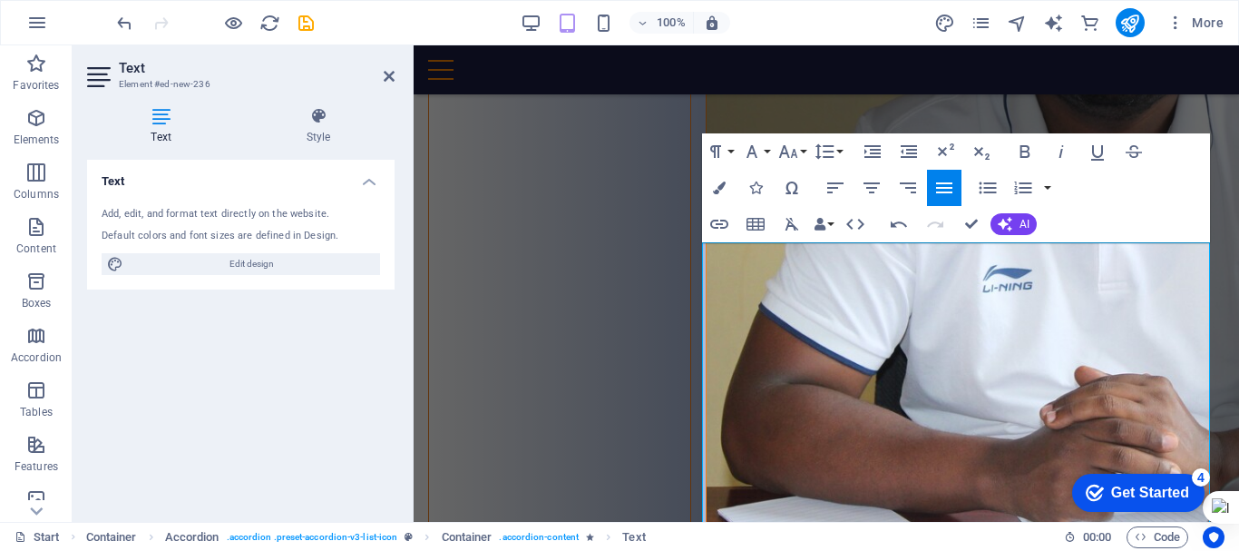
click at [1203, 137] on div "Paragraph Format Normal Heading 1 Heading 2 Heading 3 Heading 4 Heading 5 Headi…" at bounding box center [956, 187] width 508 height 109
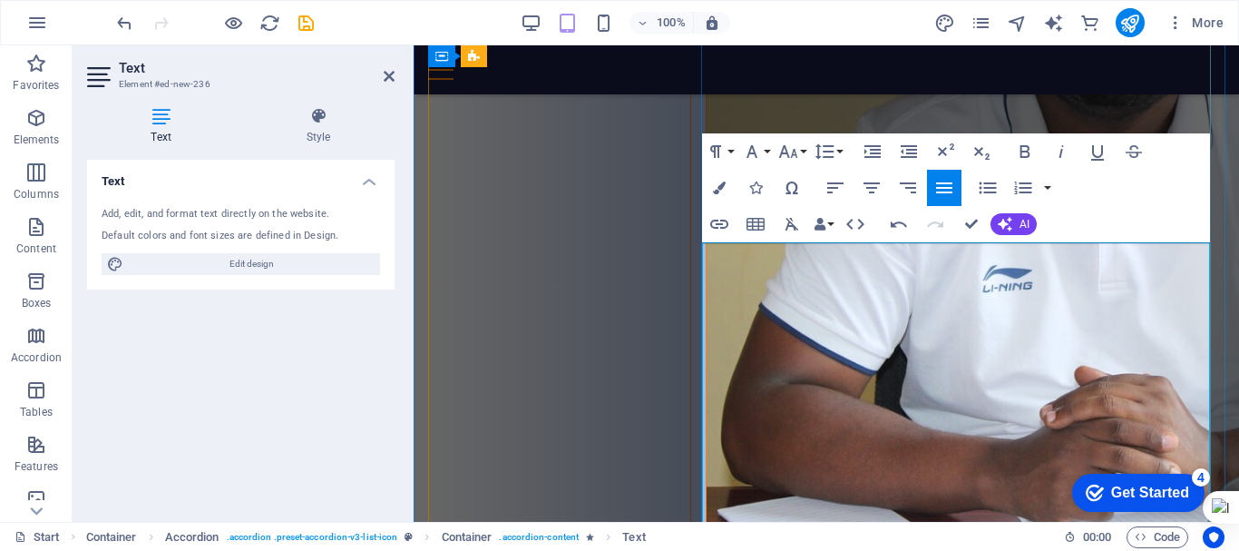
click at [313, 131] on h4 "Style" at bounding box center [318, 126] width 152 height 38
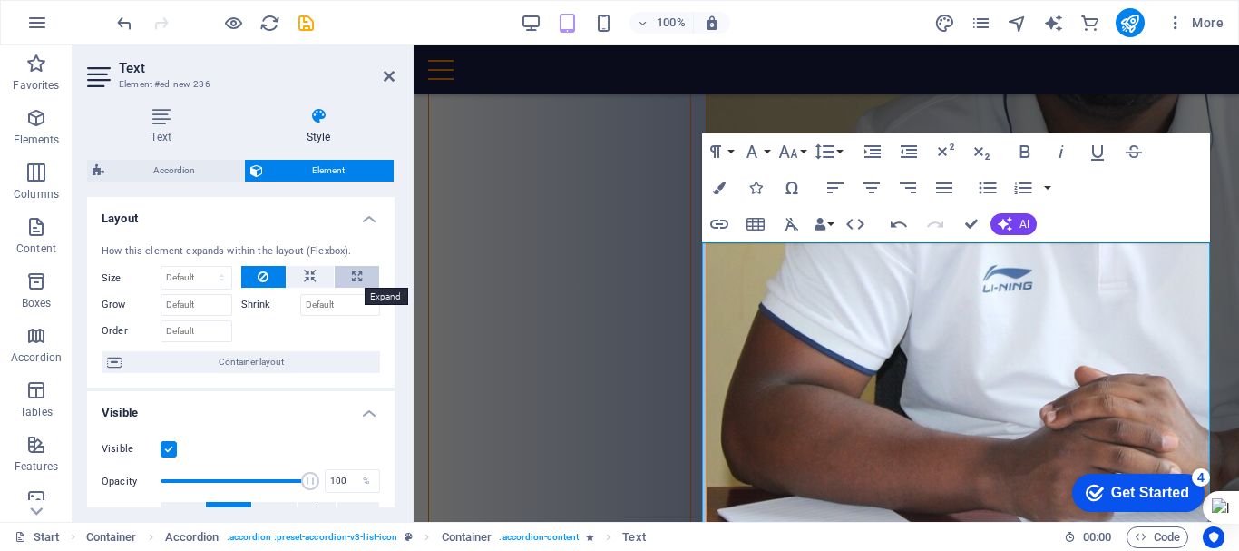
click at [358, 276] on icon at bounding box center [357, 277] width 10 height 22
type input "100"
select select "%"
click at [311, 275] on icon at bounding box center [310, 277] width 13 height 22
select select "DISABLED_OPTION_VALUE"
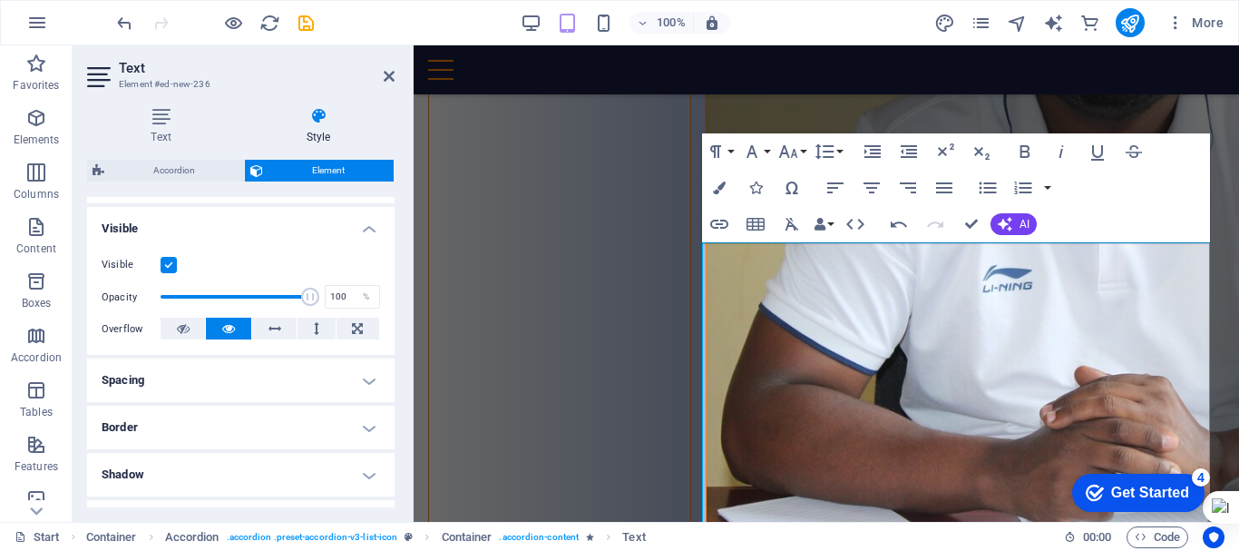
scroll to position [189, 0]
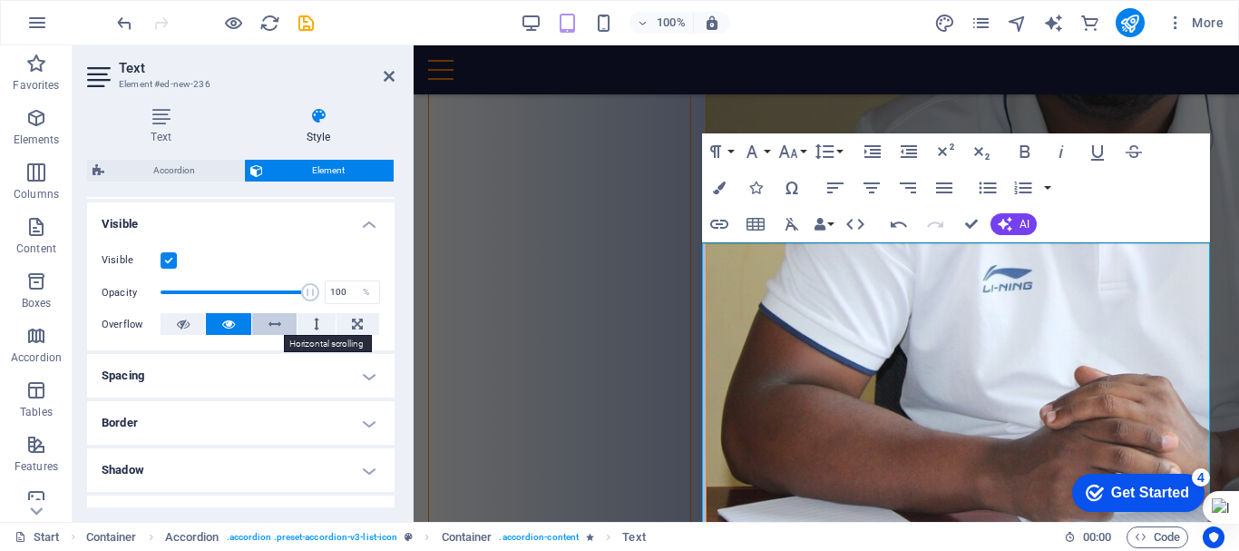
click at [272, 321] on icon at bounding box center [275, 324] width 13 height 22
click at [233, 327] on icon at bounding box center [228, 324] width 13 height 22
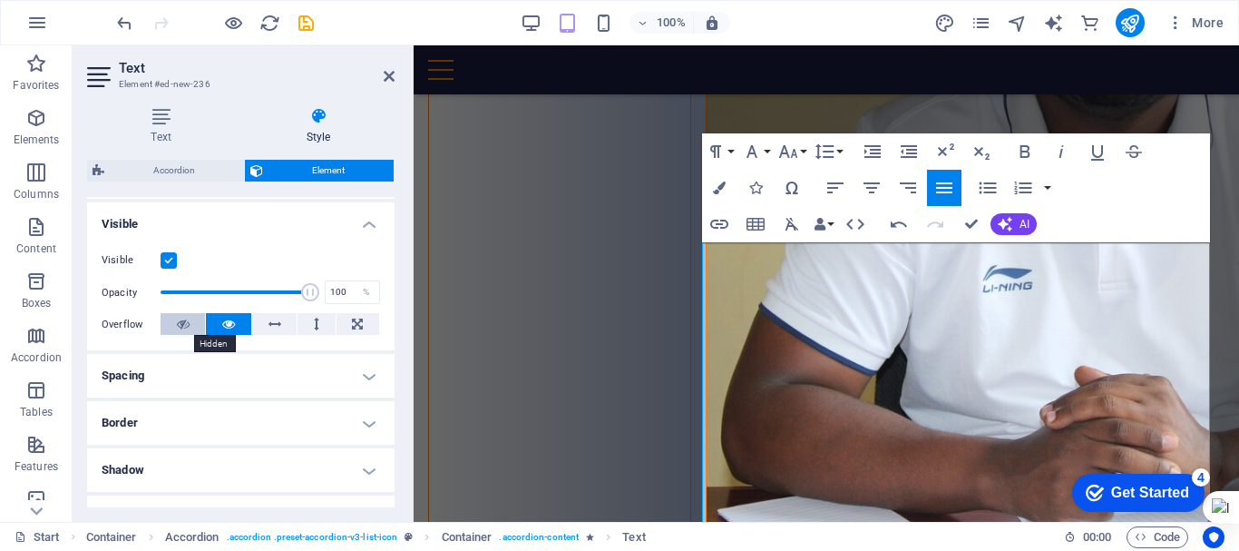
click at [186, 325] on icon at bounding box center [183, 324] width 13 height 22
click at [222, 323] on icon at bounding box center [228, 324] width 13 height 22
click at [357, 329] on icon at bounding box center [357, 324] width 11 height 22
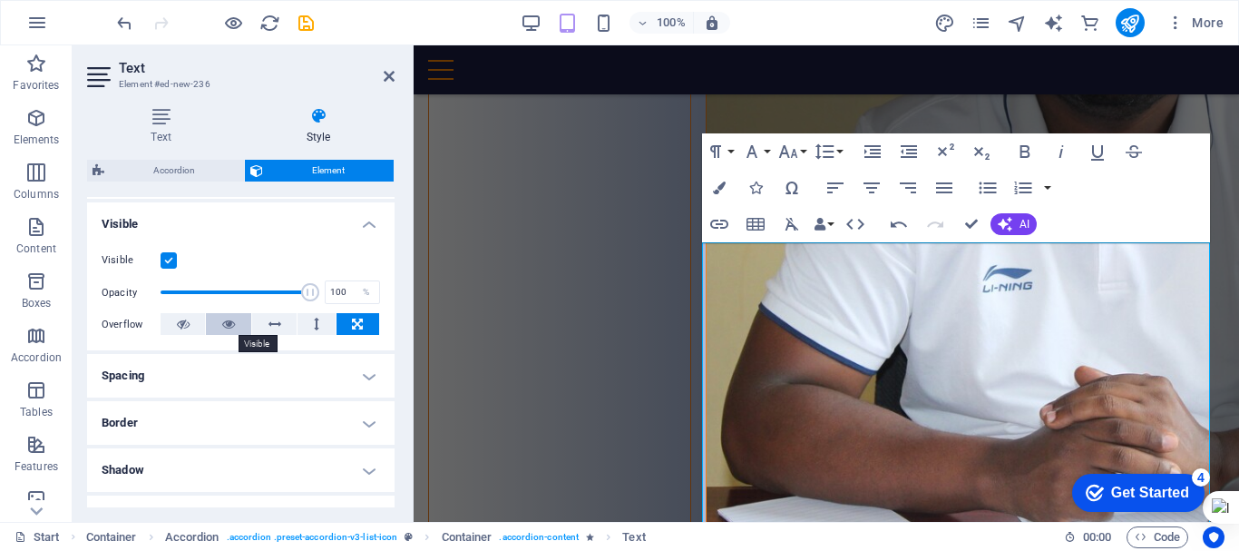
click at [231, 327] on icon at bounding box center [228, 324] width 13 height 22
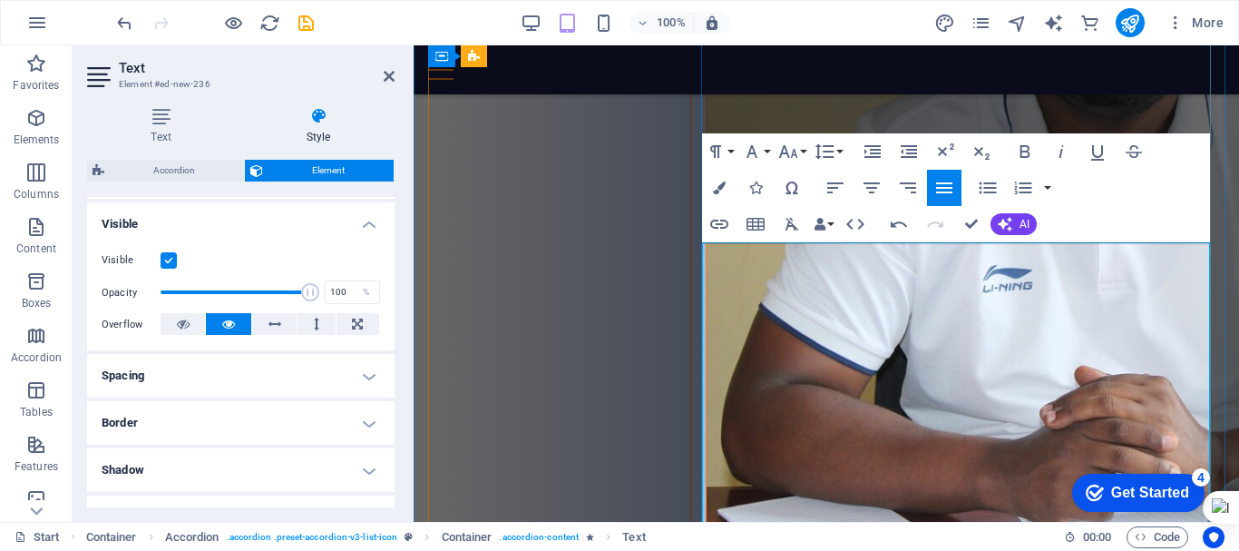
drag, startPoint x: 704, startPoint y: 444, endPoint x: 868, endPoint y: 416, distance: 166.4
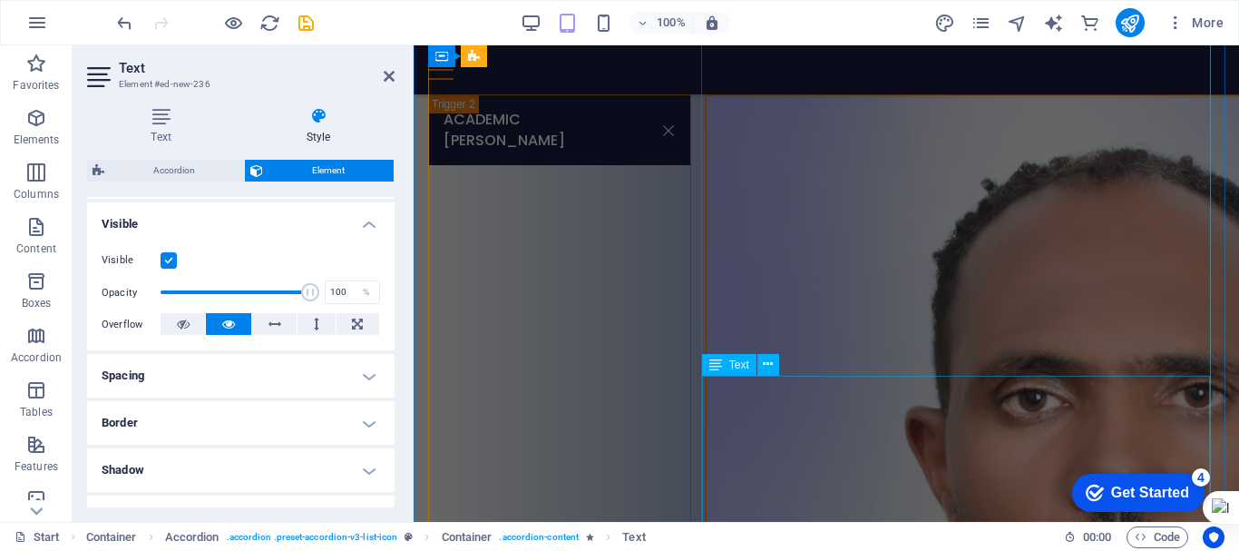
scroll to position [5529, 0]
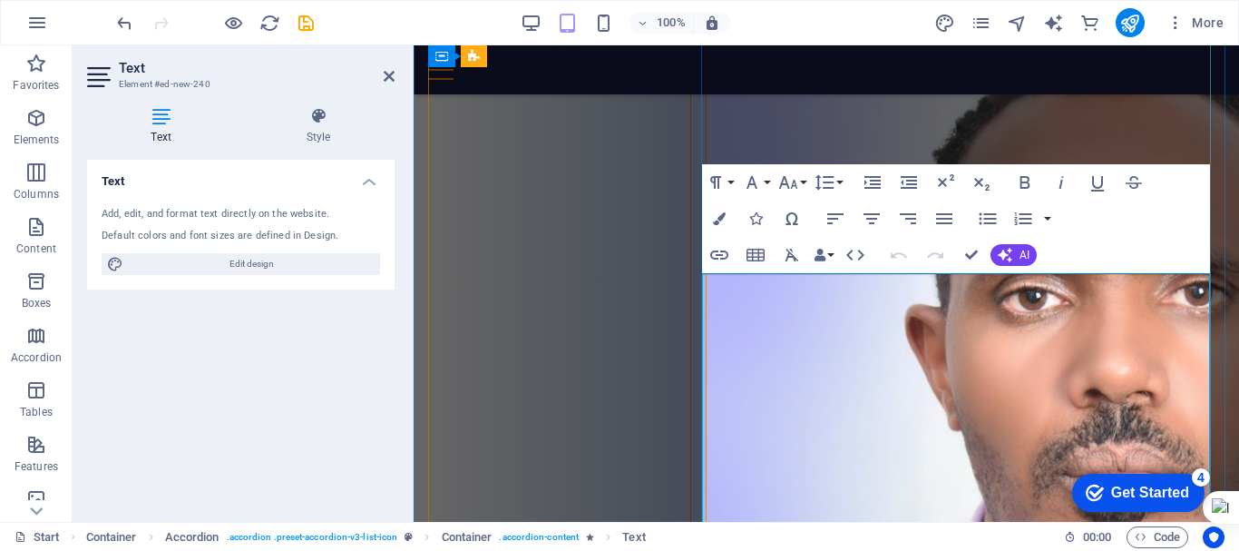
scroll to position [5745, 0]
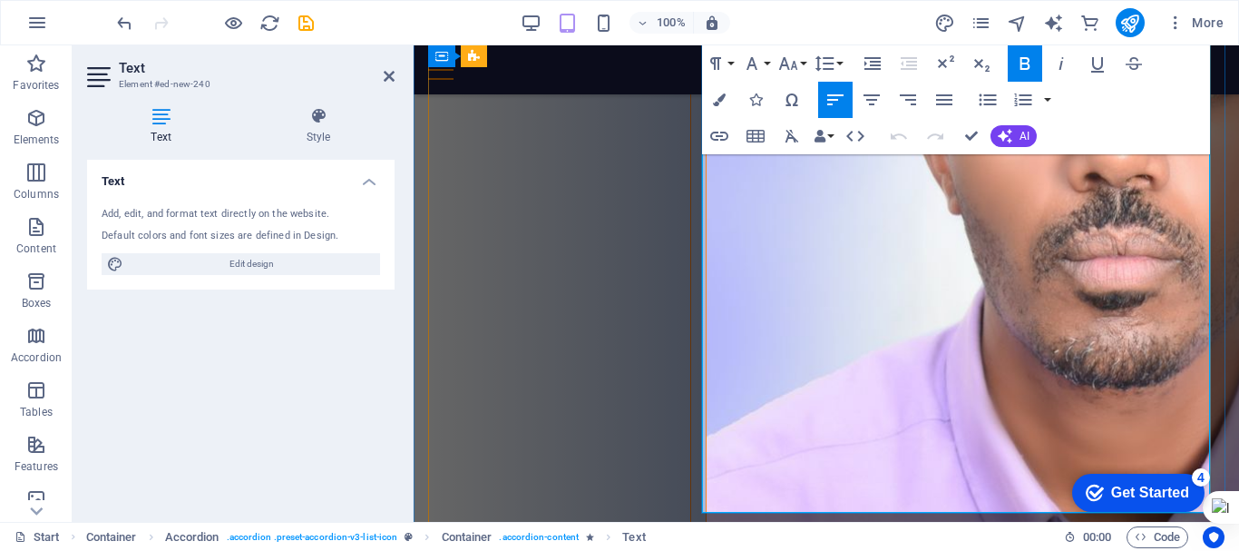
click at [868, 64] on icon "button" at bounding box center [873, 64] width 22 height 22
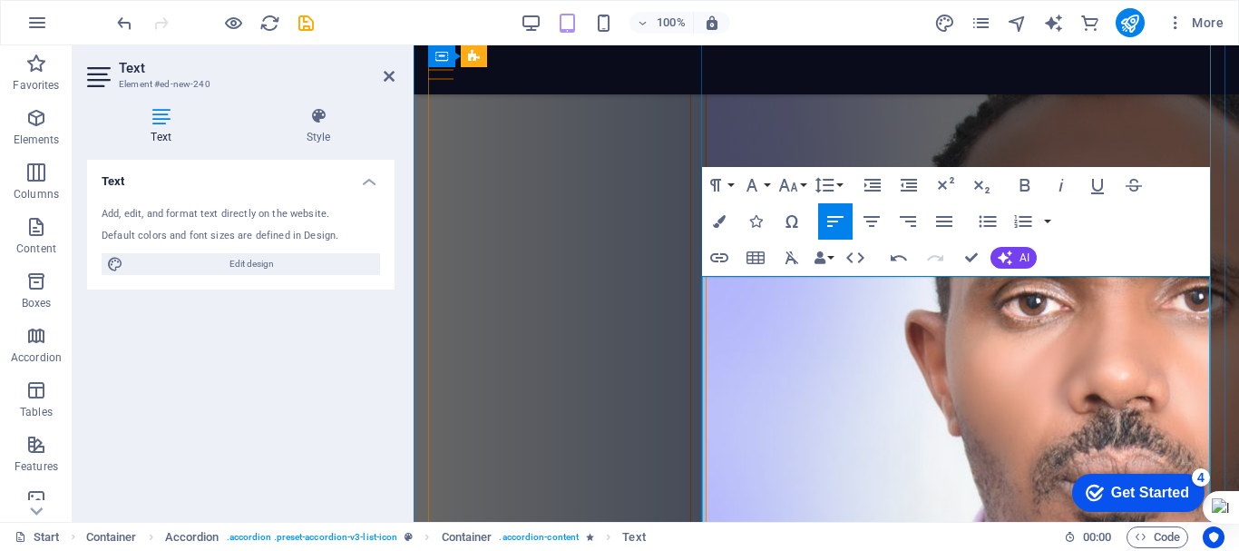
scroll to position [5525, 0]
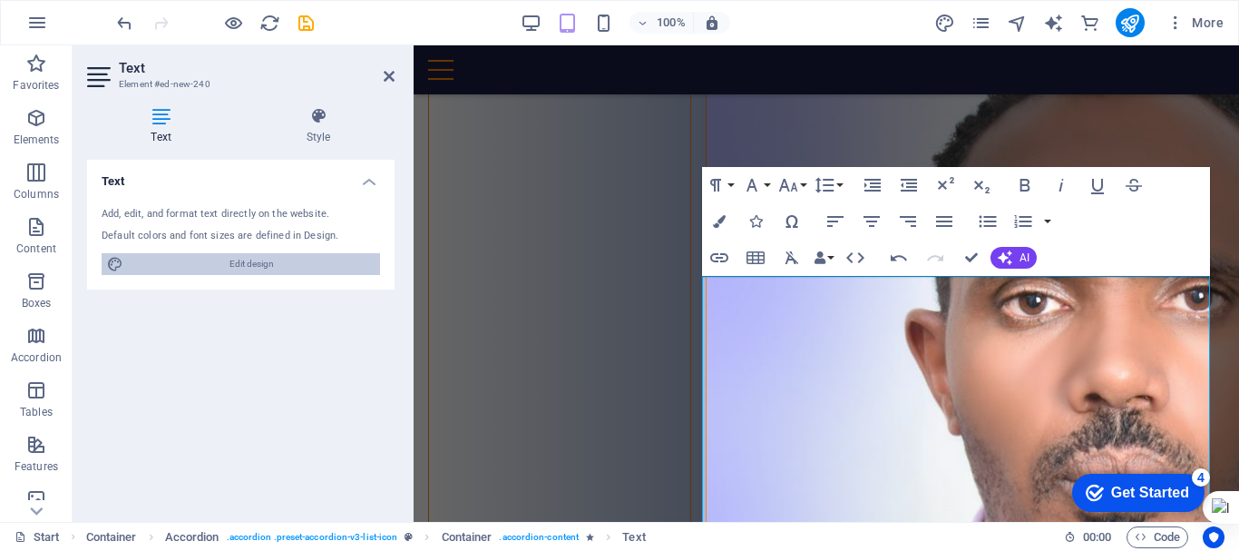
click at [250, 266] on span "Edit design" at bounding box center [252, 264] width 246 height 22
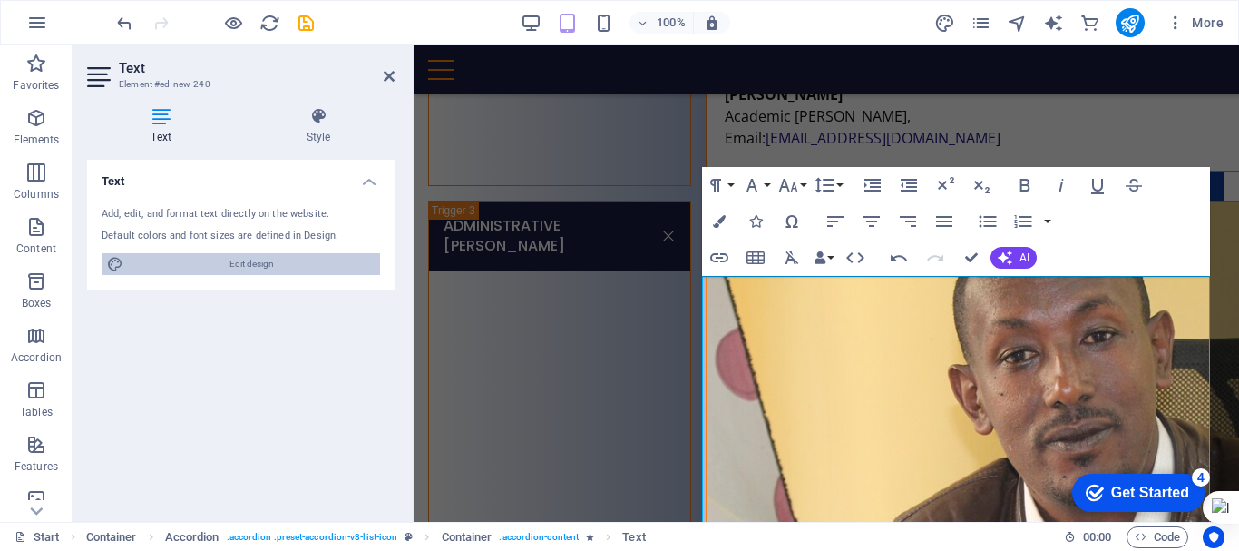
select select "linear"
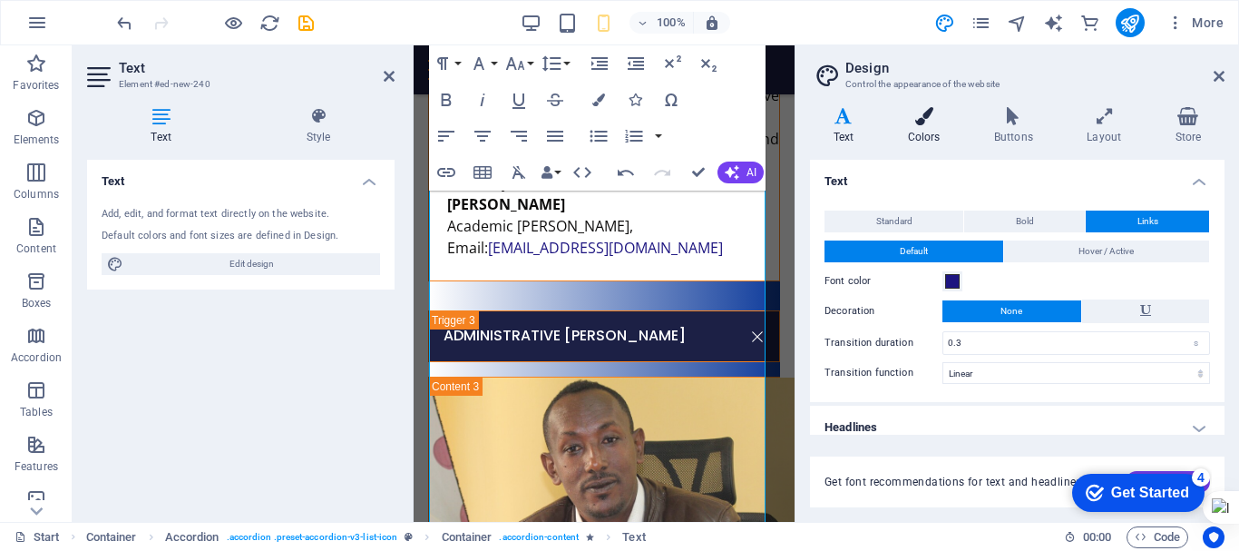
click at [916, 122] on icon at bounding box center [923, 116] width 79 height 18
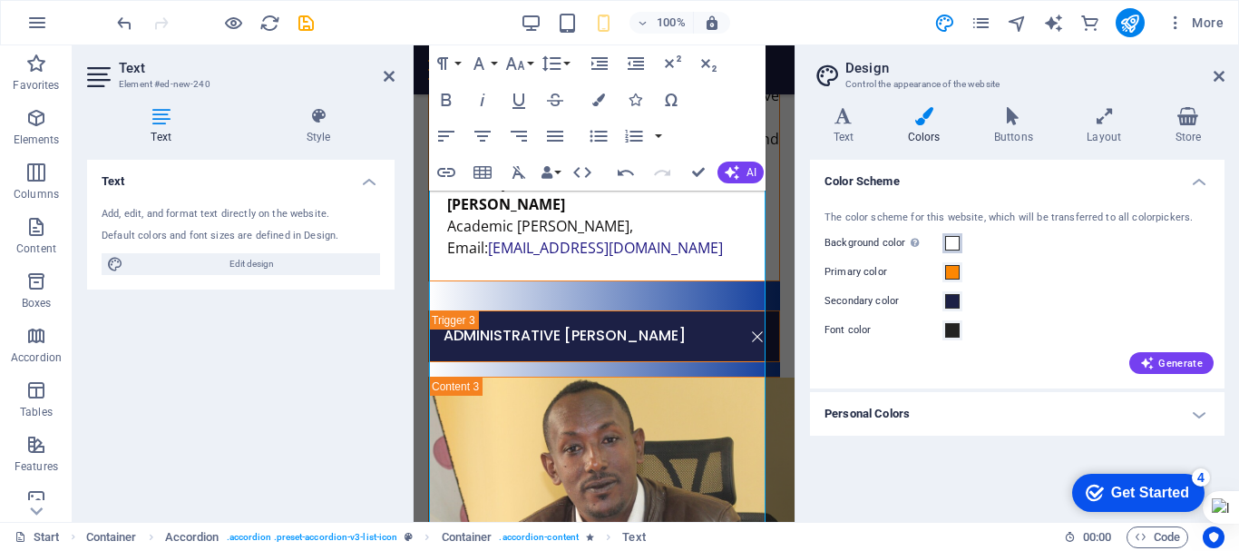
click at [951, 239] on span at bounding box center [952, 243] width 15 height 15
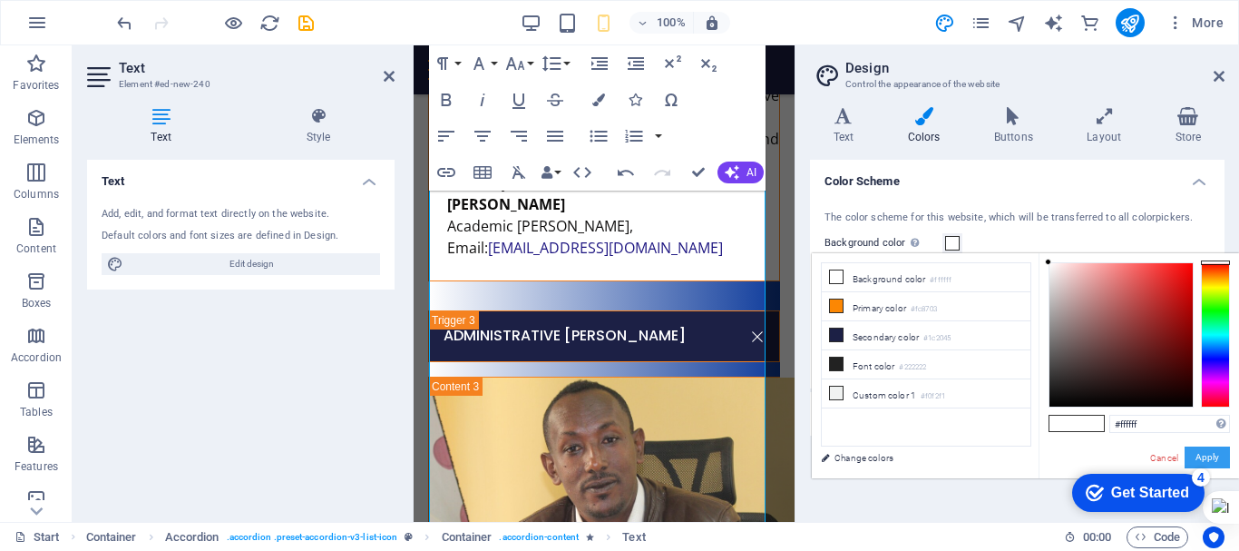
click at [1218, 464] on button "Apply" at bounding box center [1207, 457] width 45 height 22
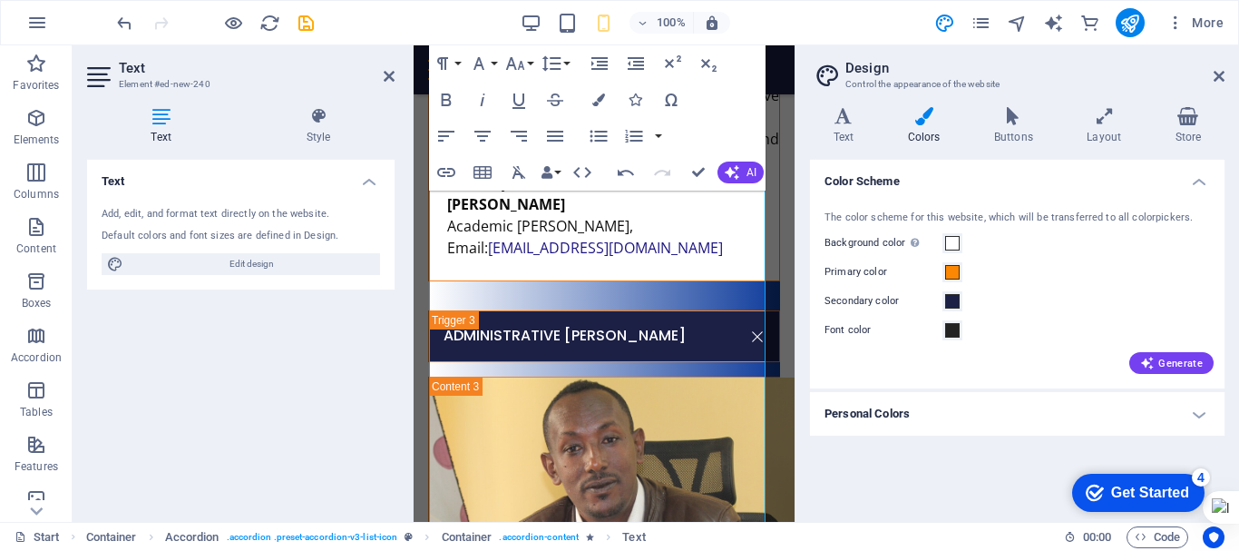
click at [932, 114] on icon at bounding box center [923, 116] width 79 height 18
click at [856, 132] on h4 "Text" at bounding box center [847, 126] width 74 height 38
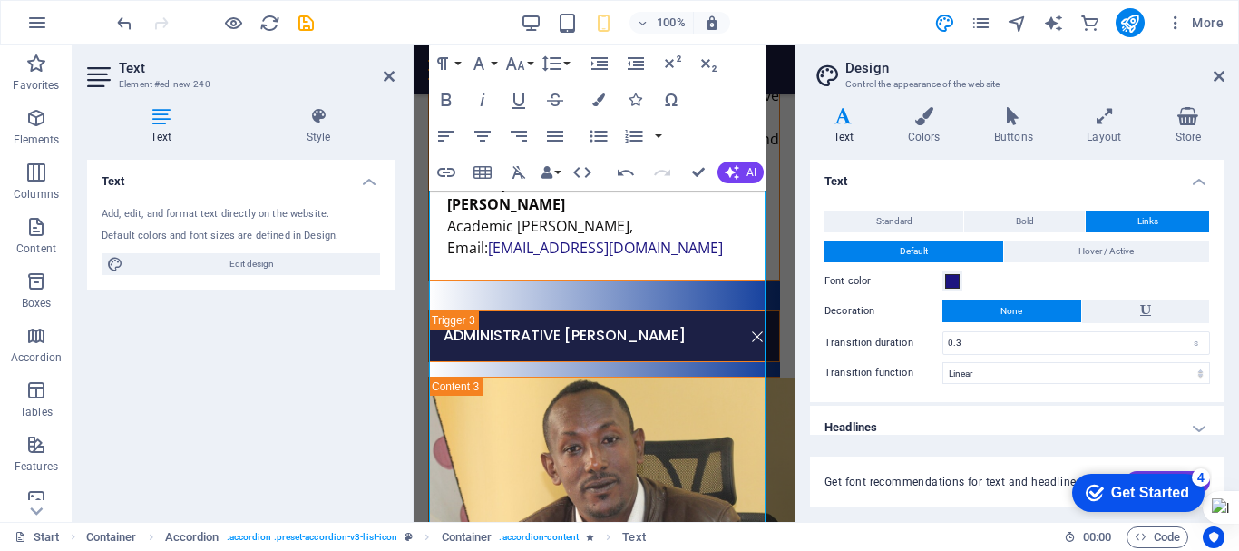
click at [859, 120] on icon at bounding box center [843, 116] width 67 height 18
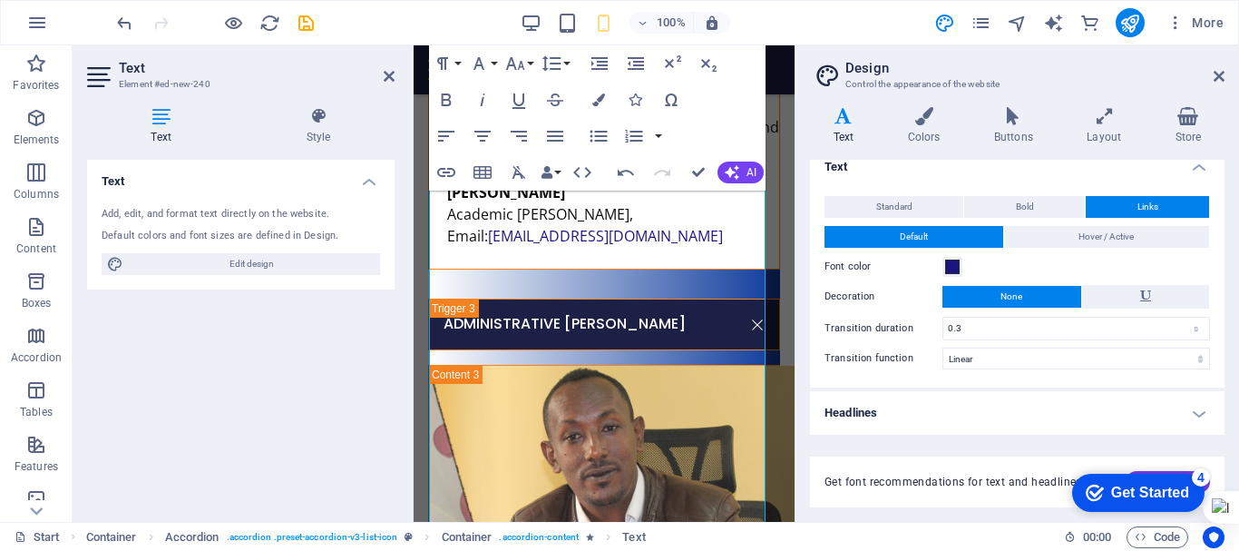
scroll to position [0, 0]
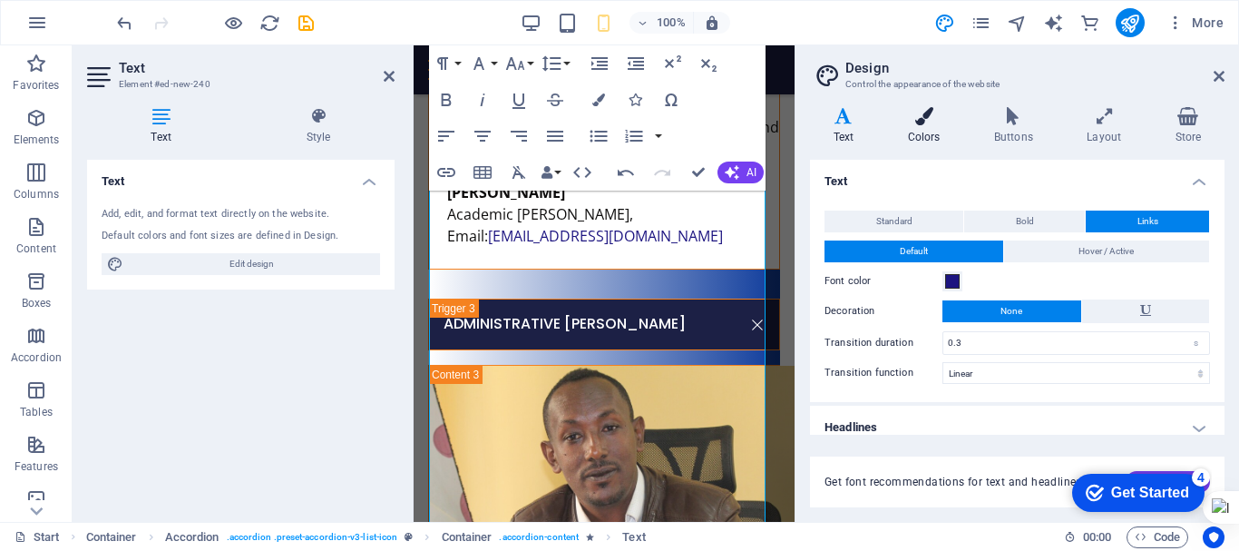
click at [932, 127] on h4 "Colors" at bounding box center [927, 126] width 86 height 38
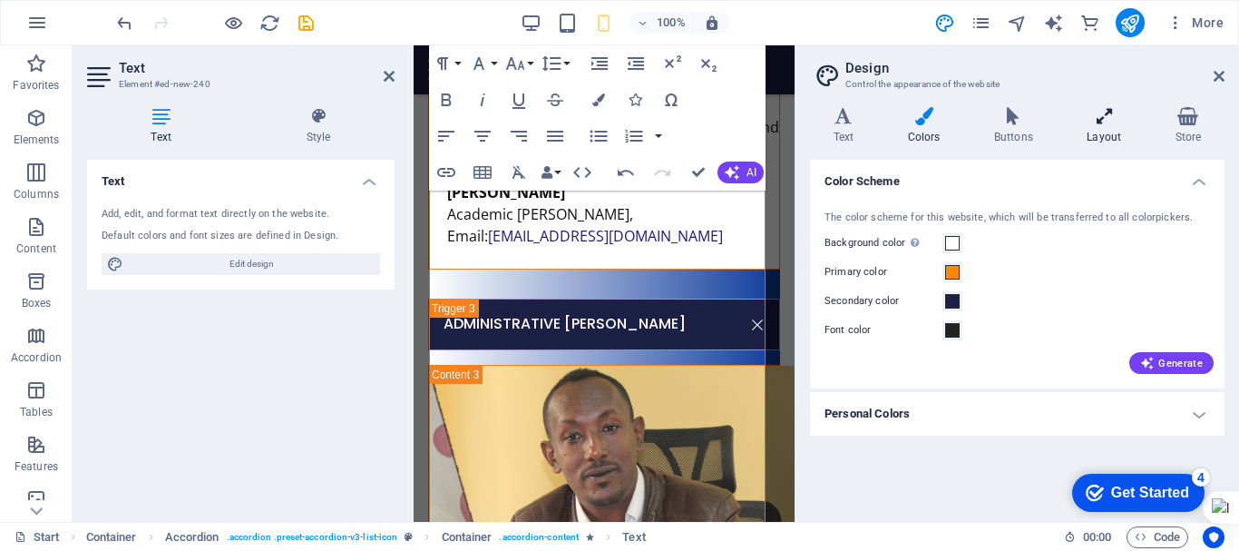
click at [1115, 118] on icon at bounding box center [1104, 116] width 81 height 18
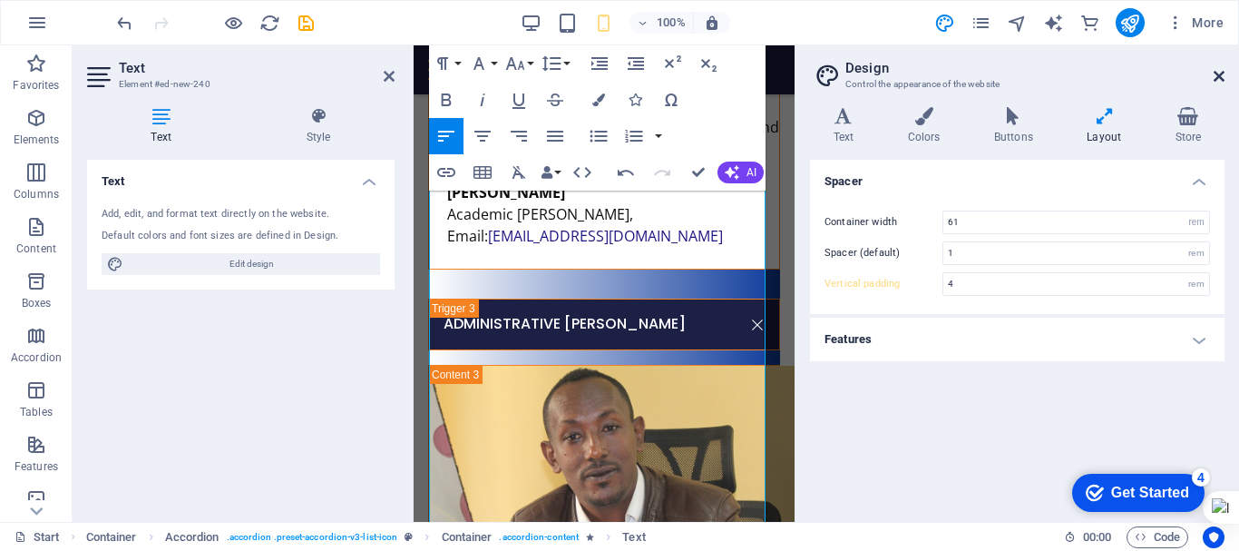
click at [1224, 76] on icon at bounding box center [1219, 76] width 11 height 15
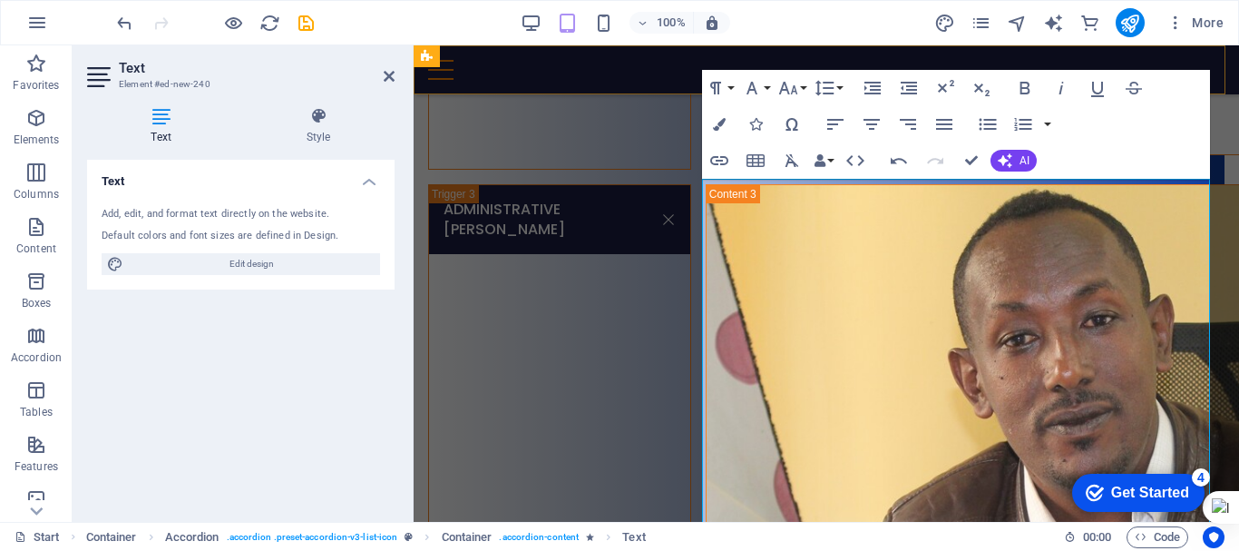
scroll to position [5622, 0]
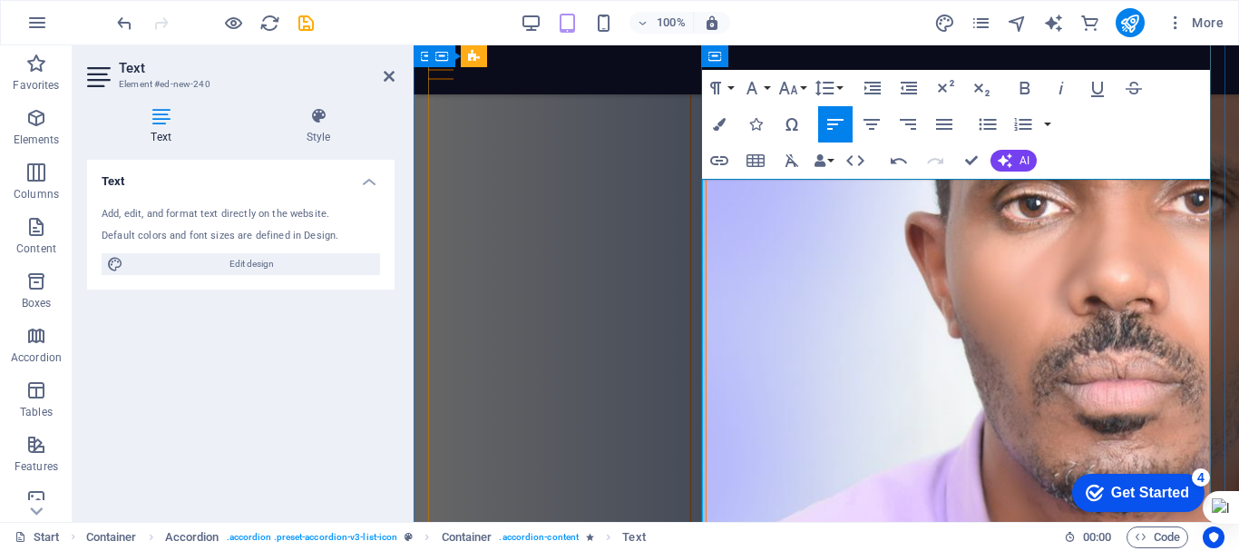
click at [324, 131] on h4 "Style" at bounding box center [318, 126] width 152 height 38
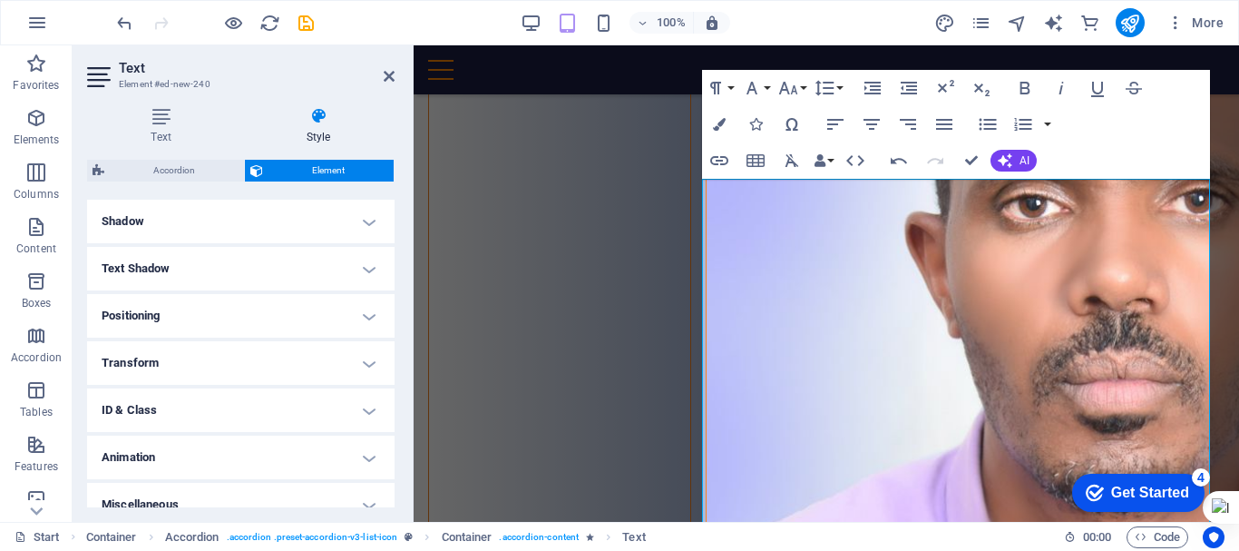
scroll to position [456, 0]
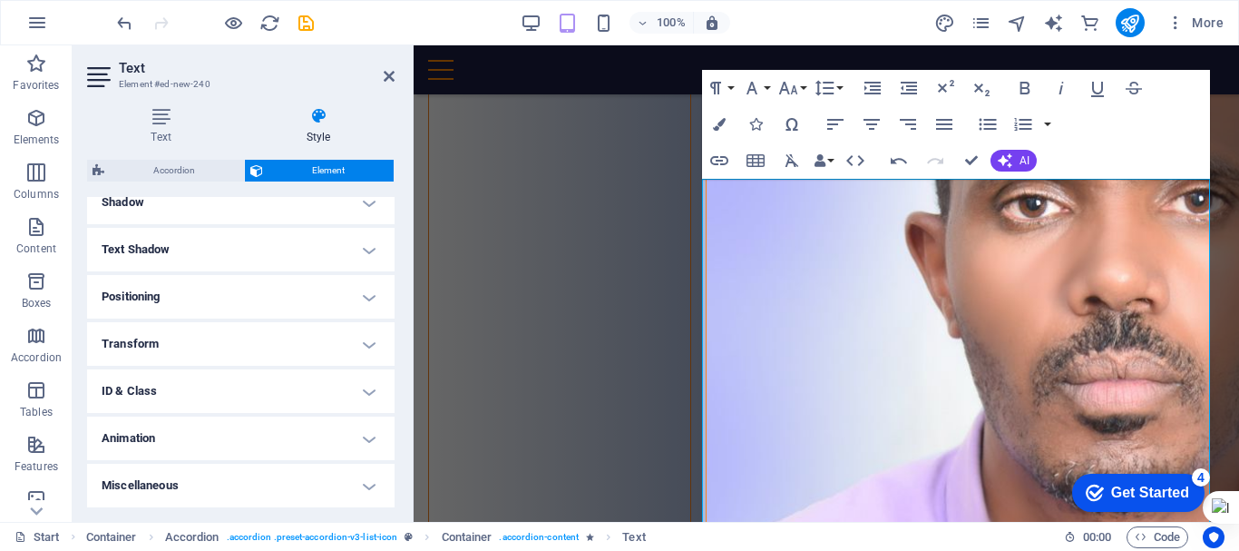
click at [344, 357] on h4 "Transform" at bounding box center [241, 344] width 308 height 44
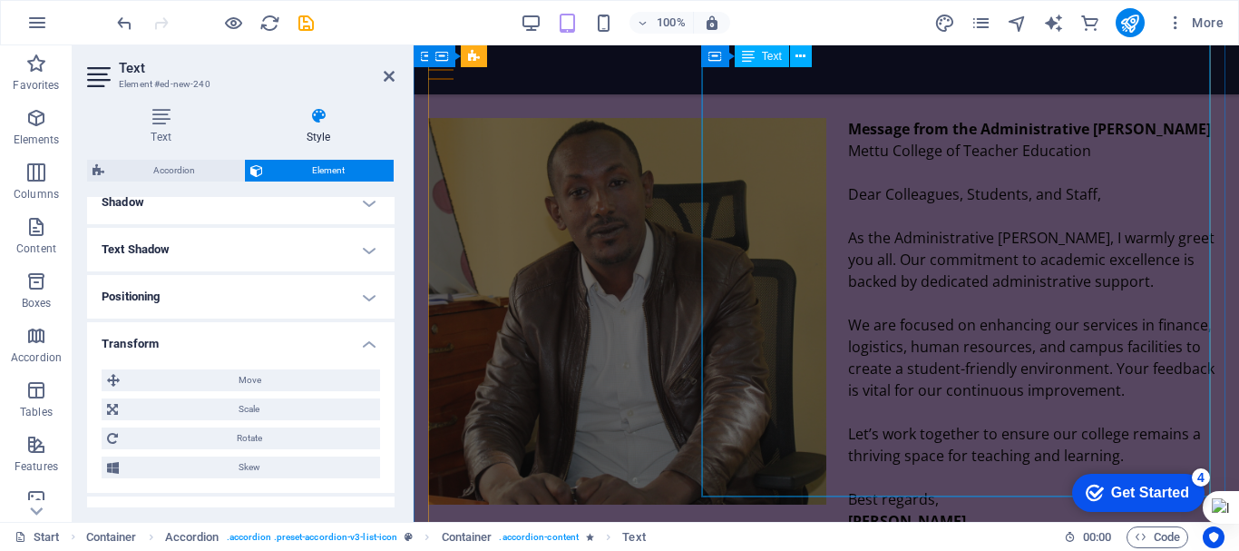
scroll to position [3629, 0]
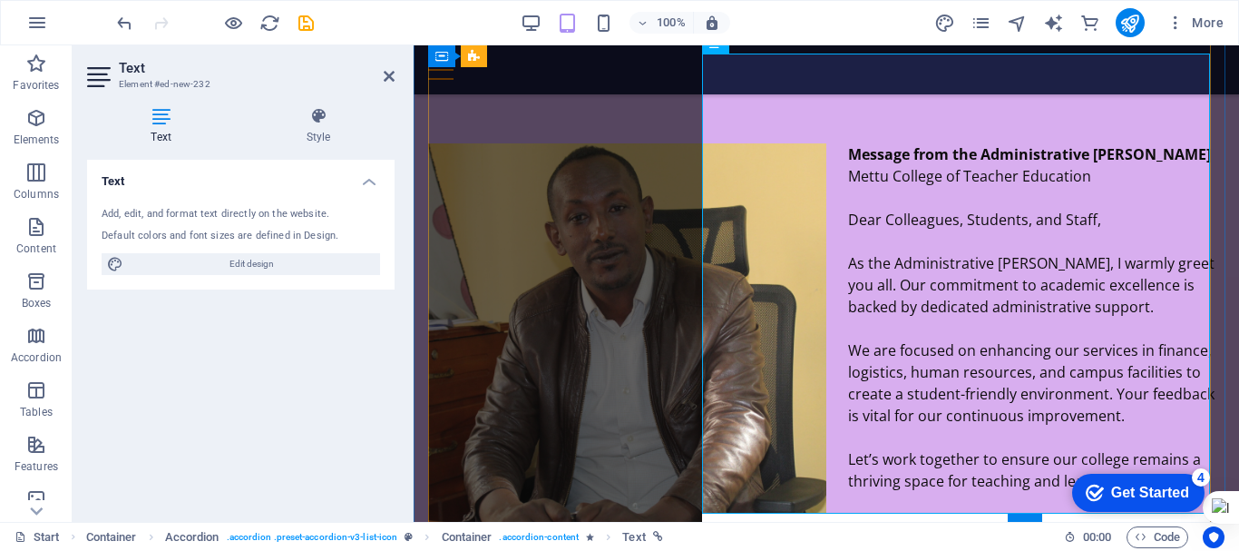
scroll to position [3632, 0]
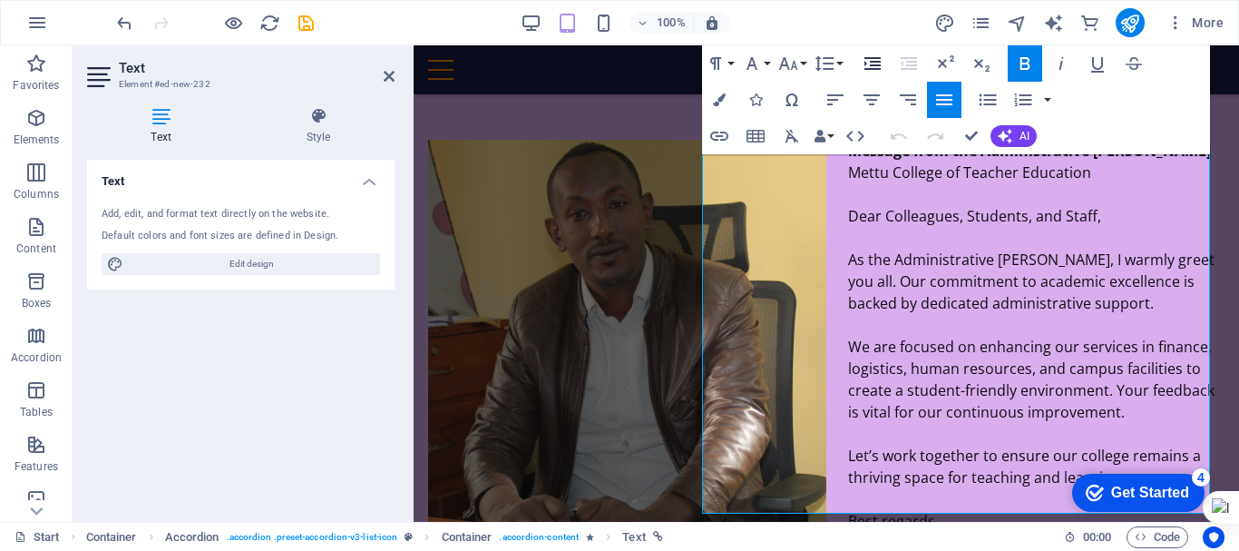
click at [875, 67] on icon "button" at bounding box center [873, 64] width 22 height 22
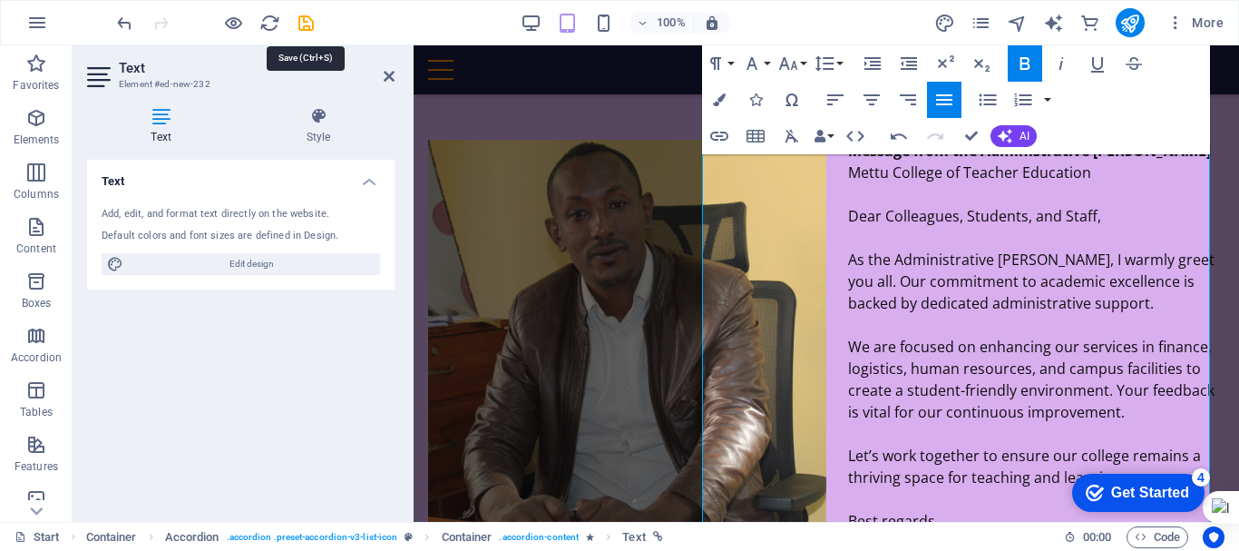
click at [308, 27] on icon "save" at bounding box center [306, 23] width 21 height 21
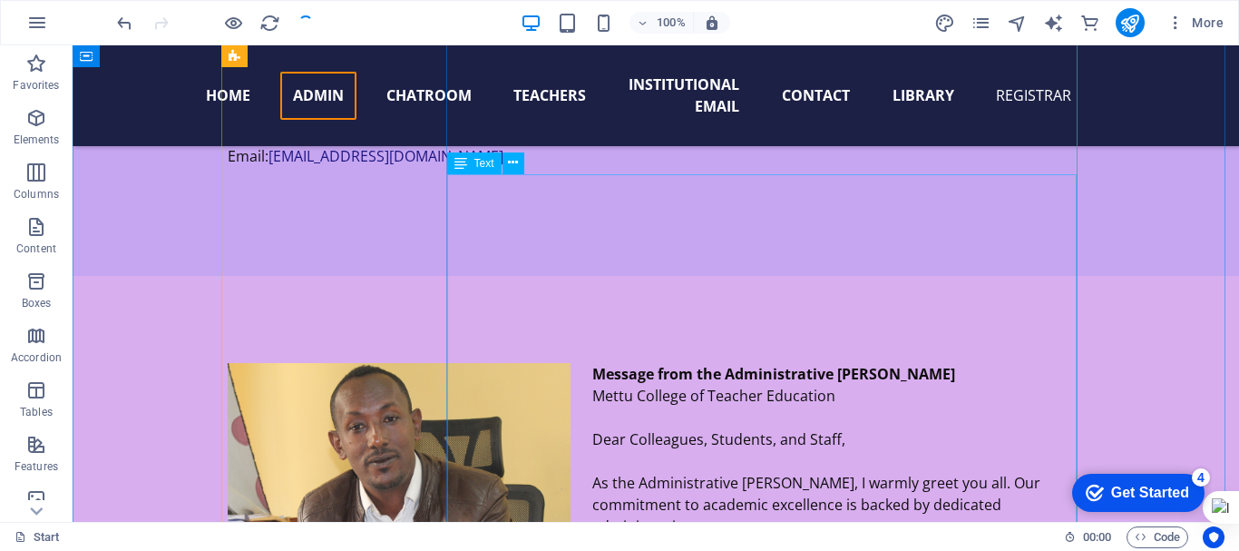
scroll to position [3458, 0]
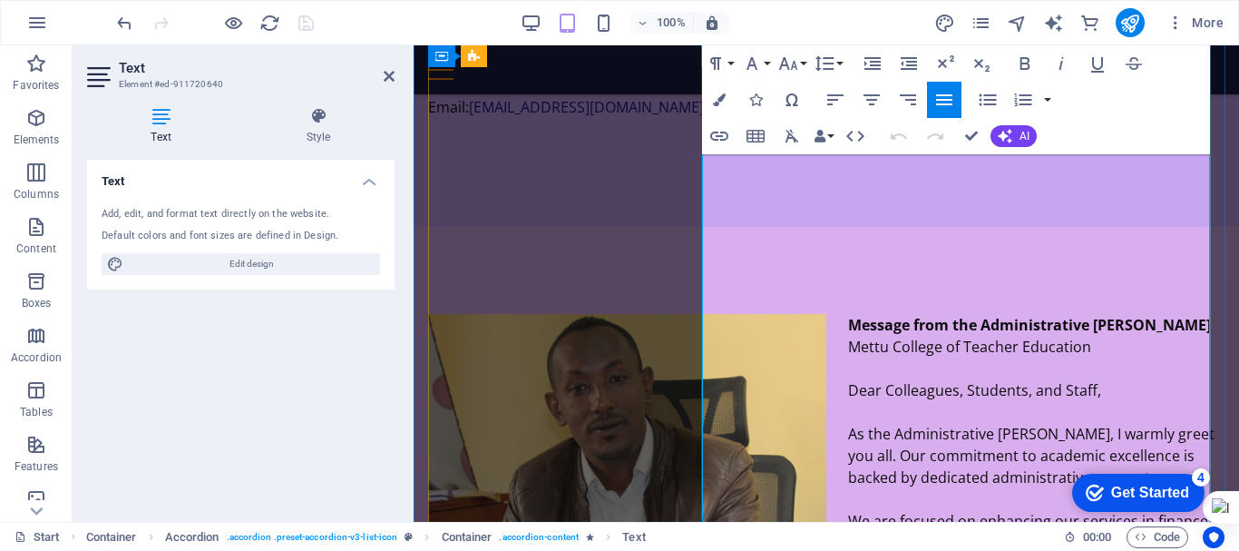
drag, startPoint x: 1222, startPoint y: 344, endPoint x: 881, endPoint y: 344, distance: 341.1
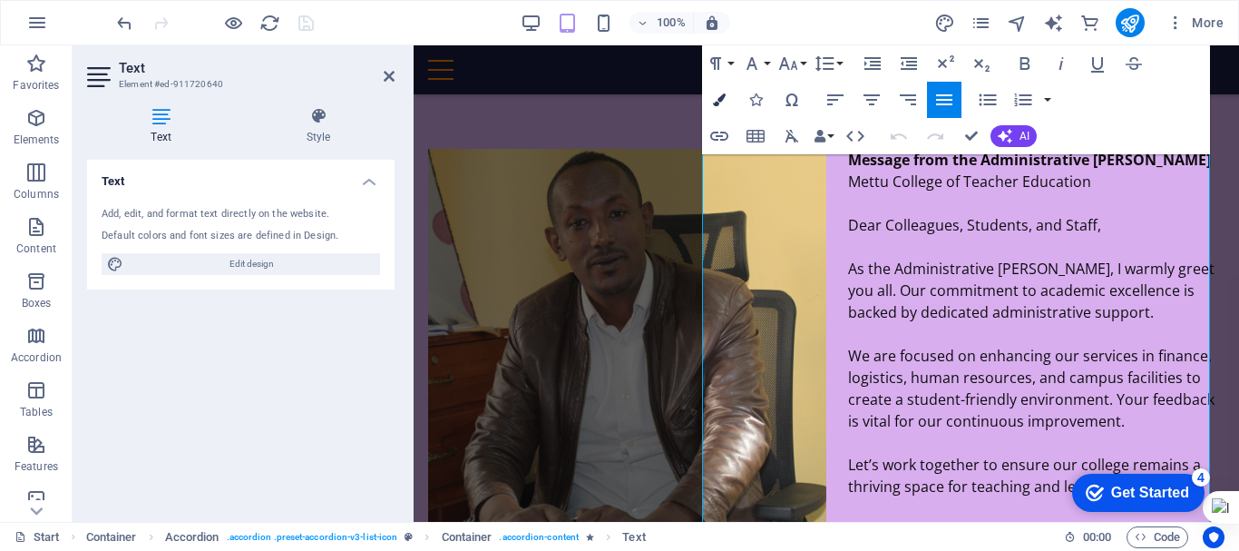
click at [717, 104] on icon "button" at bounding box center [719, 99] width 13 height 13
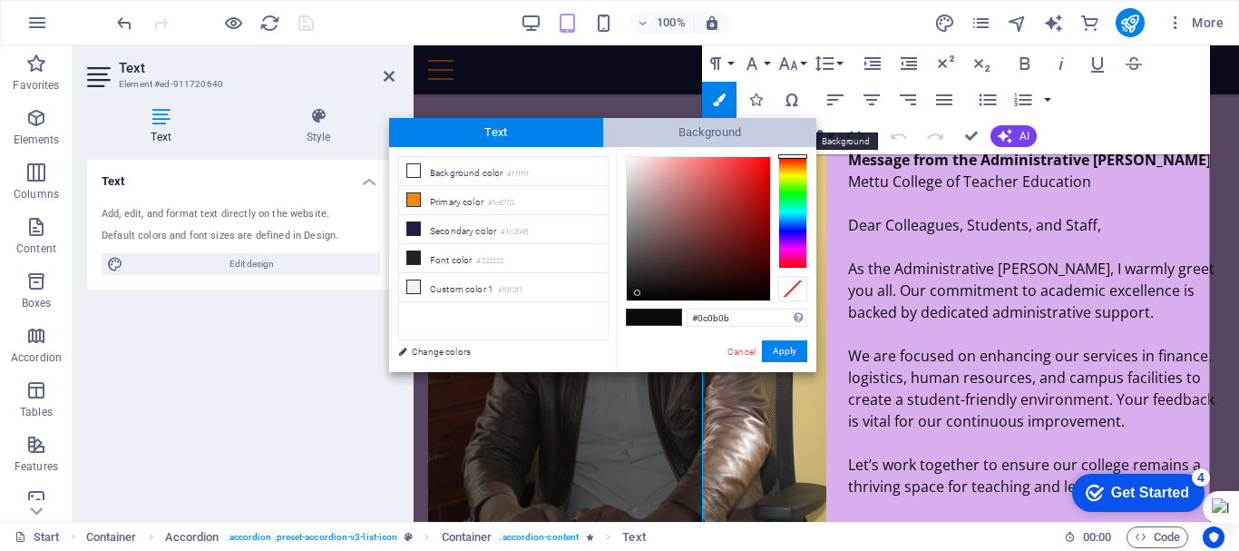
click at [701, 127] on span "Background" at bounding box center [710, 132] width 214 height 29
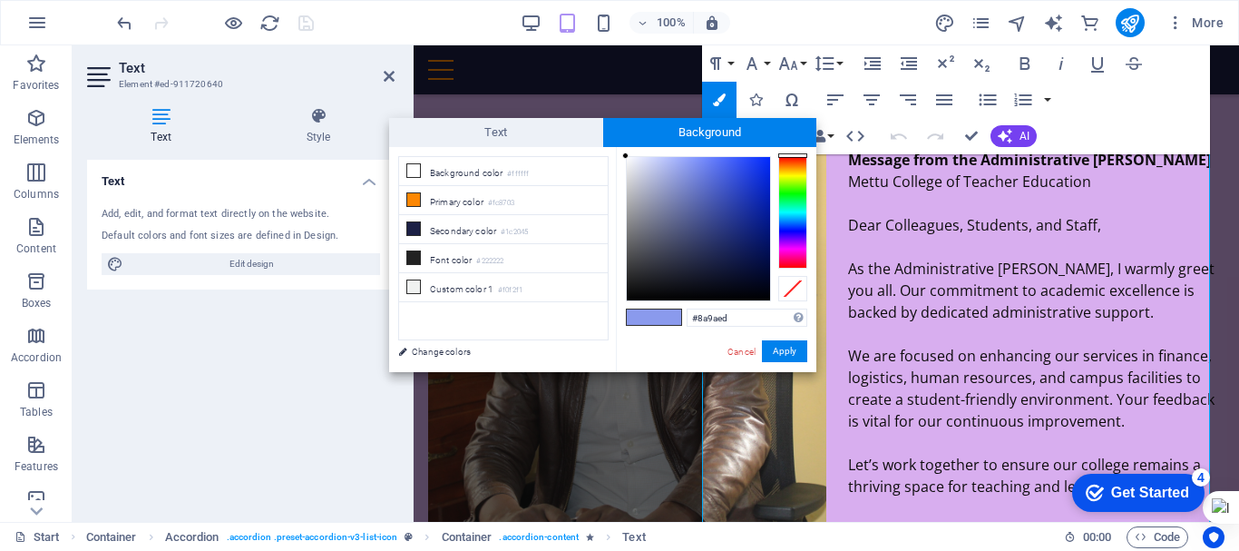
click at [665, 322] on span at bounding box center [667, 316] width 27 height 15
click at [654, 318] on span at bounding box center [667, 316] width 27 height 15
click at [625, 157] on div at bounding box center [625, 156] width 6 height 6
click at [625, 156] on div at bounding box center [625, 156] width 6 height 6
click at [625, 156] on div at bounding box center [625, 155] width 6 height 6
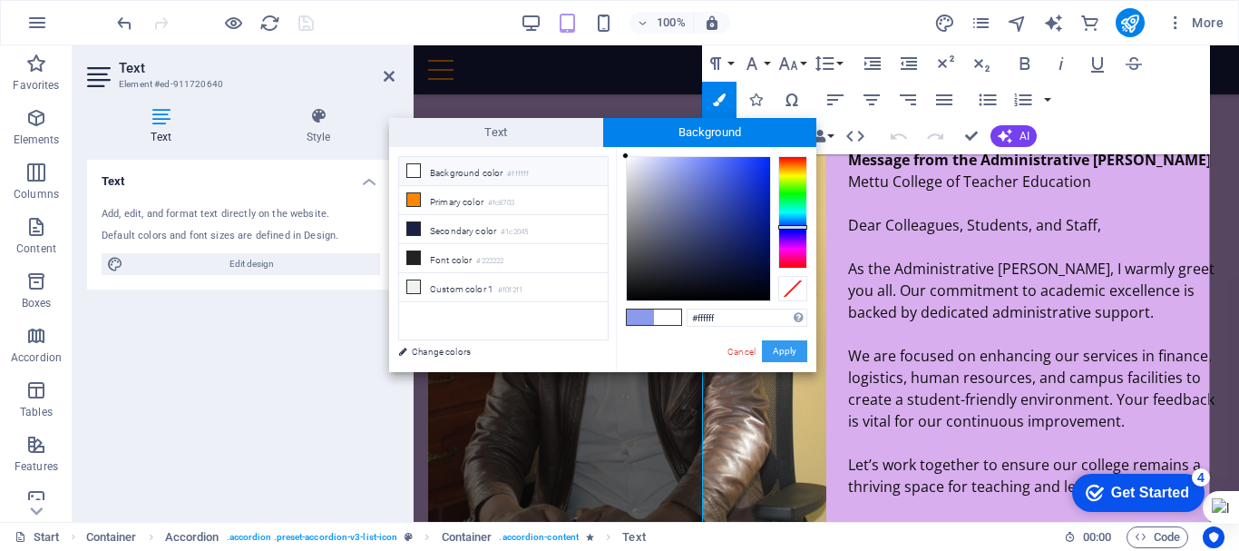
click at [794, 350] on button "Apply" at bounding box center [784, 351] width 45 height 22
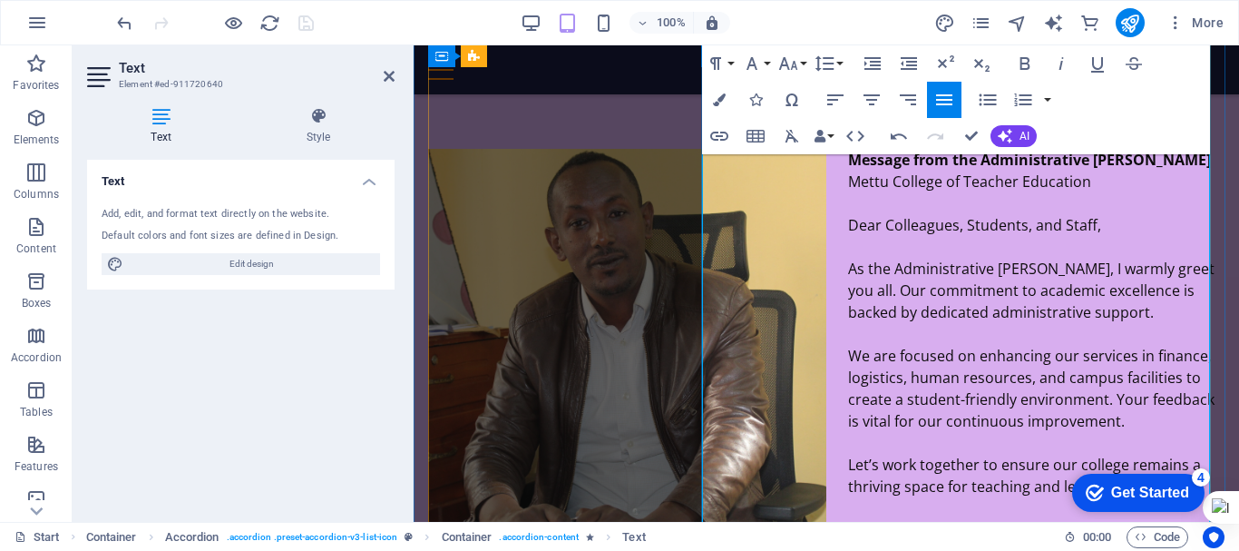
click at [719, 103] on icon "button" at bounding box center [719, 99] width 13 height 13
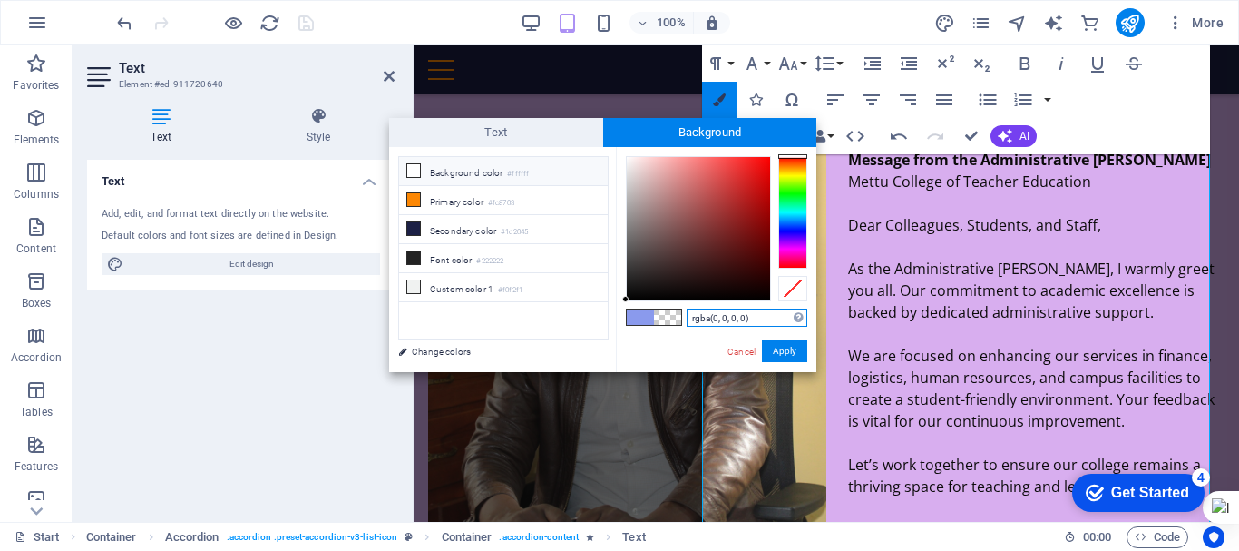
scroll to position [3640, 0]
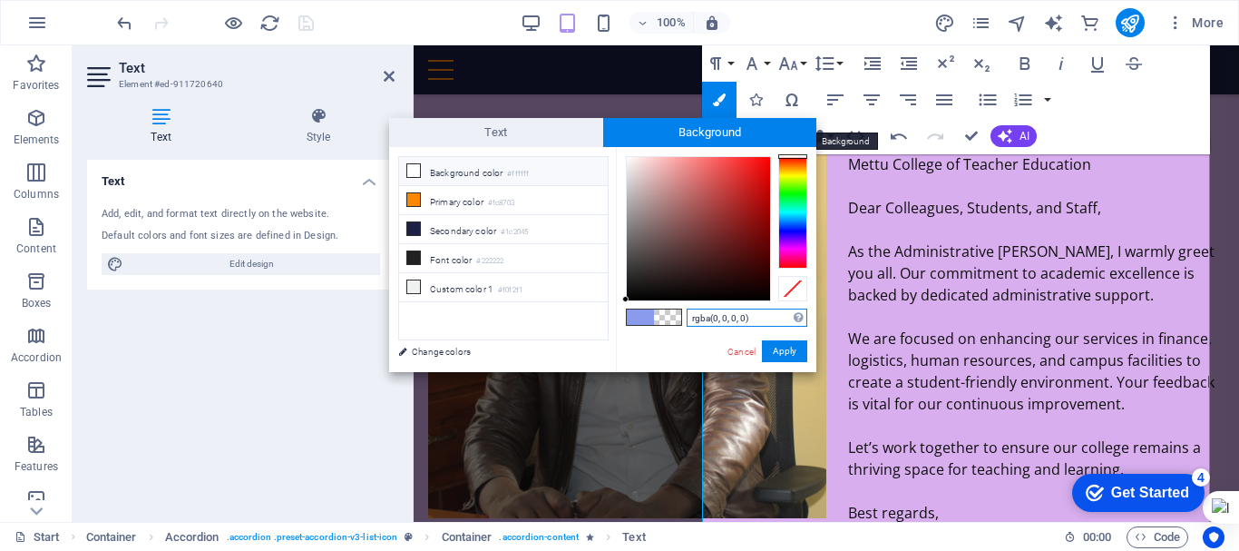
click at [694, 135] on span "Background" at bounding box center [710, 132] width 214 height 29
click at [629, 158] on div at bounding box center [698, 228] width 143 height 143
click at [784, 345] on button "Apply" at bounding box center [784, 351] width 45 height 22
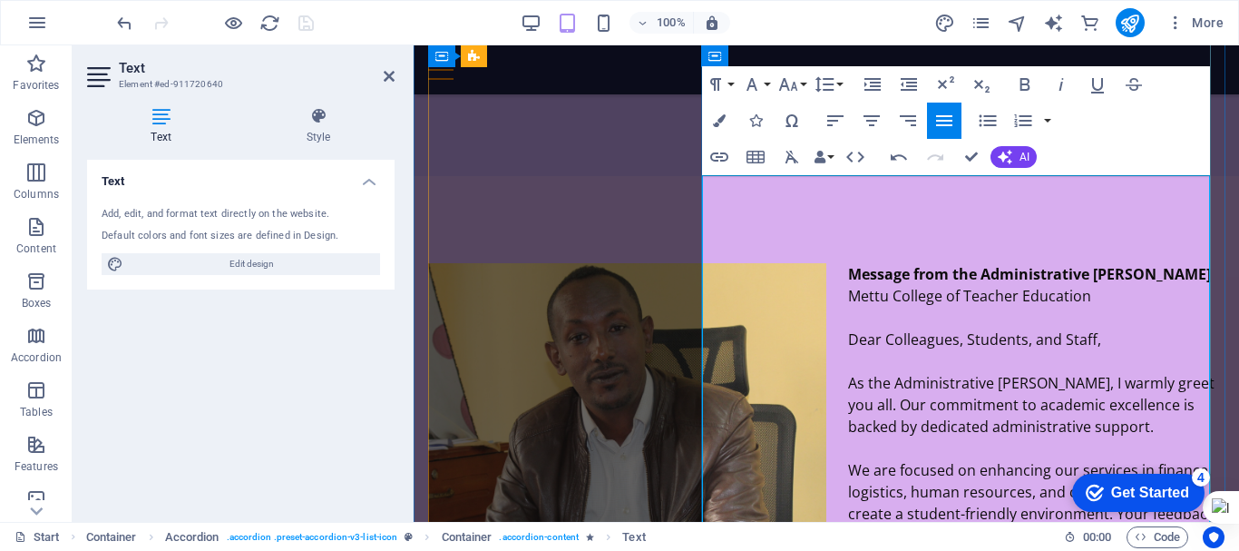
scroll to position [3508, 0]
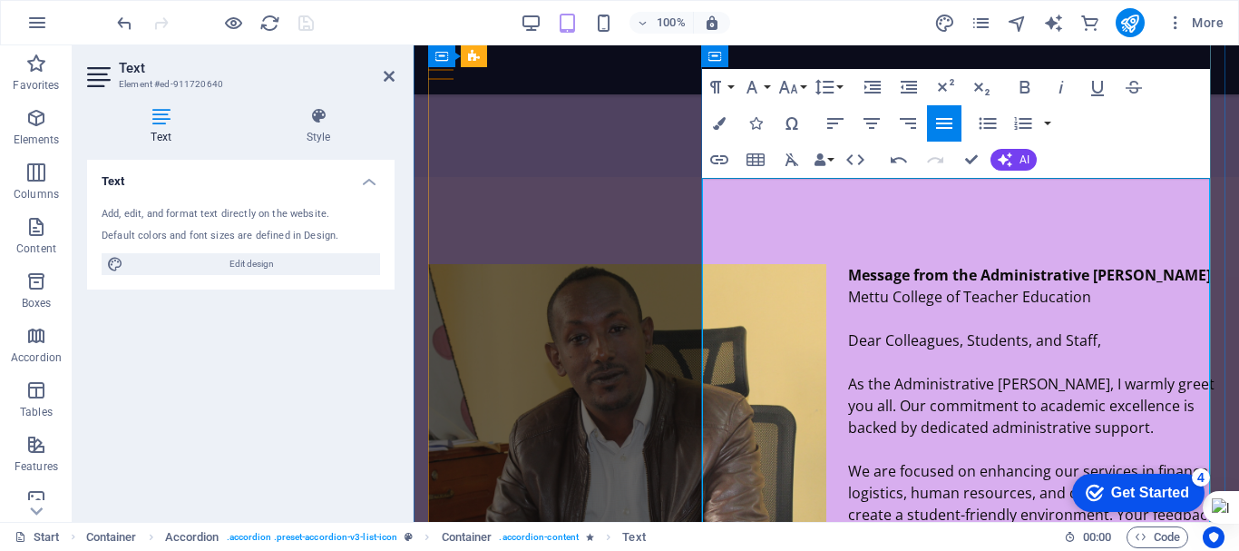
click at [716, 127] on icon "button" at bounding box center [719, 123] width 13 height 13
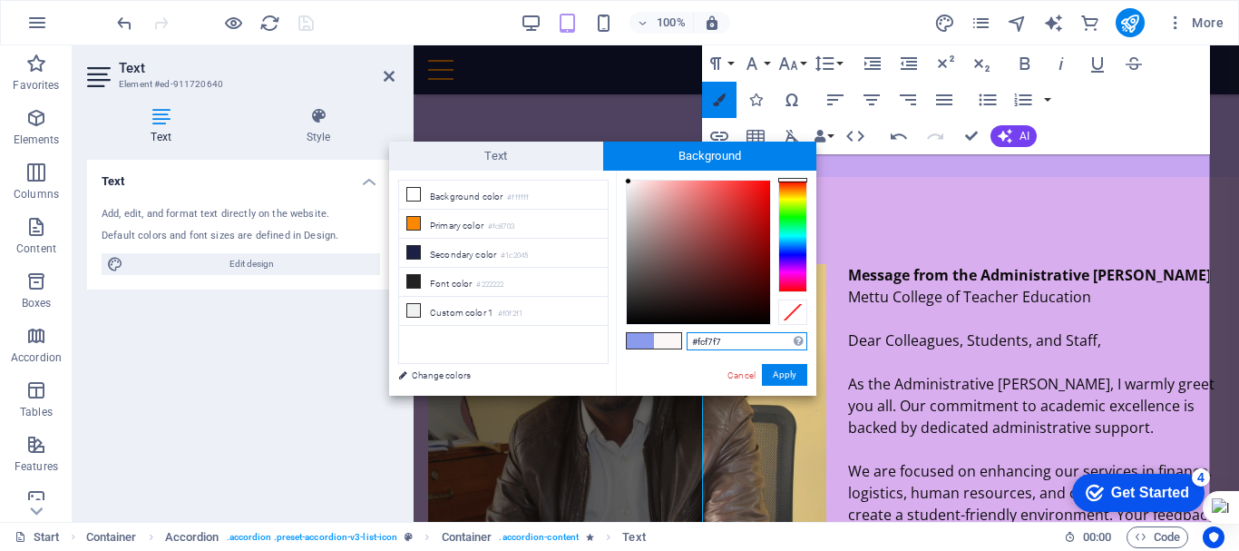
scroll to position [3640, 0]
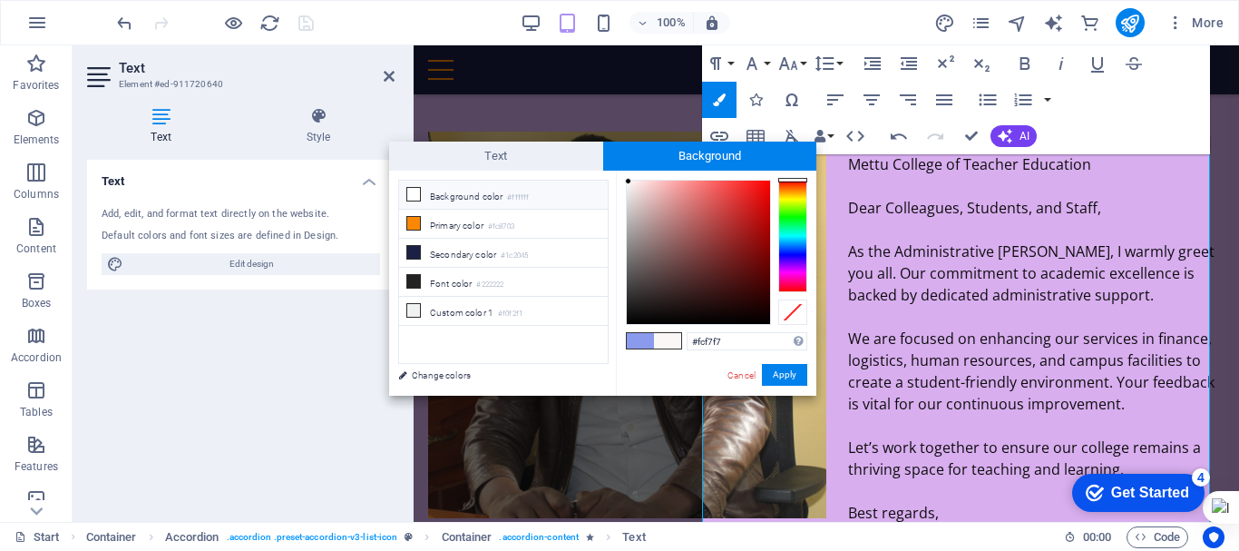
click at [424, 188] on li "Background color #ffffff" at bounding box center [503, 195] width 209 height 29
click at [780, 371] on button "Apply" at bounding box center [784, 375] width 45 height 22
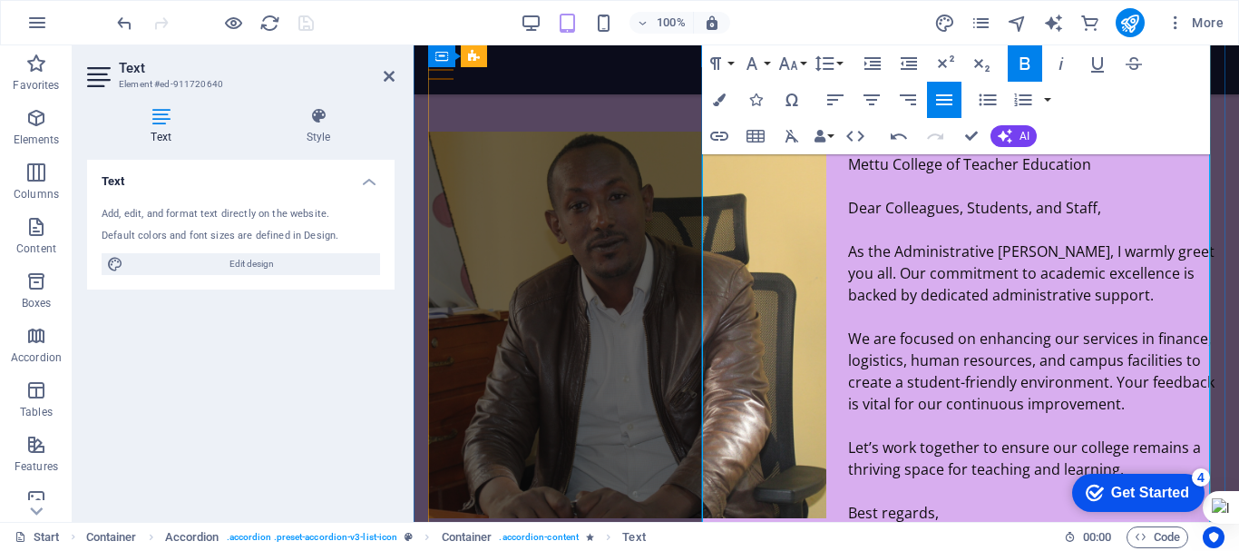
click at [318, 123] on icon at bounding box center [318, 116] width 152 height 18
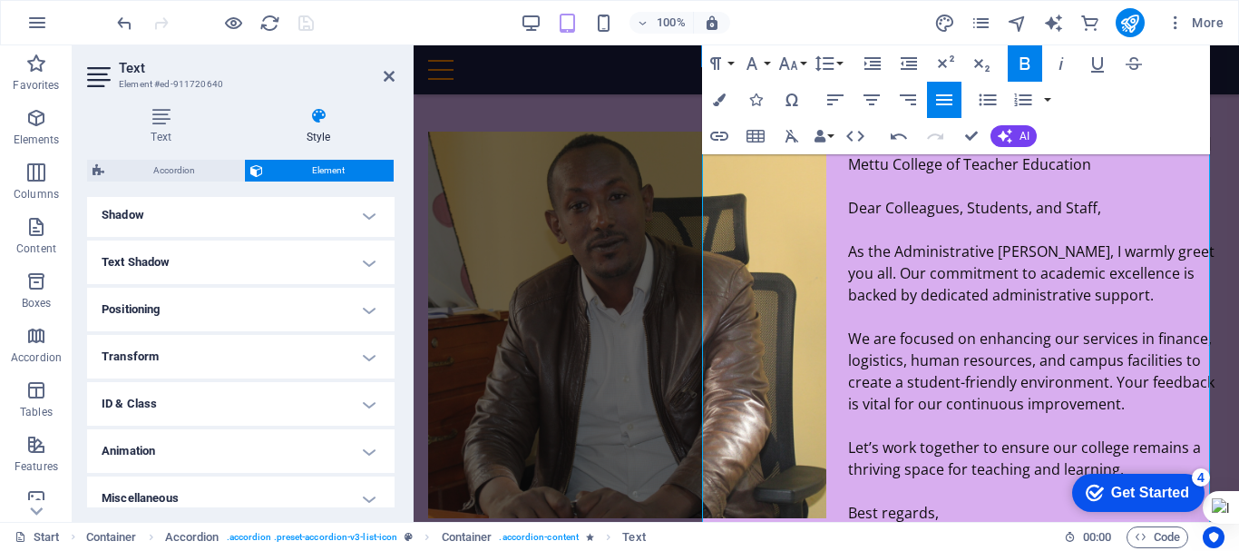
scroll to position [456, 0]
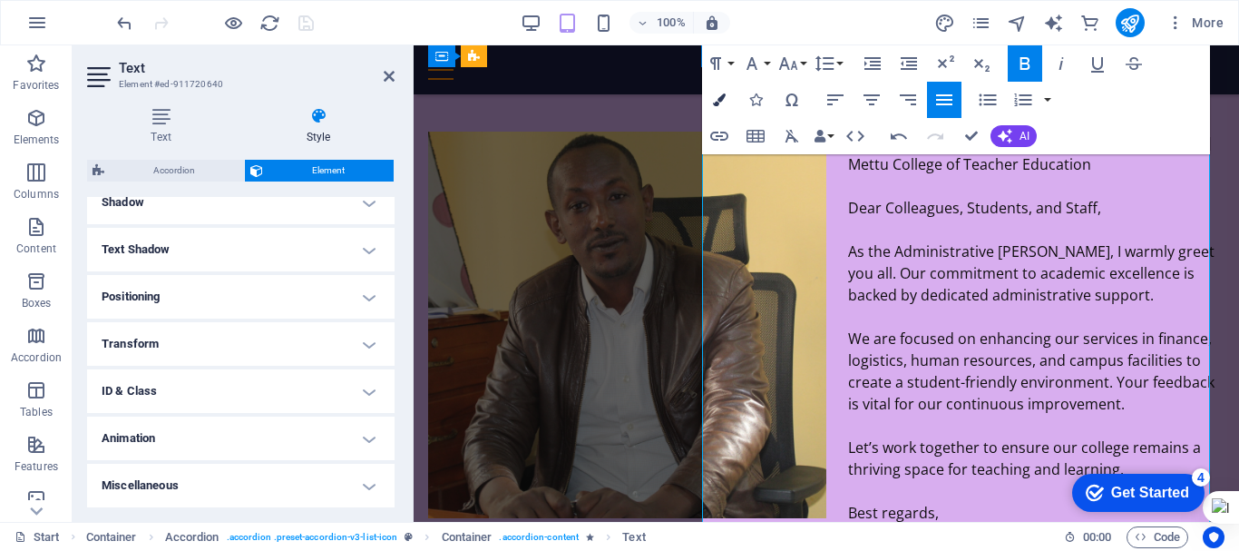
click at [723, 103] on icon "button" at bounding box center [719, 99] width 13 height 13
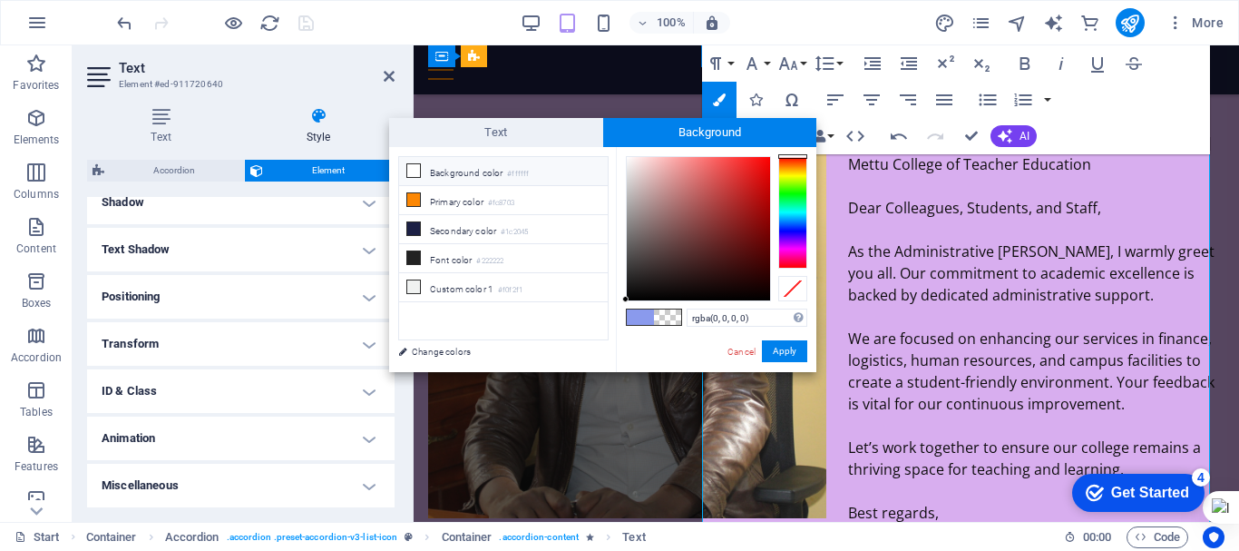
click at [630, 308] on div at bounding box center [654, 316] width 56 height 17
click at [644, 316] on span at bounding box center [640, 316] width 27 height 15
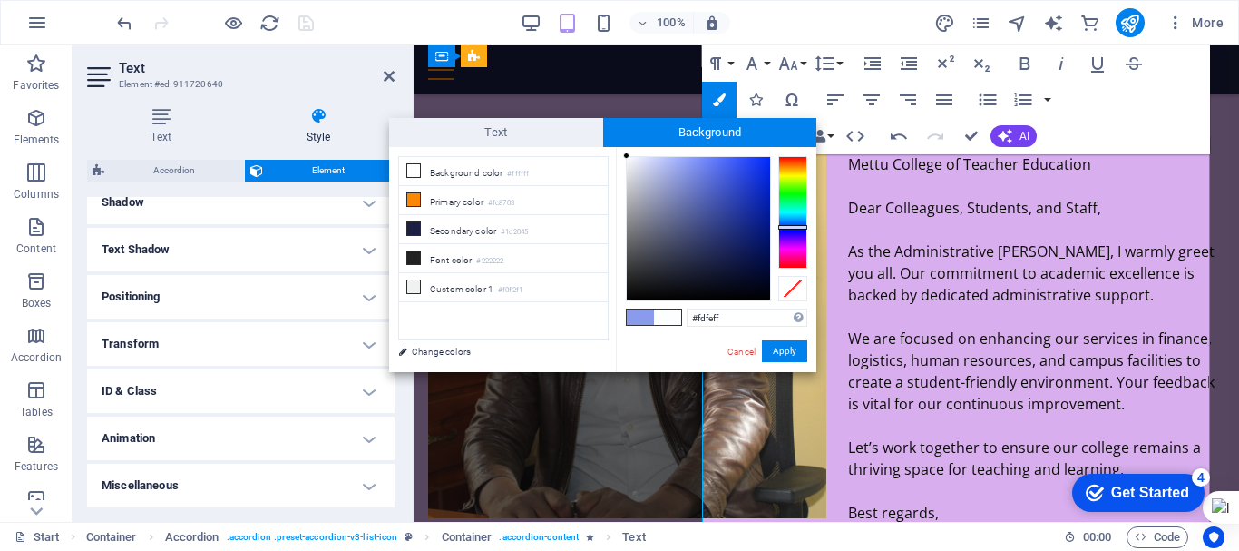
click at [627, 156] on div at bounding box center [698, 228] width 145 height 145
click at [639, 312] on span at bounding box center [640, 316] width 27 height 15
click at [627, 159] on div at bounding box center [698, 228] width 143 height 143
click at [627, 158] on div at bounding box center [626, 158] width 6 height 6
click at [627, 158] on div at bounding box center [626, 157] width 6 height 6
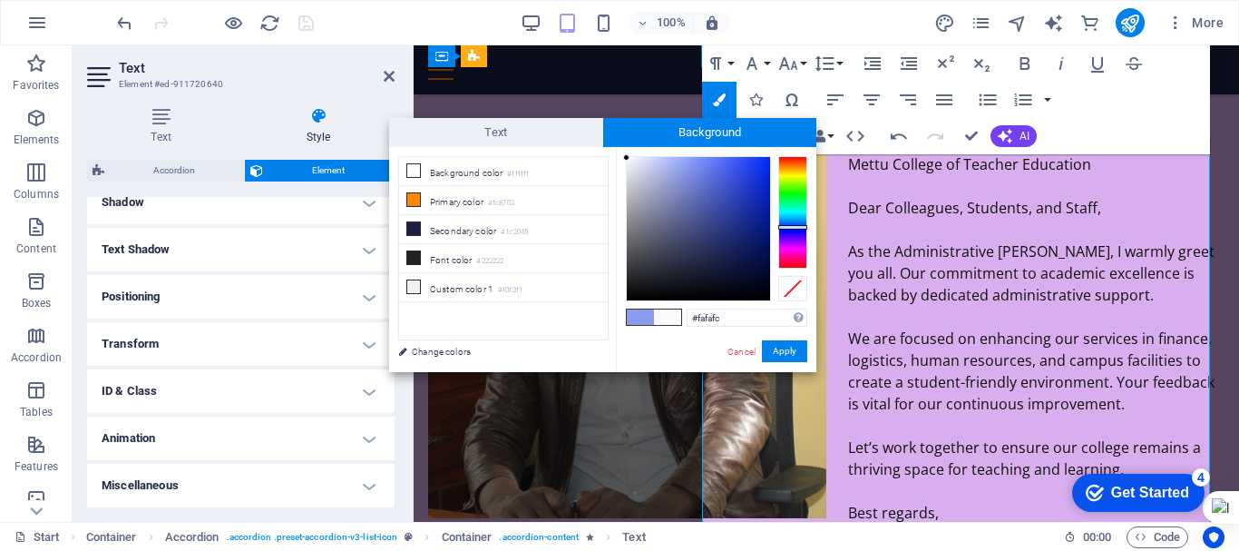
click at [627, 158] on div at bounding box center [626, 157] width 6 height 6
click at [778, 349] on button "Apply" at bounding box center [784, 351] width 45 height 22
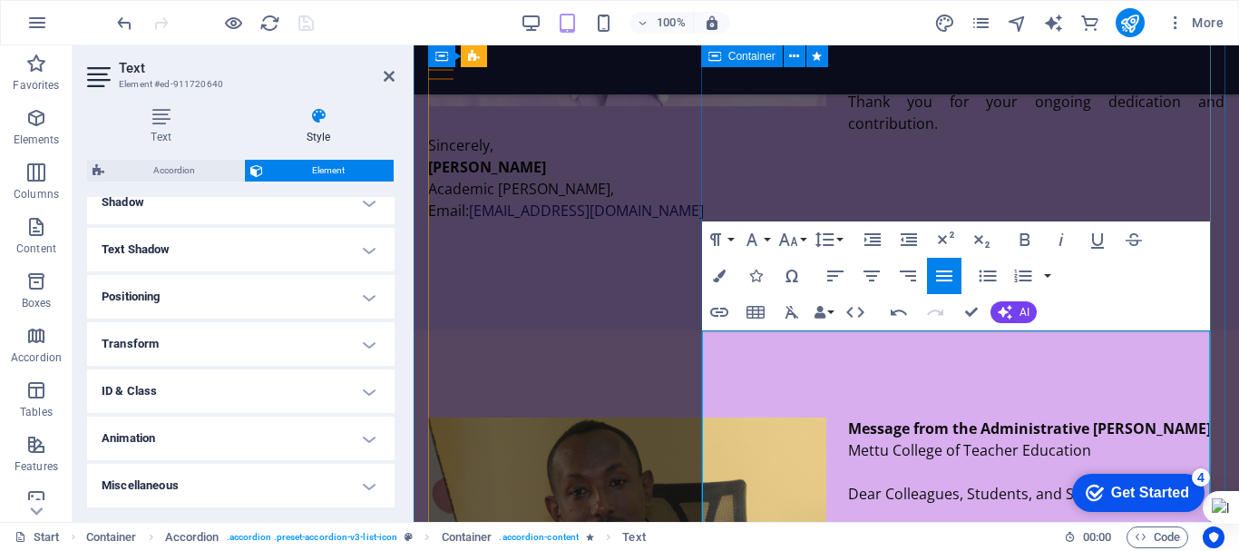
scroll to position [3356, 0]
drag, startPoint x: 718, startPoint y: 339, endPoint x: 1136, endPoint y: 429, distance: 427.7
click at [714, 275] on icon "button" at bounding box center [719, 275] width 13 height 13
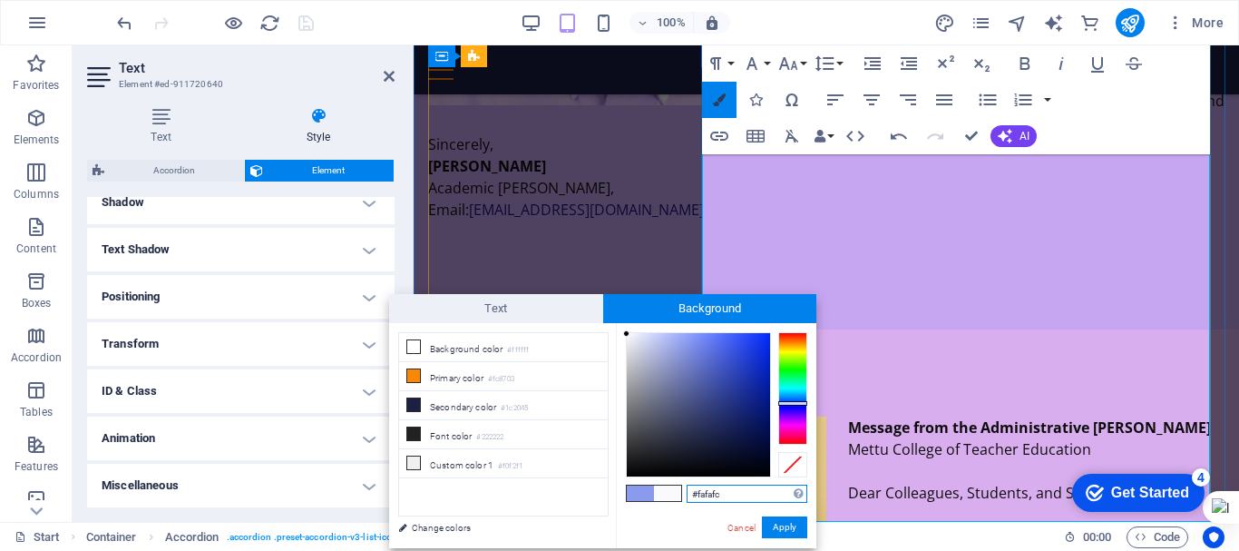
scroll to position [3621, 0]
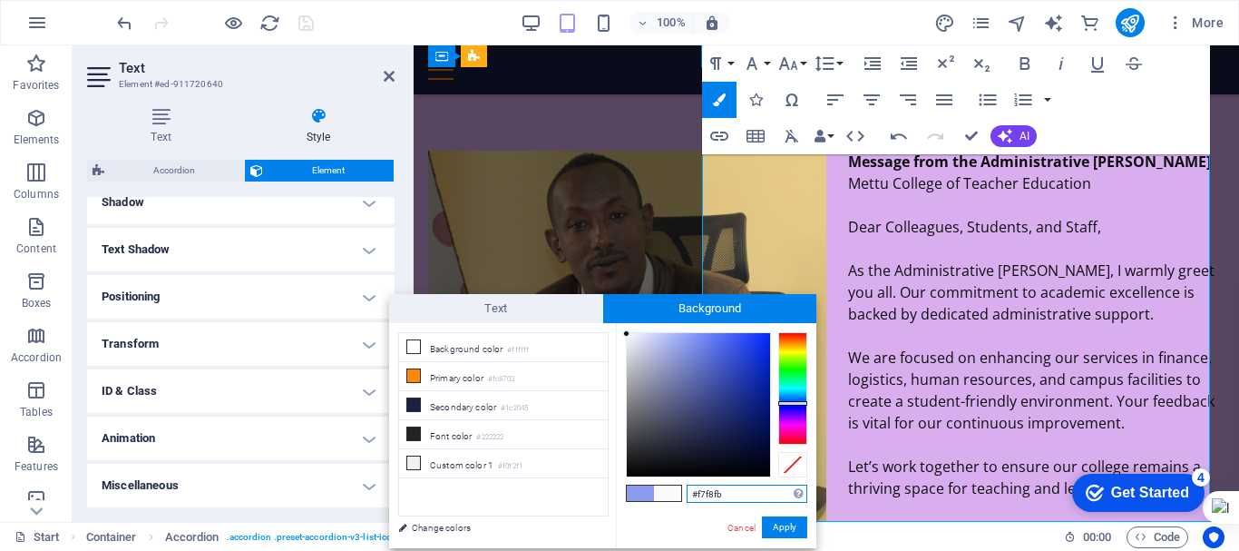
click at [628, 335] on div at bounding box center [626, 333] width 6 height 6
click at [475, 345] on li "Background color #ffffff" at bounding box center [503, 347] width 209 height 29
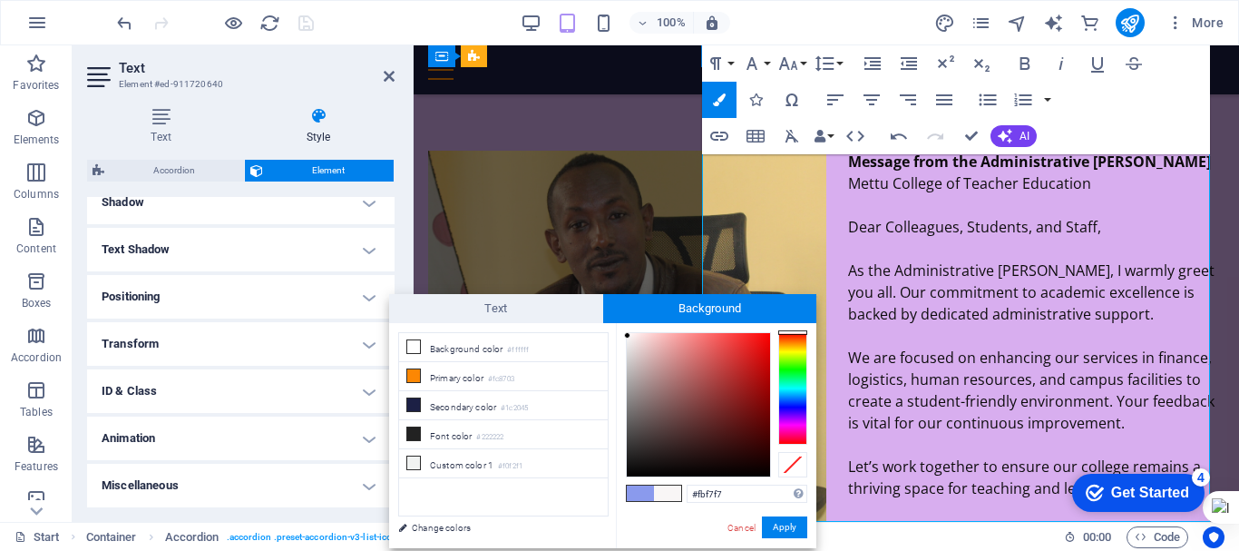
click at [628, 335] on div at bounding box center [698, 404] width 143 height 143
click at [628, 335] on div at bounding box center [627, 334] width 6 height 6
click at [781, 521] on button "Apply" at bounding box center [784, 527] width 45 height 22
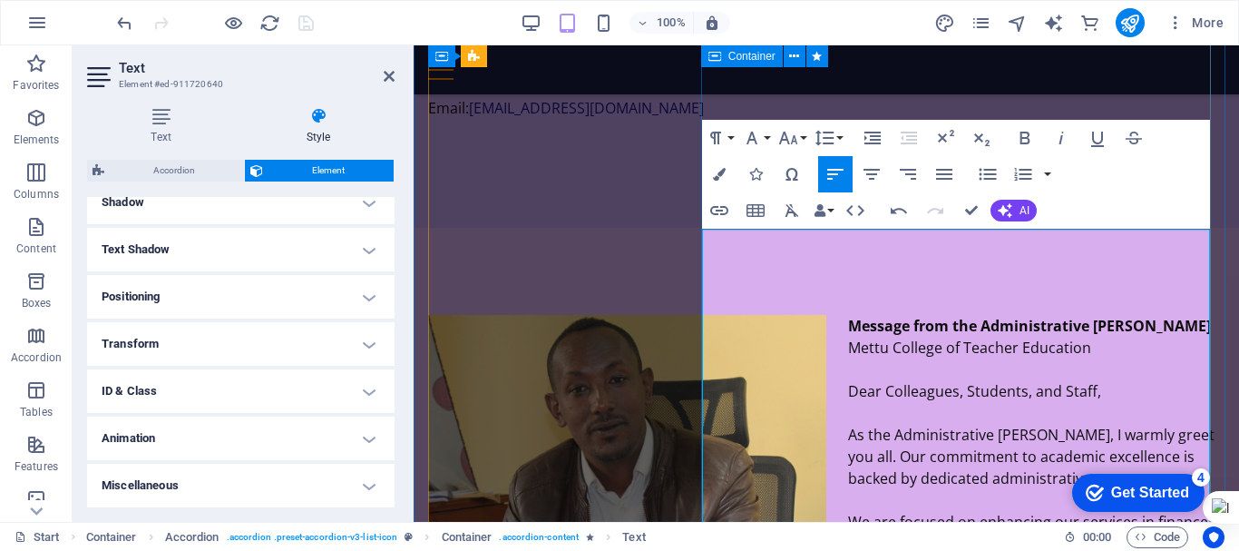
scroll to position [3456, 0]
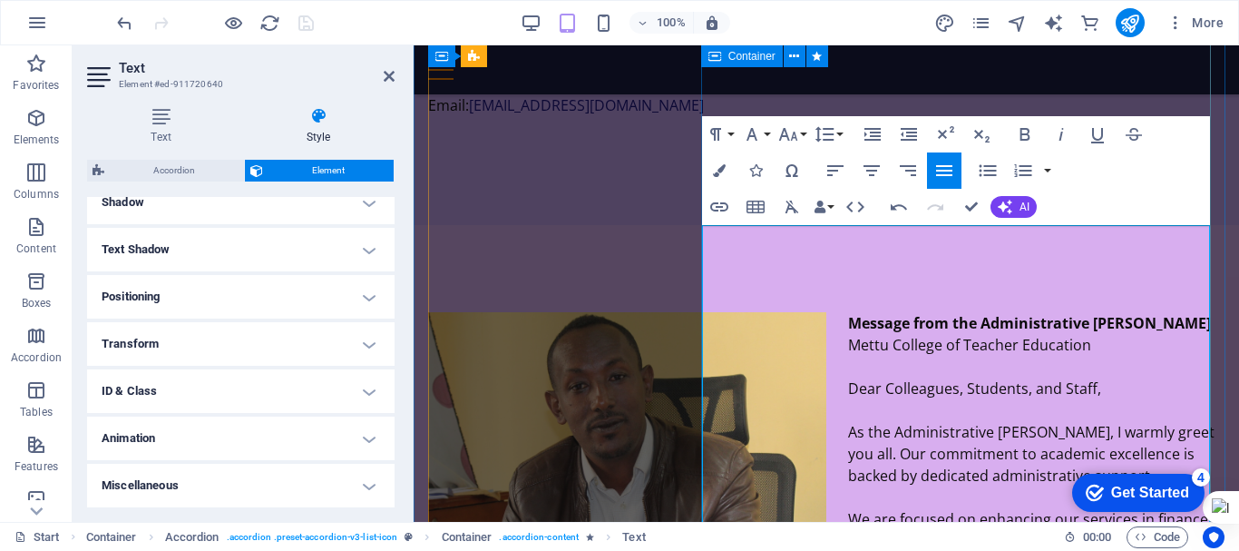
scroll to position [3461, 0]
click at [720, 177] on icon "button" at bounding box center [719, 170] width 13 height 13
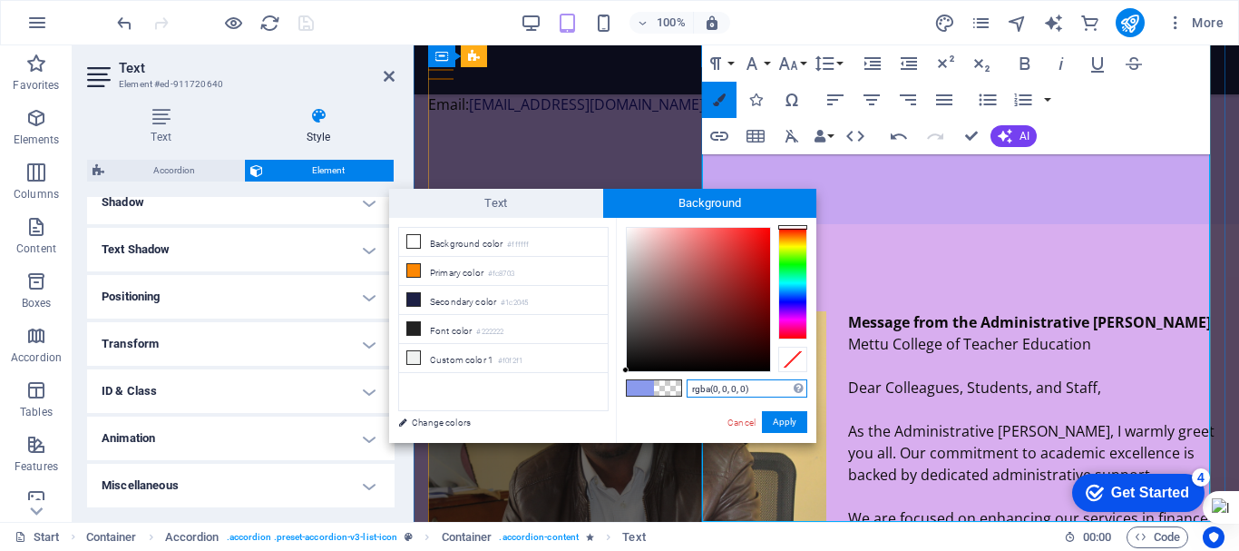
scroll to position [3621, 0]
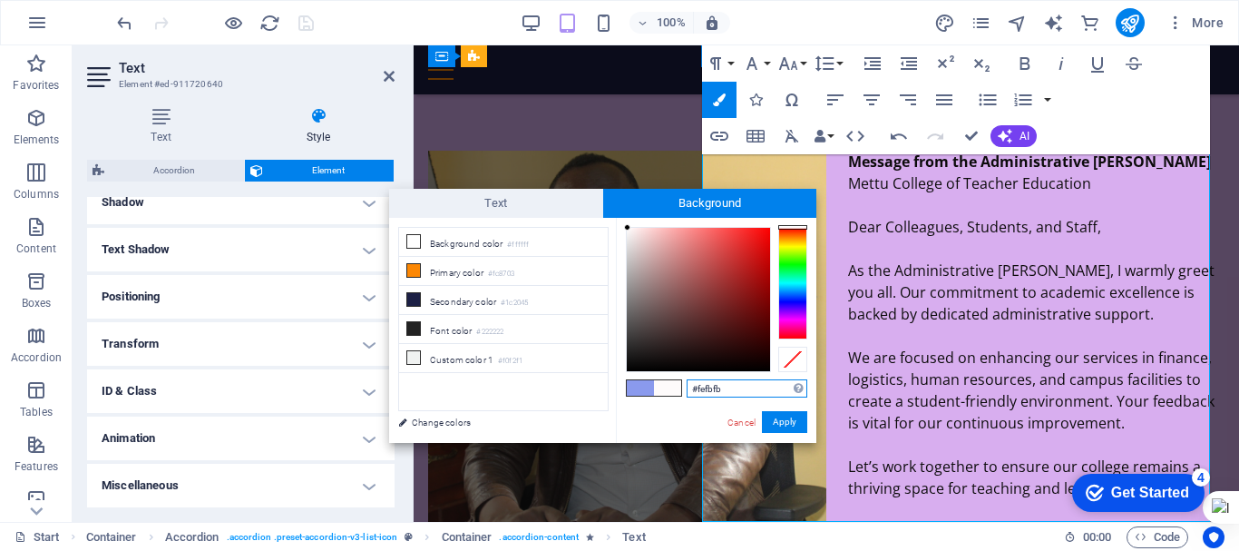
click at [628, 228] on div at bounding box center [698, 299] width 143 height 143
drag, startPoint x: 364, startPoint y: 376, endPoint x: 777, endPoint y: 422, distance: 416.2
click at [777, 422] on button "Apply" at bounding box center [784, 422] width 45 height 22
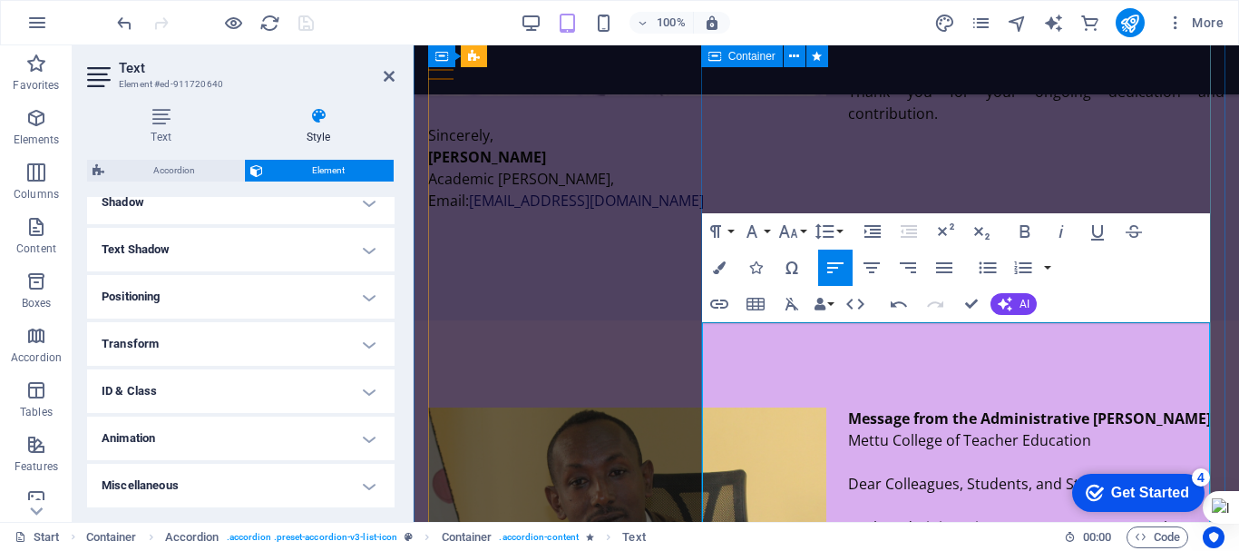
scroll to position [3364, 0]
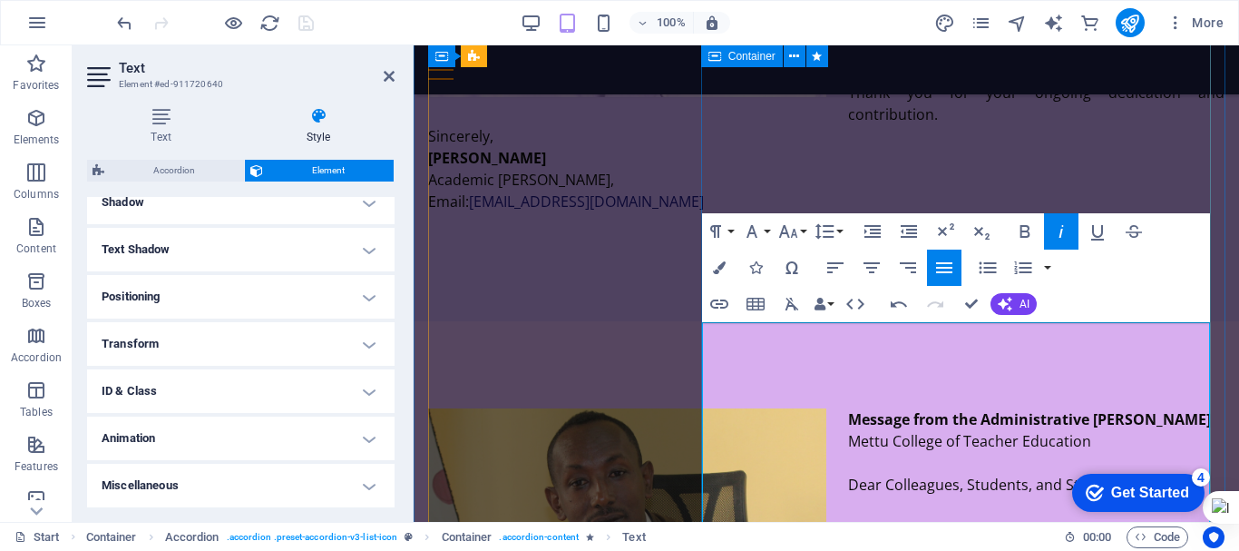
drag, startPoint x: 932, startPoint y: 338, endPoint x: 1102, endPoint y: 366, distance: 172.9
click at [719, 269] on icon "button" at bounding box center [719, 267] width 13 height 13
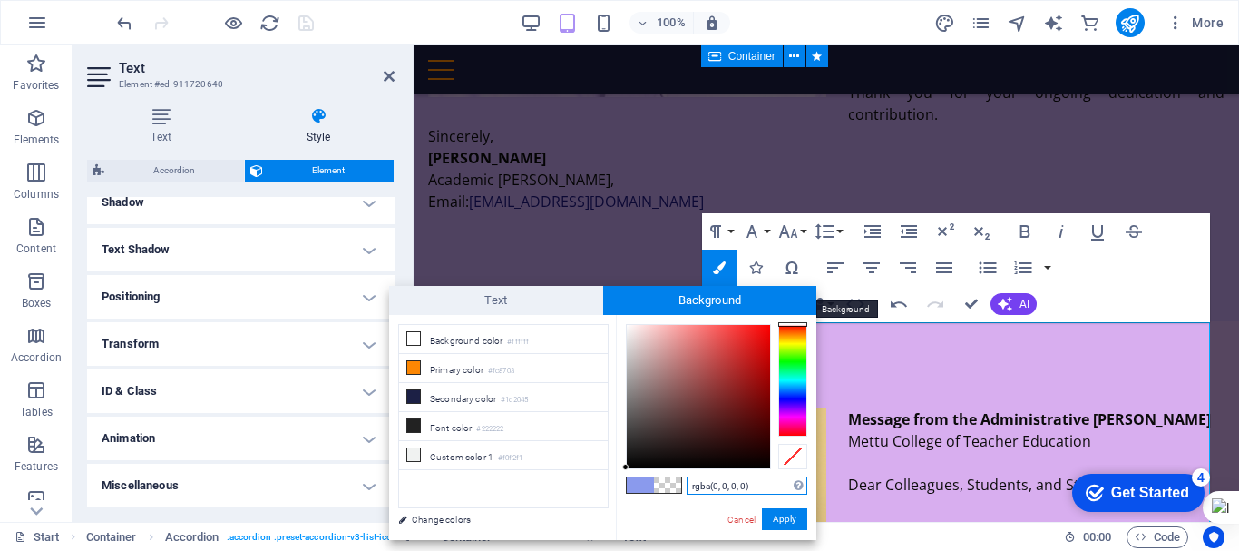
click at [709, 295] on span "Background" at bounding box center [710, 300] width 214 height 29
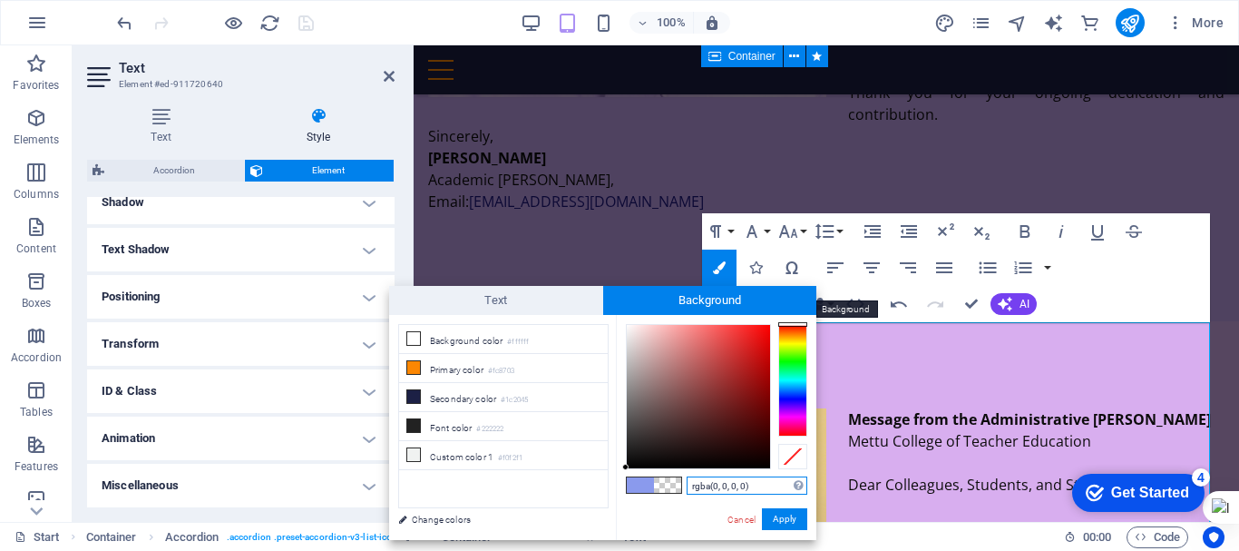
click at [709, 295] on span "Background" at bounding box center [710, 300] width 214 height 29
click at [627, 325] on div at bounding box center [698, 396] width 143 height 143
click at [786, 514] on button "Apply" at bounding box center [784, 519] width 45 height 22
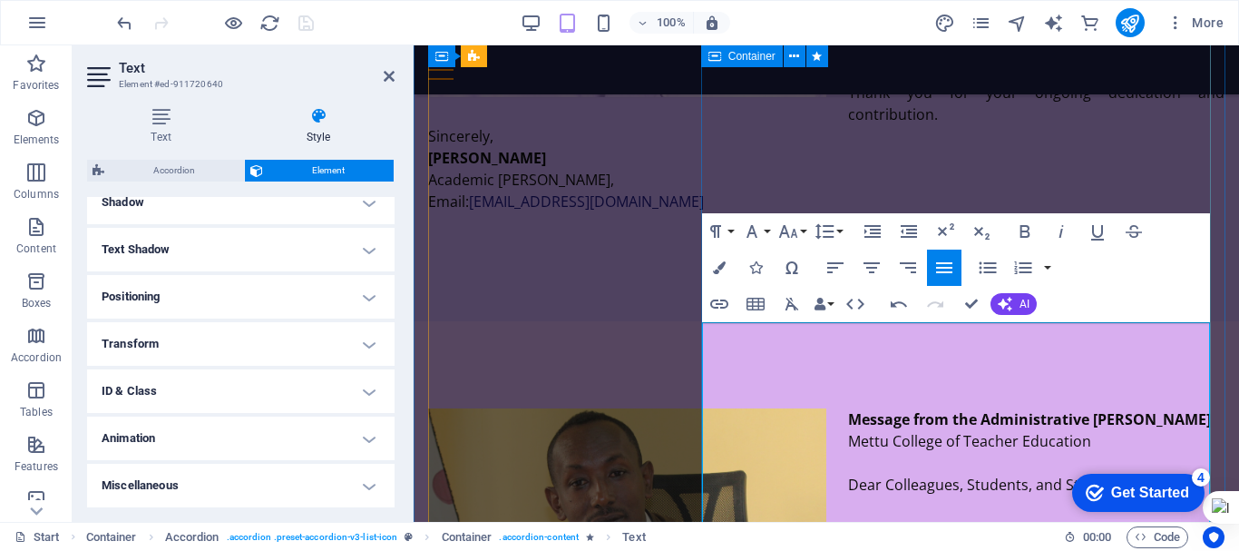
drag, startPoint x: 720, startPoint y: 333, endPoint x: 1130, endPoint y: 454, distance: 427.7
click at [719, 272] on icon "button" at bounding box center [719, 267] width 13 height 13
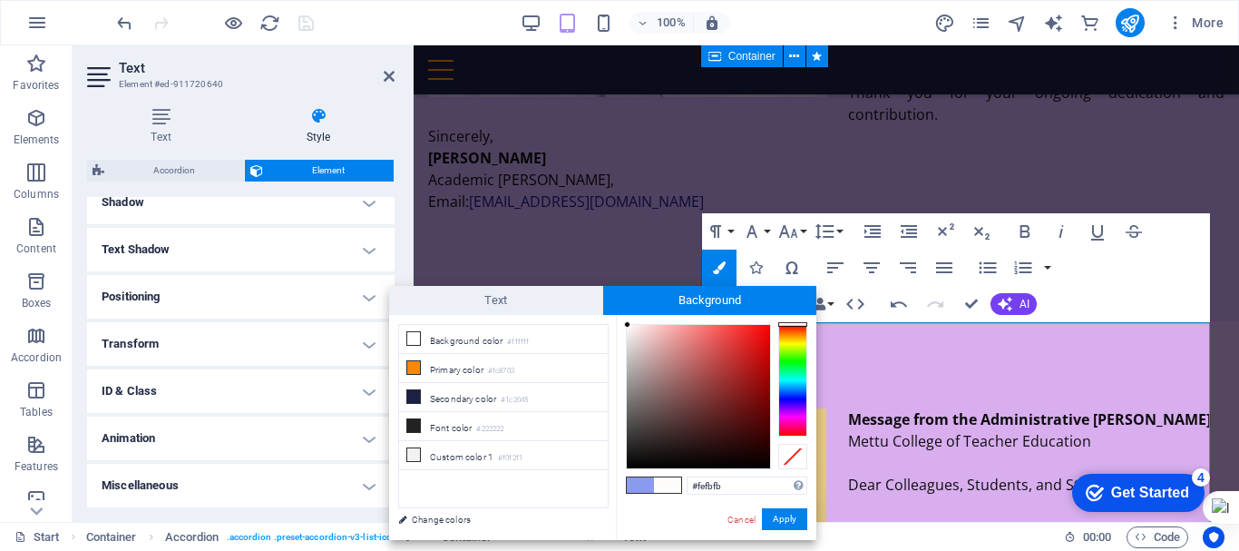
click at [639, 484] on span at bounding box center [640, 484] width 27 height 15
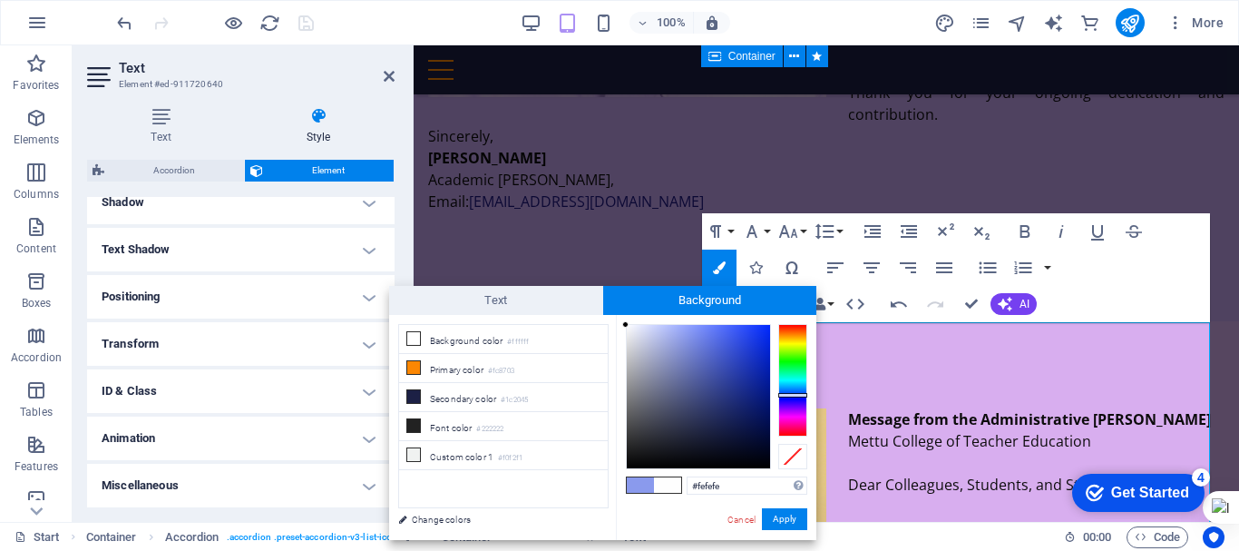
click at [626, 325] on div at bounding box center [698, 396] width 145 height 145
click at [619, 523] on div "#fefefe Supported formats #0852ed rgb(8, 82, 237) rgba(8, 82, 237, 90%) hsv(221…" at bounding box center [716, 559] width 200 height 488
click at [413, 448] on icon at bounding box center [413, 454] width 13 height 13
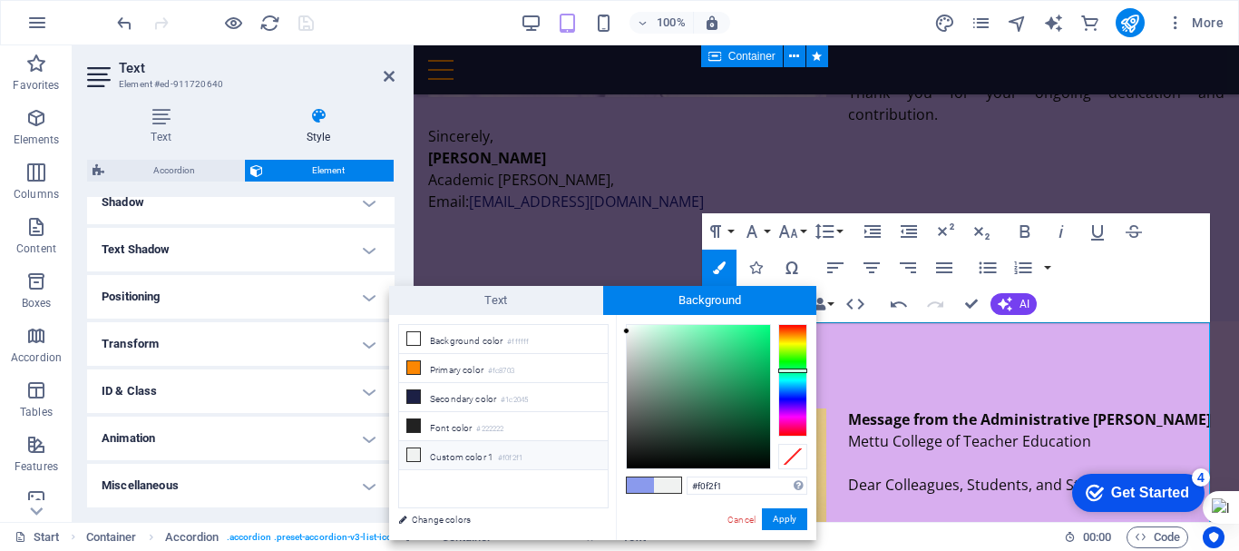
type input "#fbfbfb"
click at [626, 327] on div at bounding box center [698, 396] width 145 height 145
click at [791, 522] on button "Apply" at bounding box center [784, 519] width 45 height 22
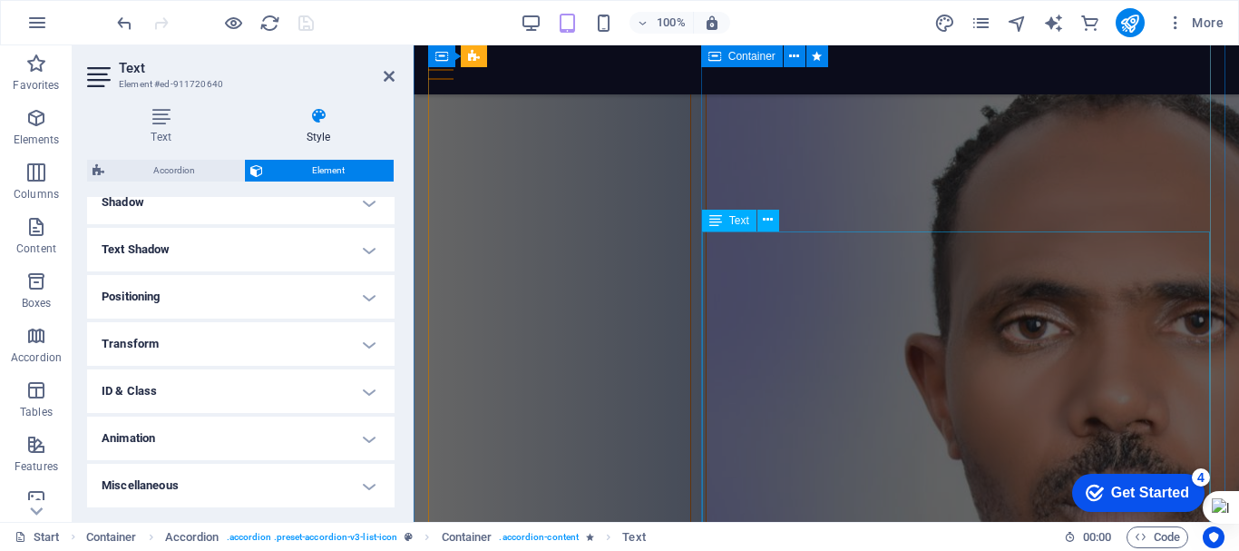
scroll to position [5573, 0]
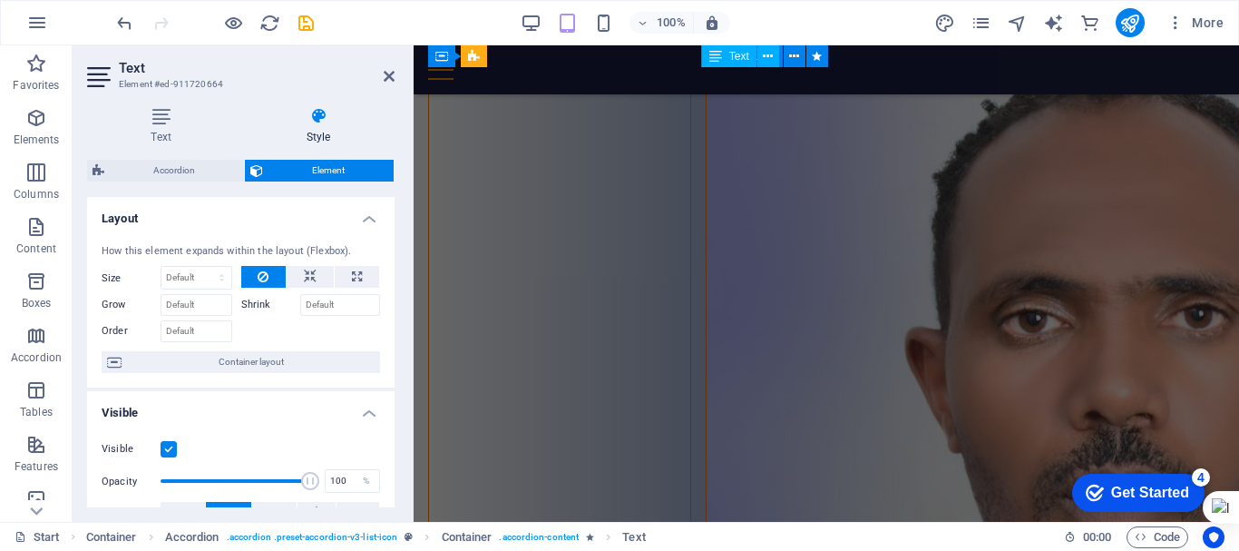
scroll to position [3631, 0]
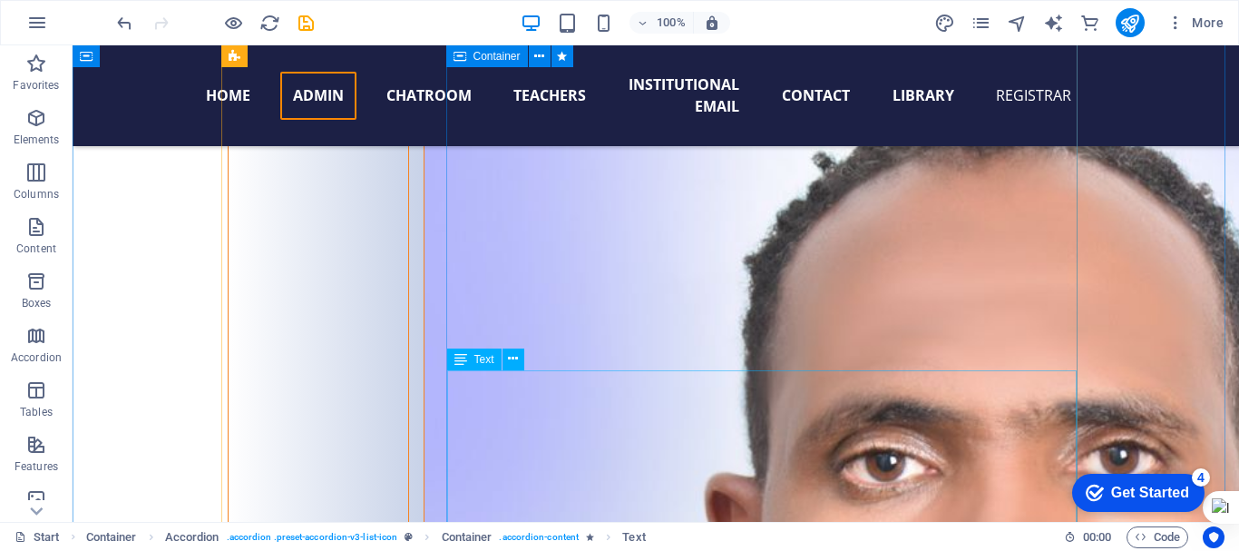
scroll to position [5557, 0]
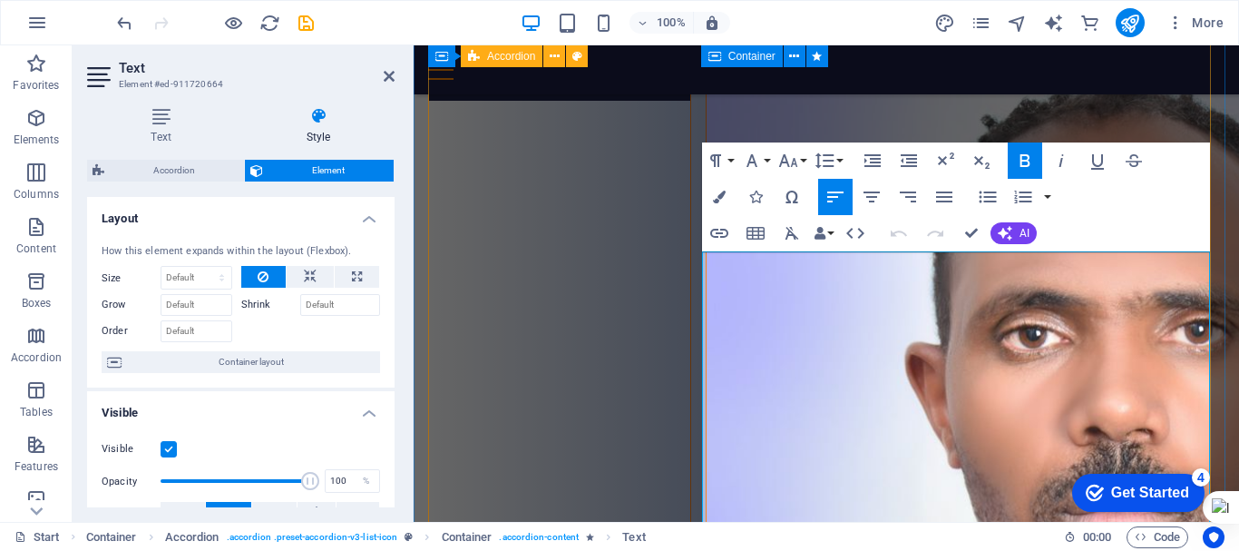
scroll to position [5546, 0]
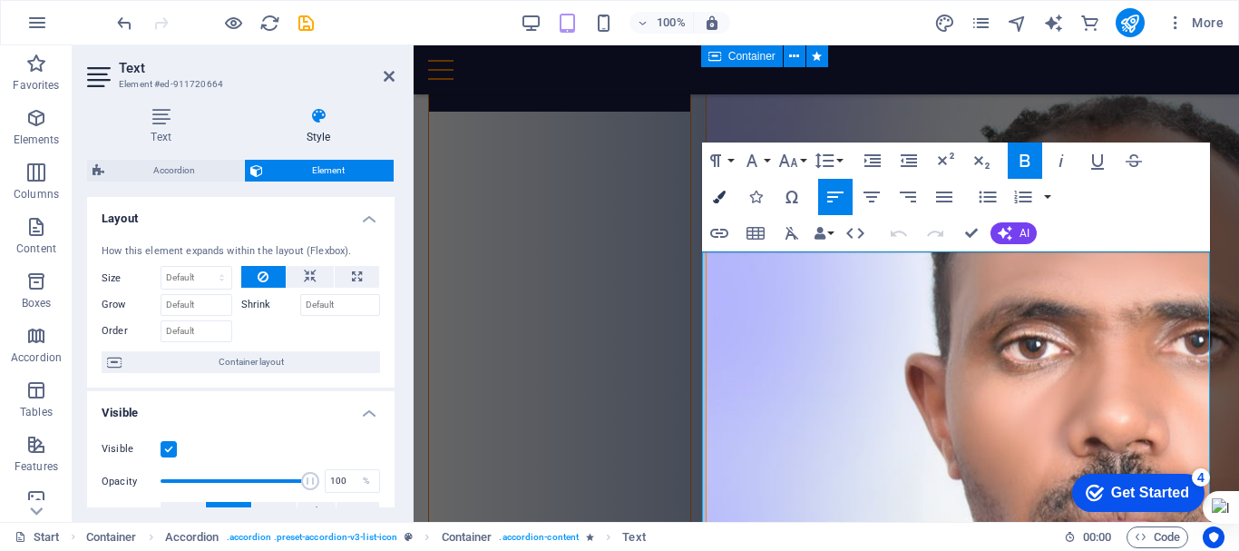
click at [713, 199] on icon "button" at bounding box center [719, 197] width 13 height 13
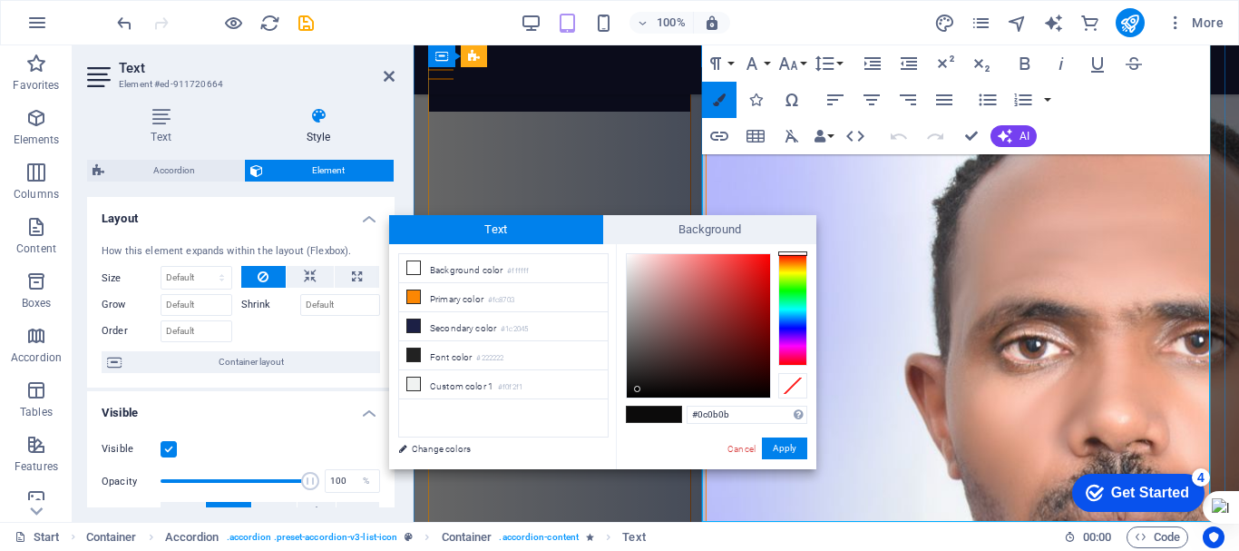
scroll to position [5733, 0]
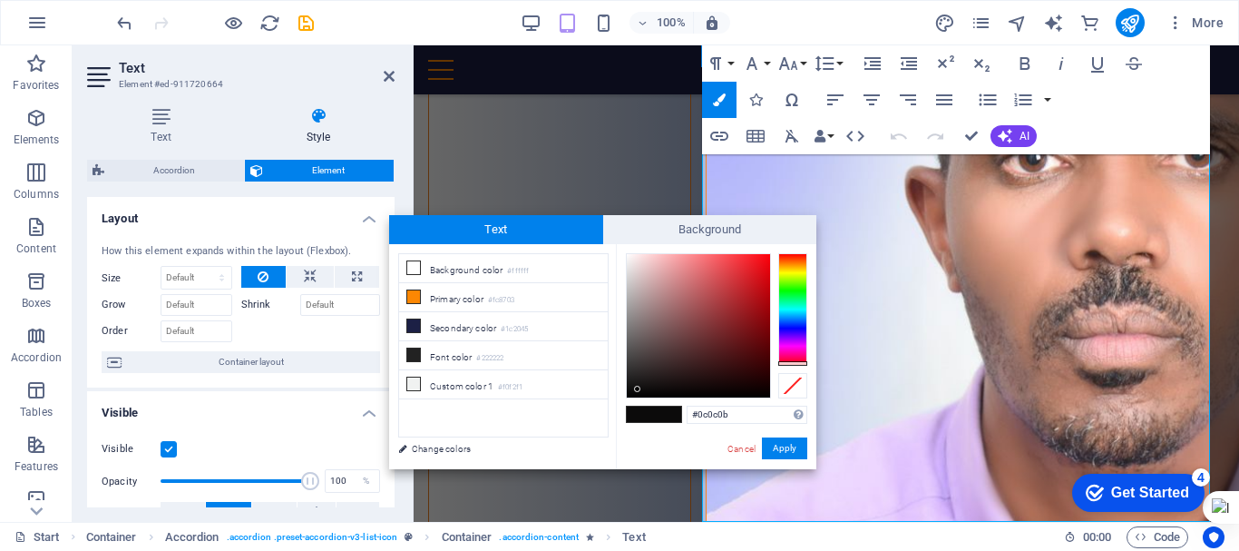
type input "#0c0b0b"
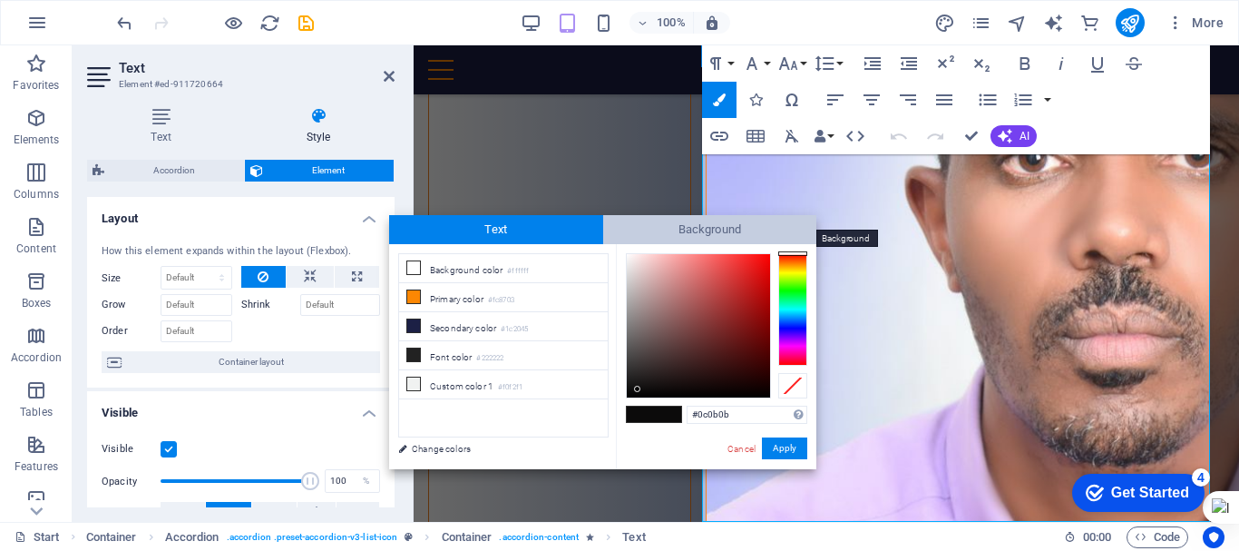
drag, startPoint x: 791, startPoint y: 255, endPoint x: 810, endPoint y: 226, distance: 34.7
click at [810, 226] on div "Text Background less Background color #ffffff Primary color #fc8703 Secondary c…" at bounding box center [602, 342] width 427 height 254
click at [679, 229] on span "Background" at bounding box center [710, 229] width 214 height 29
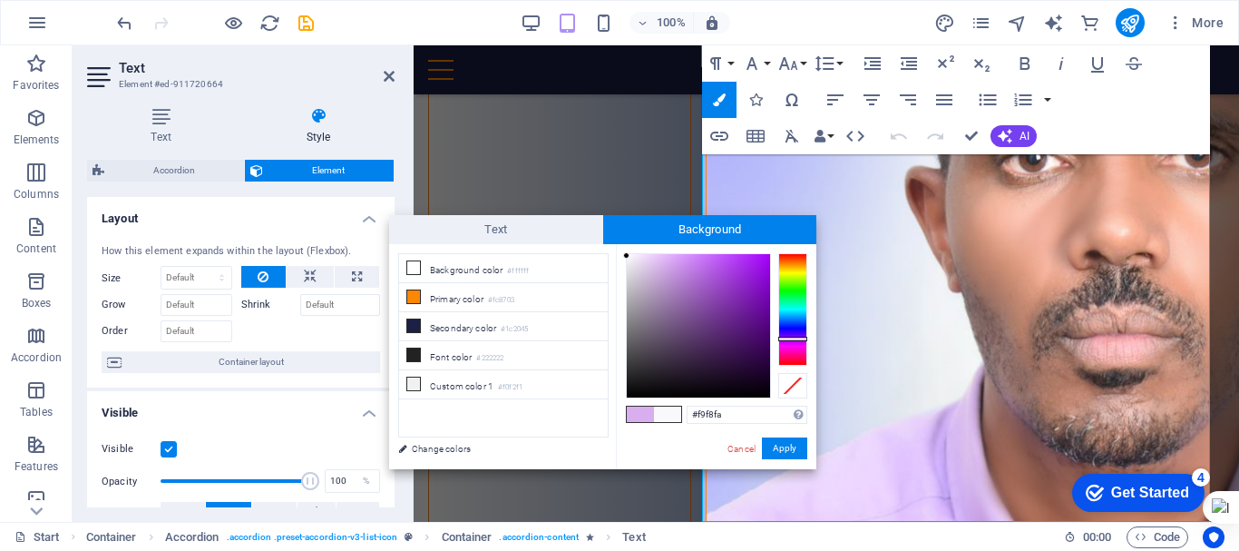
click at [627, 256] on div at bounding box center [698, 325] width 143 height 143
click at [627, 250] on div at bounding box center [626, 252] width 6 height 6
click at [779, 445] on button "Apply" at bounding box center [784, 448] width 45 height 22
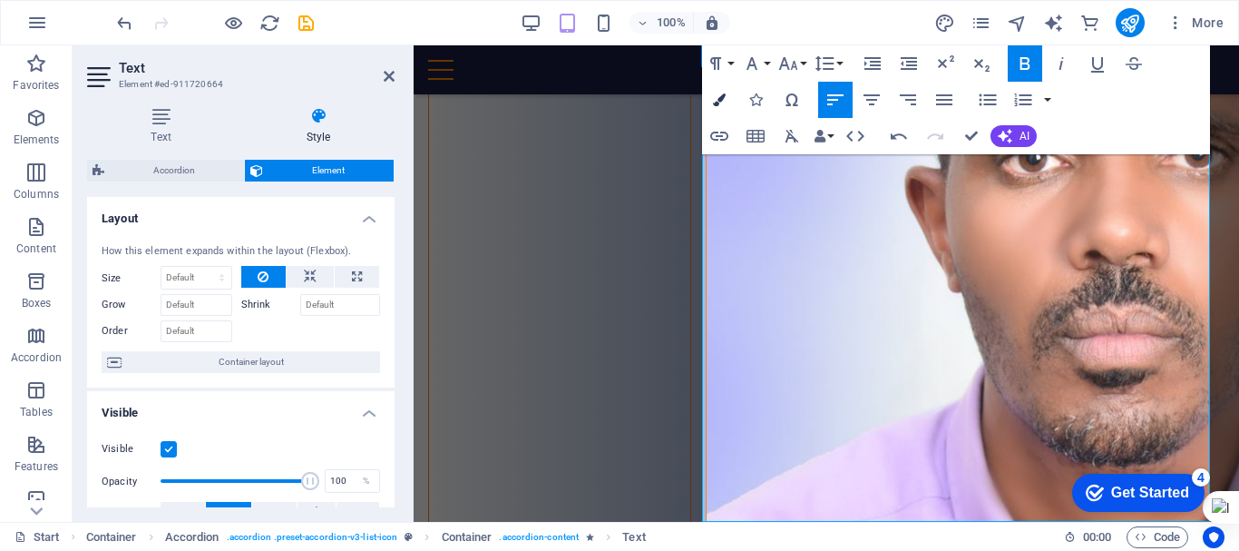
click at [719, 102] on icon "button" at bounding box center [719, 99] width 13 height 13
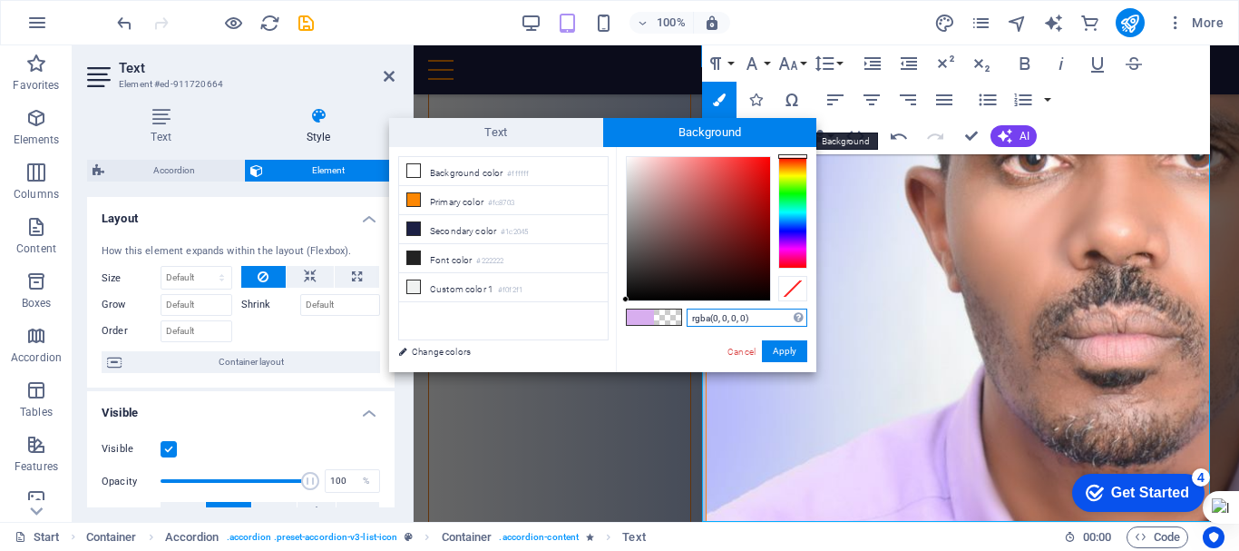
click at [645, 138] on span "Background" at bounding box center [710, 132] width 214 height 29
click at [629, 158] on div at bounding box center [698, 228] width 143 height 143
click at [795, 355] on button "Apply" at bounding box center [784, 351] width 45 height 22
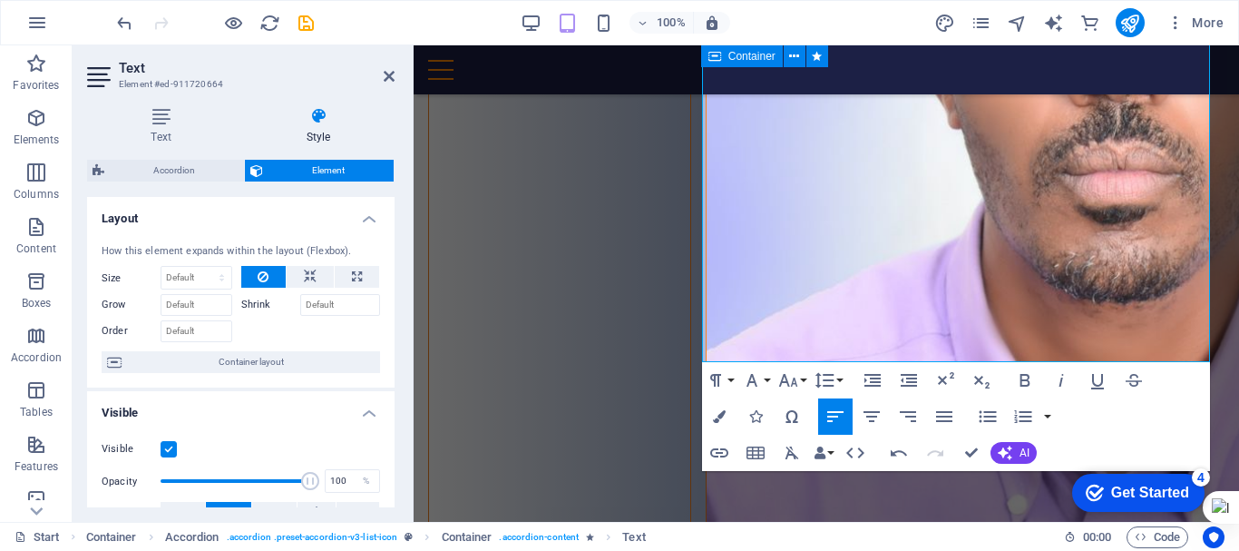
scroll to position [5898, 0]
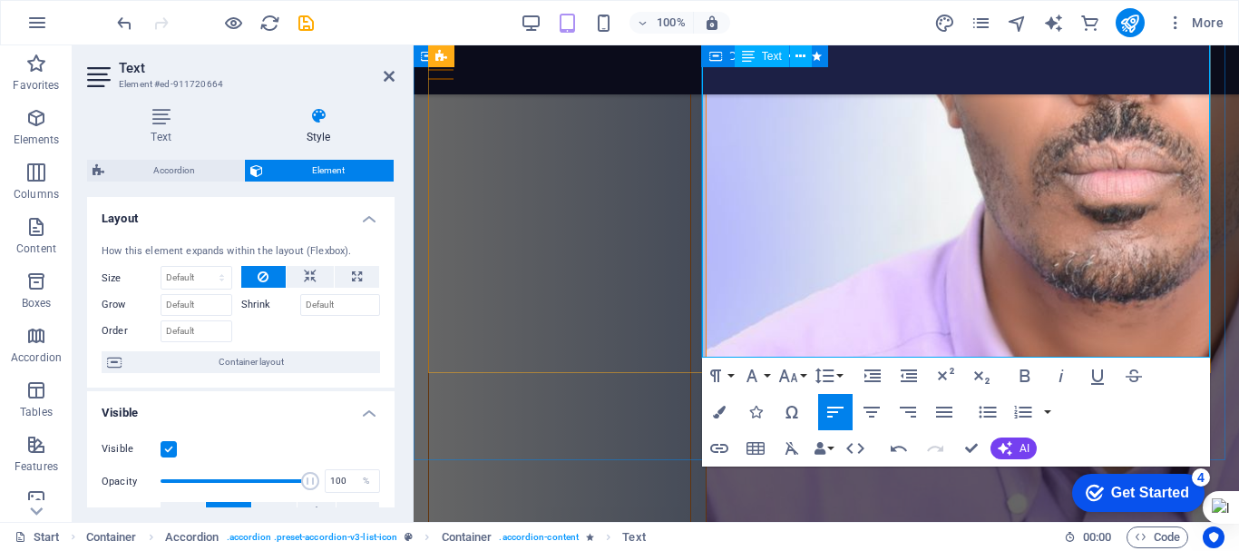
drag, startPoint x: 723, startPoint y: 278, endPoint x: 1187, endPoint y: 345, distance: 469.3
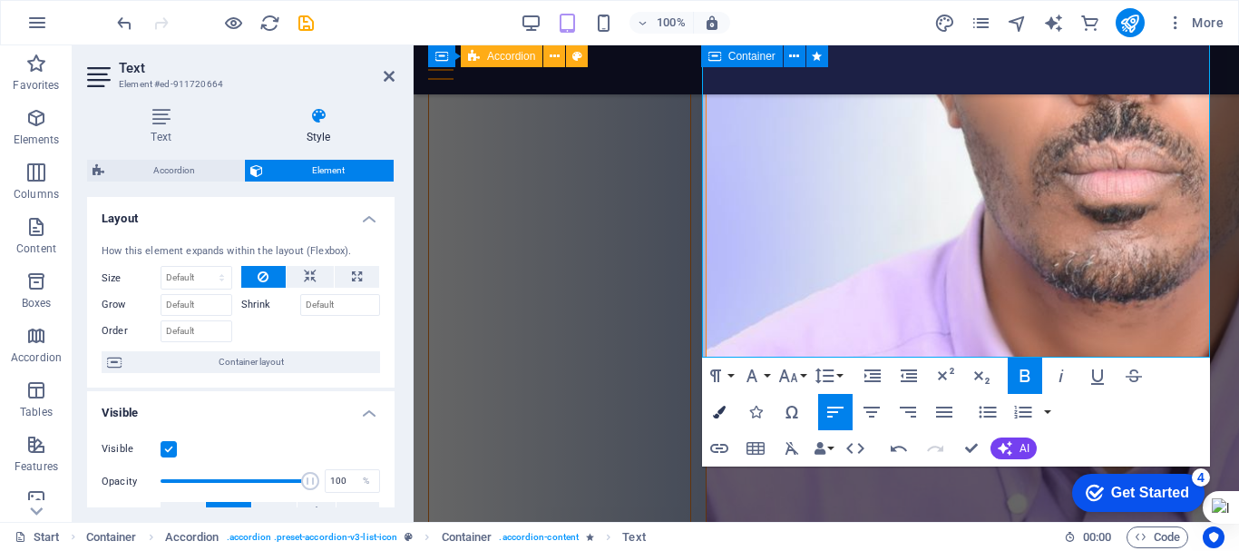
click at [720, 410] on icon "button" at bounding box center [719, 412] width 13 height 13
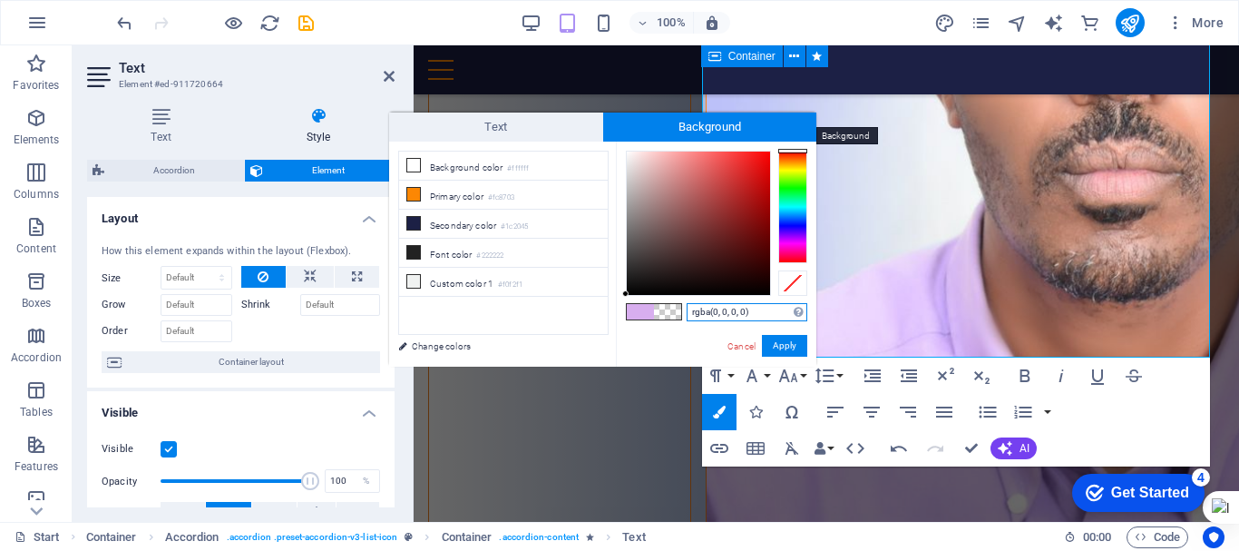
click at [691, 132] on span "Background" at bounding box center [710, 126] width 214 height 29
type input "#fcf8f8"
click at [628, 152] on div at bounding box center [698, 222] width 143 height 143
click at [779, 343] on button "Apply" at bounding box center [784, 346] width 45 height 22
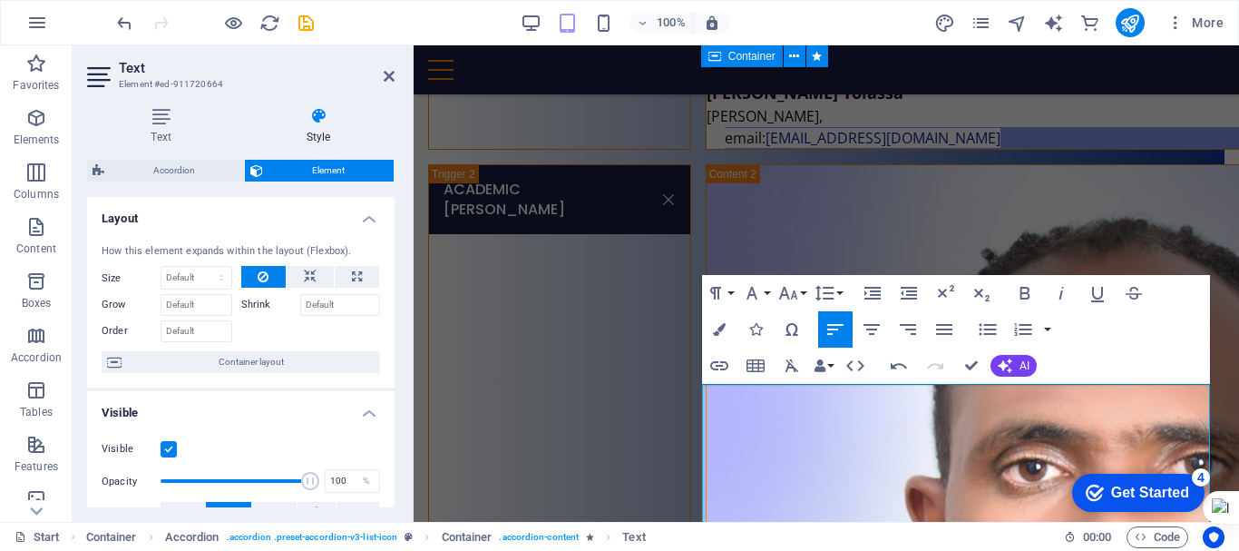
scroll to position [5414, 0]
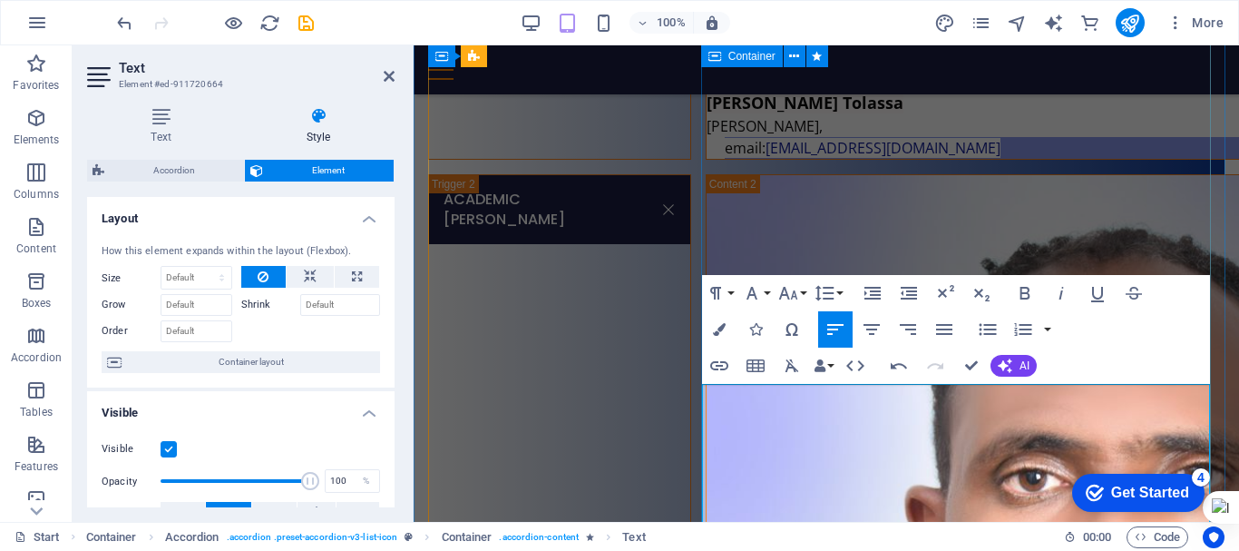
click at [718, 325] on icon "button" at bounding box center [719, 329] width 13 height 13
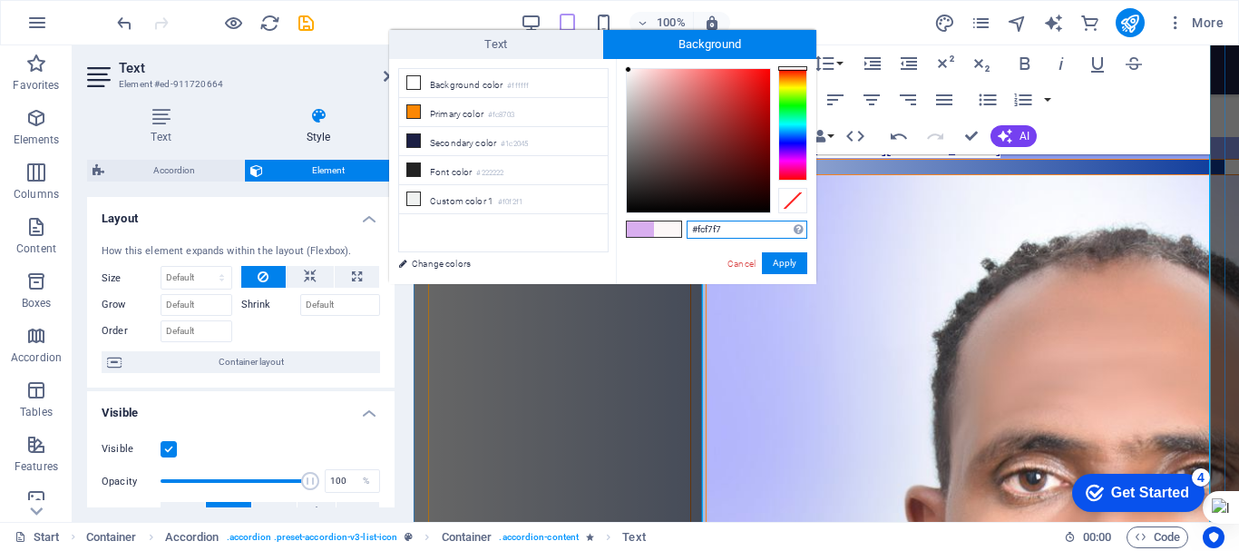
scroll to position [5752, 0]
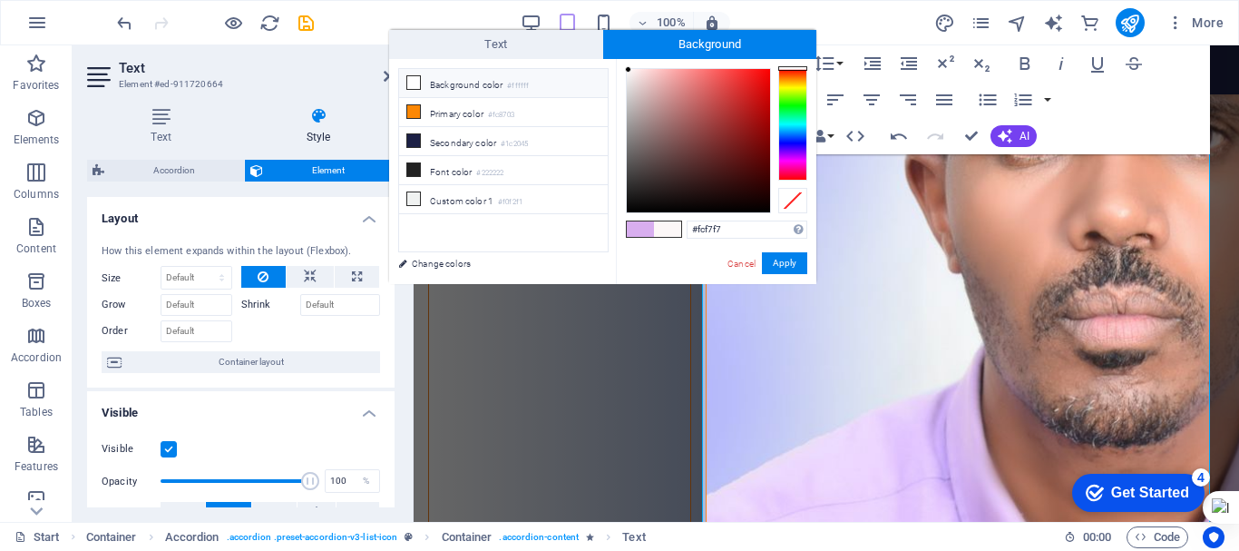
click at [492, 86] on li "Background color #ffffff" at bounding box center [503, 83] width 209 height 29
type input "#ffffff"
click at [492, 84] on li "Background color #ffffff" at bounding box center [503, 83] width 209 height 29
click at [787, 261] on button "Apply" at bounding box center [784, 263] width 45 height 22
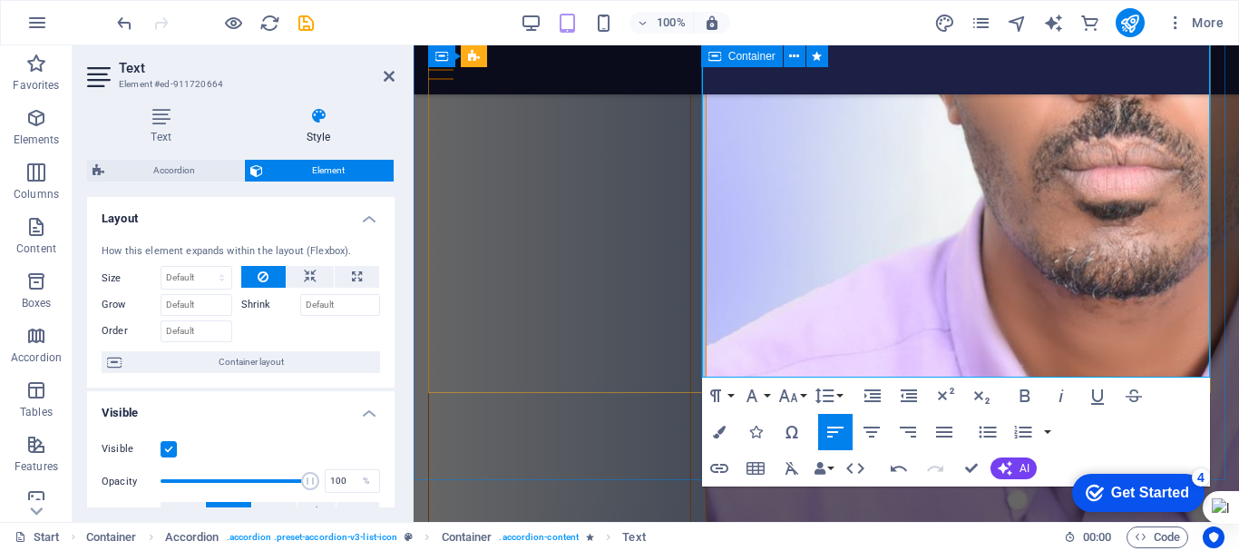
scroll to position [5902, 0]
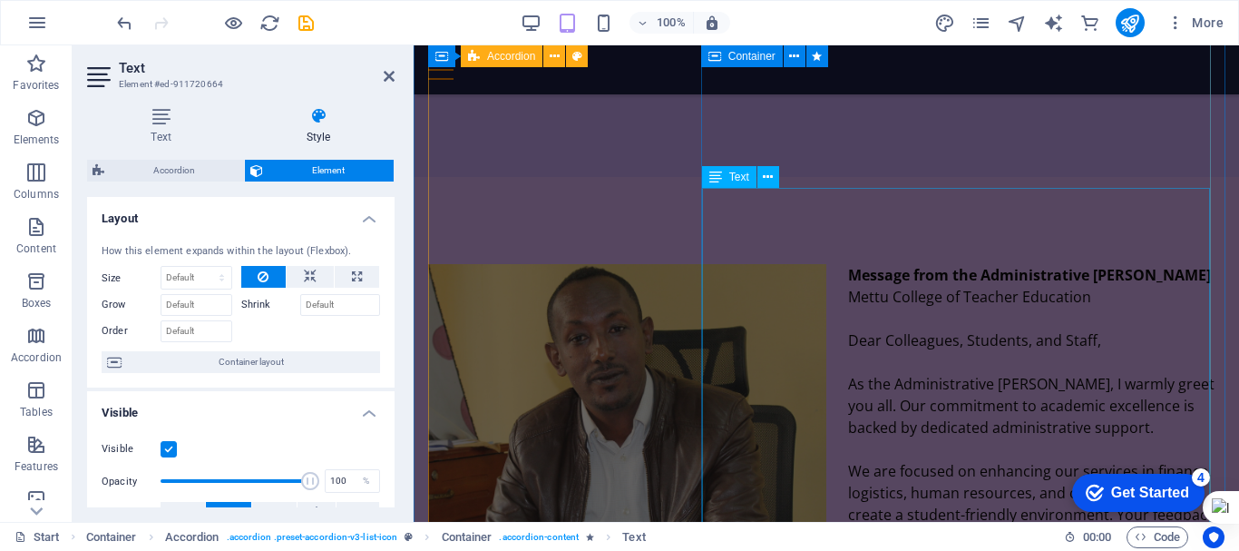
scroll to position [3497, 0]
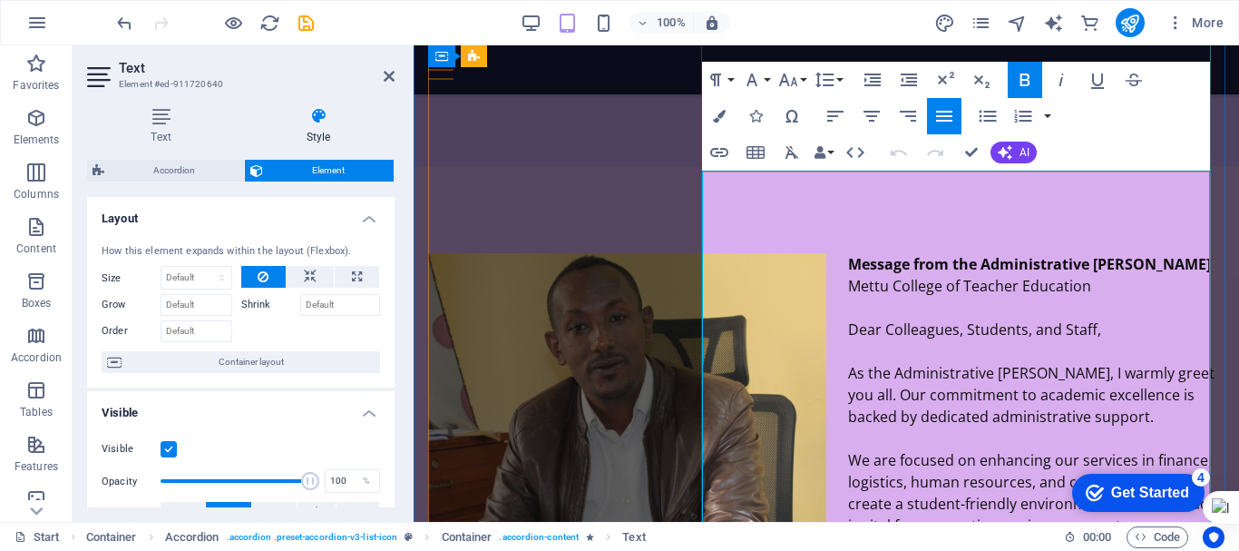
scroll to position [3515, 0]
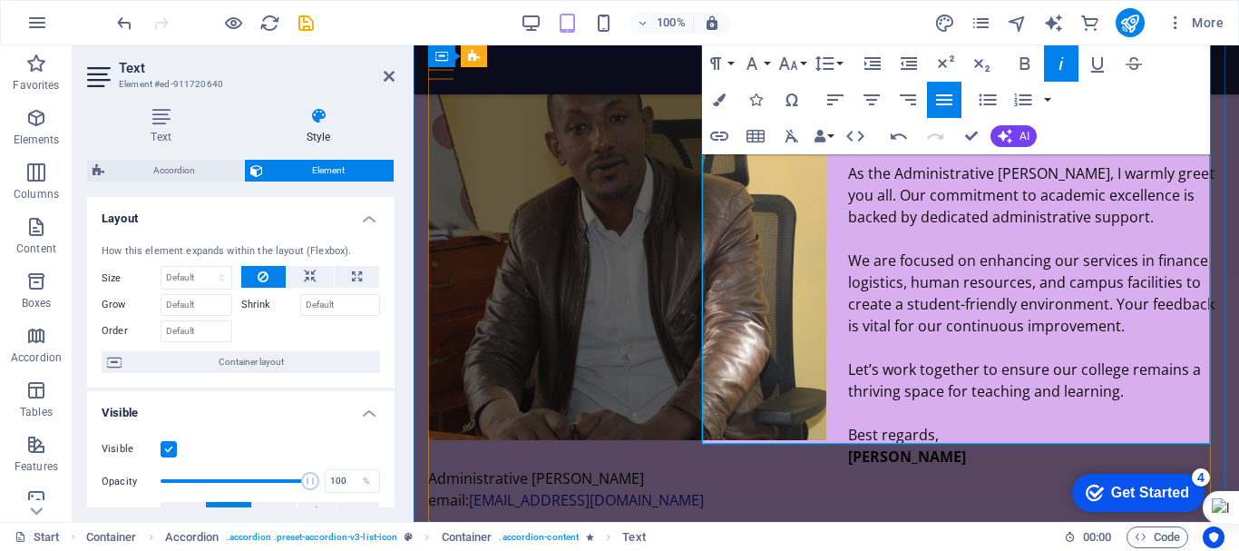
scroll to position [3688, 0]
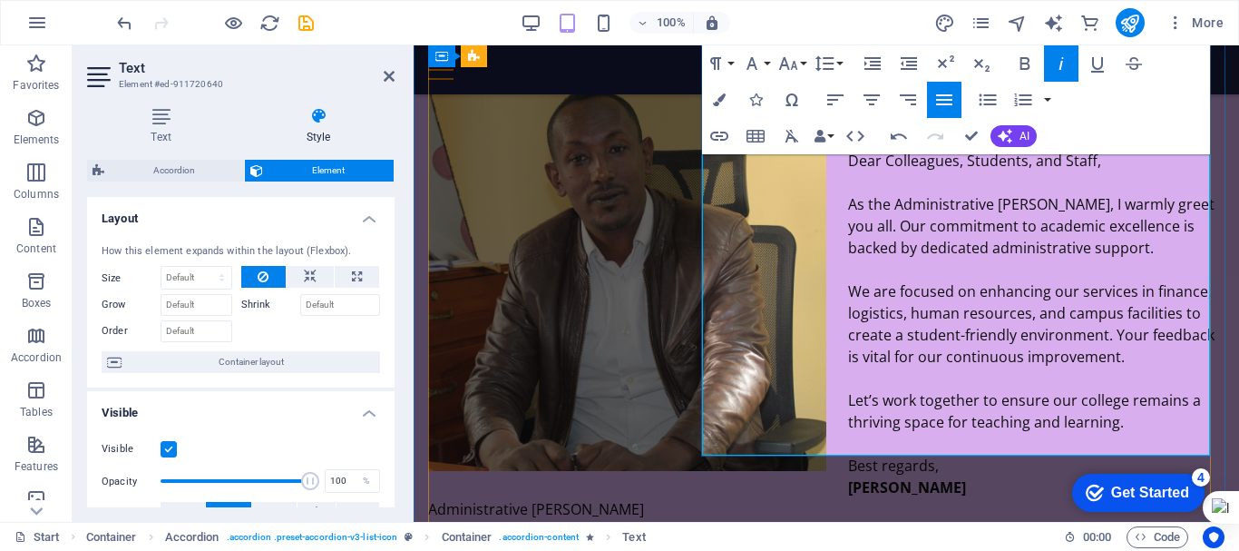
click at [875, 60] on icon "button" at bounding box center [873, 64] width 22 height 22
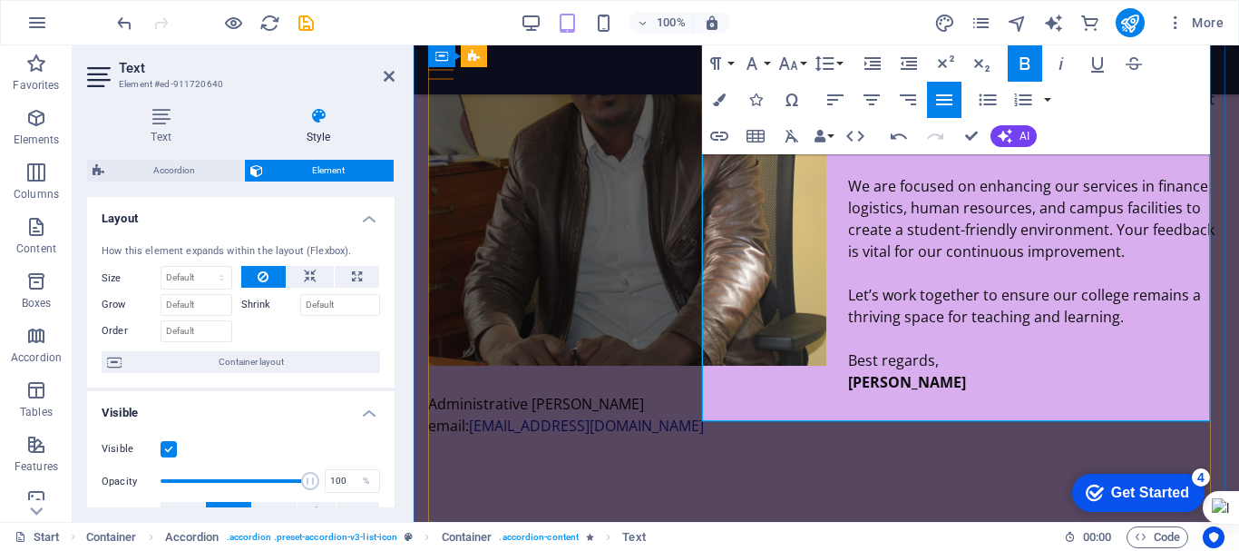
scroll to position [3794, 0]
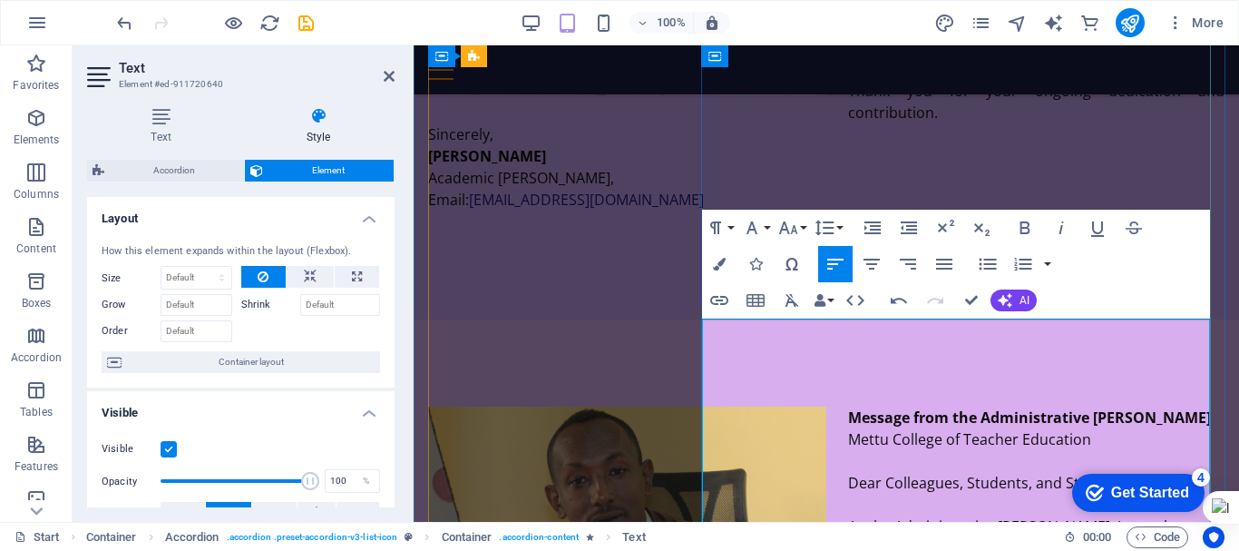
scroll to position [3368, 0]
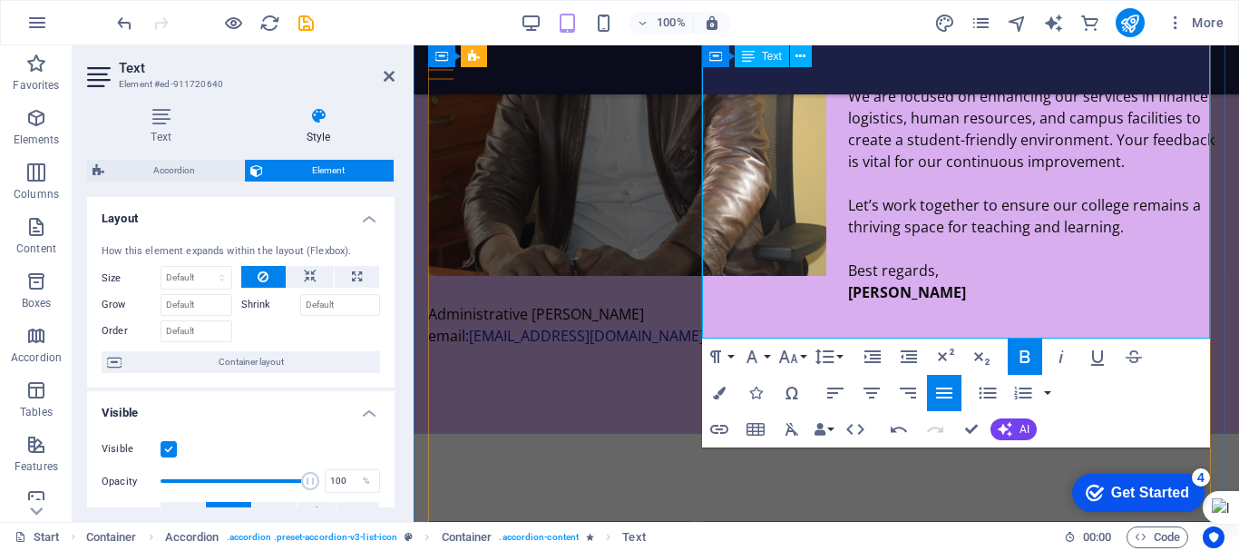
scroll to position [3905, 0]
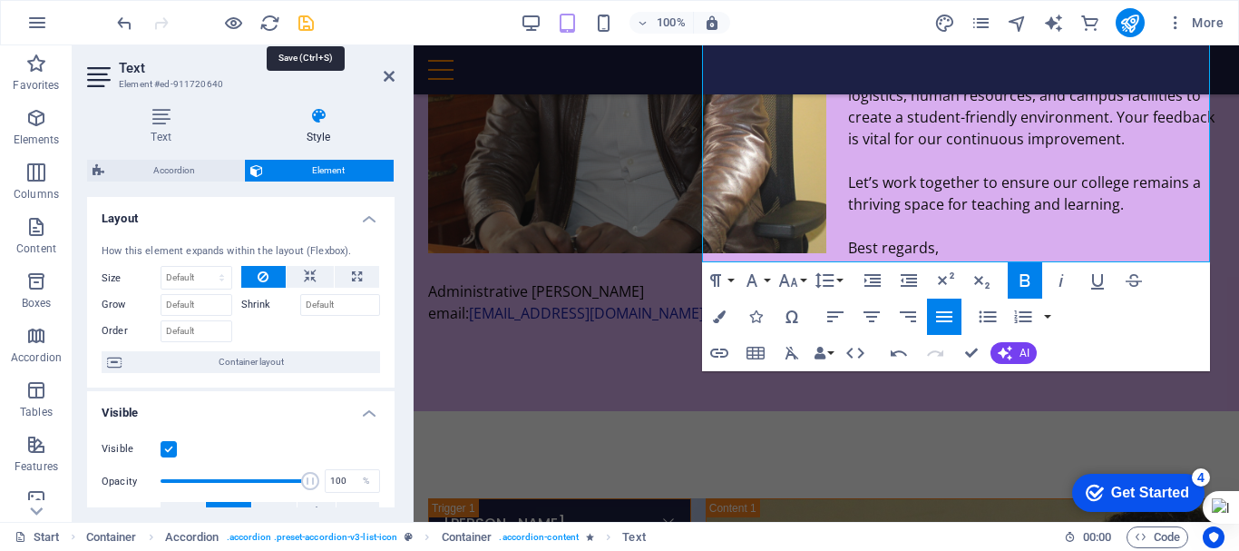
click at [302, 20] on icon "save" at bounding box center [306, 23] width 21 height 21
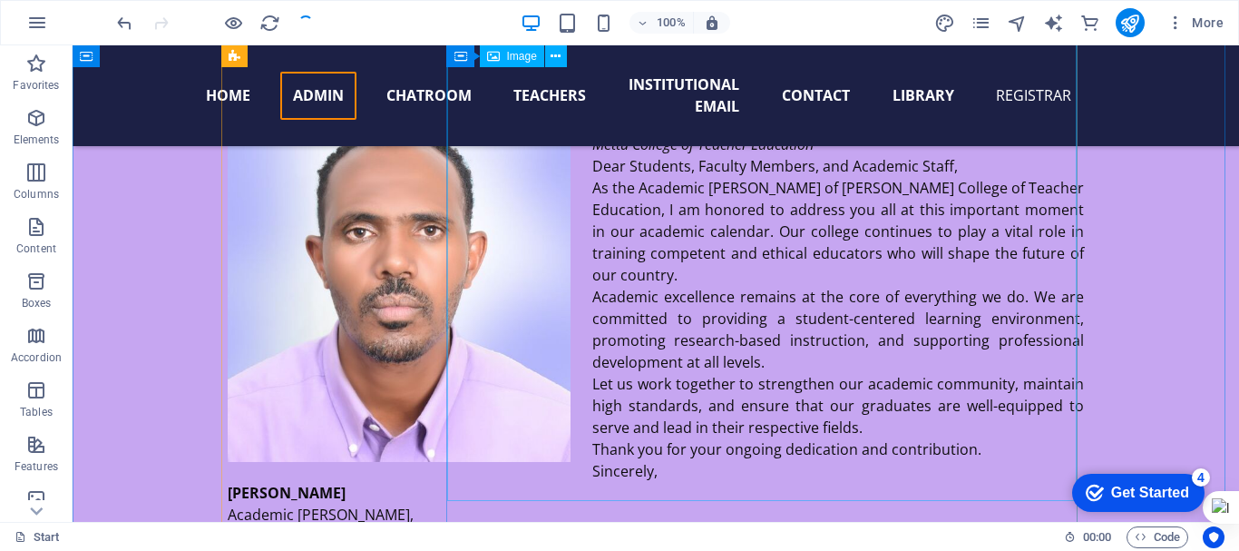
scroll to position [3067, 0]
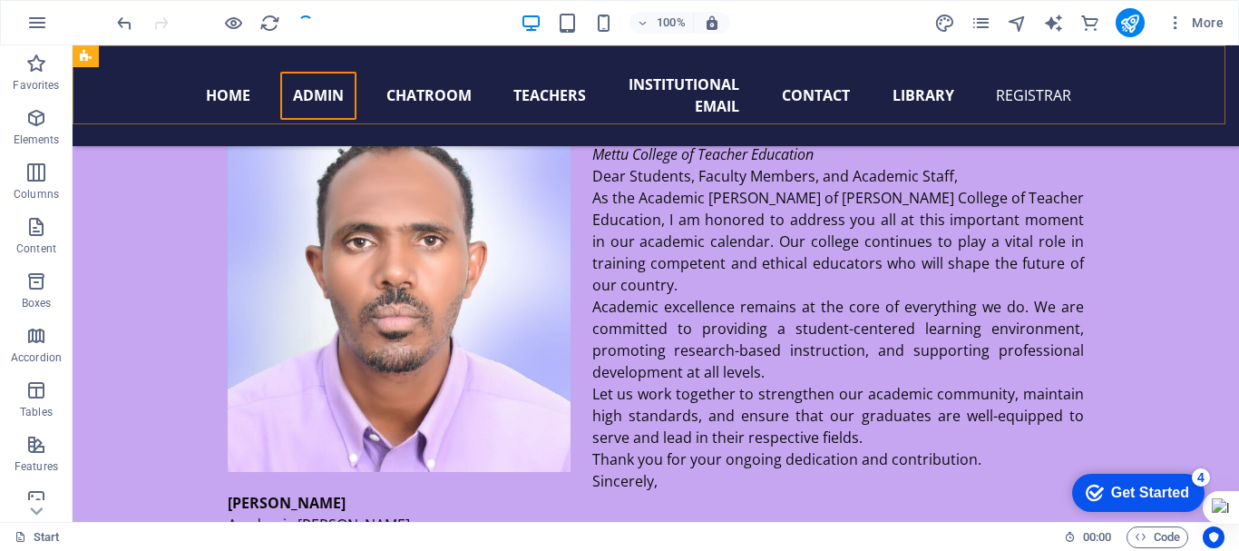
click at [211, 93] on div "Home Admin Chatroom Teachers institutional email Contact Library REGISTRAR" at bounding box center [656, 95] width 1167 height 101
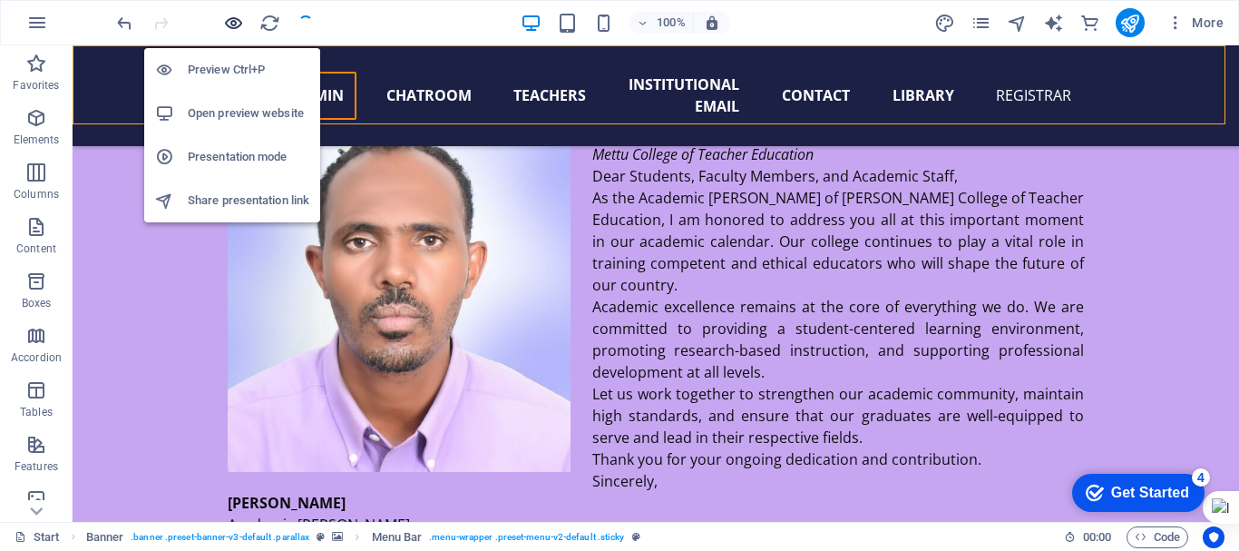
click at [230, 20] on icon "button" at bounding box center [233, 23] width 21 height 21
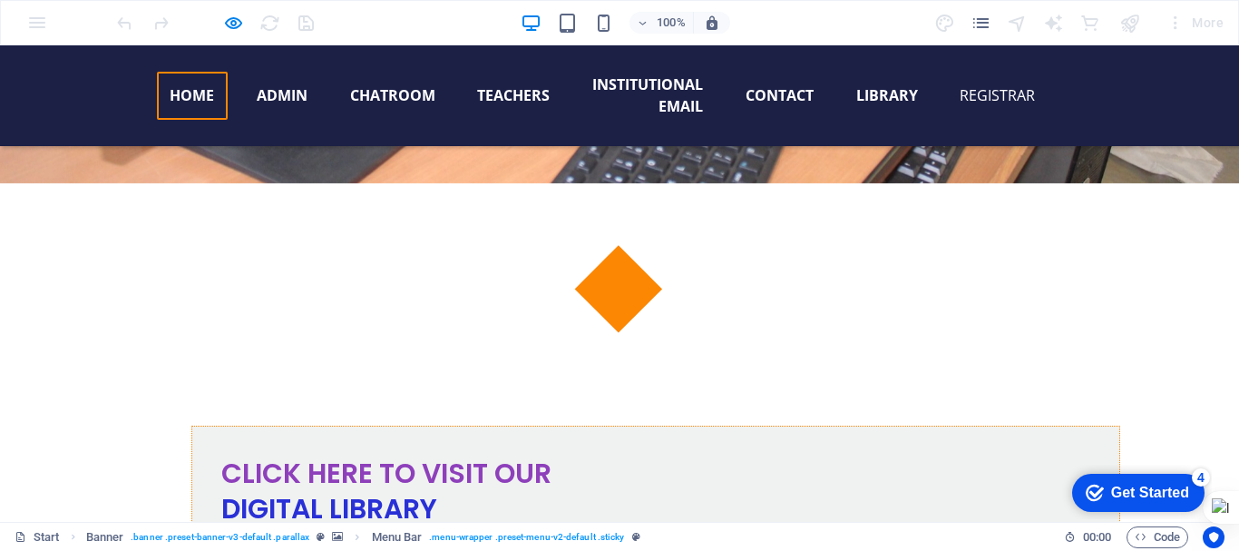
scroll to position [942, 0]
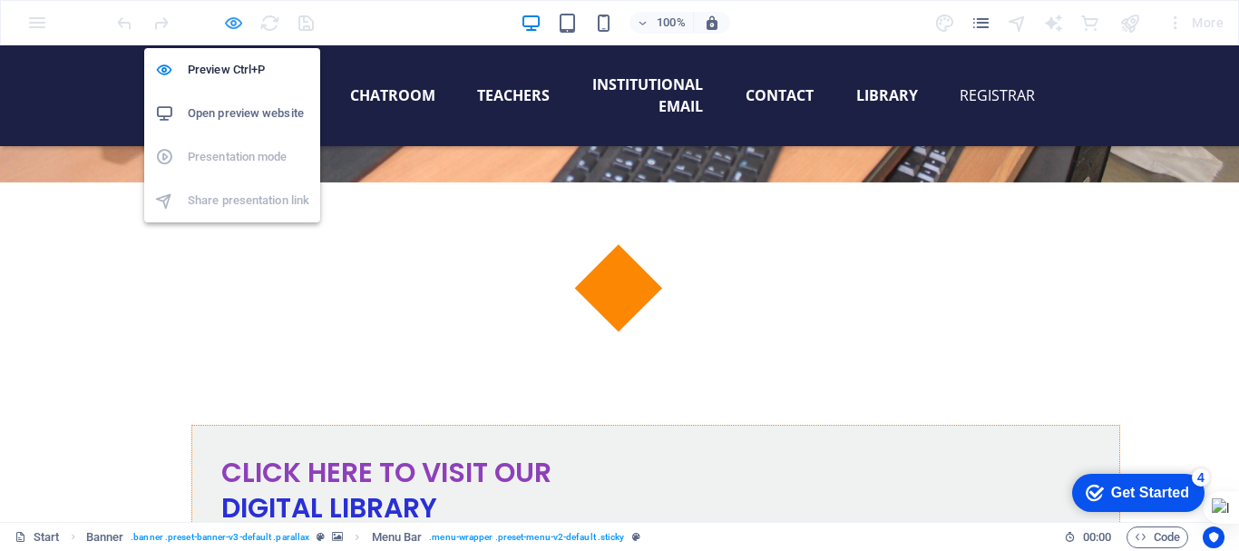
click at [232, 24] on icon "button" at bounding box center [233, 23] width 21 height 21
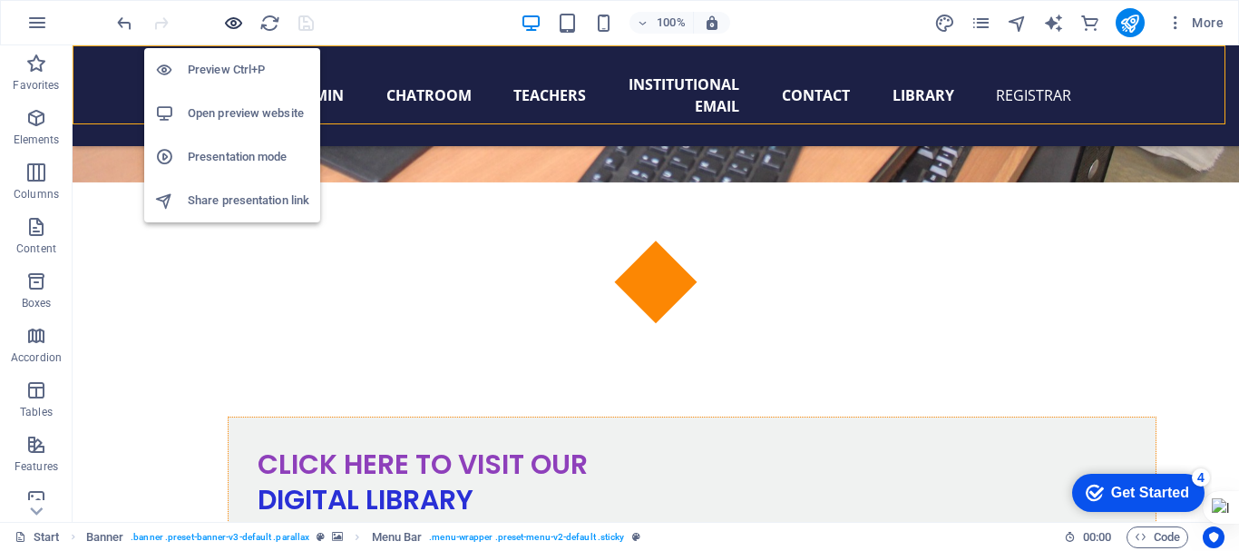
click at [232, 24] on icon "button" at bounding box center [233, 23] width 21 height 21
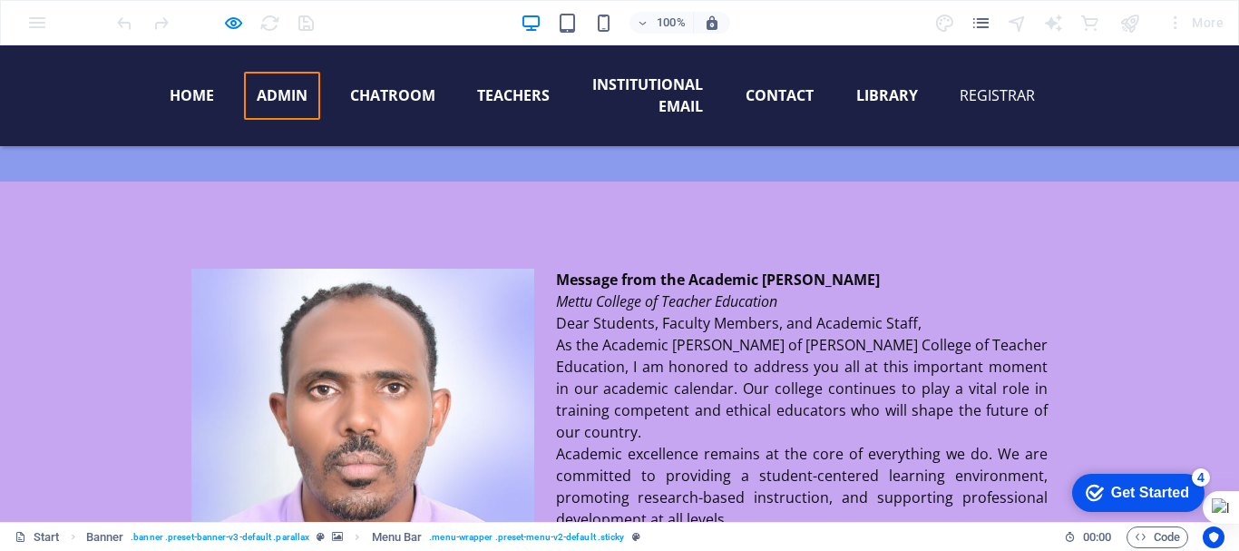
scroll to position [2929, 0]
drag, startPoint x: 1026, startPoint y: 361, endPoint x: 227, endPoint y: 149, distance: 826.9
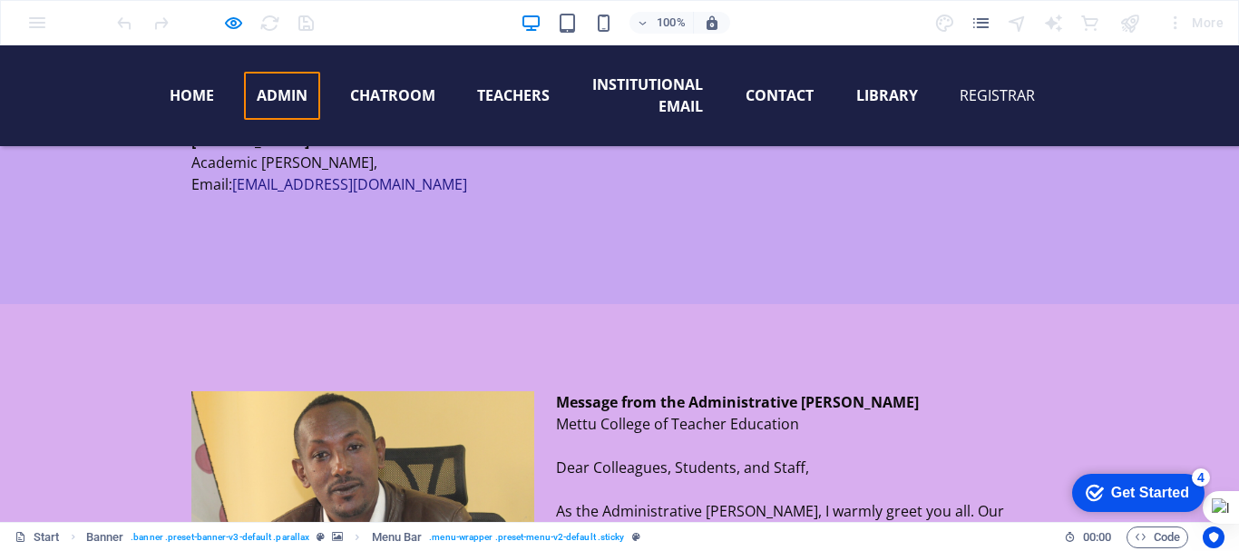
scroll to position [3435, 0]
drag, startPoint x: 446, startPoint y: 205, endPoint x: 965, endPoint y: 233, distance: 519.7
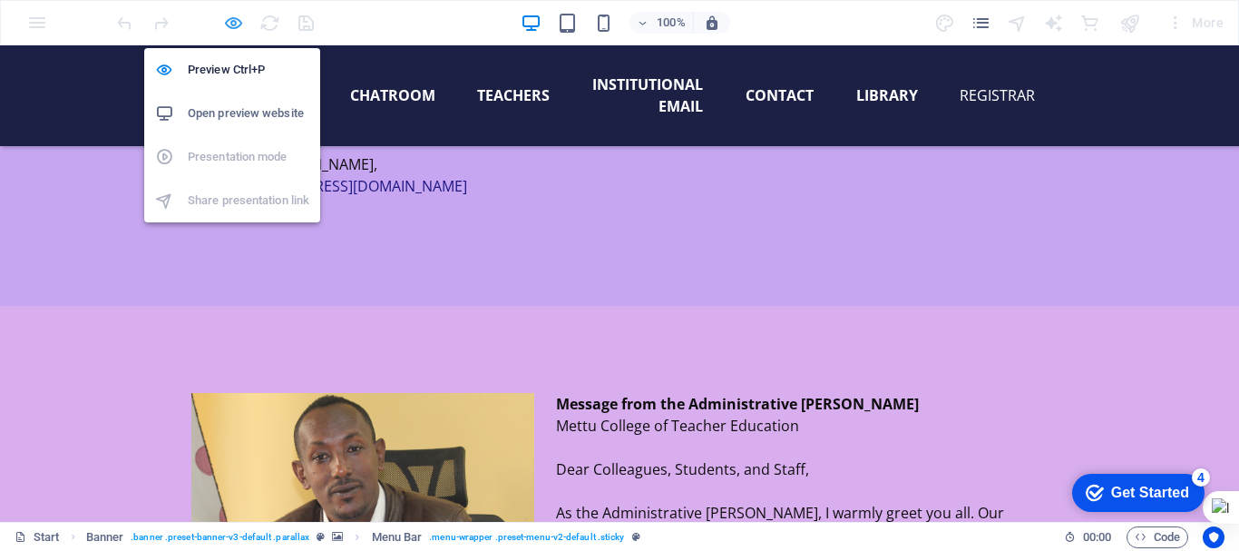
click at [235, 21] on icon "button" at bounding box center [233, 23] width 21 height 21
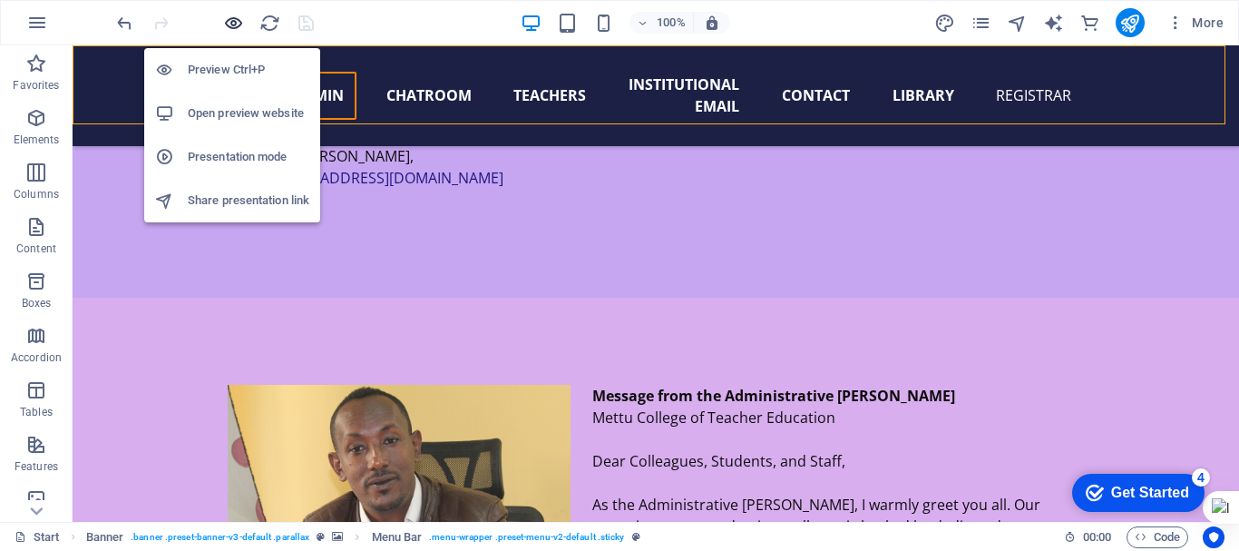
scroll to position [3436, 0]
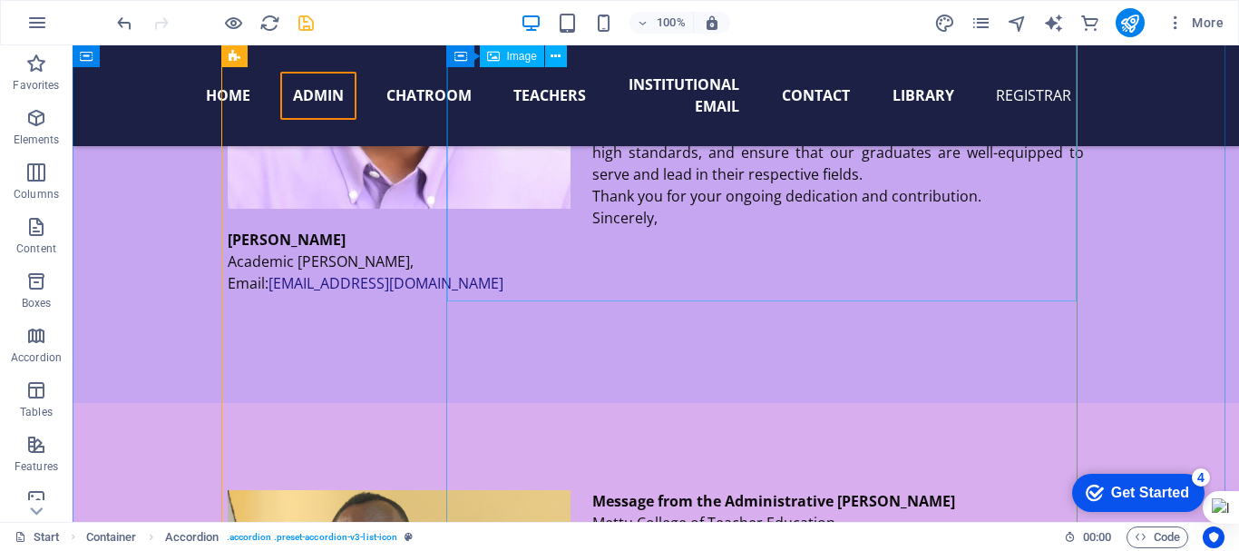
scroll to position [3329, 0]
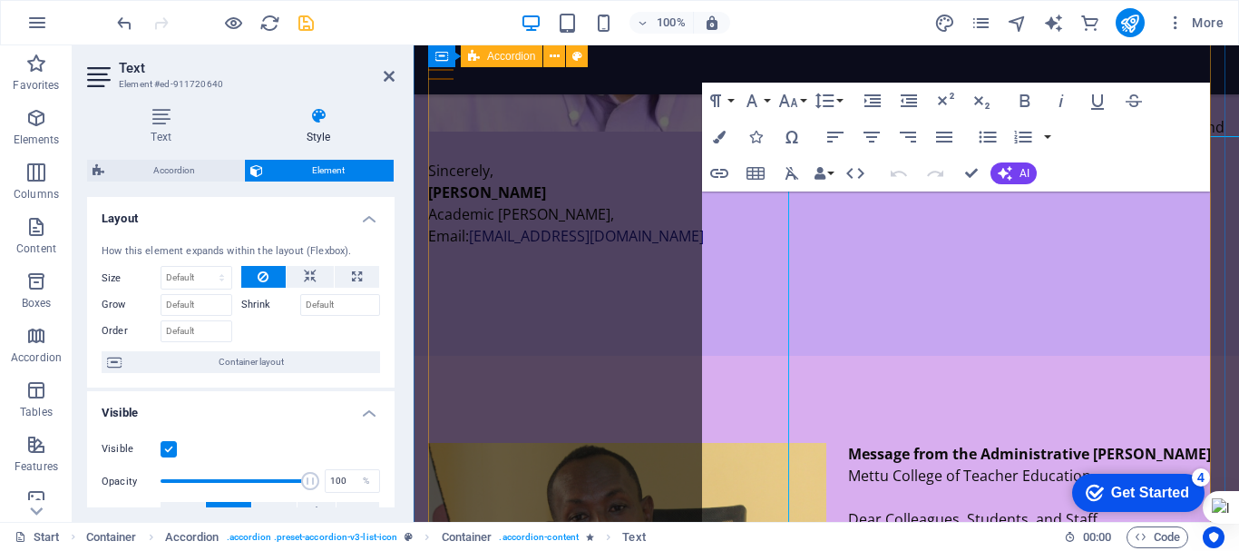
scroll to position [3494, 0]
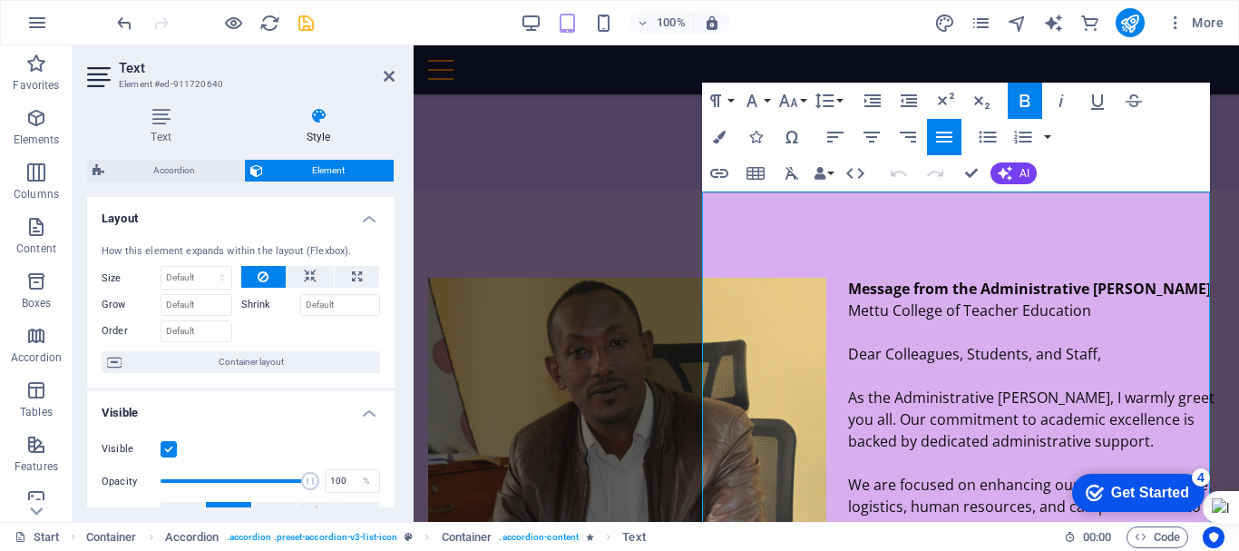
drag, startPoint x: 737, startPoint y: 204, endPoint x: 1237, endPoint y: 229, distance: 501.4
click at [715, 132] on icon "button" at bounding box center [719, 137] width 13 height 13
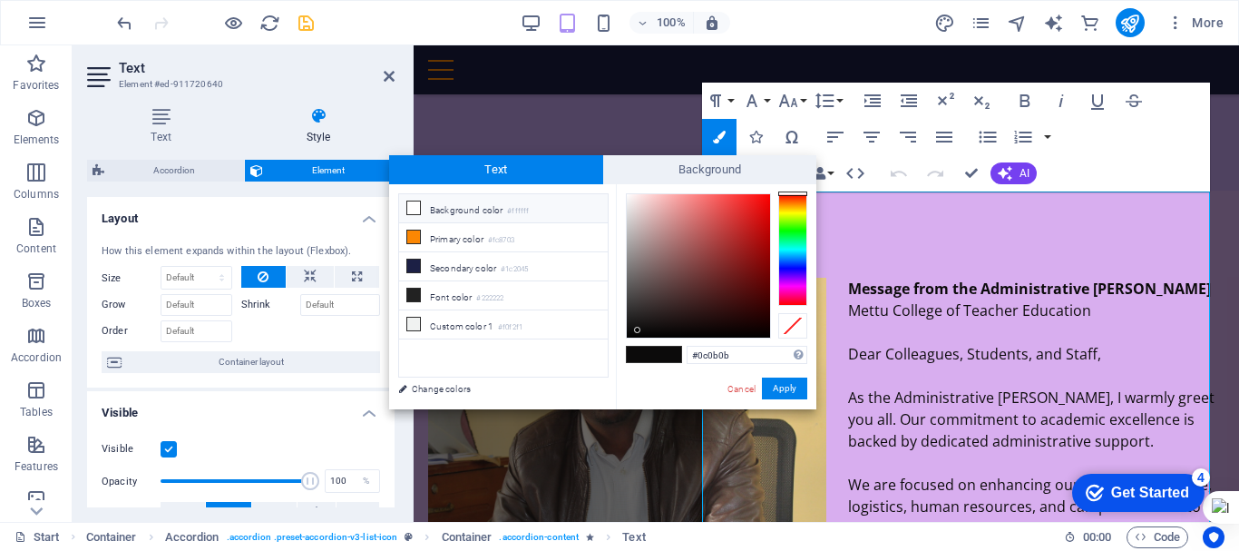
click at [480, 209] on li "Background color #ffffff" at bounding box center [503, 208] width 209 height 29
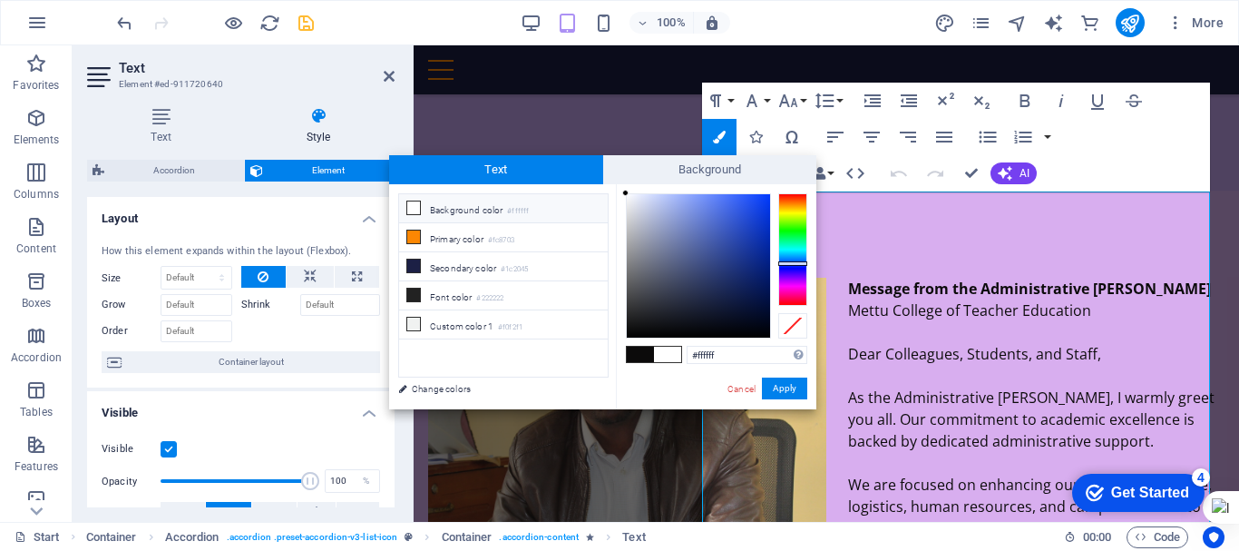
click at [797, 263] on div at bounding box center [792, 249] width 29 height 112
click at [757, 287] on div at bounding box center [698, 265] width 143 height 143
click at [756, 240] on div at bounding box center [698, 265] width 143 height 143
click at [764, 260] on div at bounding box center [698, 265] width 143 height 143
click at [793, 385] on button "Apply" at bounding box center [784, 388] width 45 height 22
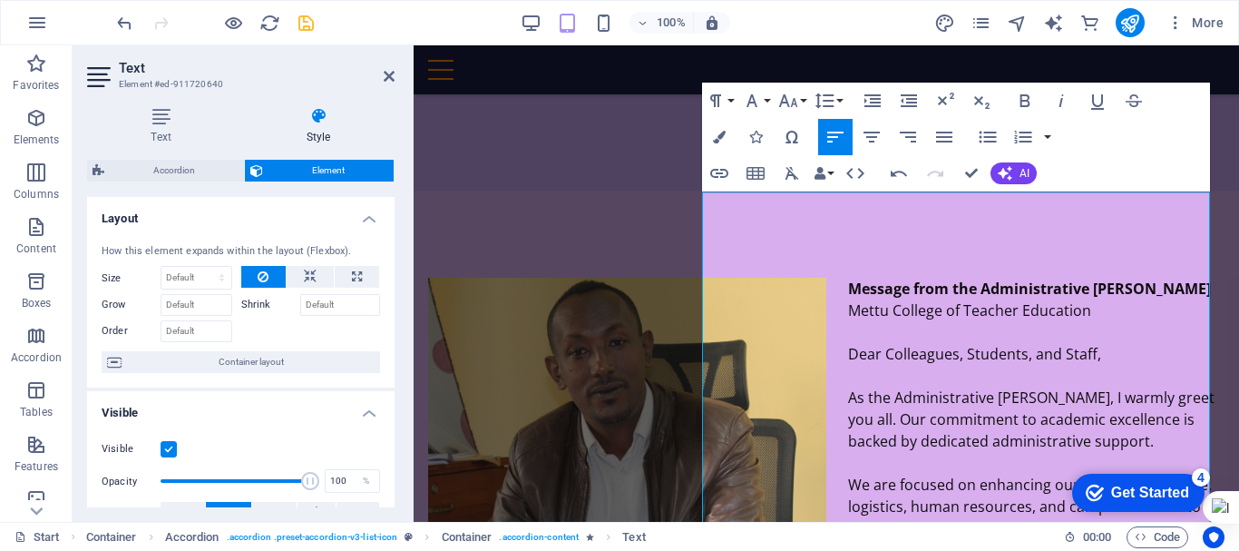
drag, startPoint x: 740, startPoint y: 199, endPoint x: 1652, endPoint y: 270, distance: 914.5
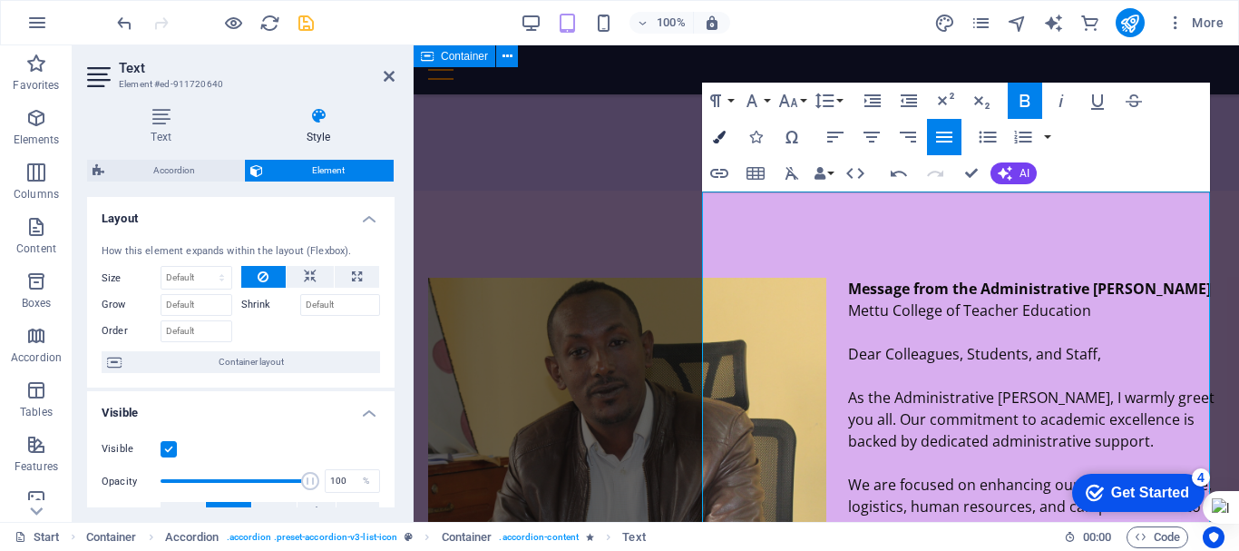
click at [719, 141] on icon "button" at bounding box center [719, 137] width 13 height 13
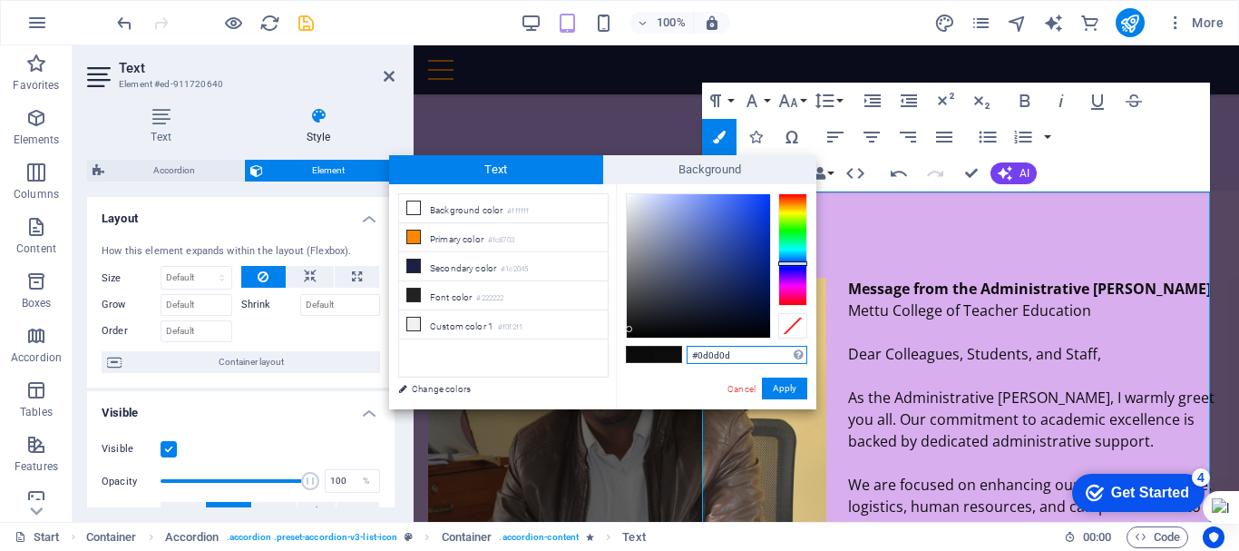
click at [630, 329] on div at bounding box center [698, 265] width 143 height 143
click at [779, 382] on button "Apply" at bounding box center [784, 388] width 45 height 22
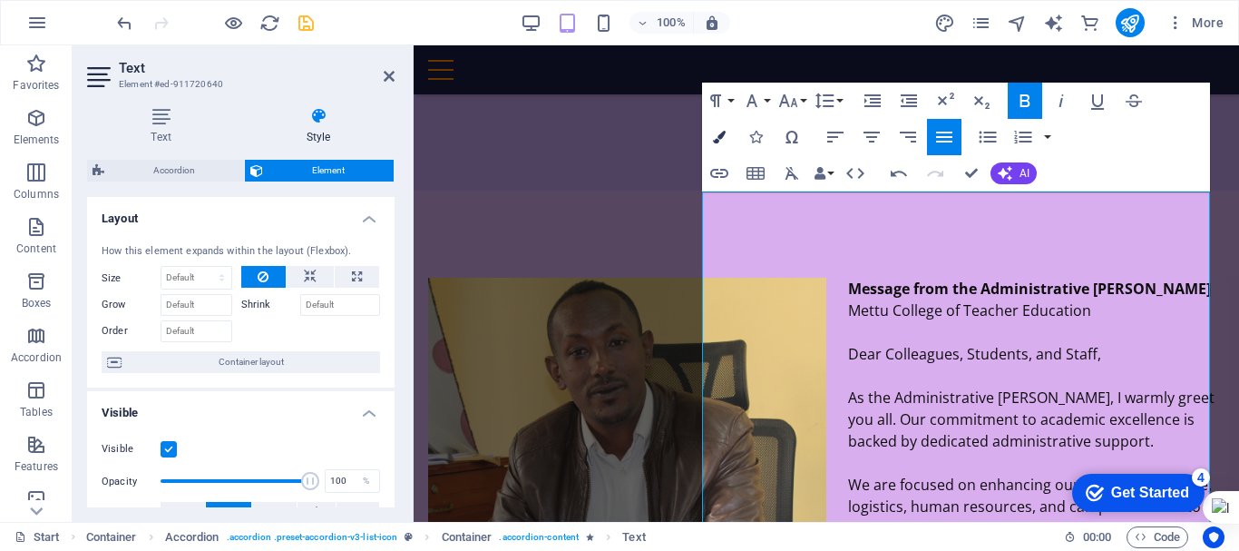
click at [718, 132] on icon "button" at bounding box center [719, 137] width 13 height 13
type input "#0c0b0b"
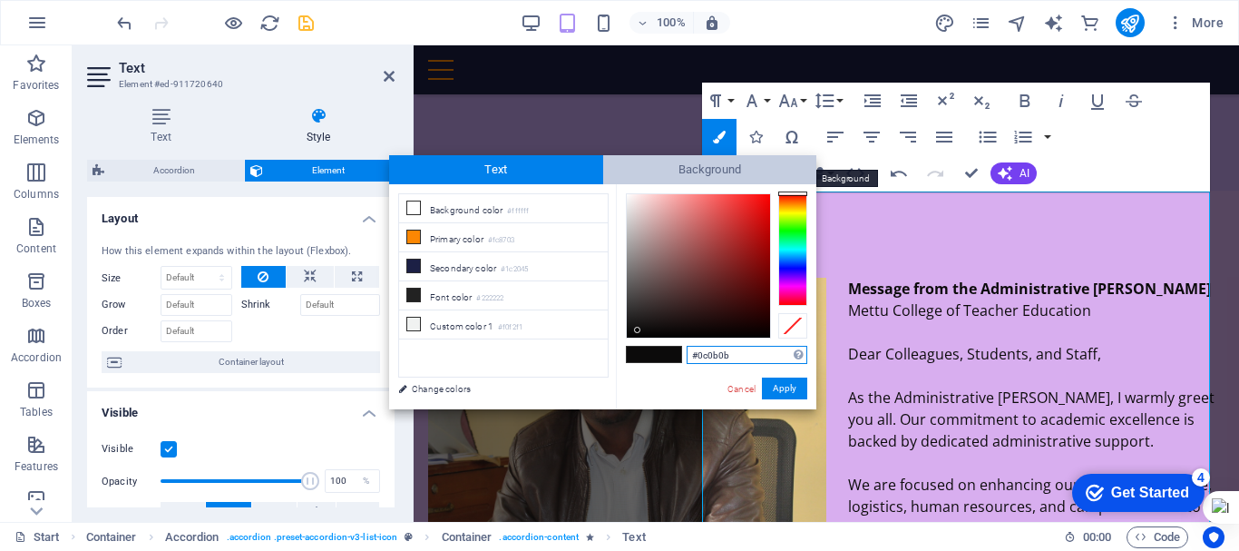
click at [686, 161] on span "Background" at bounding box center [710, 169] width 214 height 29
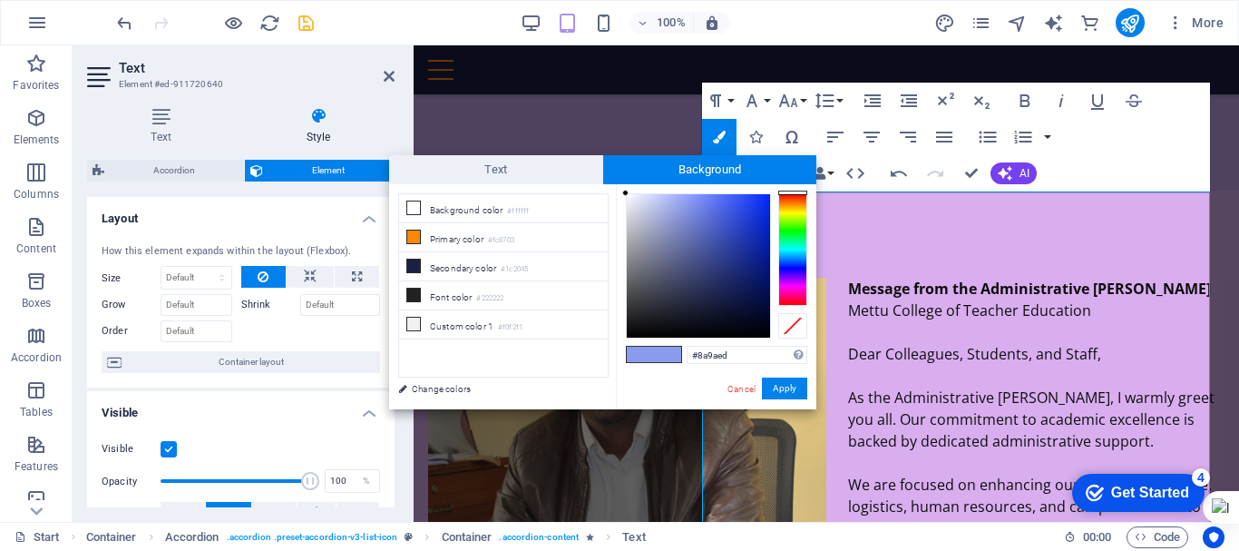
type input "#080808"
click at [630, 332] on div at bounding box center [698, 265] width 143 height 143
drag, startPoint x: 787, startPoint y: 388, endPoint x: 373, endPoint y: 342, distance: 416.3
click at [787, 387] on button "Apply" at bounding box center [784, 388] width 45 height 22
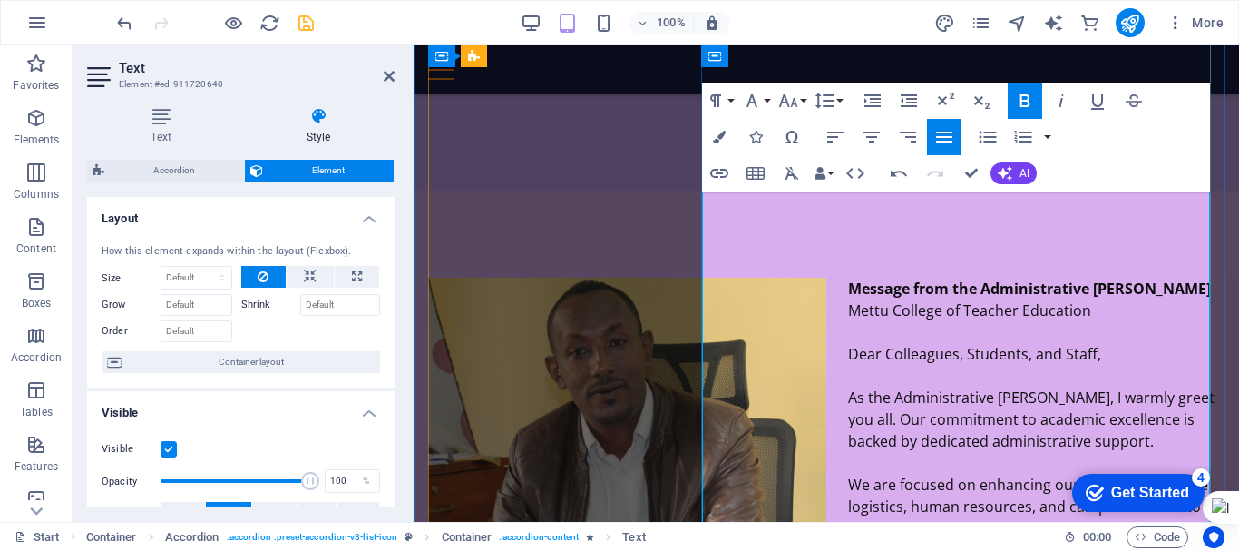
drag, startPoint x: 747, startPoint y: 203, endPoint x: 865, endPoint y: 228, distance: 121.3
drag, startPoint x: 920, startPoint y: 226, endPoint x: 751, endPoint y: 200, distance: 170.6
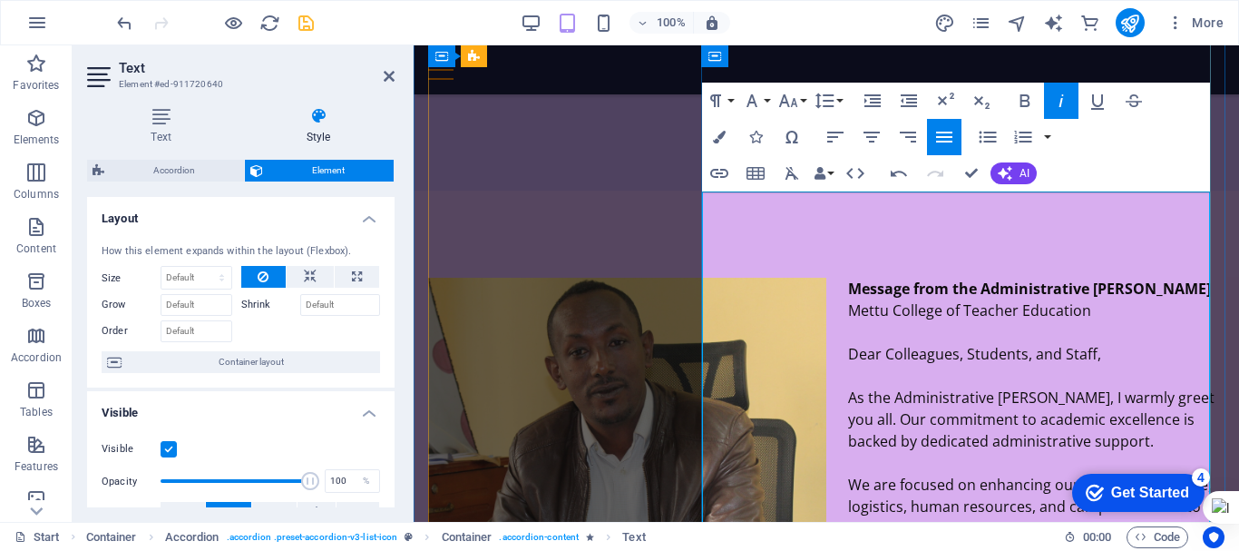
drag, startPoint x: 1056, startPoint y: 220, endPoint x: 726, endPoint y: 184, distance: 332.2
click at [713, 136] on icon "button" at bounding box center [719, 137] width 13 height 13
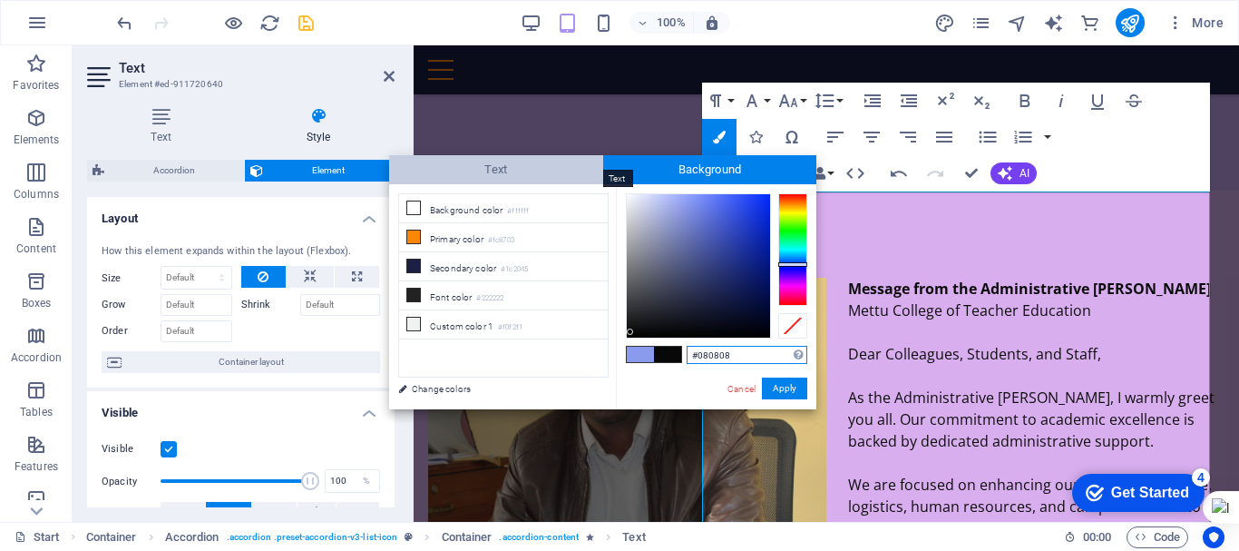
click at [558, 164] on span "Text" at bounding box center [496, 169] width 214 height 29
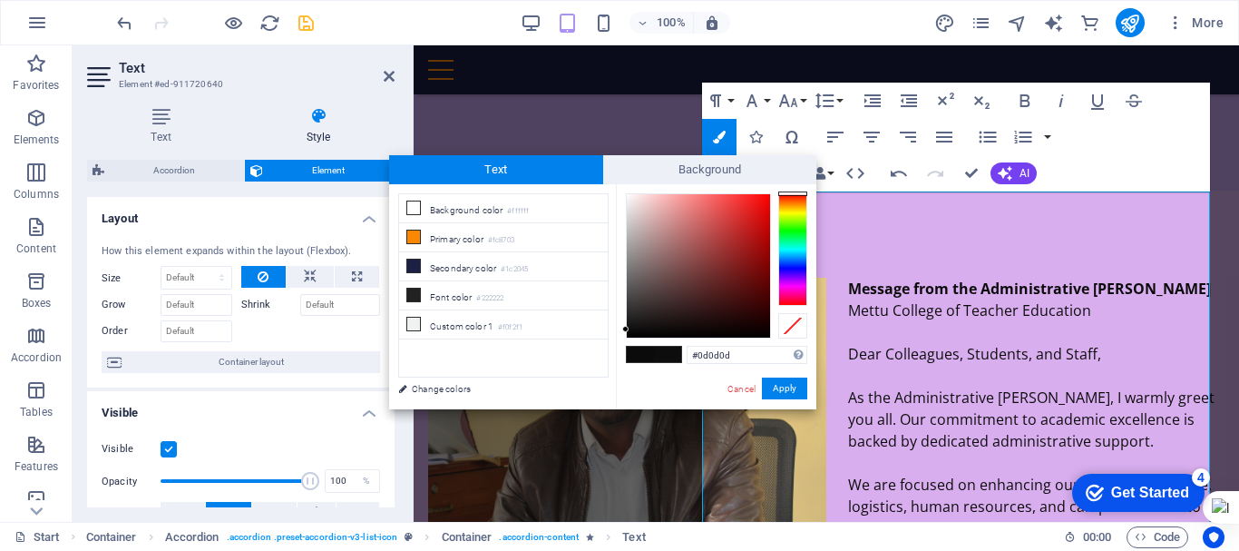
type input "#fbf9f9"
click at [627, 196] on div at bounding box center [698, 265] width 143 height 143
drag, startPoint x: 792, startPoint y: 387, endPoint x: 378, endPoint y: 342, distance: 416.2
click at [792, 387] on button "Apply" at bounding box center [784, 388] width 45 height 22
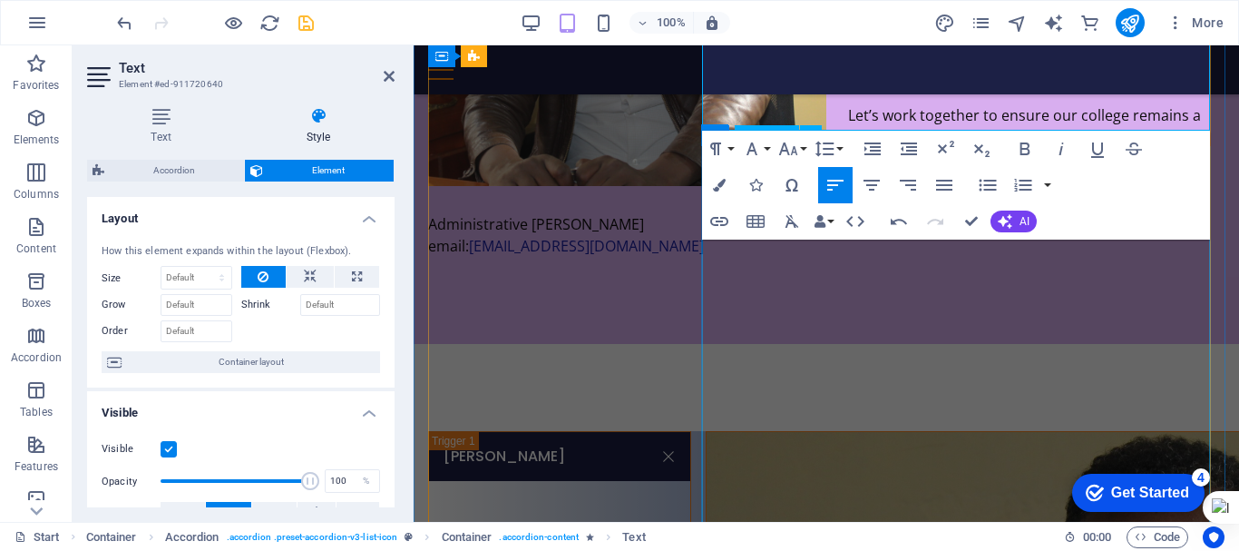
scroll to position [4076, 0]
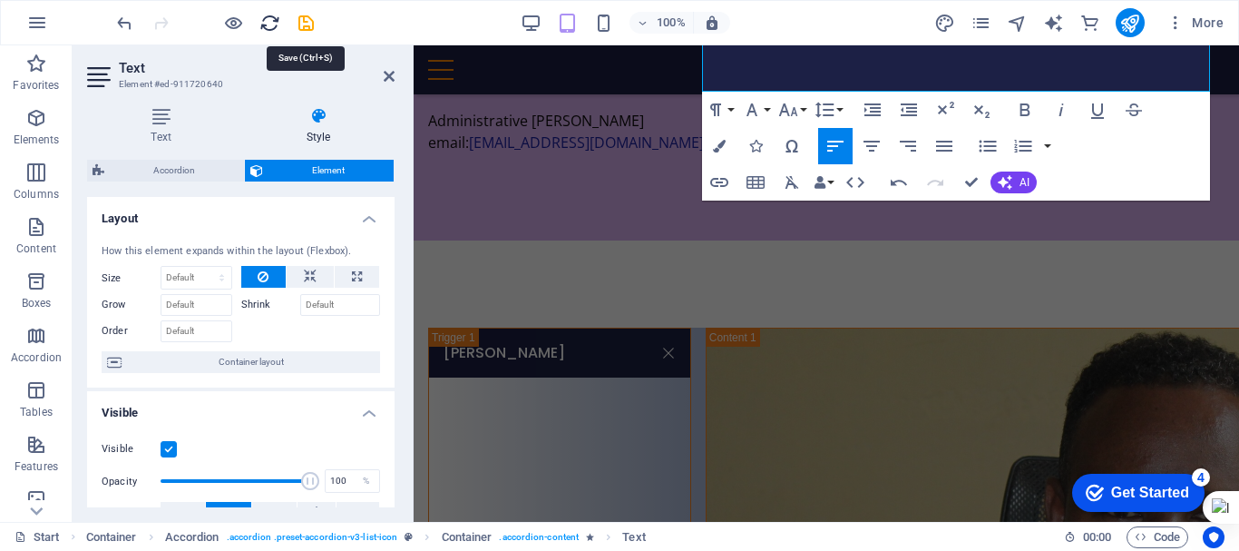
drag, startPoint x: 299, startPoint y: 24, endPoint x: 273, endPoint y: 30, distance: 27.1
click at [299, 23] on icon "save" at bounding box center [306, 23] width 21 height 21
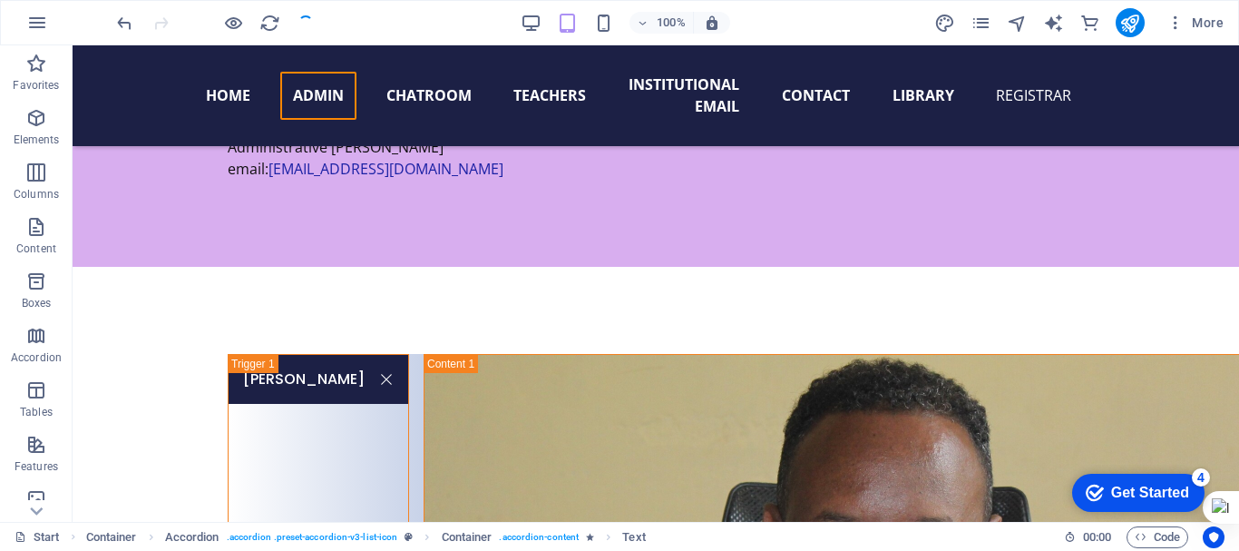
scroll to position [3947, 0]
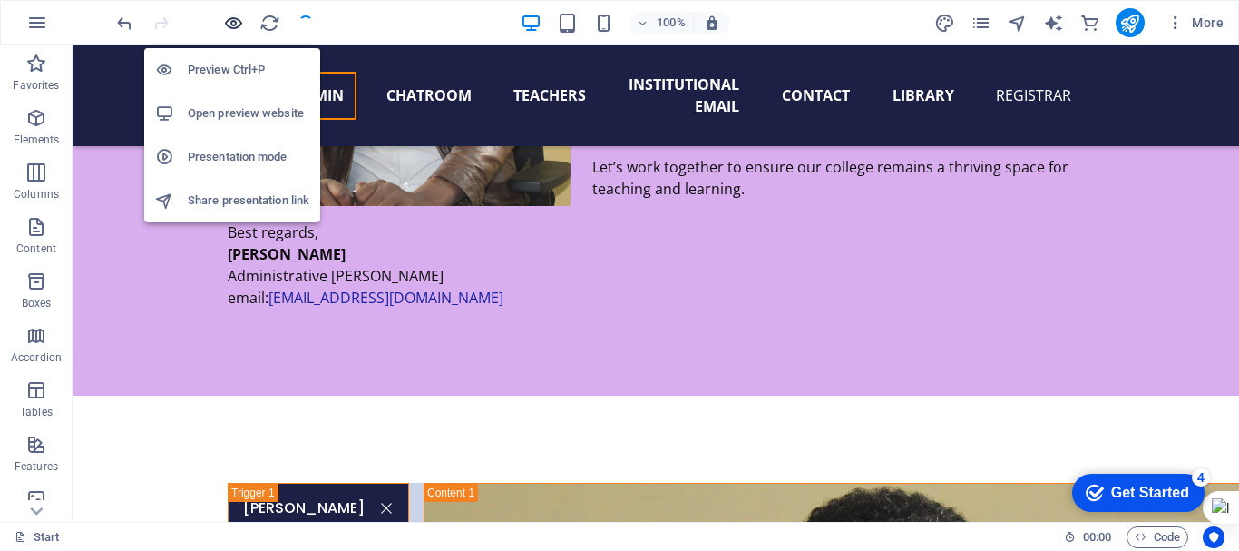
click at [232, 26] on icon "button" at bounding box center [233, 23] width 21 height 21
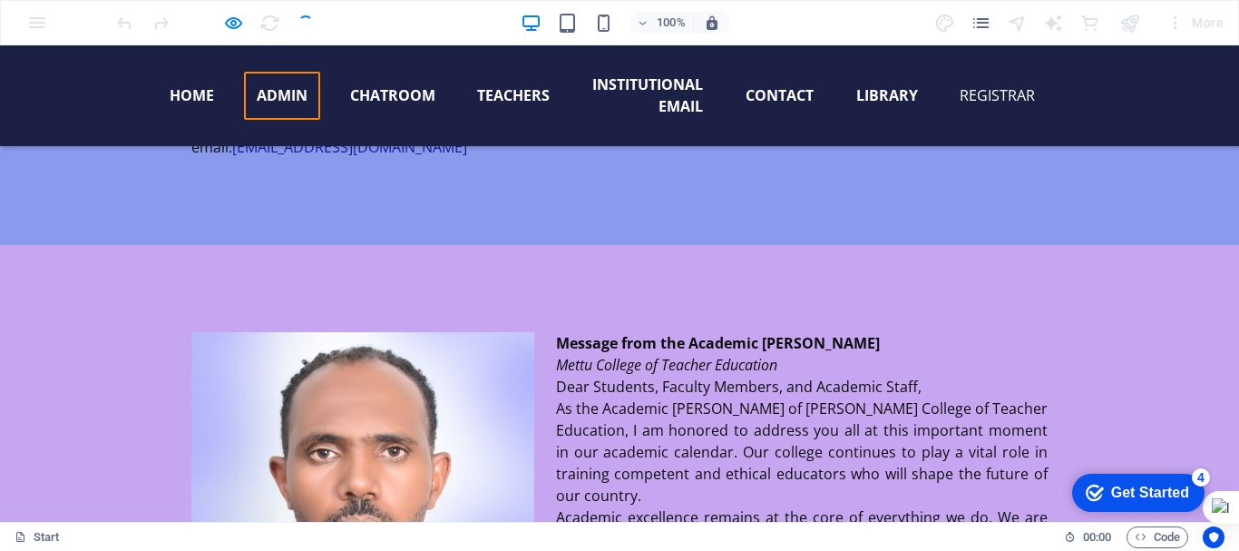
scroll to position [2869, 0]
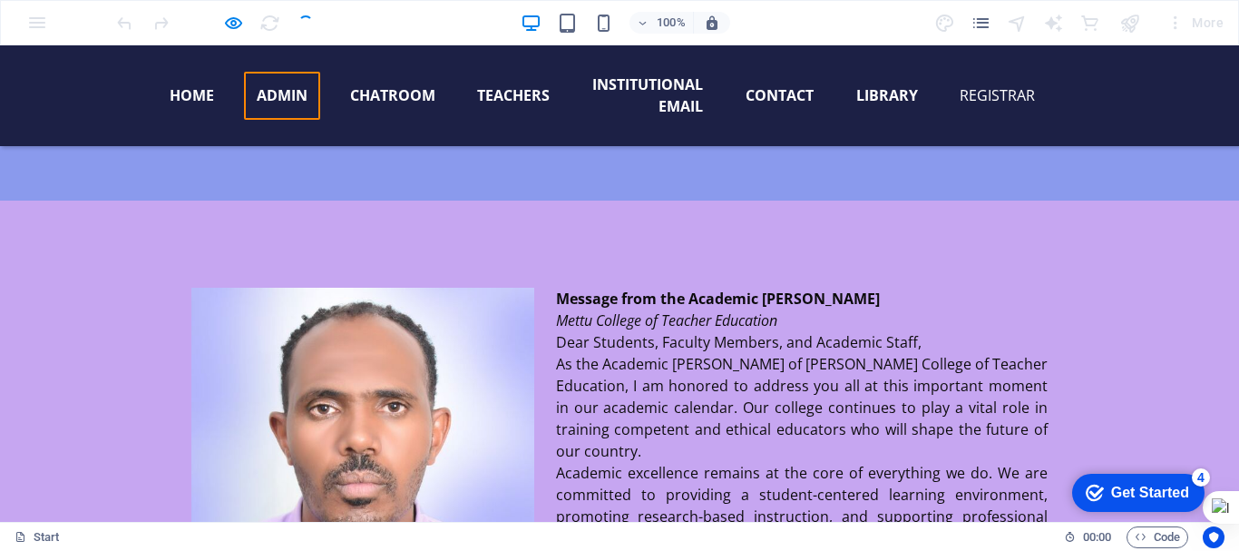
scroll to position [2908, 0]
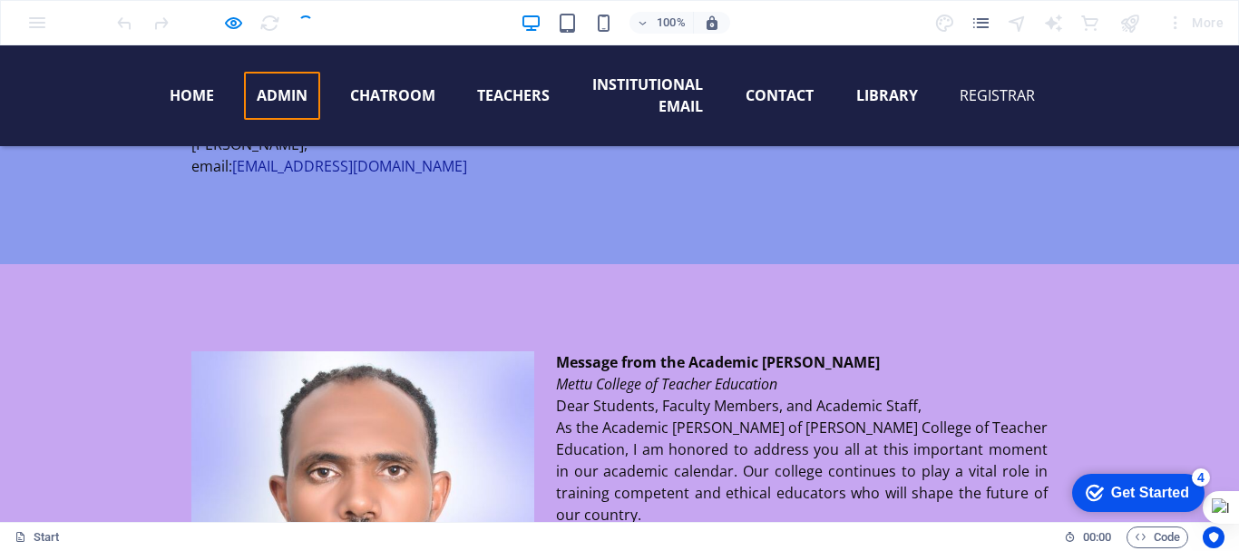
scroll to position [2851, 0]
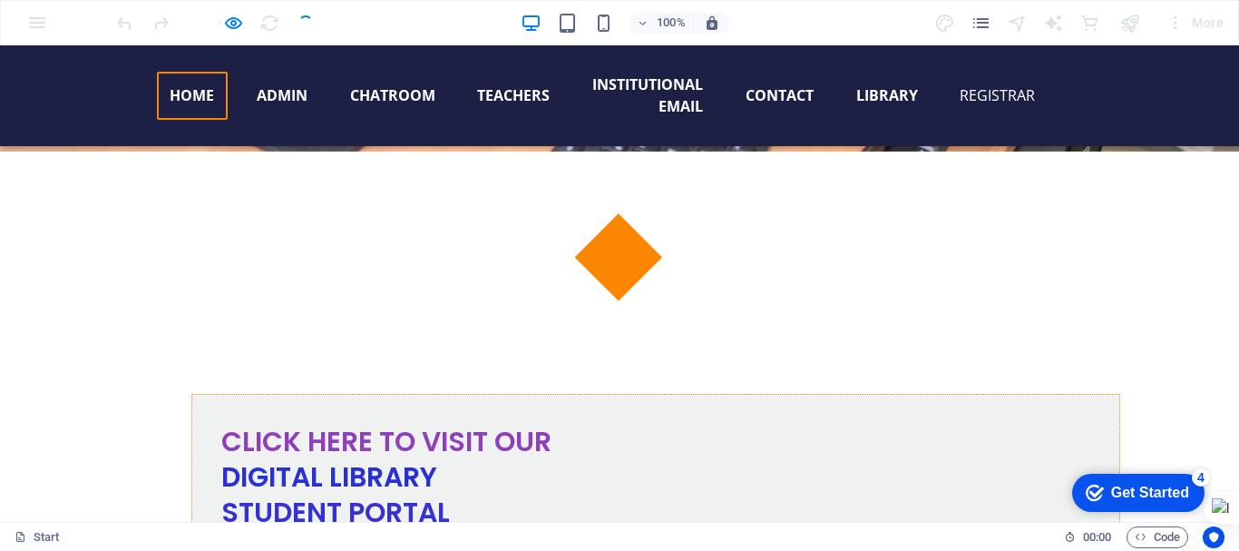
scroll to position [968, 0]
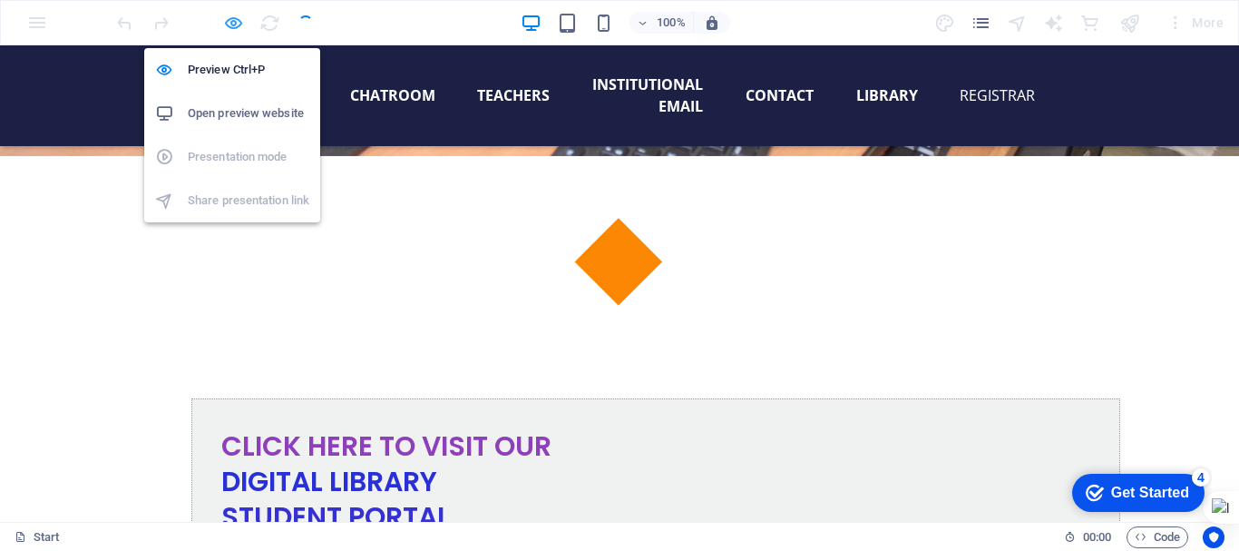
click at [241, 16] on icon "button" at bounding box center [233, 23] width 21 height 21
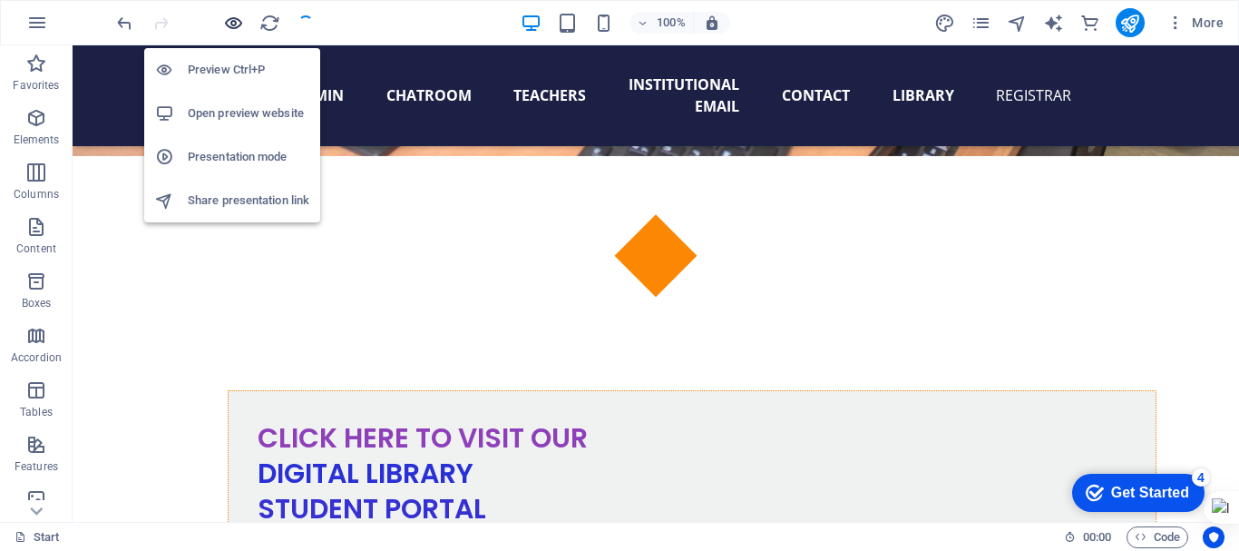
click at [227, 26] on icon "button" at bounding box center [233, 23] width 21 height 21
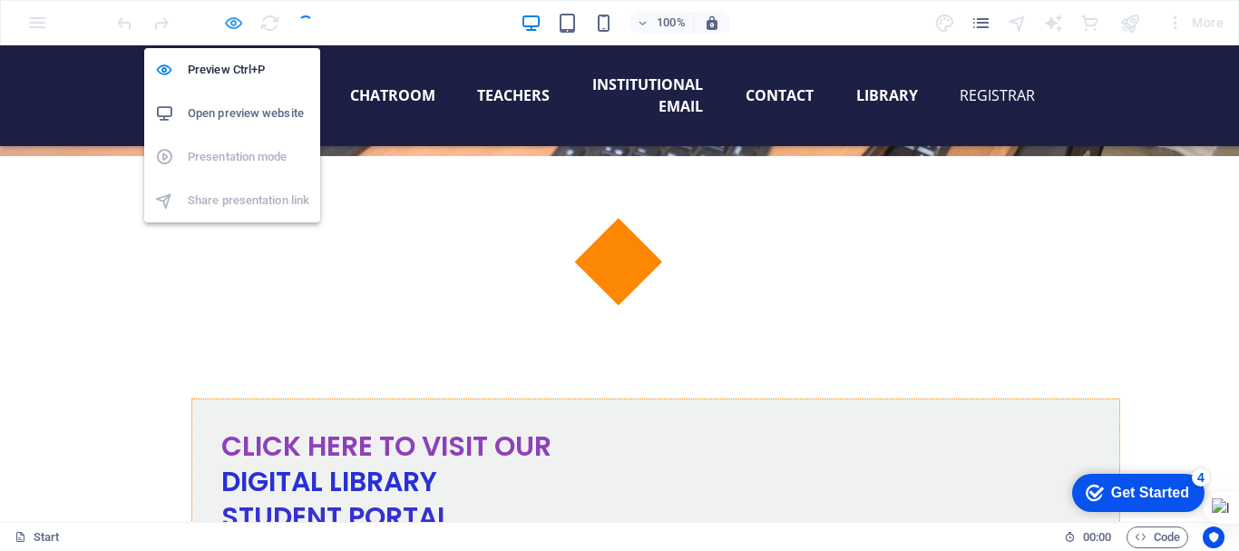
click at [227, 26] on icon "button" at bounding box center [233, 23] width 21 height 21
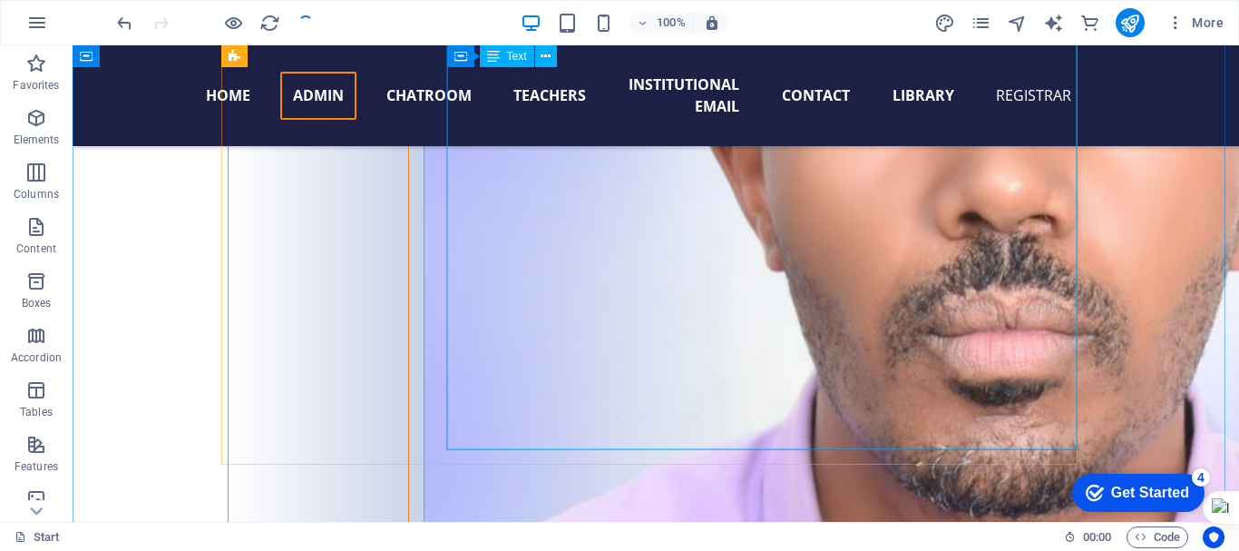
scroll to position [5937, 0]
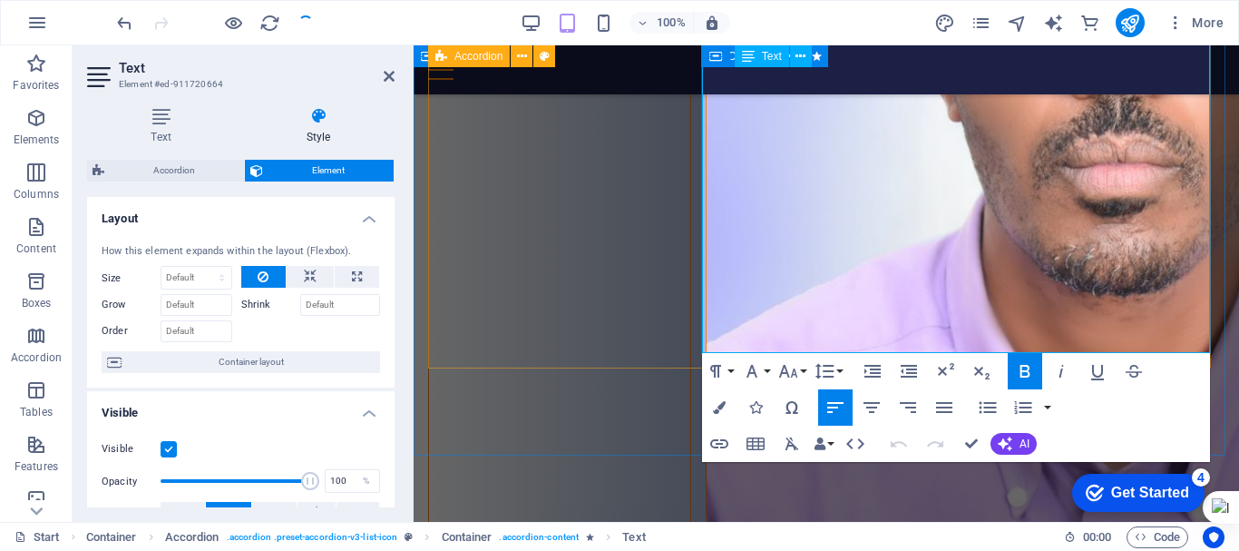
scroll to position [5903, 0]
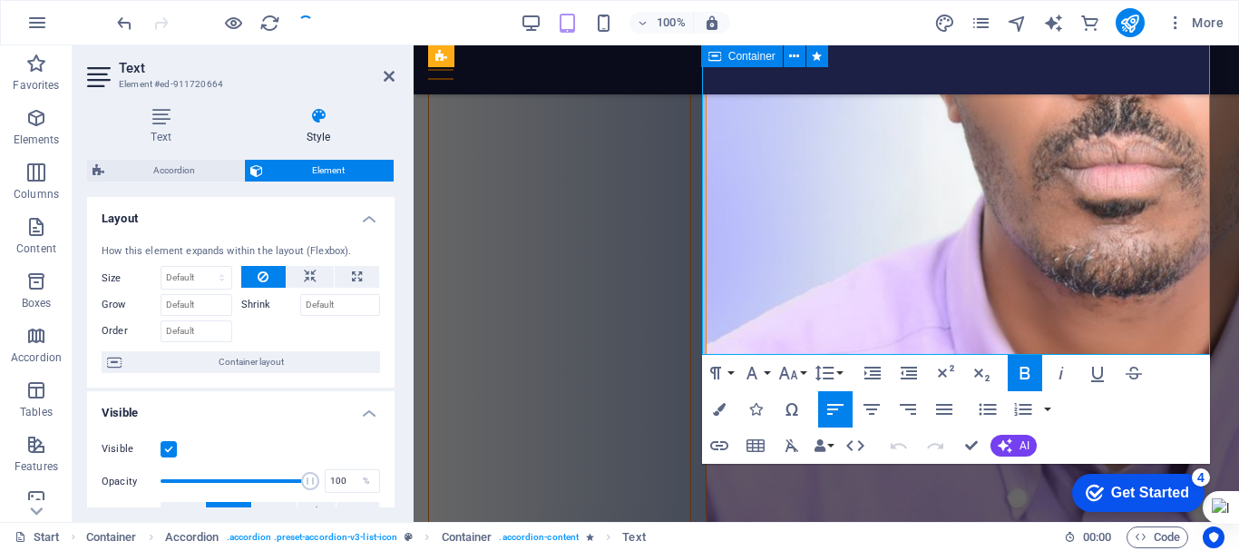
drag, startPoint x: 719, startPoint y: 291, endPoint x: 1238, endPoint y: 355, distance: 522.8
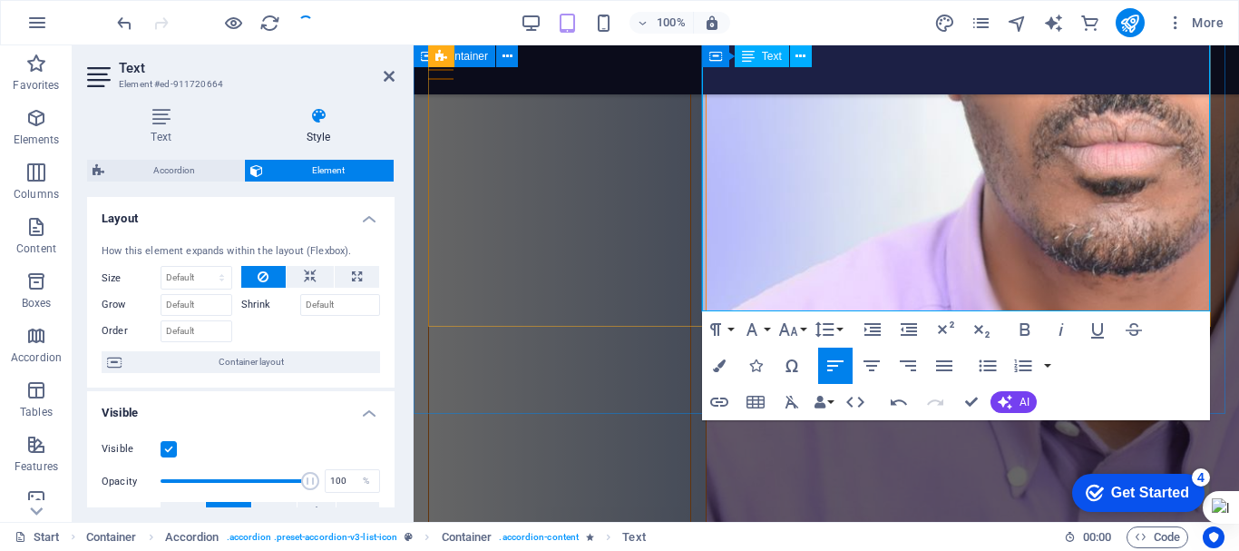
drag, startPoint x: 705, startPoint y: 305, endPoint x: 1179, endPoint y: 301, distance: 474.5
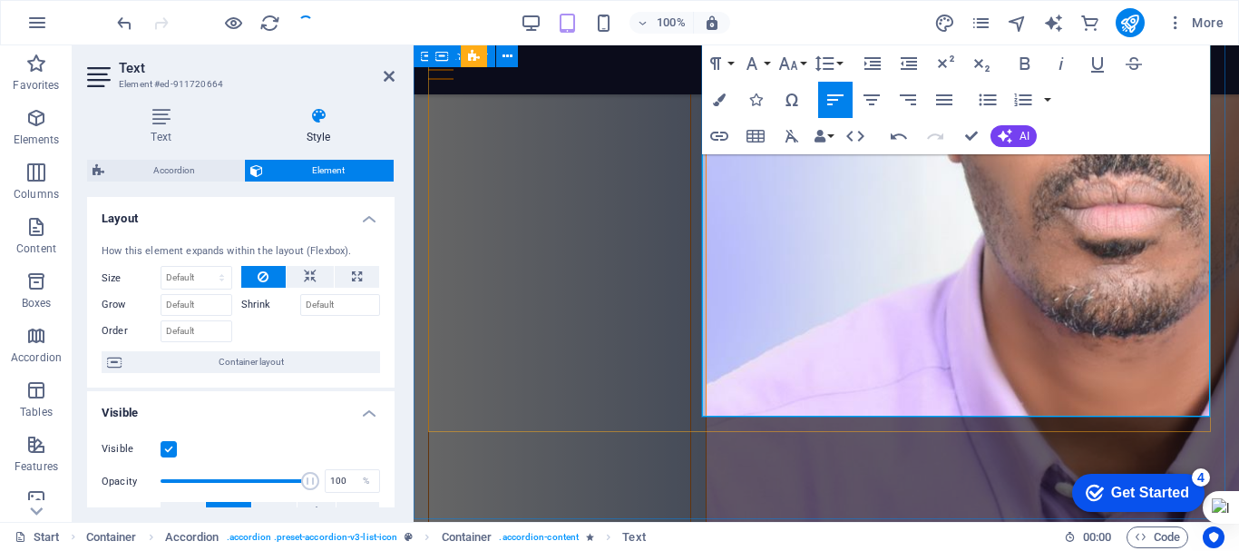
scroll to position [5864, 0]
drag, startPoint x: 725, startPoint y: 399, endPoint x: 900, endPoint y: 402, distance: 175.1
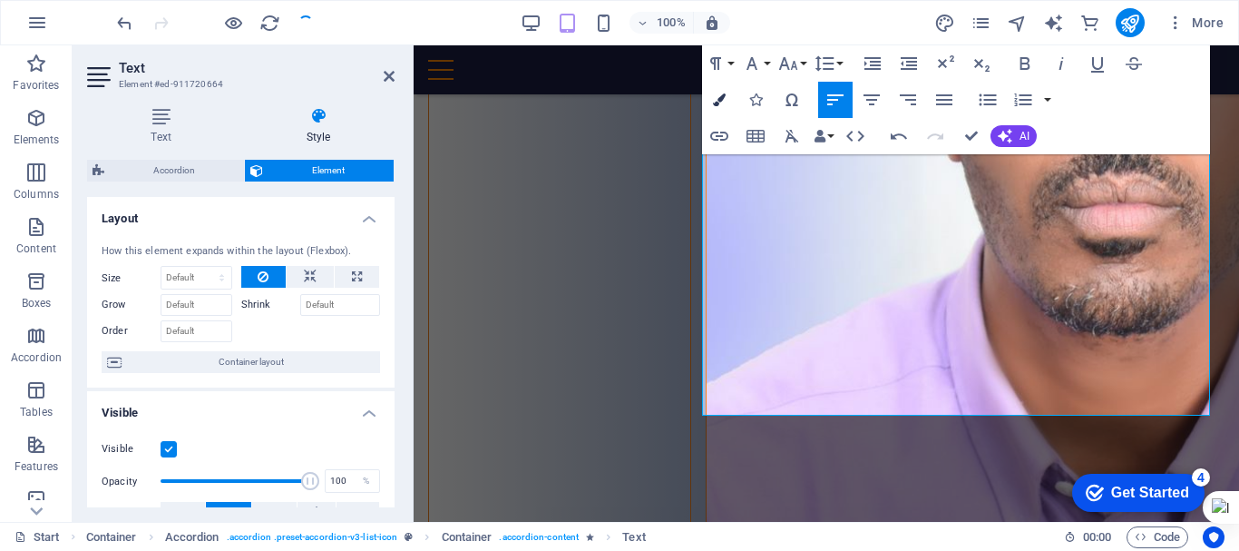
click at [714, 103] on icon "button" at bounding box center [719, 99] width 13 height 13
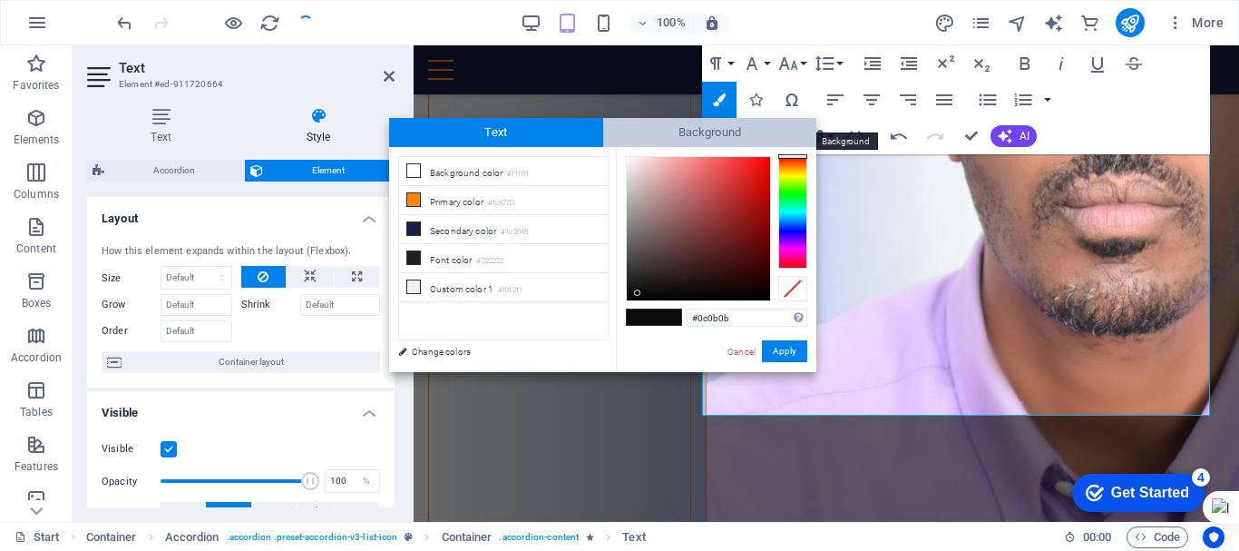
click at [668, 131] on span "Background" at bounding box center [710, 132] width 214 height 29
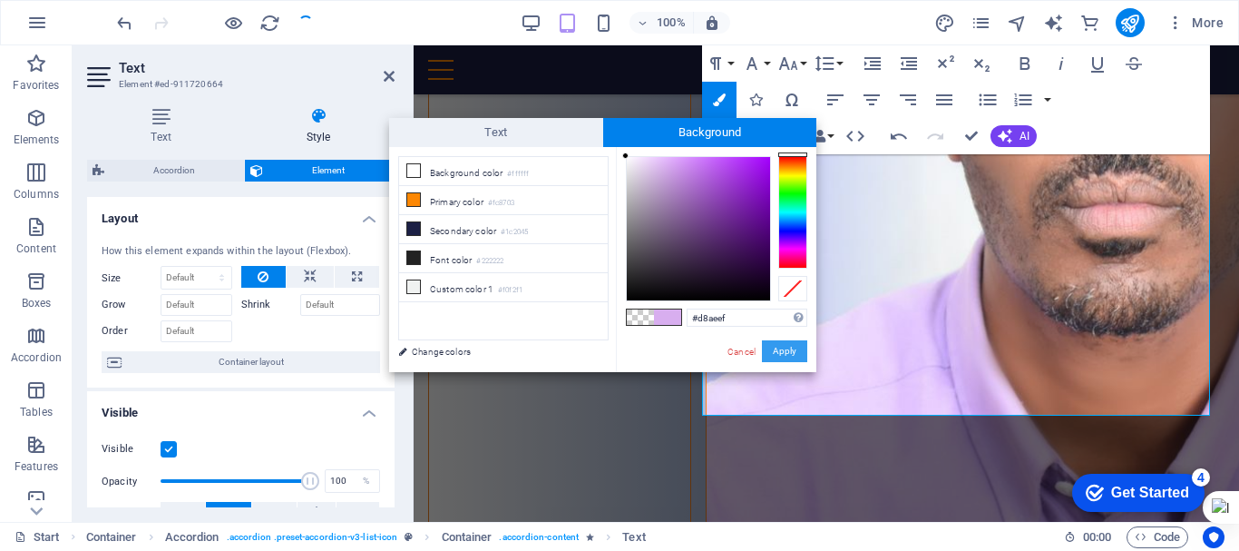
click at [787, 347] on button "Apply" at bounding box center [784, 351] width 45 height 22
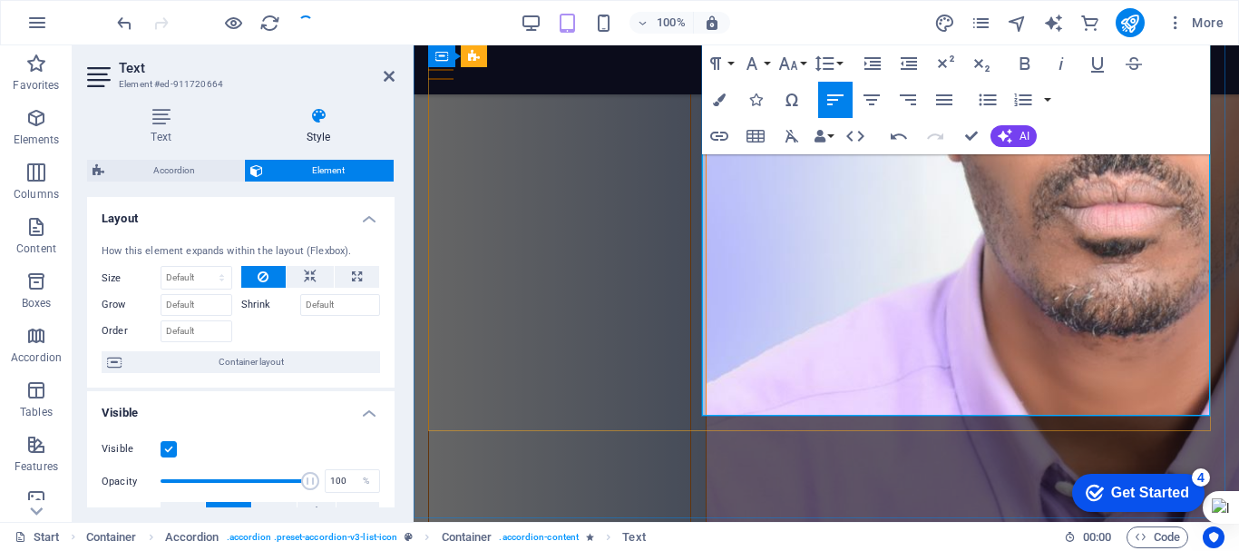
drag, startPoint x: 719, startPoint y: 402, endPoint x: 752, endPoint y: 402, distance: 32.7
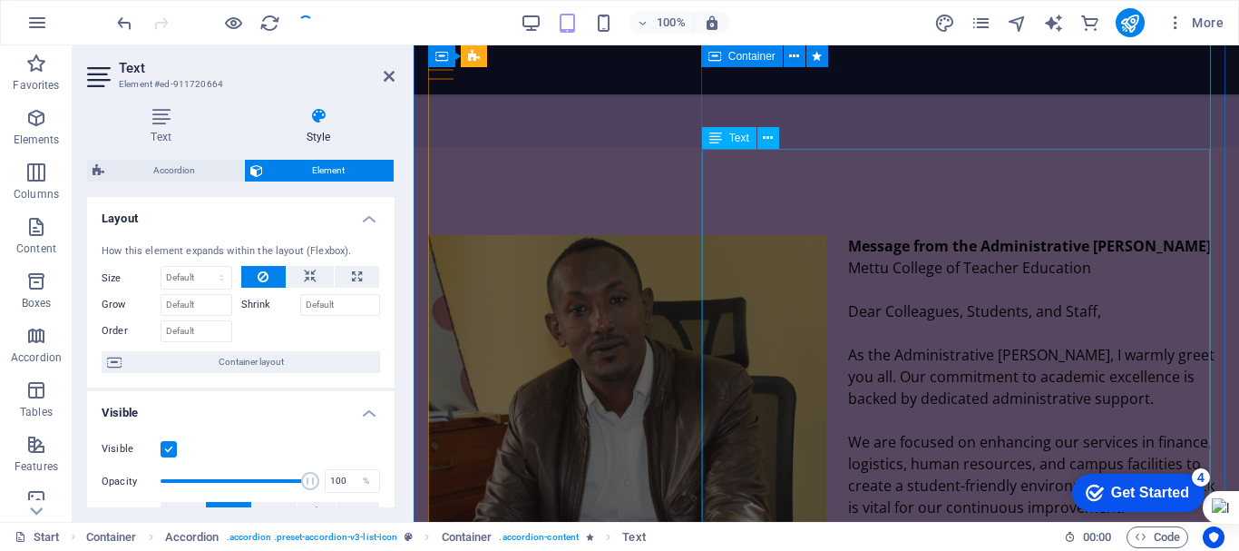
scroll to position [3538, 0]
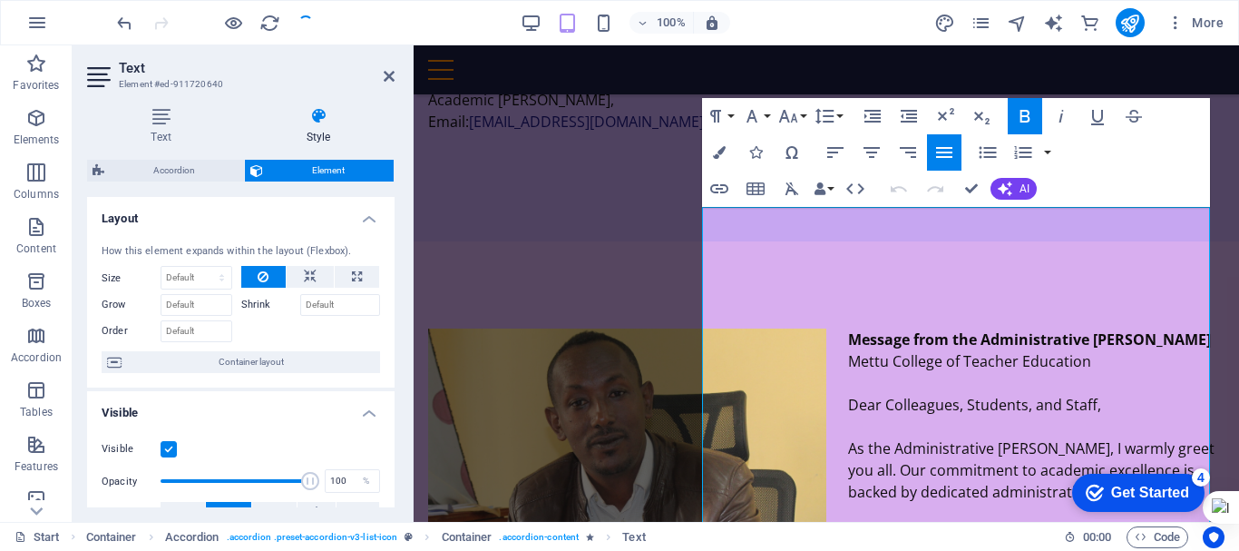
scroll to position [3479, 0]
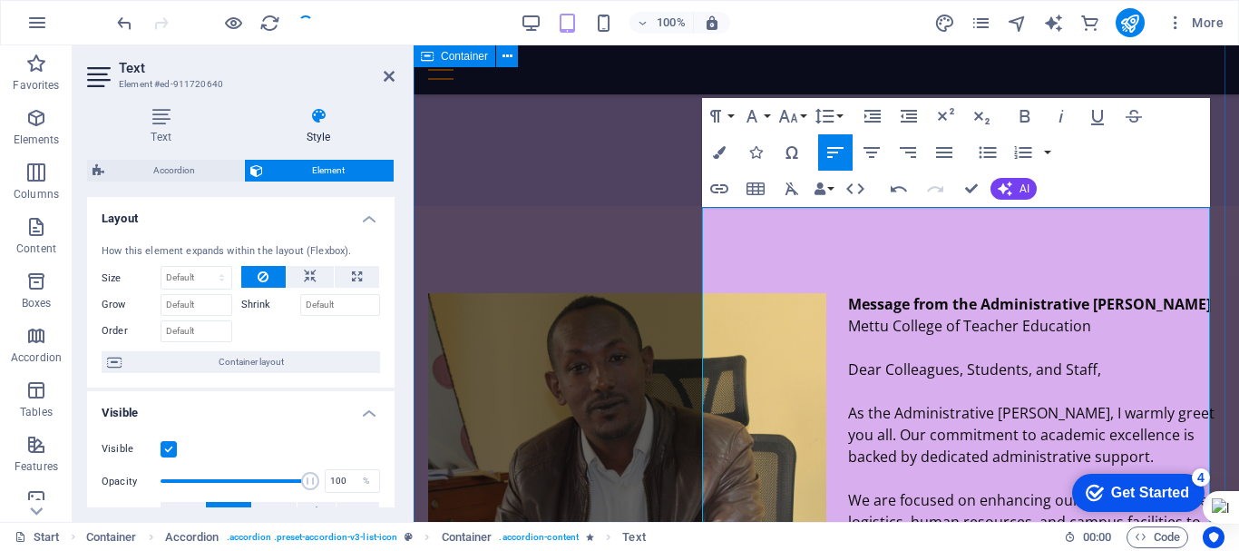
drag, startPoint x: 738, startPoint y: 215, endPoint x: 1215, endPoint y: 241, distance: 477.0
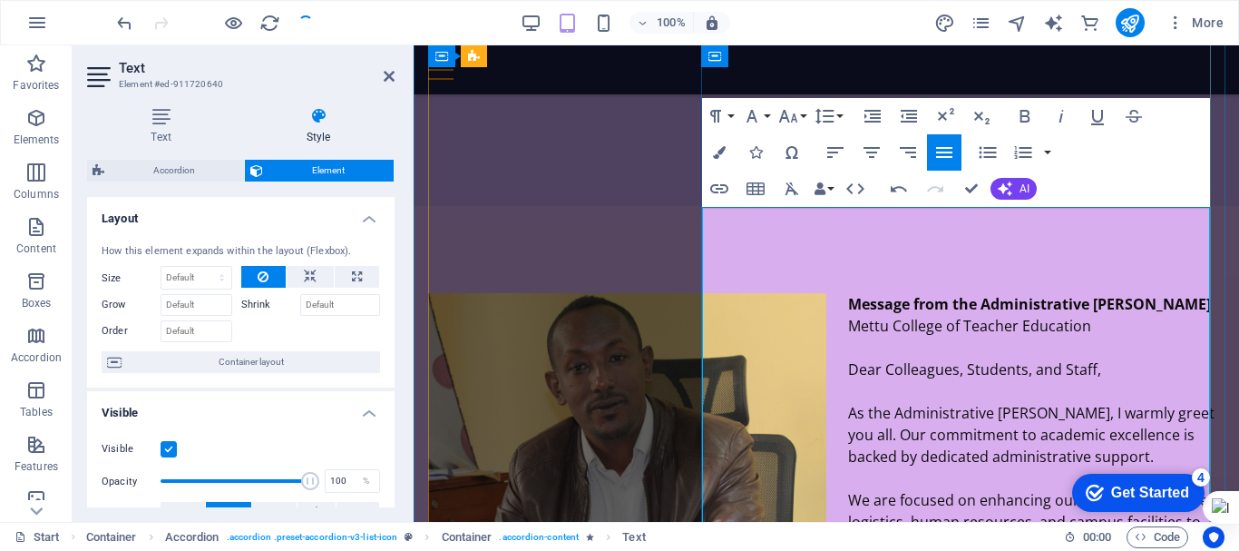
drag, startPoint x: 741, startPoint y: 218, endPoint x: 755, endPoint y: 221, distance: 14.1
drag, startPoint x: 739, startPoint y: 220, endPoint x: 974, endPoint y: 238, distance: 235.6
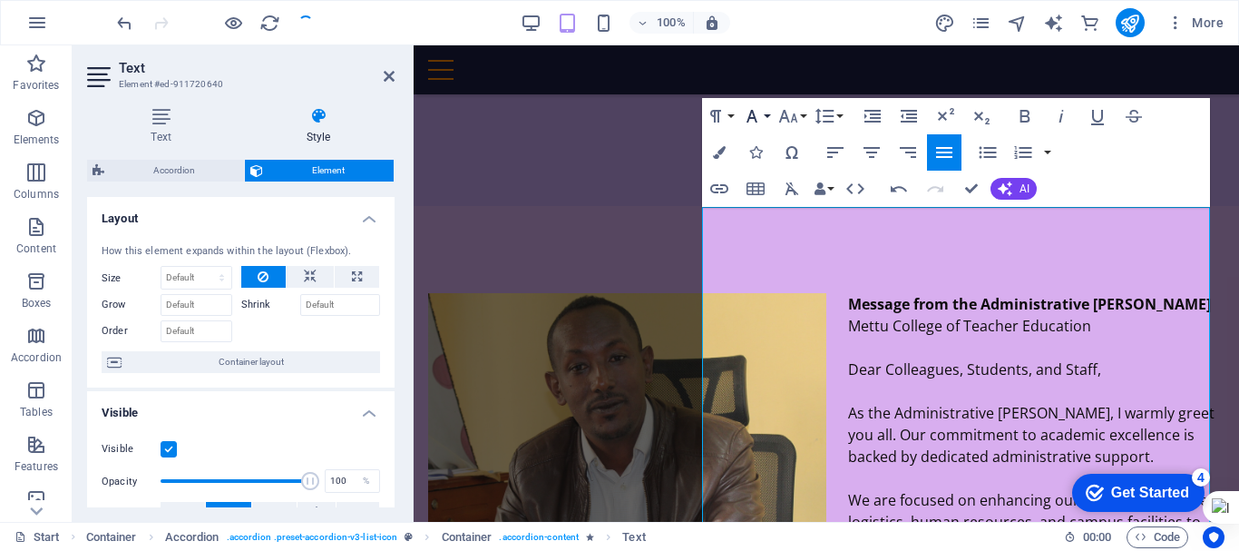
click at [765, 119] on button "Font Family" at bounding box center [755, 116] width 34 height 36
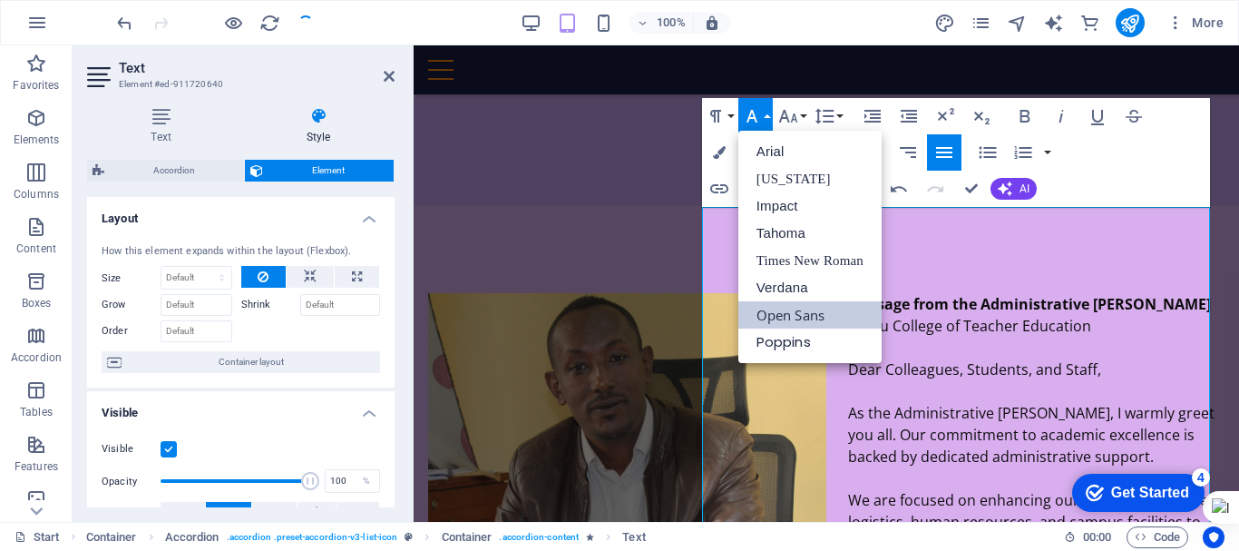
scroll to position [0, 0]
click at [805, 116] on button "Font Size" at bounding box center [792, 116] width 34 height 36
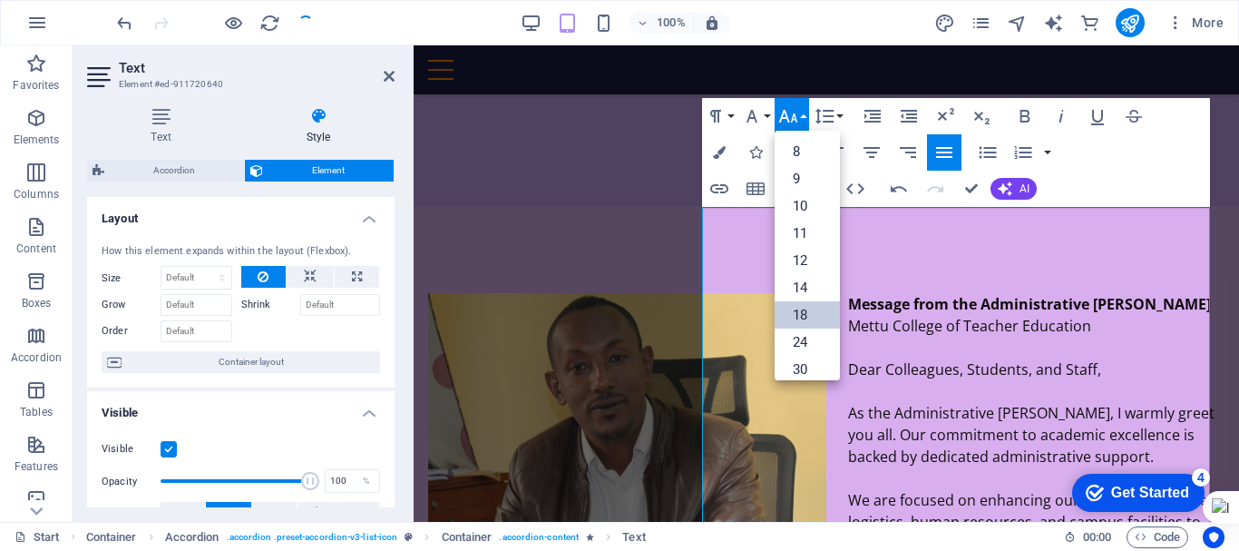
click at [804, 309] on link "18" at bounding box center [807, 314] width 65 height 27
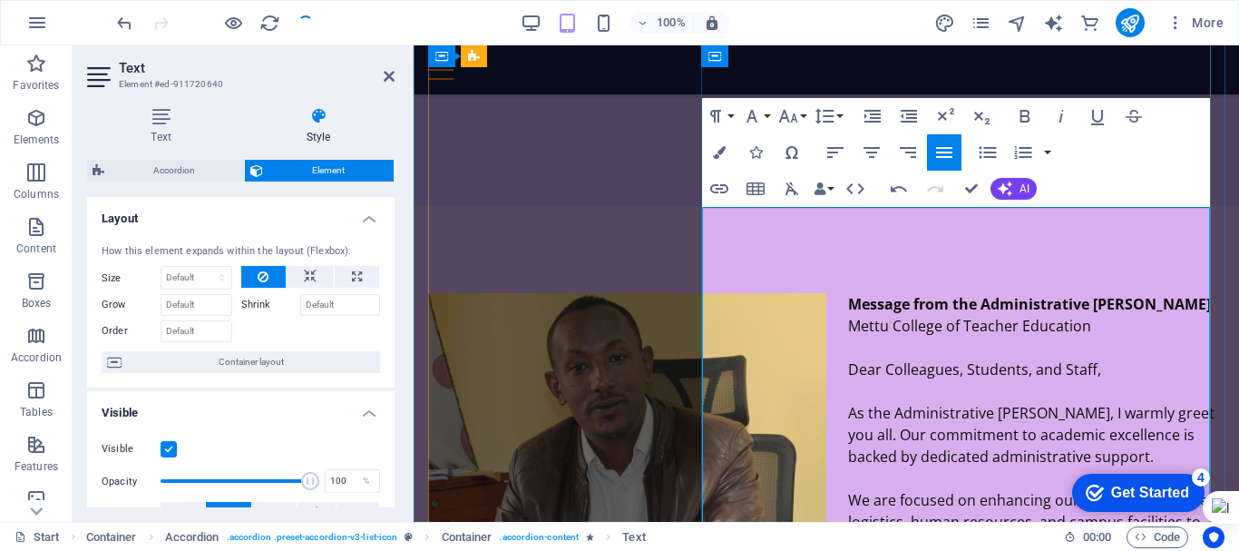
drag, startPoint x: 739, startPoint y: 214, endPoint x: 930, endPoint y: 219, distance: 190.6
click at [1022, 113] on icon "button" at bounding box center [1025, 116] width 22 height 22
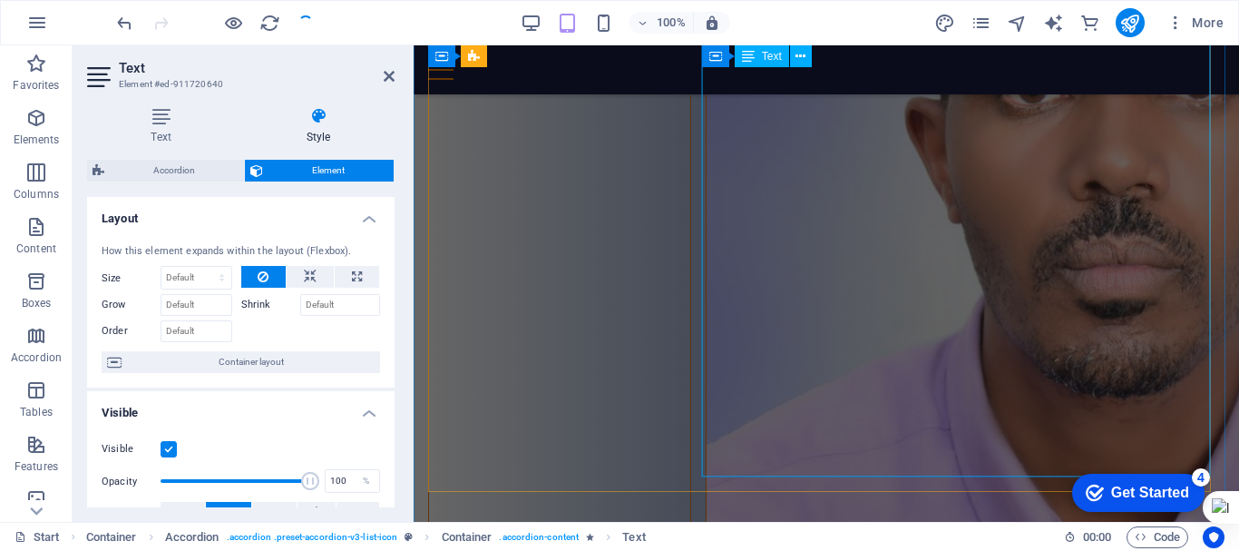
scroll to position [5806, 0]
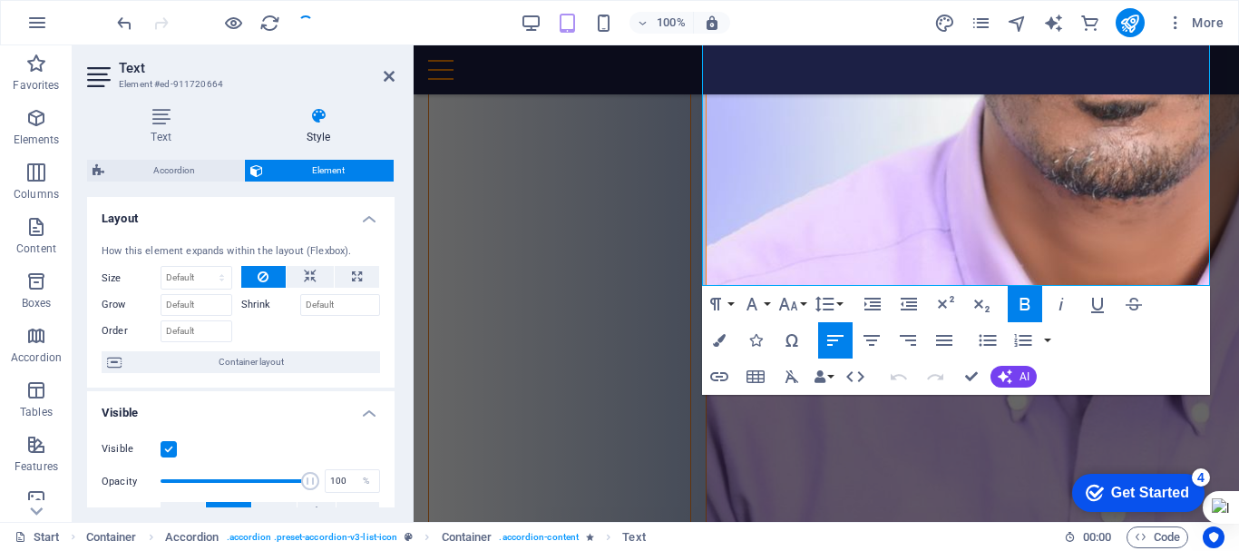
scroll to position [5989, 0]
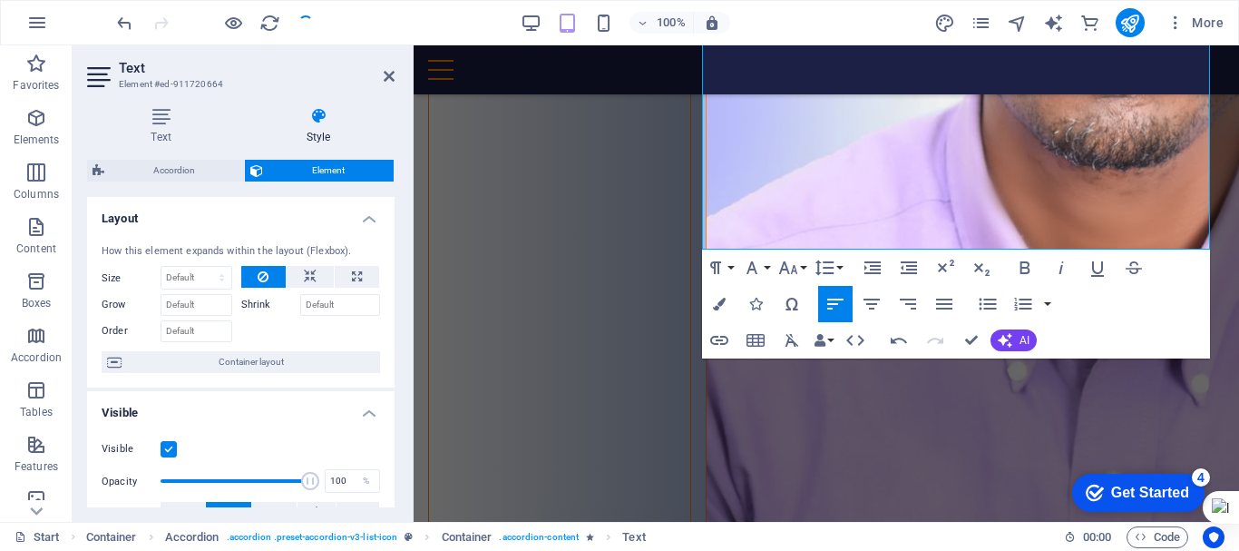
scroll to position [6034, 0]
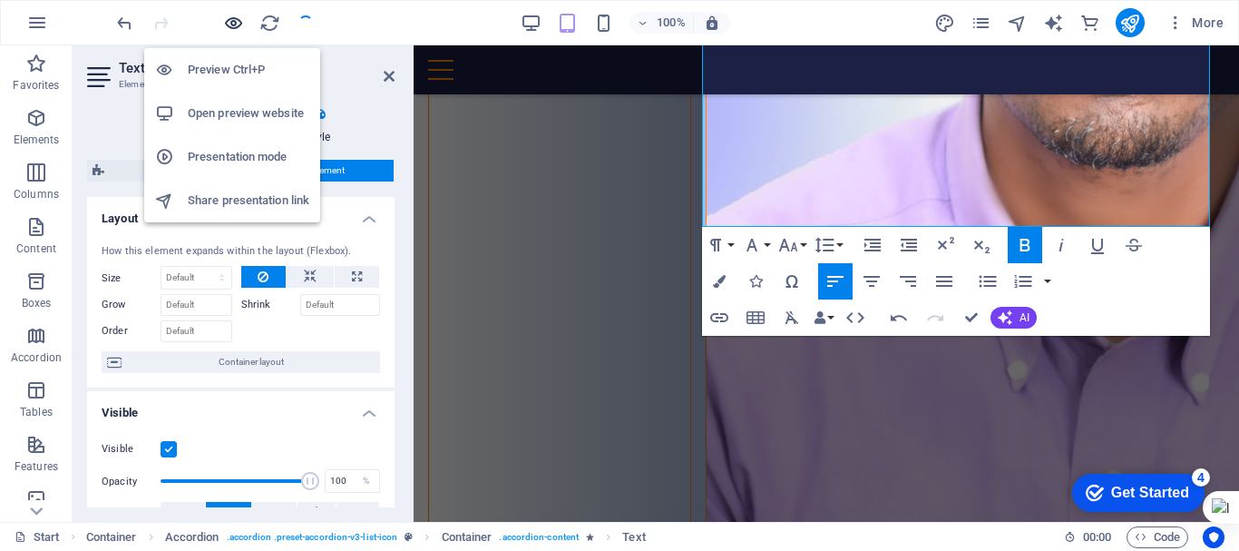
click at [239, 22] on icon "button" at bounding box center [233, 23] width 21 height 21
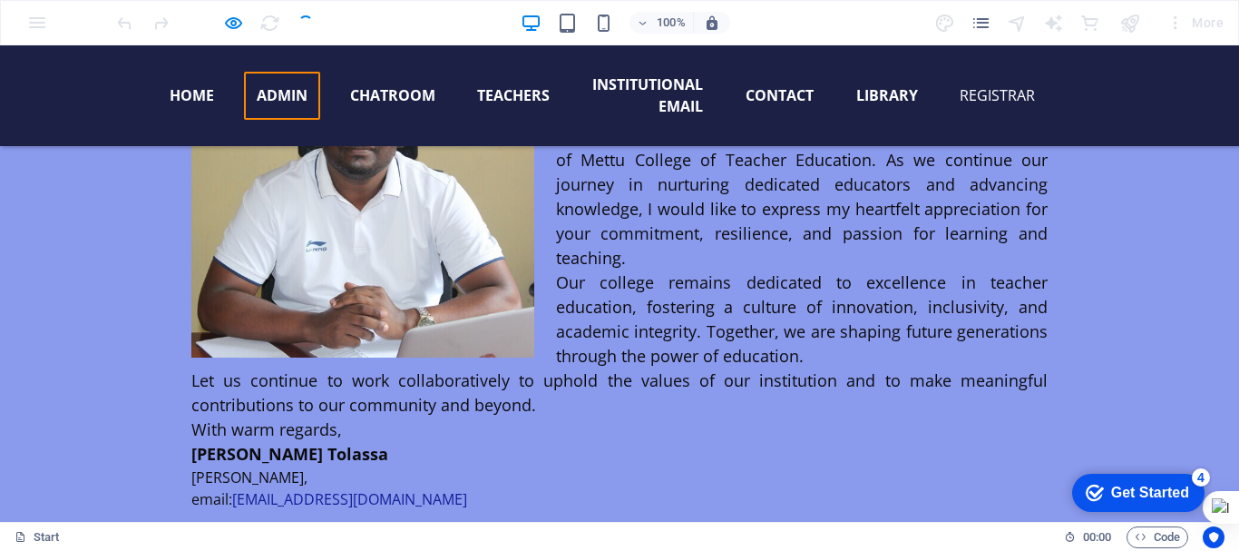
scroll to position [2511, 0]
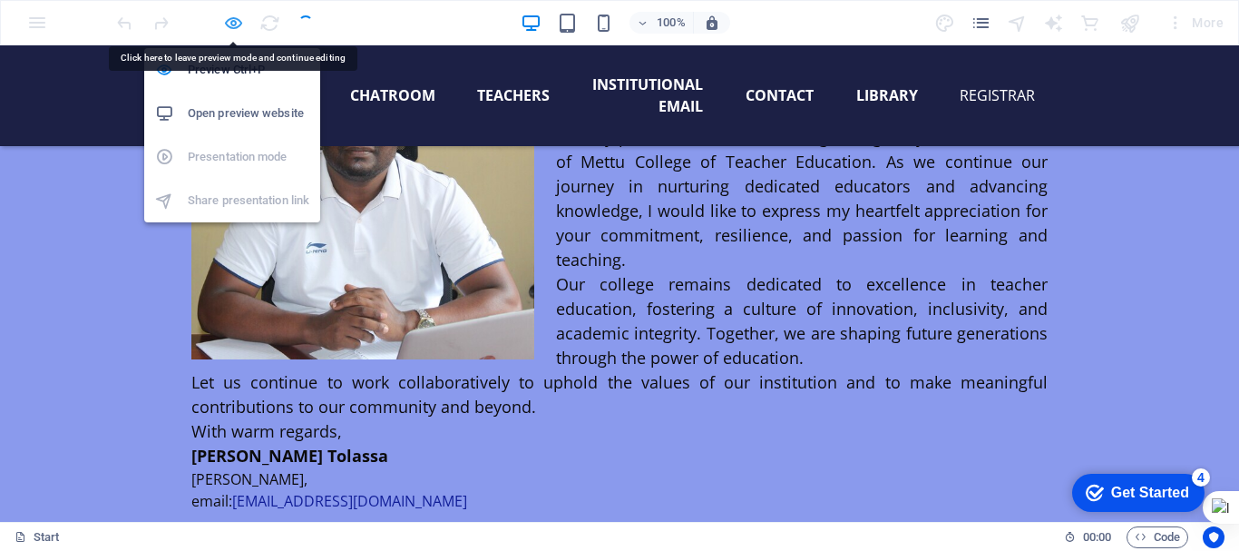
click at [234, 24] on icon "button" at bounding box center [233, 23] width 21 height 21
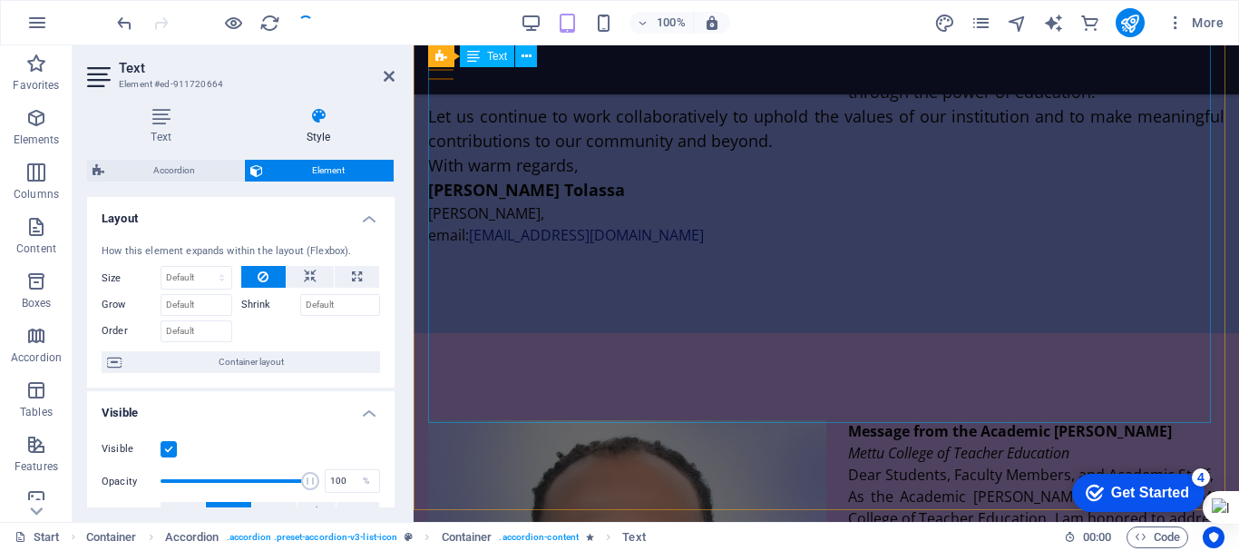
scroll to position [2633, 0]
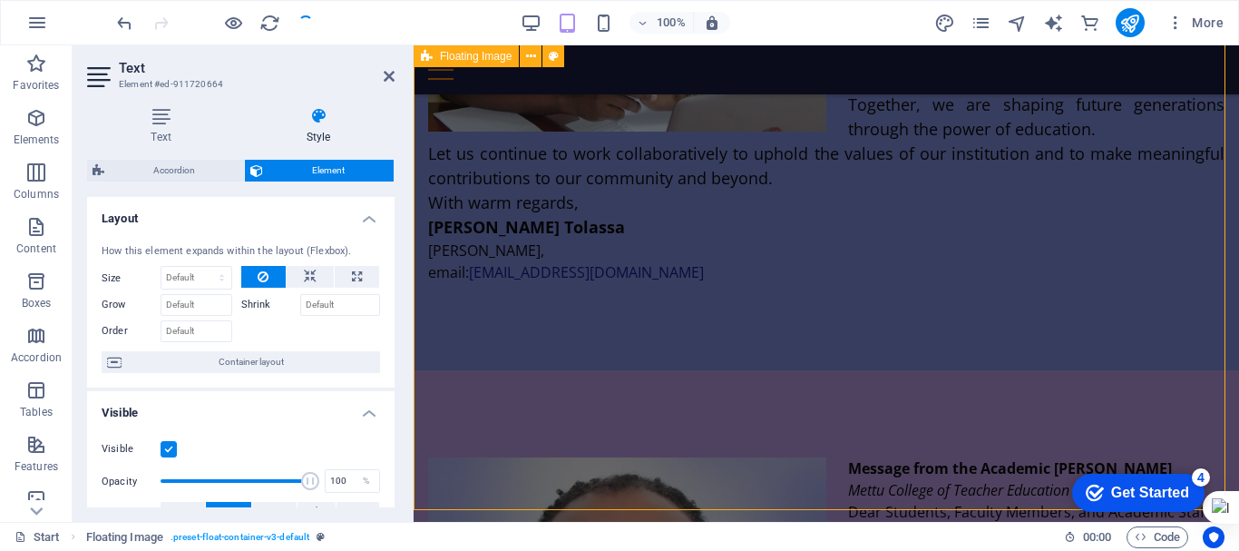
scroll to position [2390, 0]
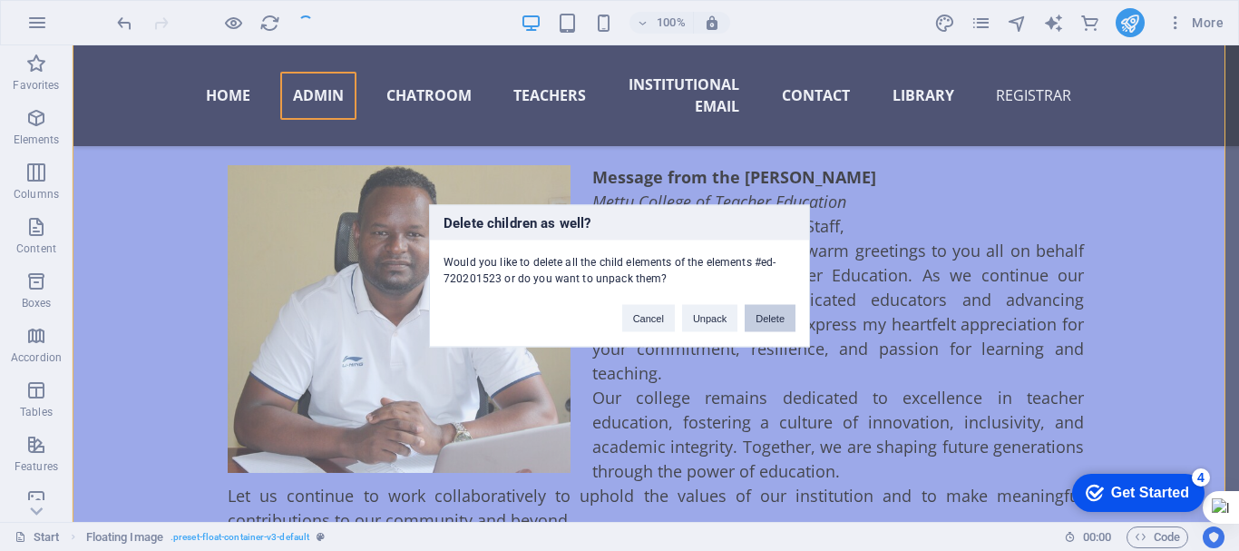
click at [756, 319] on button "Delete" at bounding box center [770, 317] width 51 height 27
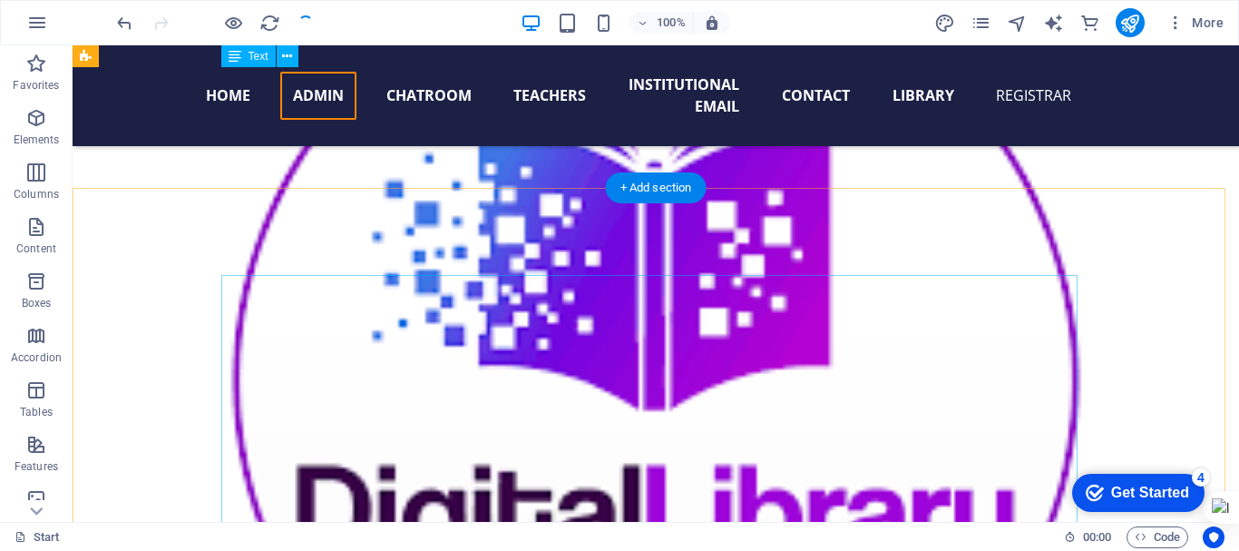
scroll to position [1569, 0]
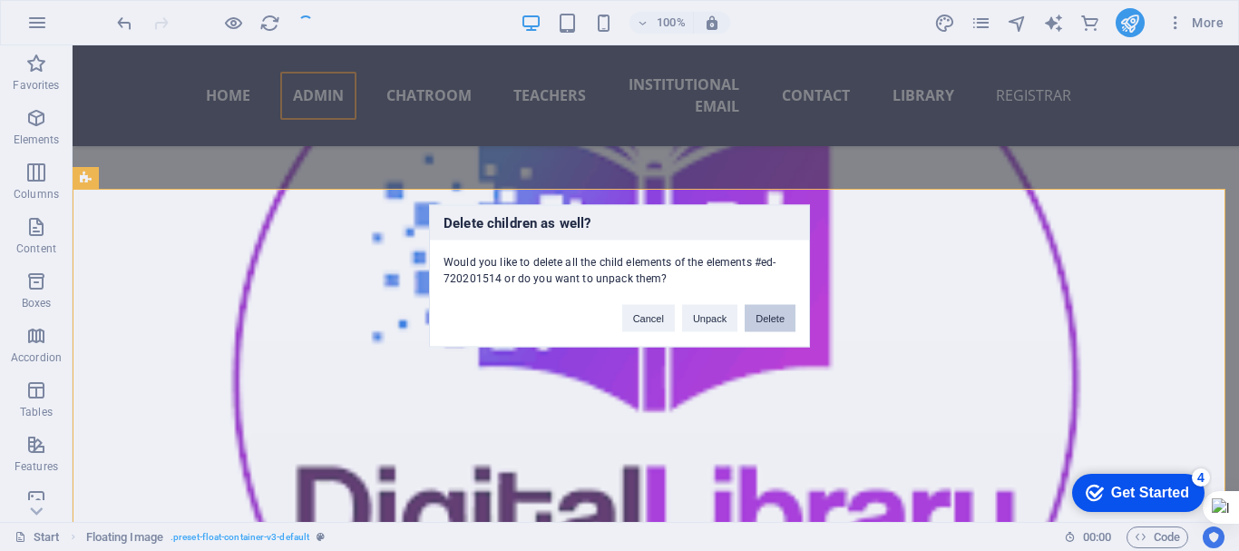
click at [769, 320] on button "Delete" at bounding box center [770, 317] width 51 height 27
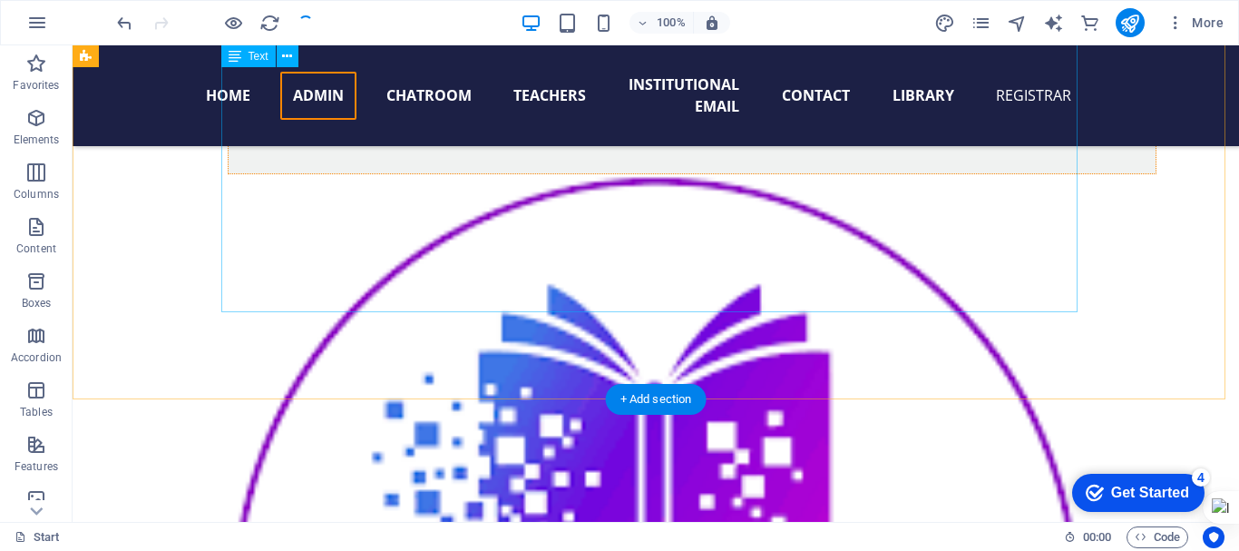
scroll to position [1341, 0]
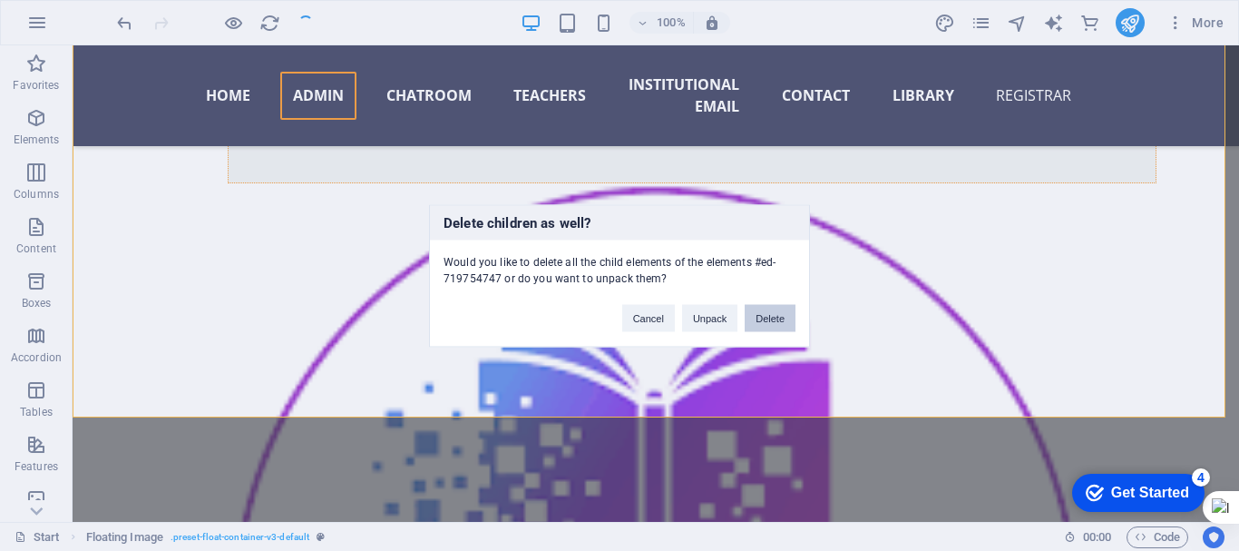
click at [772, 318] on button "Delete" at bounding box center [770, 317] width 51 height 27
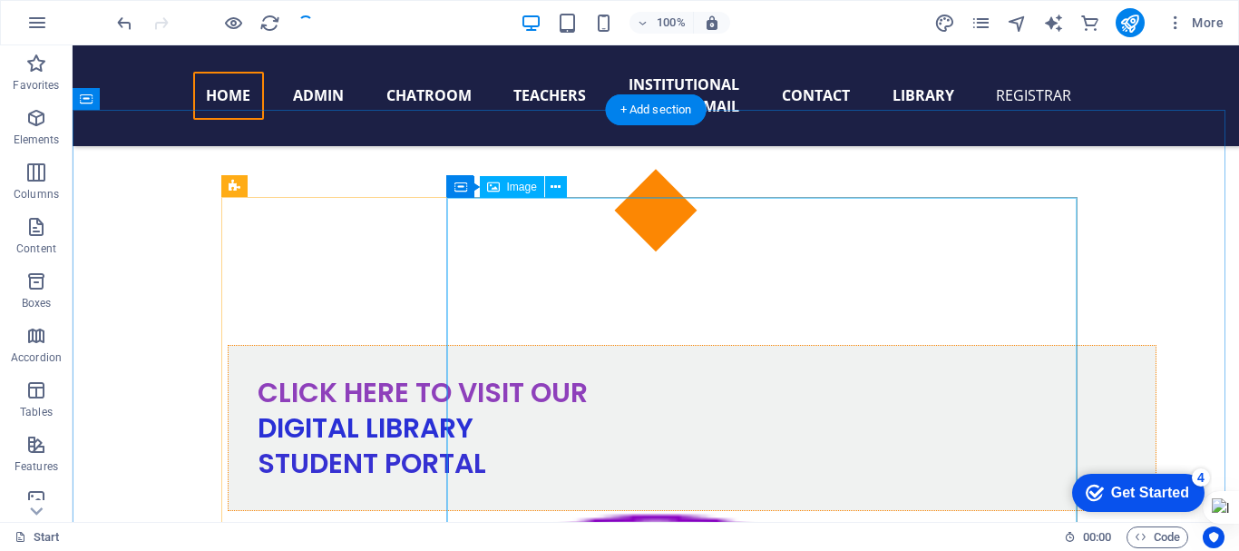
scroll to position [1014, 0]
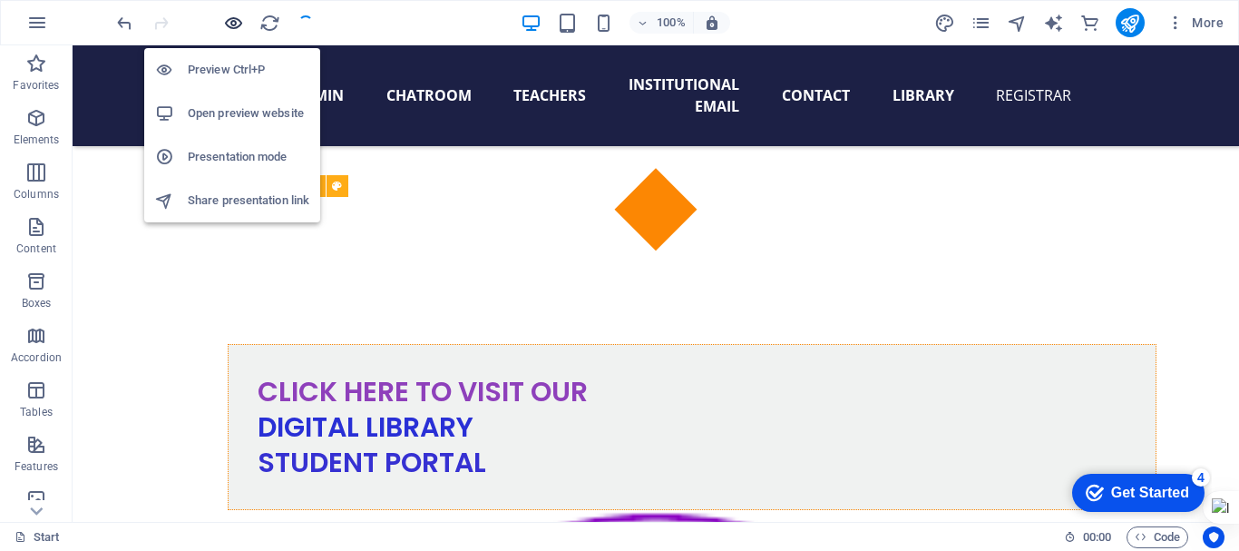
click at [234, 30] on icon "button" at bounding box center [233, 23] width 21 height 21
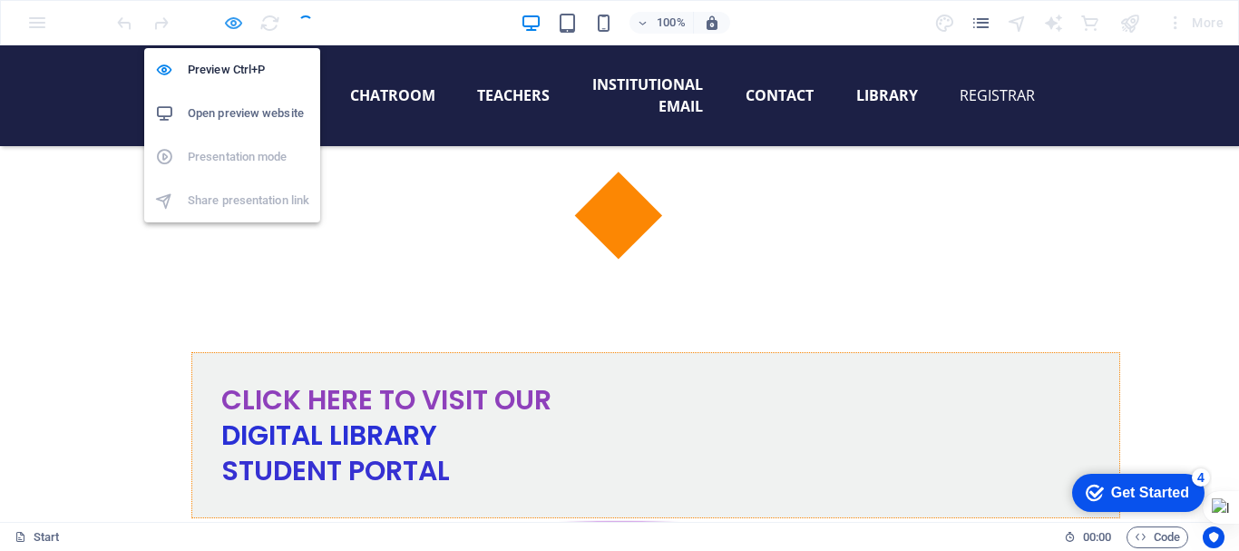
click at [234, 30] on icon "button" at bounding box center [233, 23] width 21 height 21
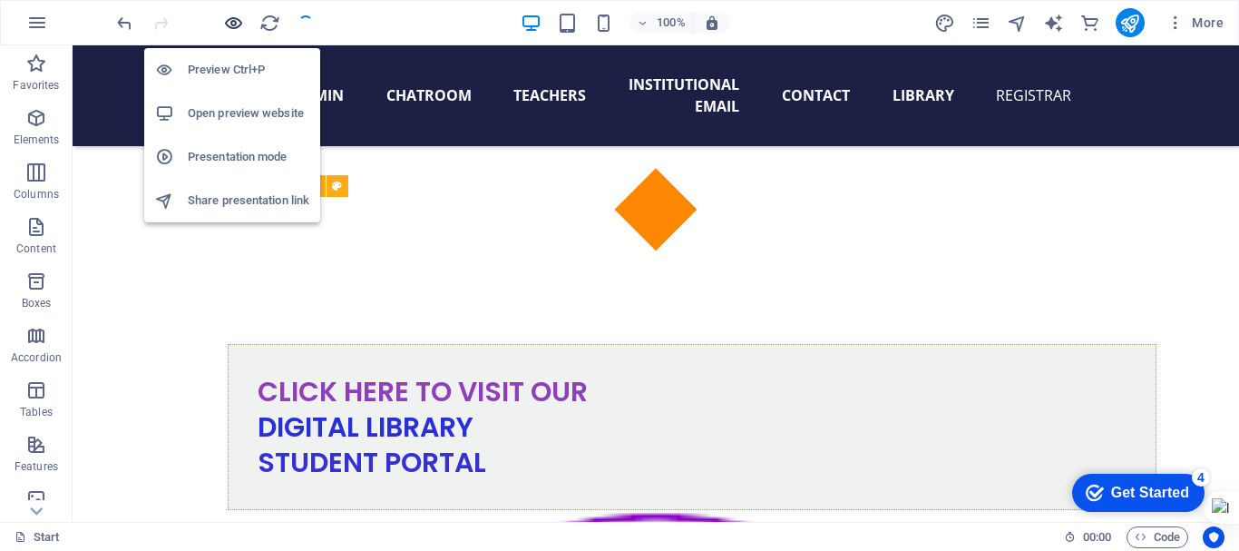
click at [234, 26] on icon "button" at bounding box center [233, 23] width 21 height 21
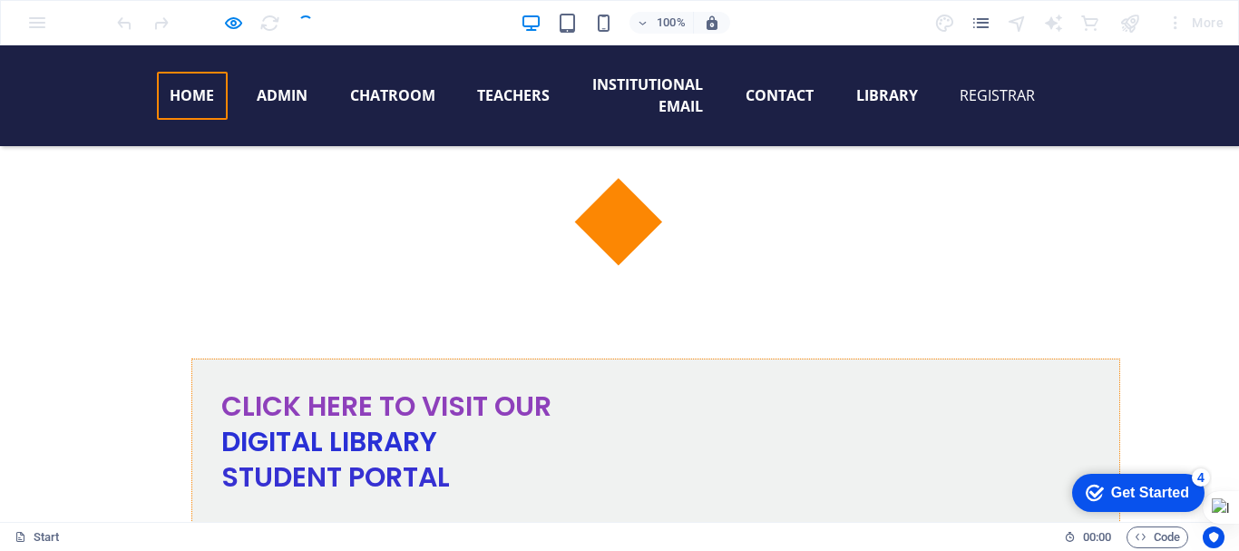
scroll to position [1009, 0]
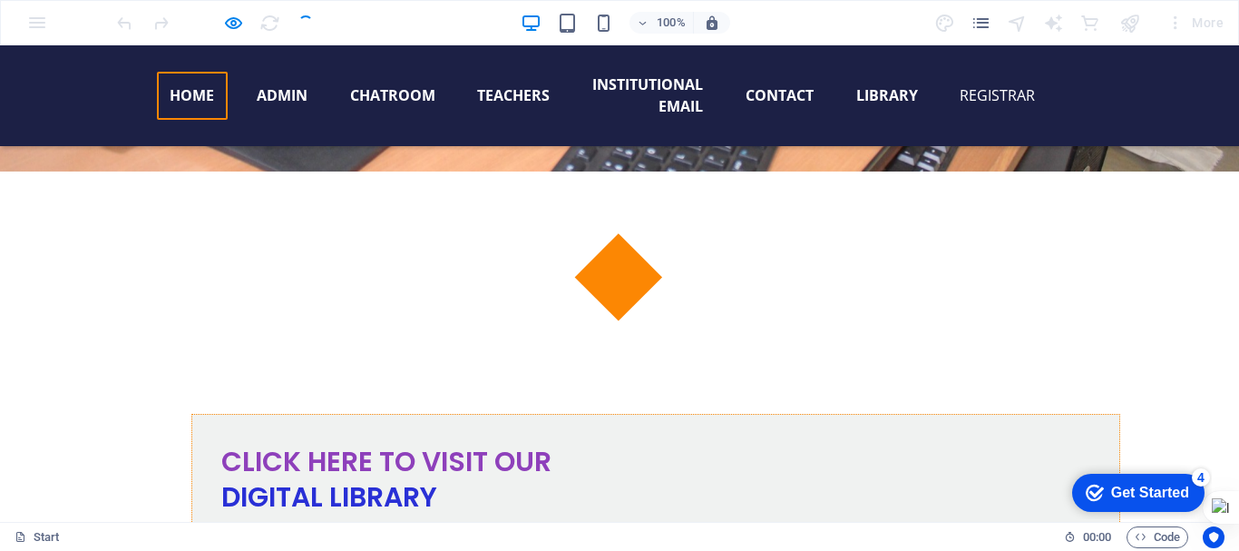
scroll to position [952, 0]
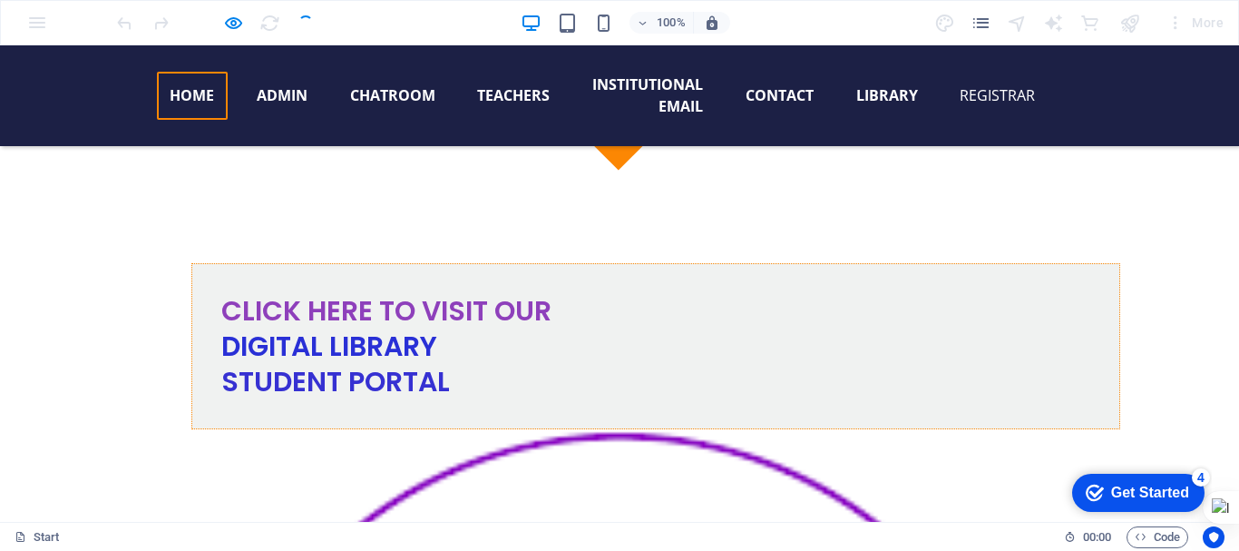
scroll to position [1097, 0]
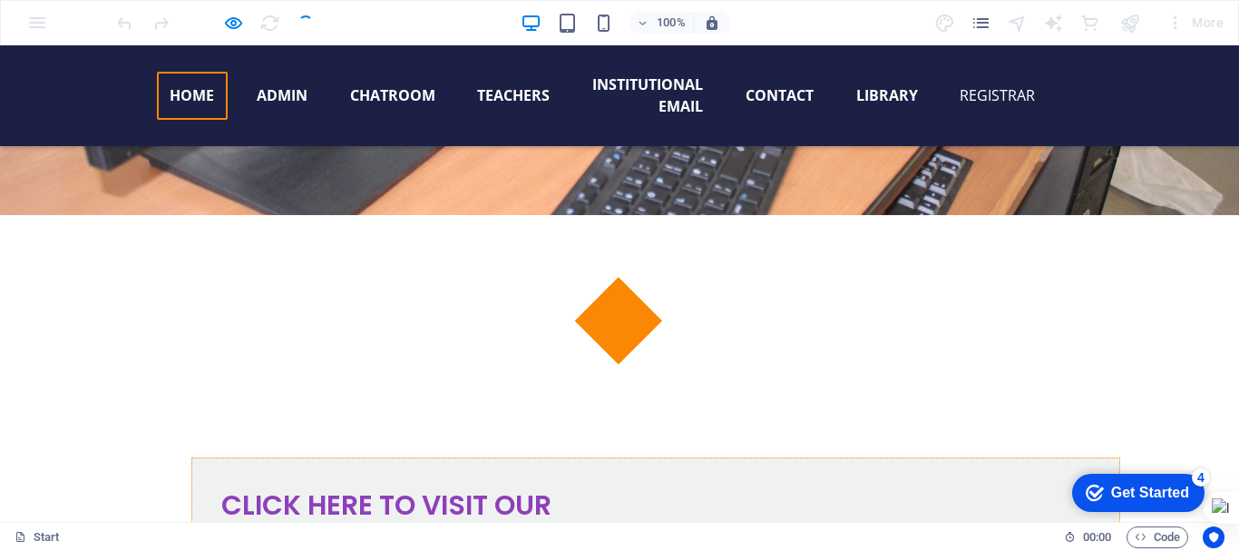
scroll to position [908, 0]
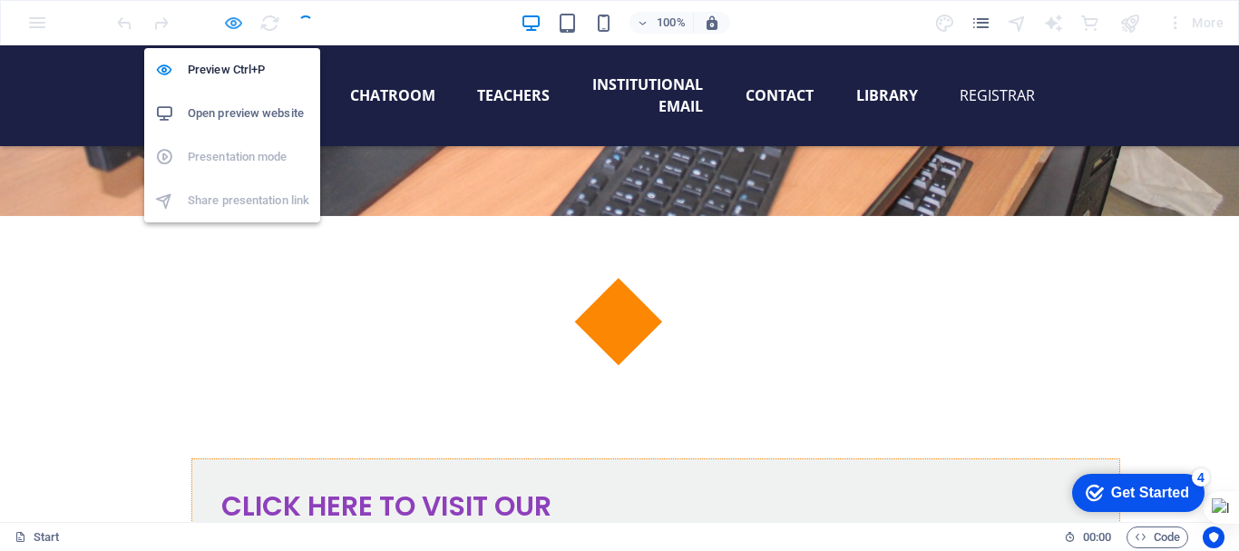
click at [234, 24] on icon "button" at bounding box center [233, 23] width 21 height 21
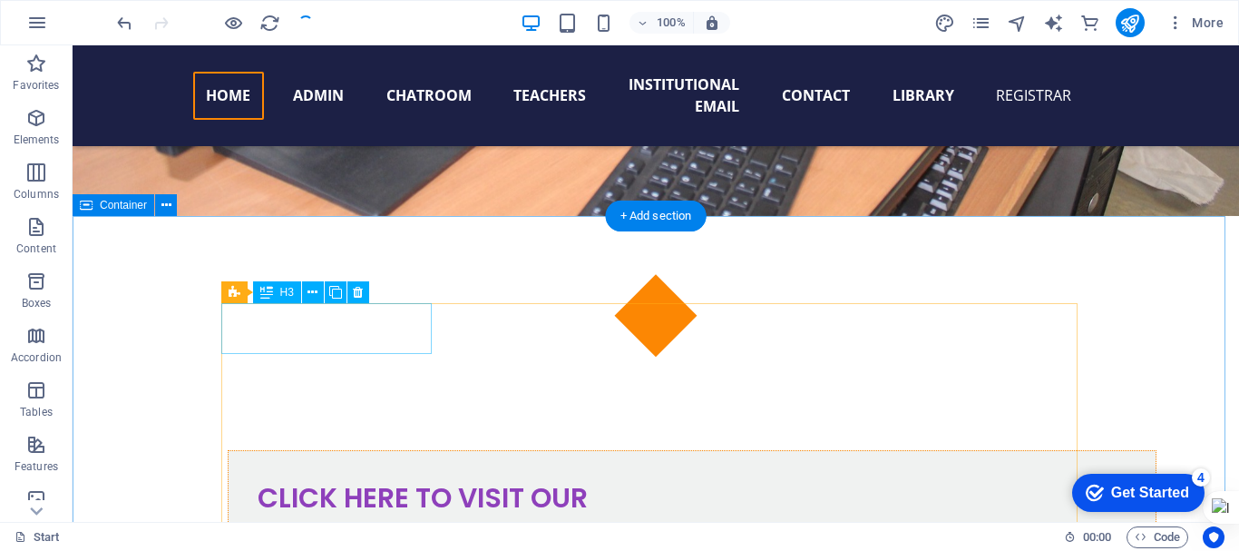
click at [259, 326] on div "Drag here to replace the existing content. Press “Ctrl” if you want to create a…" at bounding box center [656, 283] width 1167 height 476
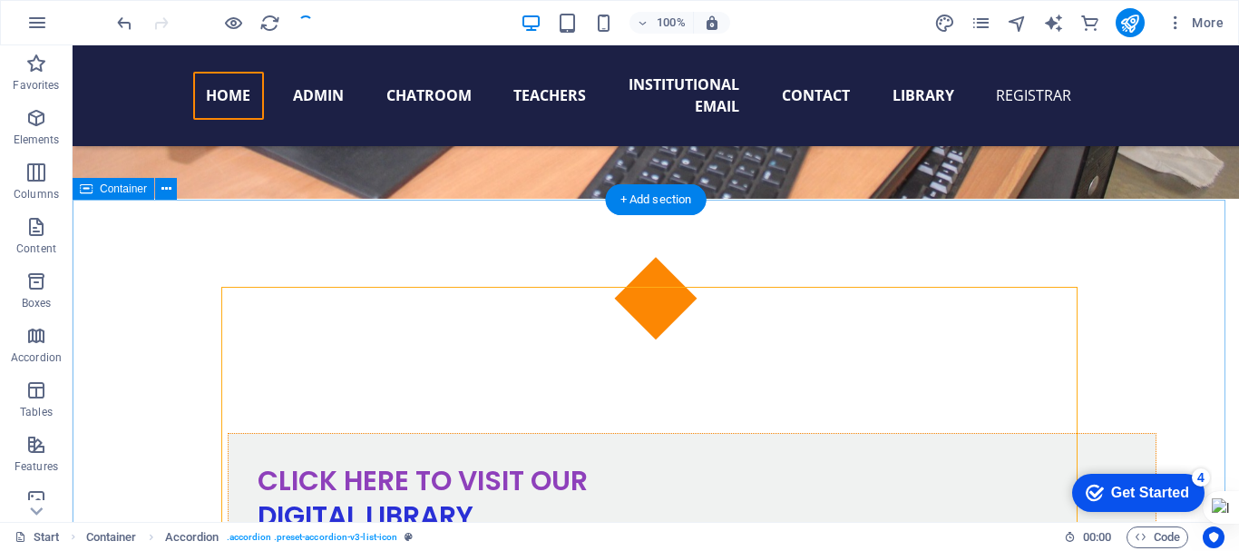
scroll to position [924, 0]
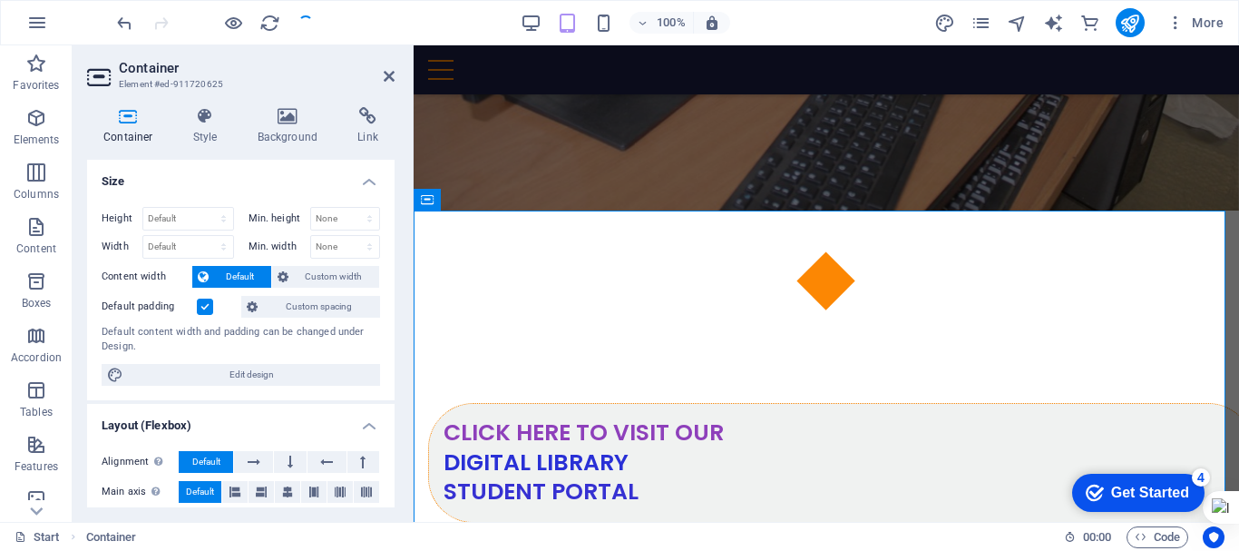
scroll to position [876, 0]
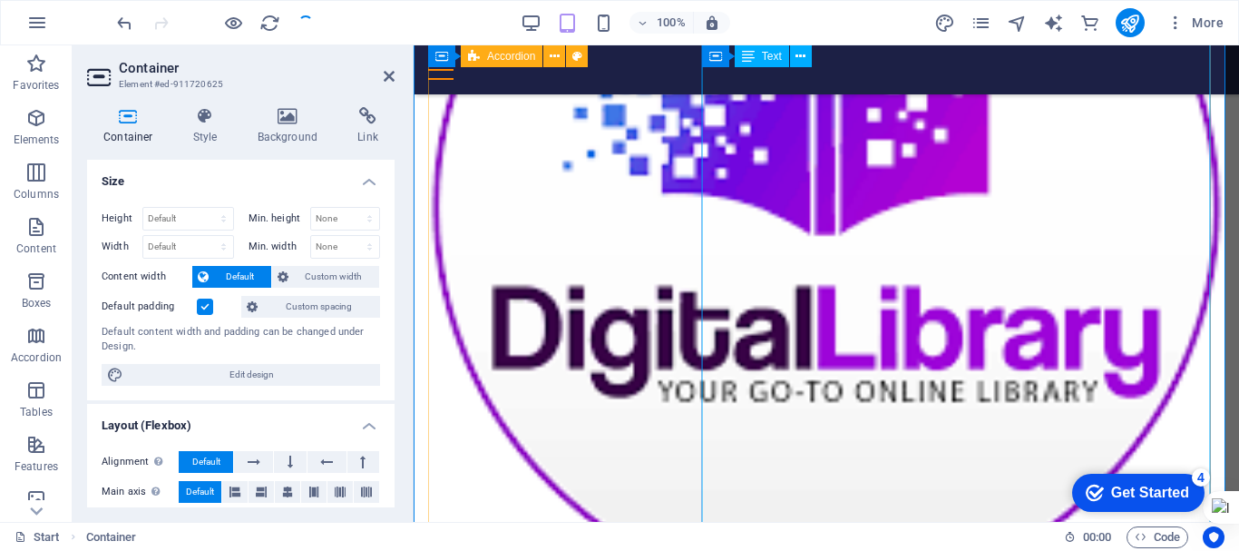
scroll to position [1590, 0]
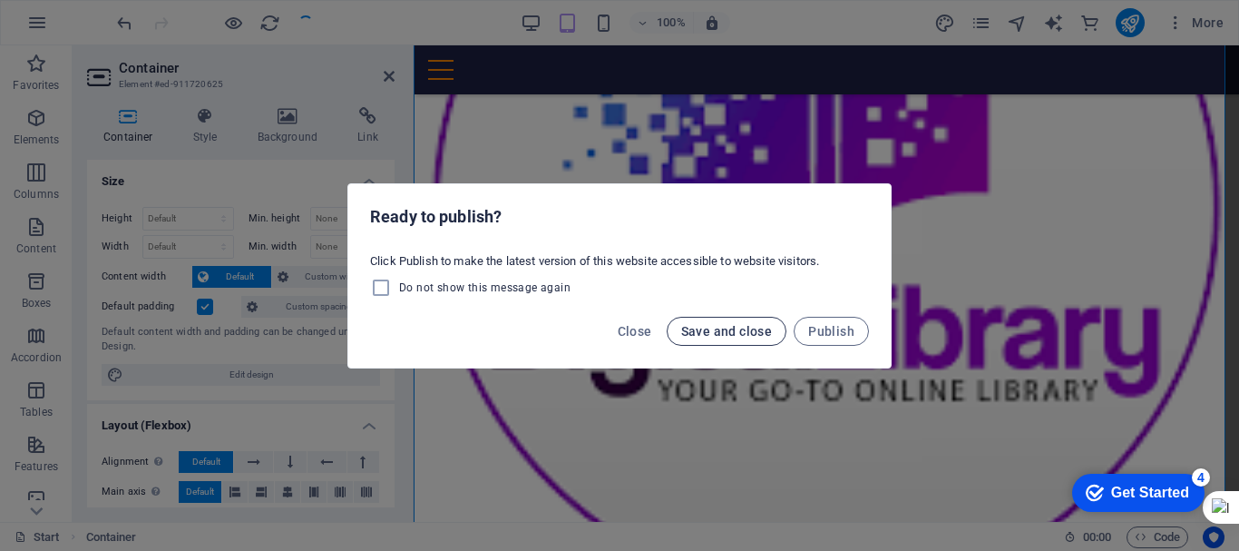
click at [729, 328] on span "Save and close" at bounding box center [727, 331] width 92 height 15
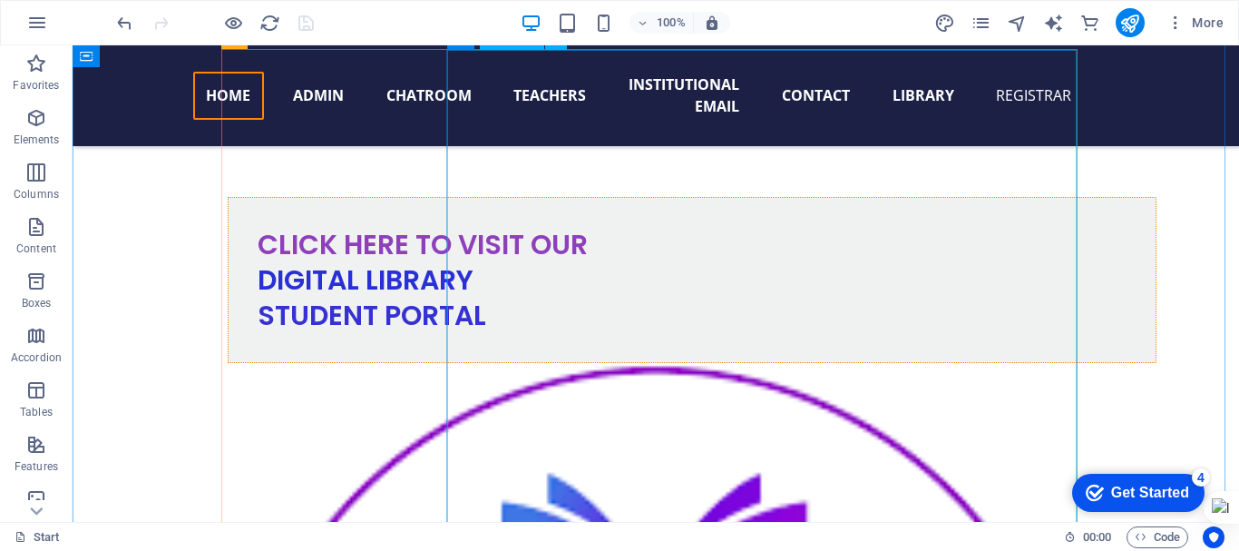
scroll to position [1162, 0]
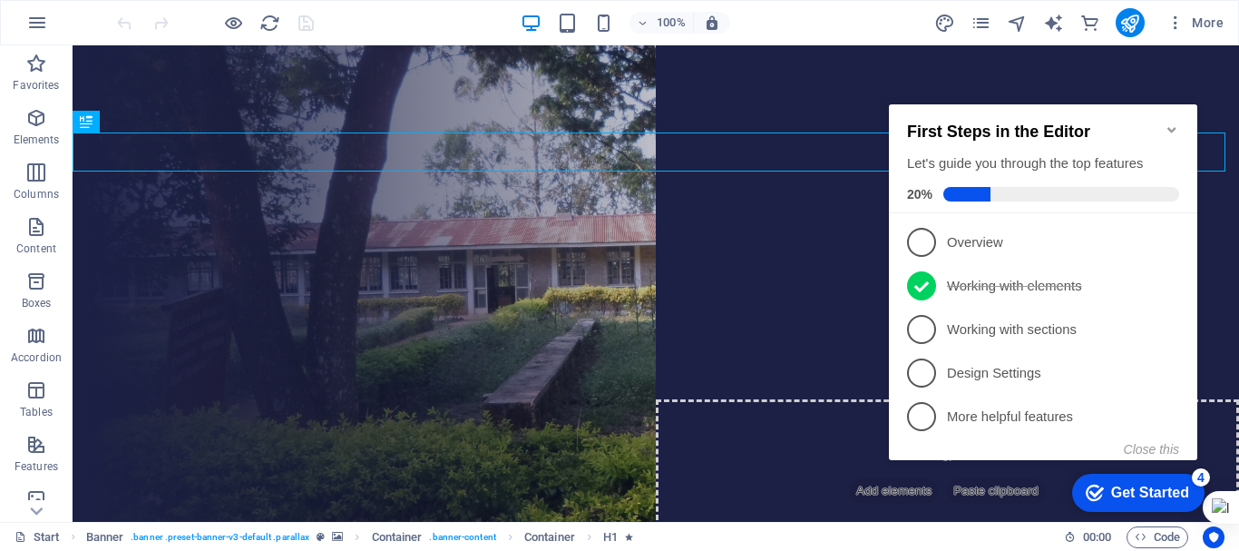
click at [1174, 127] on icon "Minimize checklist" at bounding box center [1172, 129] width 8 height 5
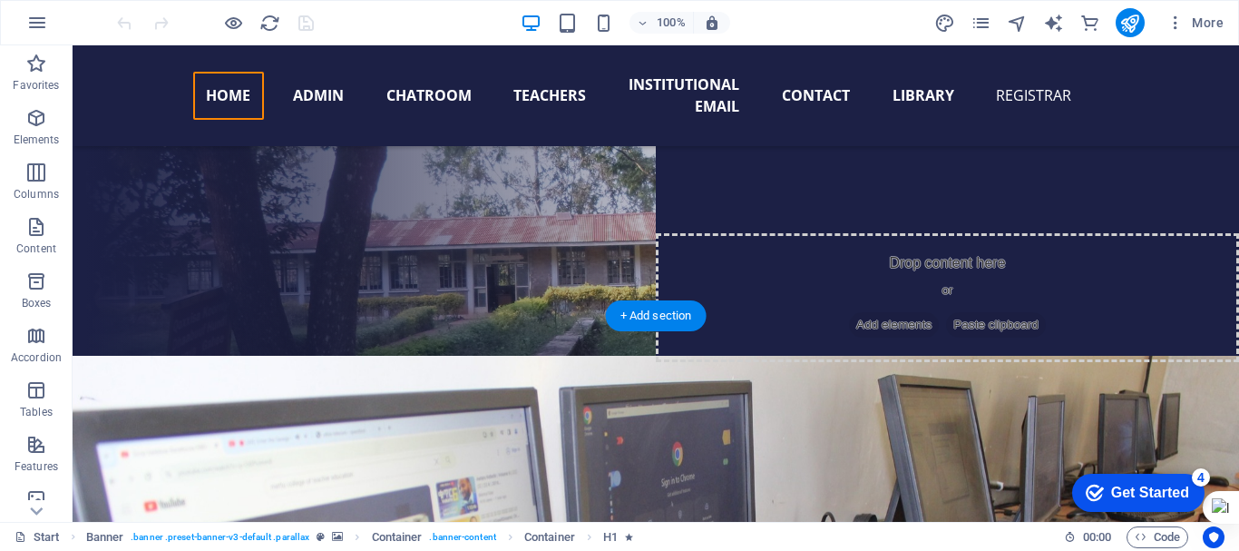
scroll to position [165, 0]
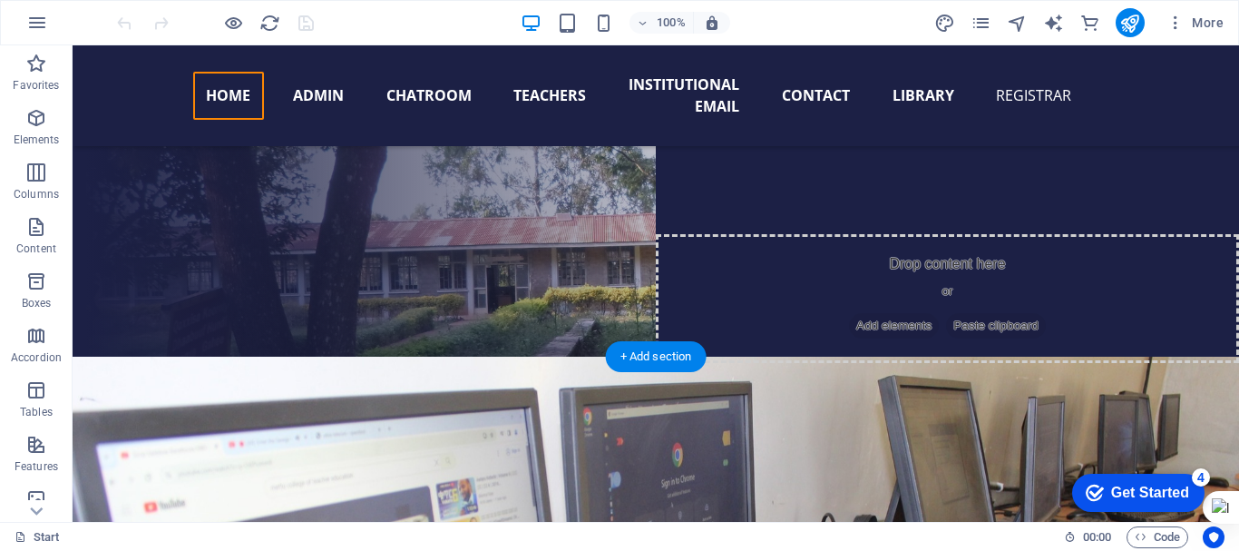
click at [894, 146] on figure at bounding box center [656, 283] width 1167 height 476
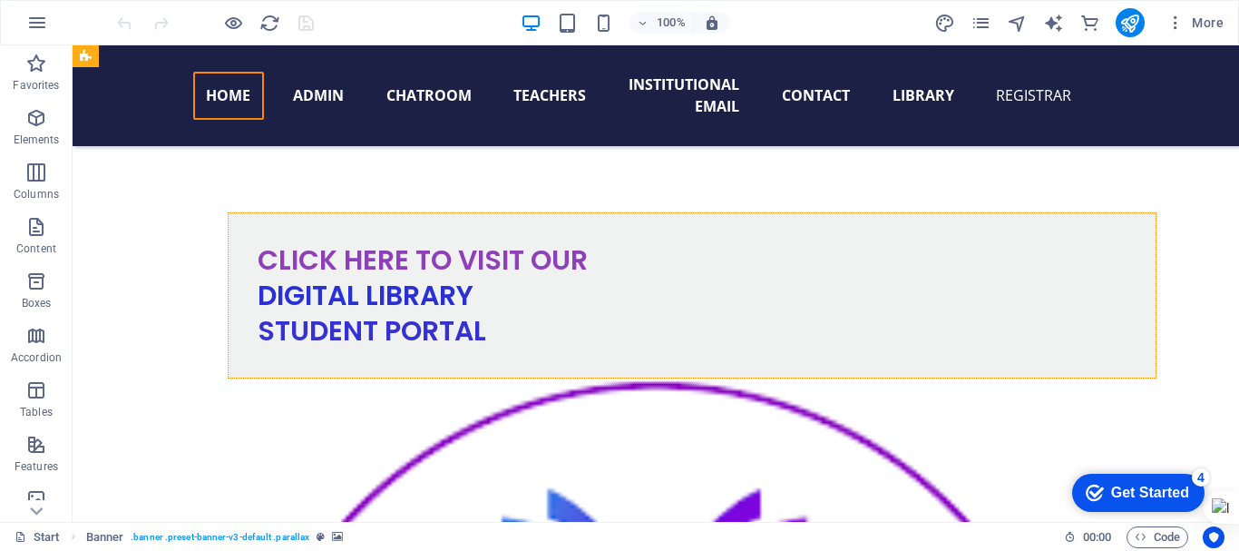
scroll to position [1148, 0]
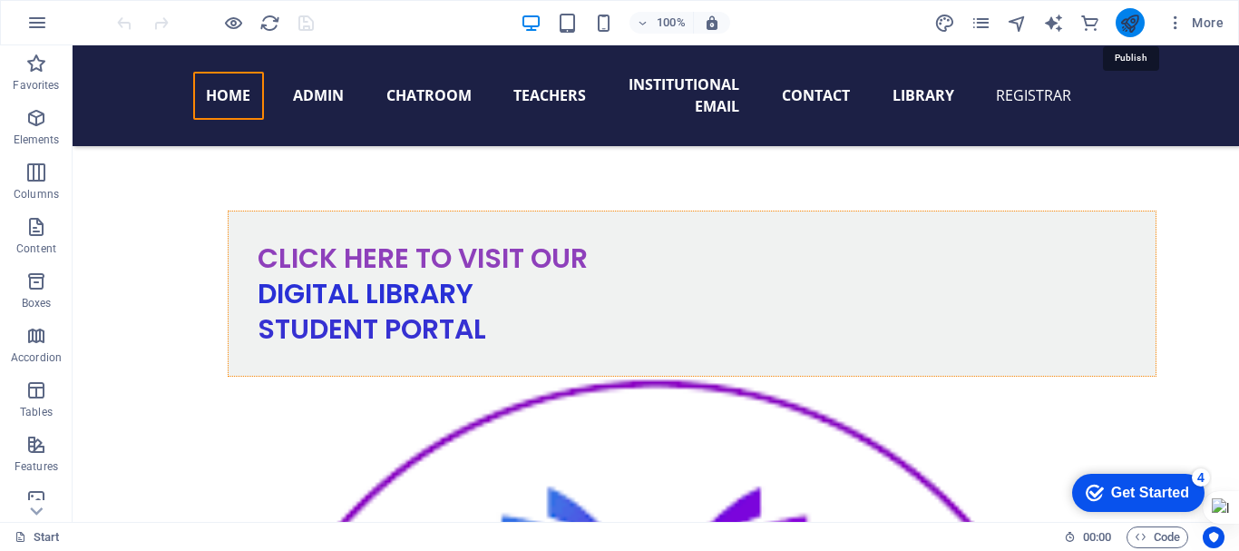
click at [0, 0] on icon "publish" at bounding box center [0, 0] width 0 height 0
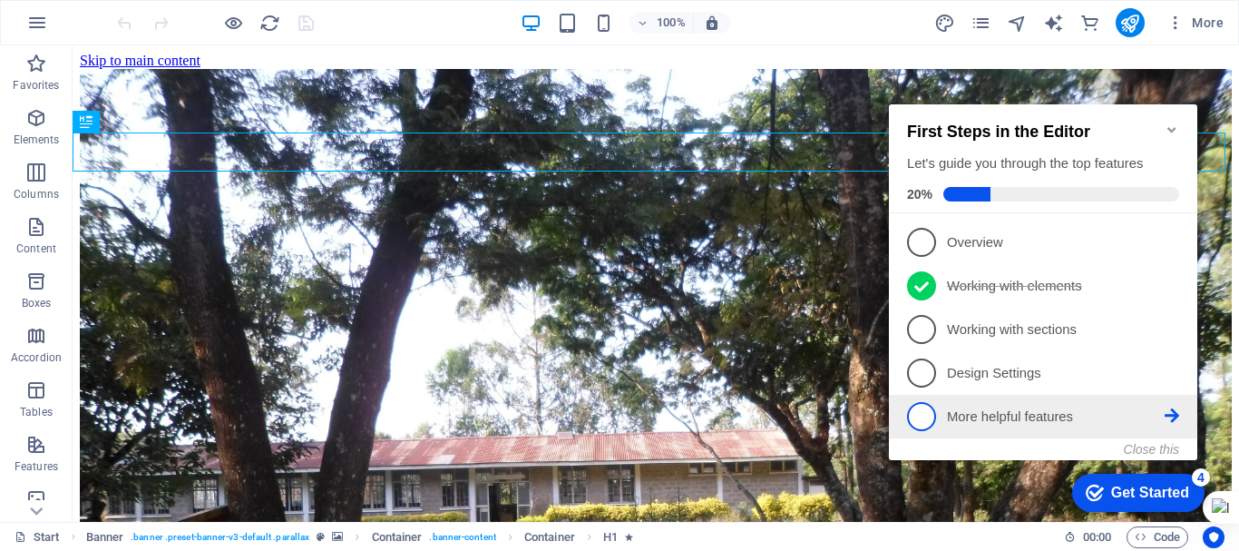
click at [1042, 414] on p "More helpful features - incomplete" at bounding box center [1056, 416] width 218 height 19
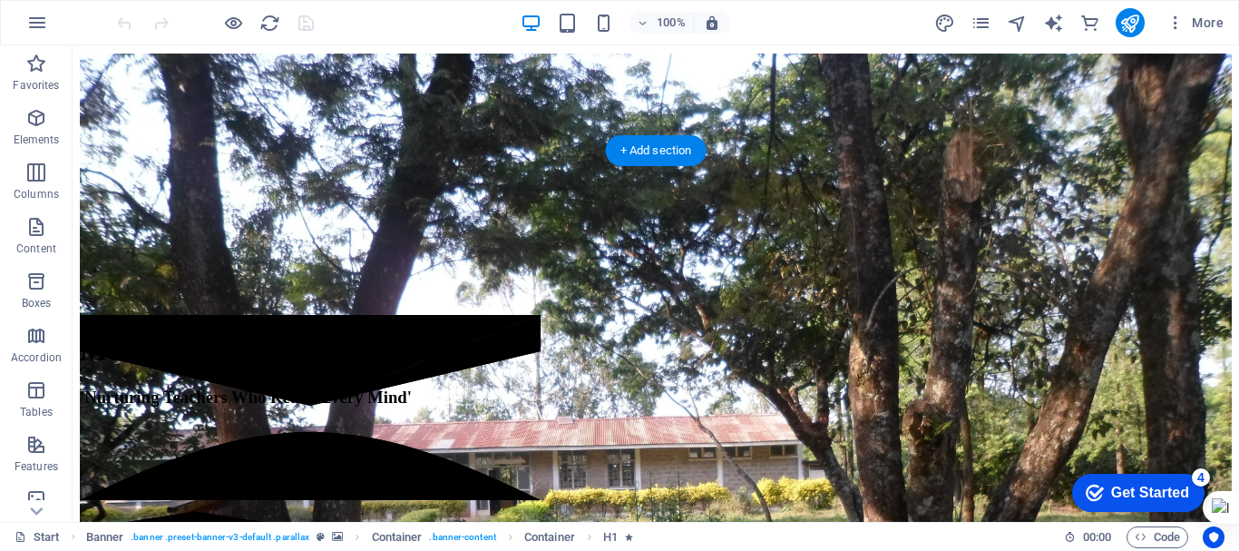
scroll to position [367, 0]
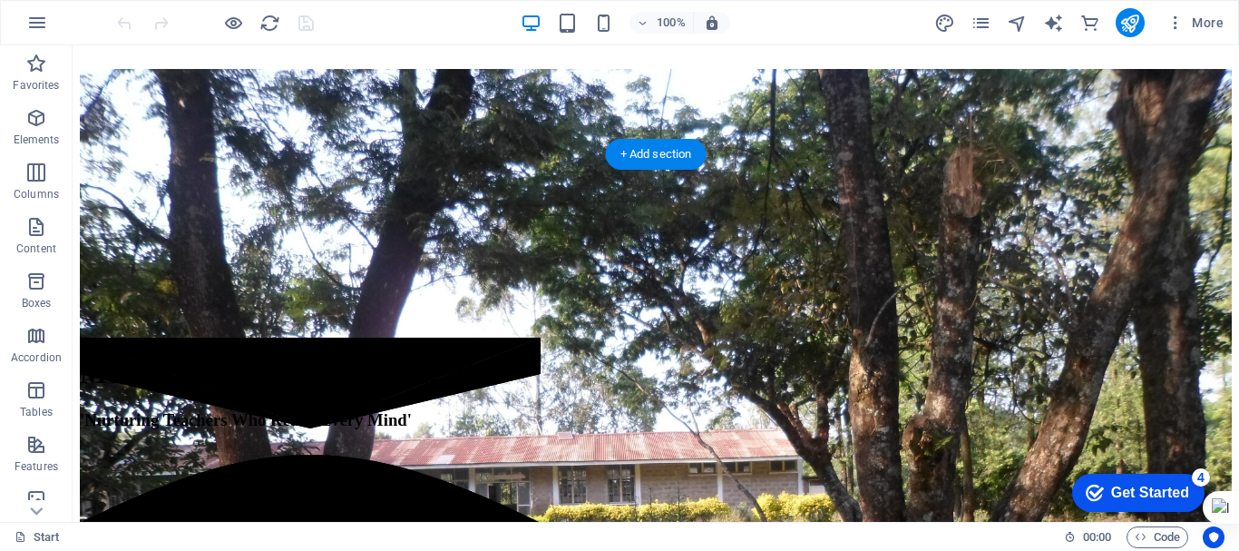
click at [1156, 337] on figure at bounding box center [656, 337] width 1152 height 0
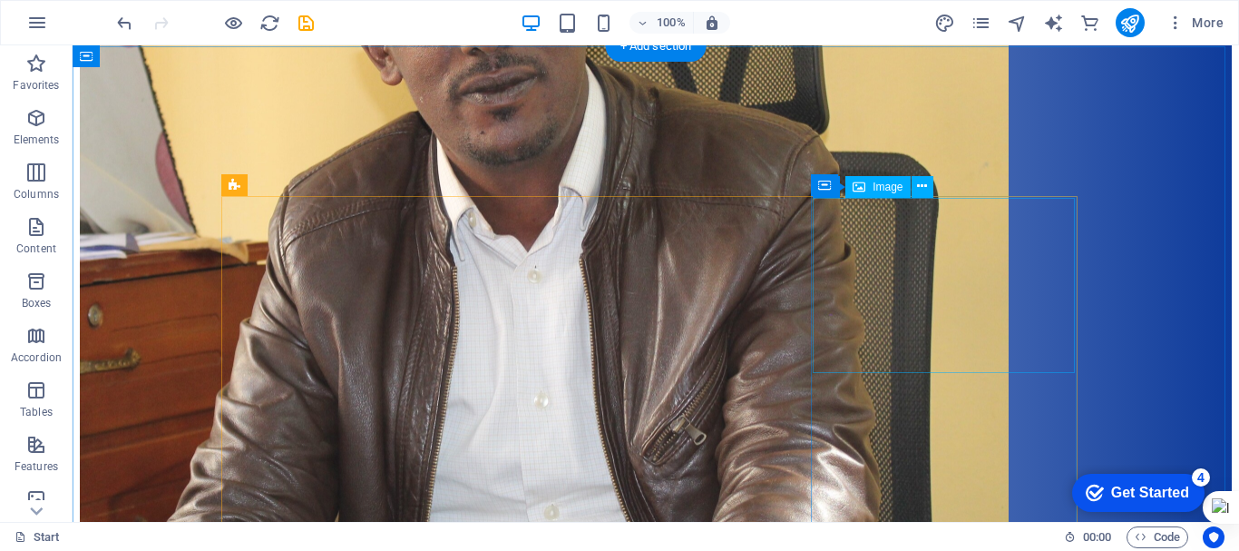
scroll to position [3981, 0]
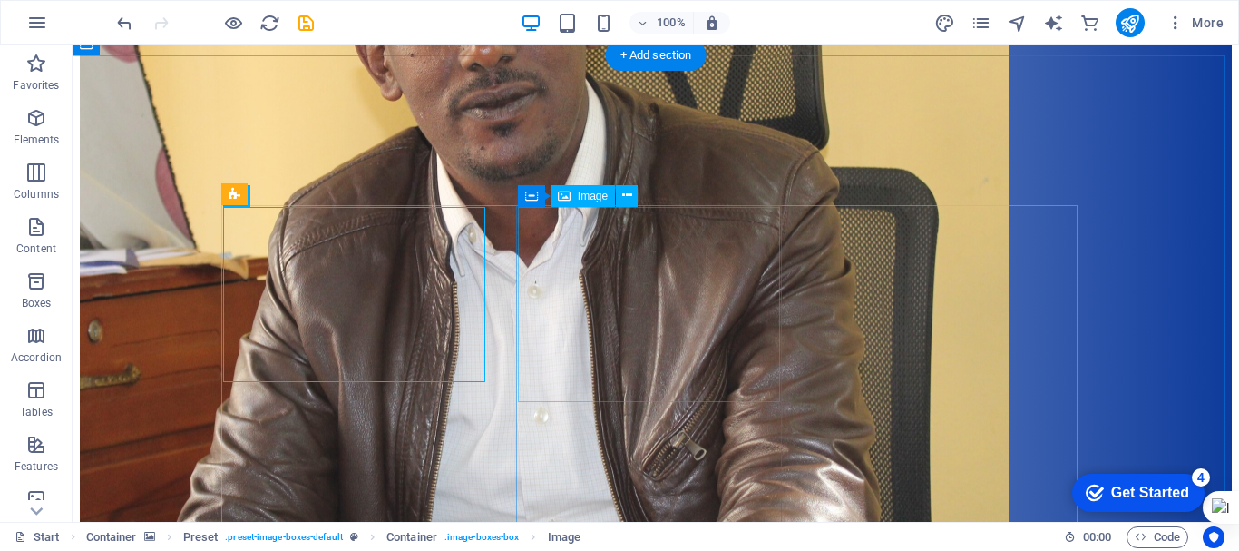
drag, startPoint x: 664, startPoint y: 256, endPoint x: 323, endPoint y: 256, distance: 341.1
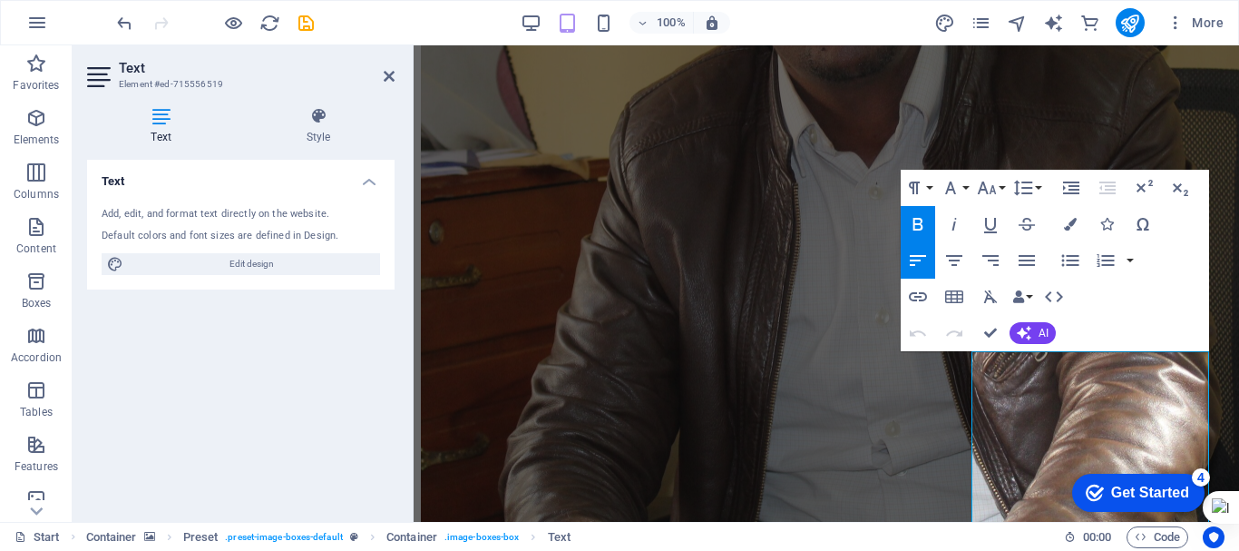
scroll to position [3681, 0]
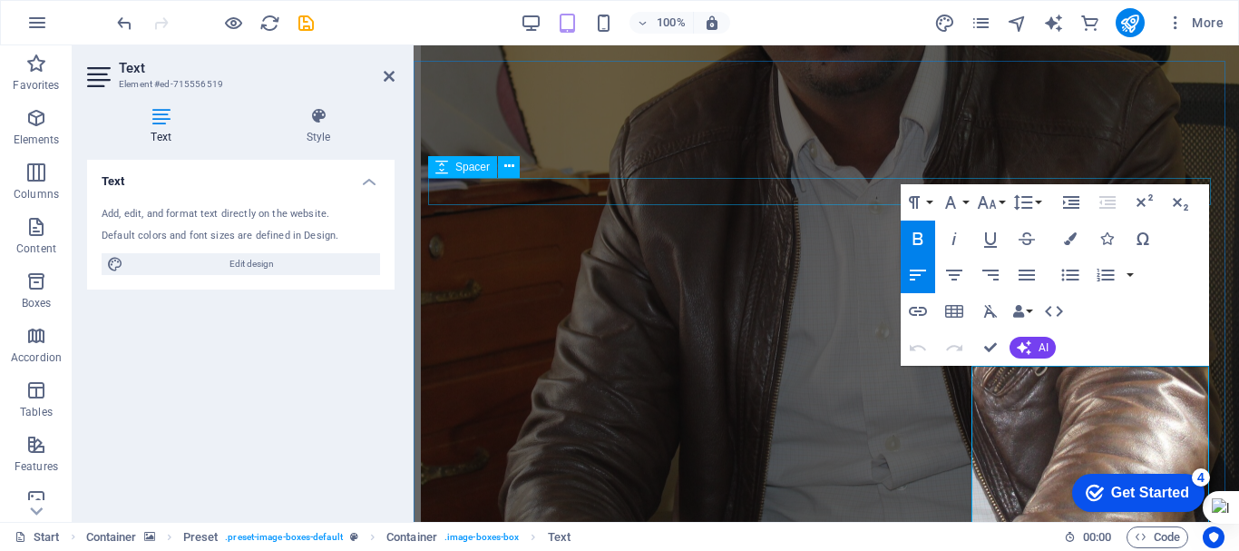
select select "px"
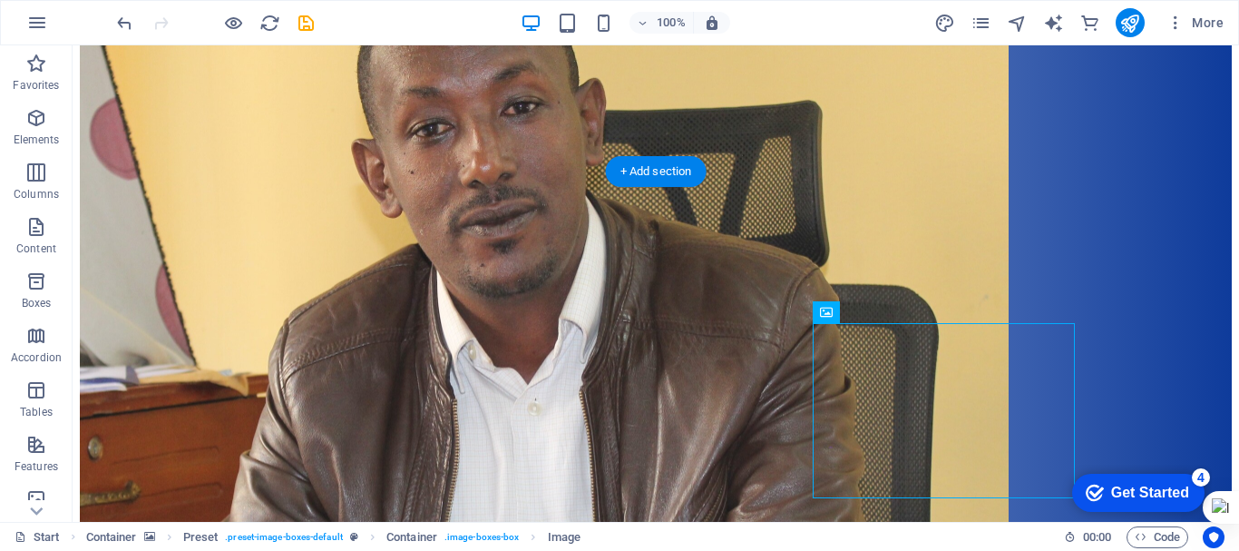
scroll to position [3865, 0]
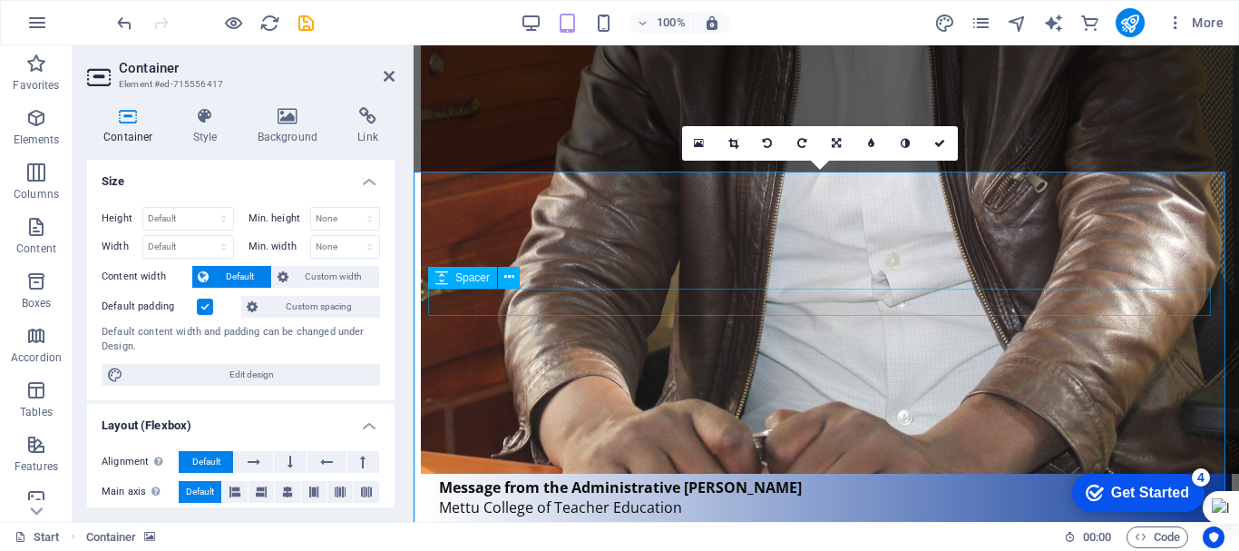
scroll to position [3571, 0]
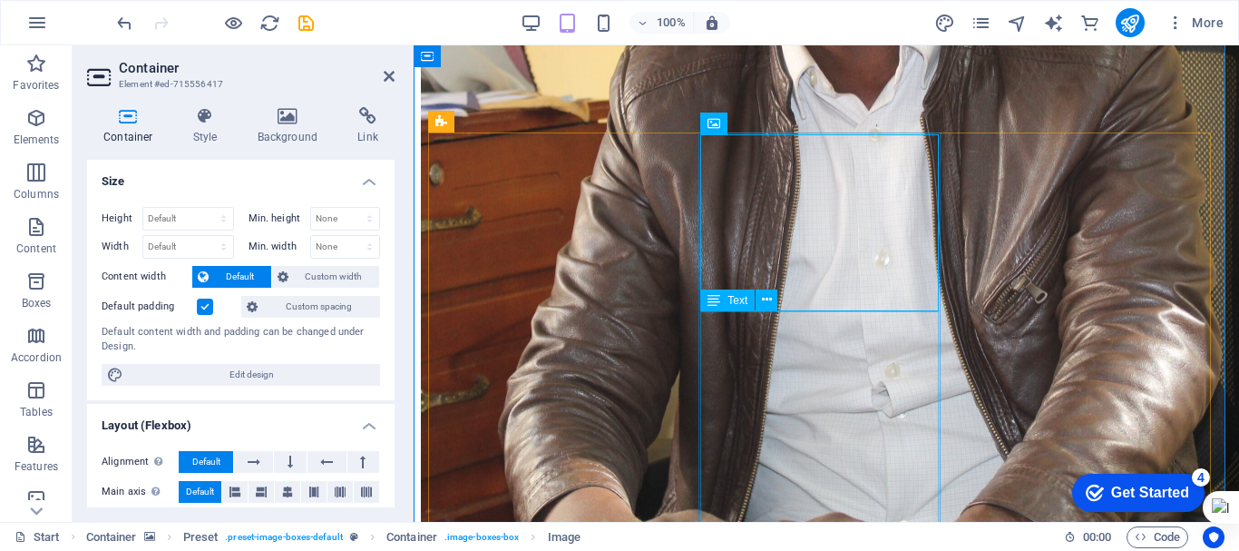
scroll to position [3755, 0]
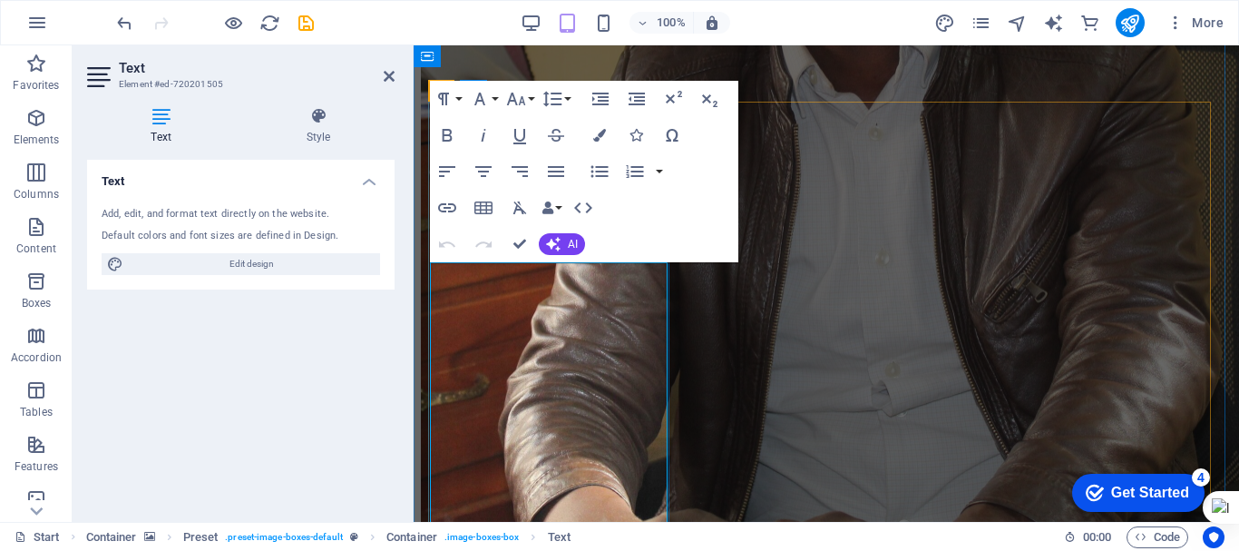
scroll to position [3785, 0]
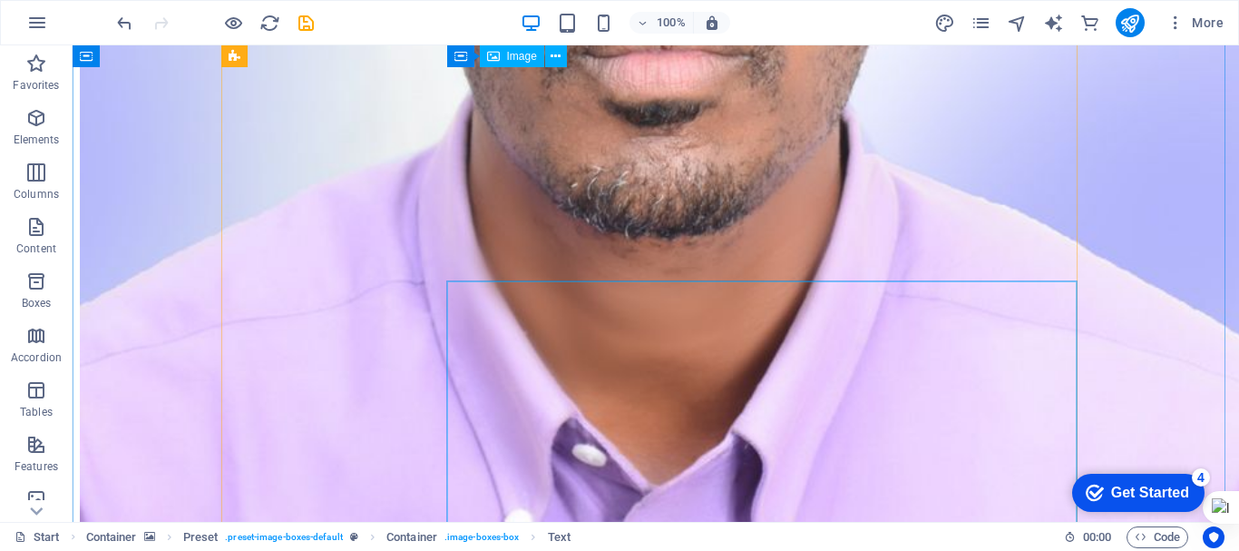
scroll to position [2602, 0]
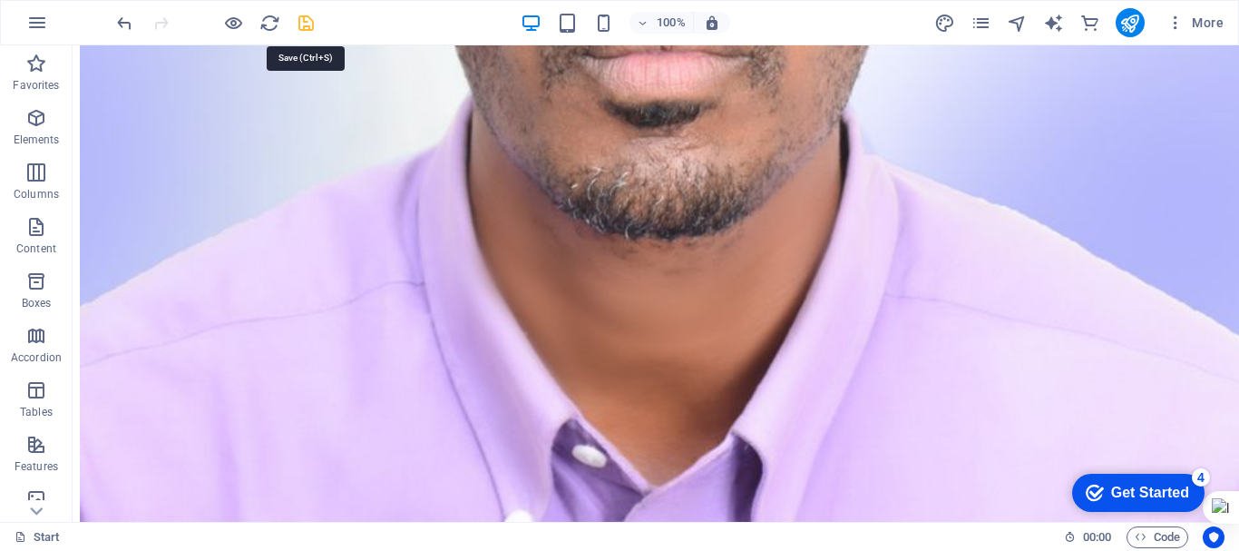
click at [308, 20] on icon "save" at bounding box center [306, 23] width 21 height 21
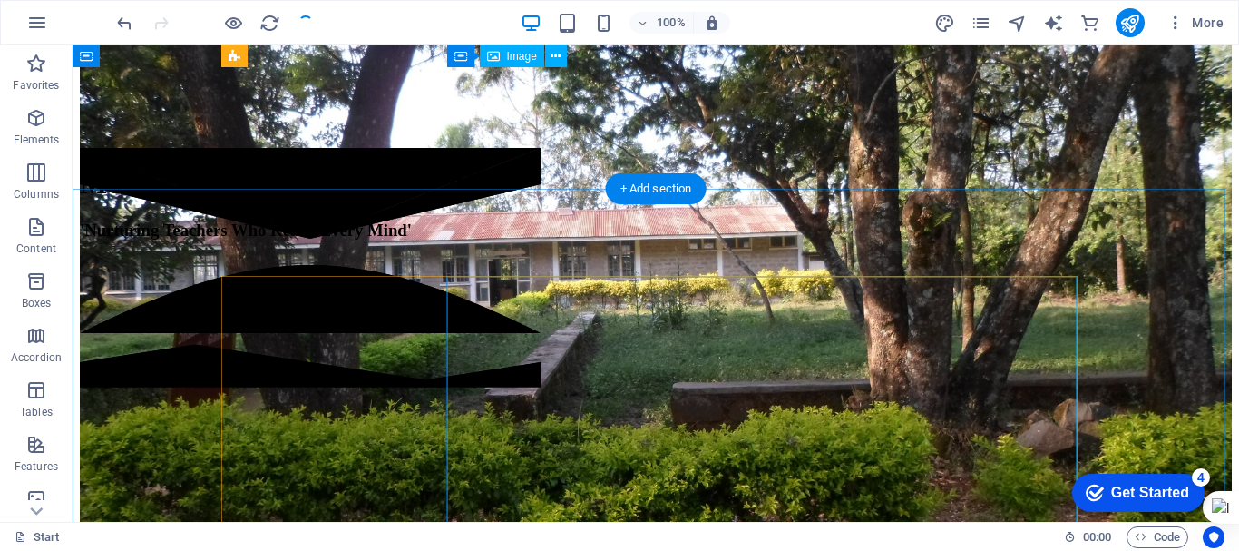
scroll to position [0, 0]
